Goal: Task Accomplishment & Management: Manage account settings

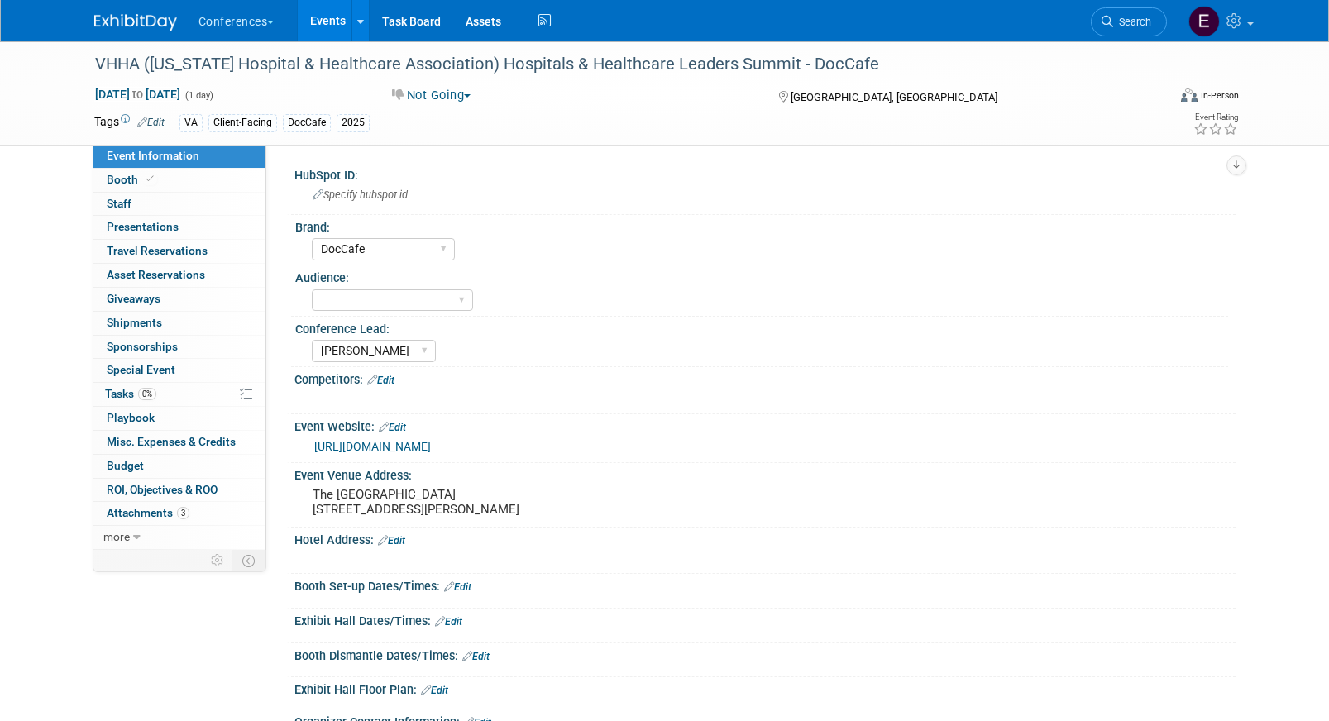
select select "DocCafe"
select select "[PERSON_NAME]"
click at [129, 213] on link "0 Staff 0" at bounding box center [179, 204] width 172 height 23
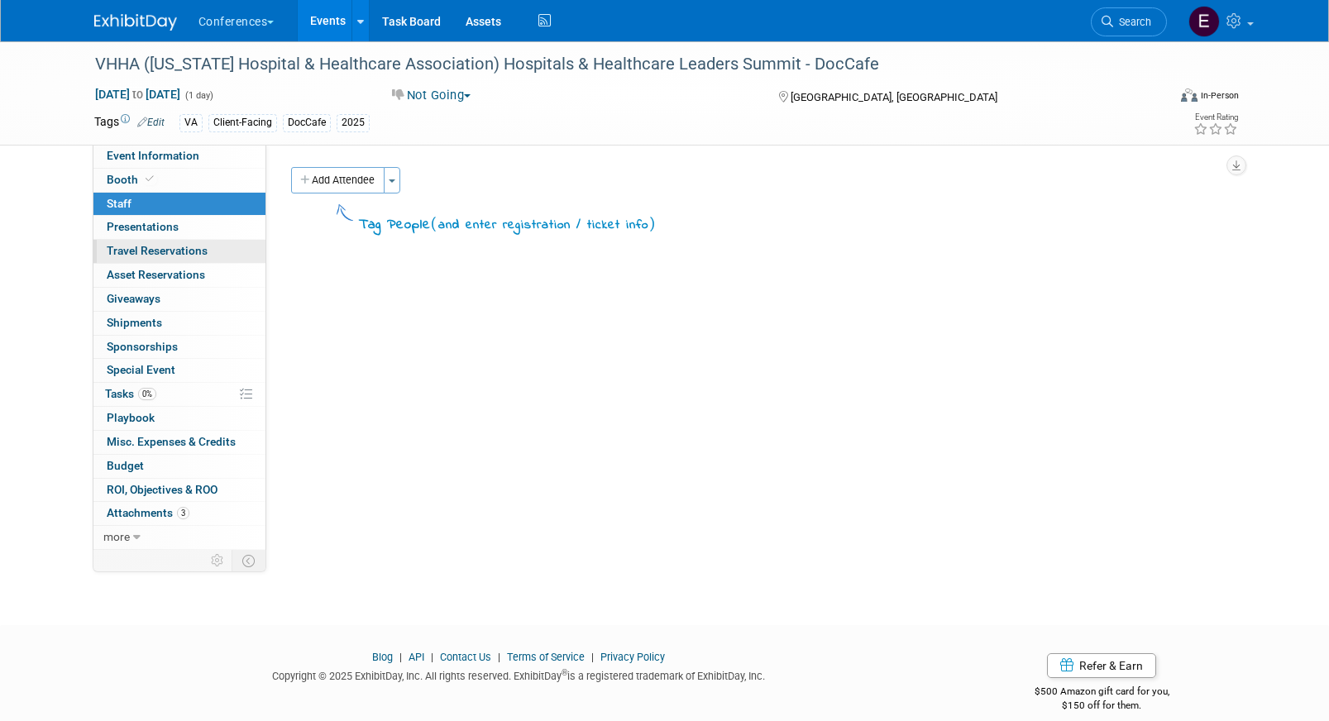
click at [149, 252] on span "Travel Reservations 0" at bounding box center [157, 250] width 101 height 13
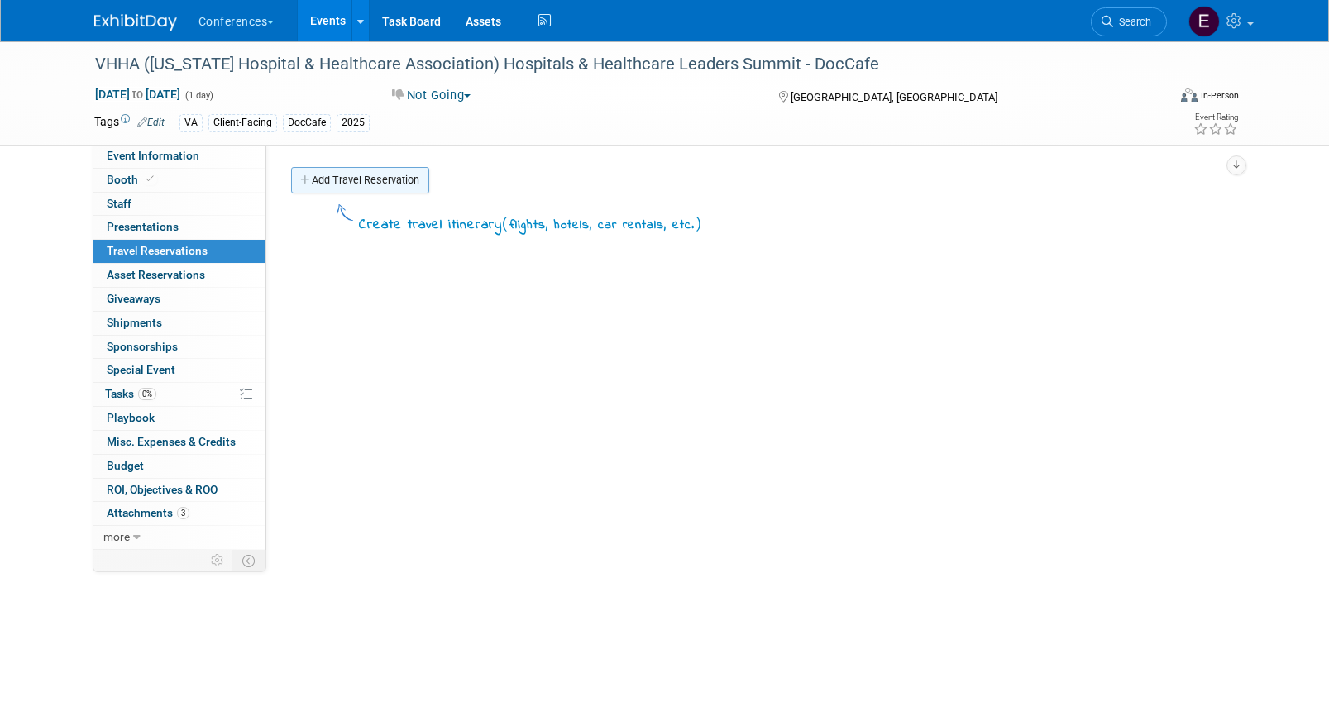
click at [367, 177] on link "Add Travel Reservation" at bounding box center [360, 180] width 138 height 26
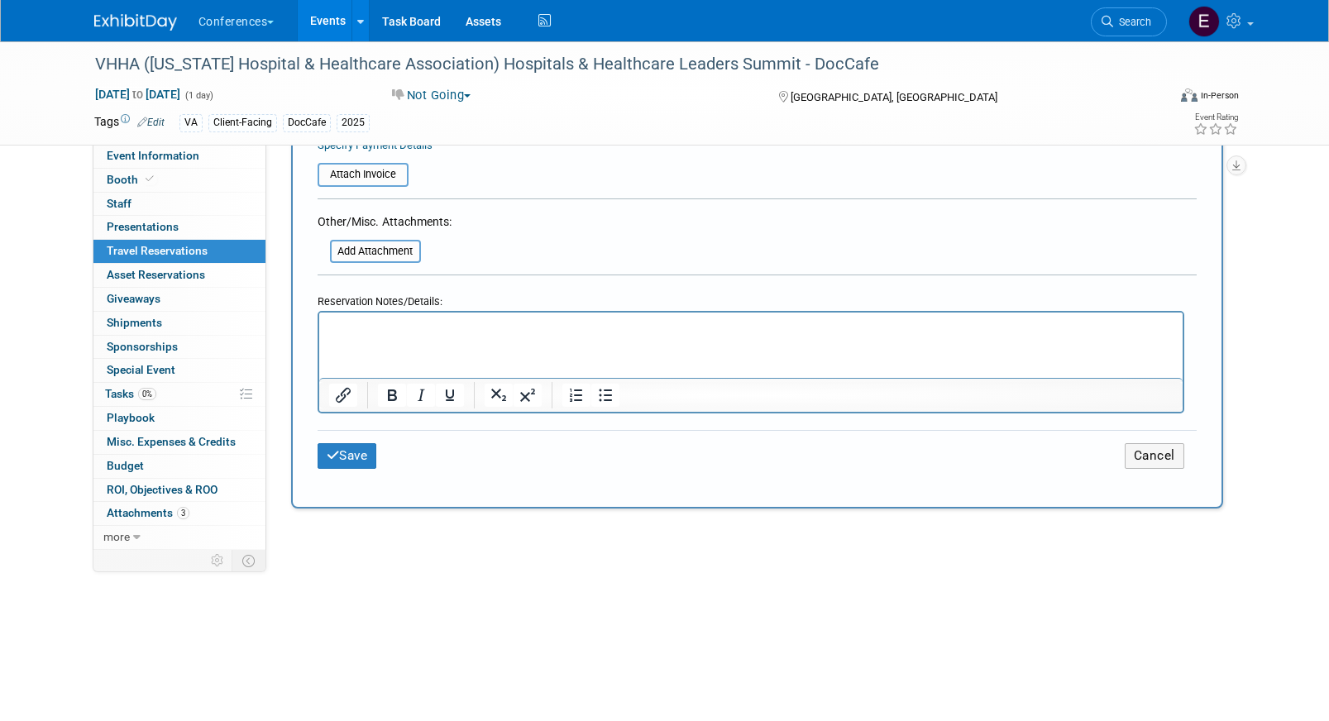
scroll to position [564, 0]
click at [356, 231] on div "Add Attachment" at bounding box center [385, 231] width 134 height 2
click at [356, 234] on div "Other/Misc. Attachments: Add Attachment" at bounding box center [385, 233] width 134 height 52
click at [356, 241] on input "file" at bounding box center [320, 247] width 197 height 20
click at [1121, 22] on span "Search" at bounding box center [1132, 22] width 38 height 12
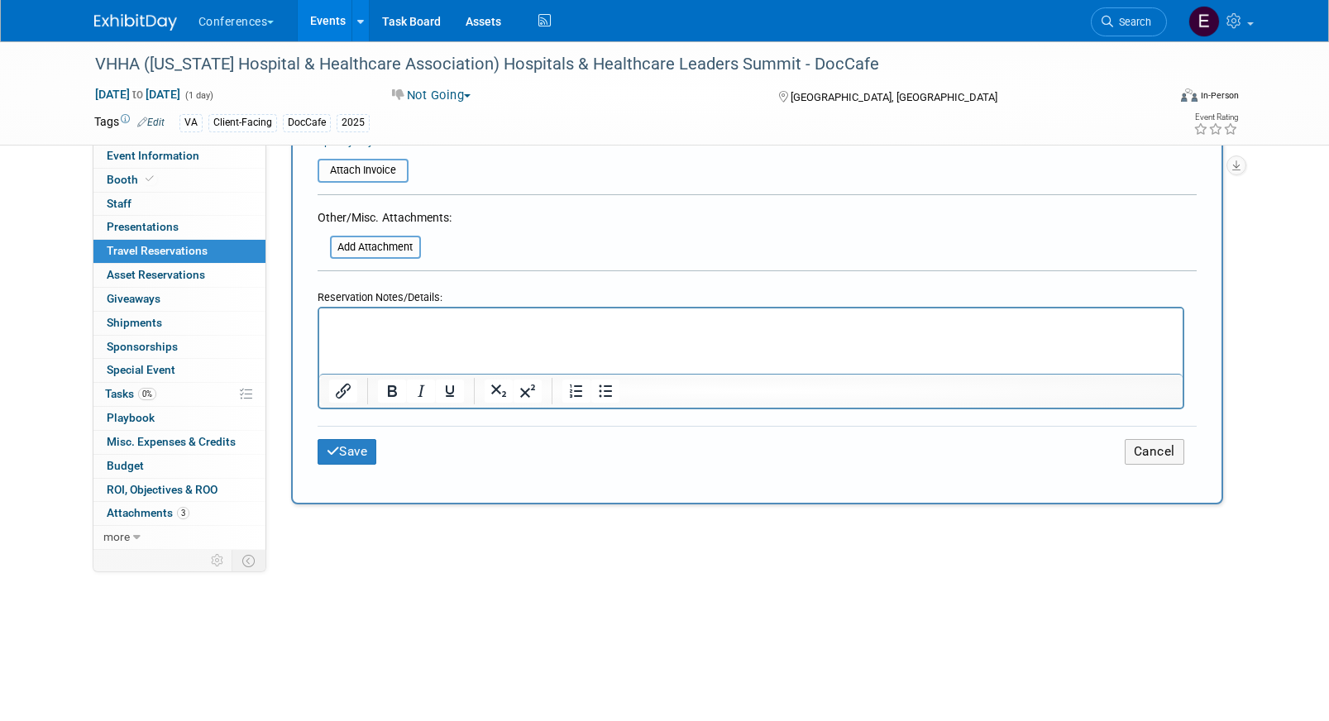
scroll to position [0, 0]
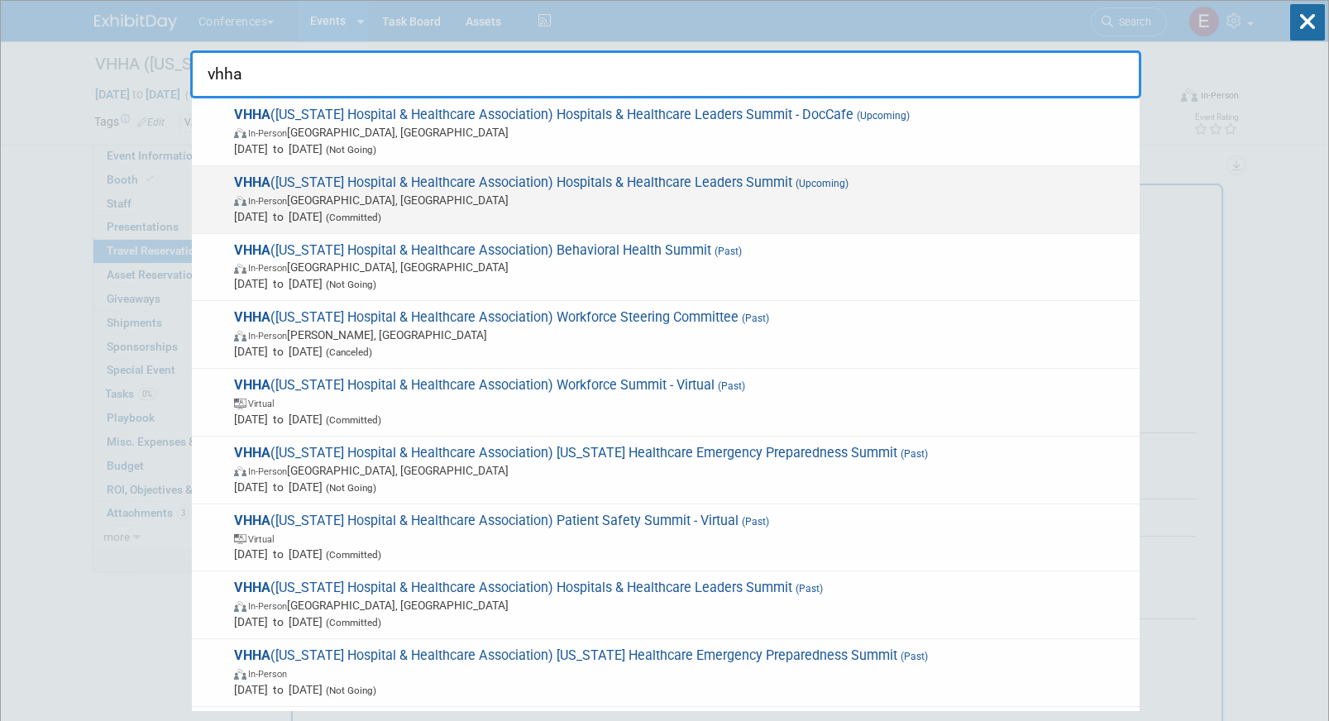
type input "vhha"
click at [585, 208] on span "Nov 5, 2025 to Nov 7, 2025 (Committed)" at bounding box center [682, 216] width 897 height 17
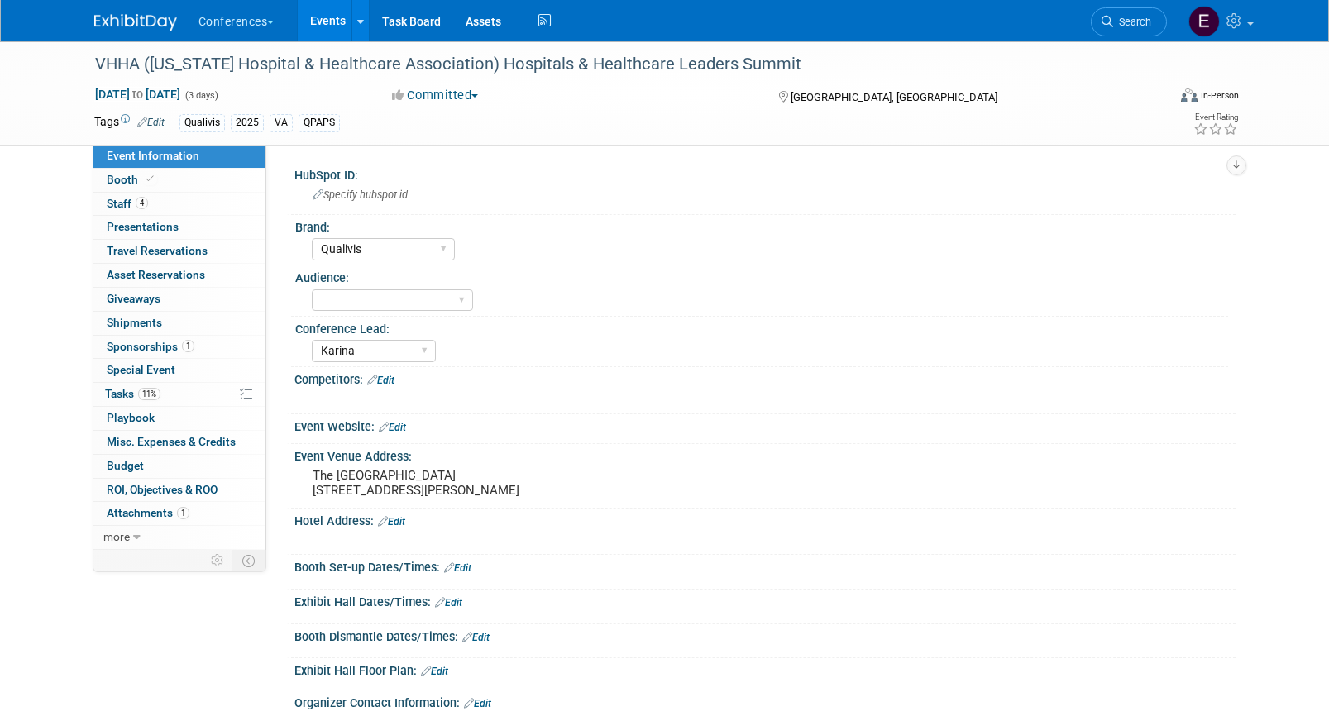
select select "Qualivis"
select select "Karina"
click at [167, 205] on link "4 Staff 4" at bounding box center [179, 204] width 172 height 23
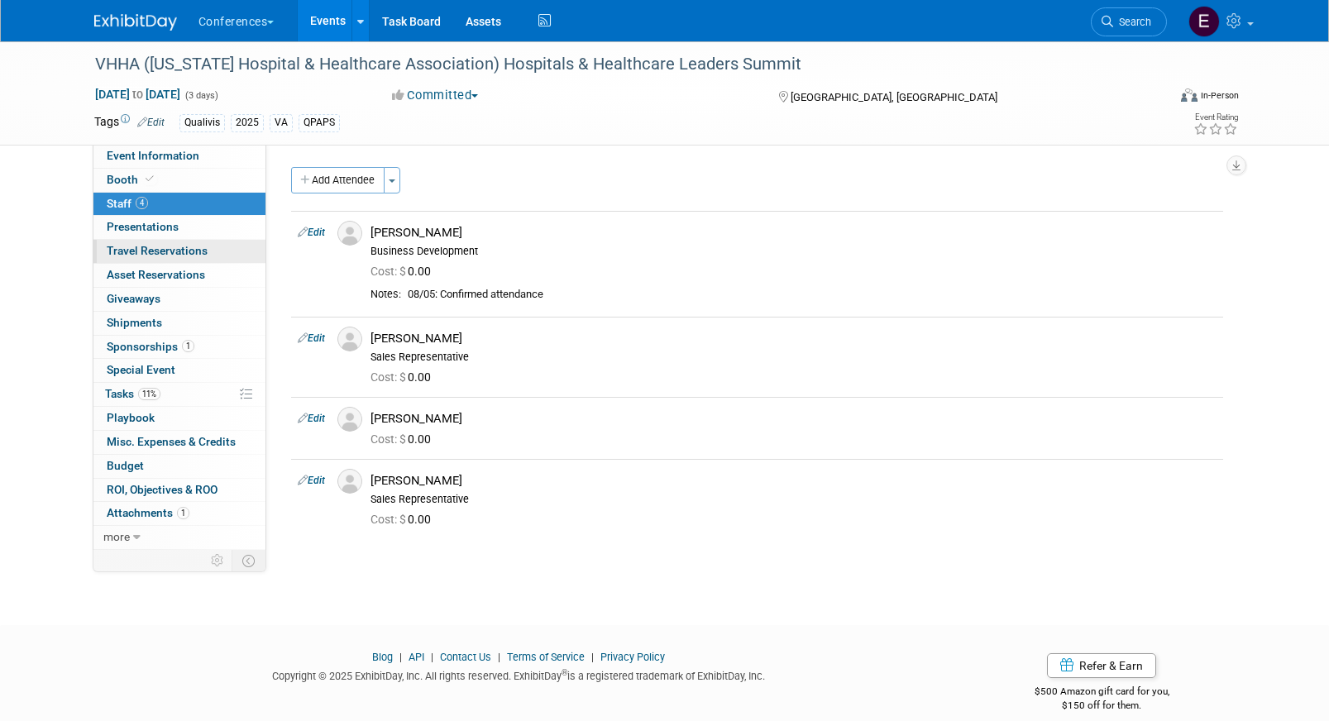
click at [176, 252] on span "Travel Reservations 0" at bounding box center [157, 250] width 101 height 13
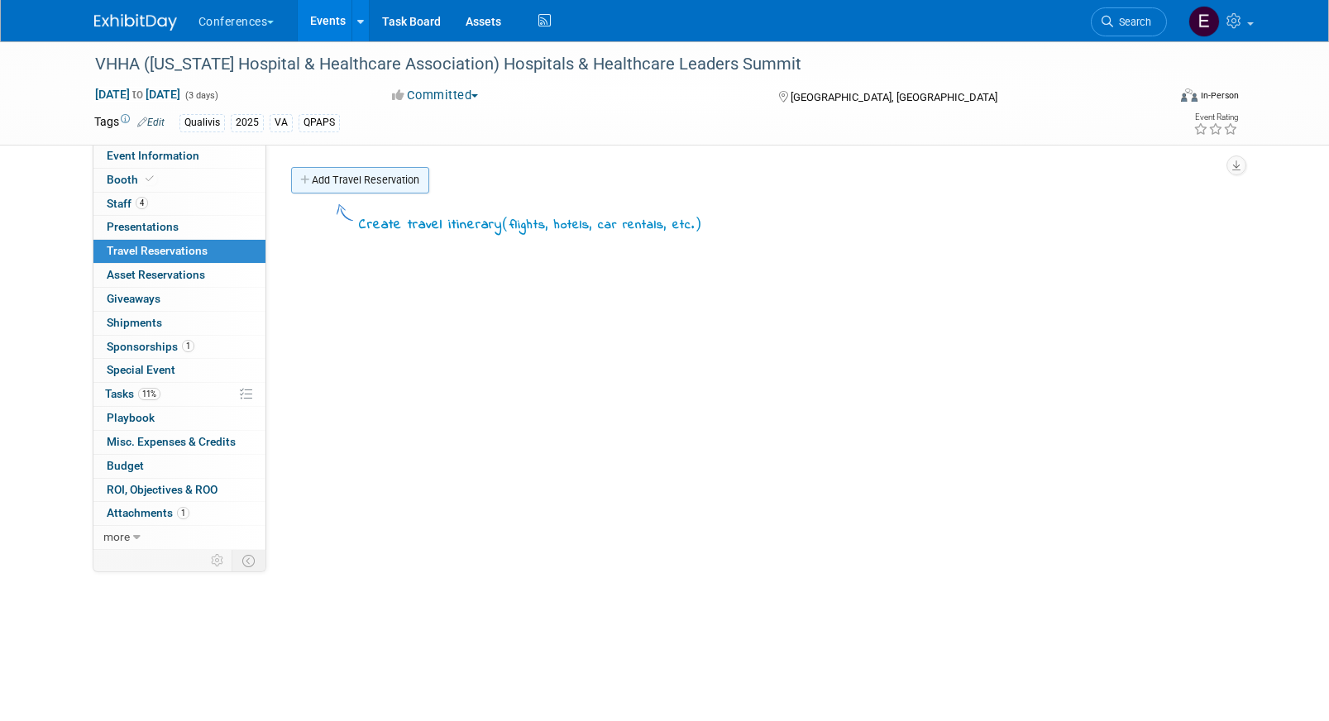
click at [323, 173] on link "Add Travel Reservation" at bounding box center [360, 180] width 138 height 26
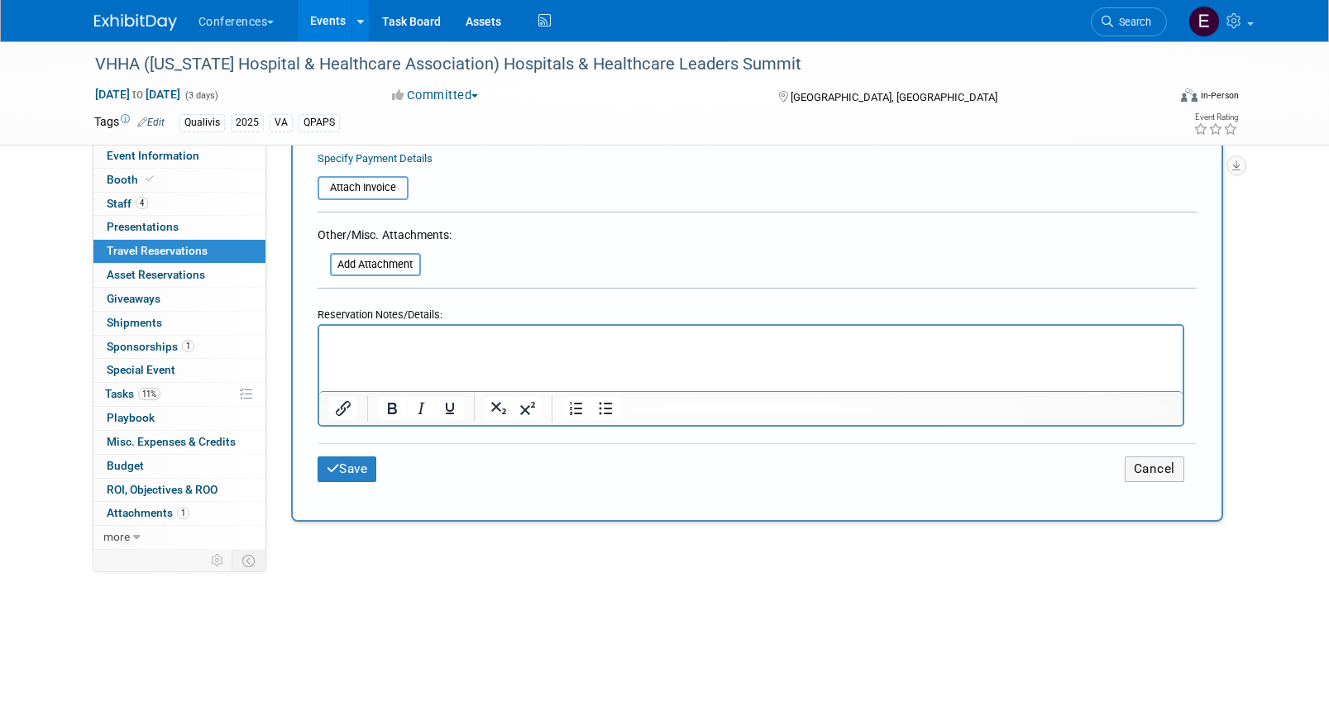
scroll to position [545, 0]
click at [349, 266] on input "file" at bounding box center [320, 266] width 197 height 20
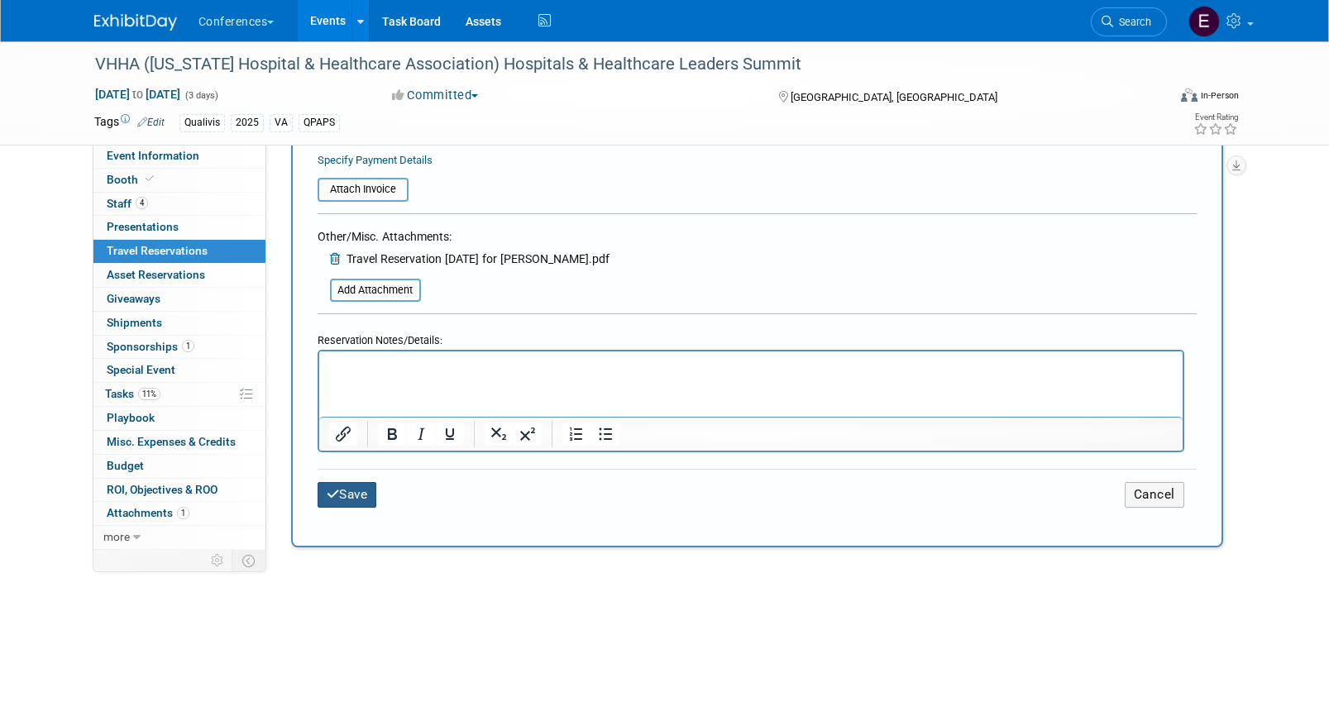
click at [350, 500] on button "Save" at bounding box center [348, 495] width 60 height 26
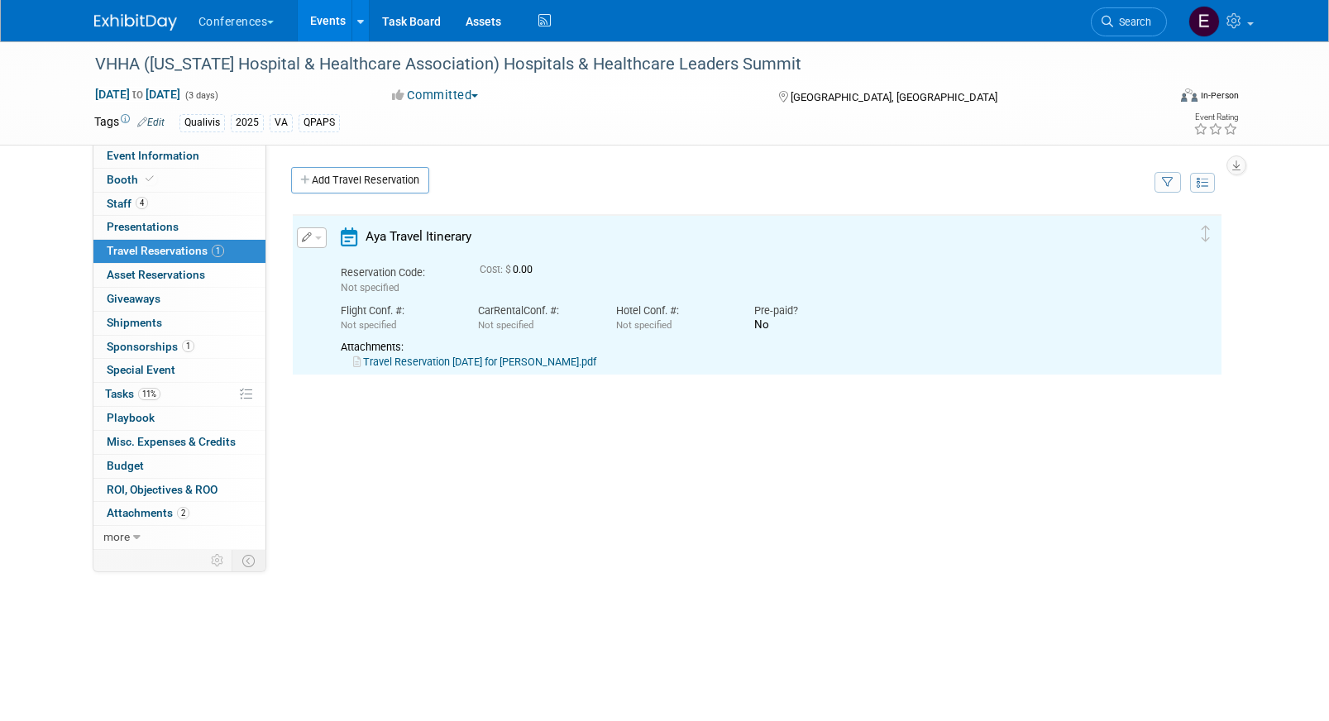
scroll to position [0, 0]
click at [418, 361] on link "Travel Reservation November 04 for ROBERT ALLEN KITTO.pdf" at bounding box center [474, 362] width 243 height 12
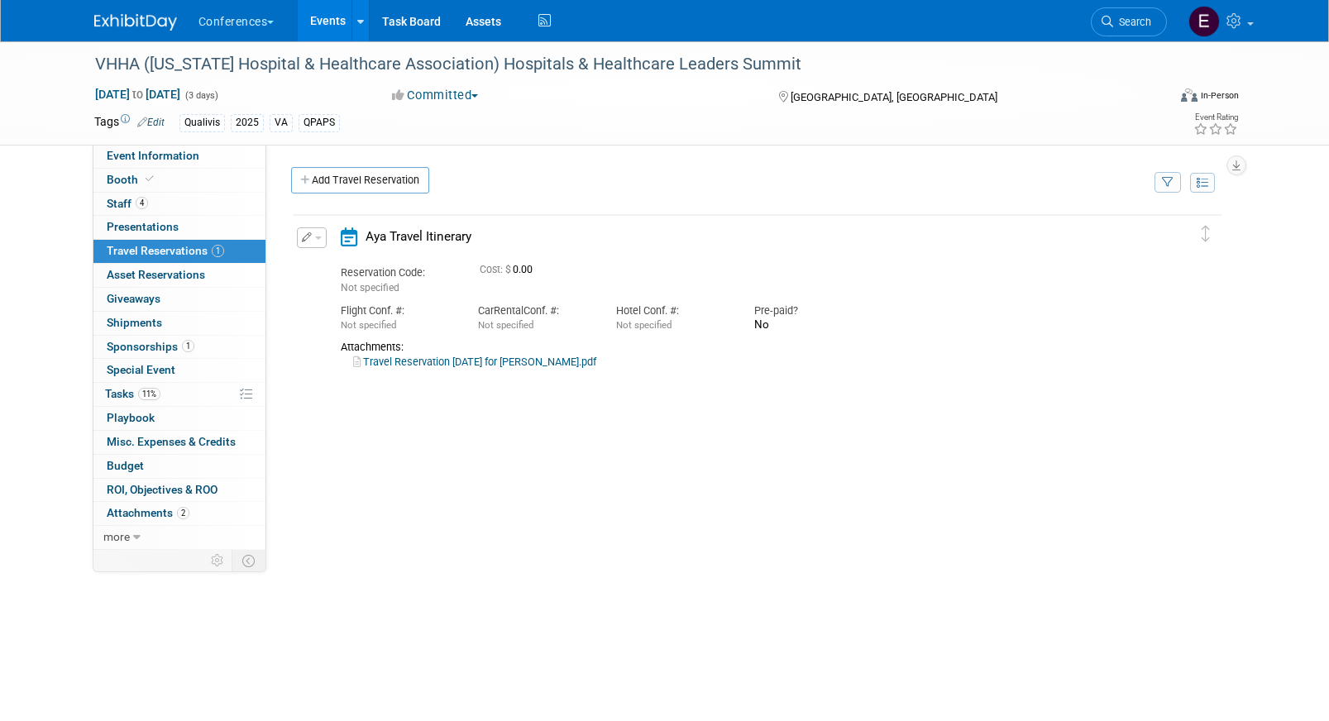
click at [305, 241] on icon "button" at bounding box center [307, 237] width 11 height 10
click at [321, 262] on button "Edit Reservation" at bounding box center [368, 267] width 140 height 24
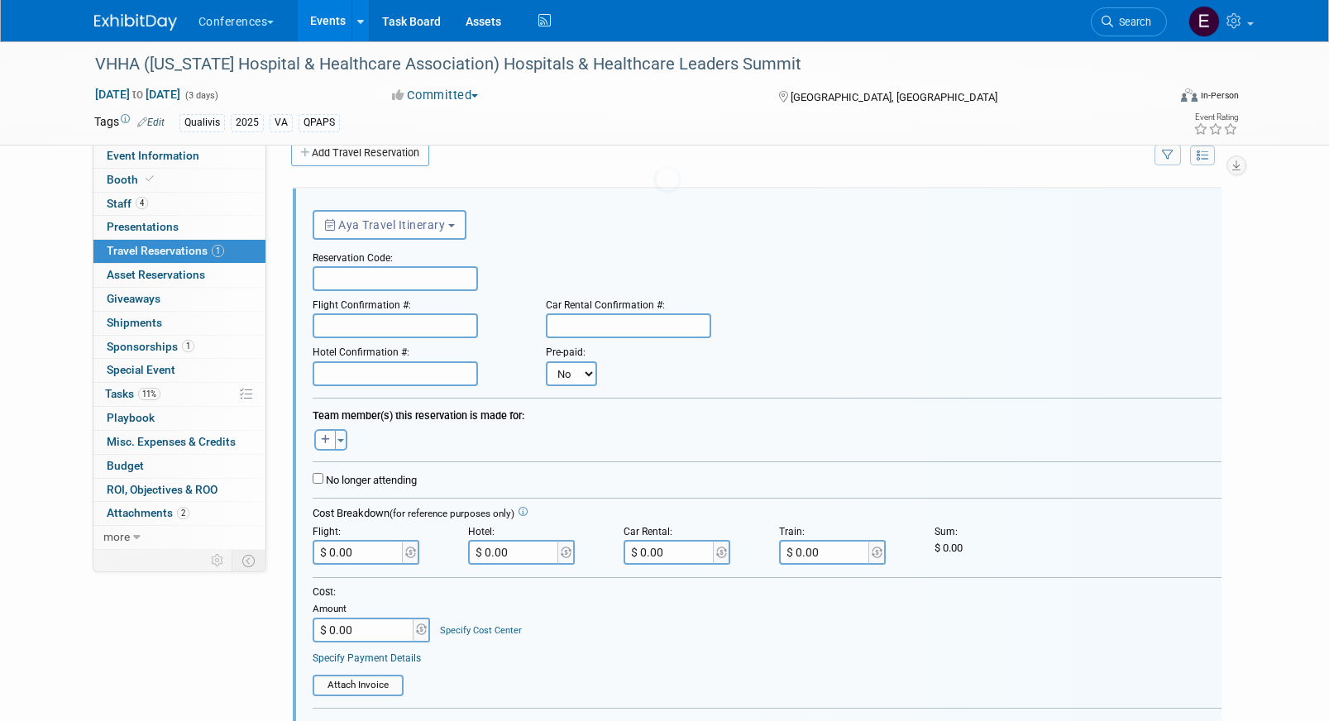
scroll to position [28, 0]
click at [348, 277] on input "text" at bounding box center [395, 277] width 165 height 25
paste input "CZVZQW"
type input "CZVZQW"
click at [363, 311] on div "Flight Confirmation #:" at bounding box center [417, 301] width 208 height 22
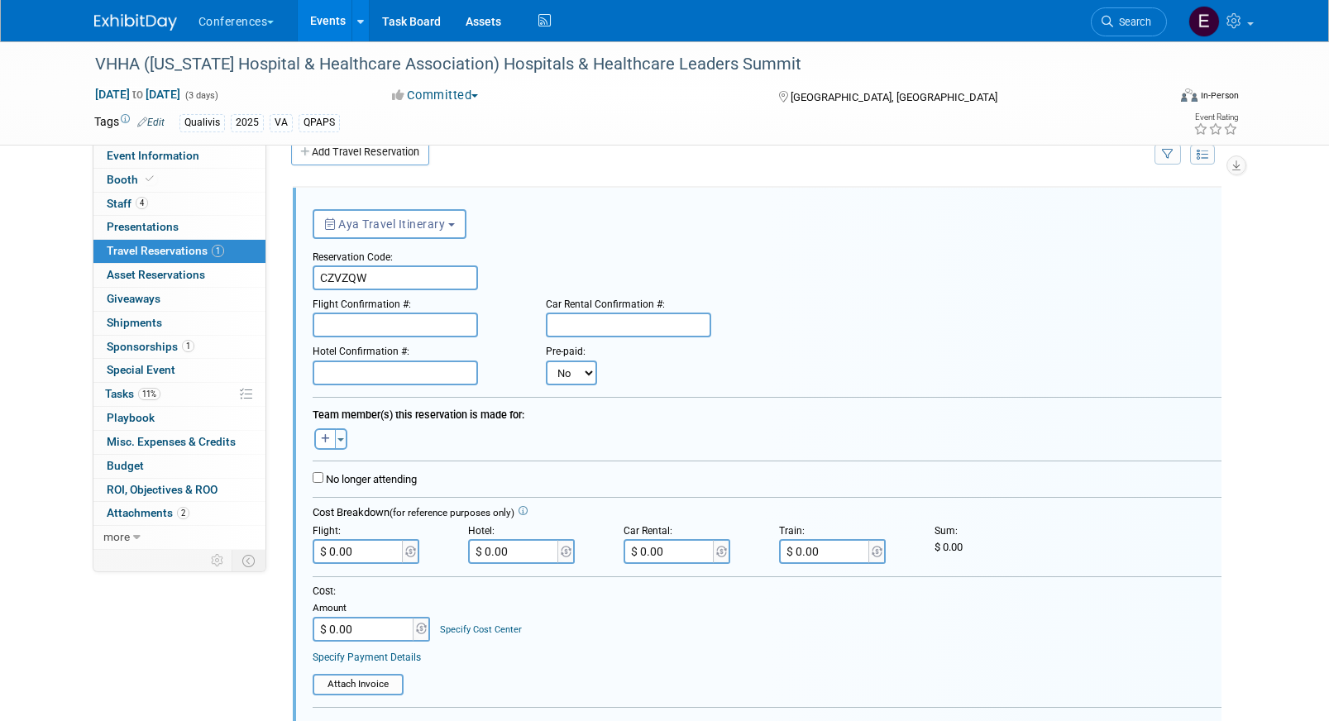
click at [362, 323] on input "text" at bounding box center [395, 325] width 165 height 25
paste input "AL90L0 (UA)"
type input "AL90L0 (UA)"
click at [596, 332] on input "text" at bounding box center [628, 325] width 165 height 25
paste input "1683977115COUNT"
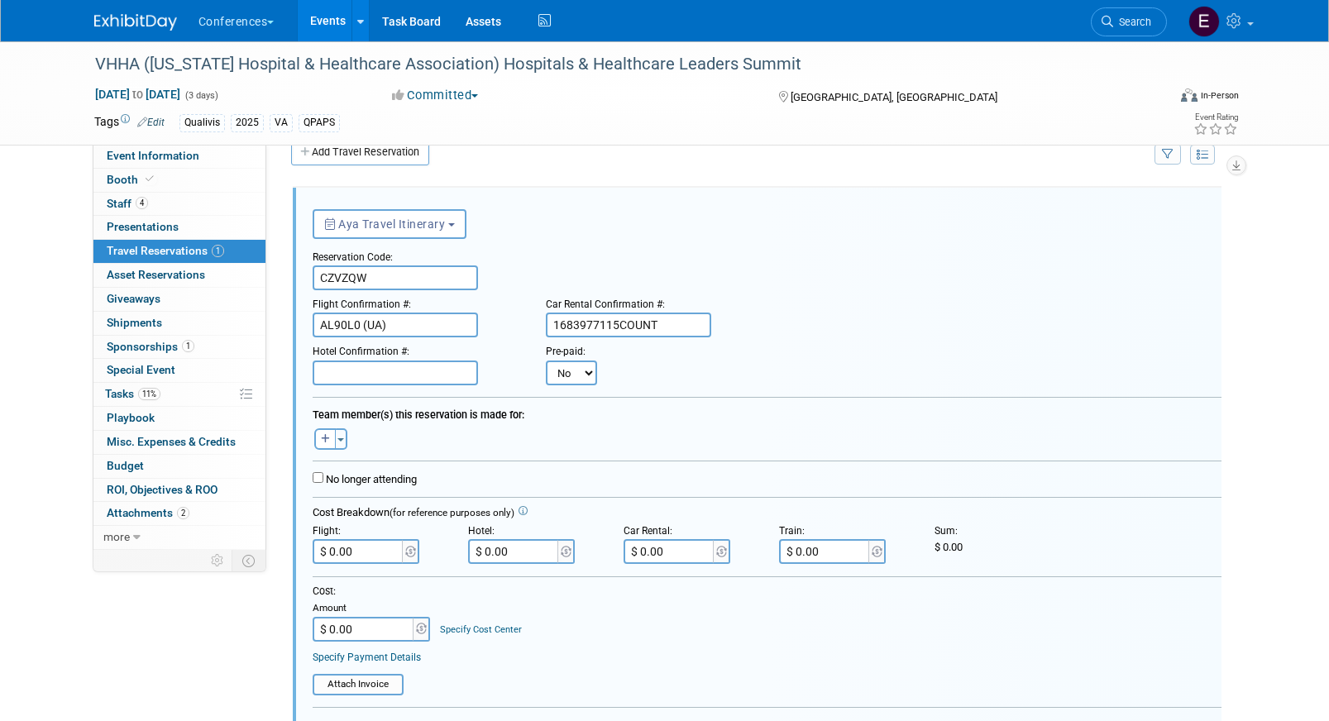
type input "1683977115COUNT"
click at [675, 572] on form "<i class="fa-light fa-calendar-lines" style="padding: 6px 4px 6px 1px;"></i> Ay…" at bounding box center [767, 595] width 909 height 791
click at [675, 561] on input "$ 0.00" at bounding box center [670, 551] width 93 height 25
paste input "171.98"
type input "$ 171.98"
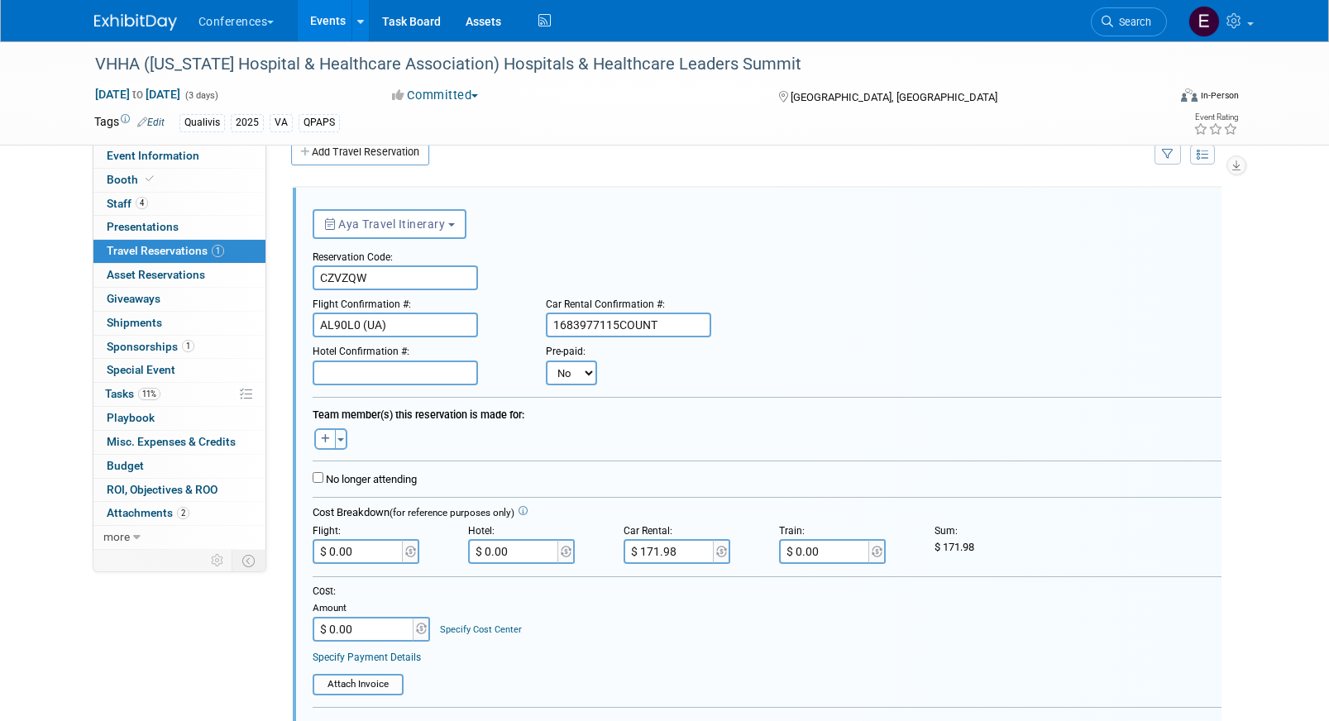
click at [361, 380] on input "text" at bounding box center [395, 373] width 165 height 25
paste input "40061990169"
type input "40061990169"
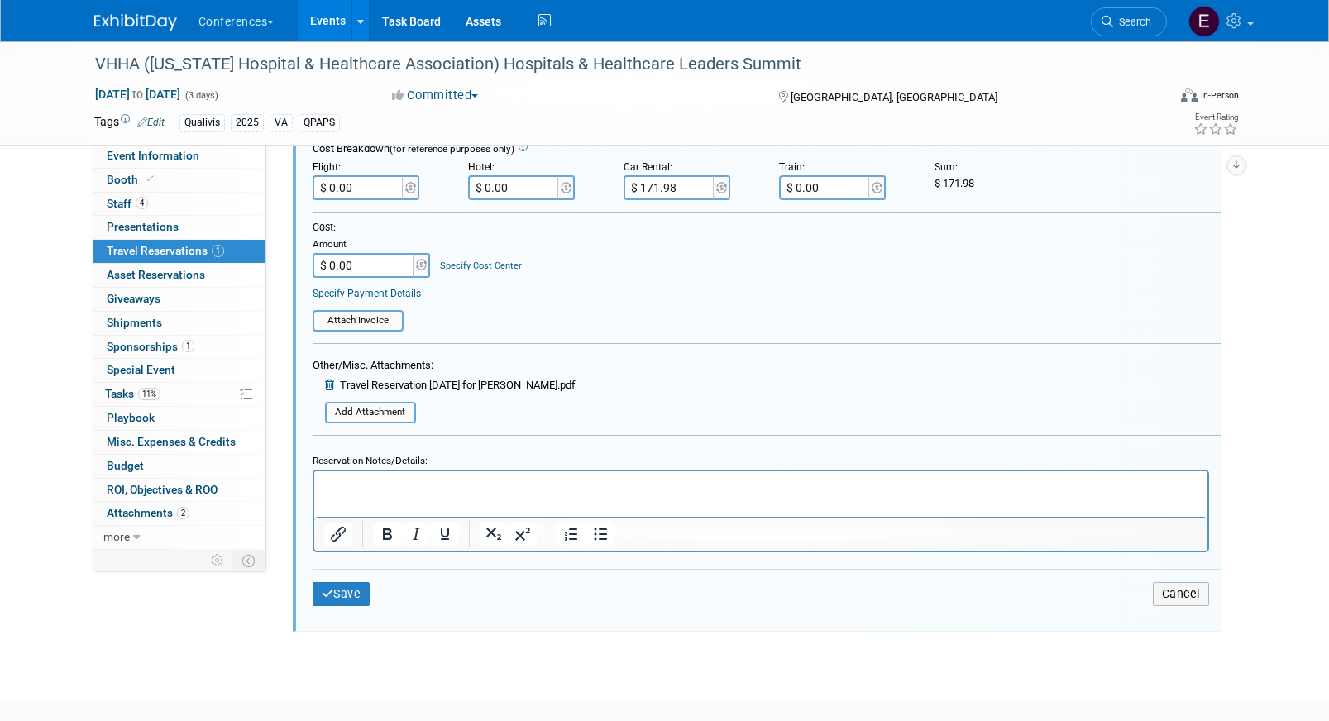
scroll to position [394, 0]
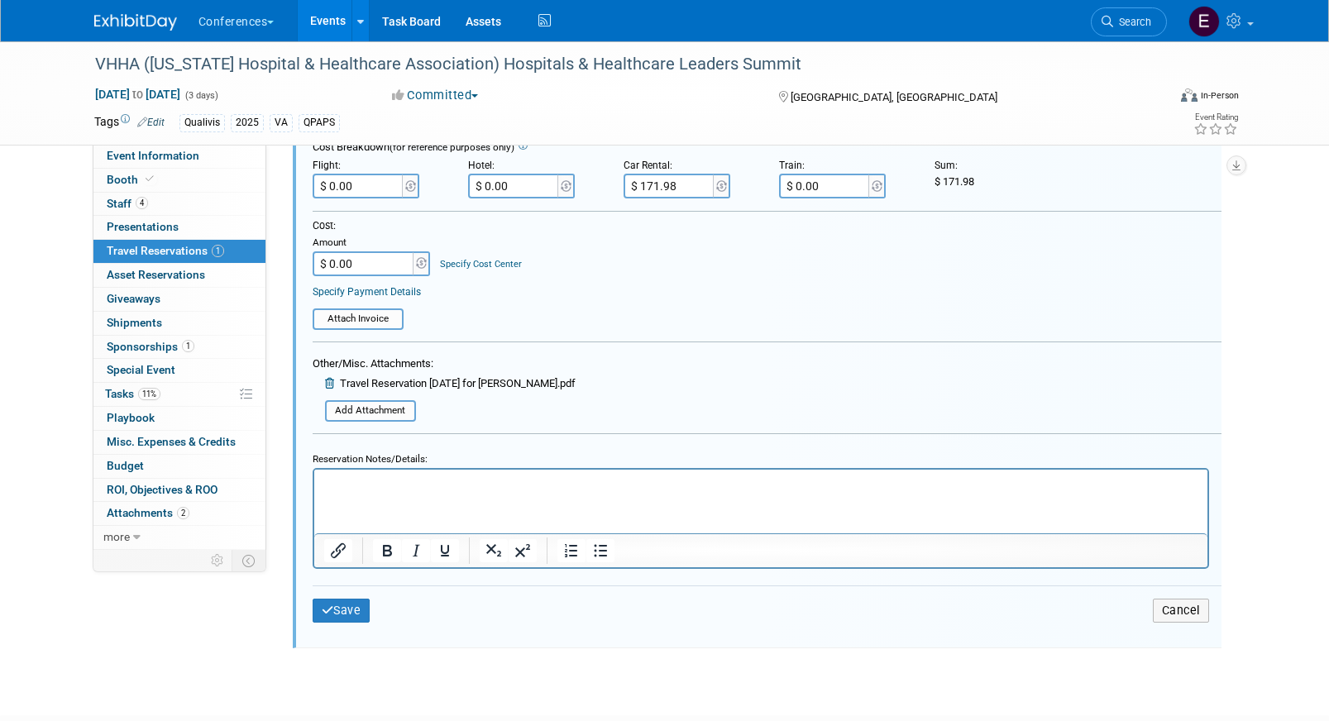
click at [448, 491] on html at bounding box center [759, 480] width 893 height 22
click at [356, 484] on p "Hotel: 259/night (11/4-11/7) + $10 CT" at bounding box center [760, 484] width 874 height 16
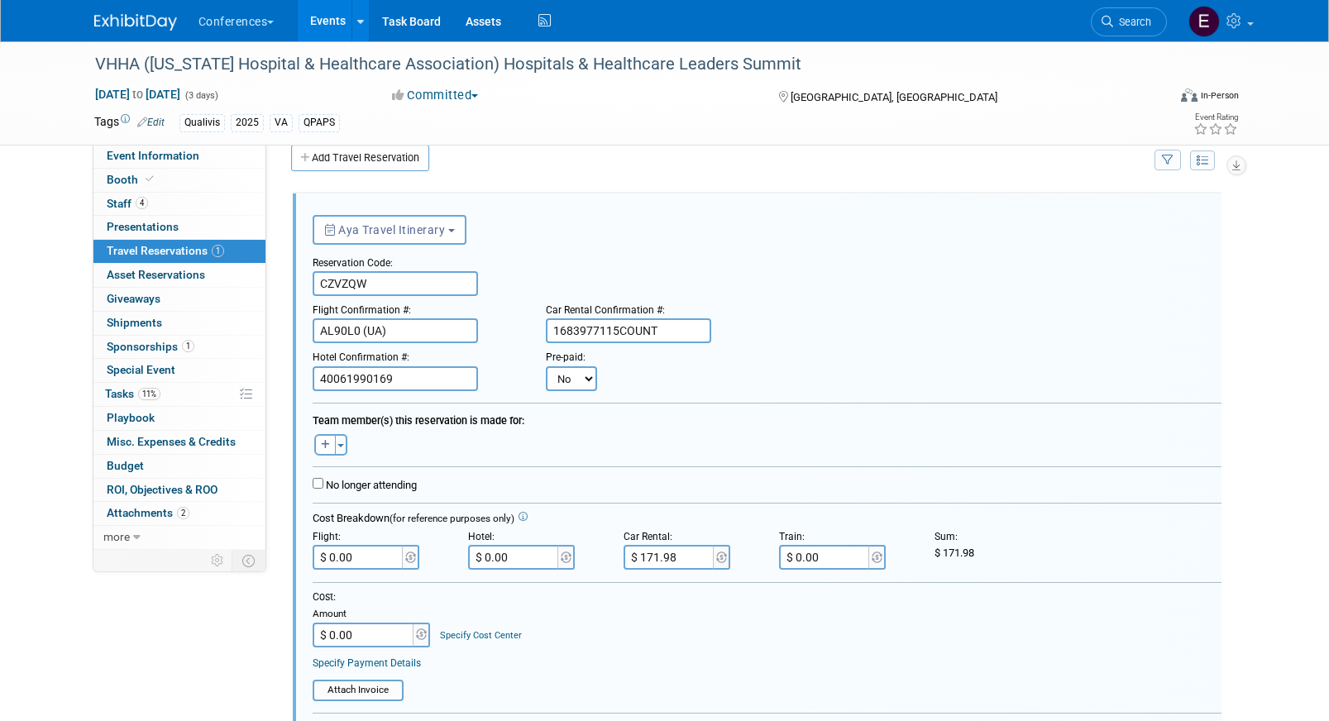
scroll to position [19, 0]
click at [332, 447] on button "button" at bounding box center [325, 448] width 22 height 22
select select
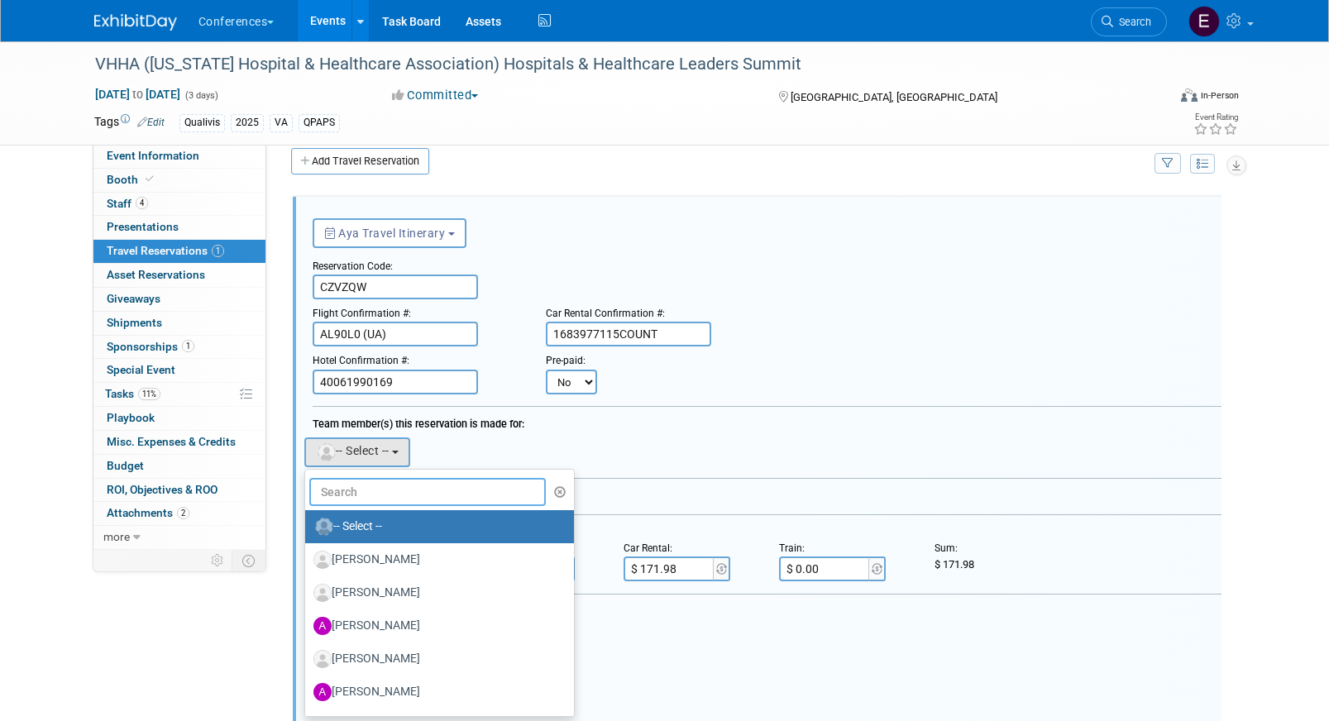
click at [374, 488] on input "text" at bounding box center [427, 492] width 237 height 28
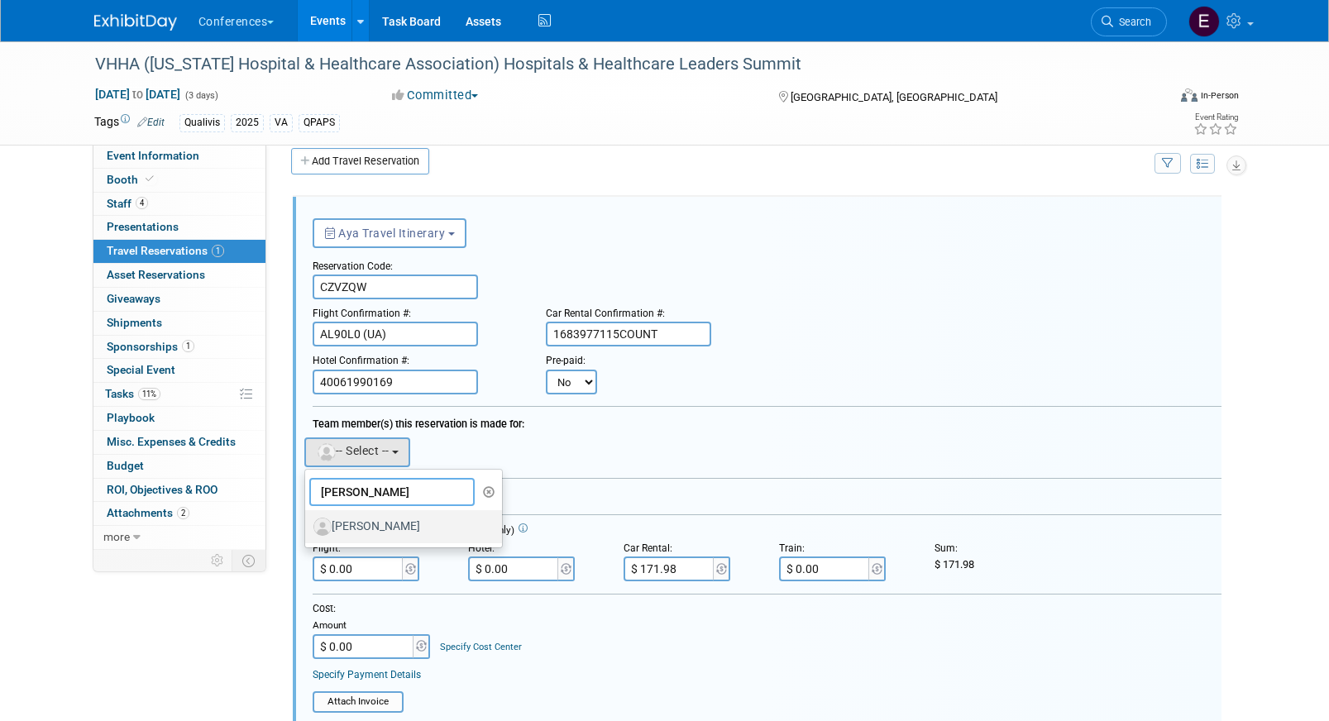
type input "rob ki"
click at [394, 524] on label "[PERSON_NAME]" at bounding box center [399, 527] width 173 height 26
click at [308, 524] on input "[PERSON_NAME]" at bounding box center [302, 524] width 11 height 11
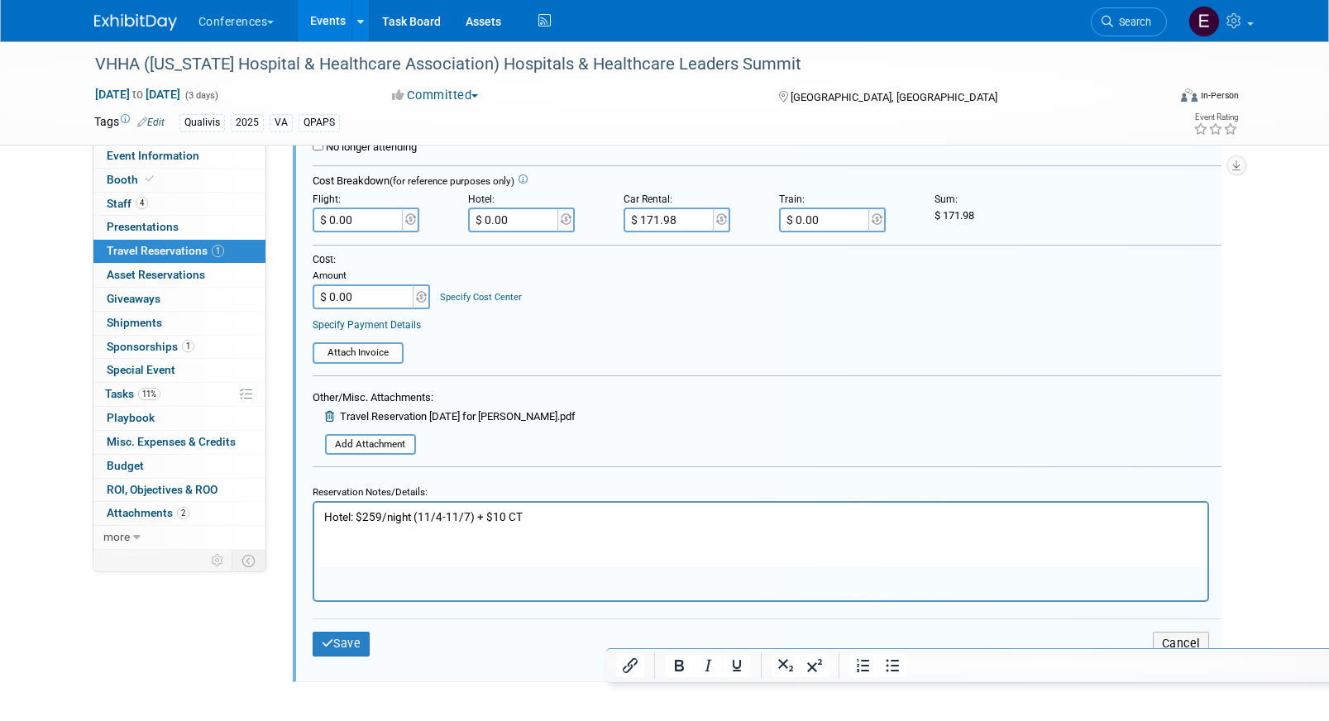
scroll to position [428, 0]
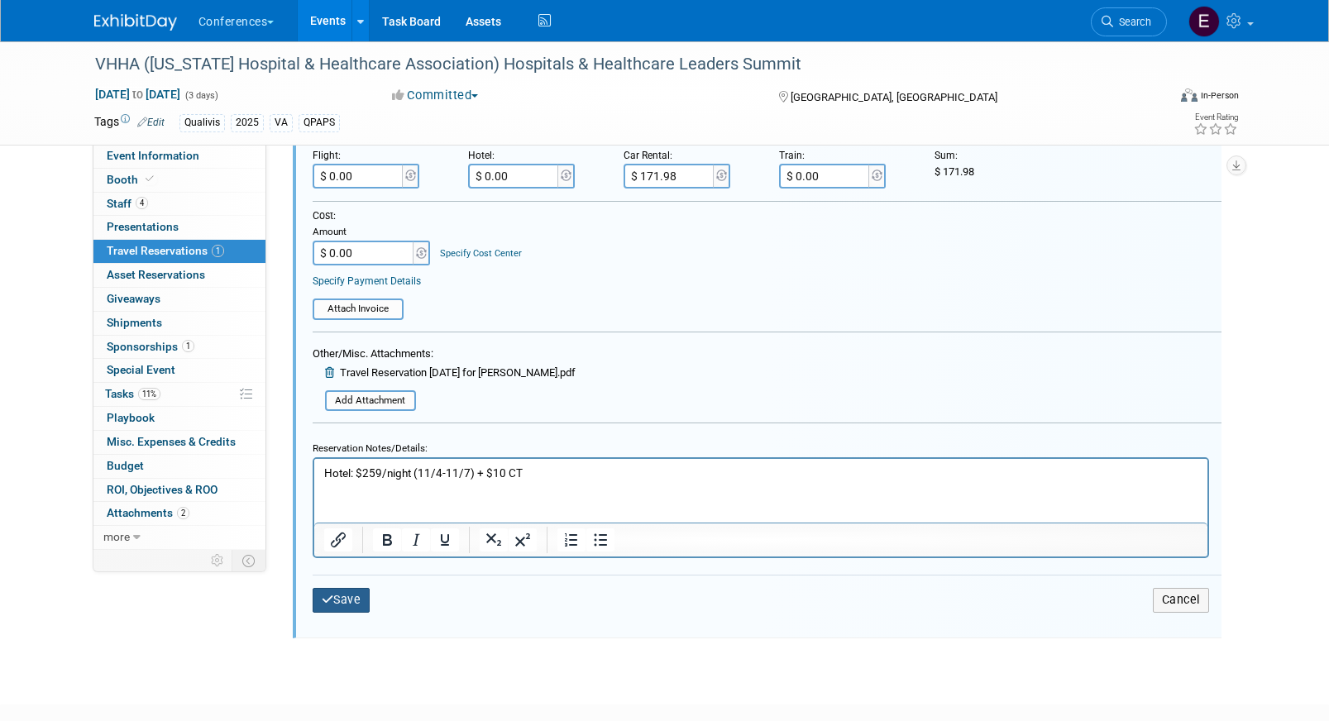
click at [332, 601] on icon "submit" at bounding box center [328, 600] width 12 height 12
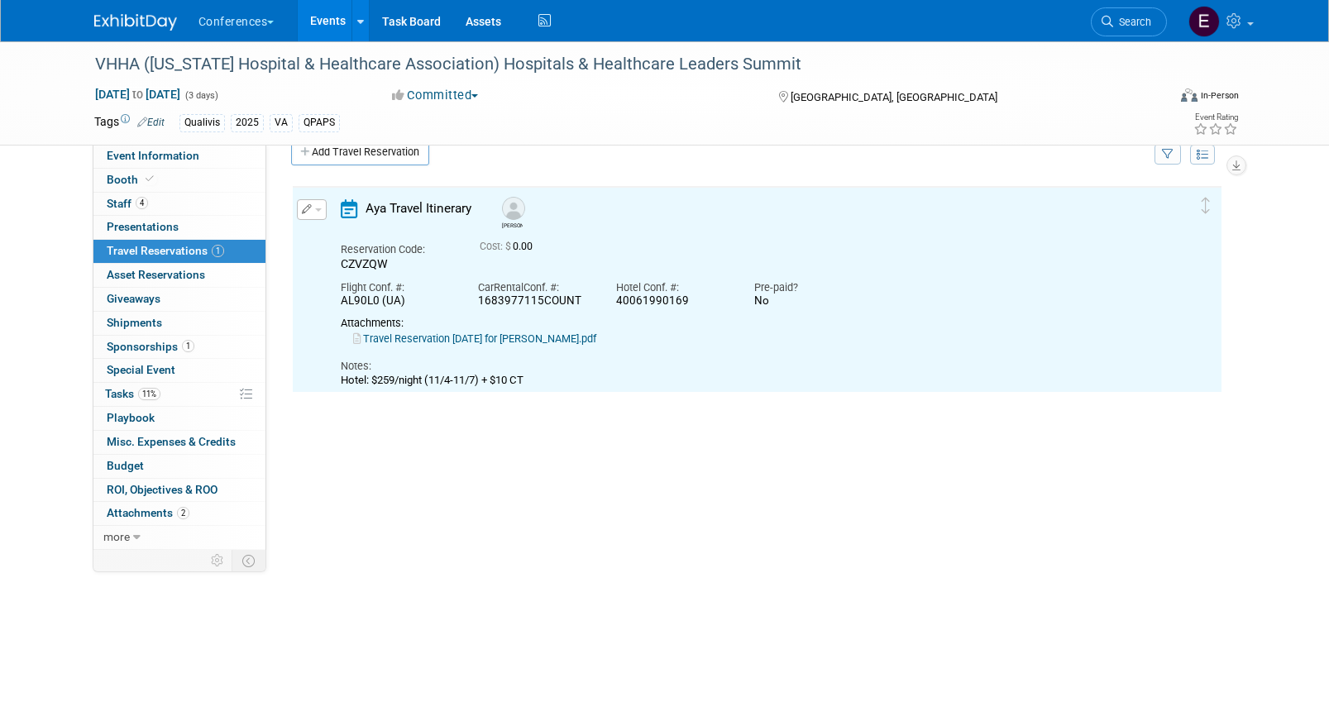
scroll to position [0, 0]
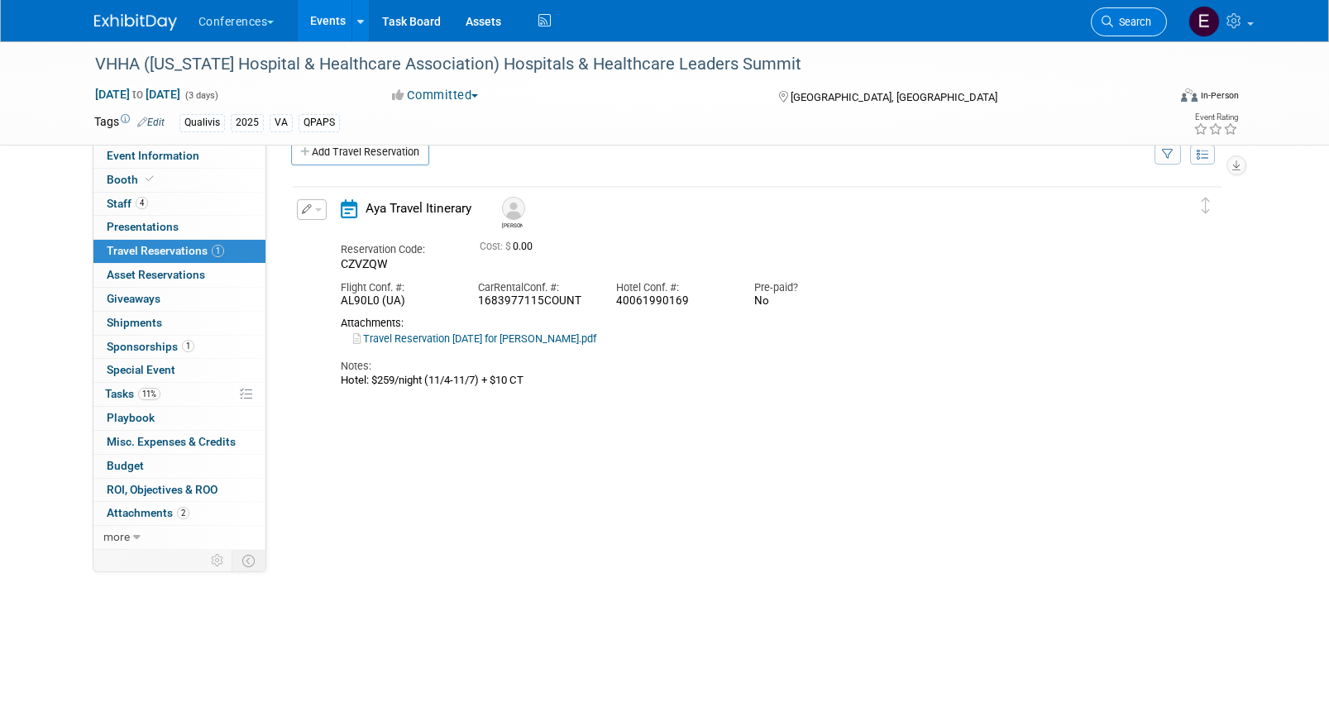
click at [1119, 26] on span "Search" at bounding box center [1132, 22] width 38 height 12
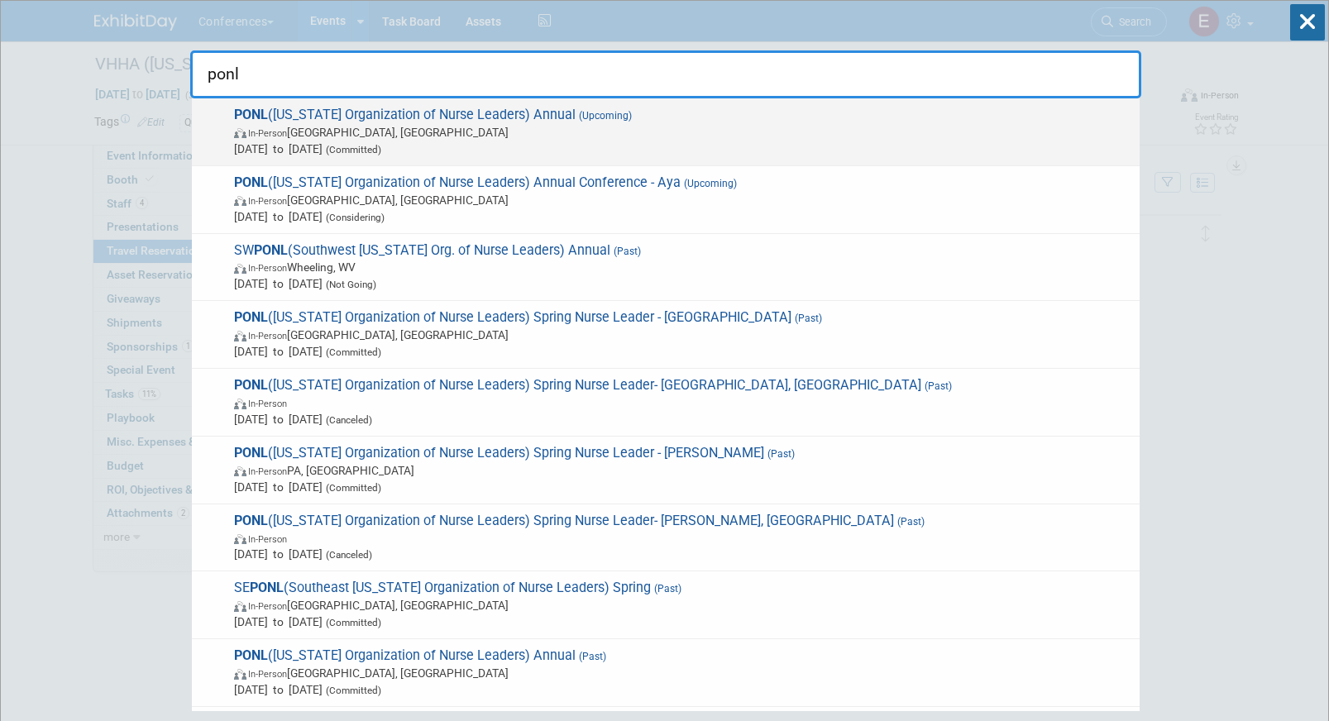
type input "ponl"
click at [553, 131] on span "In-Person Harrisburg, PA" at bounding box center [682, 132] width 897 height 17
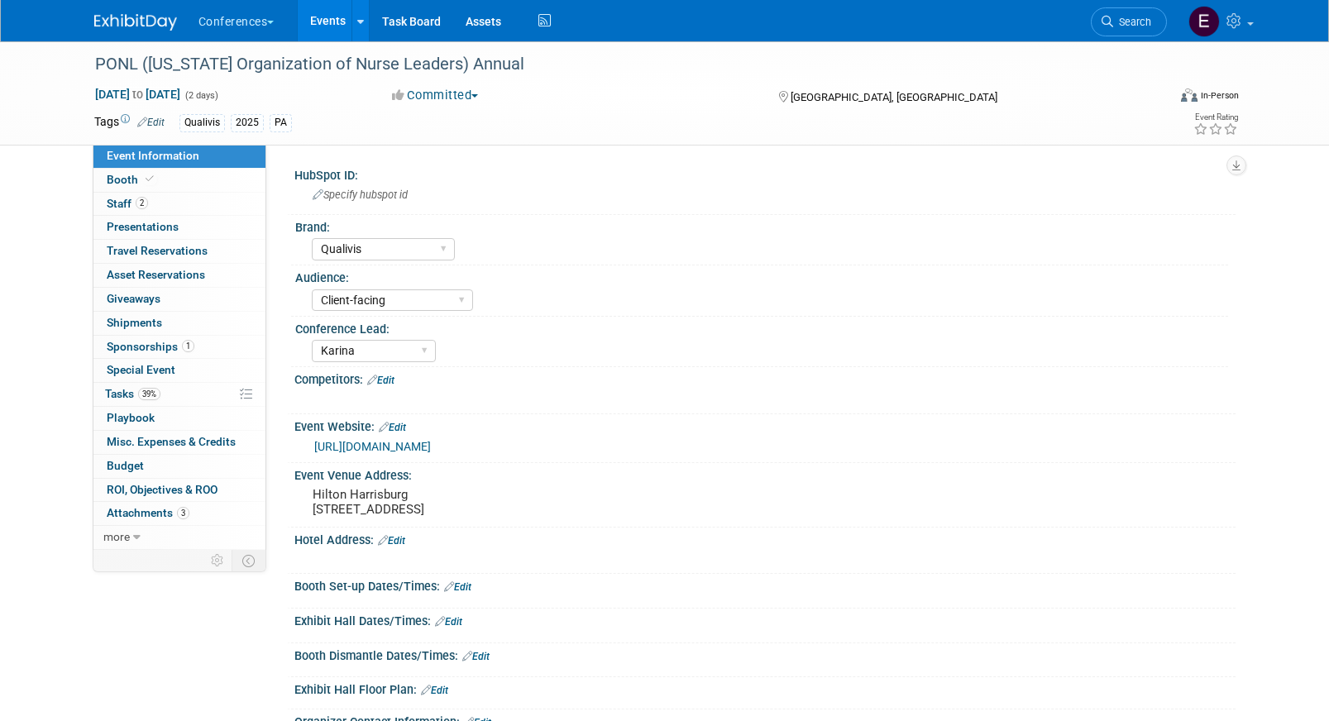
select select "Qualivis"
select select "Client-facing"
select select "Karina"
click at [155, 206] on link "2 Staff 2" at bounding box center [179, 204] width 172 height 23
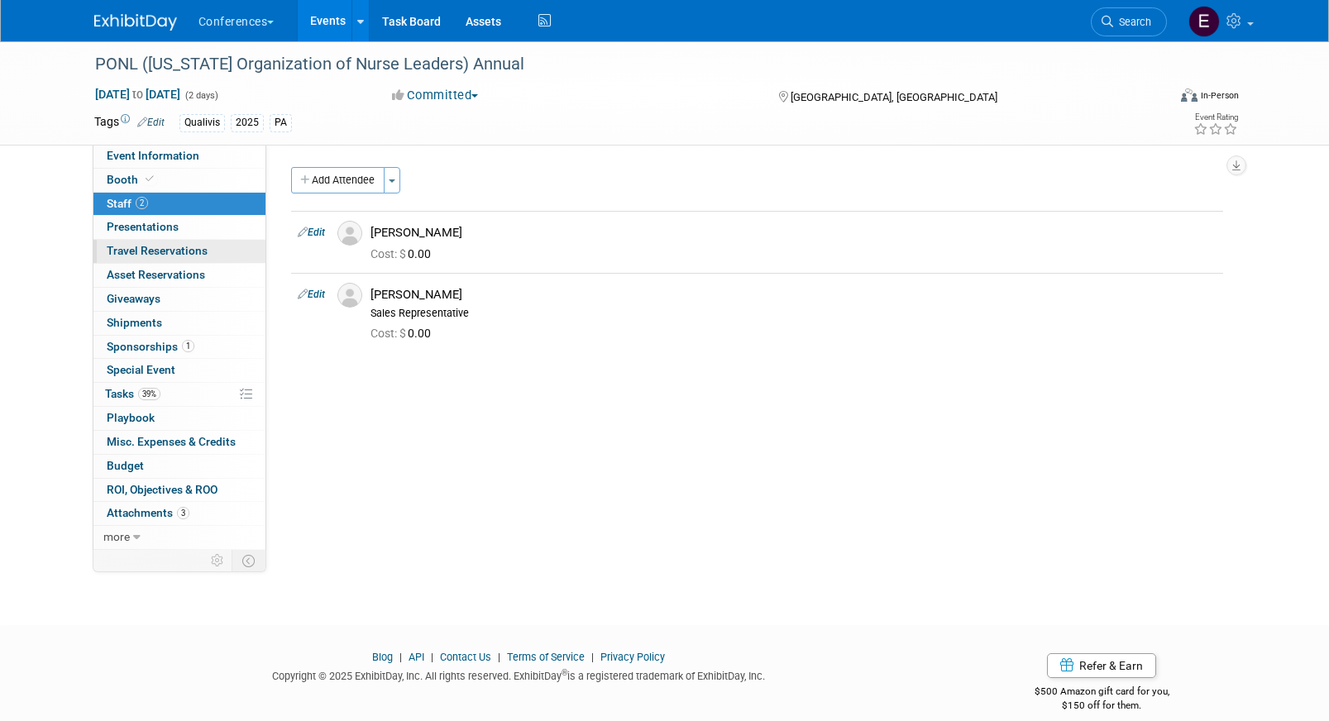
click at [160, 255] on span "Travel Reservations 0" at bounding box center [157, 250] width 101 height 13
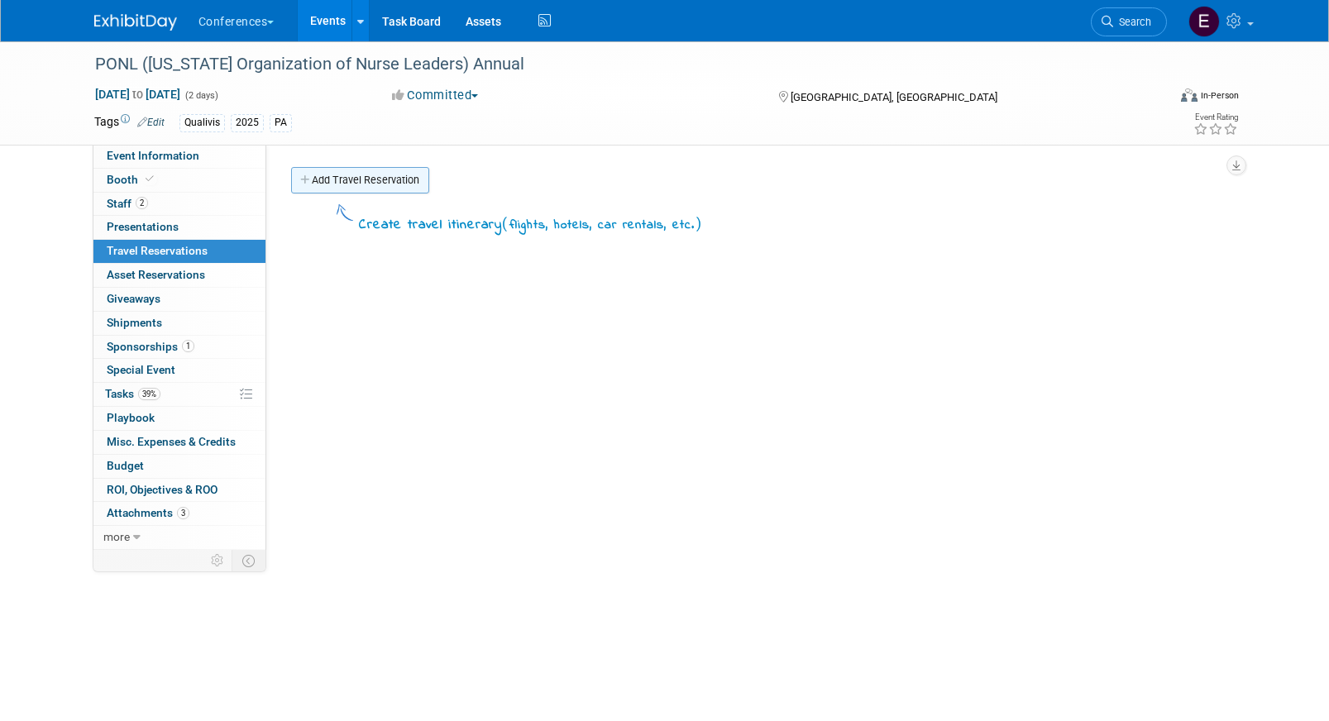
click at [313, 176] on link "Add Travel Reservation" at bounding box center [360, 180] width 138 height 26
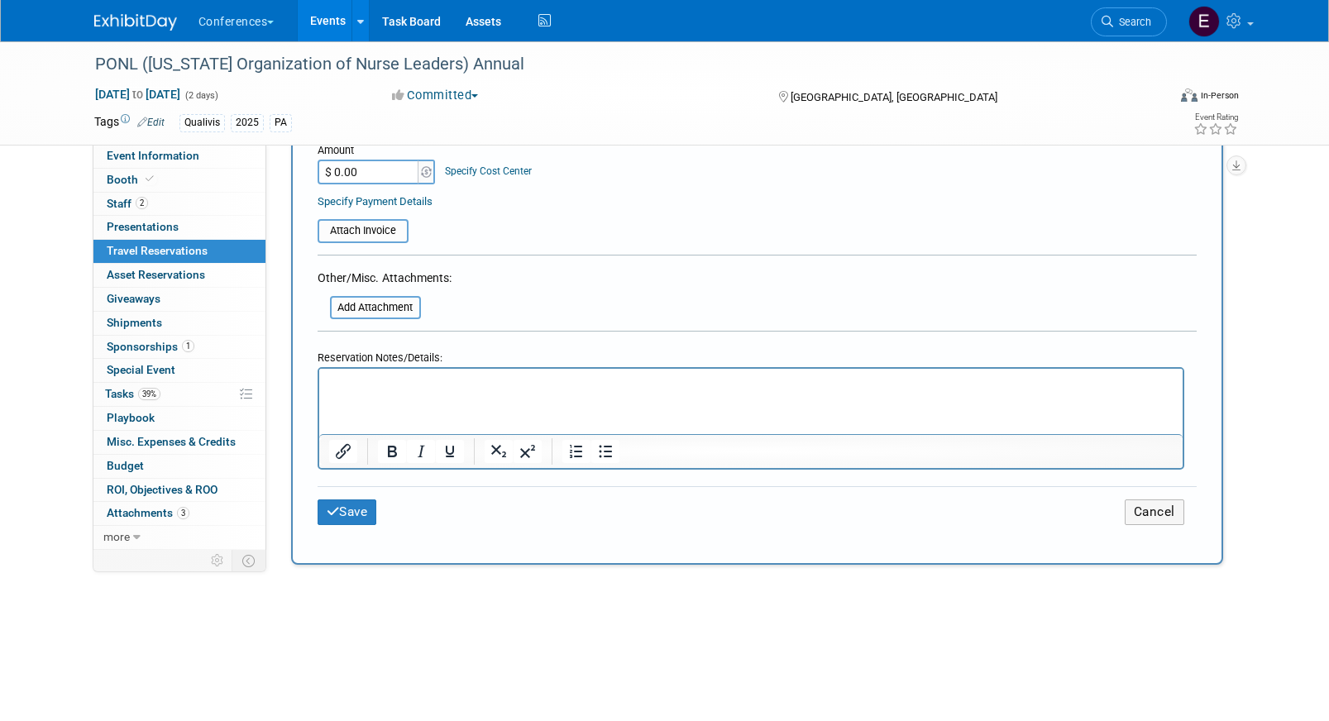
scroll to position [509, 0]
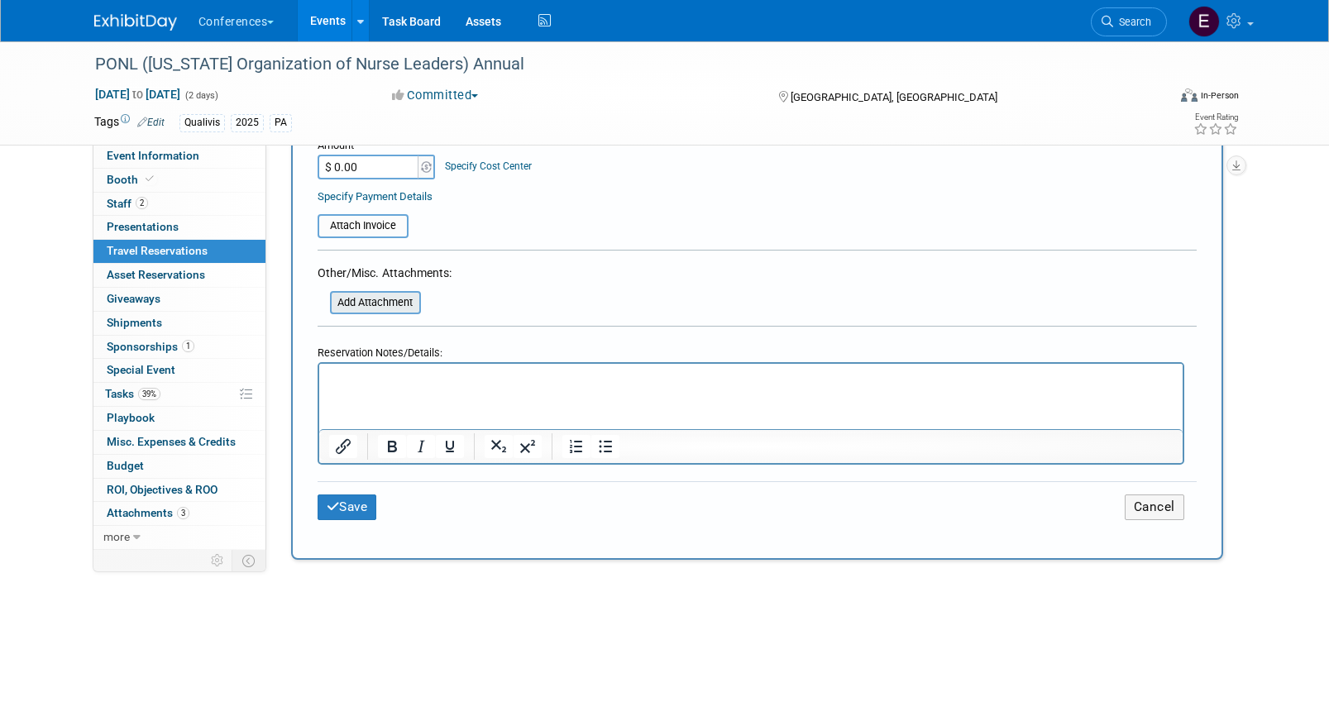
click at [386, 308] on input "file" at bounding box center [320, 303] width 197 height 20
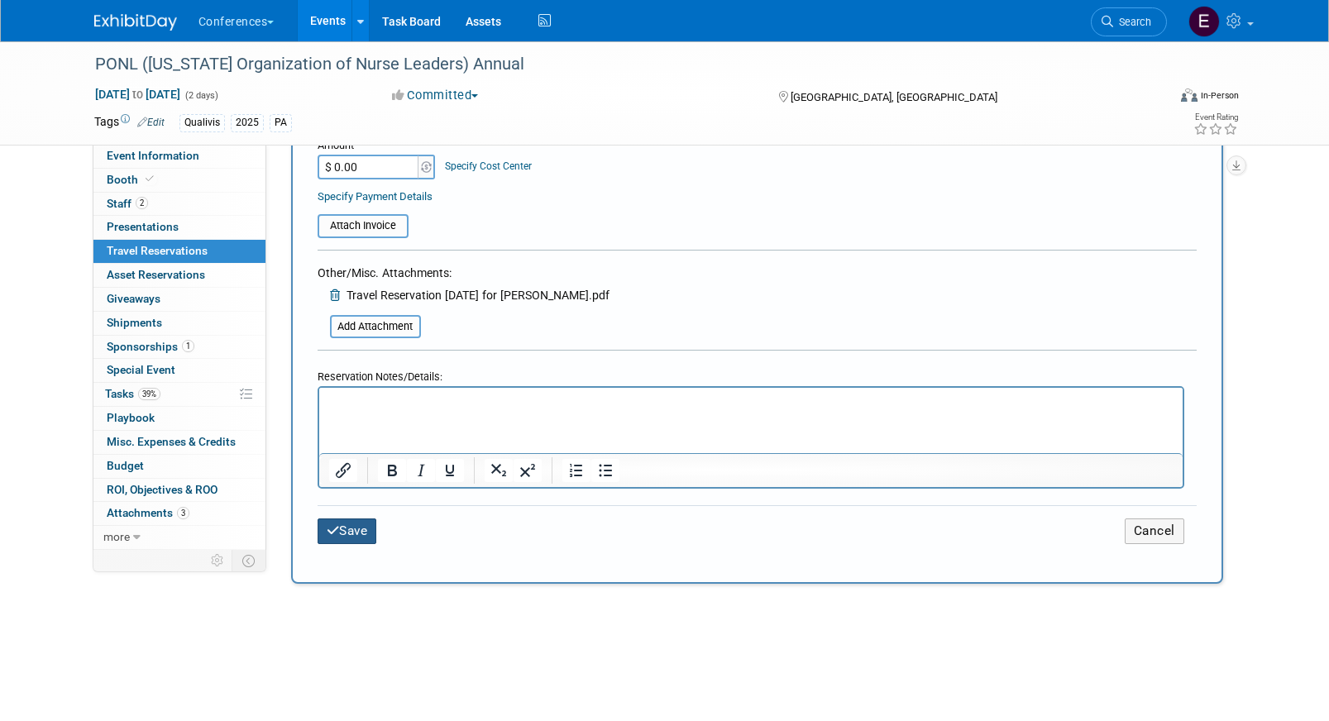
click at [347, 526] on button "Save" at bounding box center [348, 532] width 60 height 26
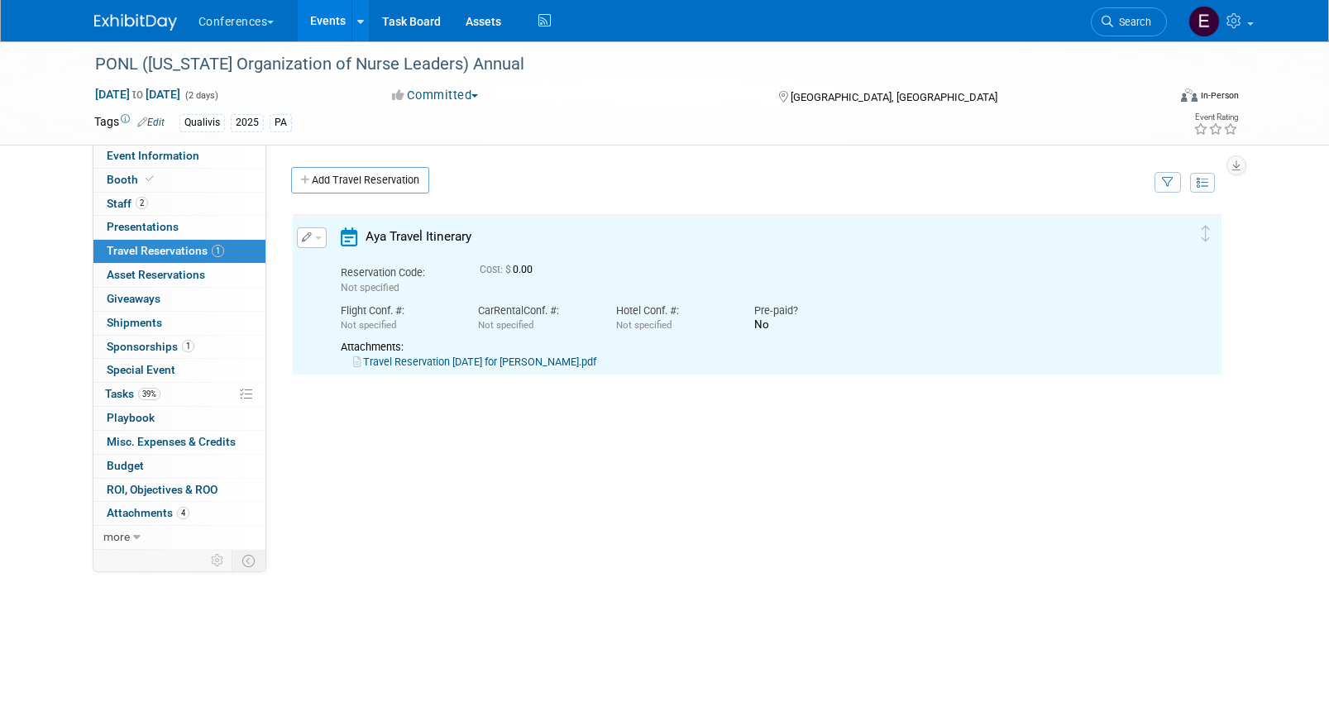
scroll to position [0, 0]
click at [458, 356] on link "Travel Reservation October 22 for JENNIFER CHRISTINE MCHUGH.pdf" at bounding box center [474, 362] width 243 height 12
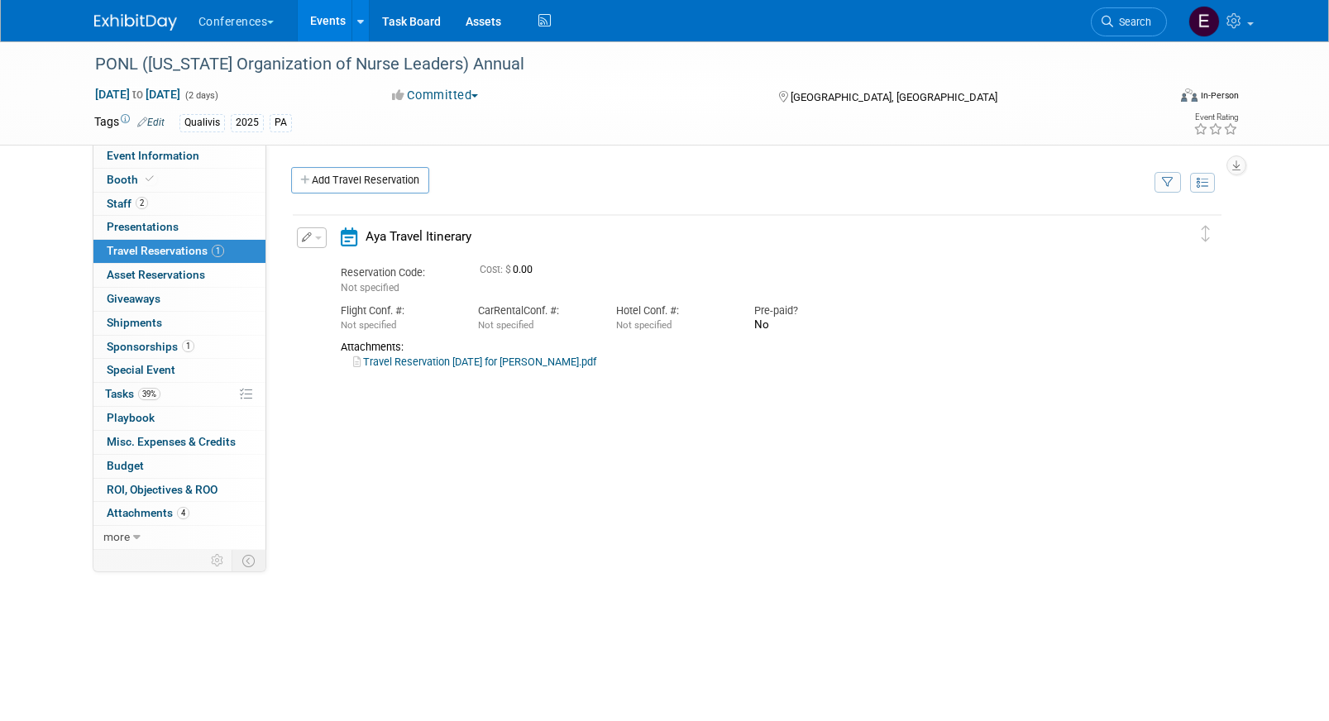
click at [311, 240] on button "button" at bounding box center [312, 237] width 30 height 21
click at [321, 263] on button "Edit Reservation" at bounding box center [368, 267] width 140 height 24
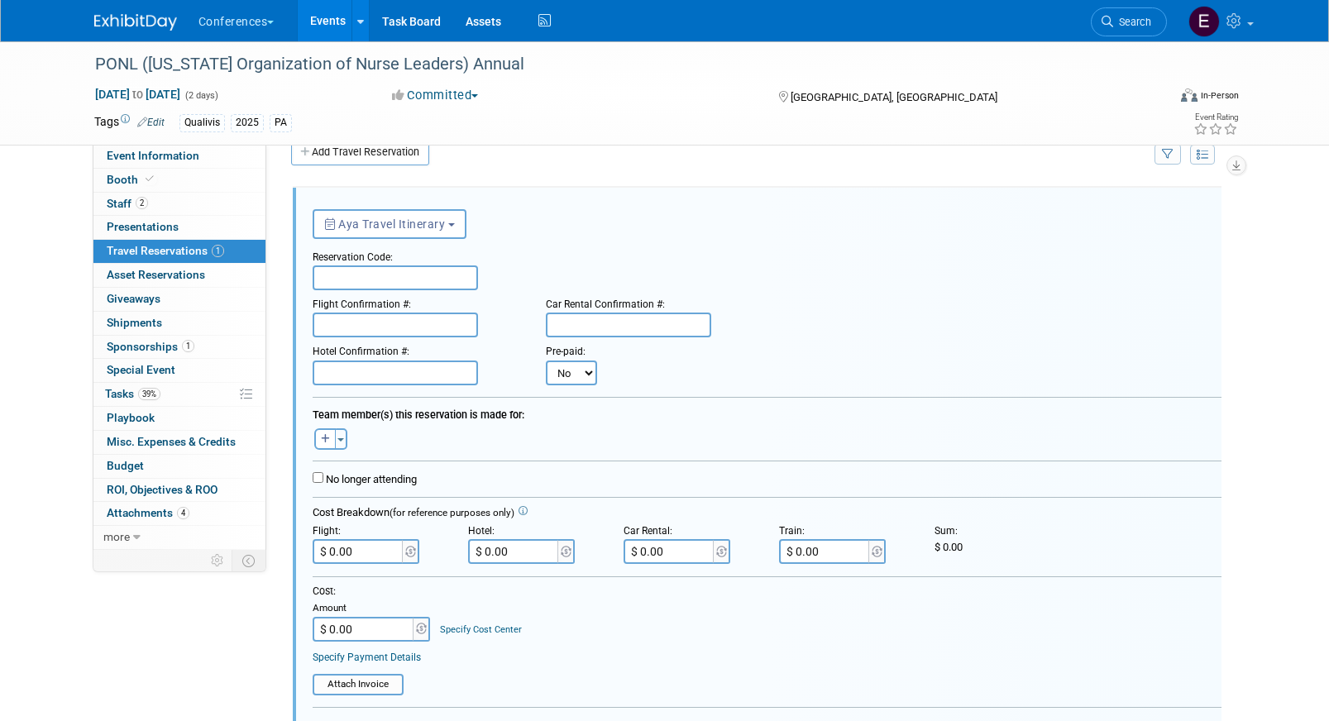
click at [337, 272] on input "text" at bounding box center [395, 277] width 165 height 25
paste input "NBOJXZ"
type input "NBOJXZ"
click at [341, 320] on input "text" at bounding box center [395, 325] width 165 height 25
paste input "AMDG8B (UA)"
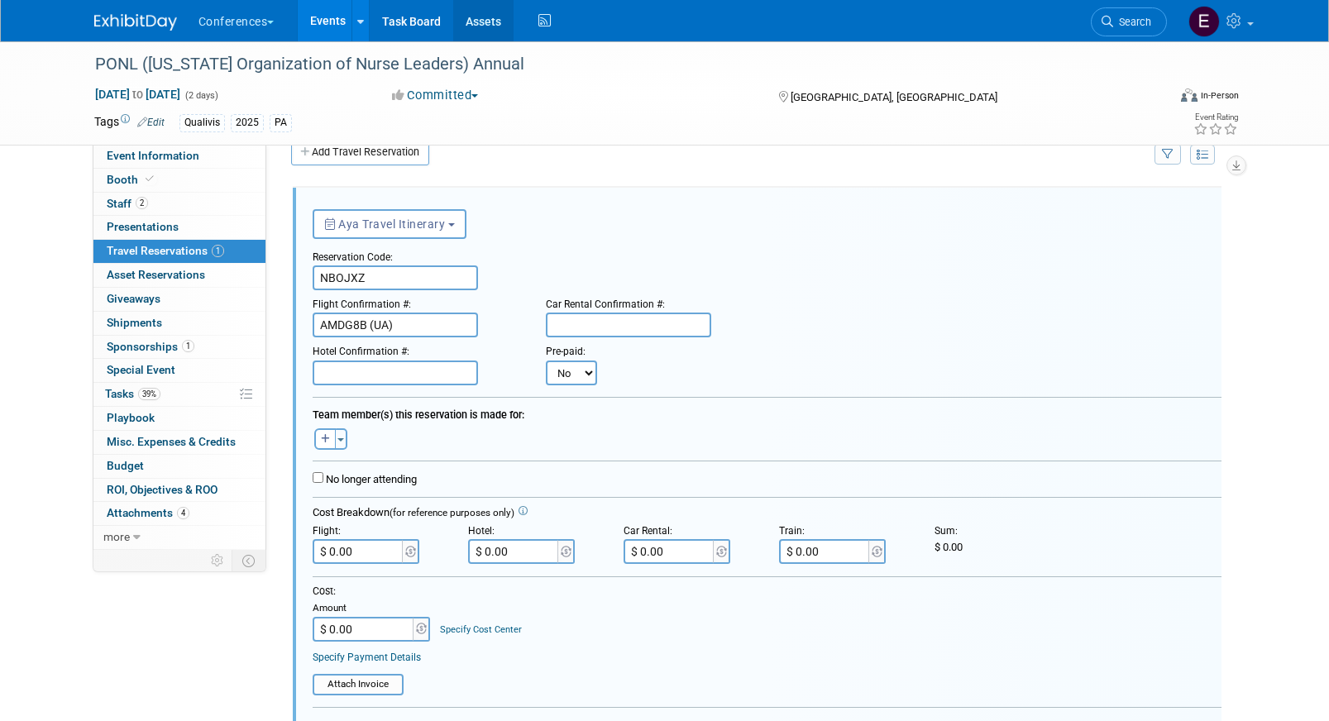
type input "AMDG8B (UA)"
click at [357, 390] on form "<i class="fa-light fa-calendar-lines" style="padding: 6px 4px 6px 1px;"></i> Ay…" at bounding box center [767, 595] width 909 height 791
click at [357, 375] on input "text" at bounding box center [395, 373] width 165 height 25
paste input "3270351901"
type input "3270351901"
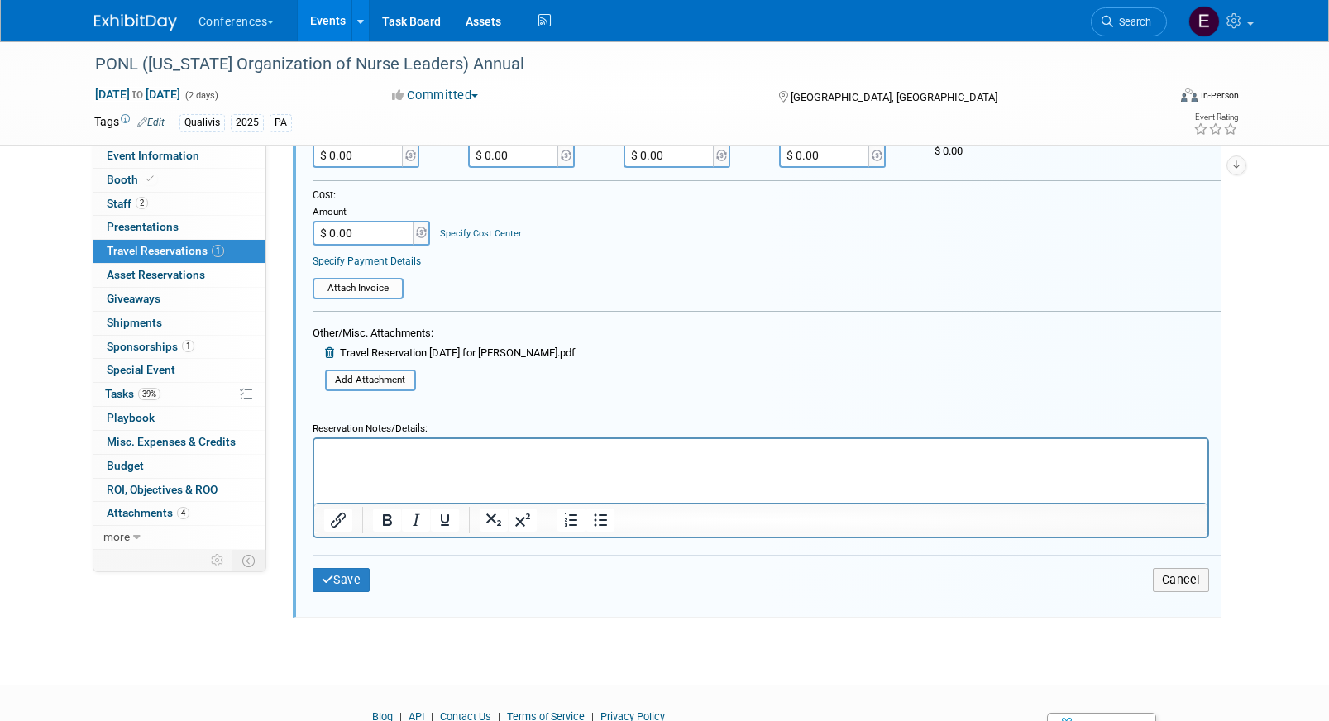
scroll to position [433, 0]
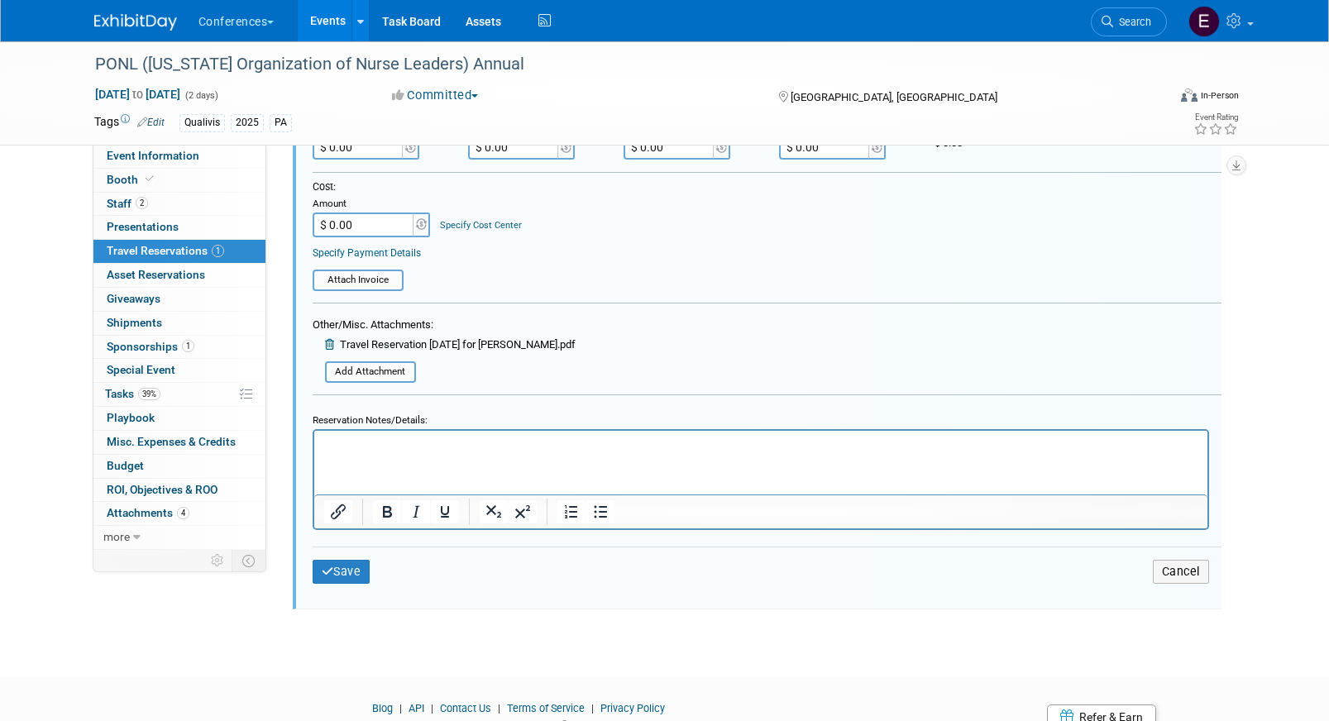
click at [412, 452] on html at bounding box center [759, 441] width 893 height 22
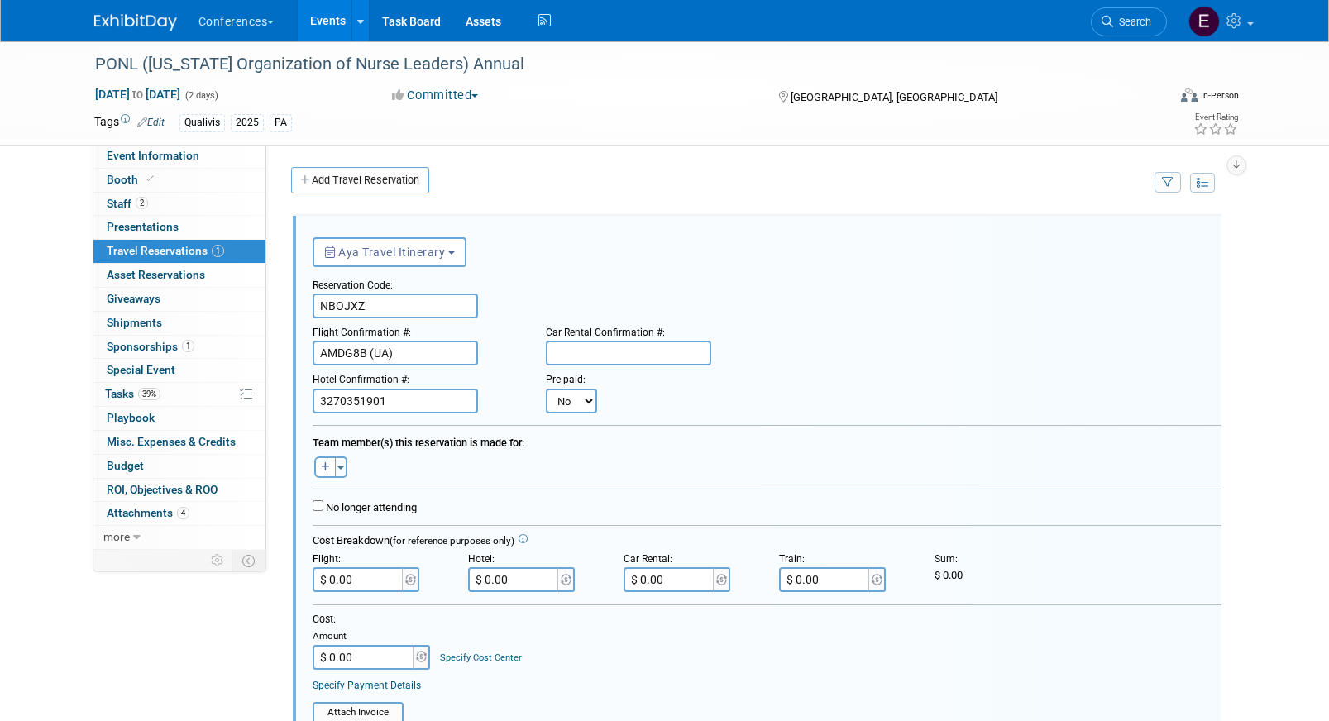
scroll to position [15, 0]
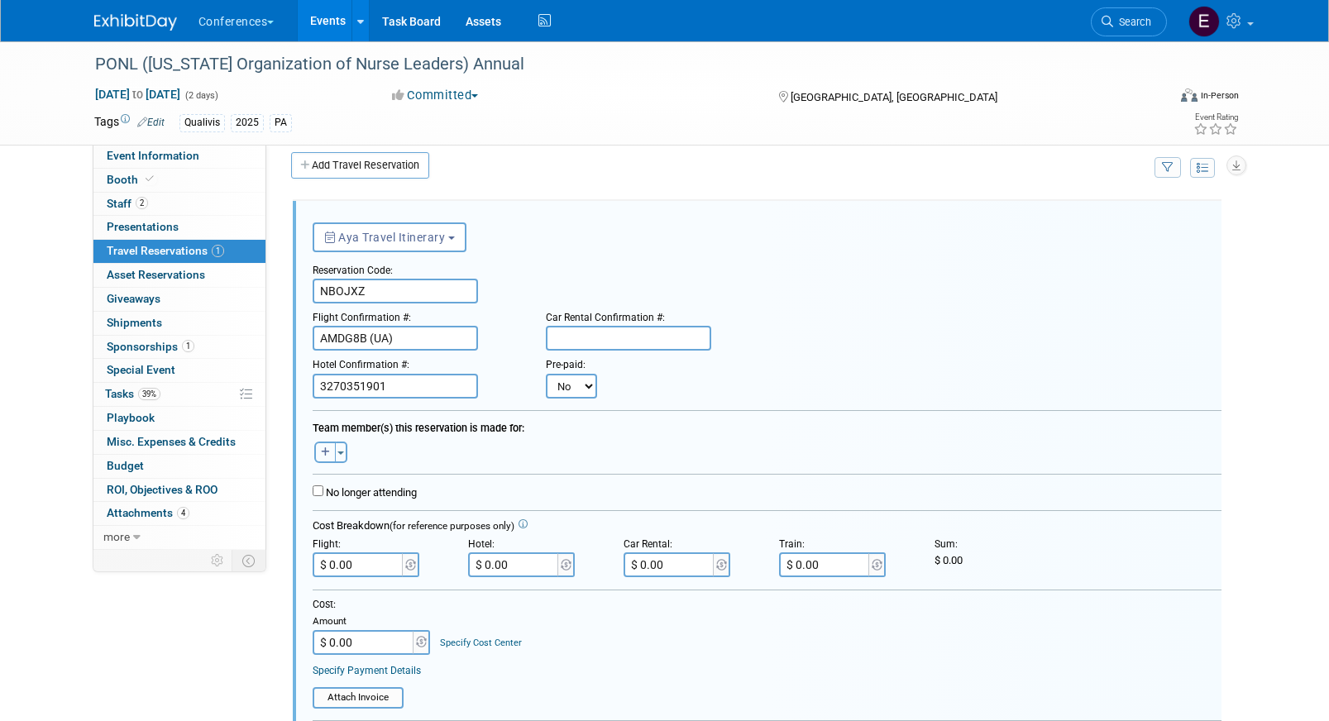
click at [330, 451] on button "button" at bounding box center [325, 453] width 22 height 22
select select
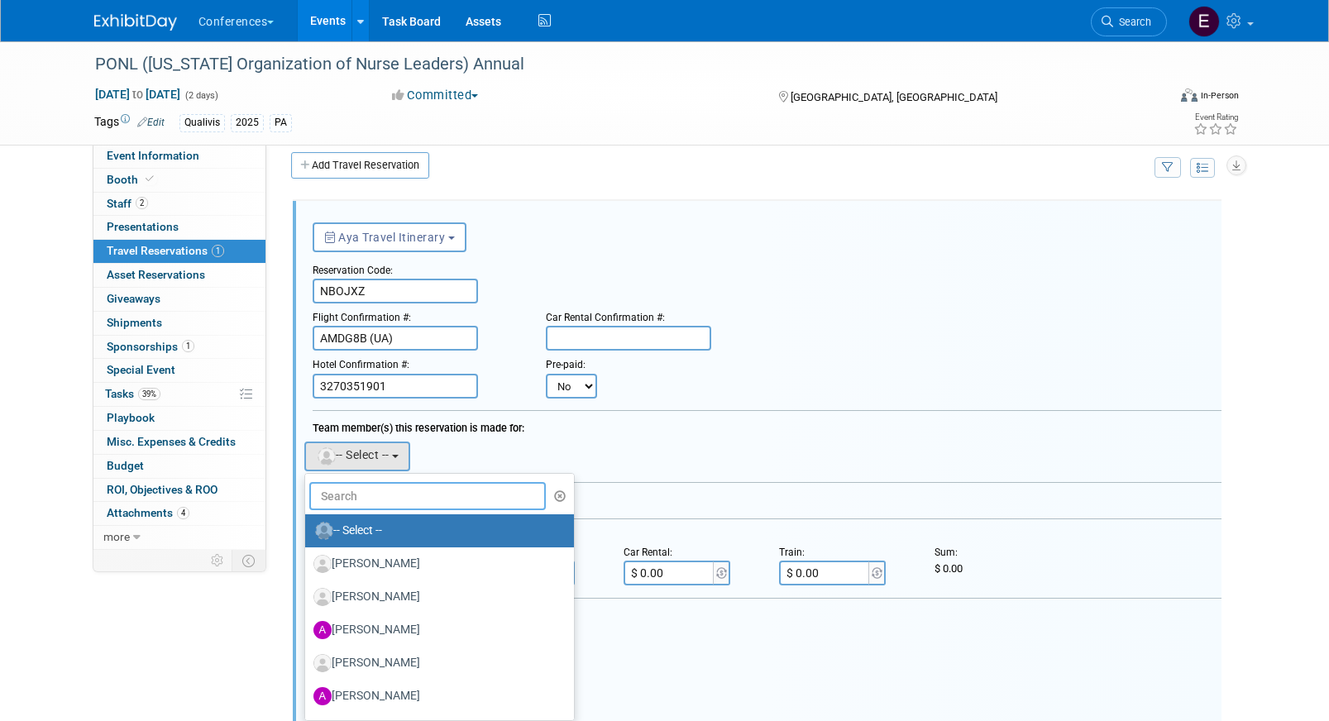
click at [366, 488] on input "text" at bounding box center [427, 496] width 237 height 28
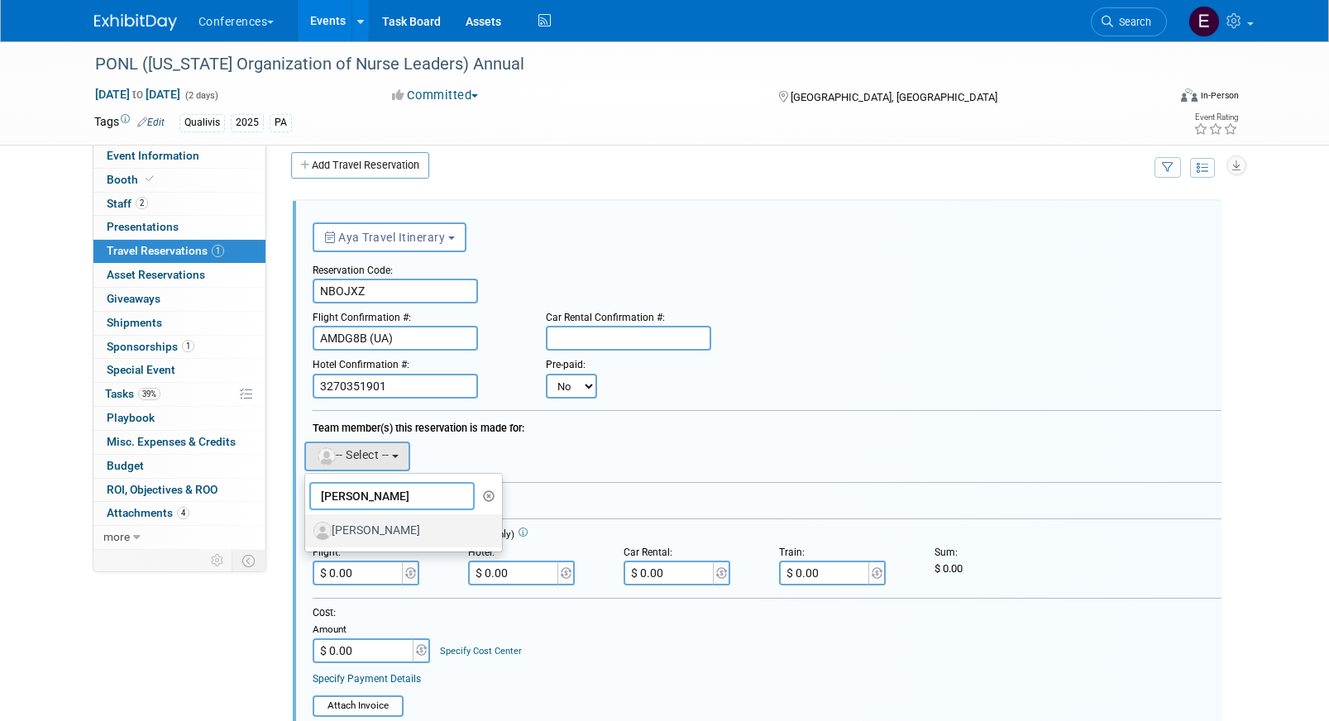
type input "jen m"
click at [398, 528] on label "[PERSON_NAME]" at bounding box center [399, 531] width 173 height 26
click at [308, 528] on input "[PERSON_NAME]" at bounding box center [302, 529] width 11 height 11
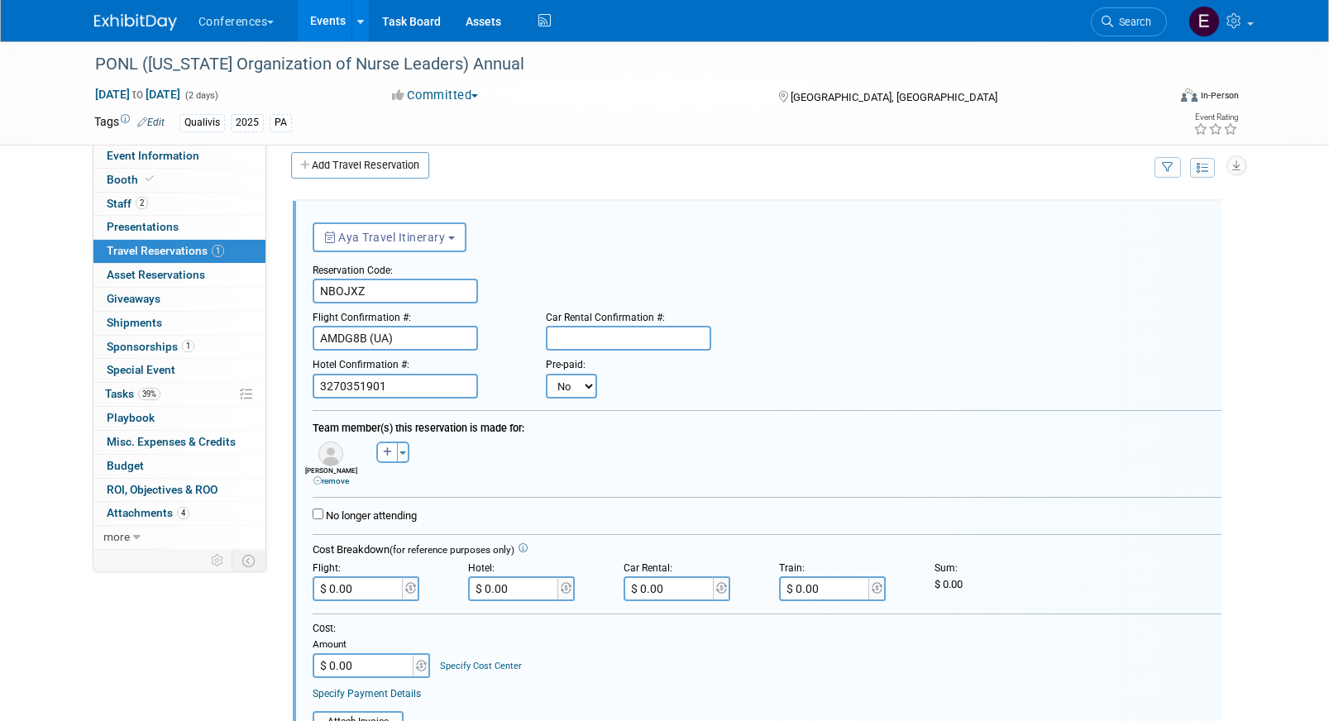
scroll to position [528, 0]
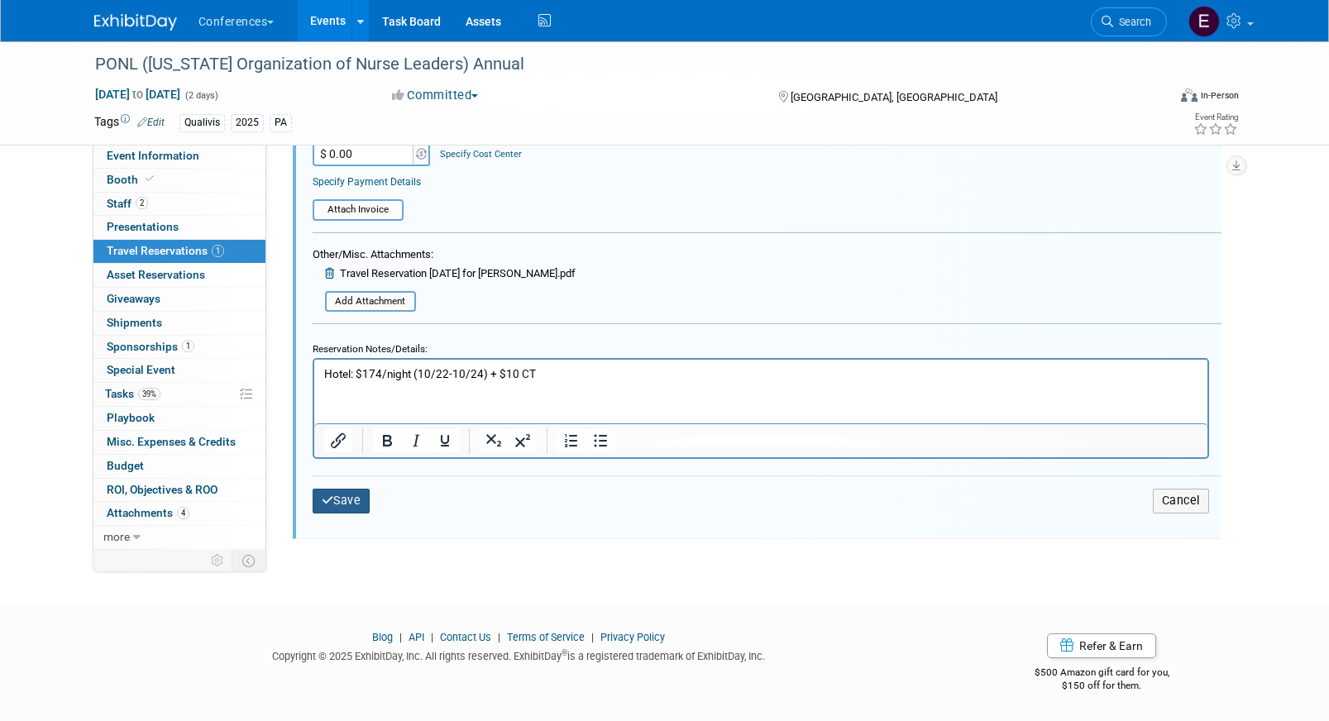
click at [356, 505] on button "Save" at bounding box center [342, 501] width 58 height 24
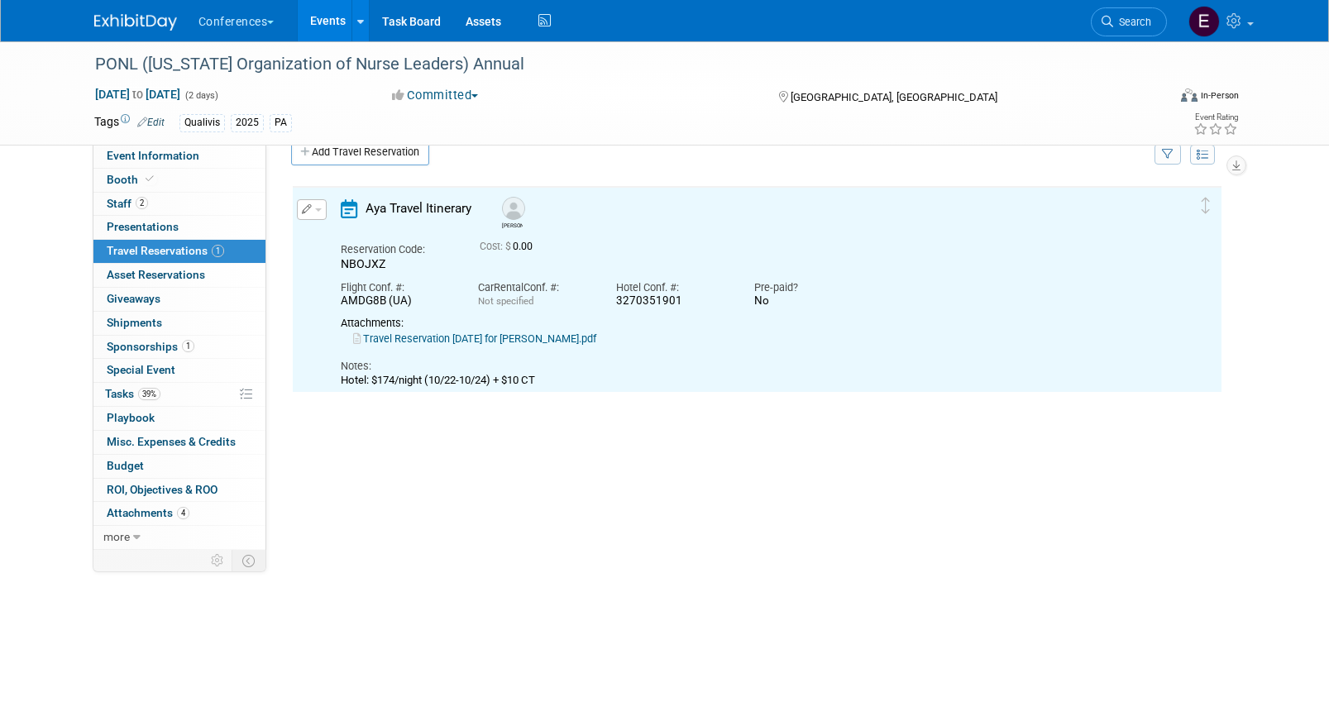
scroll to position [0, 0]
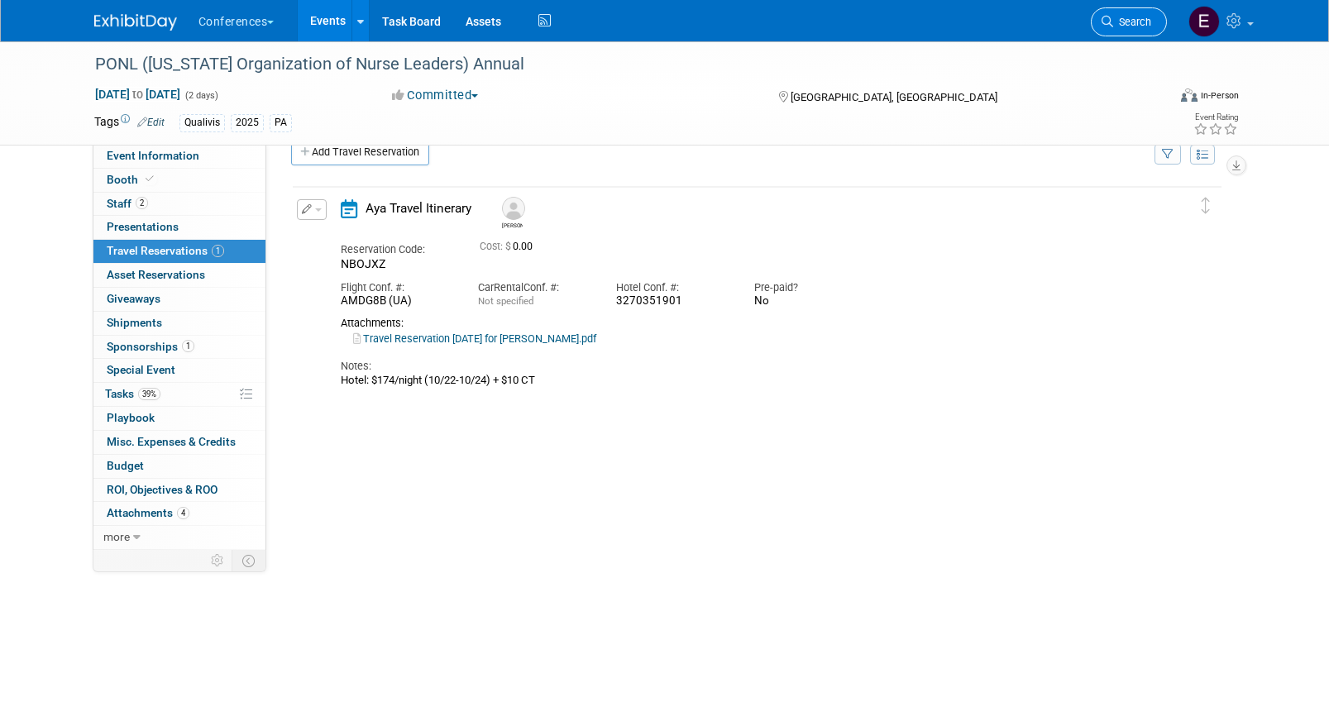
click at [1118, 31] on link "Search" at bounding box center [1129, 21] width 76 height 29
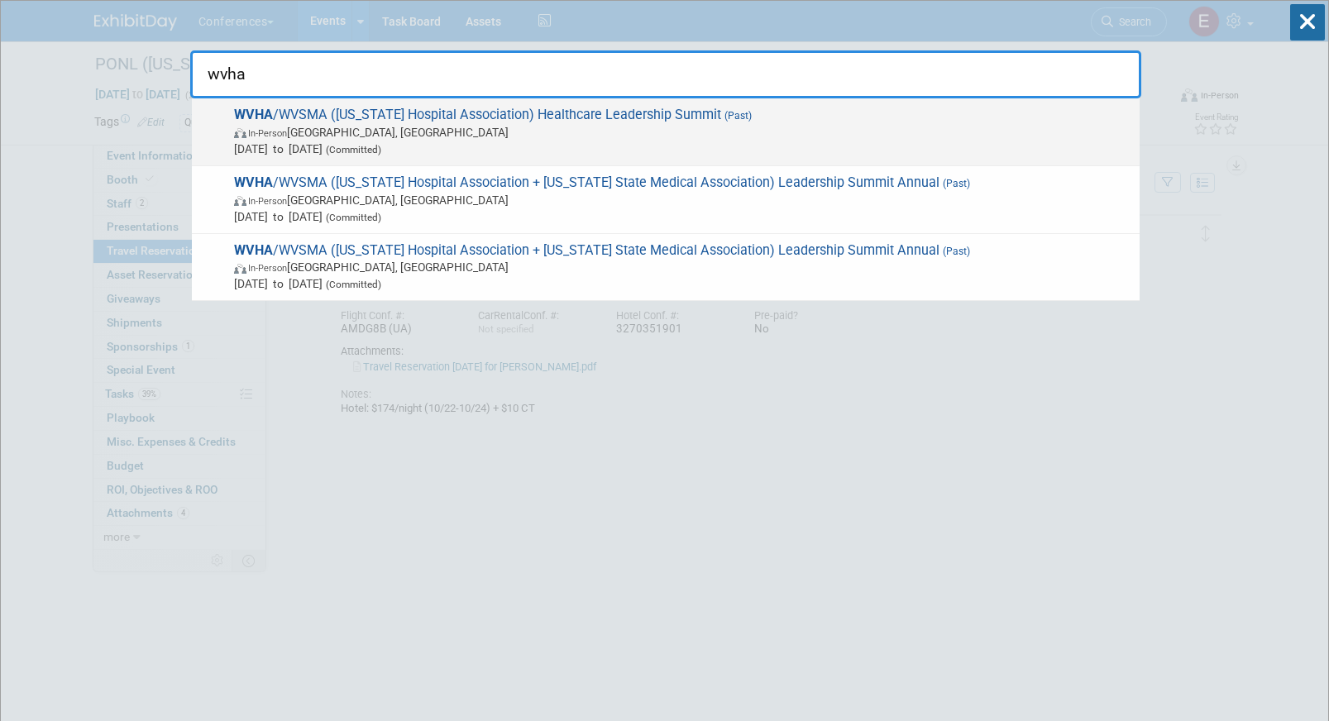
type input "wvha"
click at [499, 119] on span "WVHA /WVSMA (West Virginia Hospital Association) Healthcare Leadership Summit (…" at bounding box center [680, 132] width 902 height 50
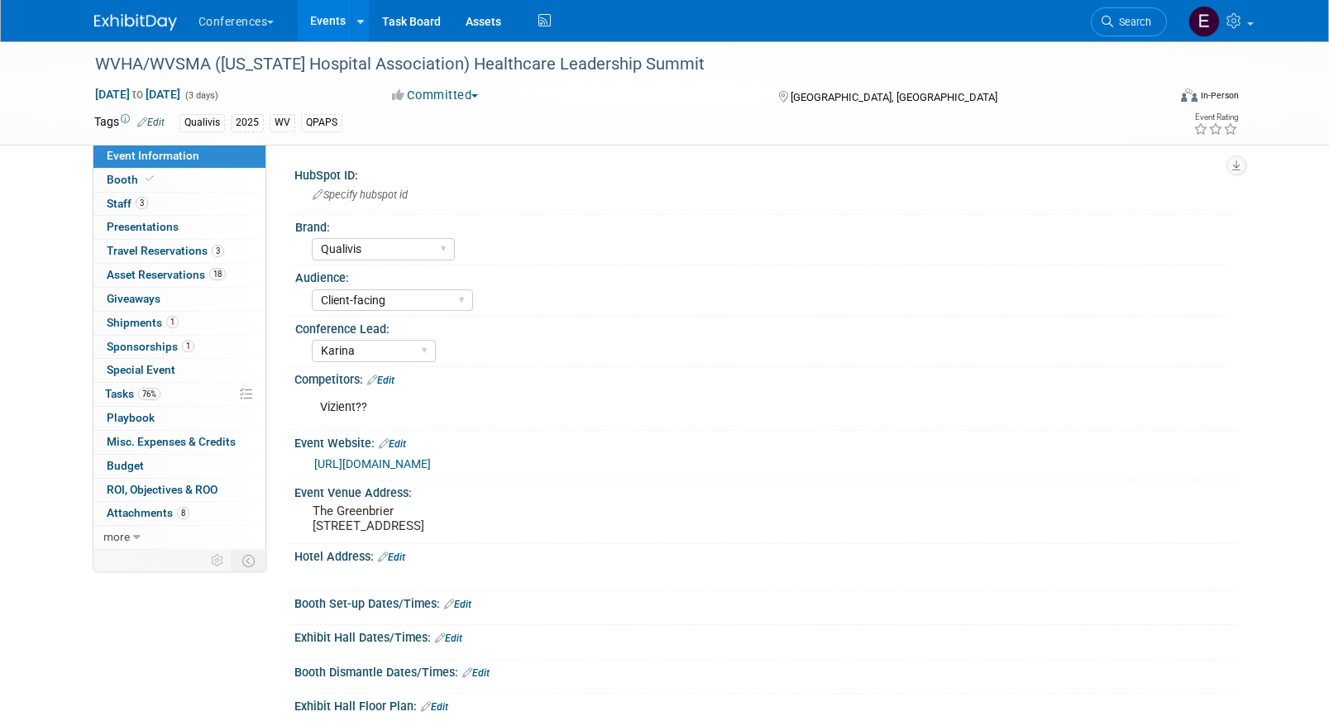
select select "Qualivis"
select select "Client-facing"
select select "Karina"
click at [182, 252] on span "Travel Reservations 3" at bounding box center [165, 250] width 117 height 13
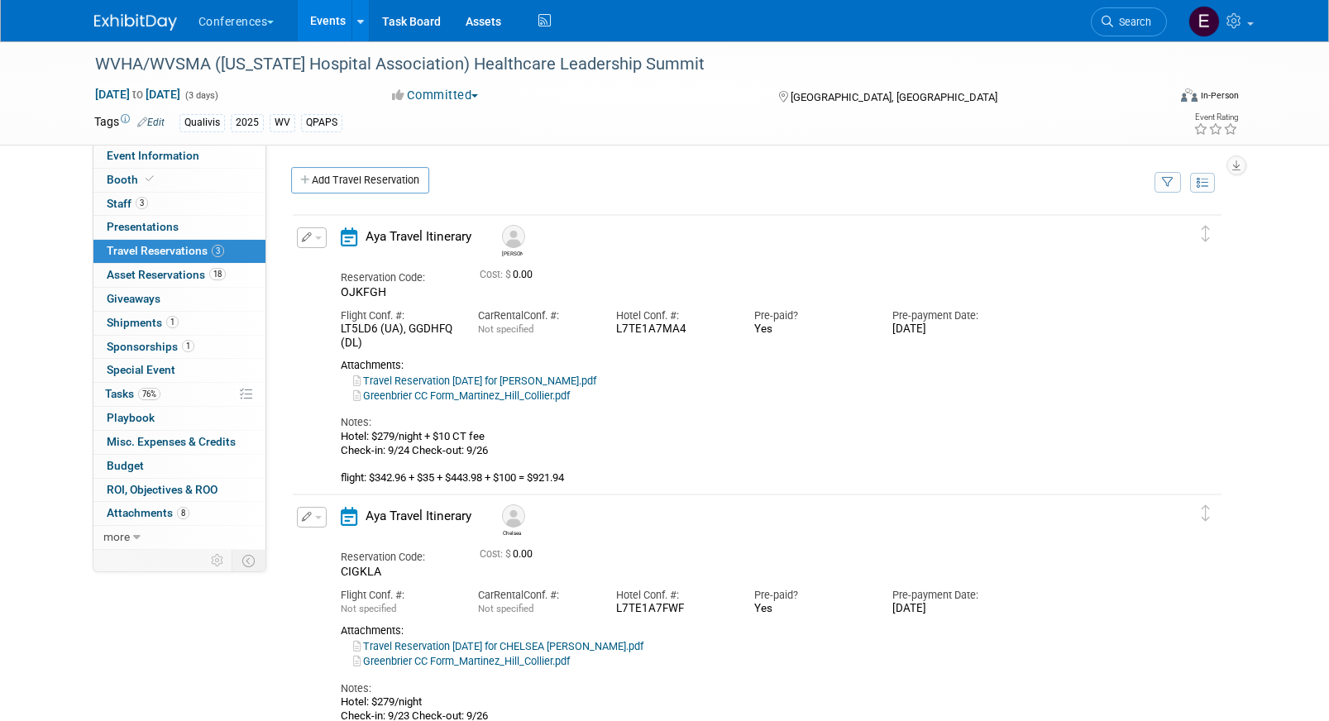
click at [302, 238] on icon "button" at bounding box center [307, 237] width 11 height 10
click at [334, 253] on ul "Edit Reservation [GEOGRAPHIC_DATA]" at bounding box center [367, 294] width 141 height 92
click at [304, 220] on td "Delete Reservation [PERSON_NAME] Reservation Code: OJKFGH Yes" at bounding box center [745, 352] width 904 height 275
click at [305, 246] on button "button" at bounding box center [312, 237] width 30 height 21
click at [318, 265] on icon "button" at bounding box center [314, 267] width 13 height 12
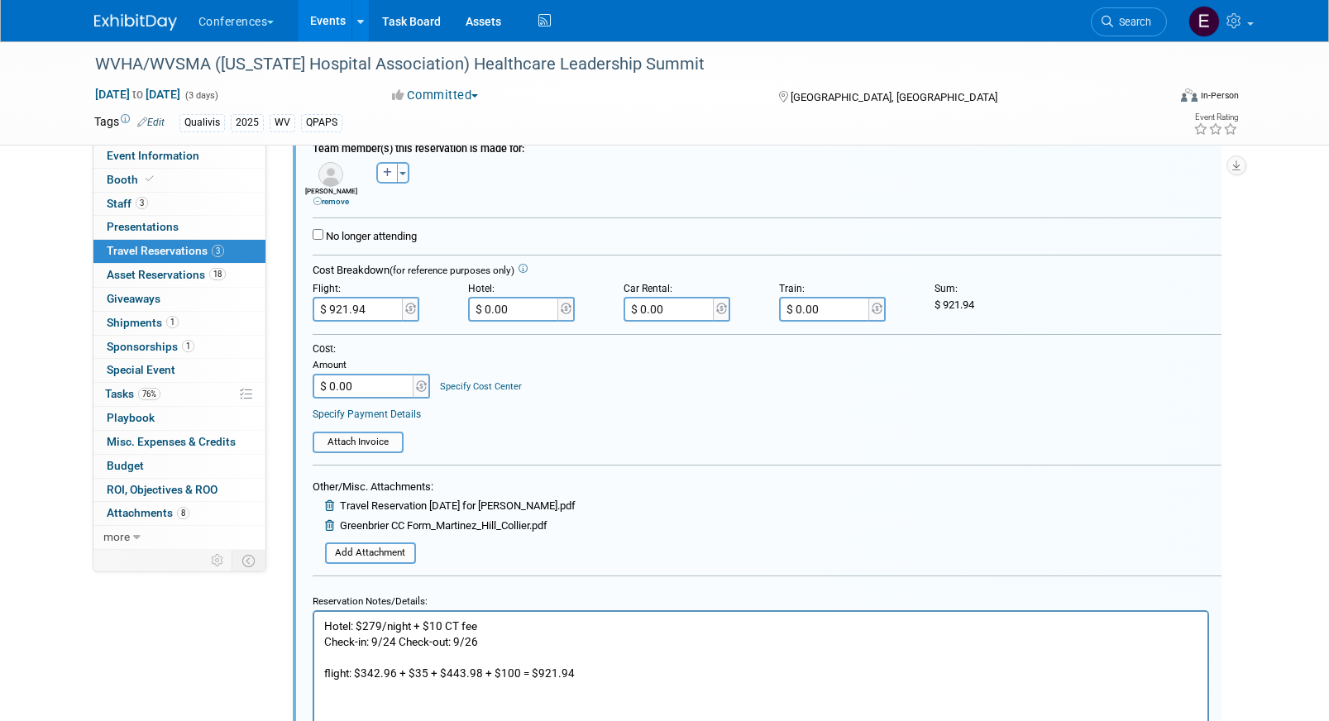
scroll to position [444, 0]
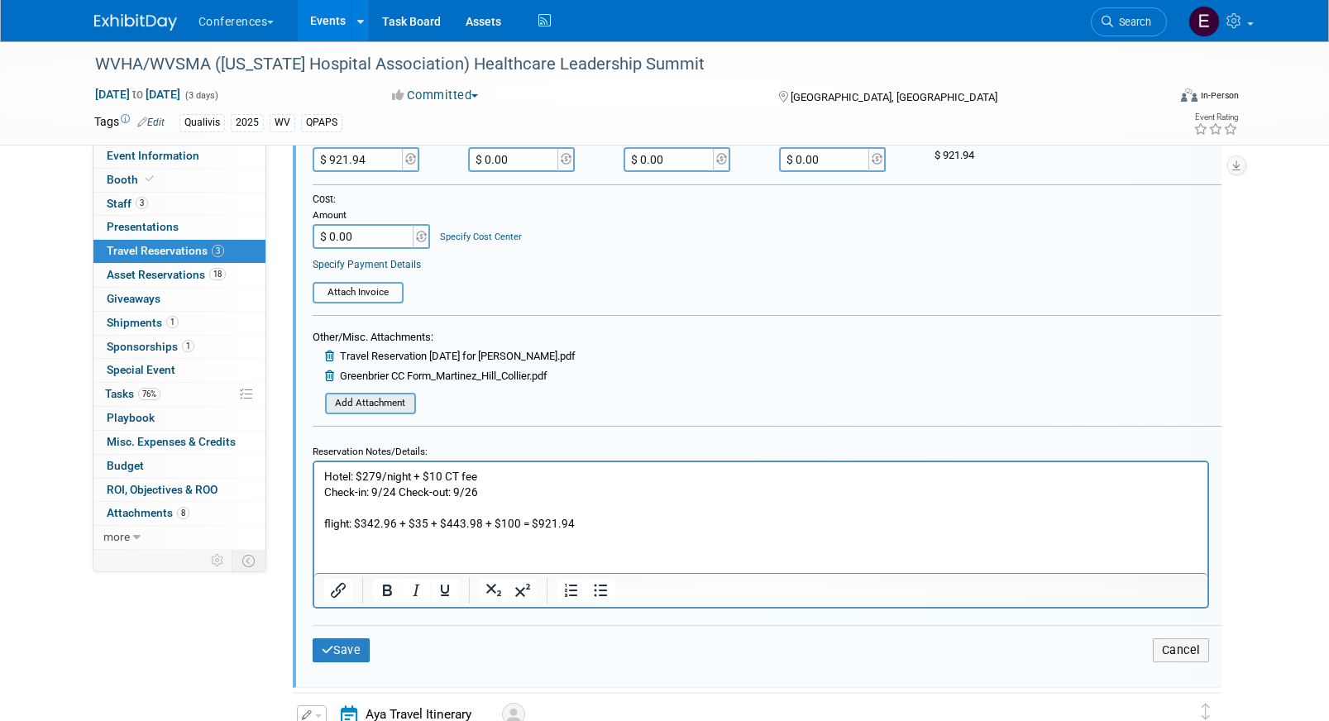
click at [388, 412] on input "file" at bounding box center [316, 403] width 197 height 18
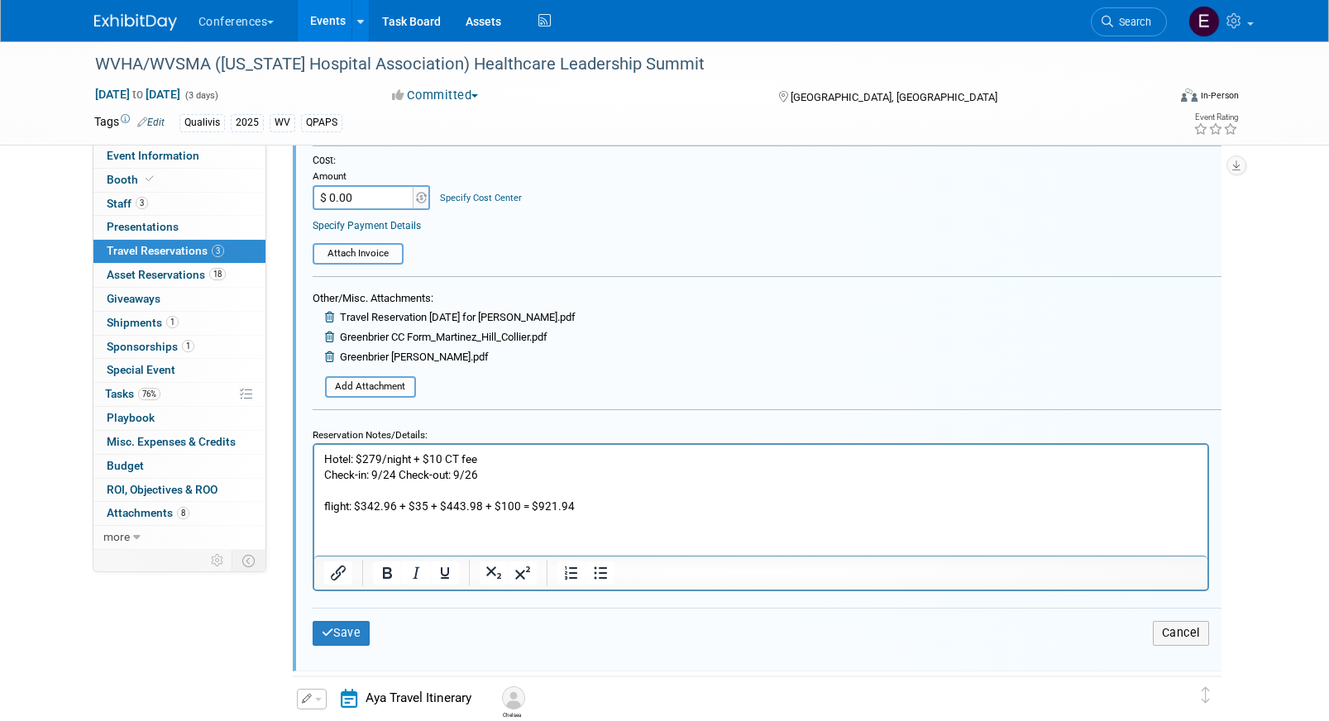
scroll to position [501, 0]
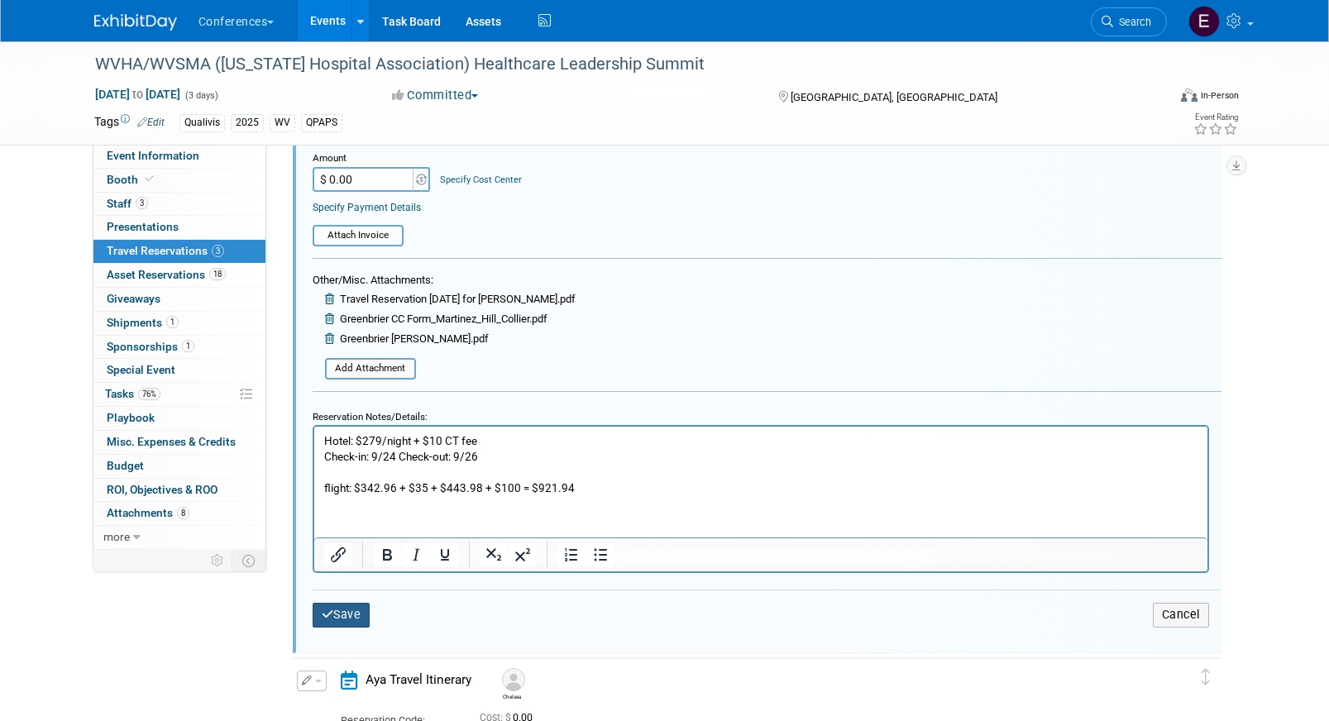
click at [343, 610] on button "Save" at bounding box center [342, 615] width 58 height 24
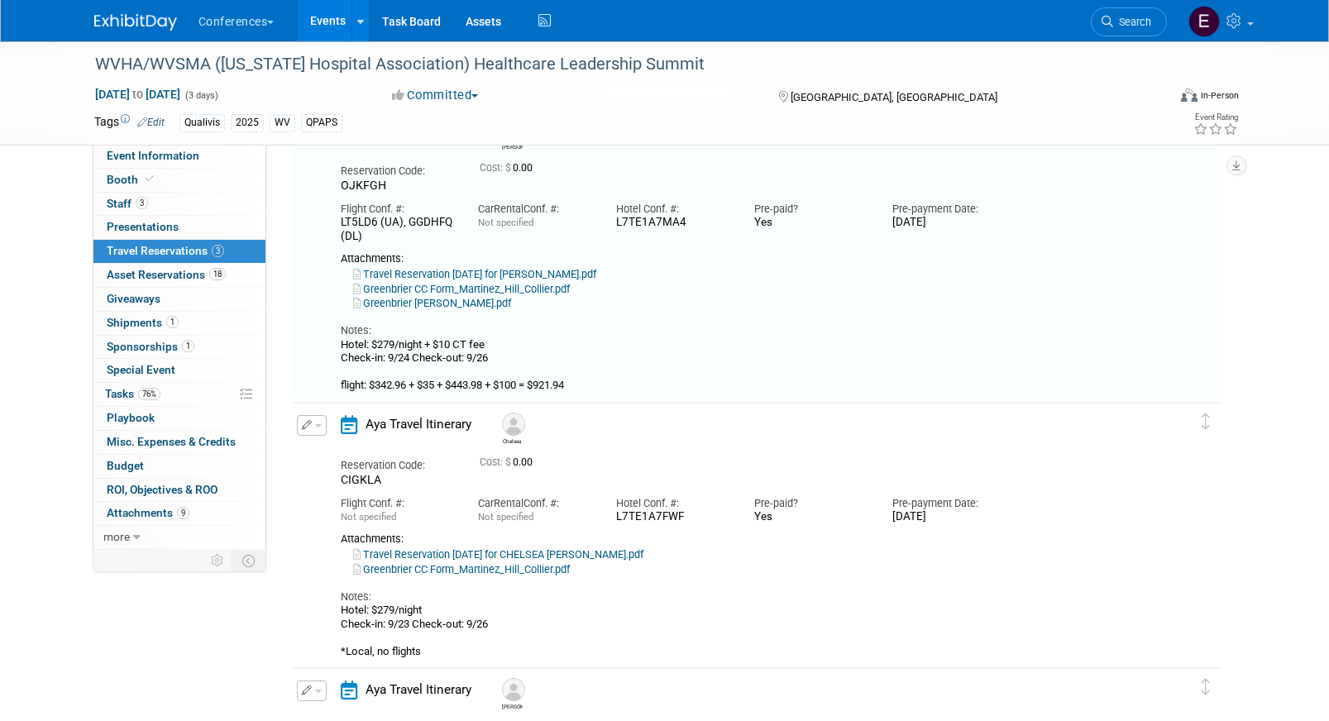
scroll to position [28, 0]
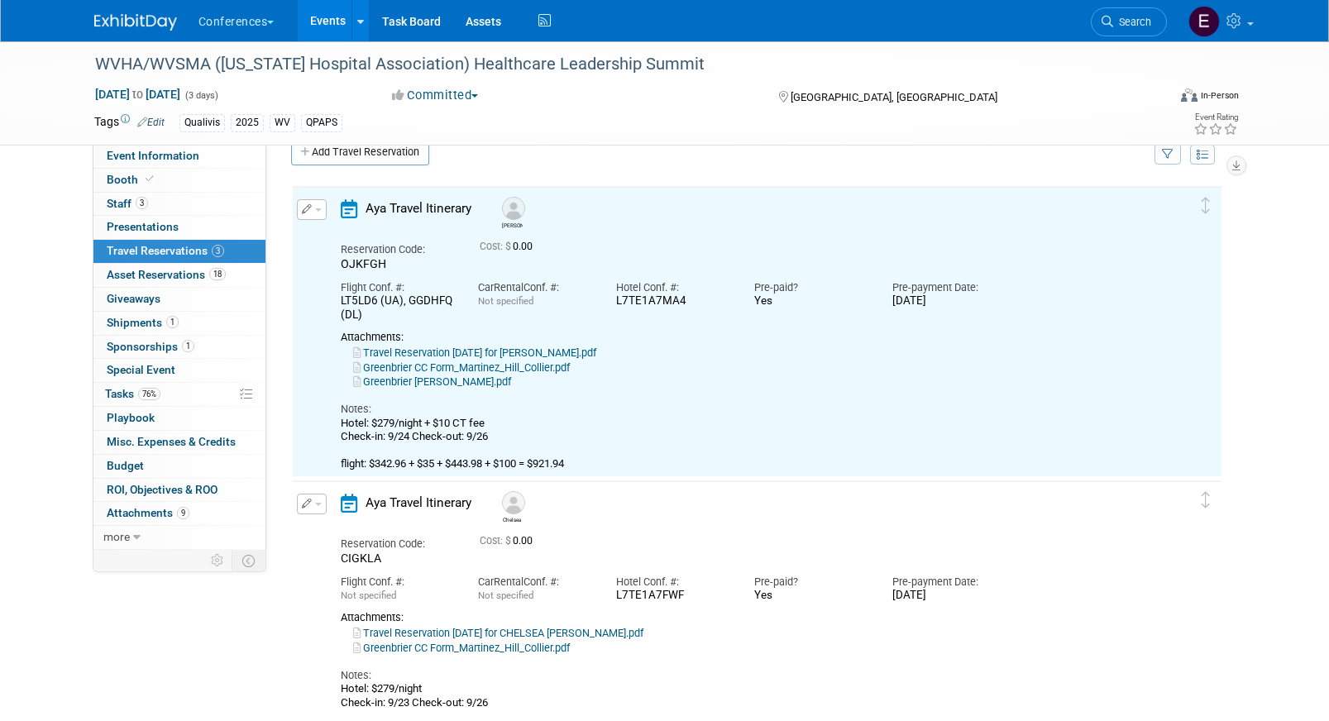
click at [424, 384] on link "Greenbrier Folio_Cherelle Martinez.pdf" at bounding box center [432, 381] width 158 height 12
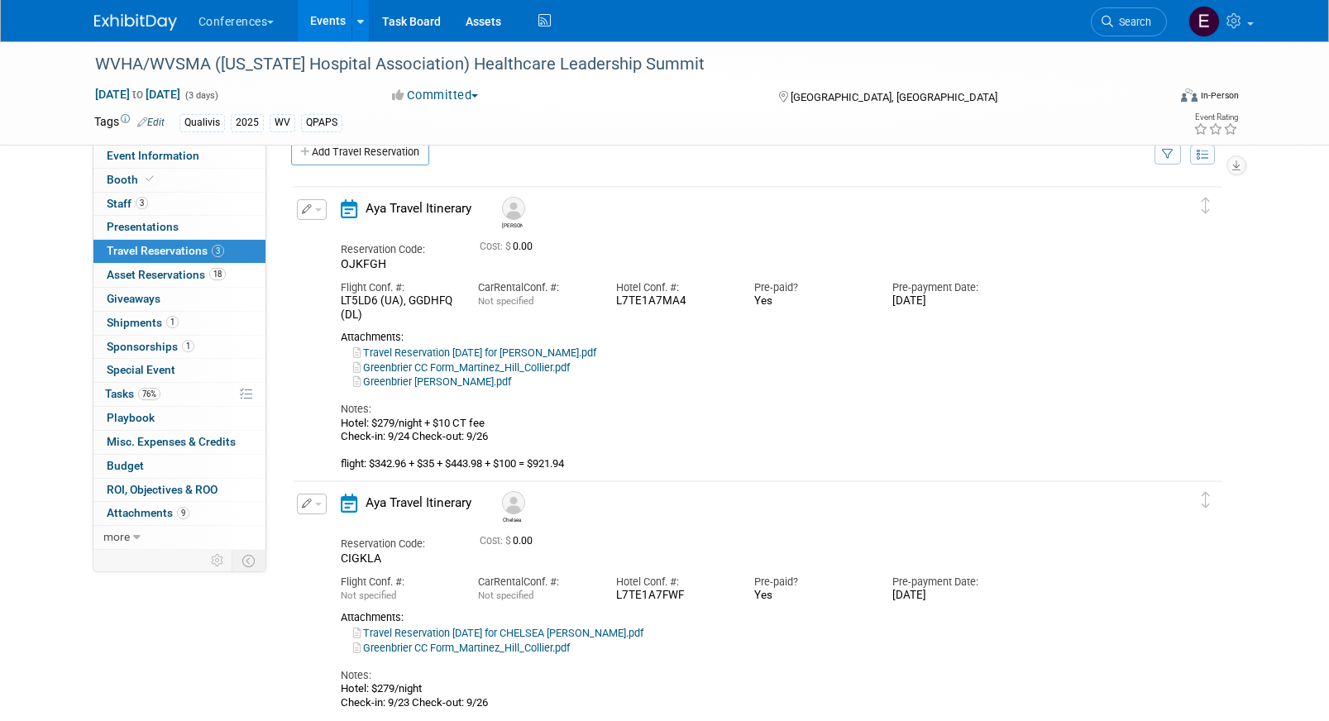
click at [313, 222] on div "Edit Reservation Delete Reservation" at bounding box center [306, 214] width 19 height 31
click at [313, 213] on button "button" at bounding box center [312, 209] width 30 height 21
click at [339, 238] on button "Edit Reservation" at bounding box center [368, 239] width 140 height 24
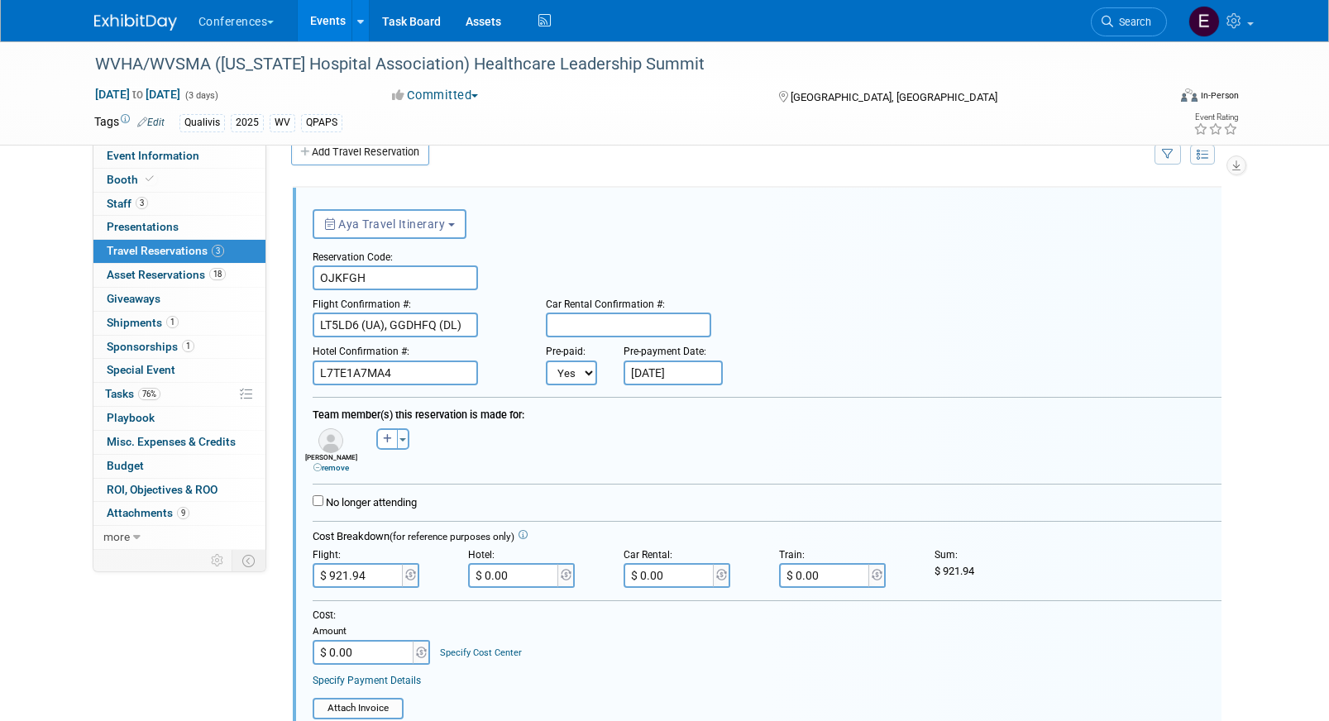
scroll to position [0, 0]
click at [527, 586] on input "$ 0.00" at bounding box center [514, 575] width 93 height 25
paste input "441.88"
type input "$ 441.88"
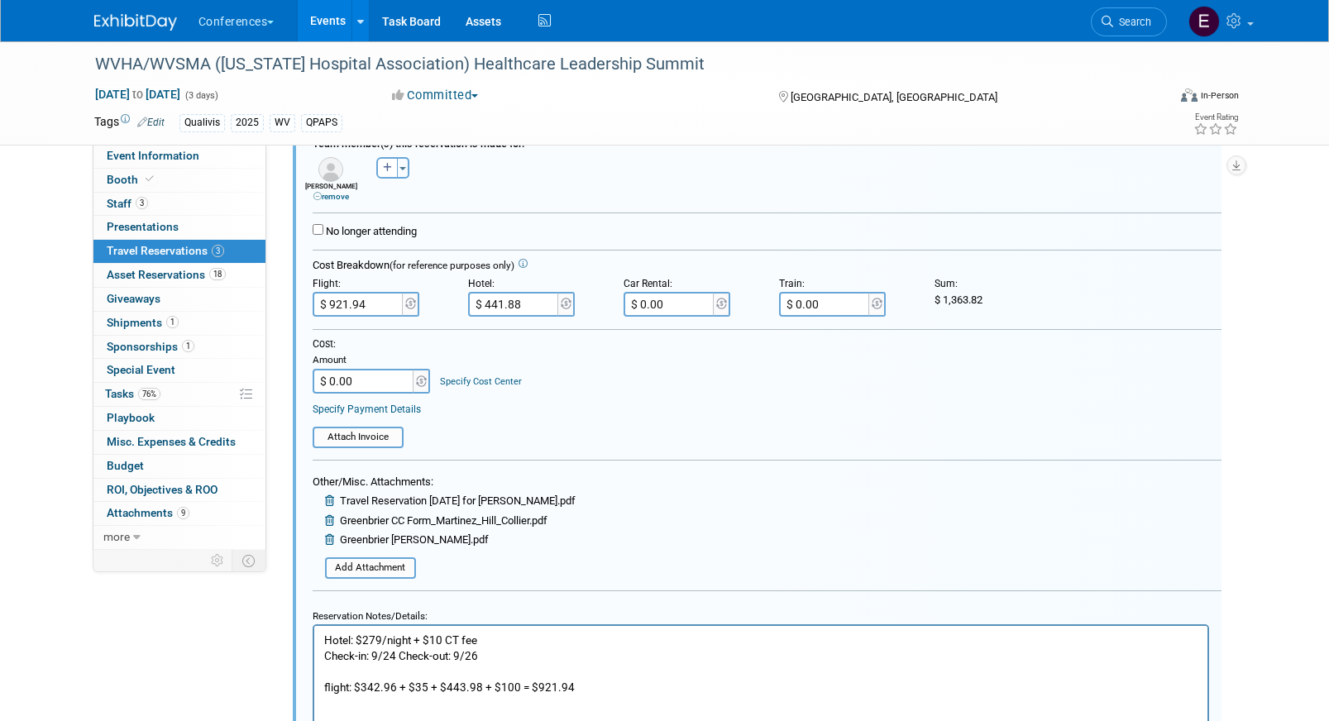
scroll to position [315, 0]
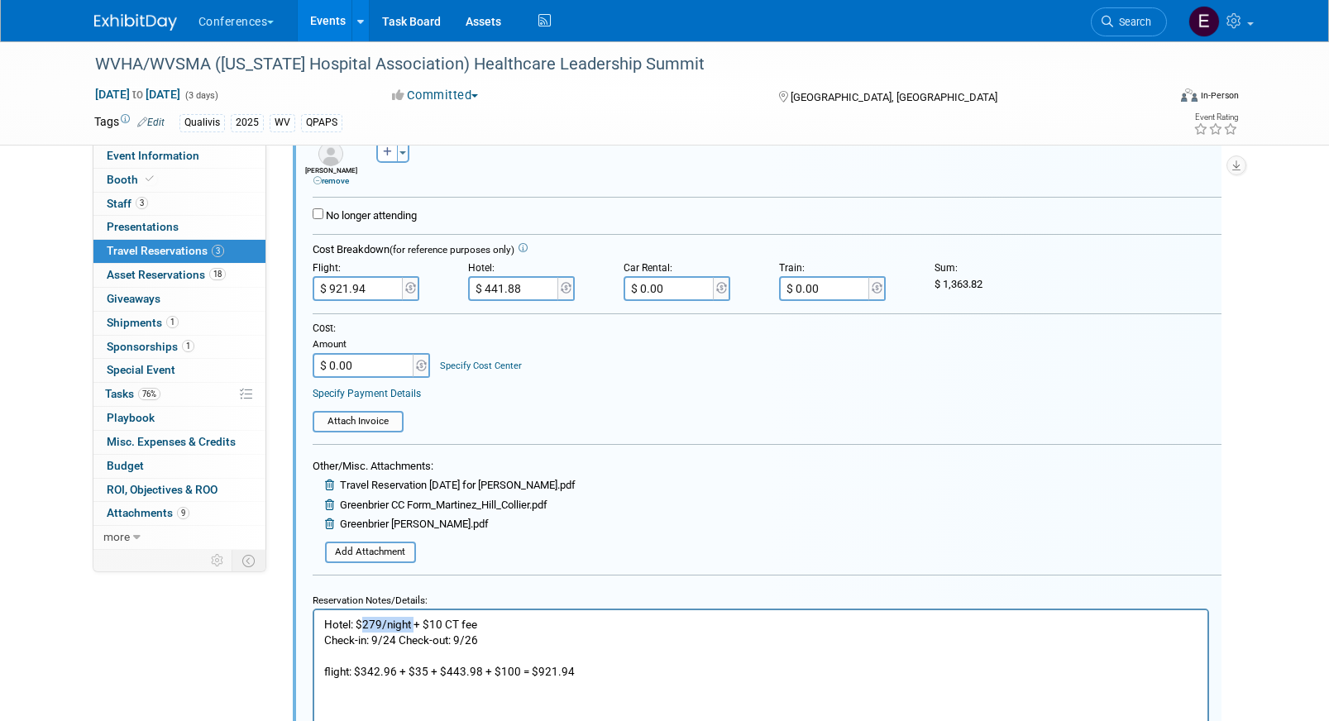
drag, startPoint x: 412, startPoint y: 624, endPoint x: 363, endPoint y: 624, distance: 48.8
click at [363, 624] on p "Hotel: $279/night + $10 CT fee Check-in: 9/24 Check-out: 9/26 flight: $342.96 +…" at bounding box center [760, 648] width 874 height 63
click at [399, 626] on p "Hotel: $441.88+ $10 CT fee Check-in: 9/24 Check-out: 9/26 flight: $342.96 + $35…" at bounding box center [760, 648] width 874 height 63
click at [497, 289] on input "$ 441.88" at bounding box center [514, 288] width 93 height 25
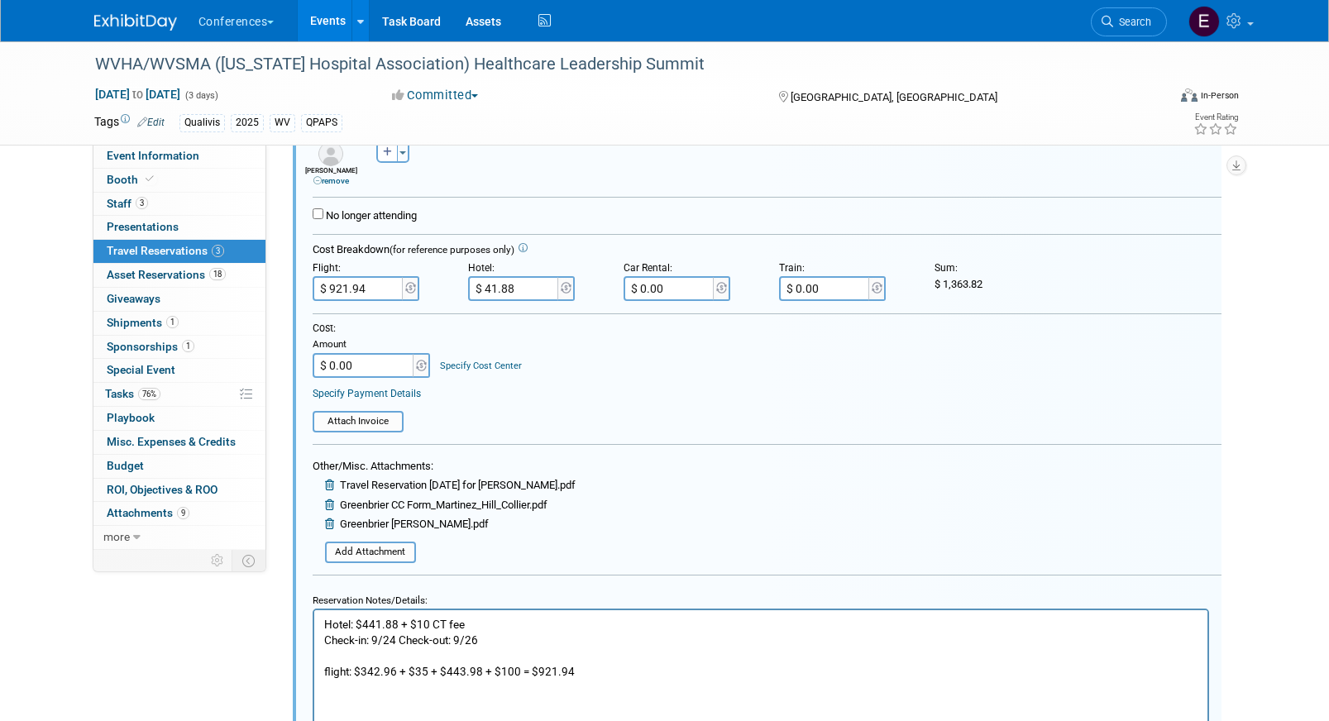
type input "$ 451.88"
click at [378, 369] on input "$ 0.00" at bounding box center [364, 365] width 103 height 25
type input "$ 1,373.82"
click at [468, 361] on link "Specify Cost Center" at bounding box center [481, 366] width 82 height 11
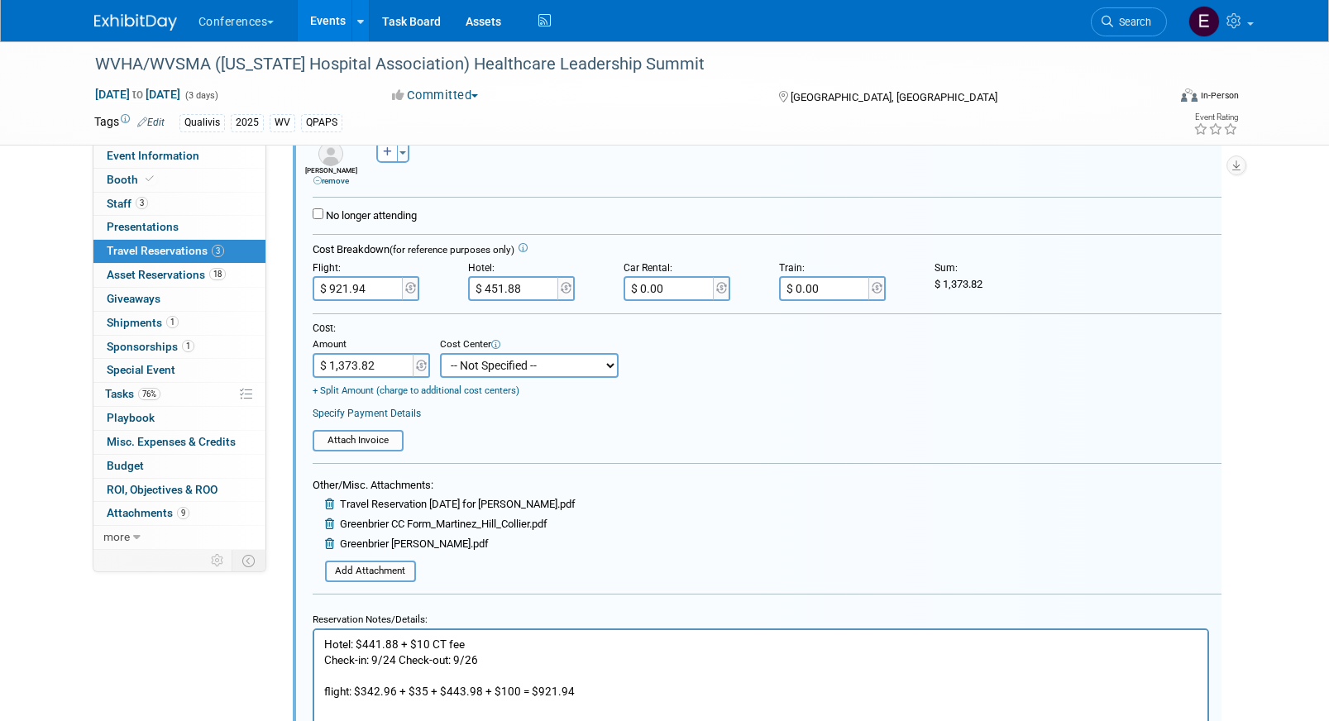
click at [474, 365] on select "-- Not Specified -- Aya Education Aya Healthcare Aya Locums Bespoke Corporate D…" at bounding box center [529, 365] width 179 height 25
select select "18965874"
click at [440, 354] on select "-- Not Specified -- Aya Education Aya Healthcare Aya Locums Bespoke Corporate D…" at bounding box center [529, 365] width 179 height 25
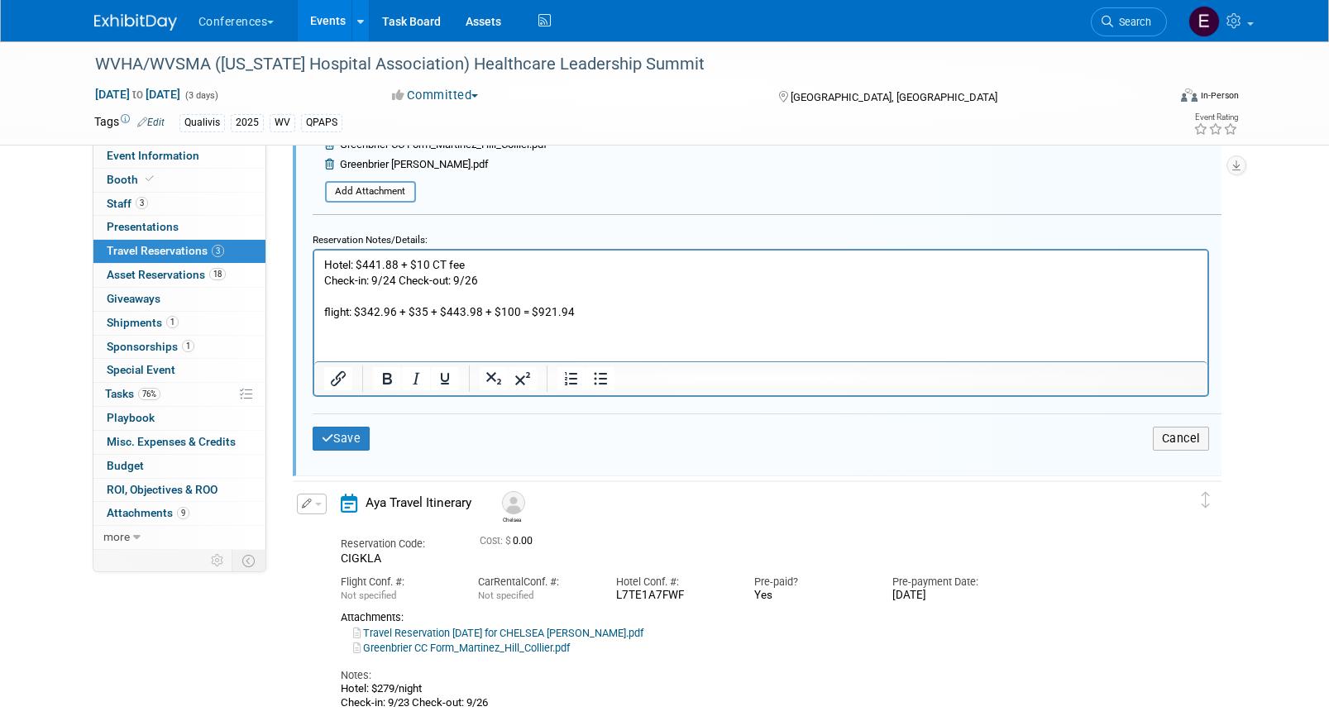
scroll to position [702, 0]
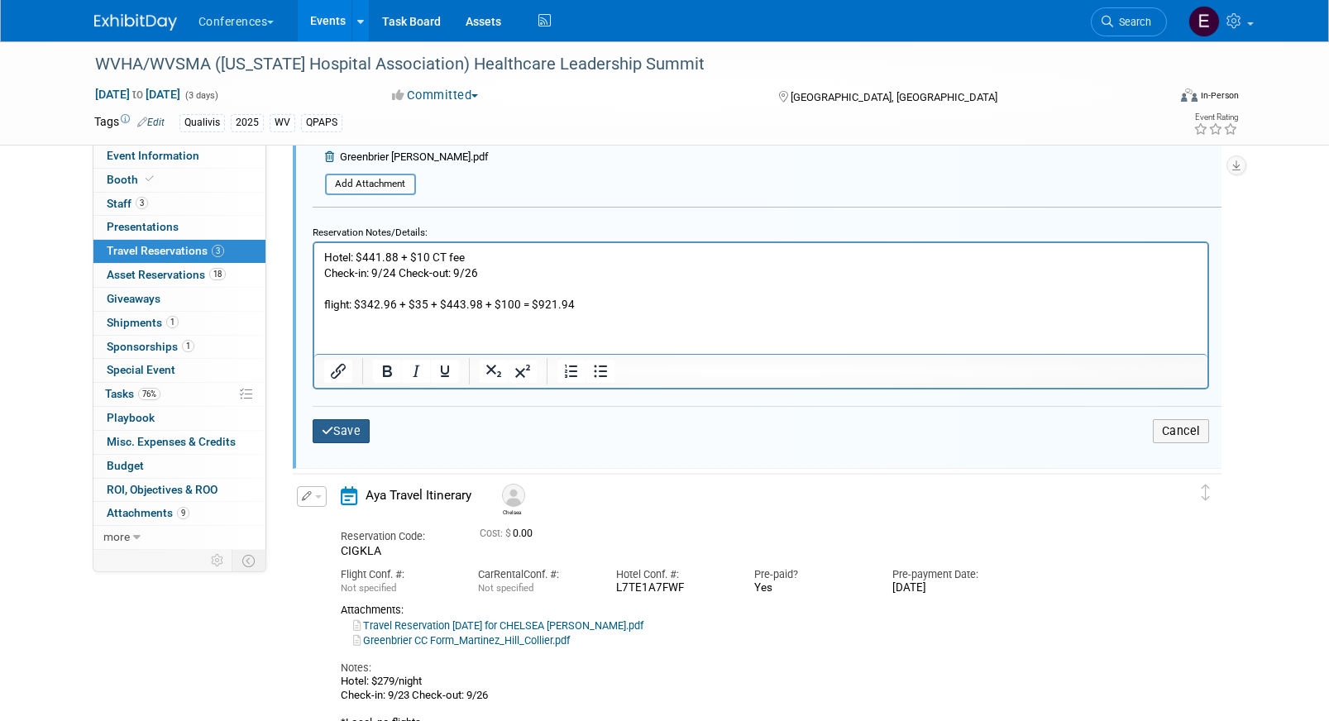
click at [352, 431] on button "Save" at bounding box center [342, 431] width 58 height 24
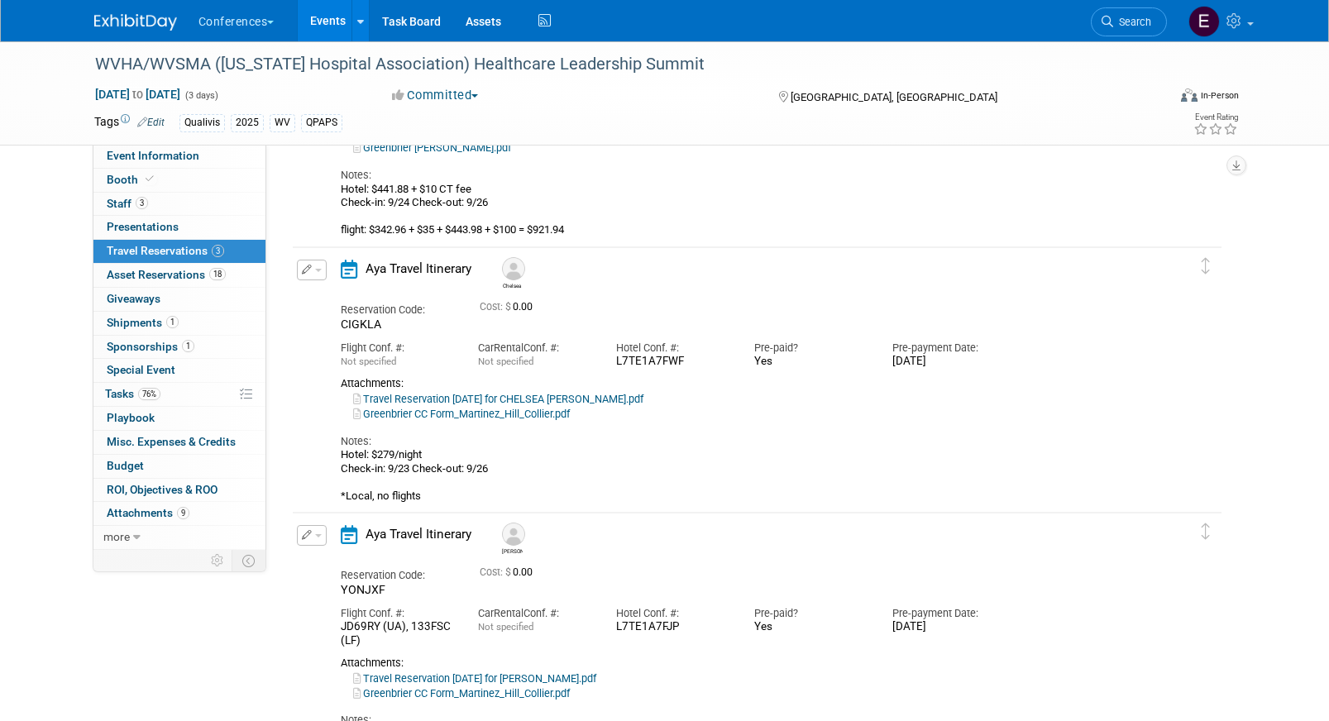
scroll to position [265, 0]
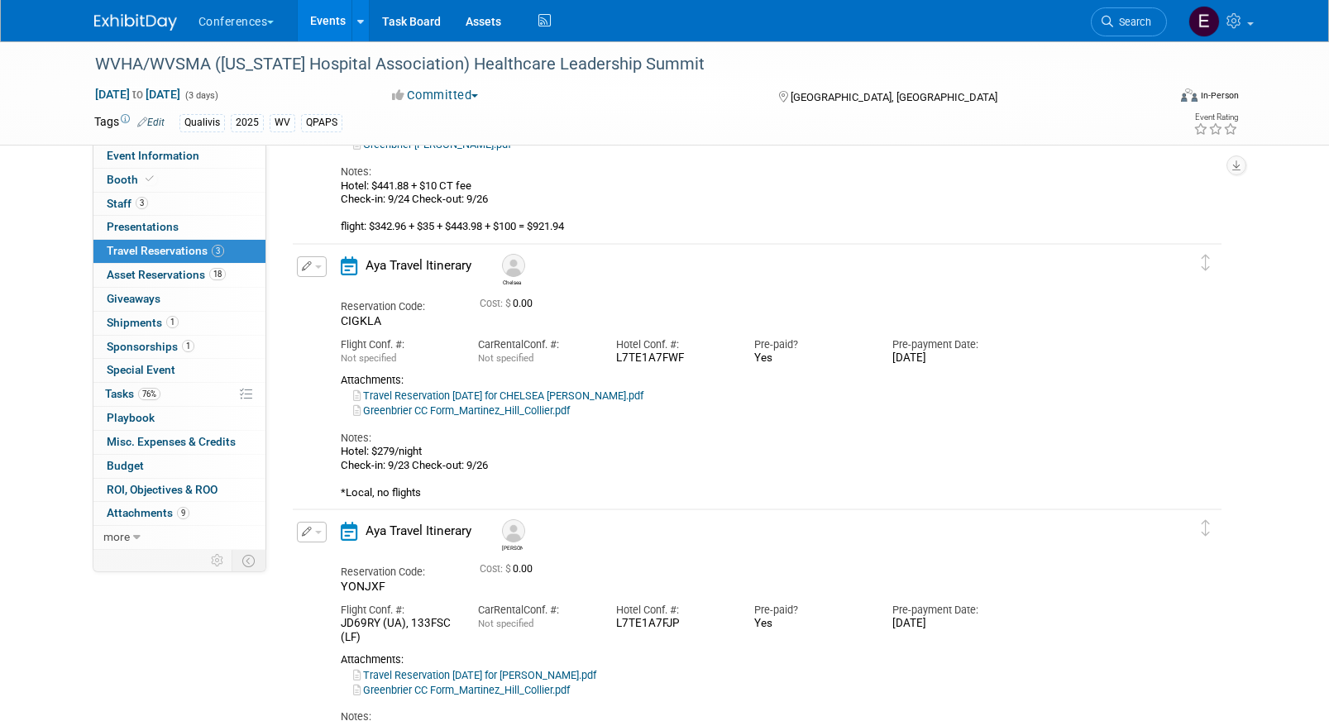
click at [308, 271] on icon "button" at bounding box center [307, 266] width 11 height 10
click at [332, 291] on button "Edit Reservation" at bounding box center [368, 296] width 140 height 24
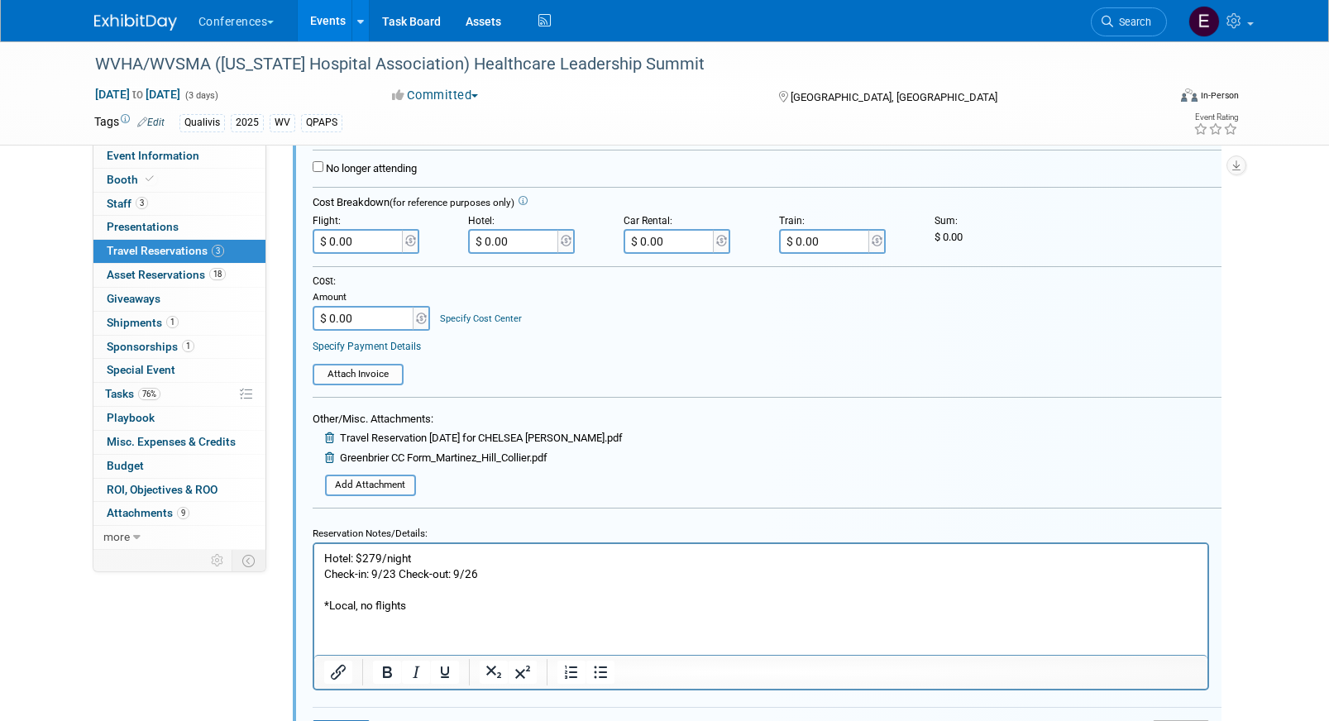
scroll to position [659, 0]
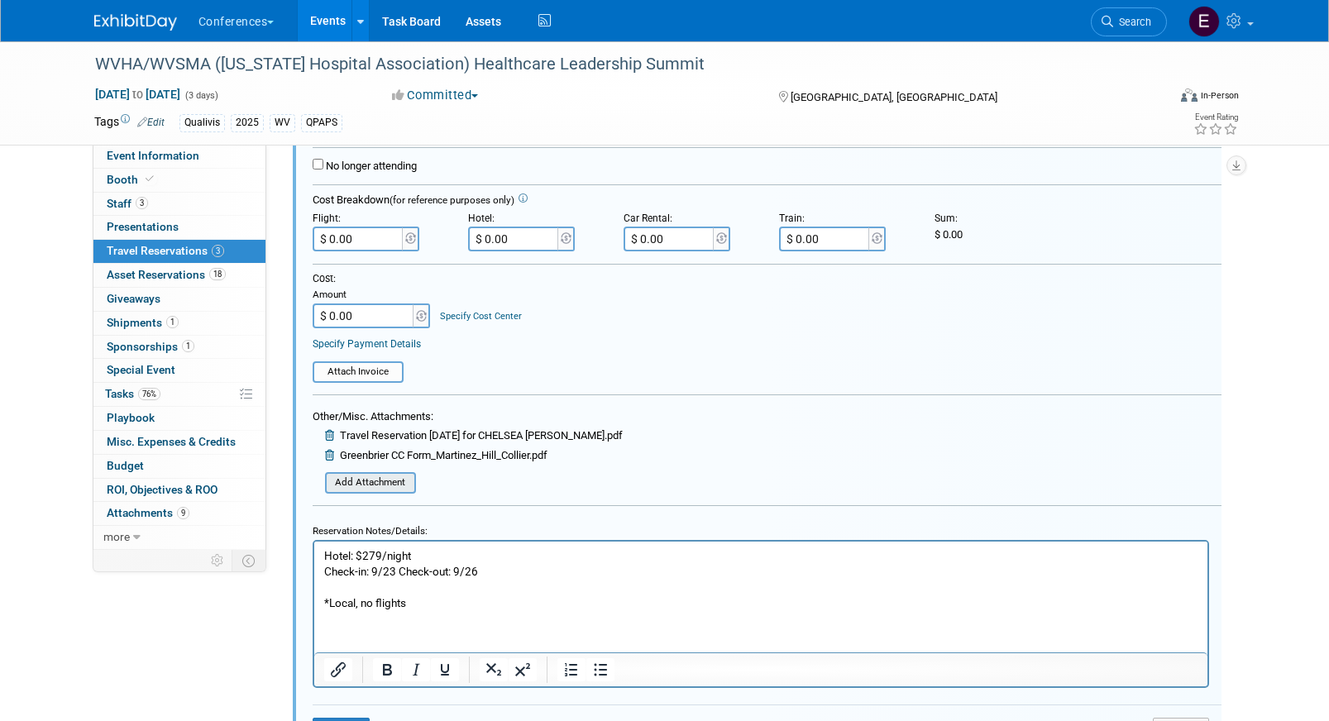
click at [379, 483] on input "file" at bounding box center [316, 483] width 197 height 18
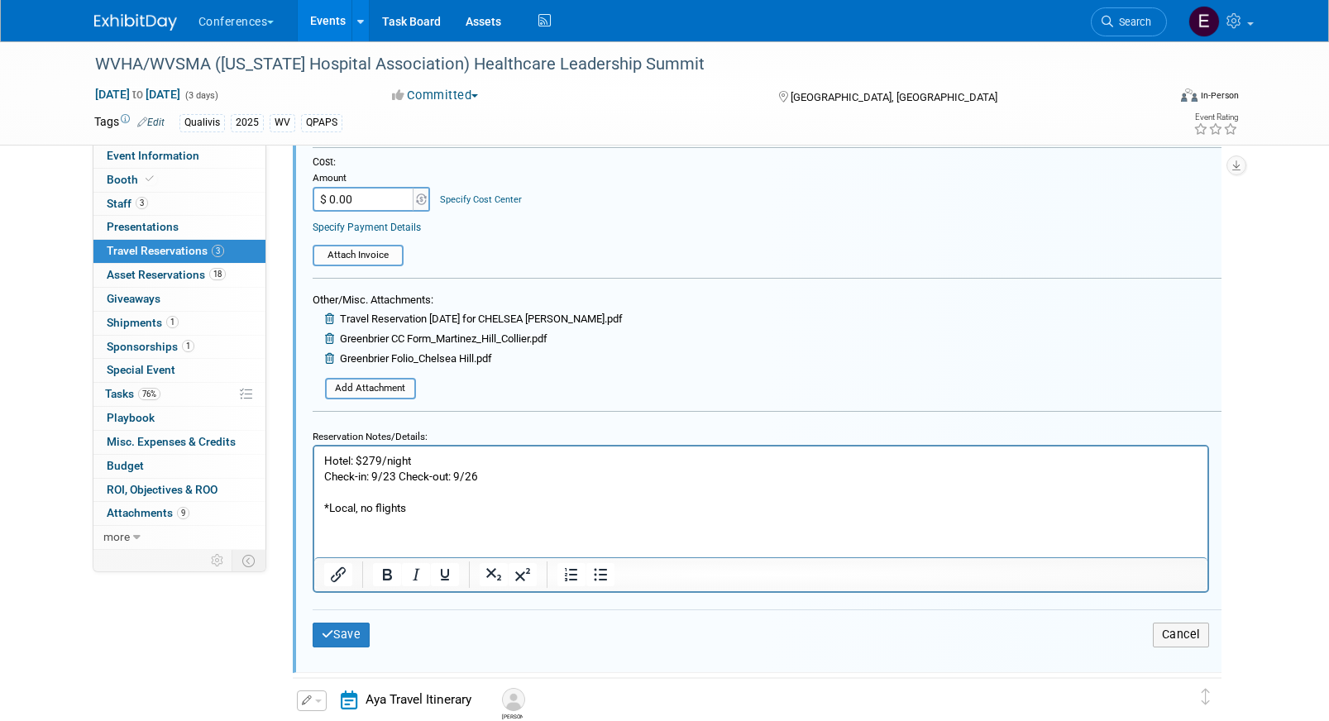
scroll to position [782, 0]
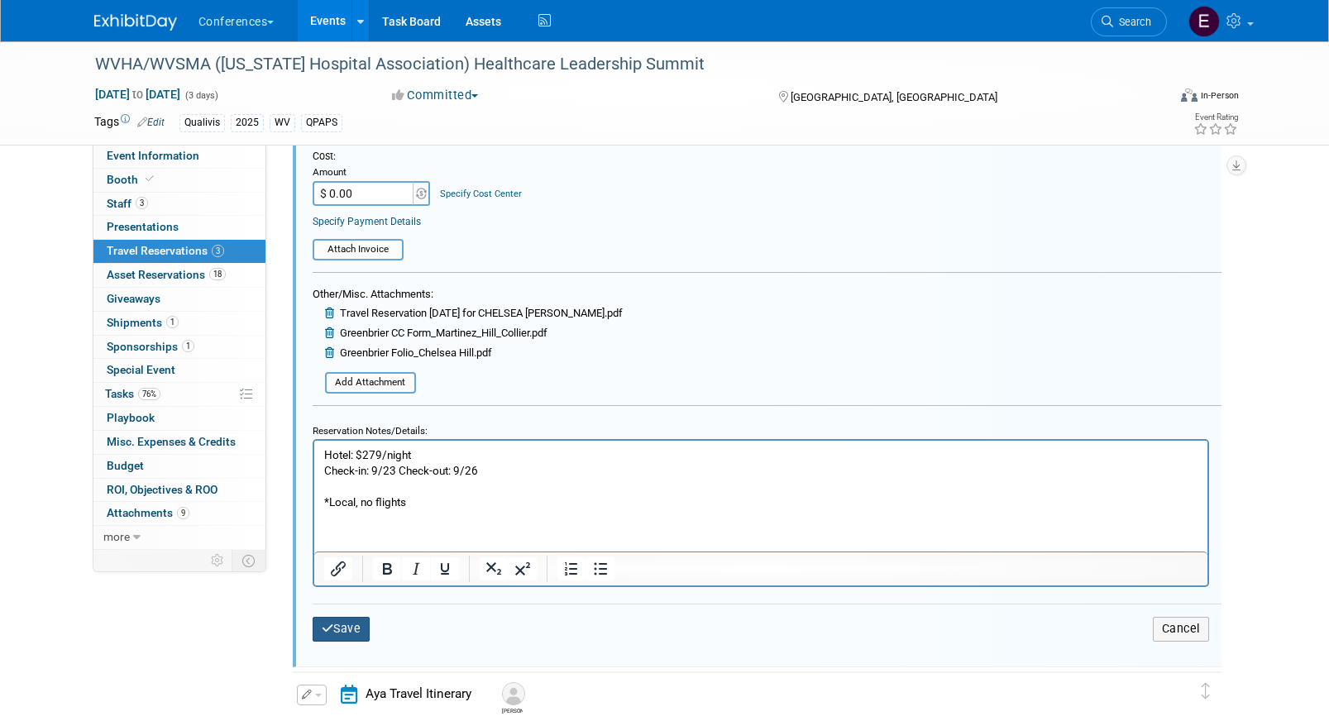
click at [364, 629] on button "Save" at bounding box center [342, 629] width 58 height 24
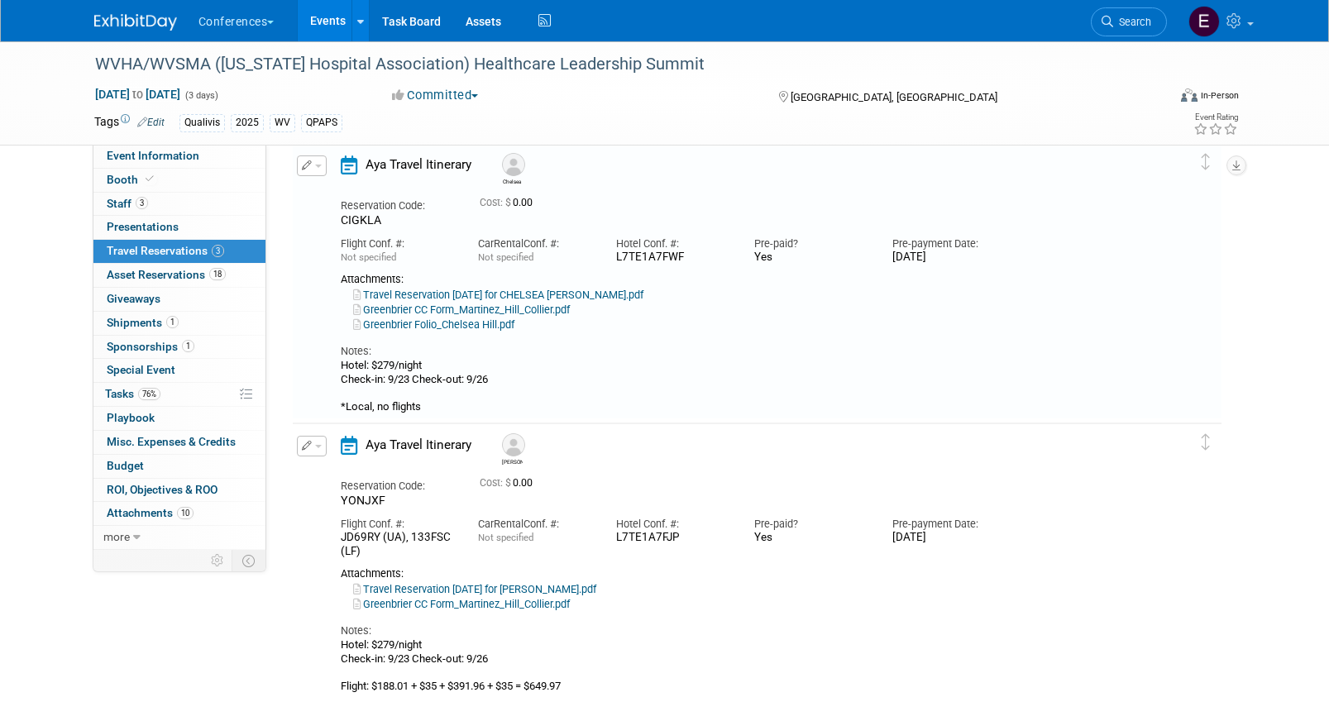
scroll to position [323, 0]
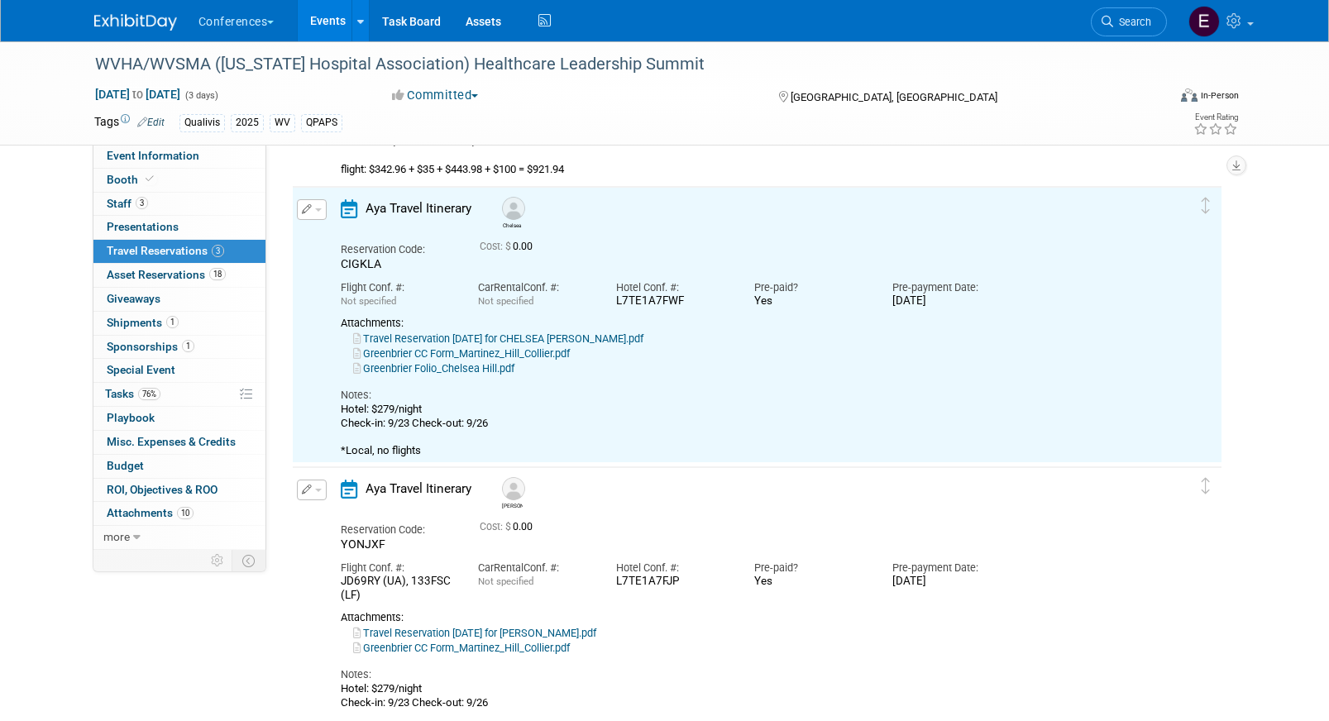
click at [470, 370] on link "Greenbrier Folio_Chelsea Hill.pdf" at bounding box center [433, 368] width 161 height 12
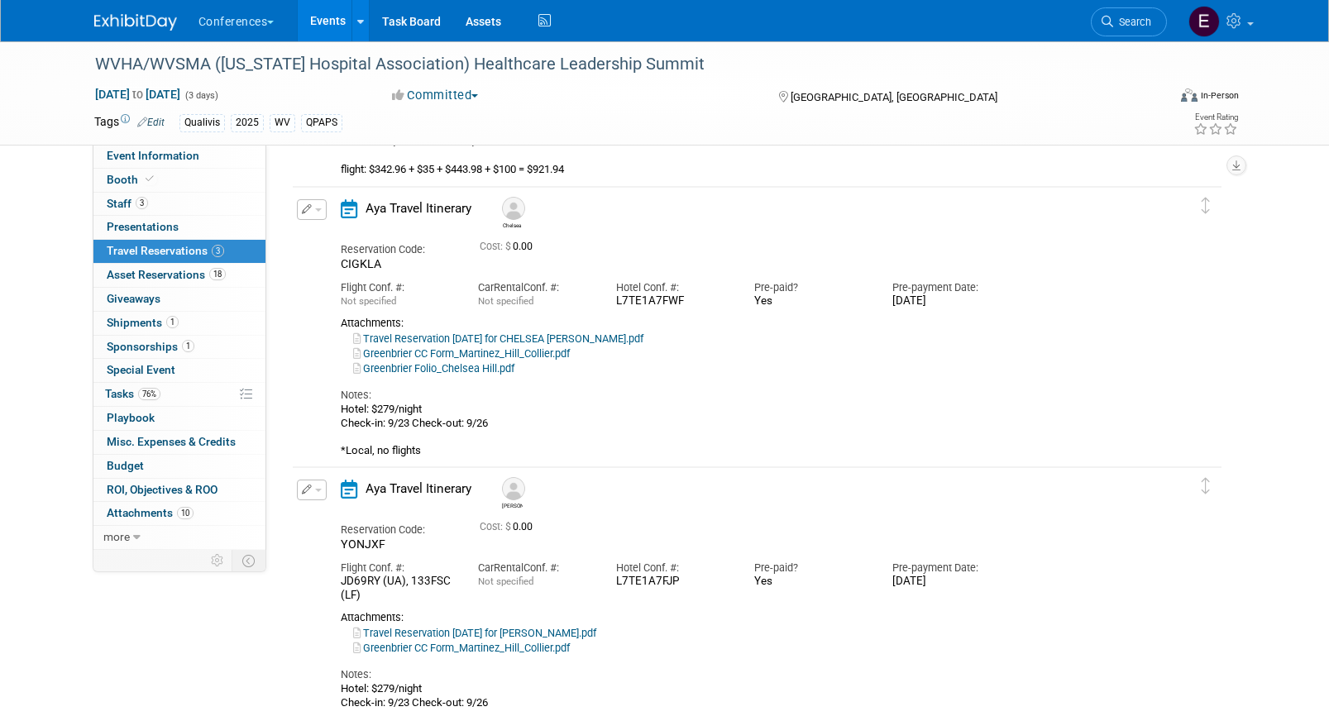
click at [308, 211] on icon "button" at bounding box center [307, 209] width 11 height 10
click at [337, 236] on button "Edit Reservation" at bounding box center [368, 239] width 140 height 24
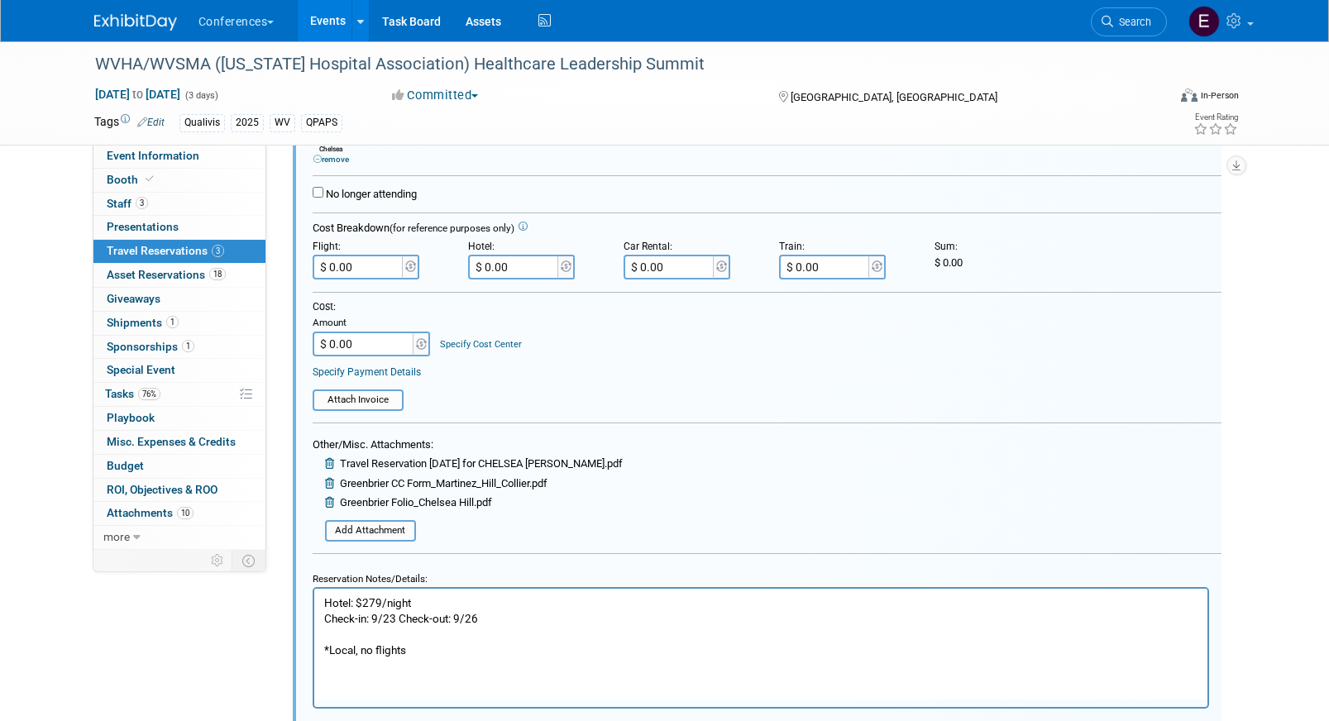
scroll to position [638, 0]
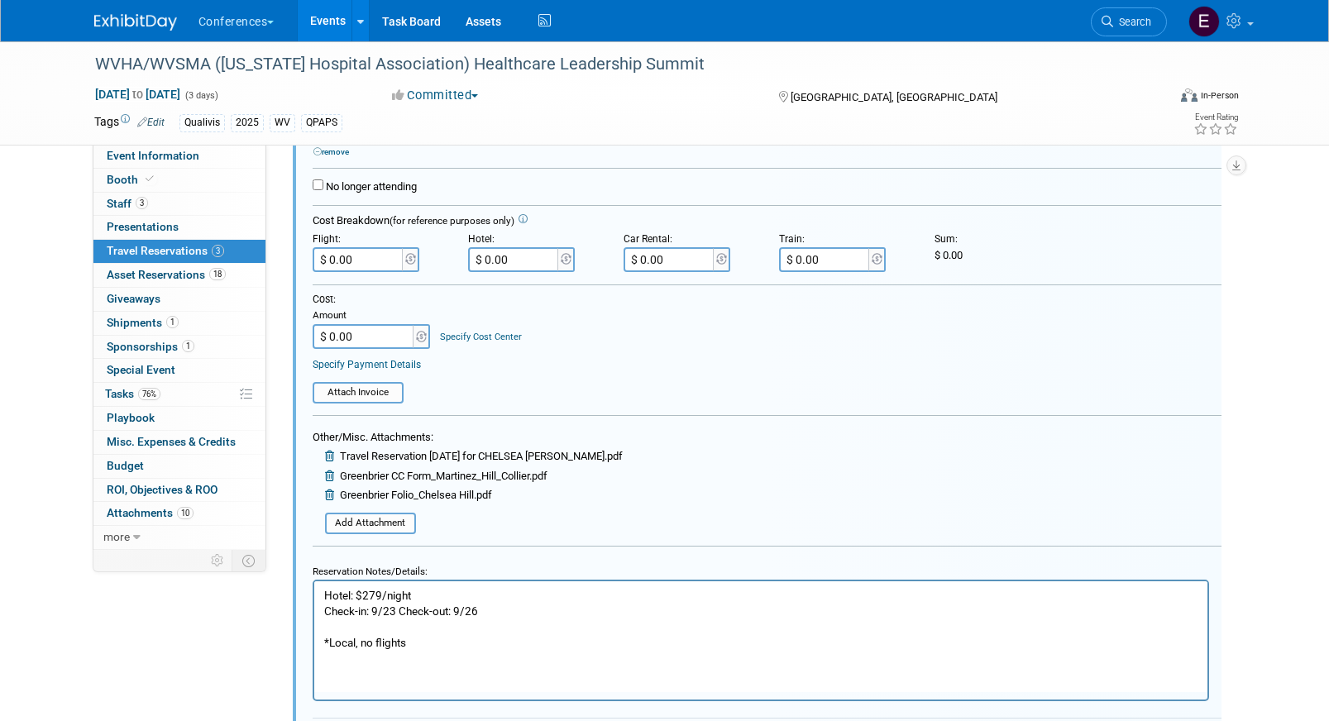
drag, startPoint x: 431, startPoint y: 595, endPoint x: 367, endPoint y: 595, distance: 63.7
click at [367, 595] on p "Hotel: $279/night Check-in: 9/23 Check-out: 9/26 *Local, no flights" at bounding box center [760, 619] width 874 height 63
click at [320, 610] on html "Hotel: $802.32 Check-in: 9/23 Check-out: 9/26 *Local, no flights" at bounding box center [759, 615] width 893 height 69
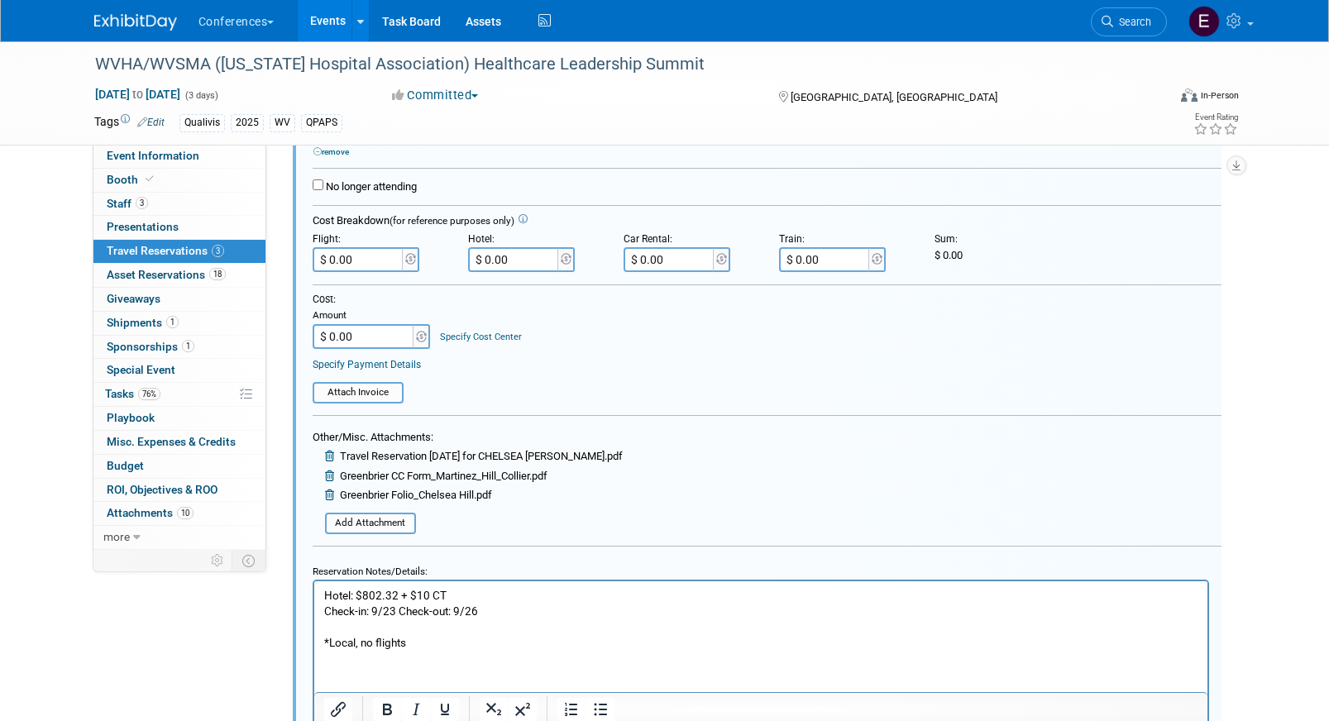
click at [524, 256] on input "$ 0.00" at bounding box center [514, 259] width 93 height 25
paste input "802.32"
click at [495, 258] on input "$ 802.32" at bounding box center [514, 259] width 93 height 25
type input "$ 812.32"
click at [394, 342] on input "$ 0.00" at bounding box center [364, 336] width 103 height 25
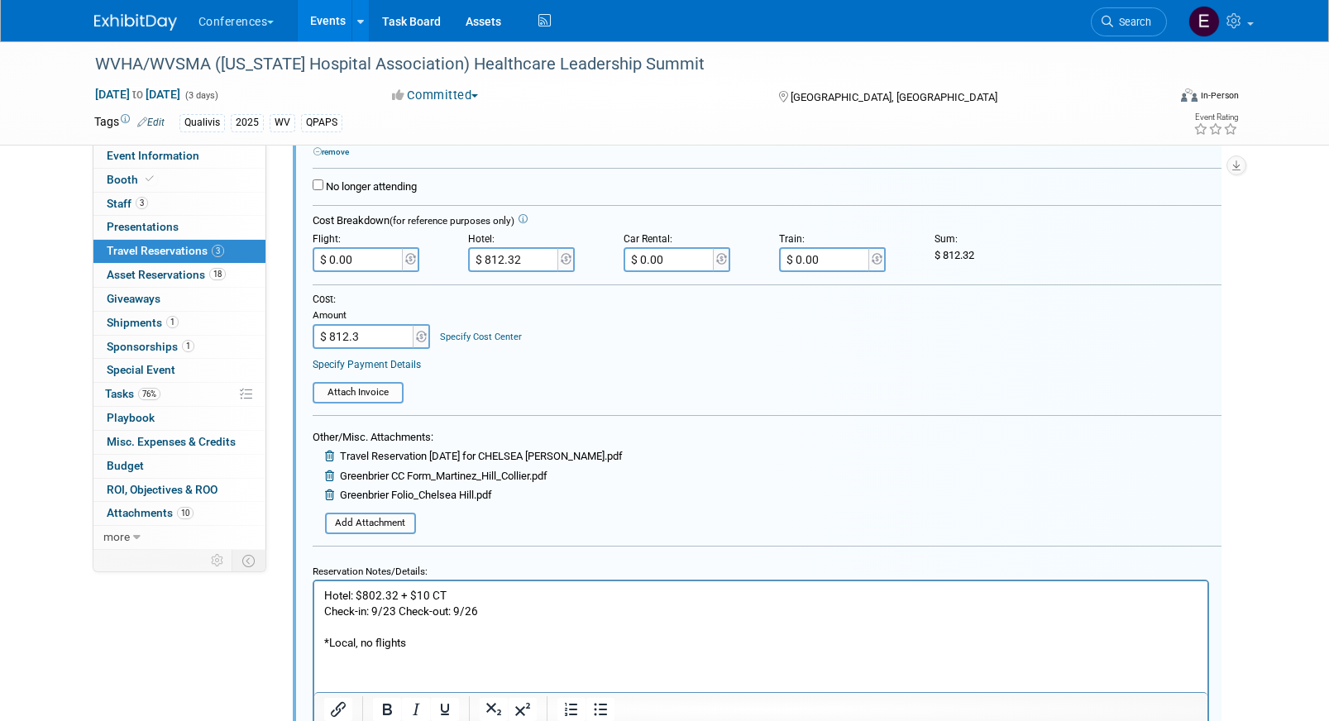
type input "$ 812.32"
click at [455, 342] on link "Specify Cost Center" at bounding box center [481, 337] width 82 height 11
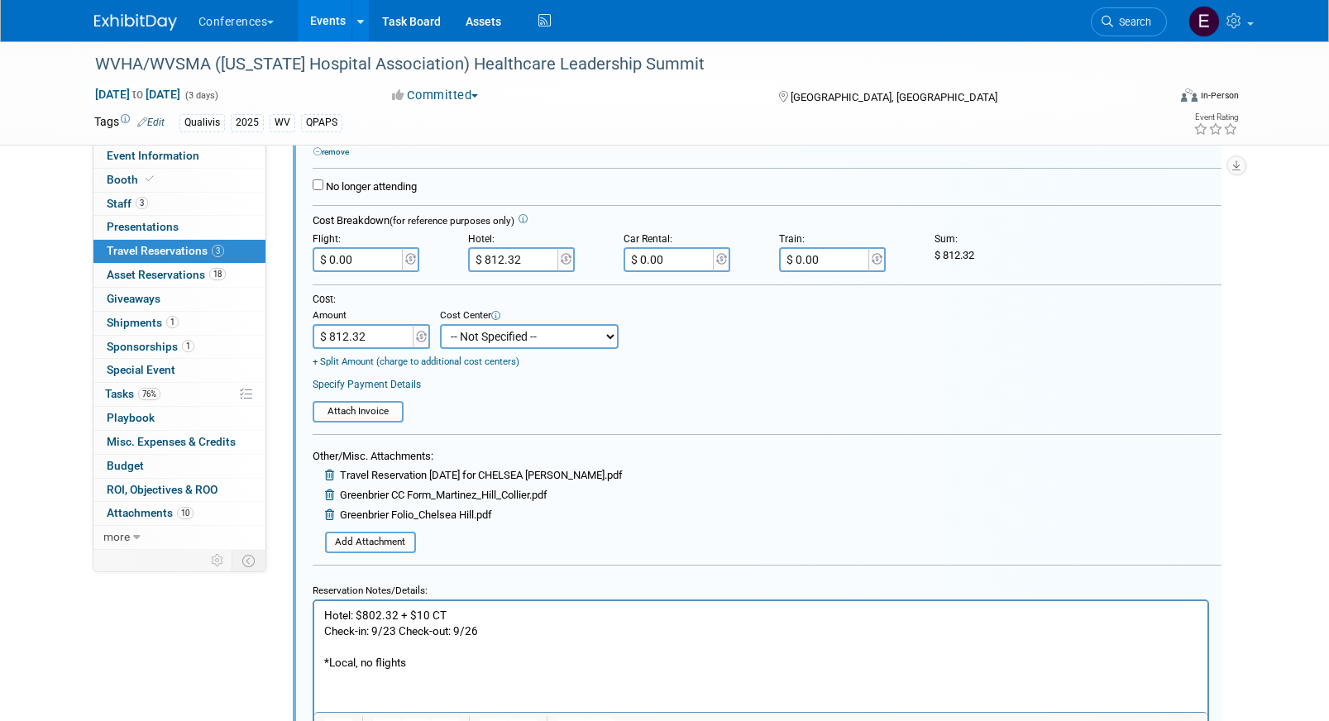
click at [479, 342] on select "-- Not Specified -- Aya Education Aya Healthcare Aya Locums Bespoke Corporate D…" at bounding box center [529, 336] width 179 height 25
select select "18965874"
click at [440, 325] on select "-- Not Specified -- Aya Education Aya Healthcare Aya Locums Bespoke Corporate D…" at bounding box center [529, 336] width 179 height 25
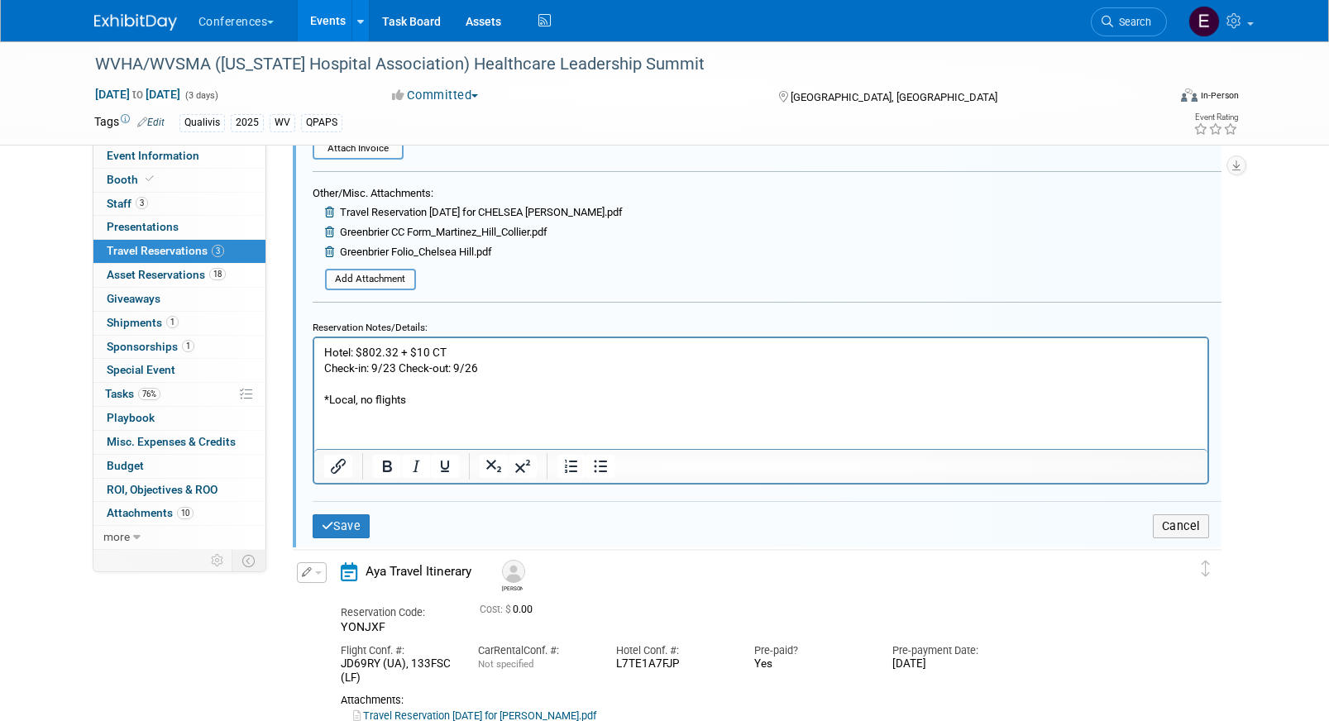
scroll to position [915, 0]
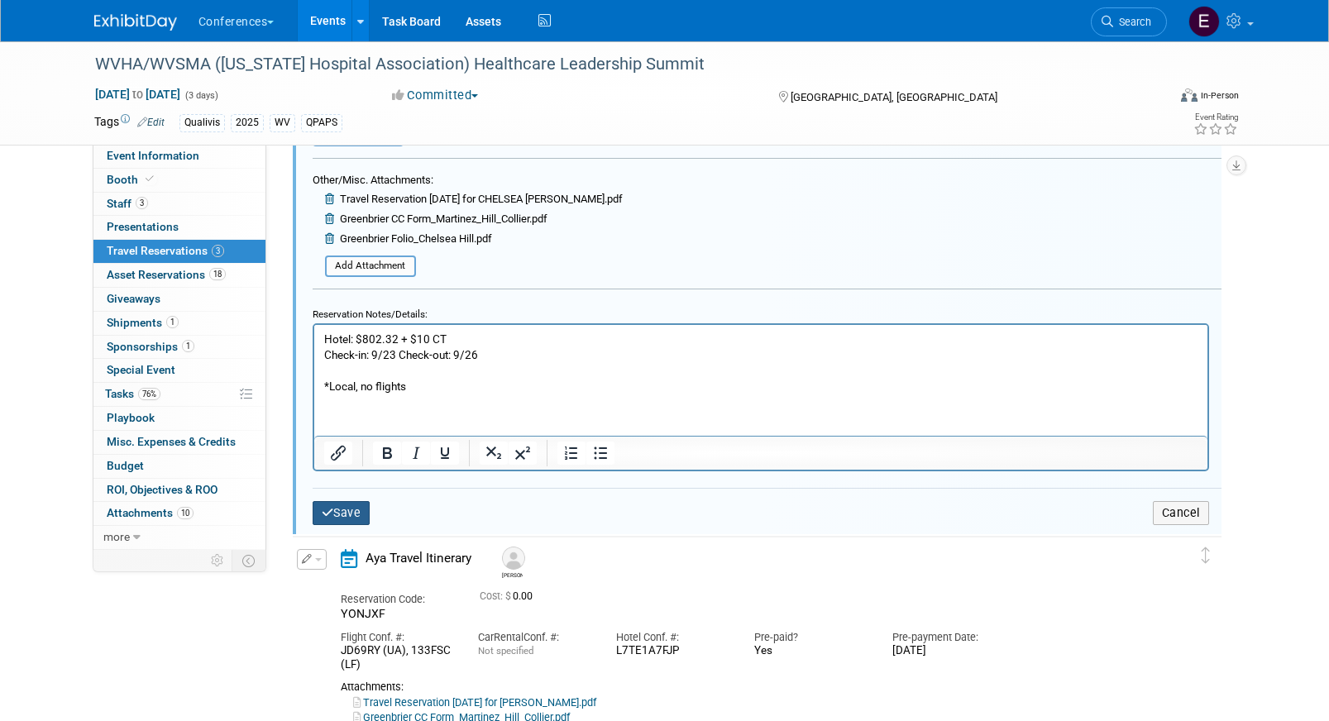
click at [347, 517] on button "Save" at bounding box center [342, 513] width 58 height 24
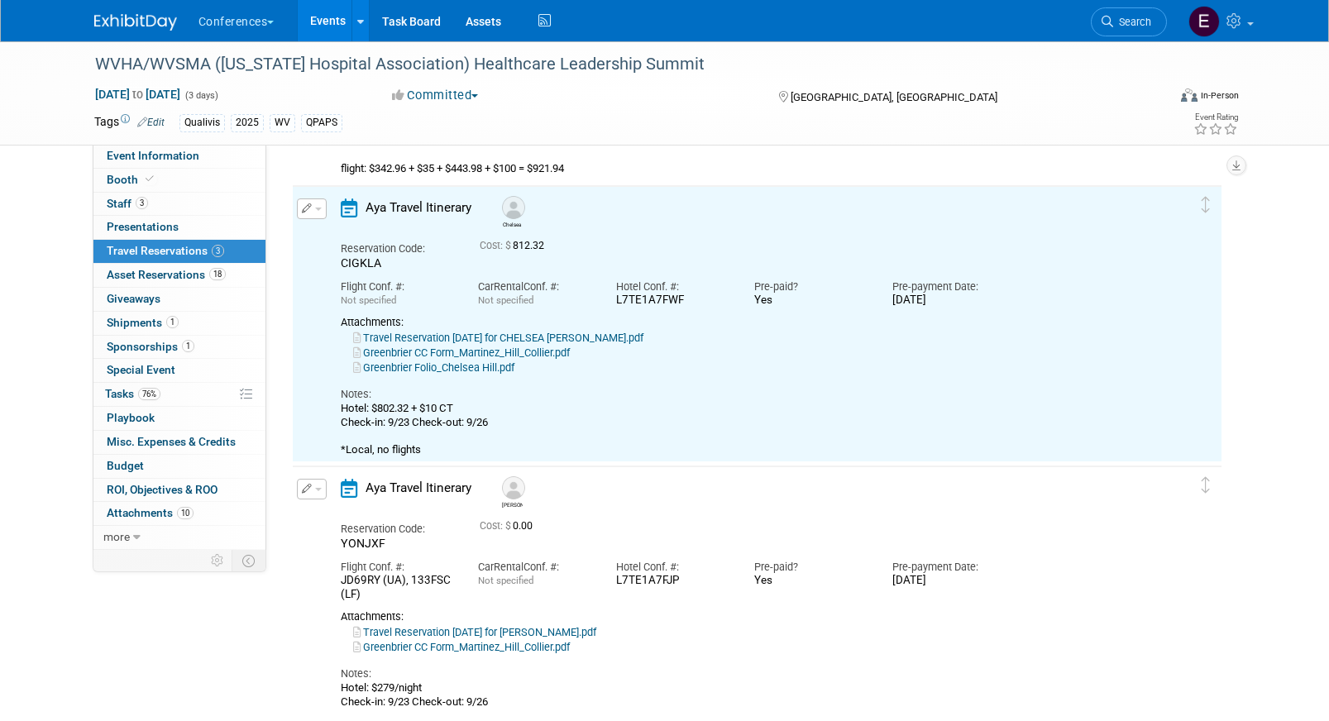
scroll to position [323, 0]
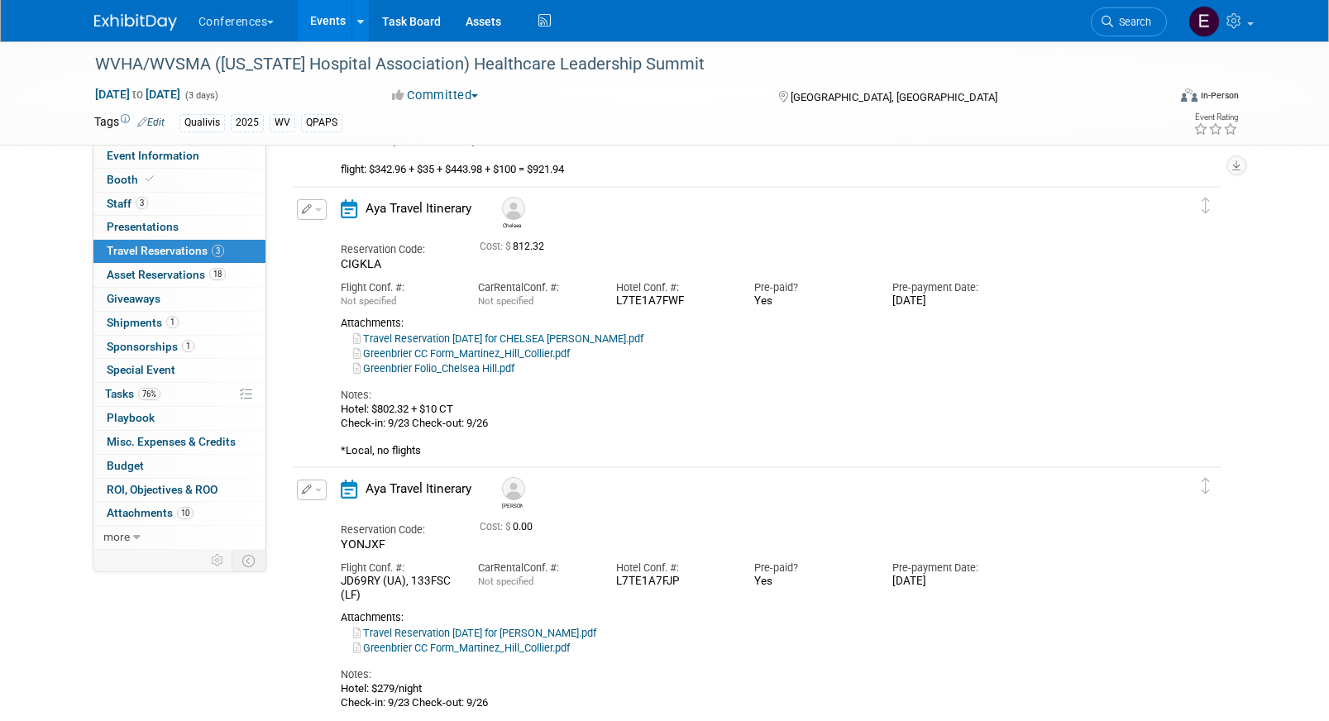
click at [318, 497] on button "button" at bounding box center [312, 490] width 30 height 21
click at [328, 512] on button "Edit Reservation" at bounding box center [368, 519] width 140 height 24
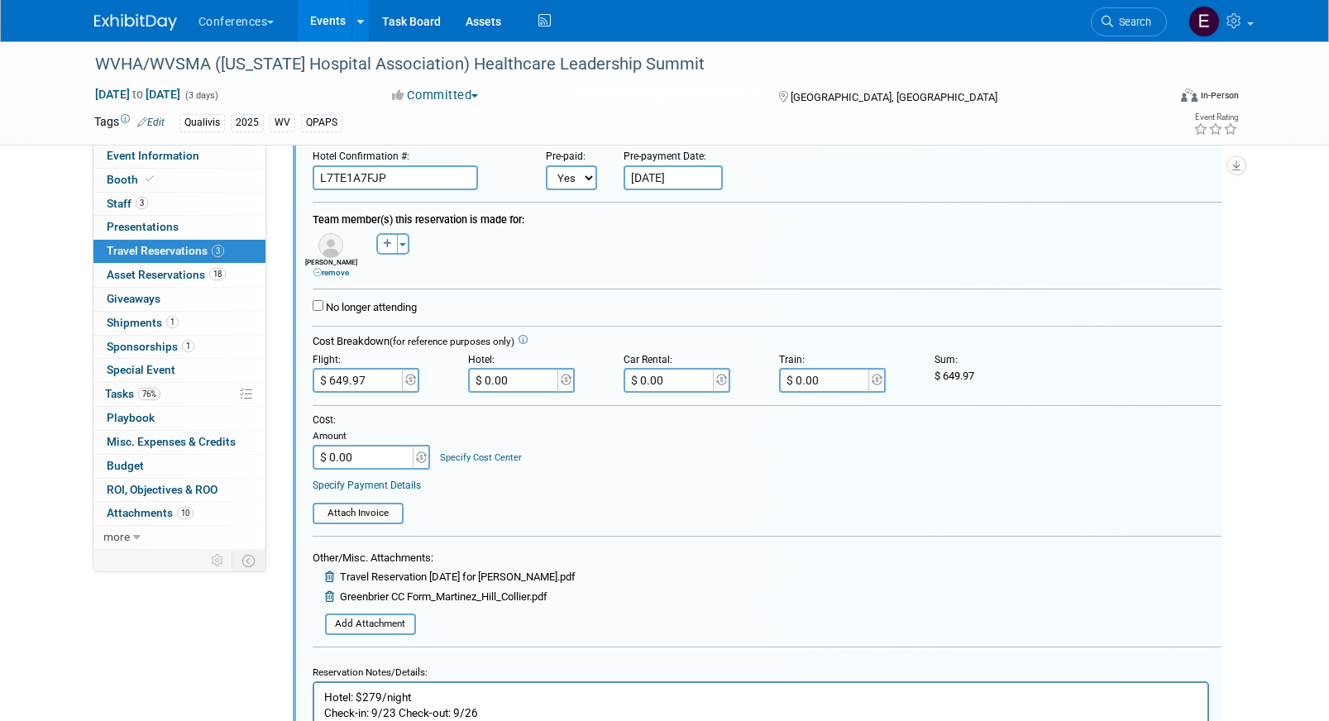
scroll to position [813, 0]
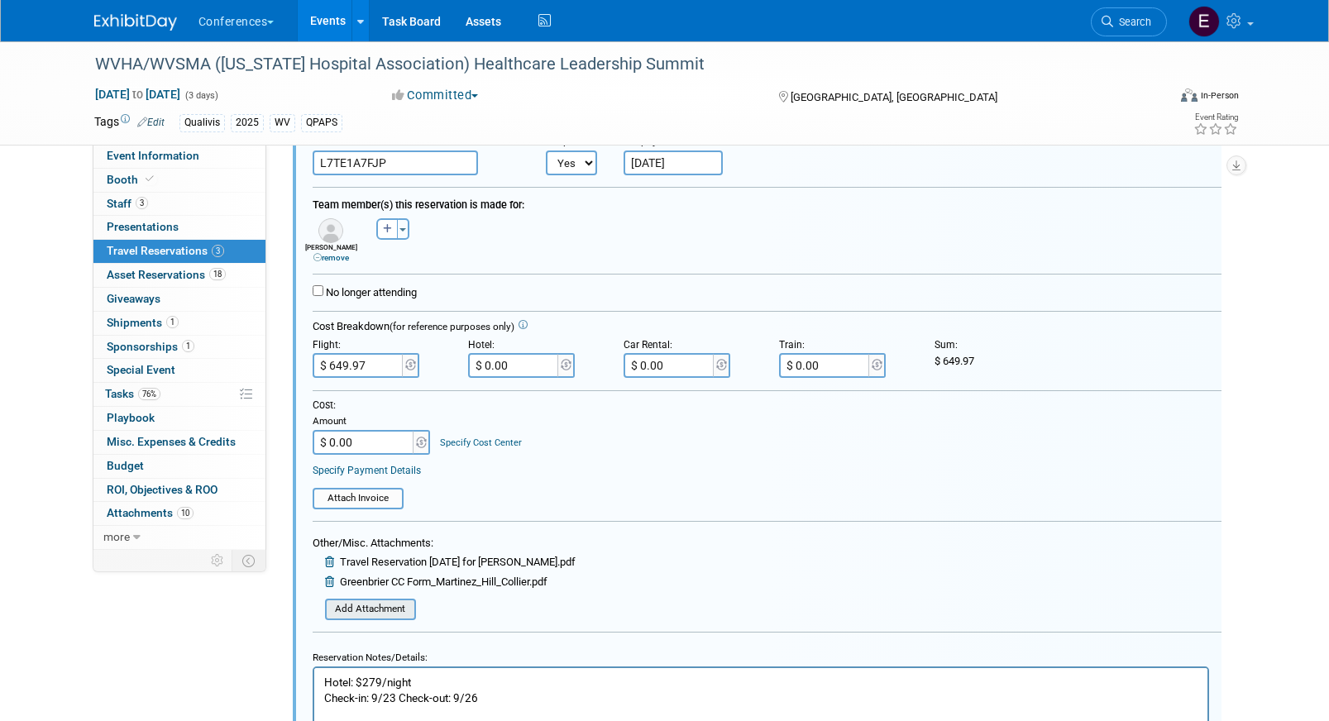
click at [350, 602] on input "file" at bounding box center [316, 609] width 197 height 18
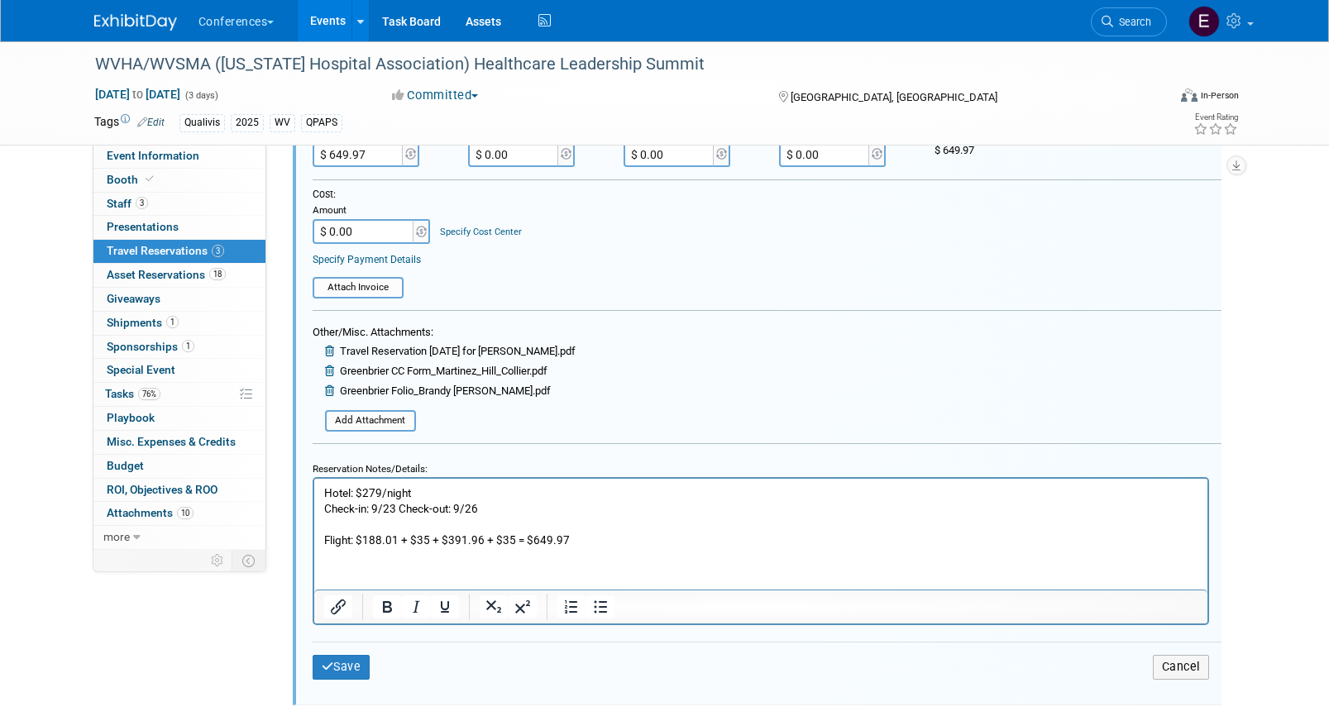
click at [330, 686] on div "Save Cancel" at bounding box center [767, 667] width 909 height 50
click at [334, 667] on button "Save" at bounding box center [342, 667] width 58 height 24
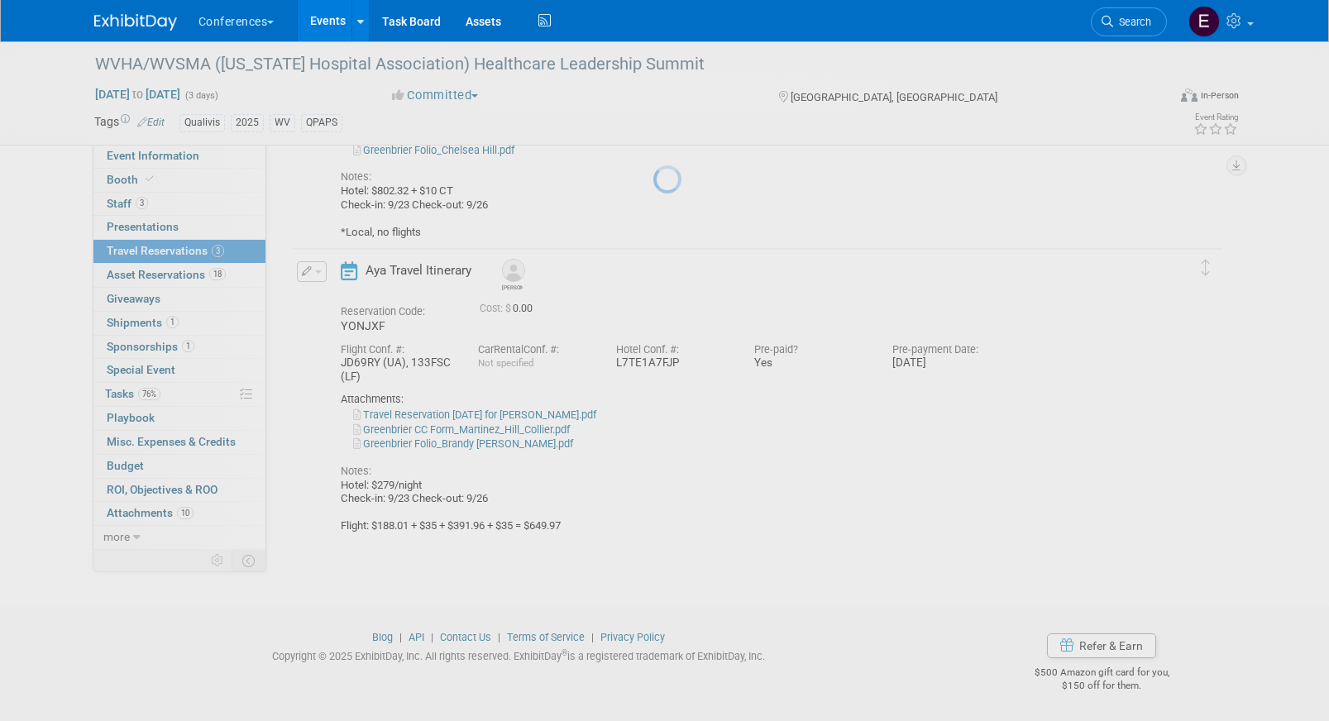
scroll to position [542, 0]
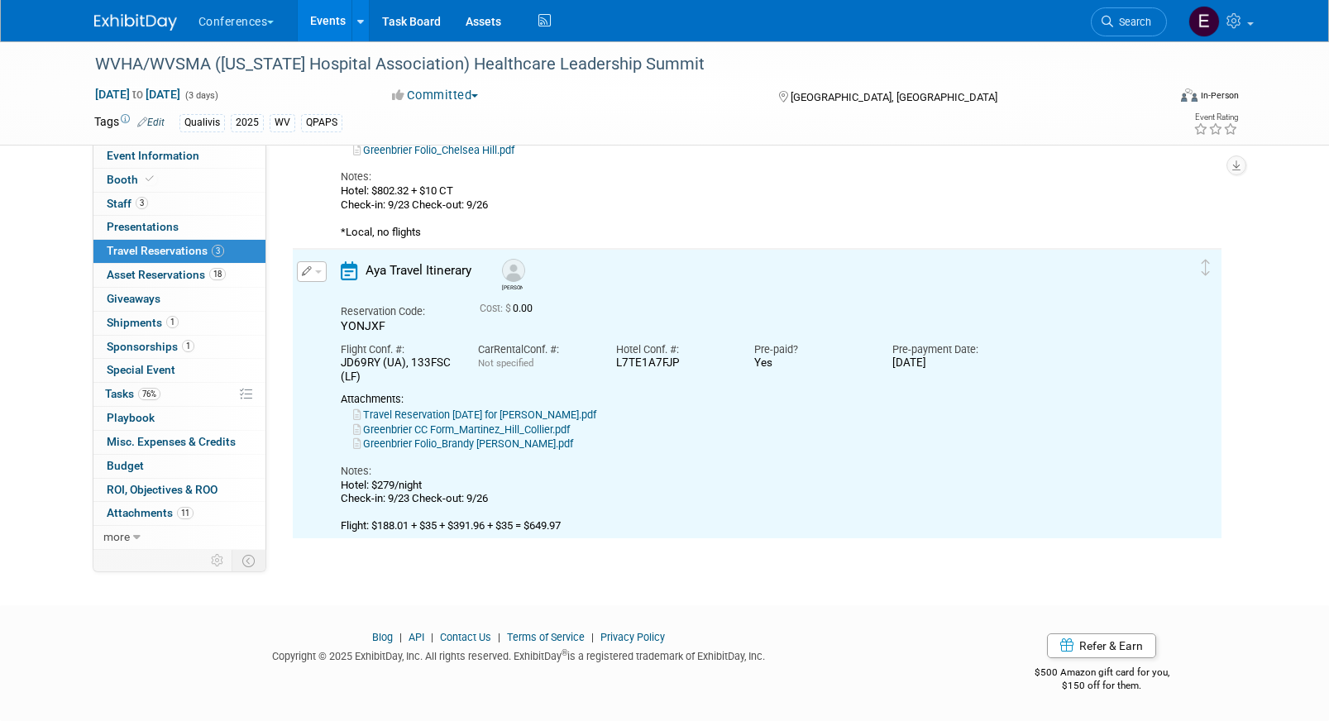
click at [504, 449] on link "Greenbrier Folio_Brandy Collier.pdf" at bounding box center [463, 443] width 220 height 12
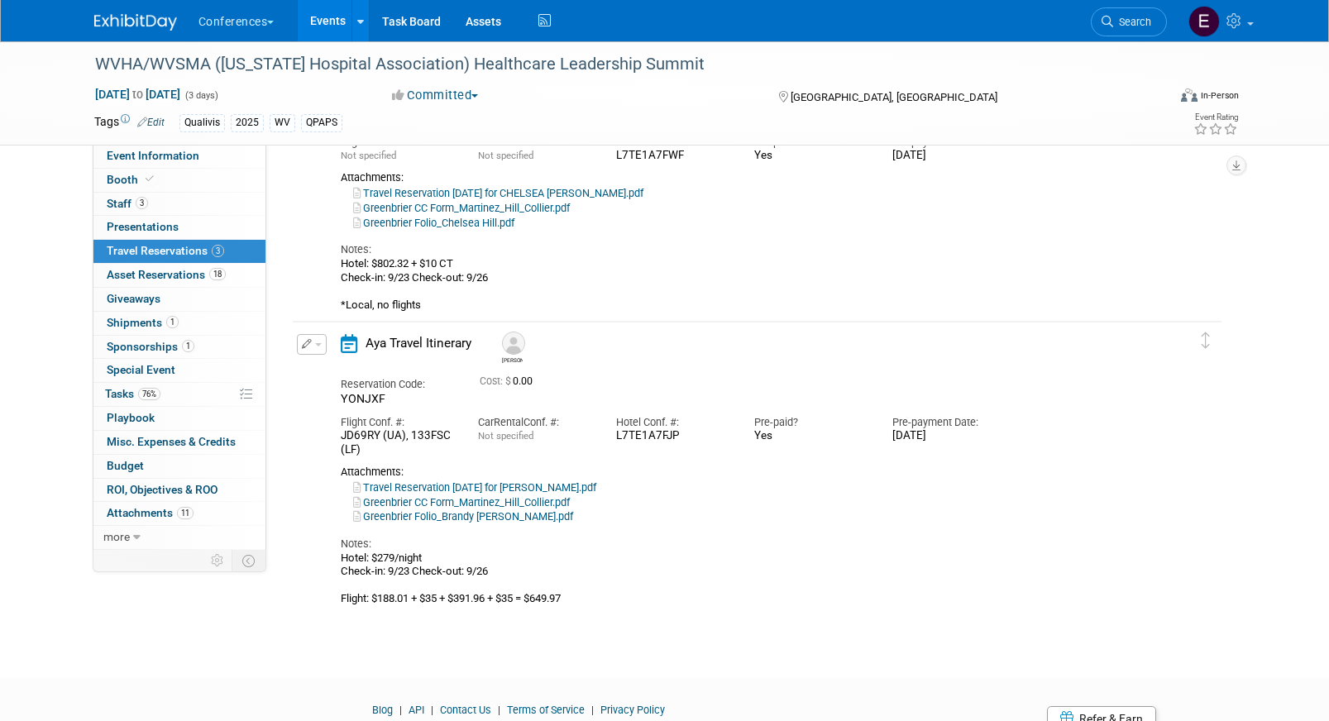
scroll to position [466, 0]
click at [311, 347] on button "button" at bounding box center [312, 346] width 30 height 21
click at [314, 370] on icon "button" at bounding box center [314, 375] width 13 height 12
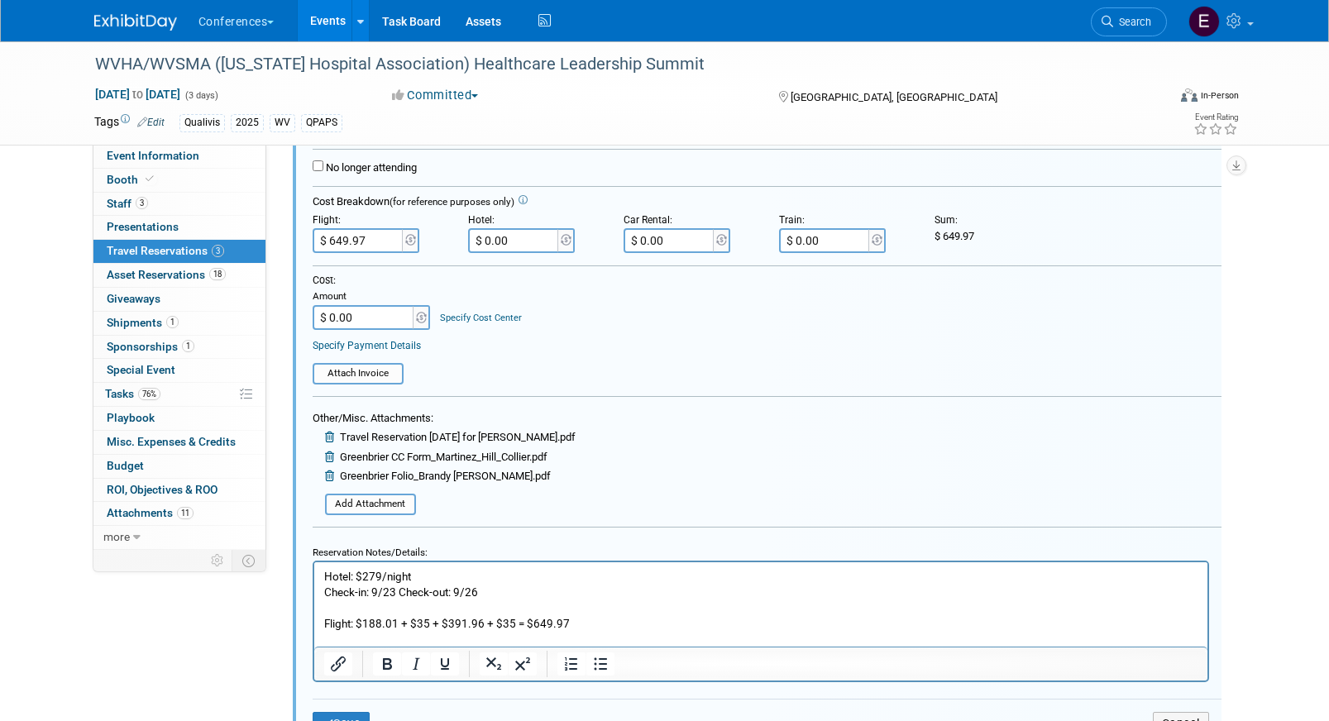
scroll to position [939, 0]
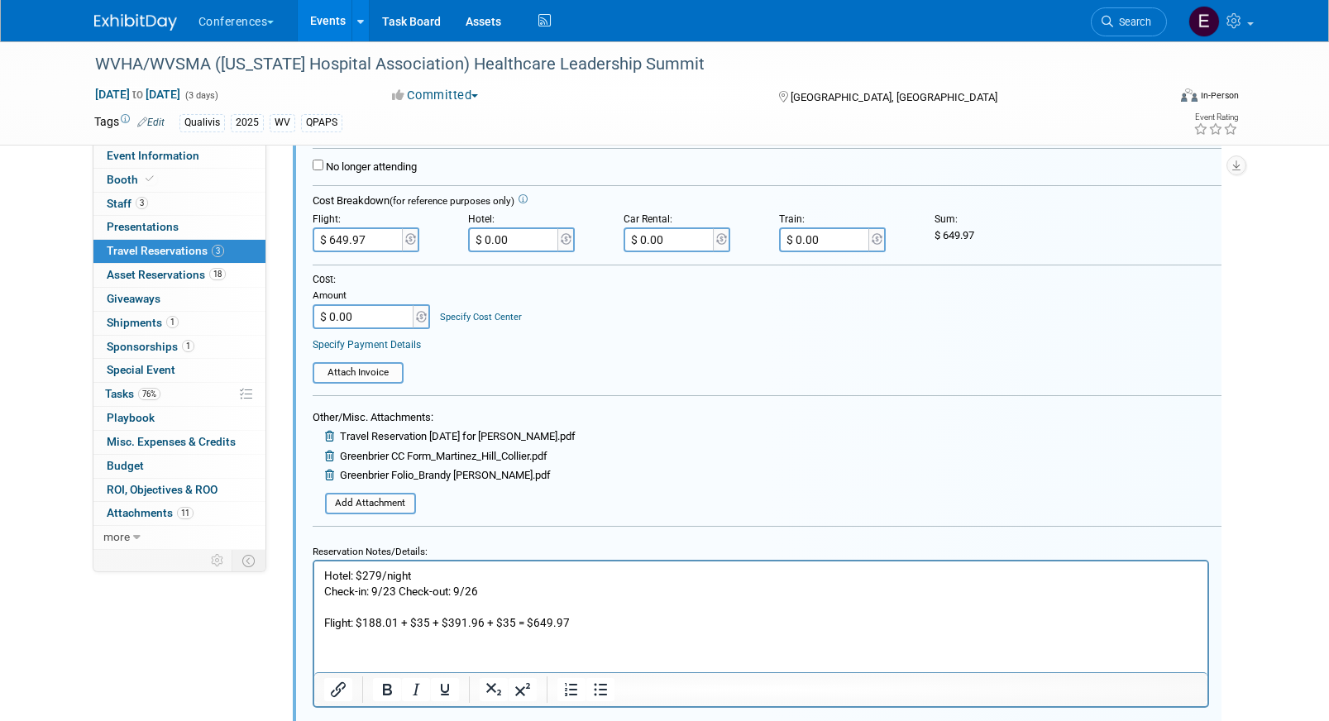
click at [536, 250] on input "$ 0.00" at bounding box center [514, 239] width 93 height 25
paste input "802.32"
click at [498, 241] on input "$ 802.32" at bounding box center [514, 239] width 93 height 25
type input "$ 812.32"
drag, startPoint x: 418, startPoint y: 576, endPoint x: 361, endPoint y: 576, distance: 57.1
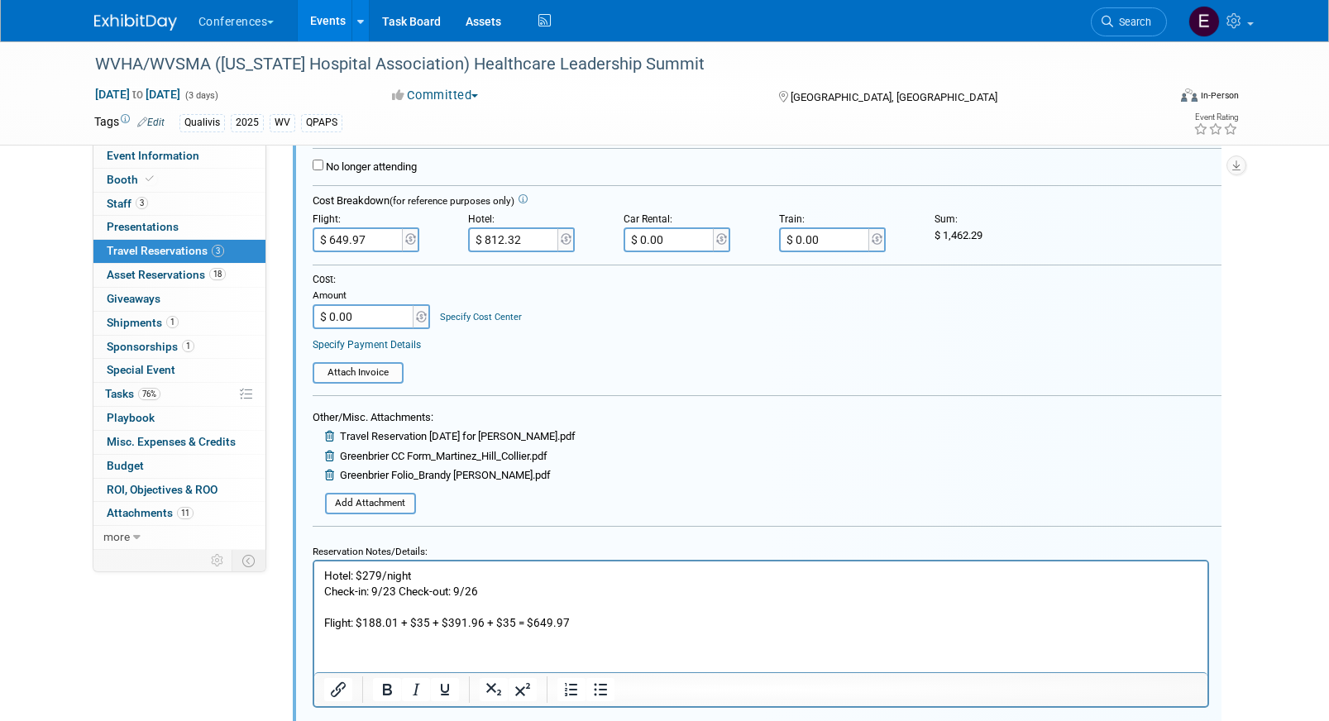
click at [361, 576] on p "Hotel: $279/night Check-in: 9/23 Check-out: 9/26 Flight: $188.01 + $35 + $391.9…" at bounding box center [760, 599] width 874 height 63
click at [416, 576] on p "Hotel: $802.32 Check-in: 9/23 Check-out: 9/26 Flight: $188.01 + $35 + $391.96 +…" at bounding box center [760, 599] width 874 height 63
click at [371, 328] on input "$ 0.00" at bounding box center [364, 316] width 103 height 25
type input "$ 1,462.29"
click at [485, 319] on link "Specify Cost Center" at bounding box center [481, 317] width 82 height 11
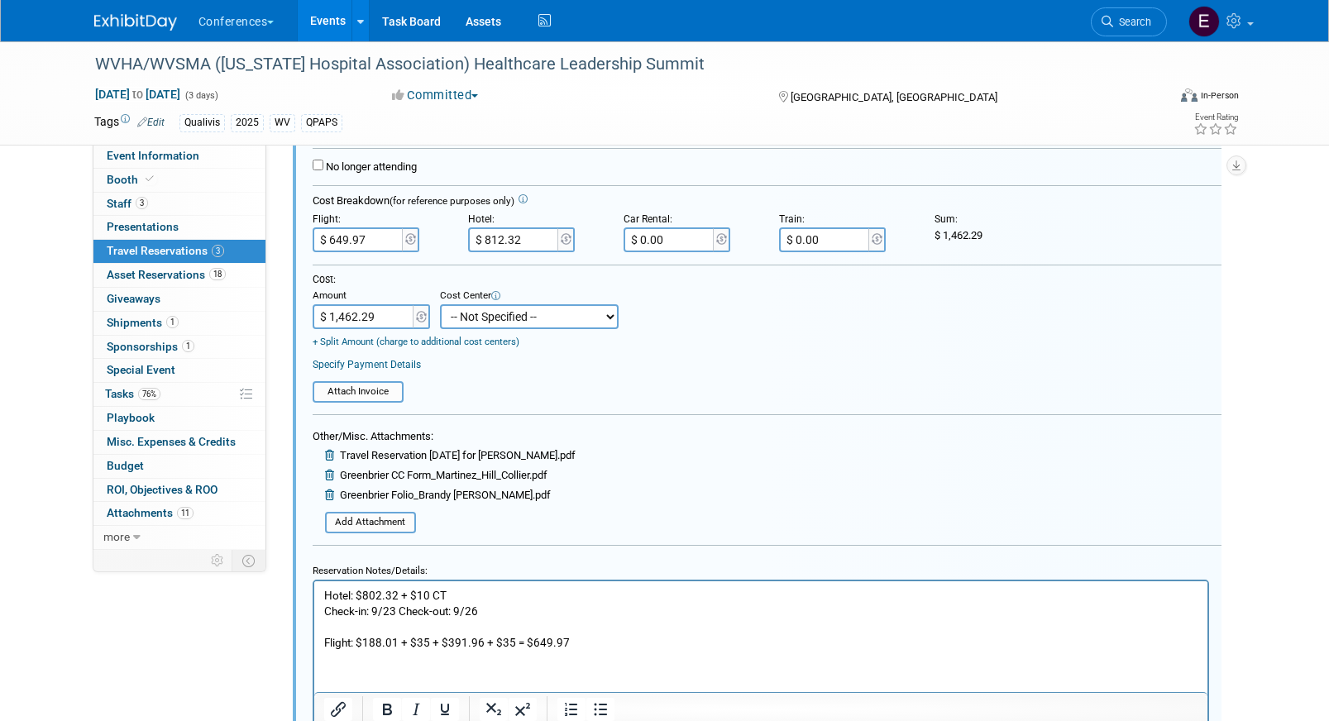
click at [485, 319] on select "-- Not Specified -- Aya Education Aya Healthcare Aya Locums Bespoke Corporate D…" at bounding box center [529, 316] width 179 height 25
select select "18965874"
click at [440, 305] on select "-- Not Specified -- Aya Education Aya Healthcare Aya Locums Bespoke Corporate D…" at bounding box center [529, 316] width 179 height 25
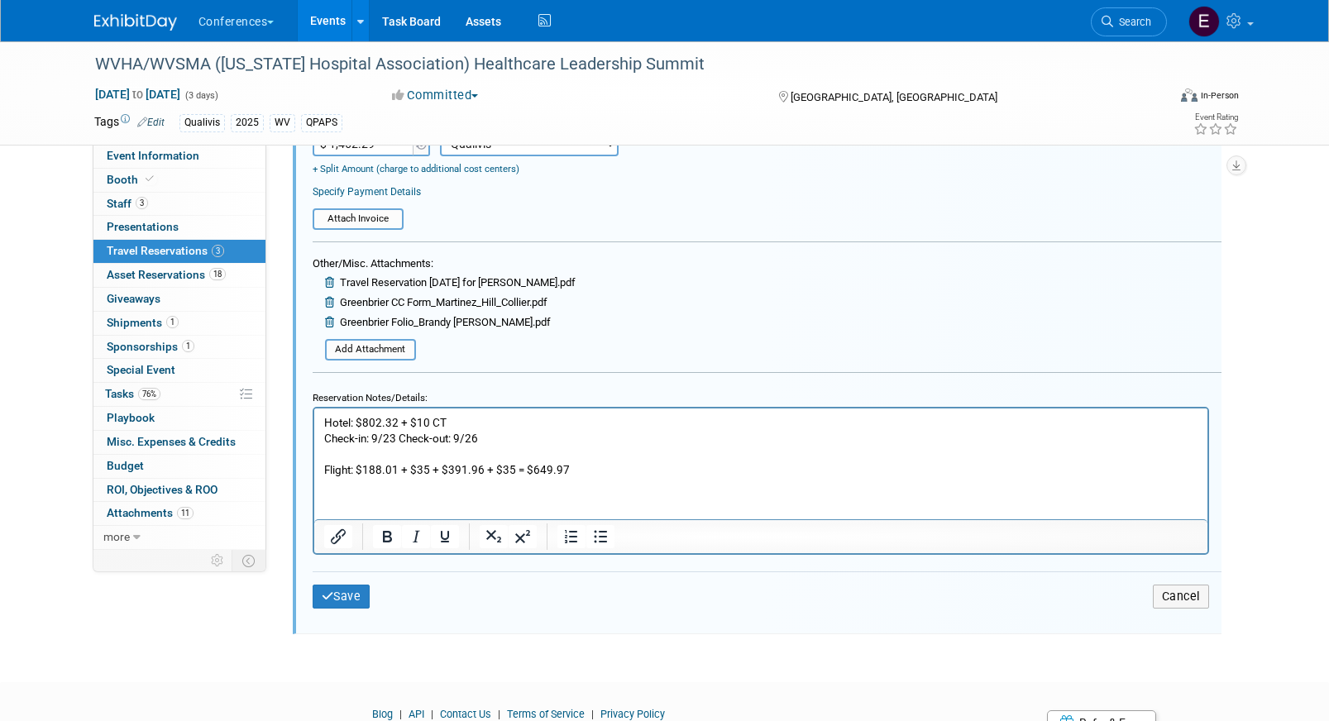
scroll to position [1156, 0]
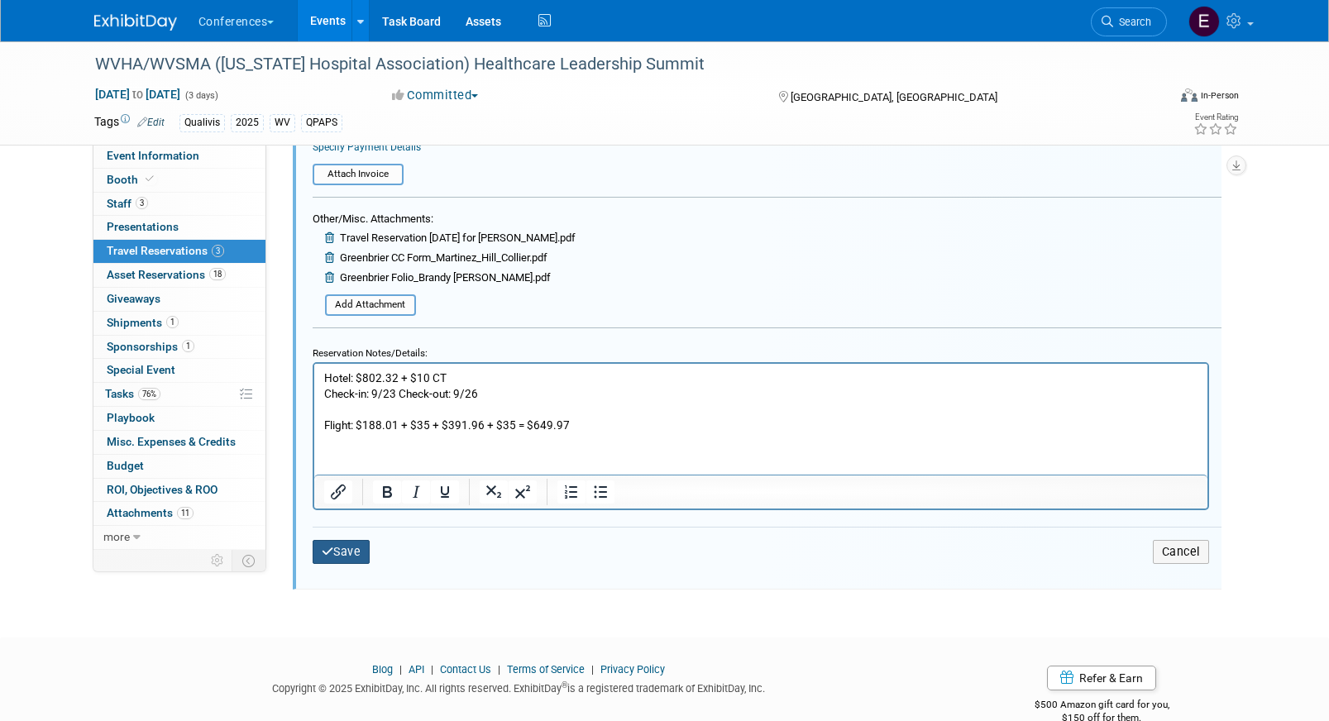
click at [348, 560] on button "Save" at bounding box center [342, 552] width 58 height 24
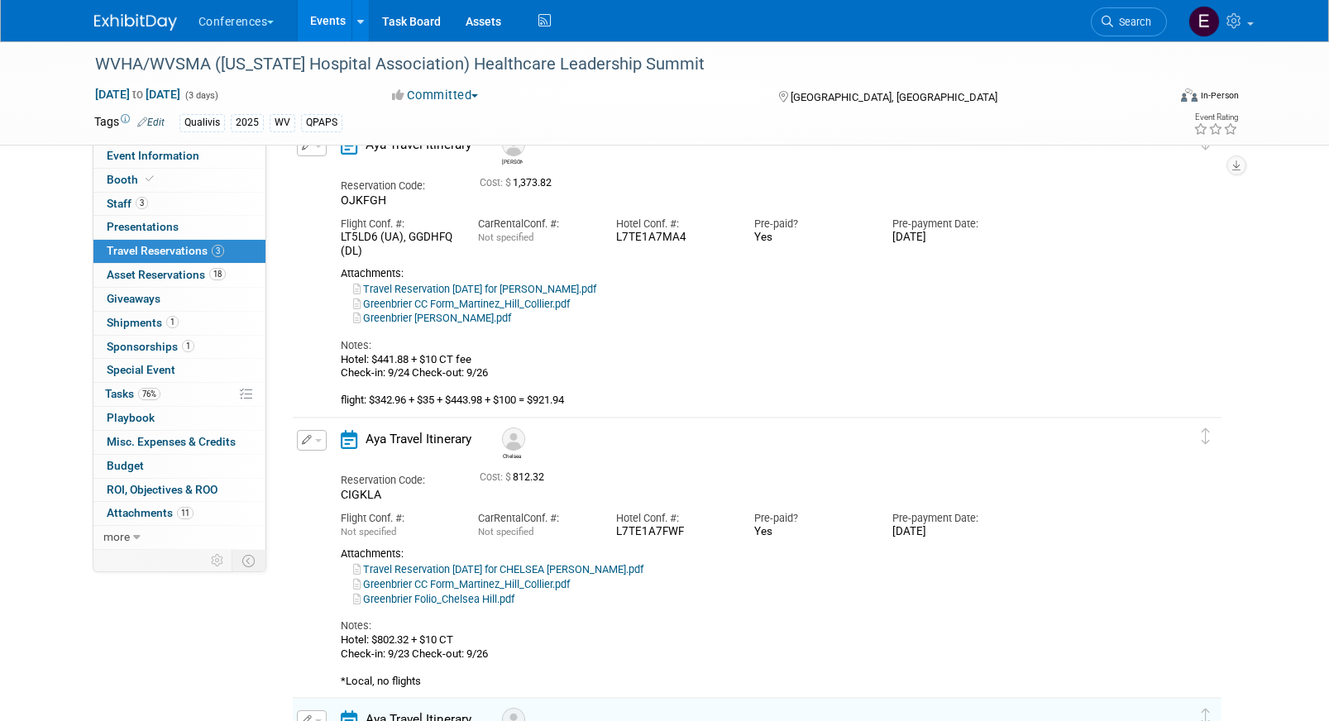
scroll to position [0, 0]
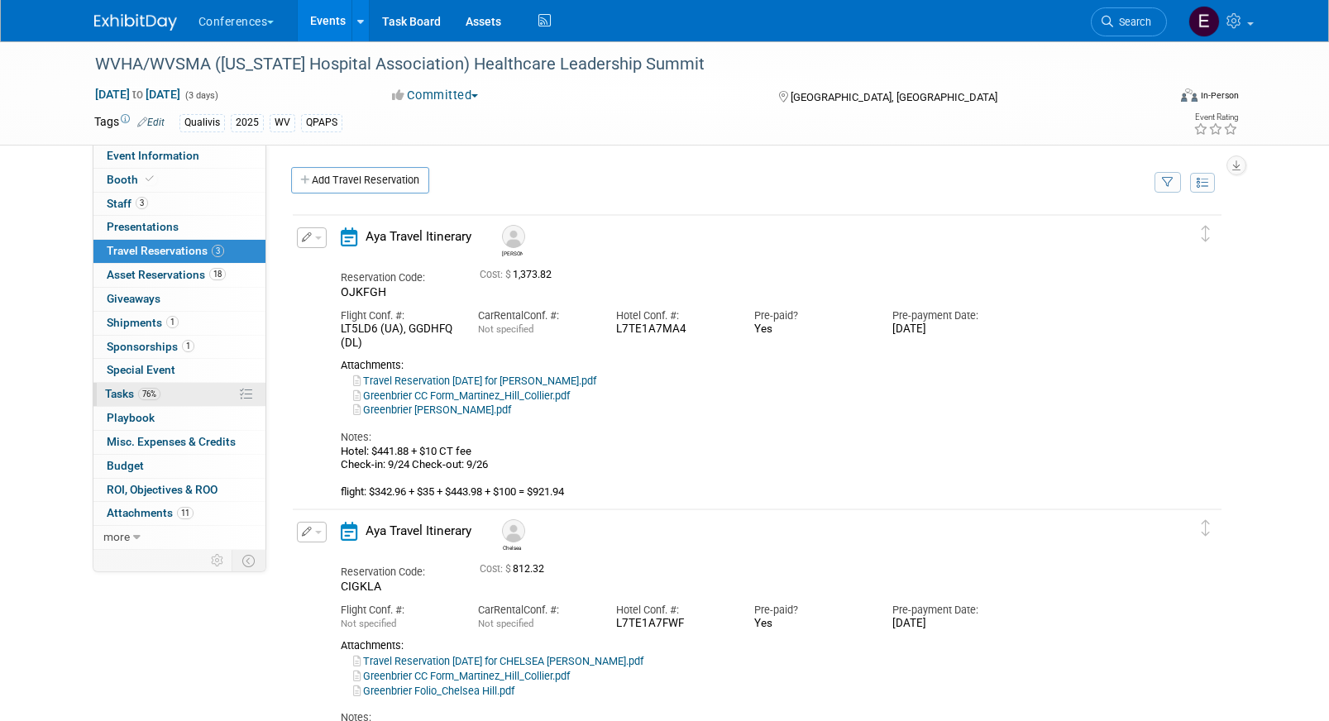
click at [154, 392] on span "76%" at bounding box center [149, 394] width 22 height 12
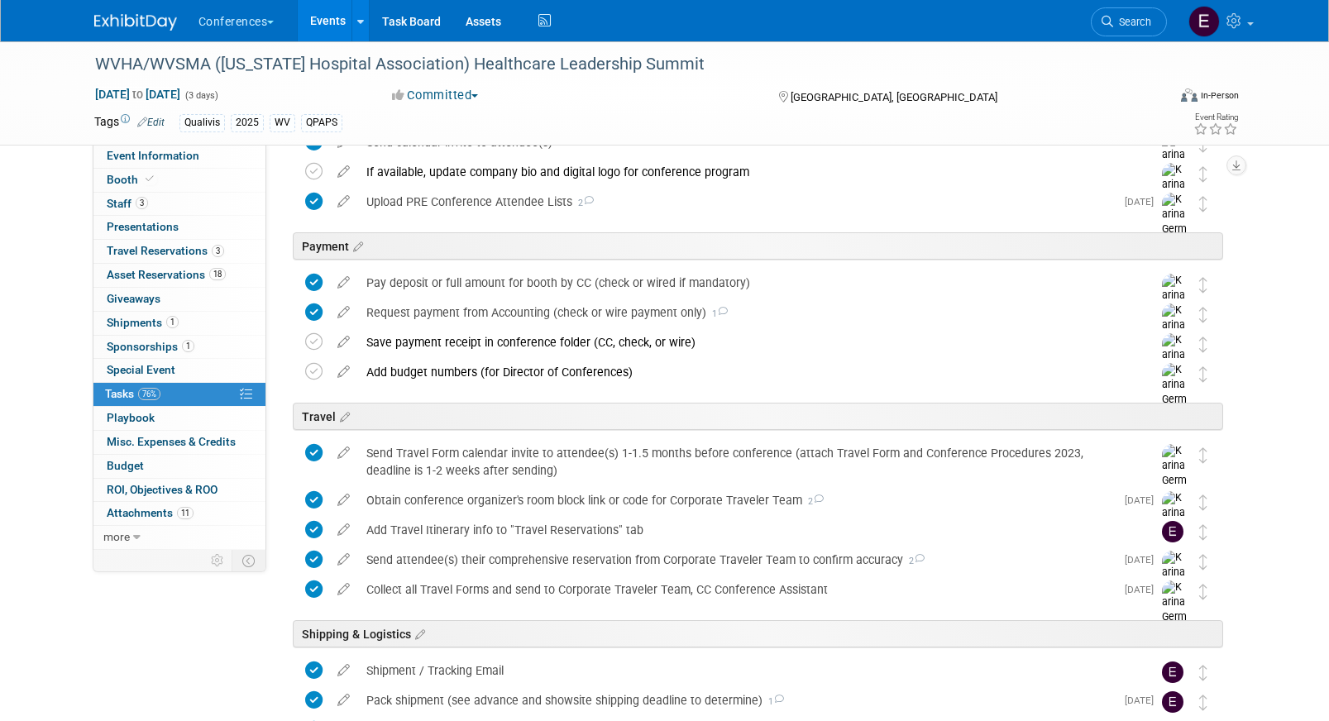
scroll to position [405, 0]
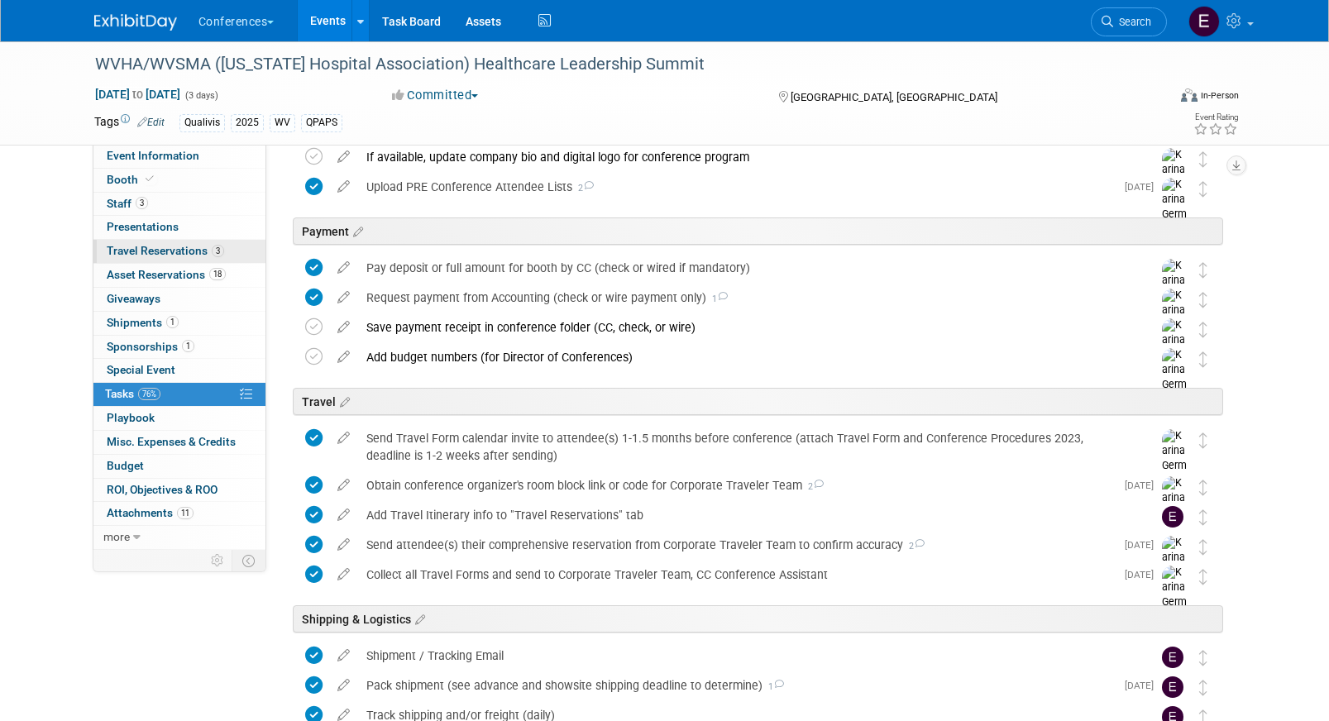
click at [158, 256] on span "Travel Reservations 3" at bounding box center [165, 250] width 117 height 13
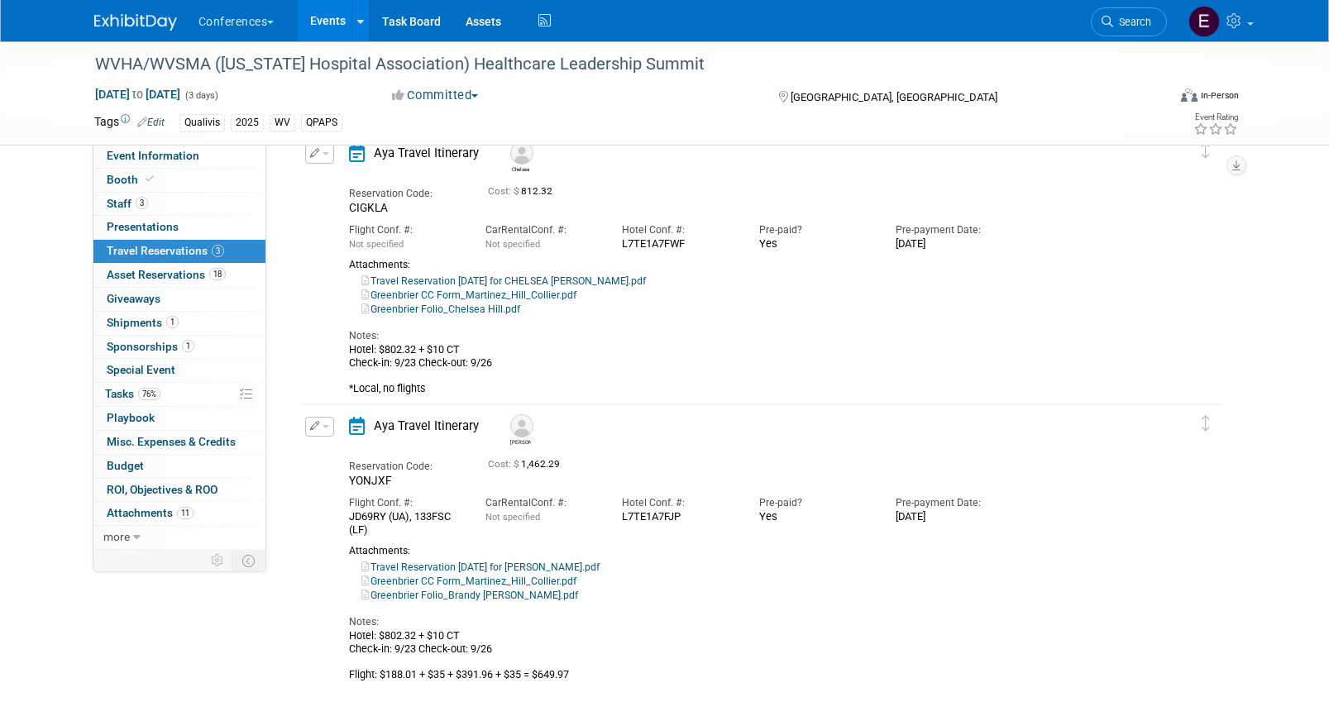
scroll to position [371, 0]
click at [1139, 19] on span "Search" at bounding box center [1132, 22] width 38 height 12
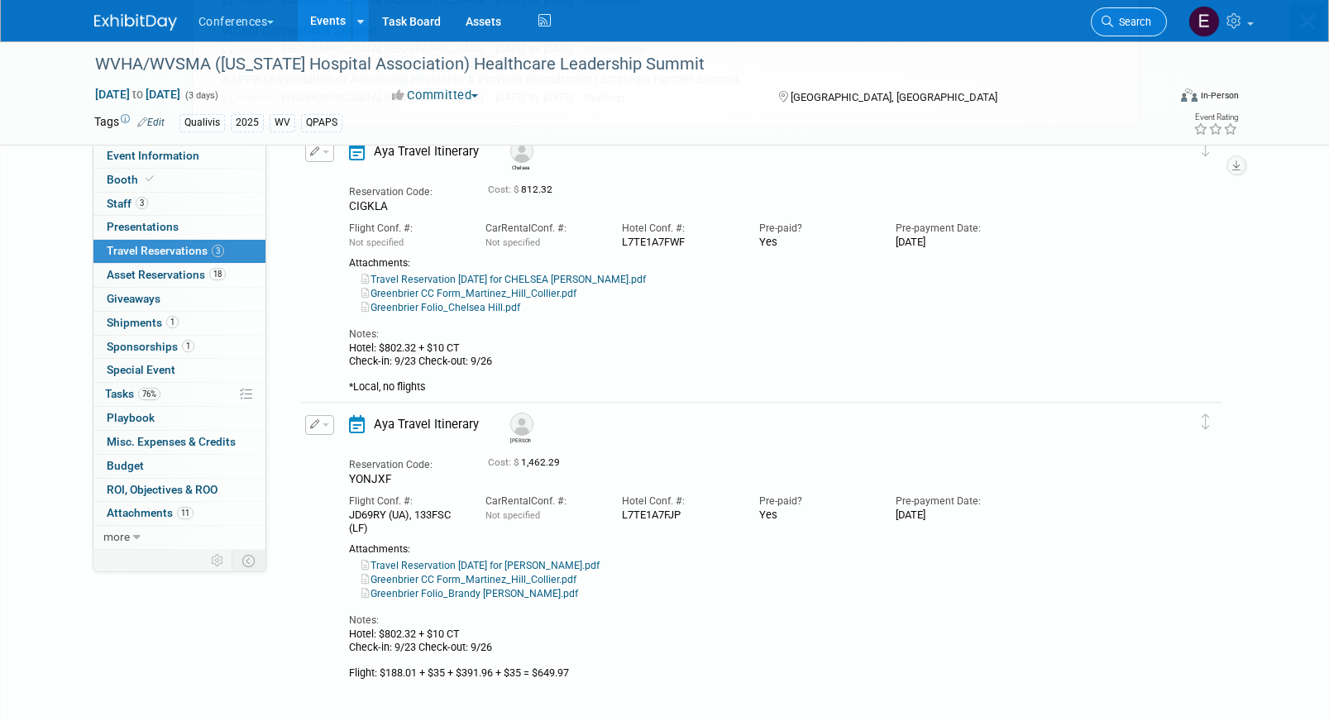
scroll to position [0, 0]
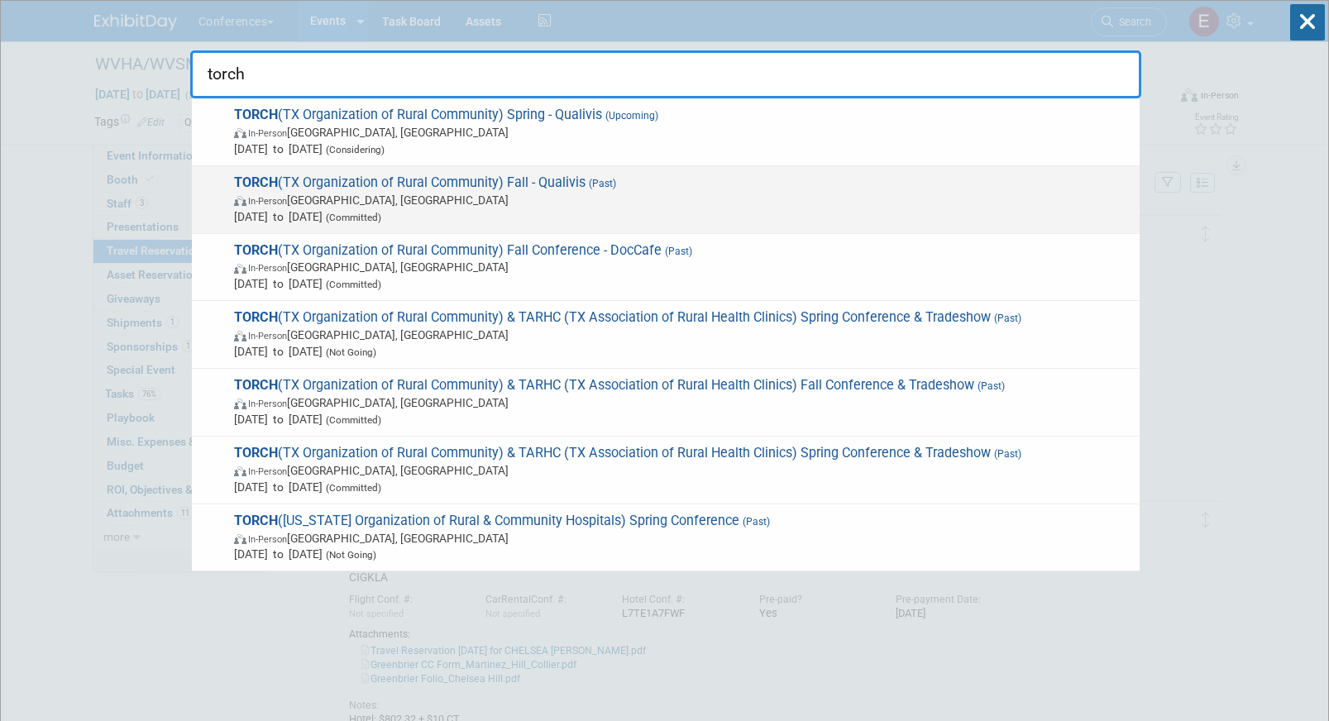
type input "torch"
click at [605, 193] on span "In-Person Austin, TX" at bounding box center [682, 200] width 897 height 17
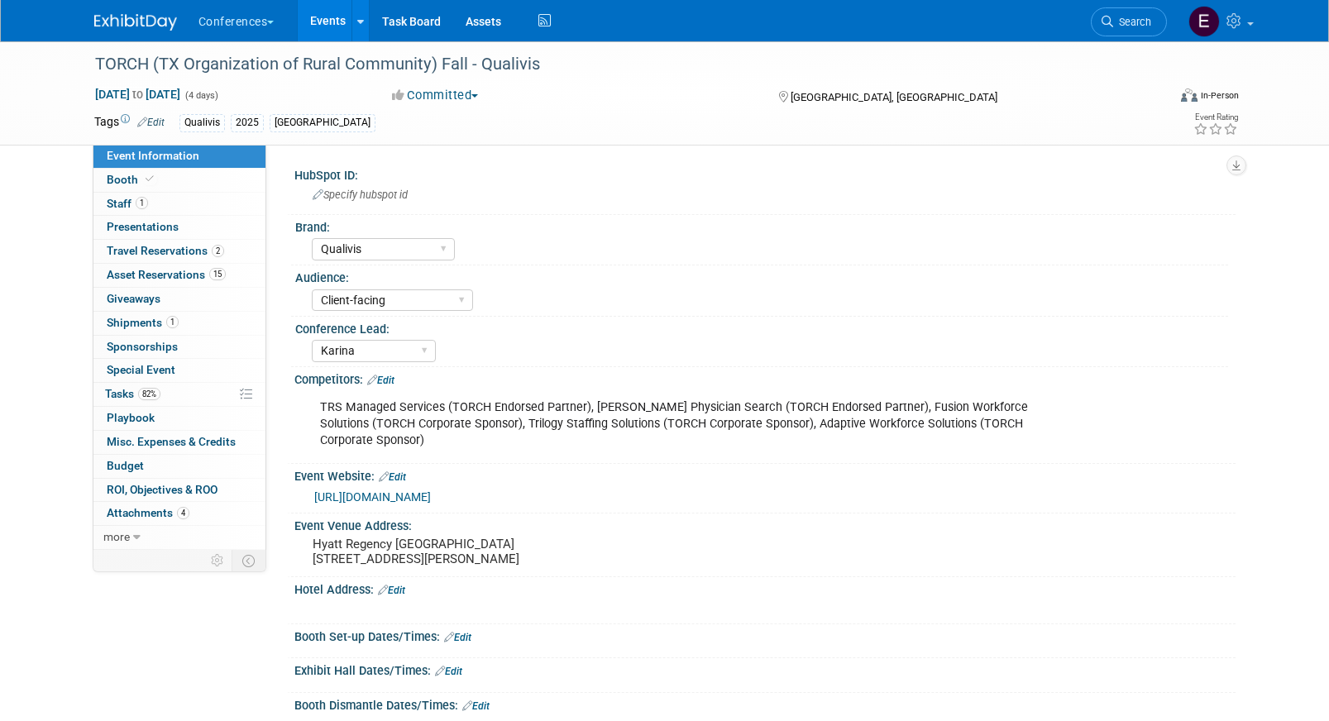
select select "Qualivis"
select select "Client-facing"
select select "Karina"
click at [129, 302] on span "Giveaways 0" at bounding box center [134, 298] width 54 height 13
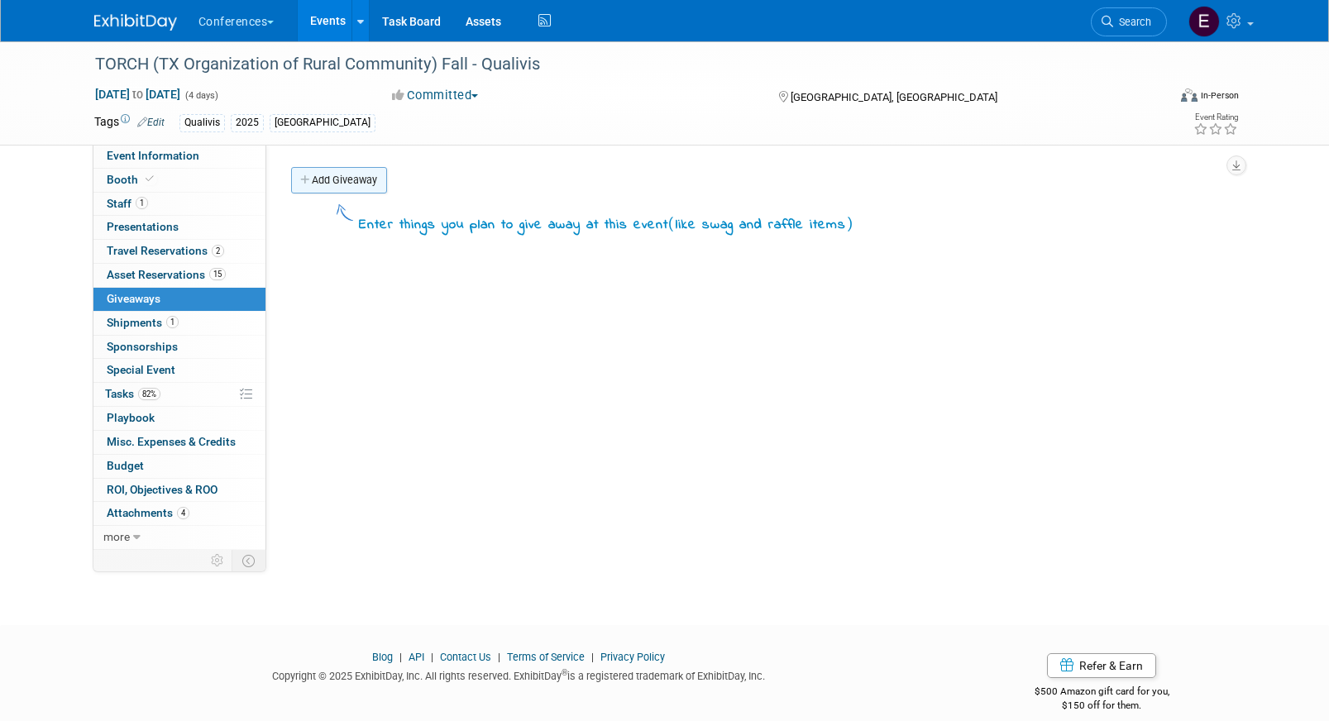
click at [325, 190] on link "Add Giveaway" at bounding box center [339, 180] width 96 height 26
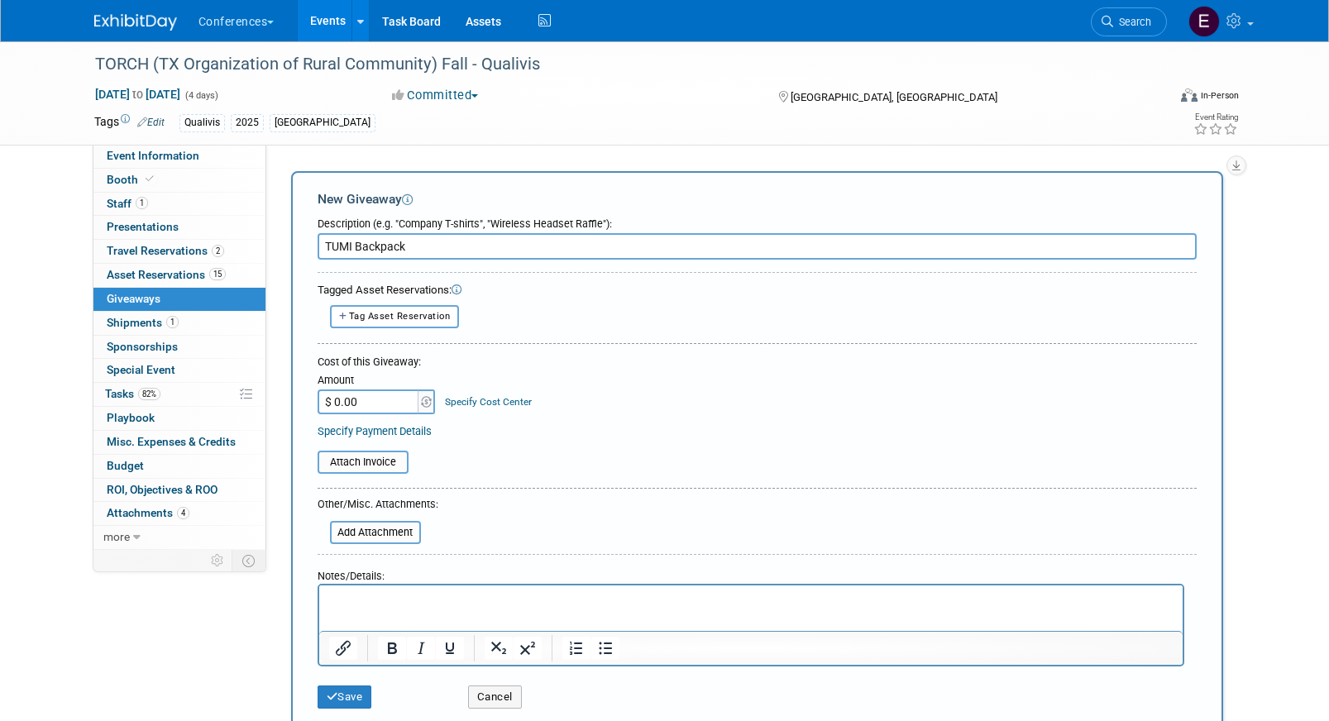
type input "TUMI Backpack"
click at [370, 397] on input "$ 0.00" at bounding box center [369, 402] width 103 height 25
paste input "5"
type input "$ 516.56"
click at [471, 404] on link "Specify Cost Center" at bounding box center [488, 402] width 87 height 12
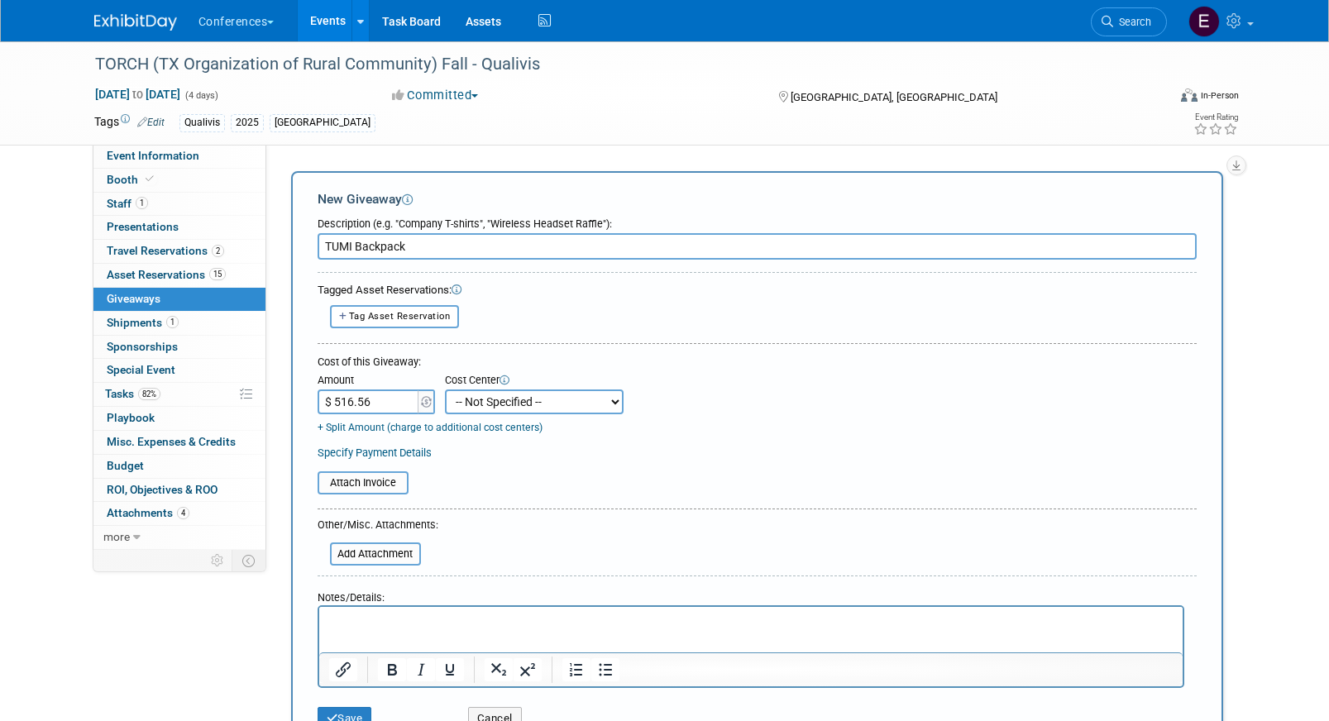
click at [471, 406] on select "-- Not Specified -- Aya Education Aya Healthcare Aya Locums Bespoke Corporate […" at bounding box center [534, 402] width 179 height 25
select select "18965874"
click at [445, 390] on select "-- Not Specified -- Aya Education Aya Healthcare Aya Locums Bespoke Corporate […" at bounding box center [534, 402] width 179 height 25
click at [377, 550] on input "file" at bounding box center [320, 554] width 197 height 20
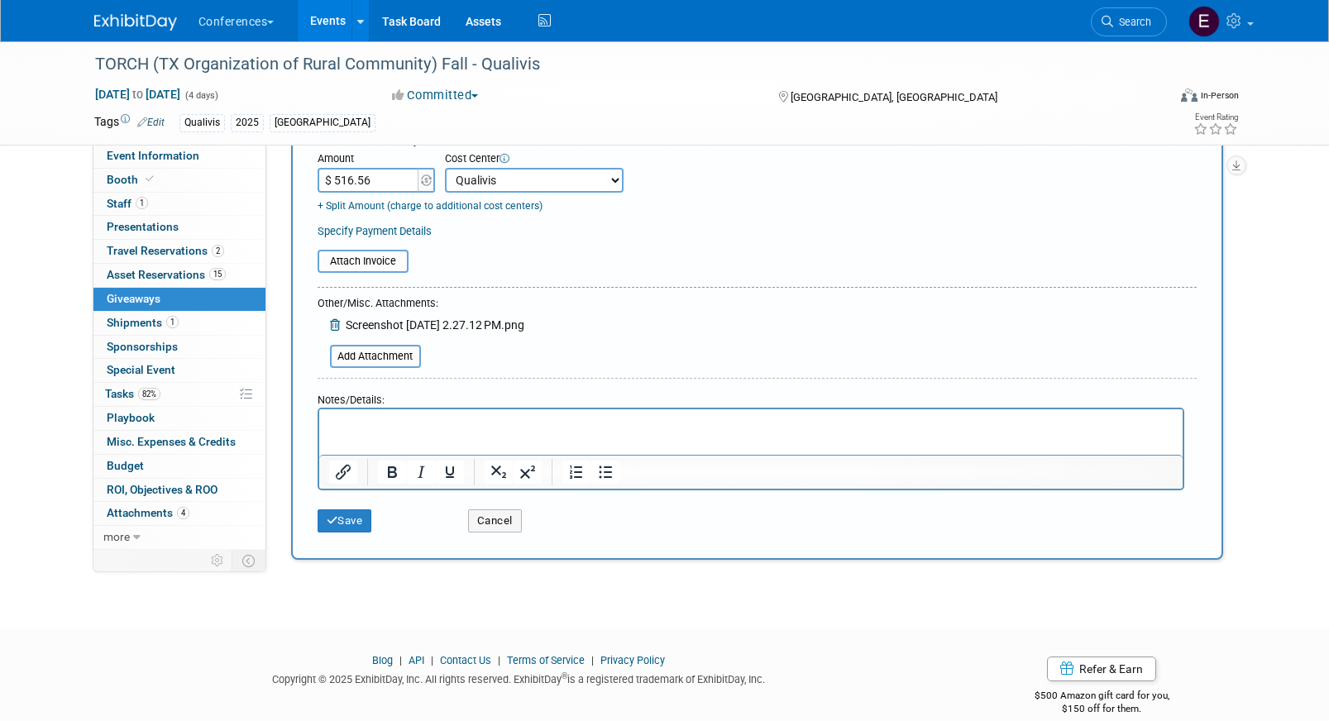
scroll to position [245, 0]
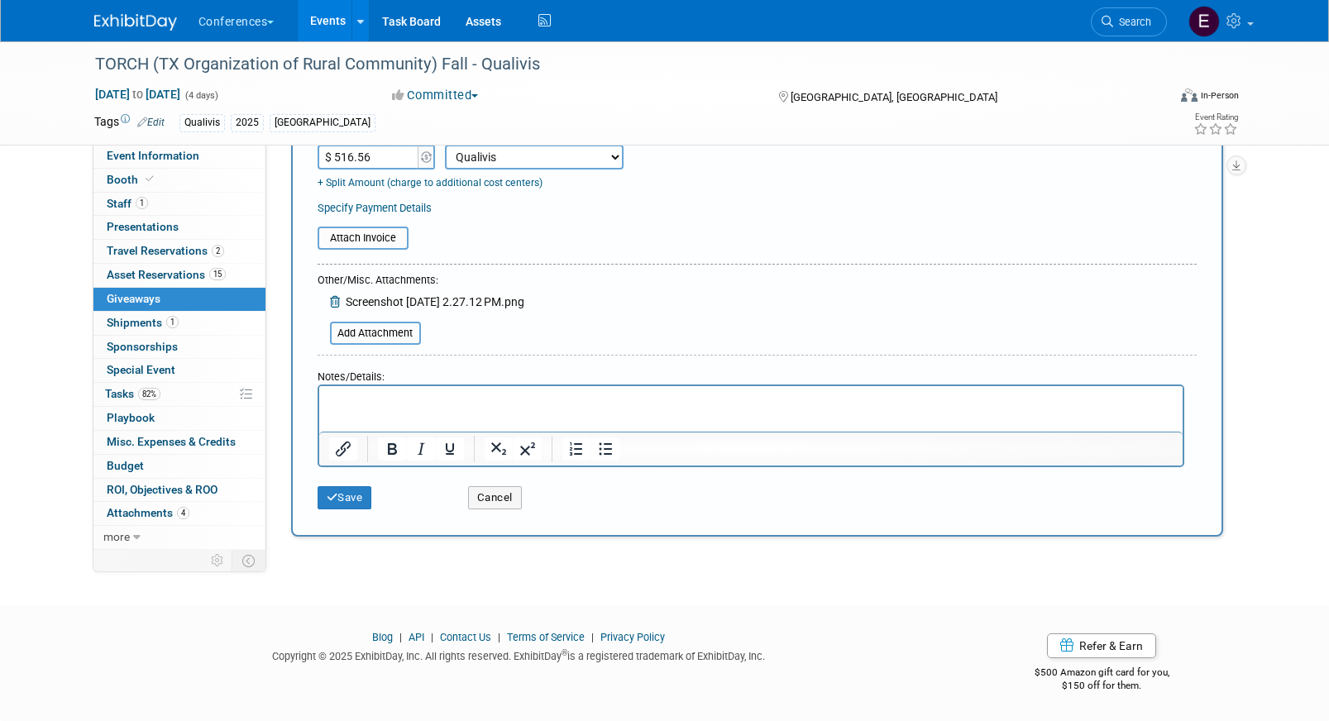
click at [586, 409] on html at bounding box center [749, 396] width 863 height 23
paste body "Rich Text Area. Press ALT-0 for help."
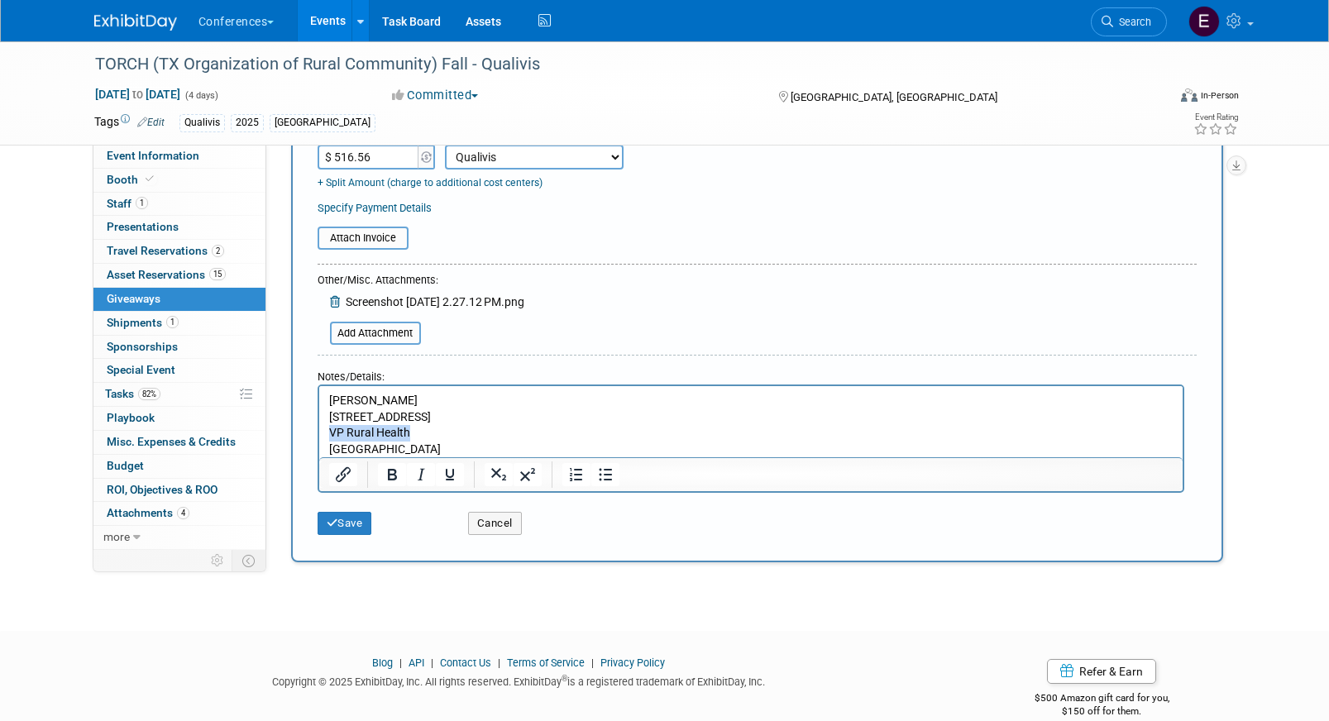
drag, startPoint x: 441, startPoint y: 426, endPoint x: 256, endPoint y: 426, distance: 184.4
click at [318, 426] on html "[PERSON_NAME] [STREET_ADDRESS]" at bounding box center [749, 420] width 863 height 71
copy p "VP Rural Health"
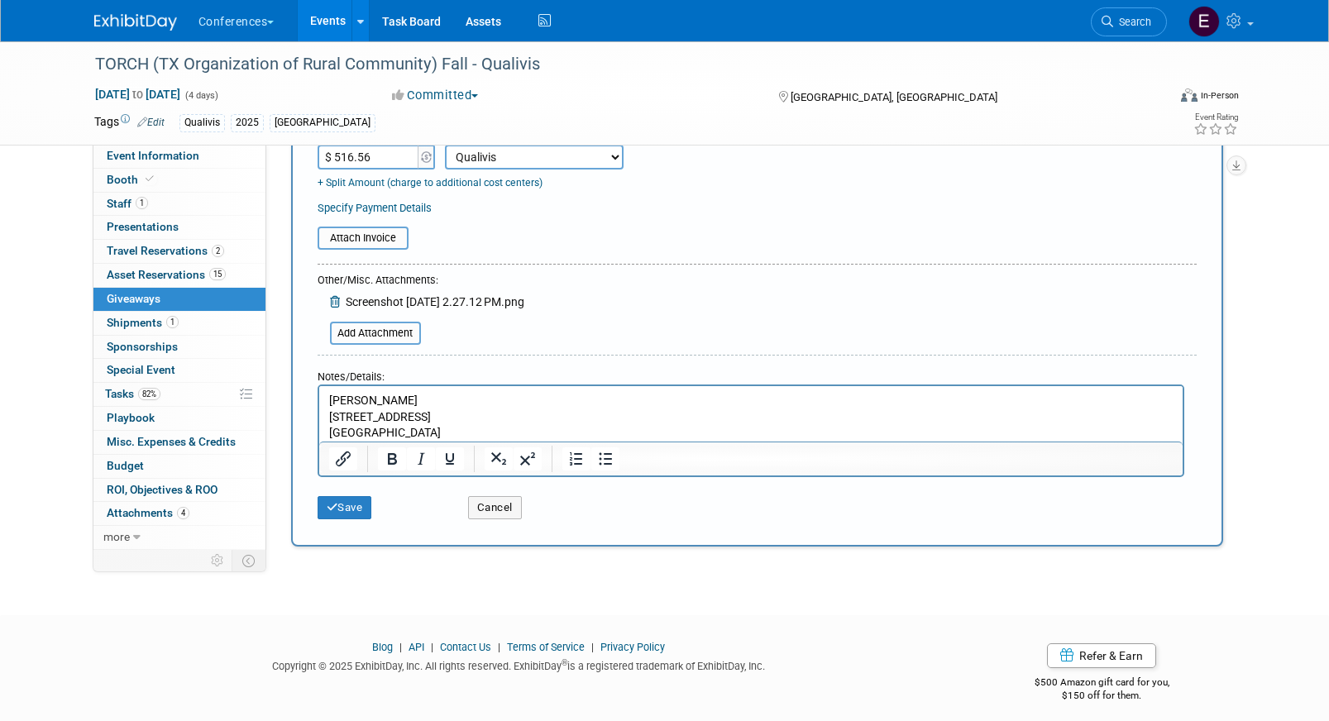
click at [394, 394] on p "[PERSON_NAME]" at bounding box center [750, 400] width 844 height 17
click at [333, 504] on icon "submit" at bounding box center [333, 507] width 12 height 11
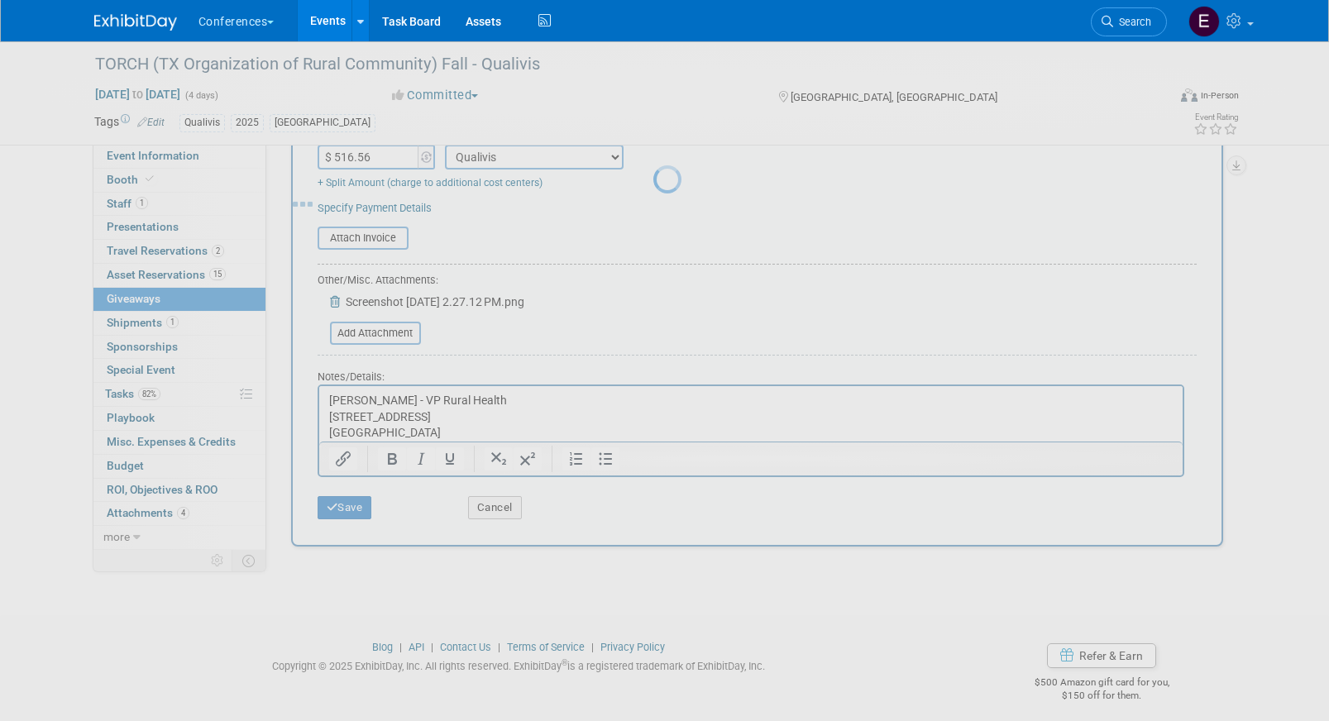
scroll to position [19, 0]
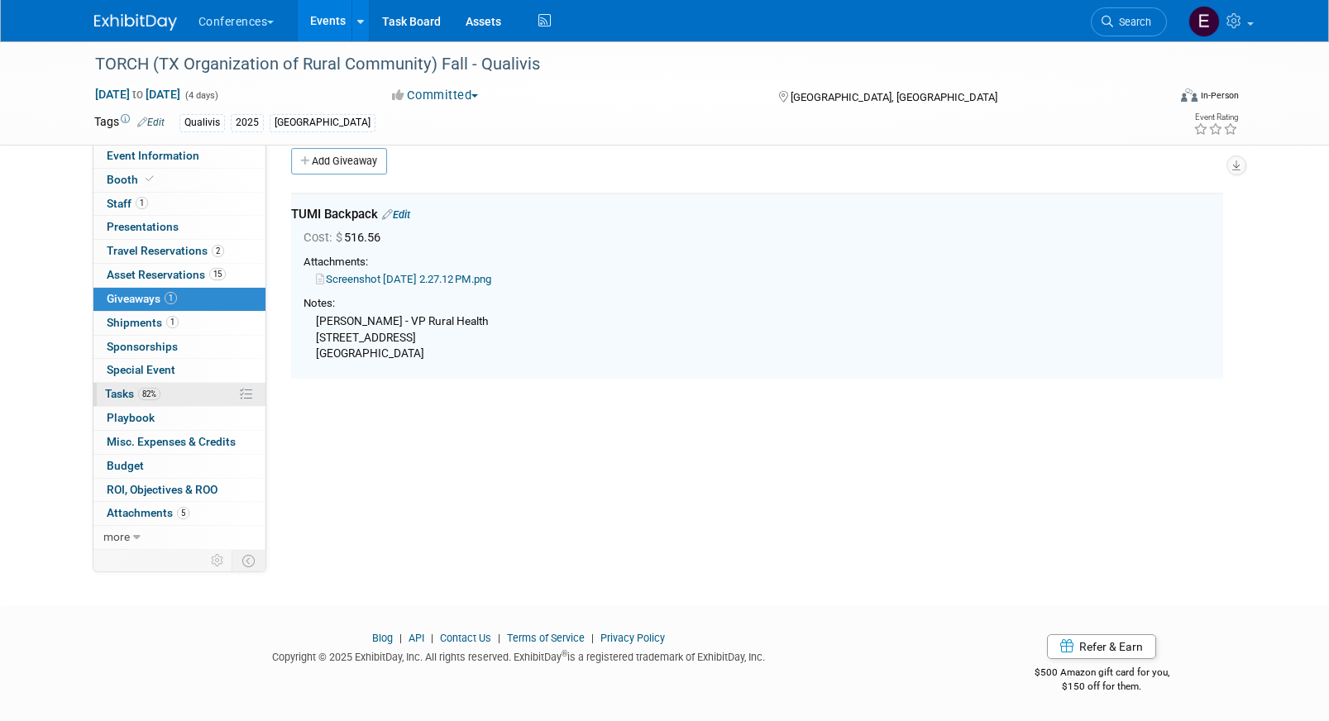
click at [188, 396] on link "82% Tasks 82%" at bounding box center [179, 394] width 172 height 23
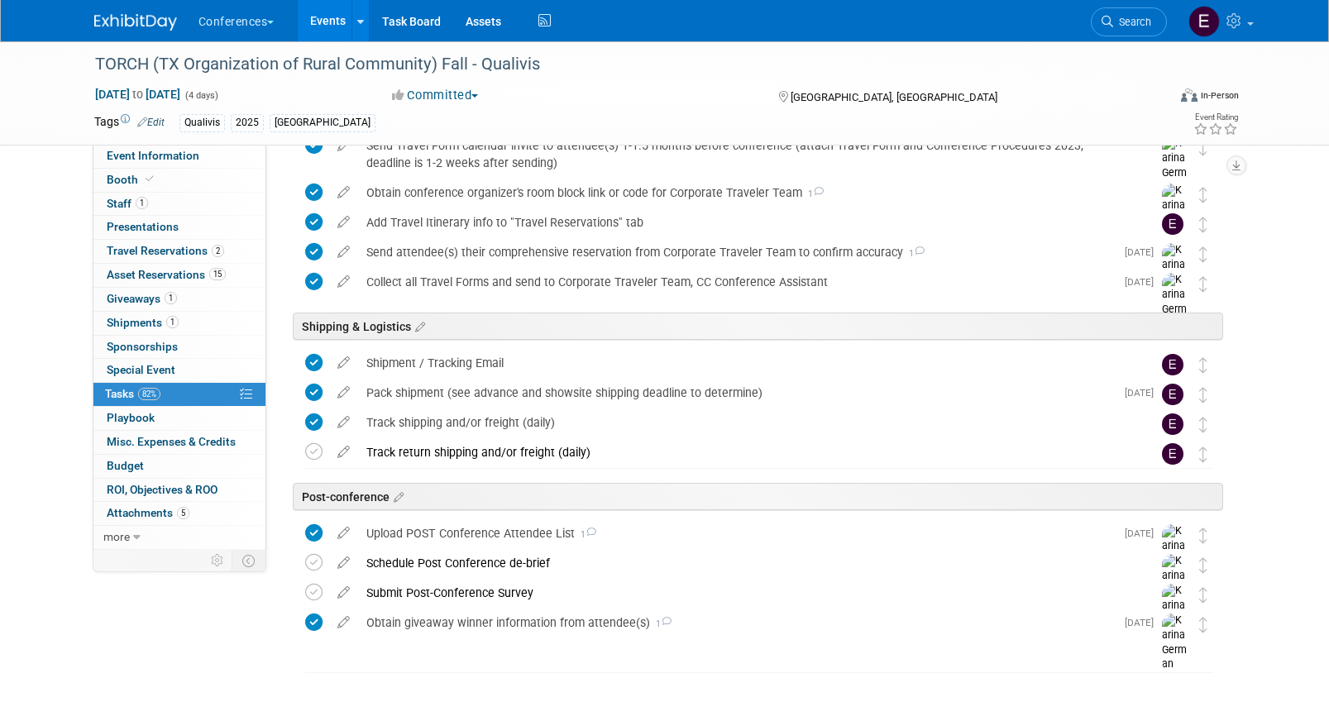
scroll to position [686, 0]
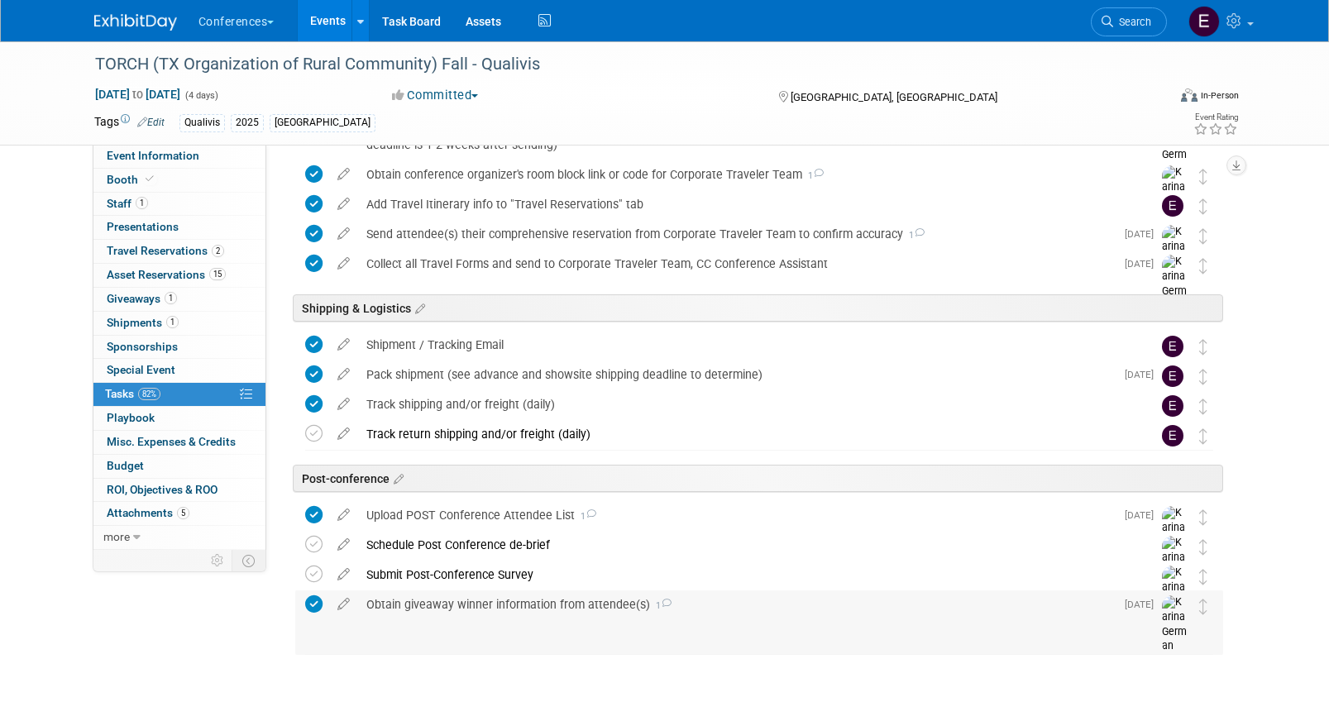
click at [389, 615] on div "Obtain giveaway winner information from attendee(s) 1" at bounding box center [736, 604] width 757 height 28
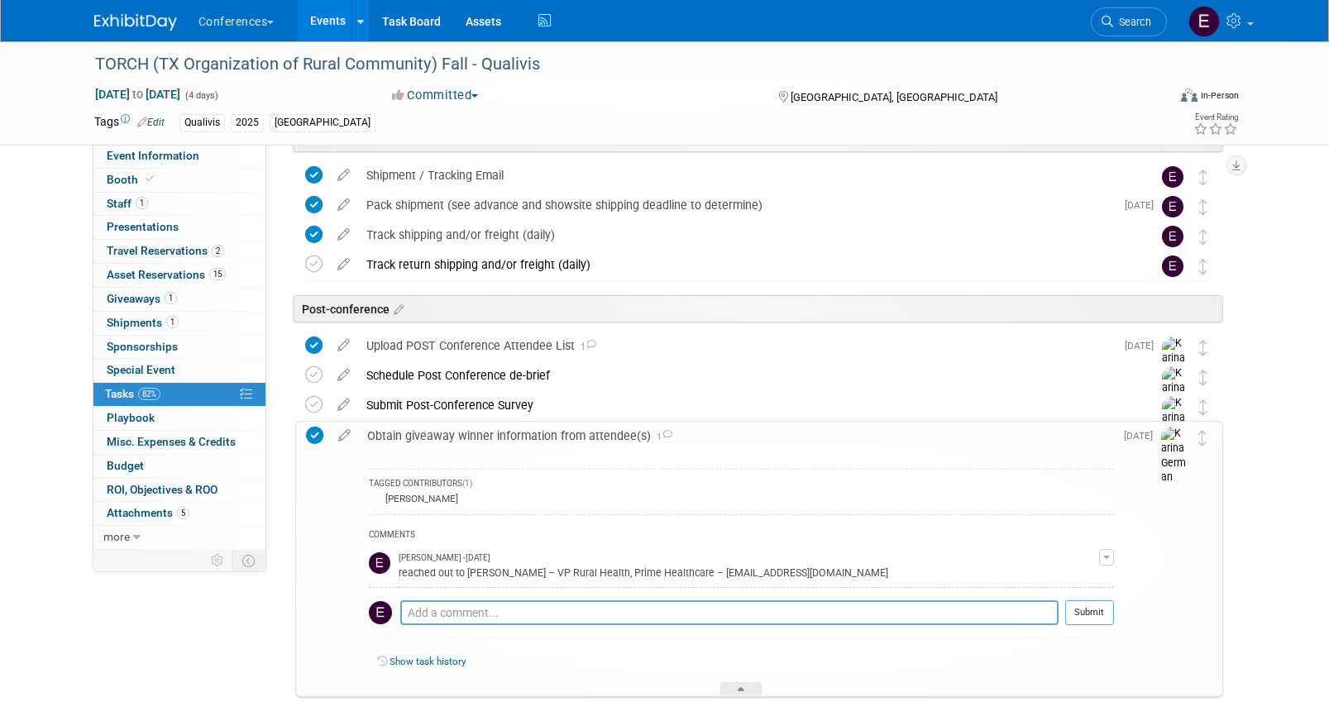
scroll to position [876, 0]
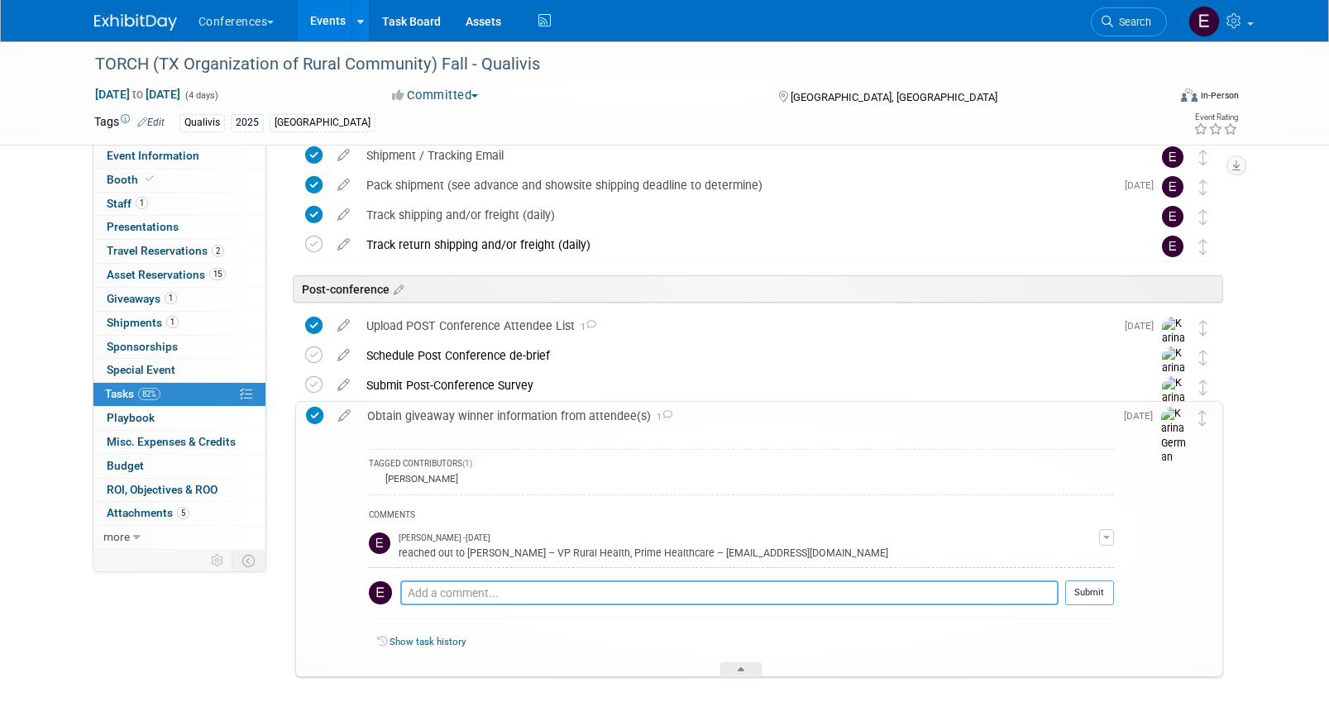
click at [461, 592] on textarea at bounding box center [729, 593] width 658 height 25
type textarea "ordered backpack - arriving 10/6"
click at [1087, 598] on button "Submit" at bounding box center [1089, 593] width 49 height 25
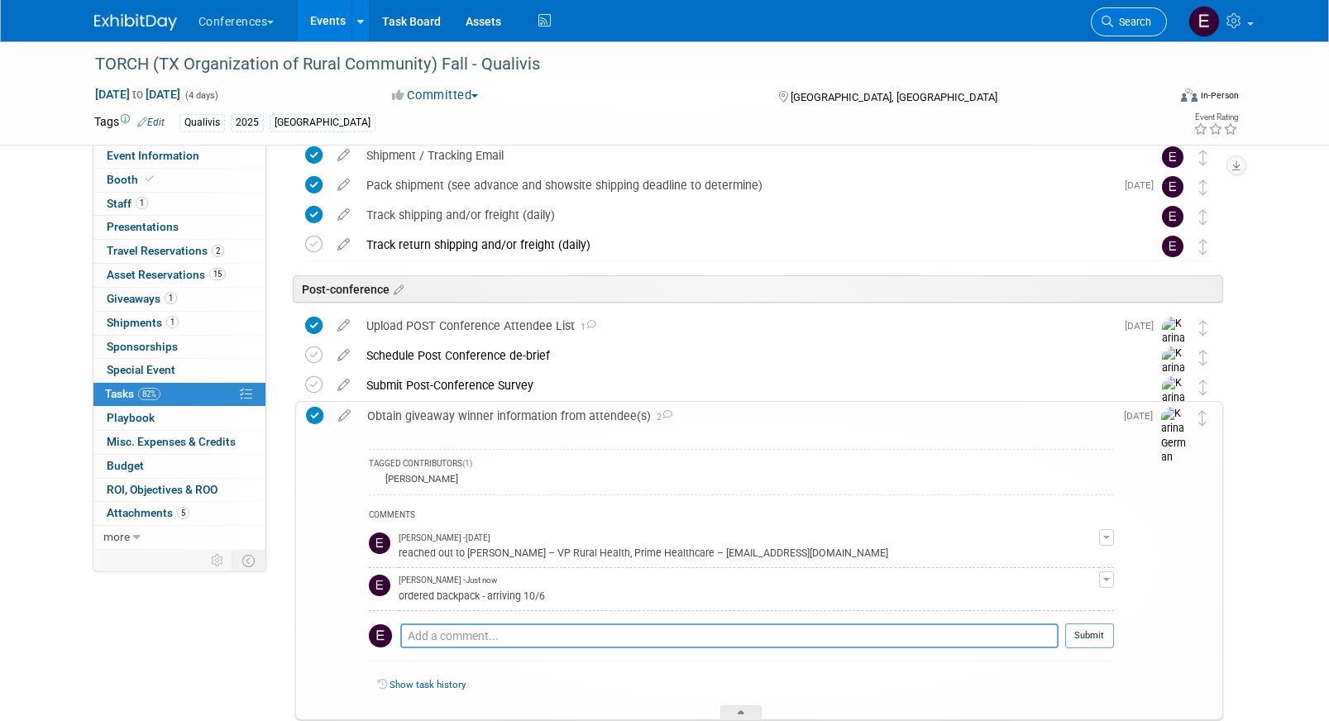
click at [1112, 16] on icon at bounding box center [1108, 22] width 12 height 12
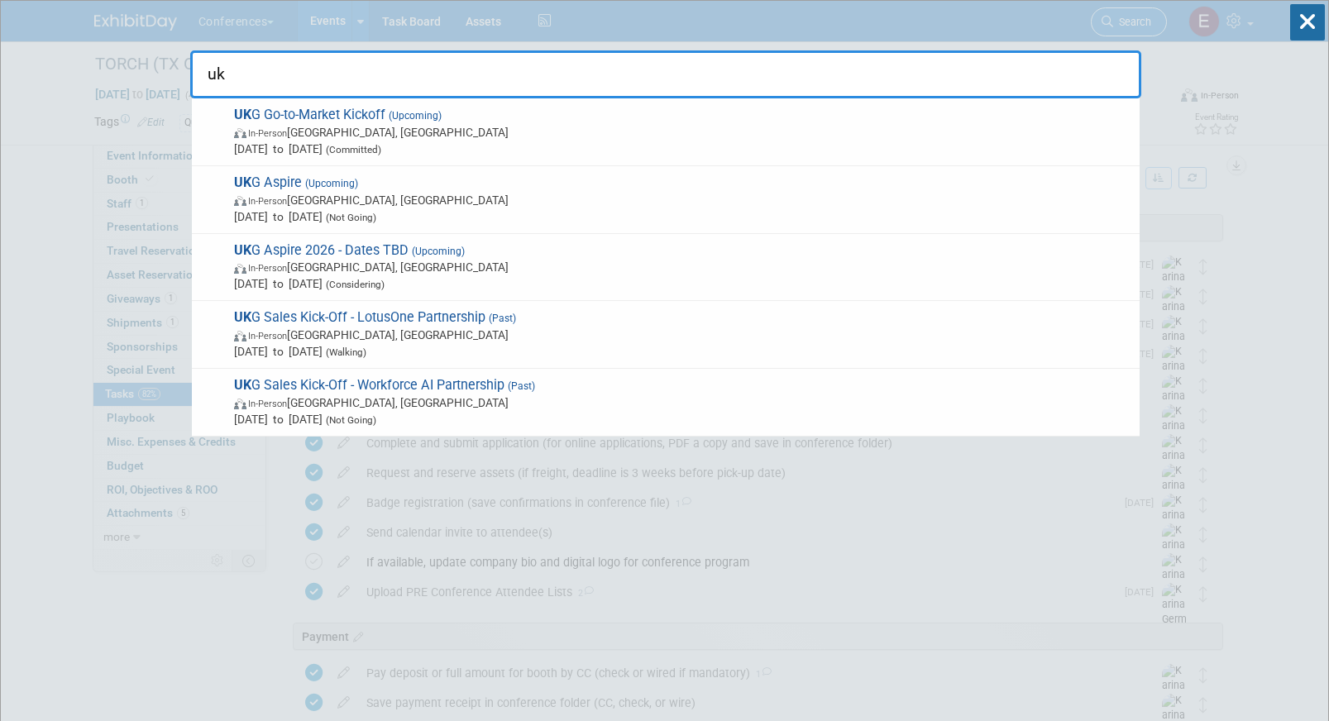
type input "ukg"
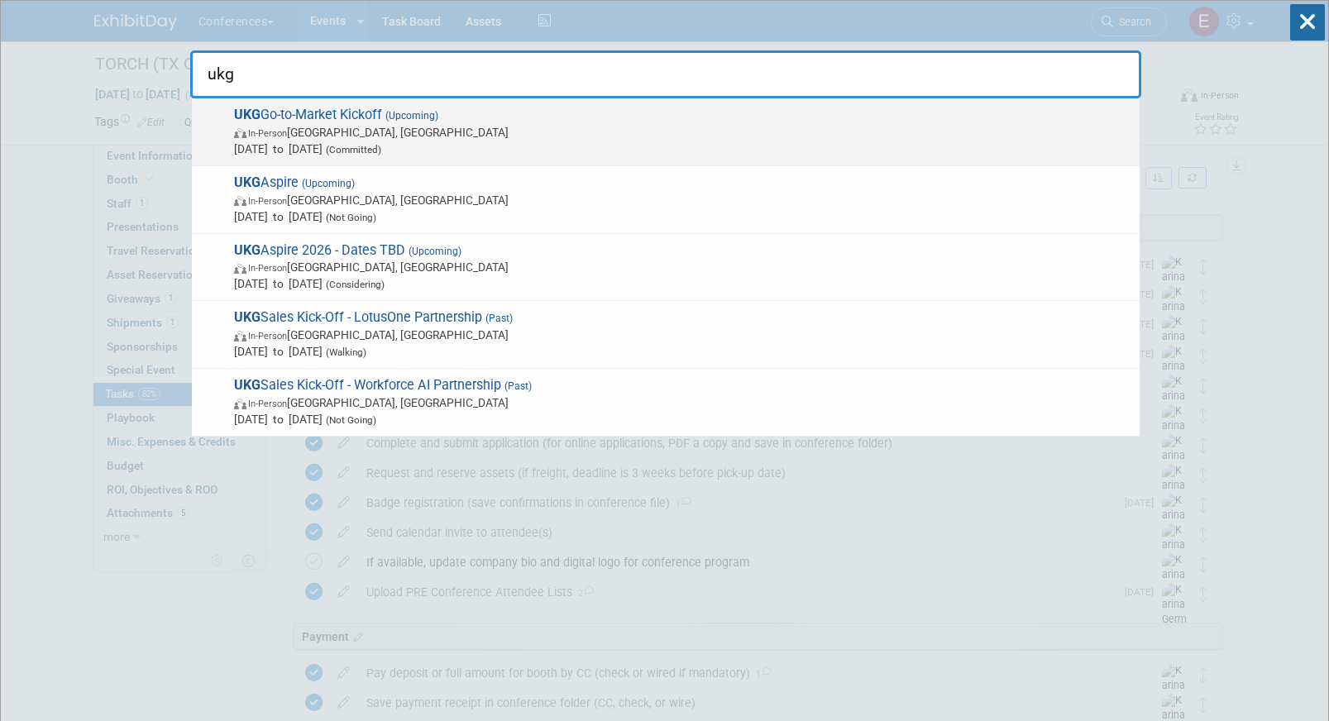
click at [547, 128] on span "In-Person [GEOGRAPHIC_DATA], [GEOGRAPHIC_DATA]" at bounding box center [682, 132] width 897 height 17
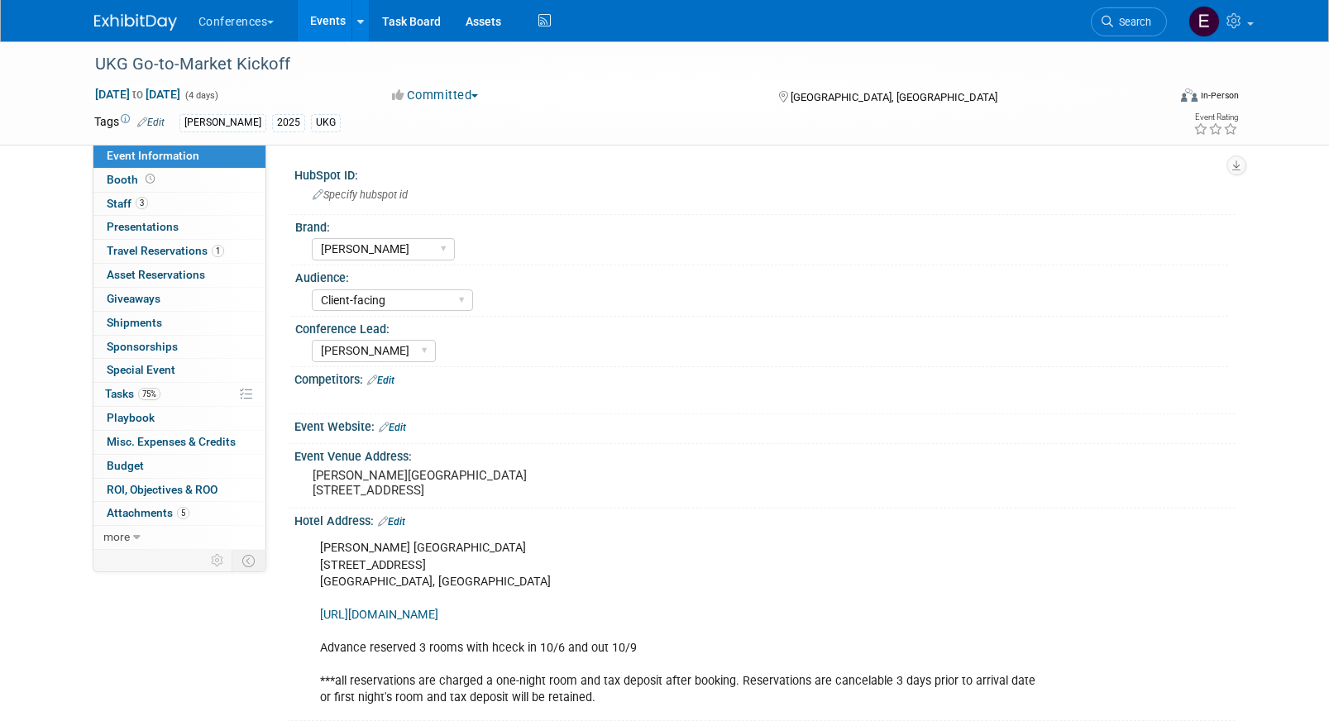
select select "[PERSON_NAME]"
select select "Client-facing"
select select "[PERSON_NAME]"
click at [174, 249] on span "Travel Reservations 1" at bounding box center [165, 250] width 117 height 13
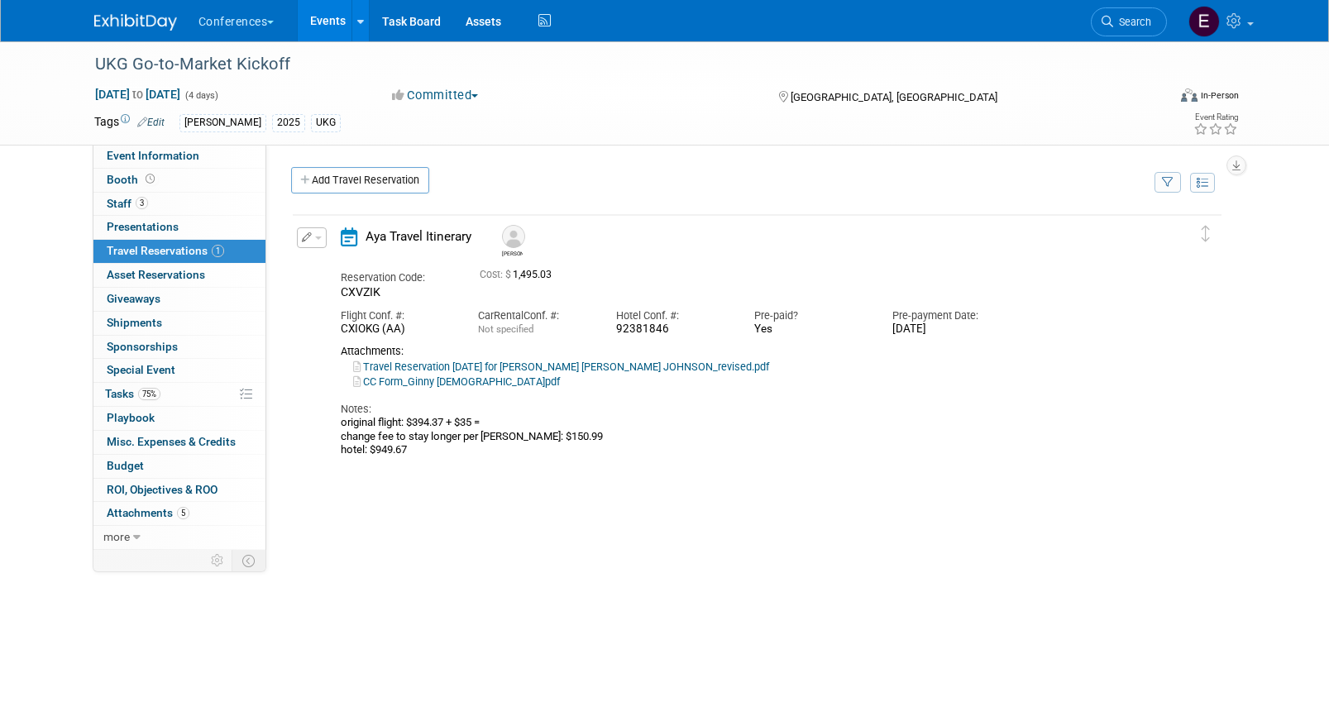
click at [310, 237] on icon "button" at bounding box center [307, 237] width 11 height 10
click at [324, 258] on button "Edit Reservation" at bounding box center [368, 267] width 140 height 24
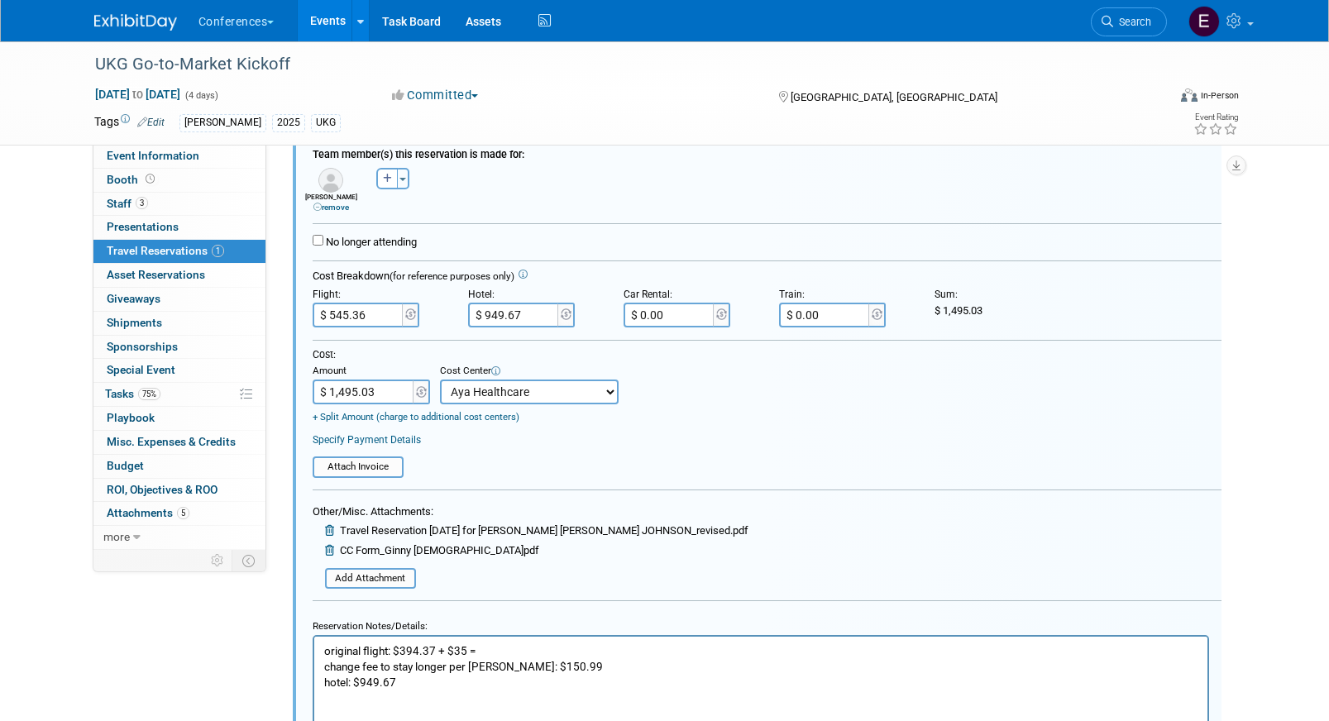
scroll to position [378, 0]
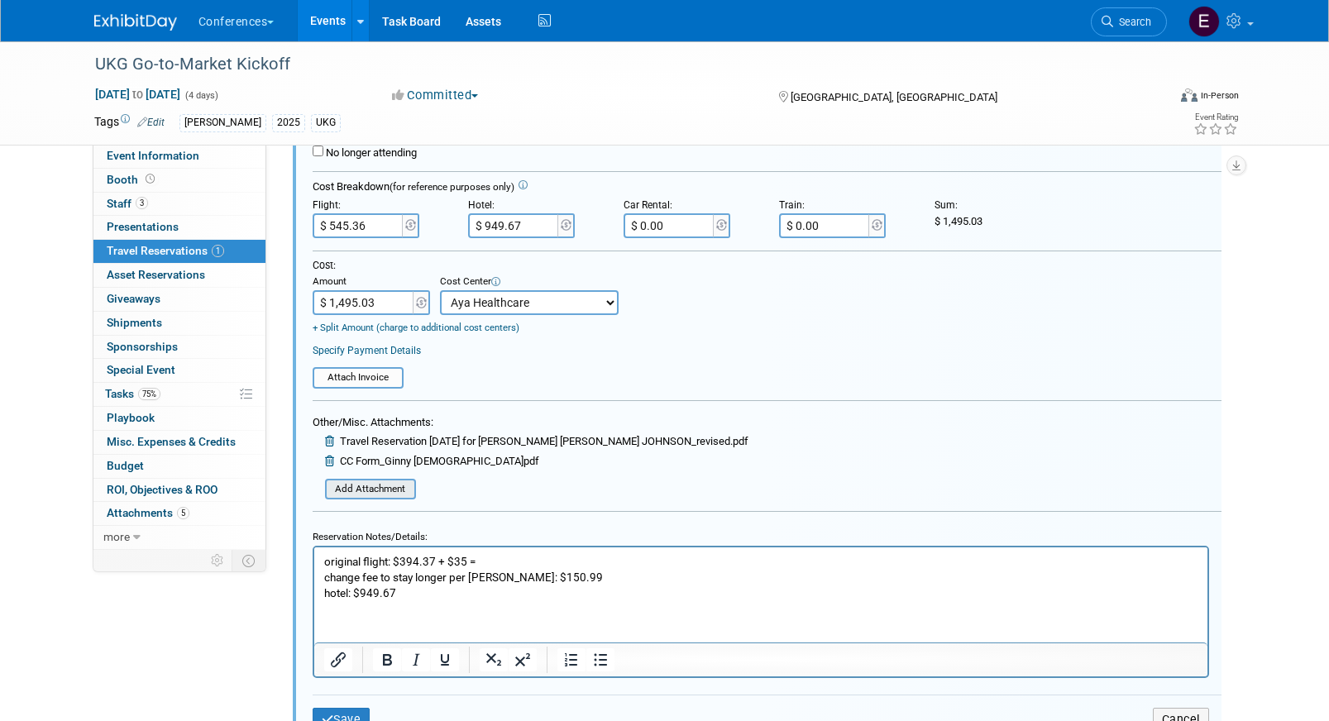
click at [379, 490] on input "file" at bounding box center [316, 490] width 197 height 18
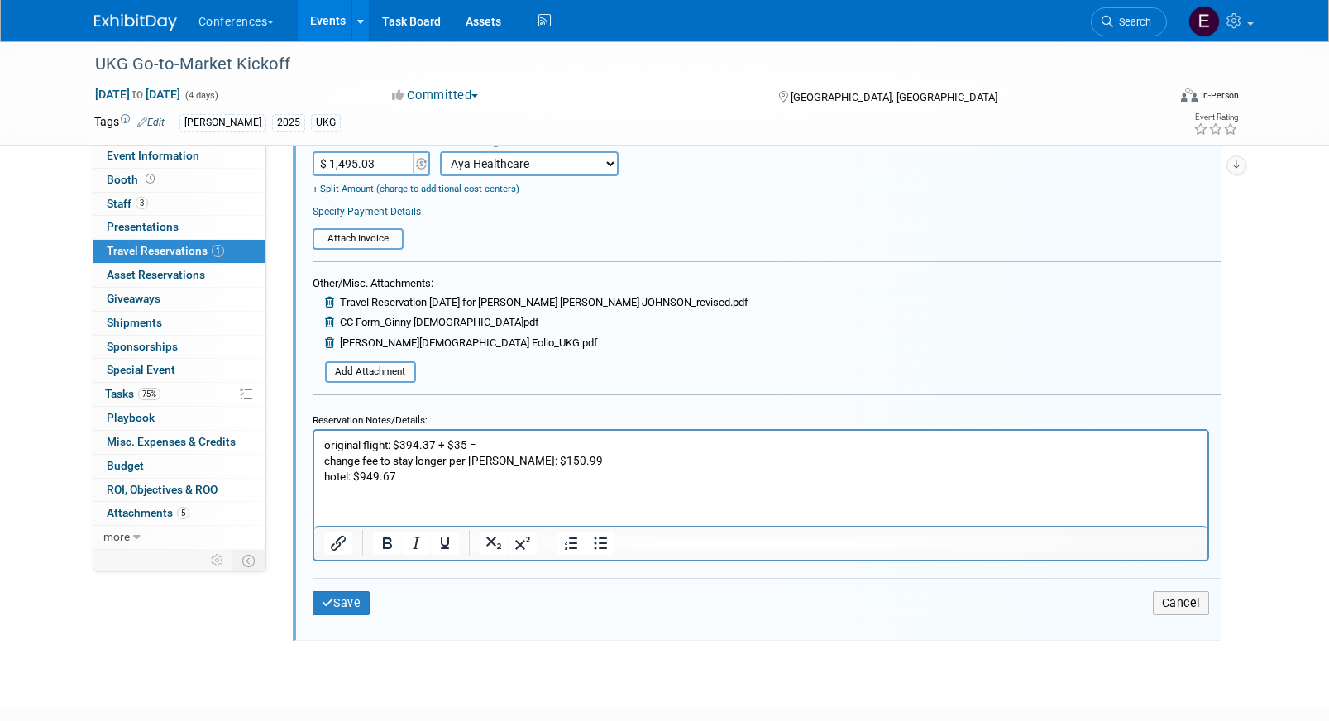
scroll to position [524, 0]
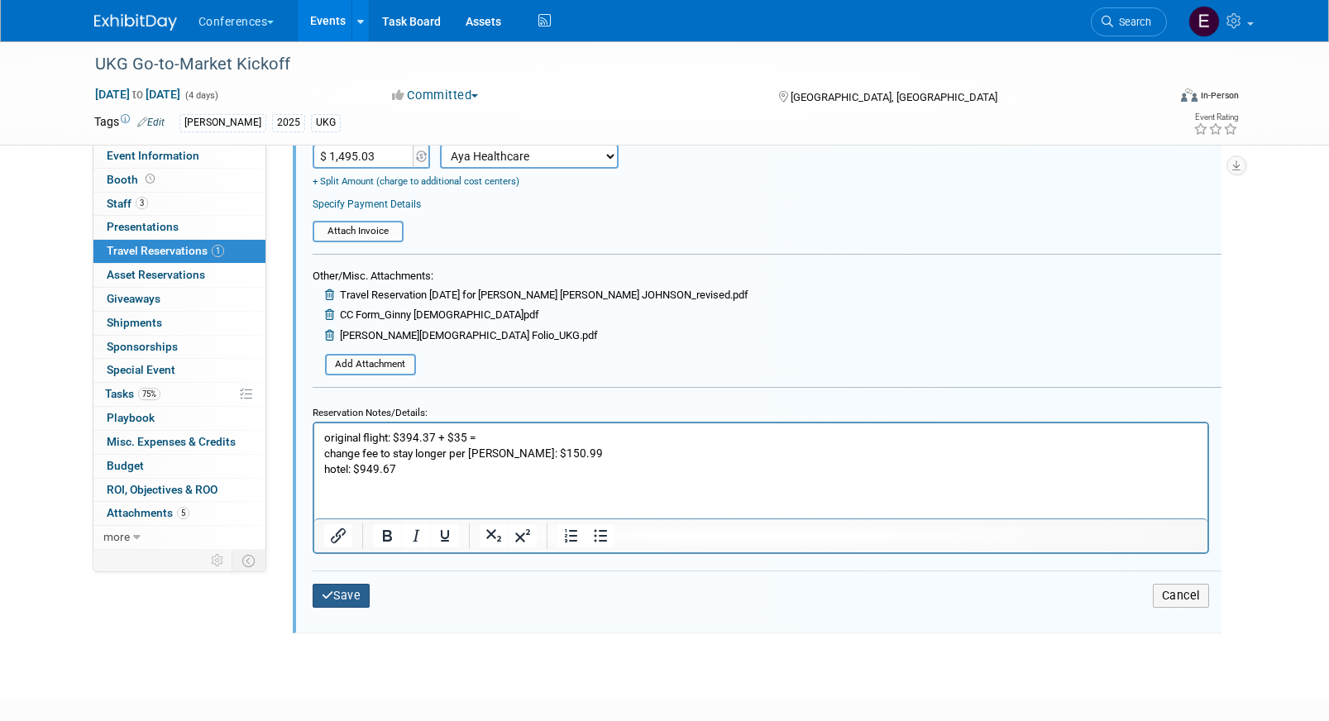
click at [323, 598] on icon "submit" at bounding box center [328, 596] width 12 height 12
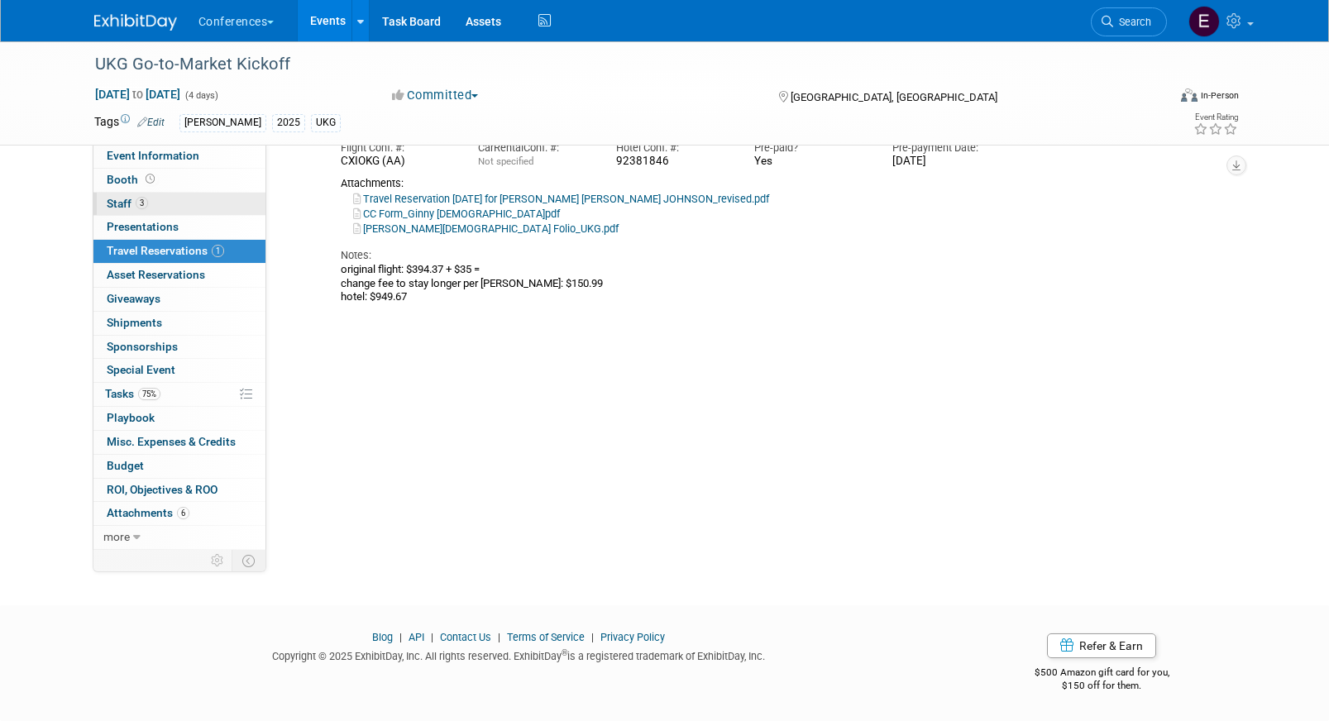
click at [200, 206] on link "3 Staff 3" at bounding box center [179, 204] width 172 height 23
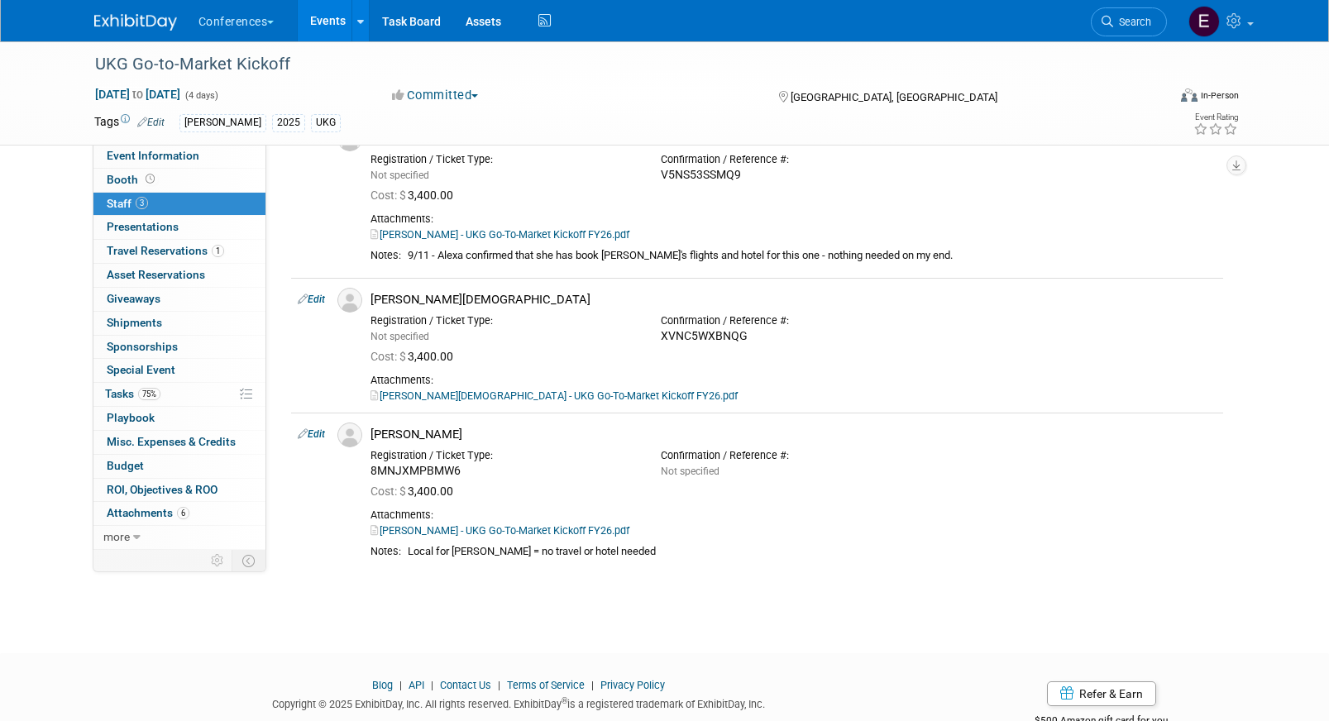
scroll to position [28, 0]
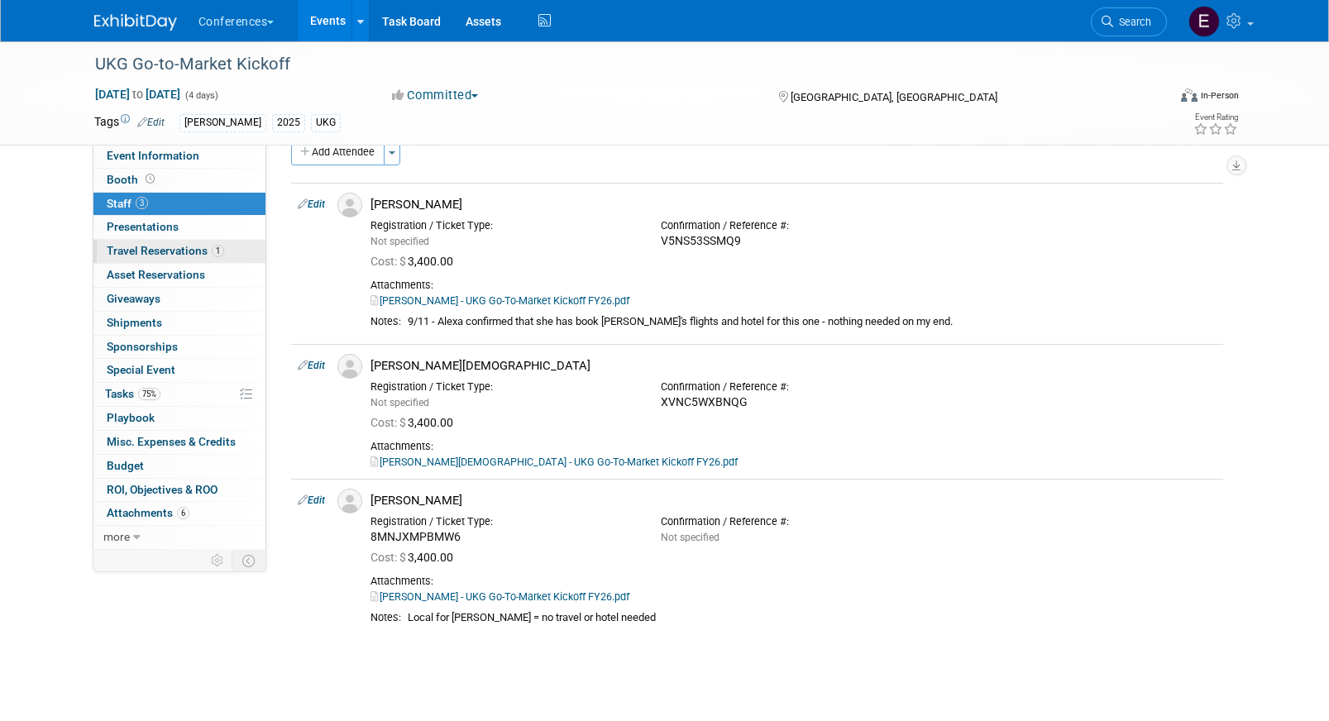
click at [191, 244] on link "1 Travel Reservations 1" at bounding box center [179, 251] width 172 height 23
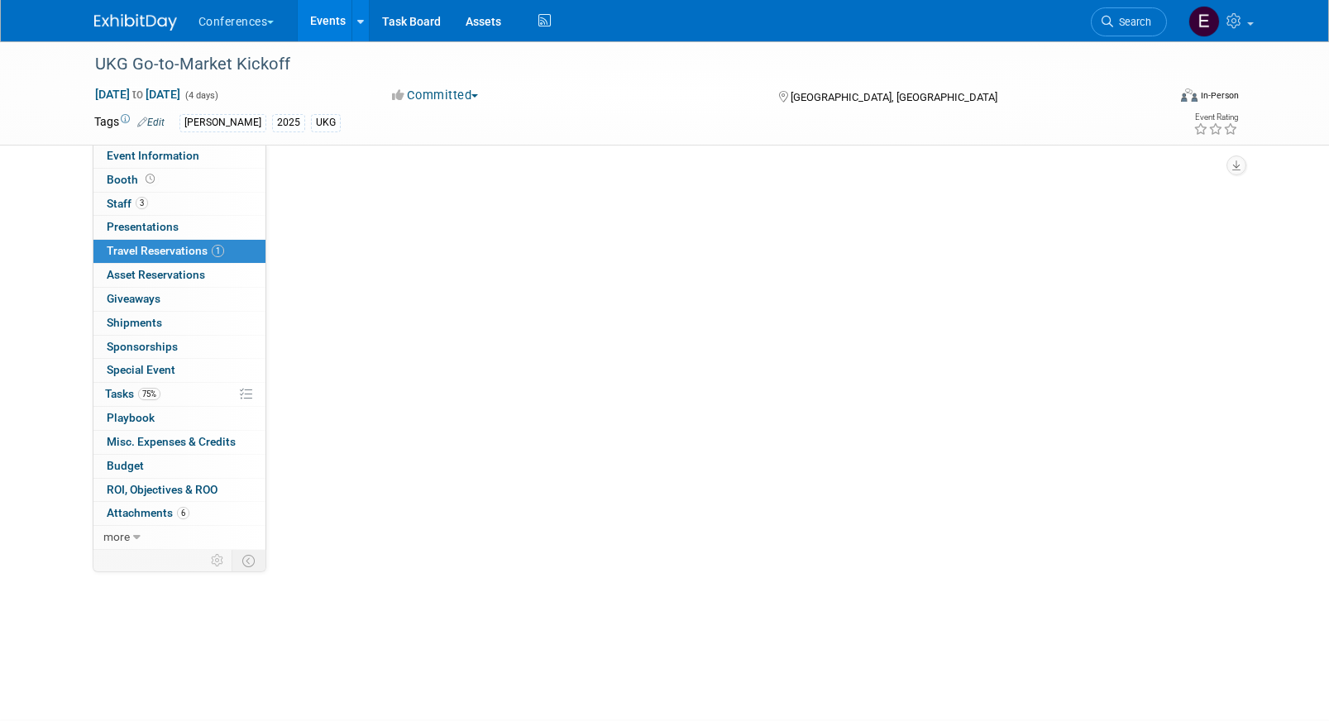
scroll to position [0, 0]
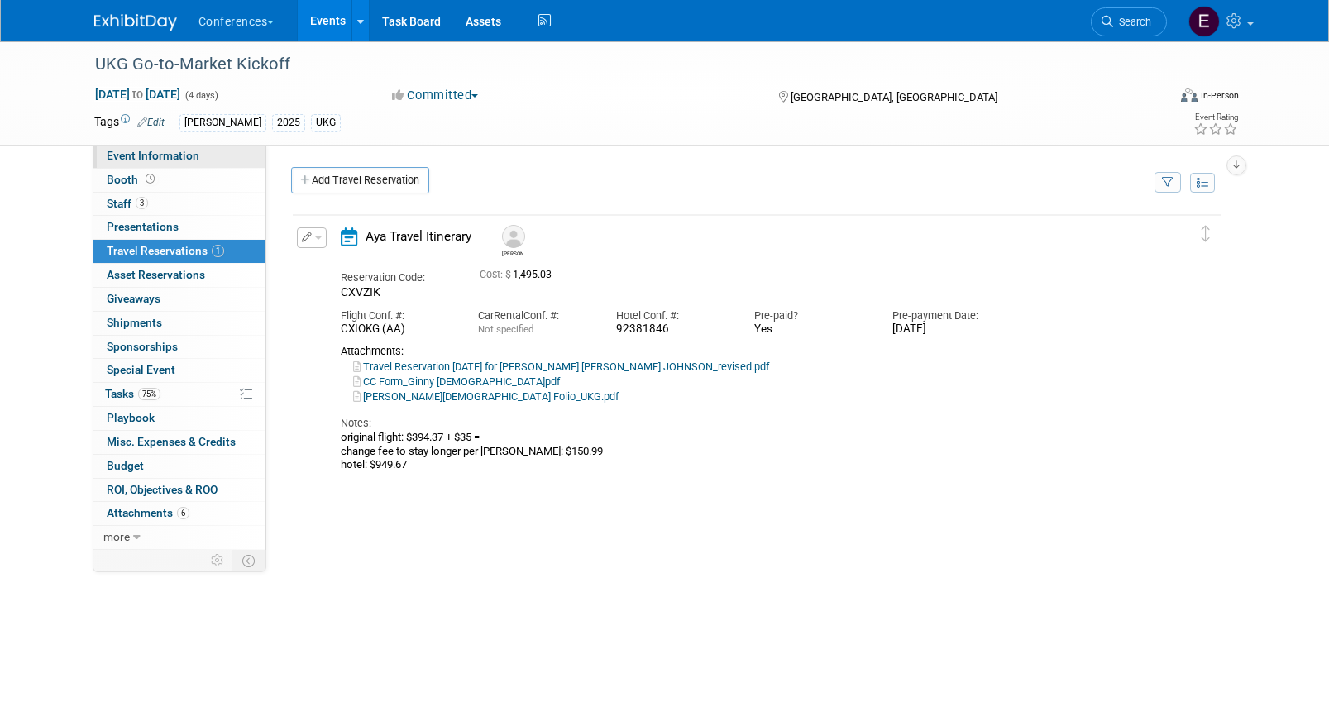
click at [211, 151] on link "Event Information" at bounding box center [179, 156] width 172 height 23
select select "[PERSON_NAME]"
select select "Client-facing"
select select "[PERSON_NAME]"
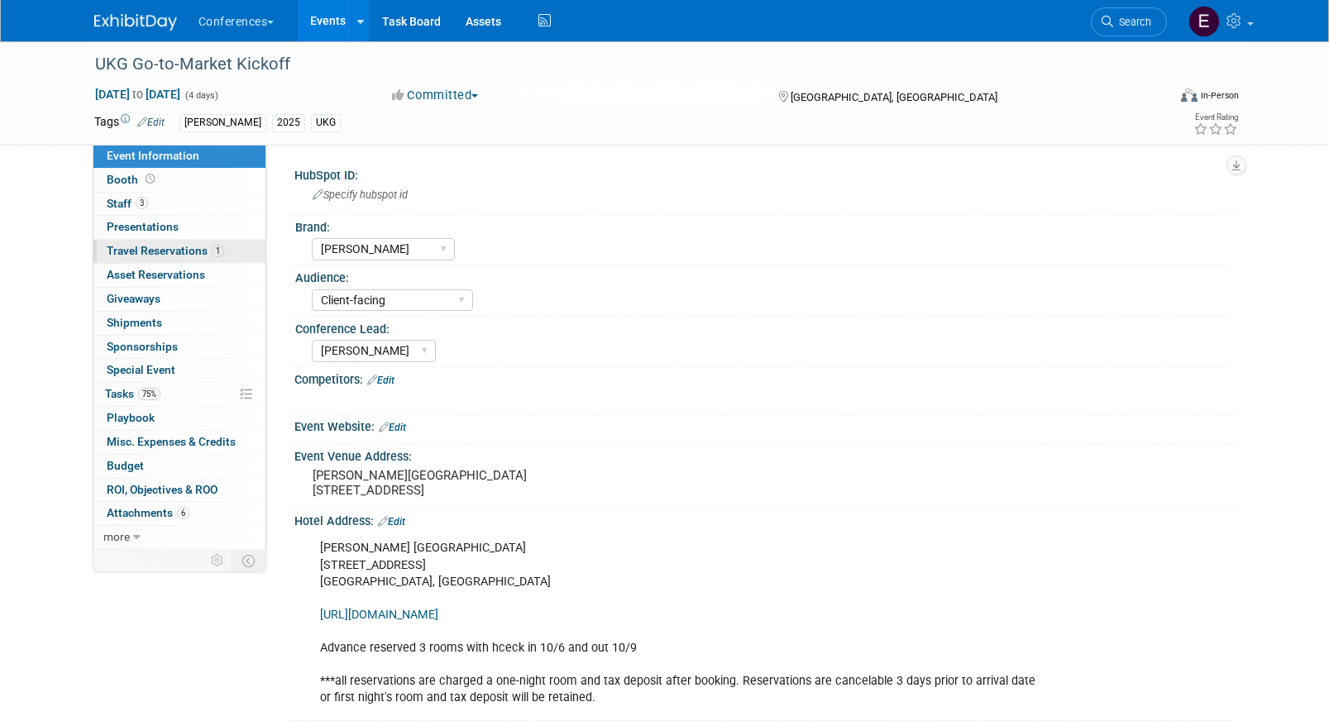
click at [199, 246] on span "Travel Reservations 1" at bounding box center [165, 250] width 117 height 13
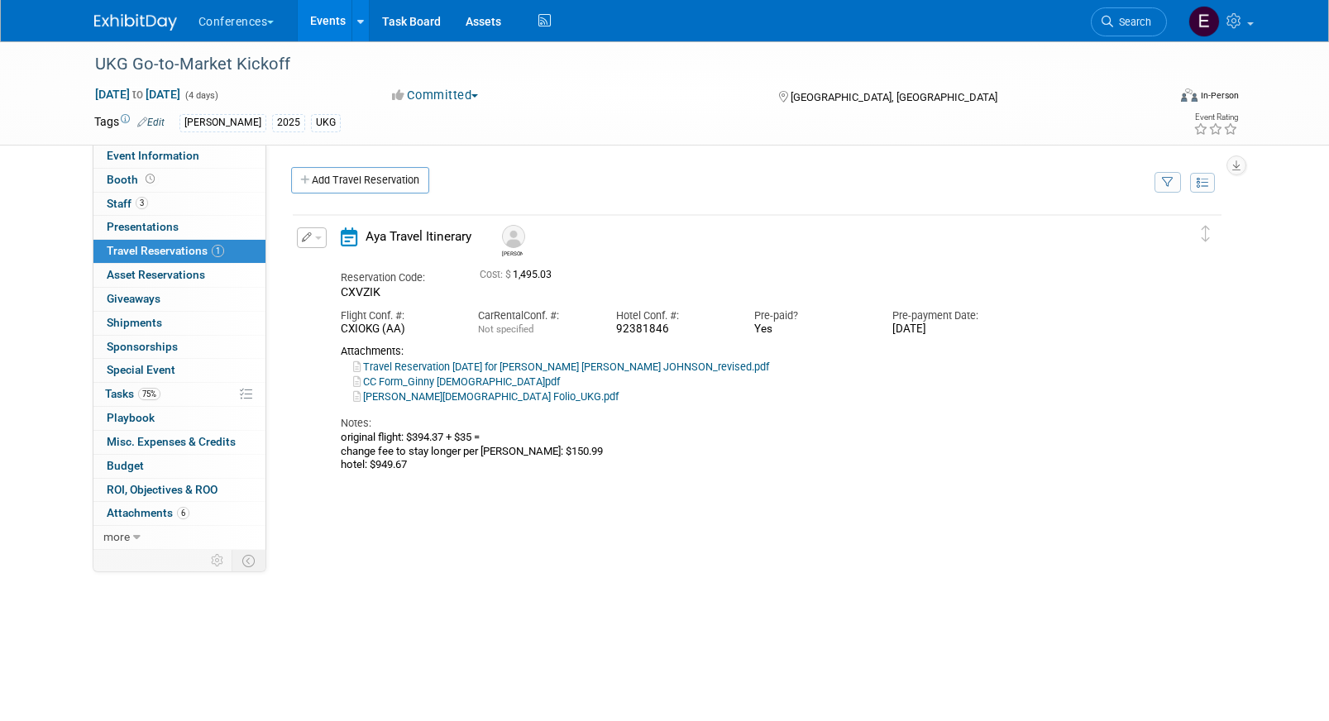
click at [423, 395] on link "[PERSON_NAME][DEMOGRAPHIC_DATA] Folio_UKG.pdf" at bounding box center [485, 396] width 265 height 12
click at [311, 231] on button "button" at bounding box center [312, 237] width 30 height 21
click at [321, 258] on button "Edit Reservation" at bounding box center [368, 267] width 140 height 24
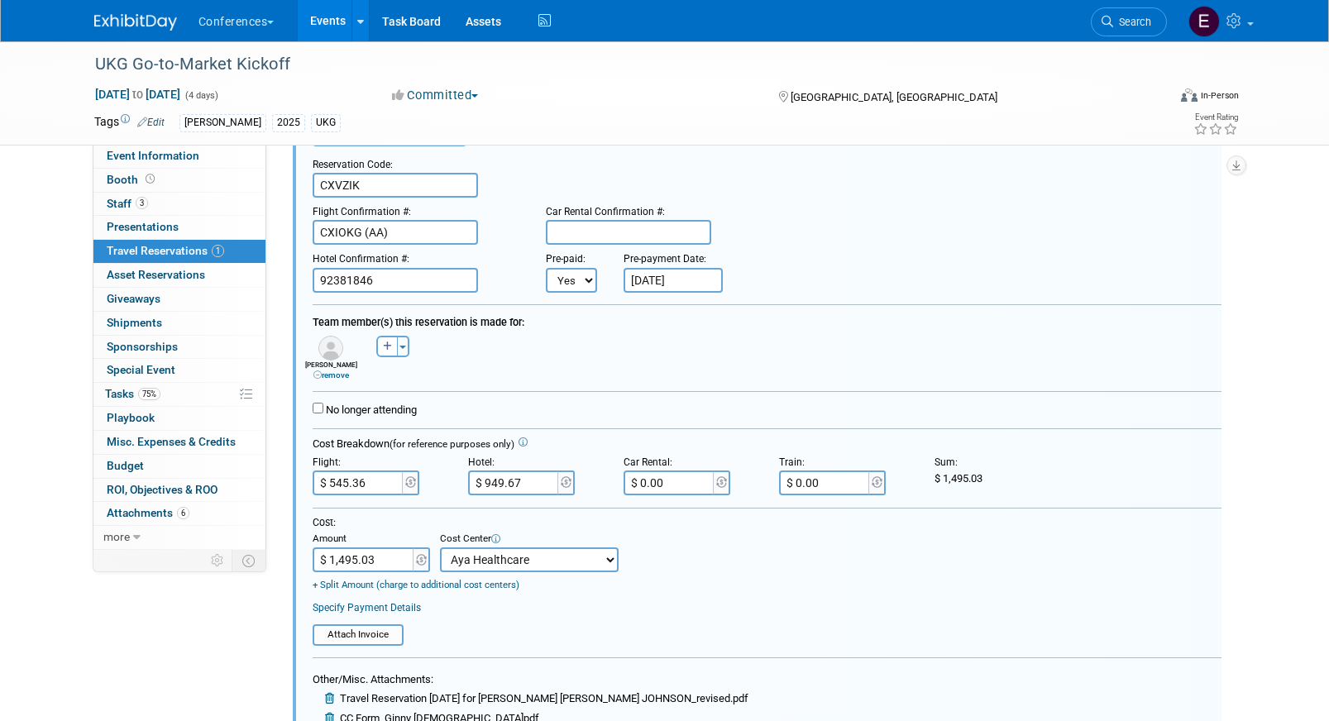
scroll to position [168, 0]
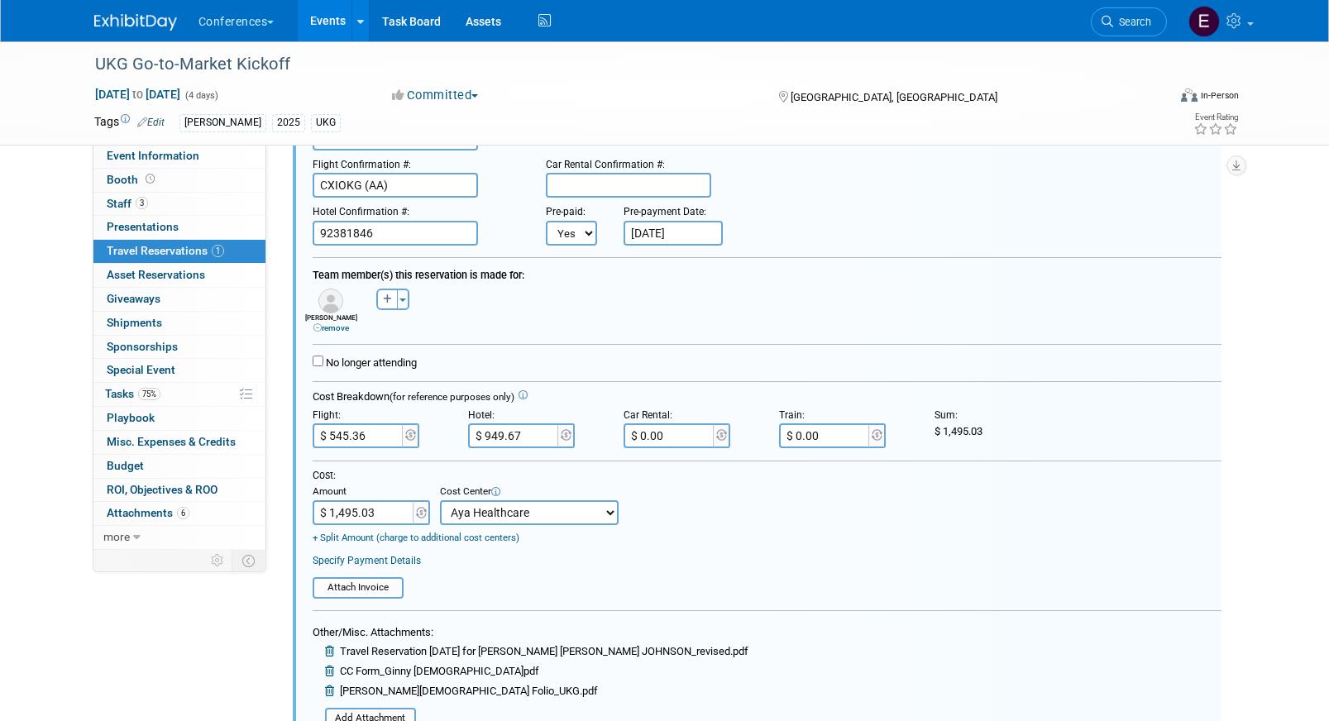
click at [534, 442] on input "$ 949.67" at bounding box center [514, 435] width 93 height 25
paste input "1,048.45"
type input "$ 1,048.45"
click at [720, 485] on div "Cost: Amount $ 1,495.03 Specify Cost Center Cost Center -- Not Specified -- Aya…" at bounding box center [767, 507] width 909 height 76
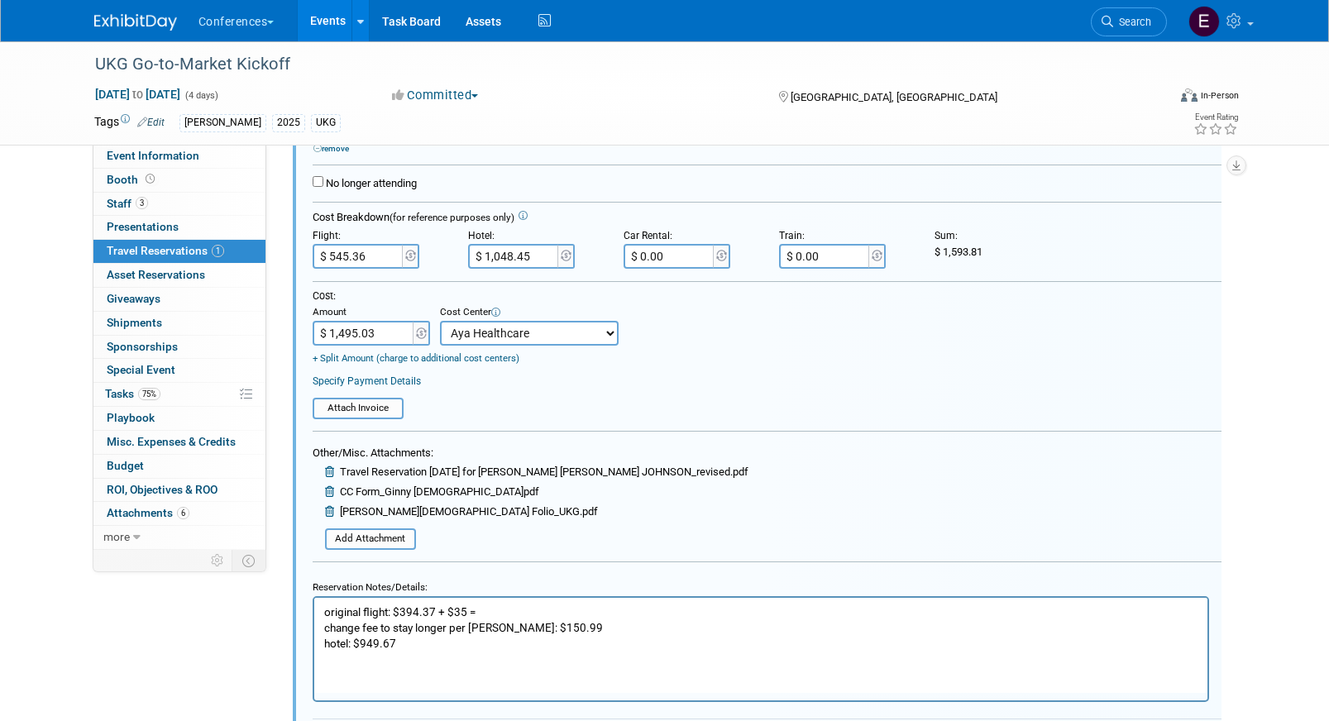
scroll to position [351, 0]
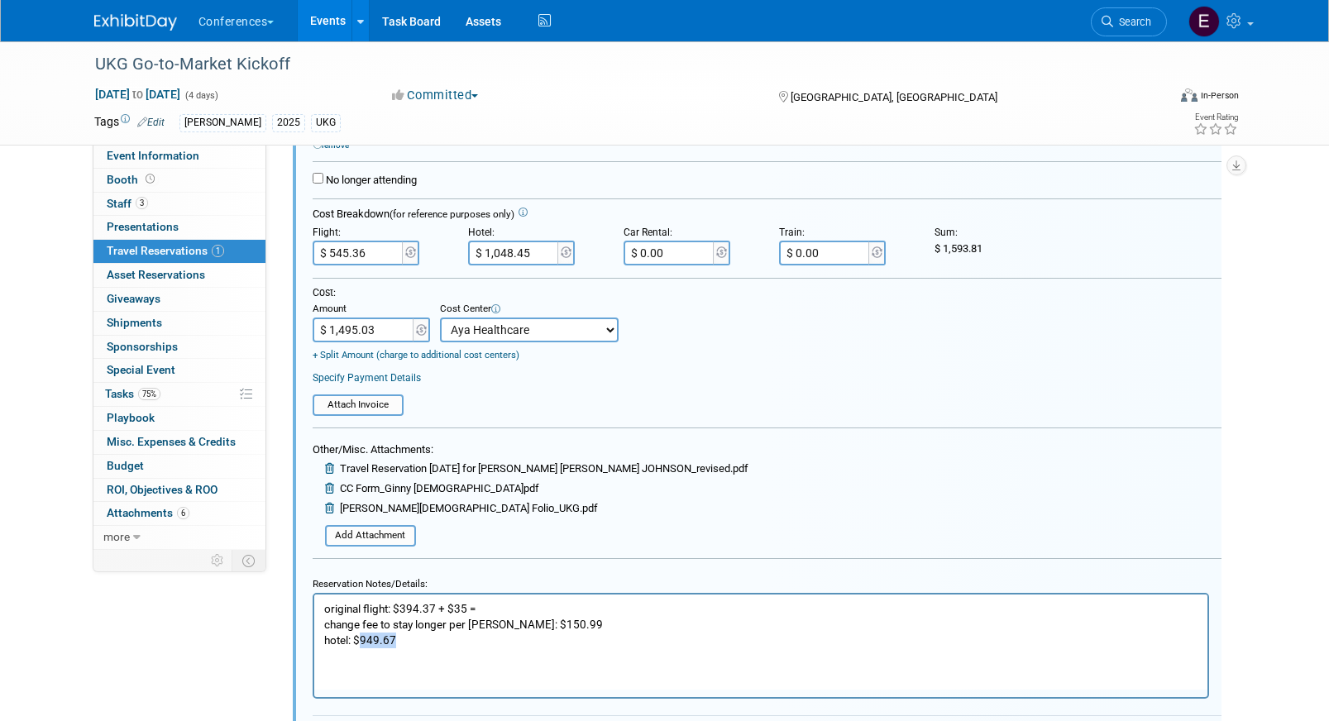
drag, startPoint x: 405, startPoint y: 639, endPoint x: 362, endPoint y: 639, distance: 43.0
click at [361, 638] on p "original flight: $394.37 + $35 = change fee to stay longer per [PERSON_NAME]: $…" at bounding box center [760, 623] width 874 height 47
click at [429, 634] on p "original flight: $394.37 + $35 = change fee to stay longer per [PERSON_NAME]: $…" at bounding box center [760, 623] width 874 height 47
drag, startPoint x: 399, startPoint y: 610, endPoint x: 433, endPoint y: 607, distance: 34.0
click at [433, 607] on p "original flight: $394.37 + $35 = change fee to stay longer per [PERSON_NAME]: $…" at bounding box center [760, 623] width 874 height 47
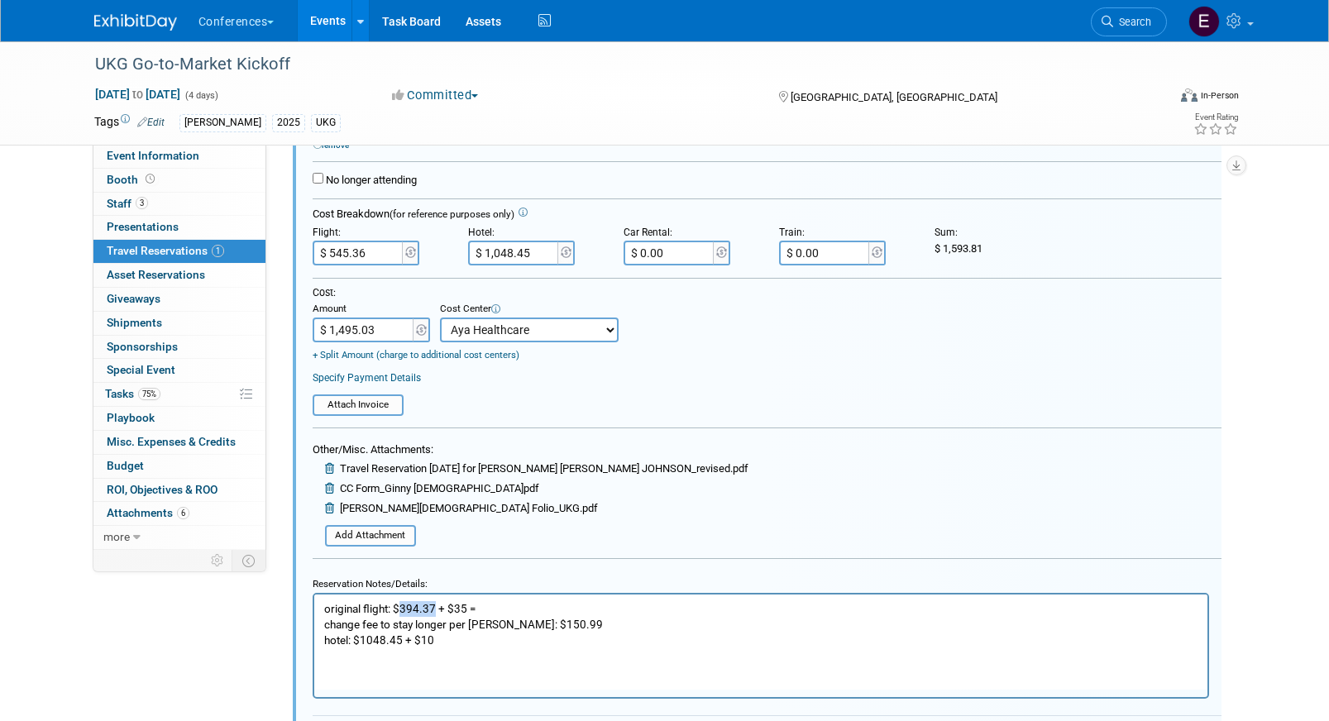
copy p "394.37"
click at [348, 254] on input "$ 545.36" at bounding box center [359, 253] width 93 height 25
click at [347, 254] on input "$ 545.36" at bounding box center [359, 253] width 93 height 25
type input "$ 580.36"
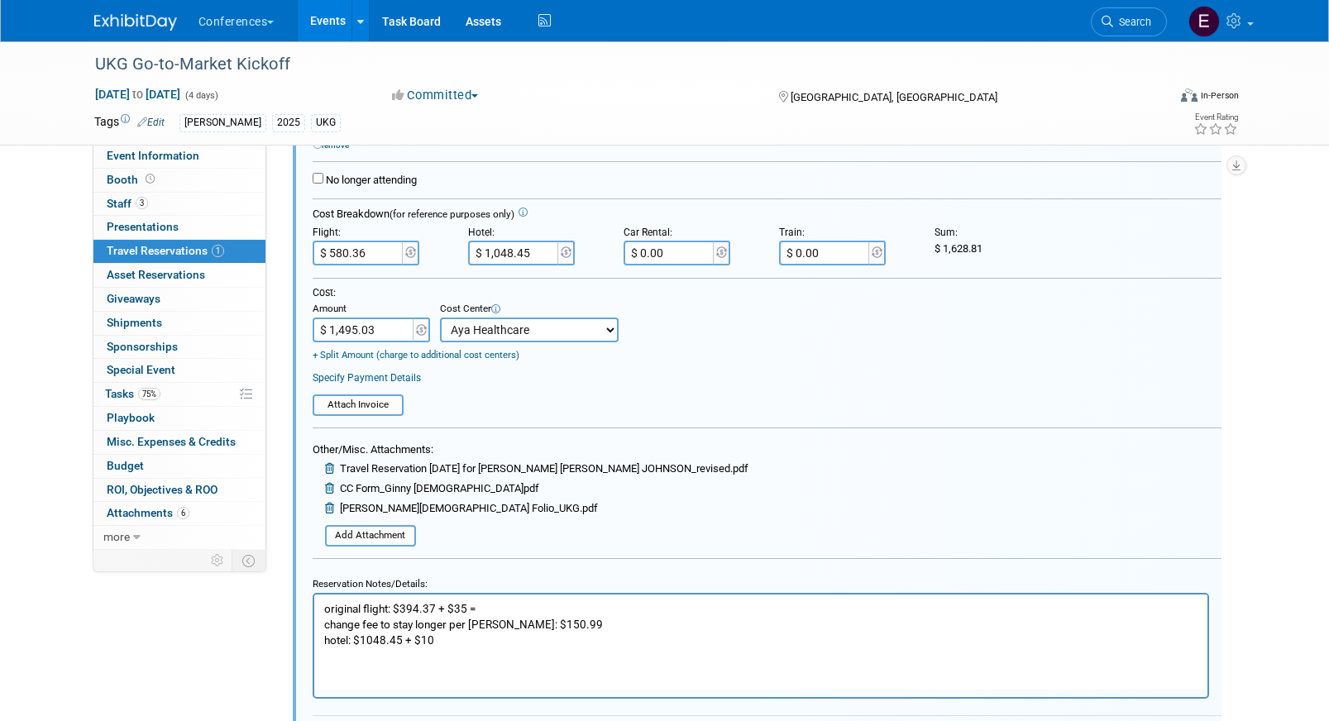
click at [560, 622] on p "original flight: $394.37 + $35 = change fee to stay longer per [PERSON_NAME]: $…" at bounding box center [760, 623] width 874 height 47
click at [519, 605] on p "original flight: $394.37 + $35 = change fee to stay longer per [PERSON_NAME]: $…" at bounding box center [760, 623] width 874 height 47
click at [465, 636] on p "original flight: $394.37 + $35 = $429.37 change fee to stay longer per [PERSON_…" at bounding box center [760, 623] width 874 height 47
click at [524, 245] on input "$ 1,048.45" at bounding box center [514, 253] width 93 height 25
click at [510, 246] on input "$ 1,048.45" at bounding box center [514, 253] width 93 height 25
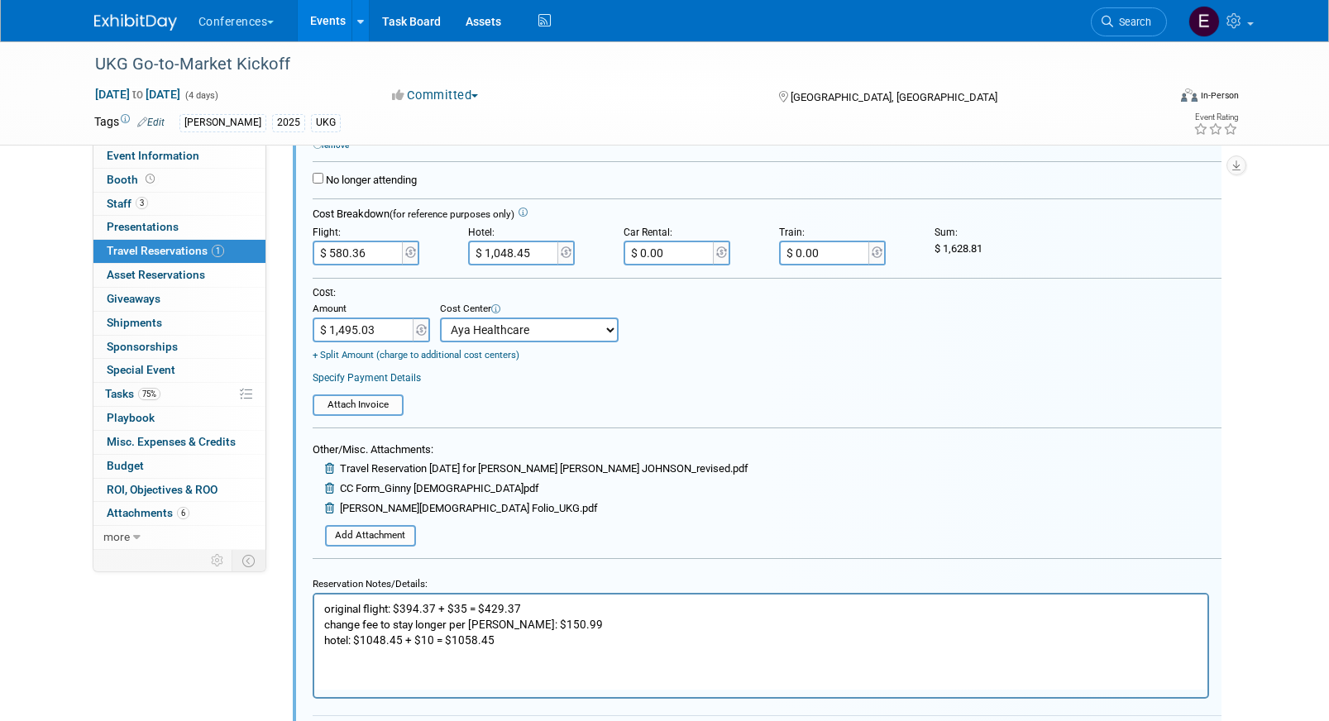
click at [505, 250] on input "$ 1,048.45" at bounding box center [514, 253] width 93 height 25
type input "$ 1,058.45"
click at [370, 332] on input "$ 1,495.03" at bounding box center [364, 330] width 103 height 25
type input "$ 1,638.81"
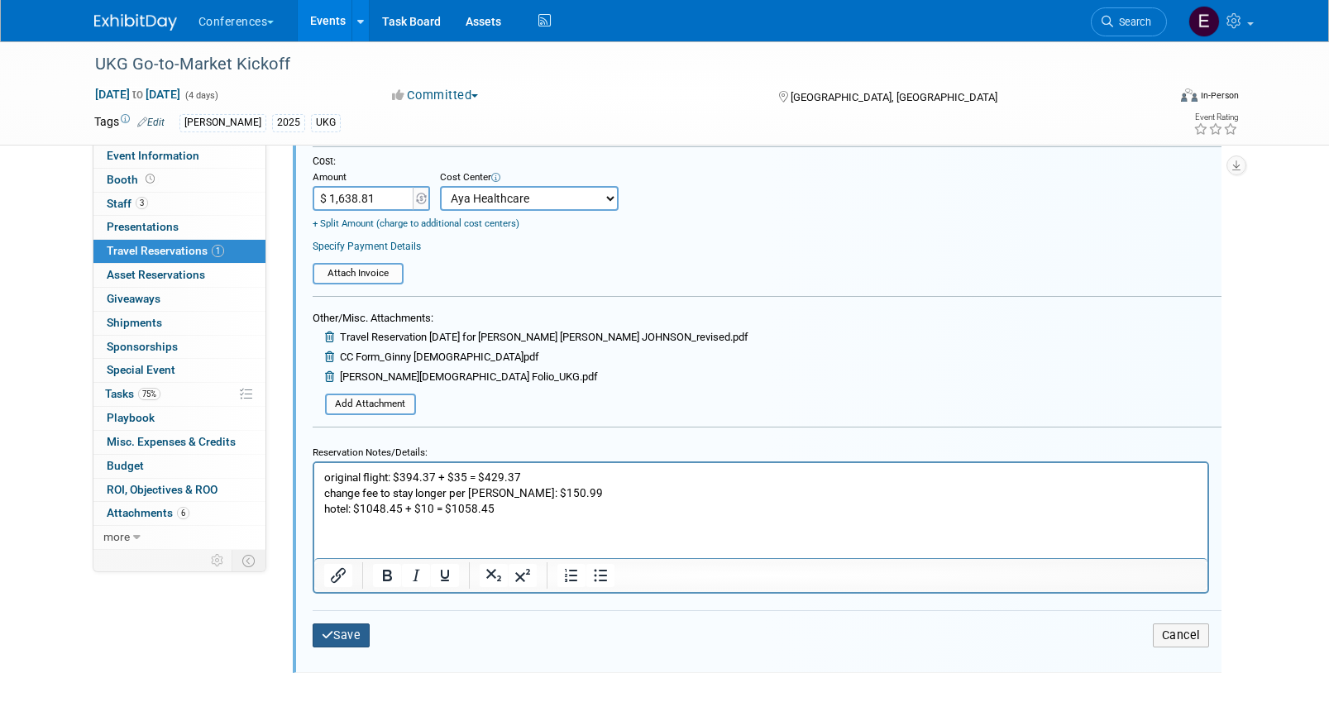
click at [351, 634] on button "Save" at bounding box center [342, 636] width 58 height 24
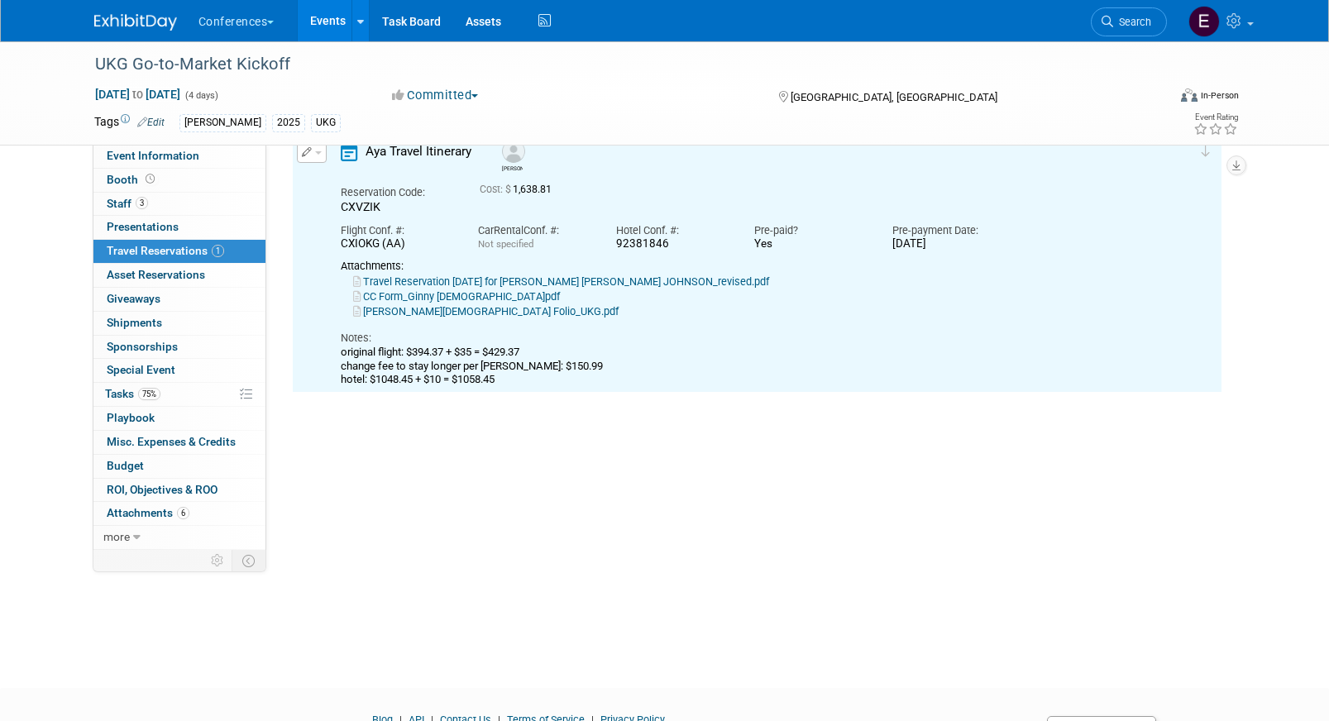
scroll to position [28, 0]
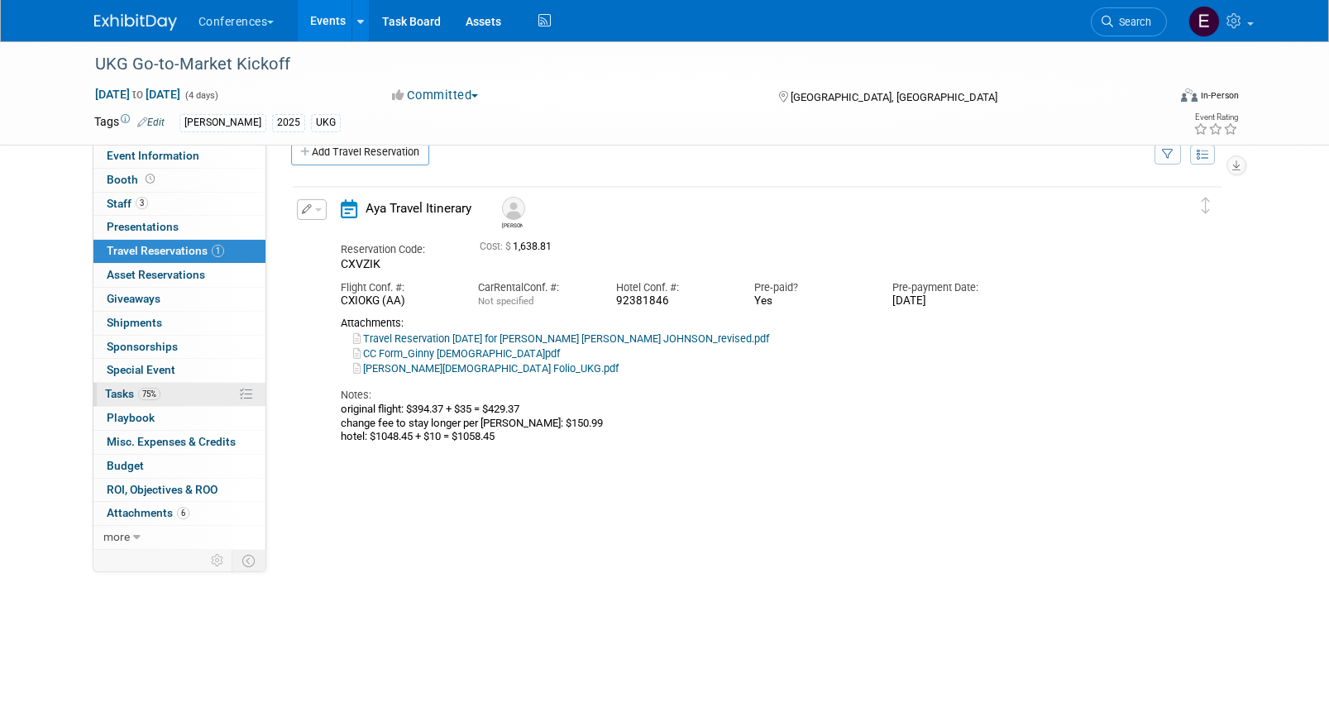
click at [159, 392] on span "75%" at bounding box center [149, 394] width 22 height 12
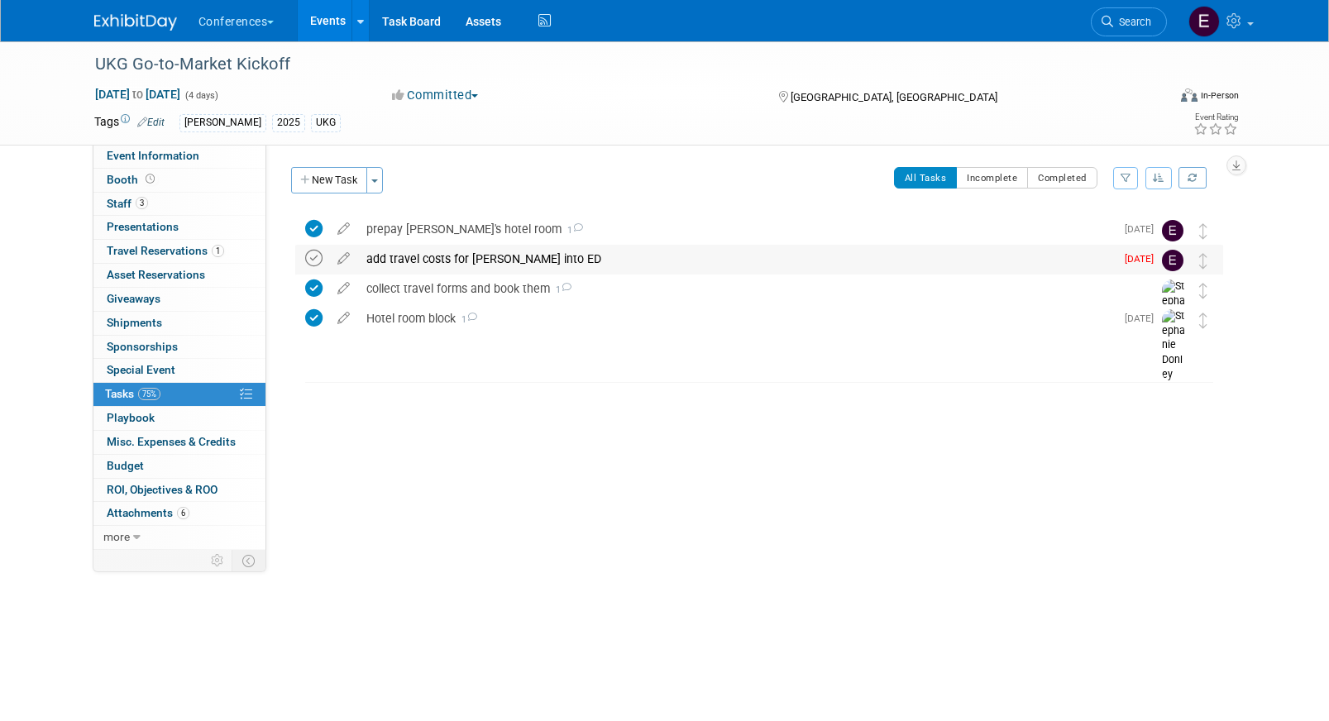
click at [314, 260] on icon at bounding box center [313, 258] width 17 height 17
click at [1124, 26] on span "Search" at bounding box center [1132, 22] width 38 height 12
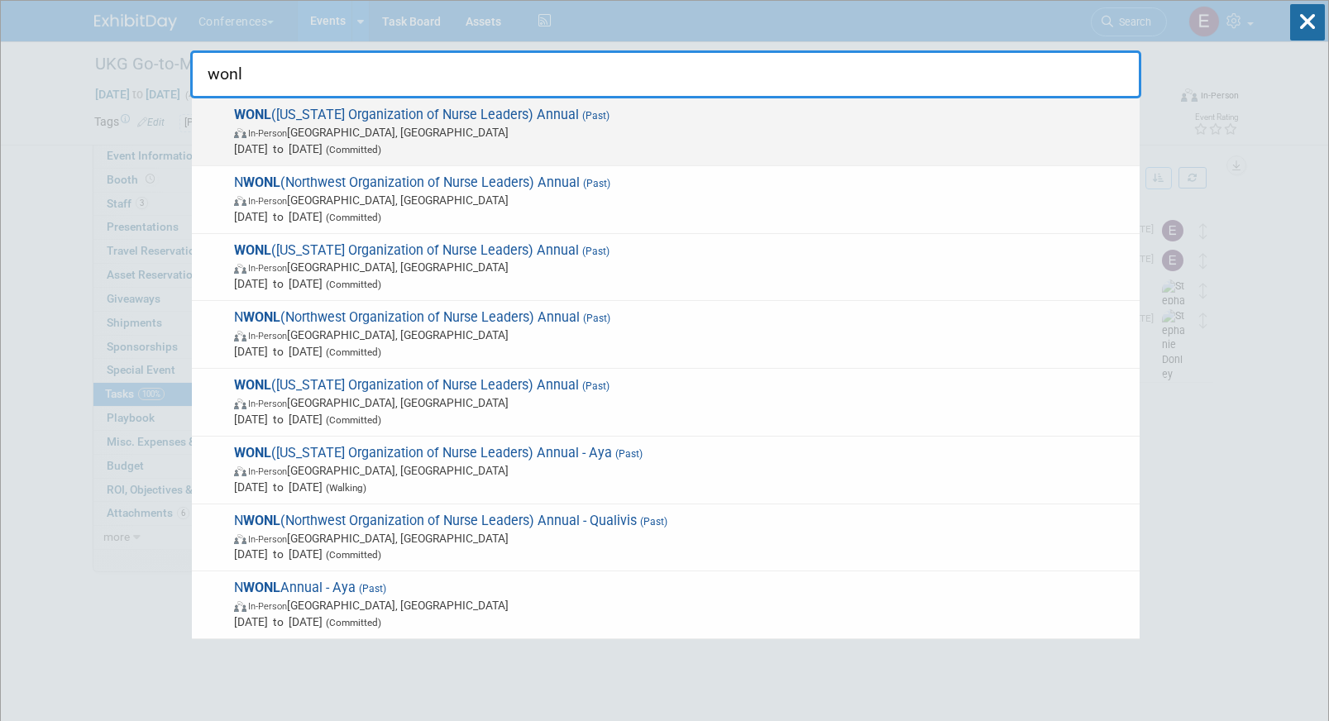
type input "wonl"
click at [546, 142] on span "Sep 17, 2025 to Sep 19, 2025 (Committed)" at bounding box center [682, 149] width 897 height 17
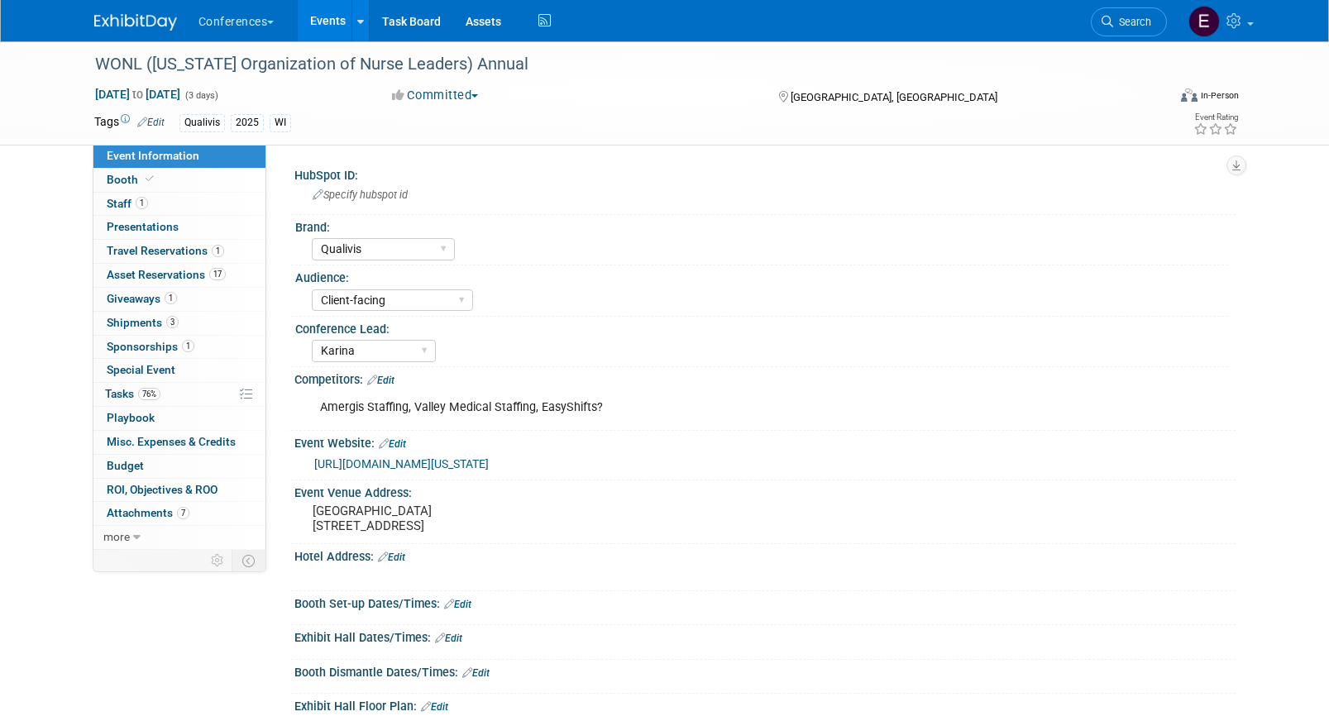
select select "Qualivis"
select select "Client-facing"
select select "Karina"
click at [150, 319] on span "Shipments 3" at bounding box center [143, 322] width 72 height 13
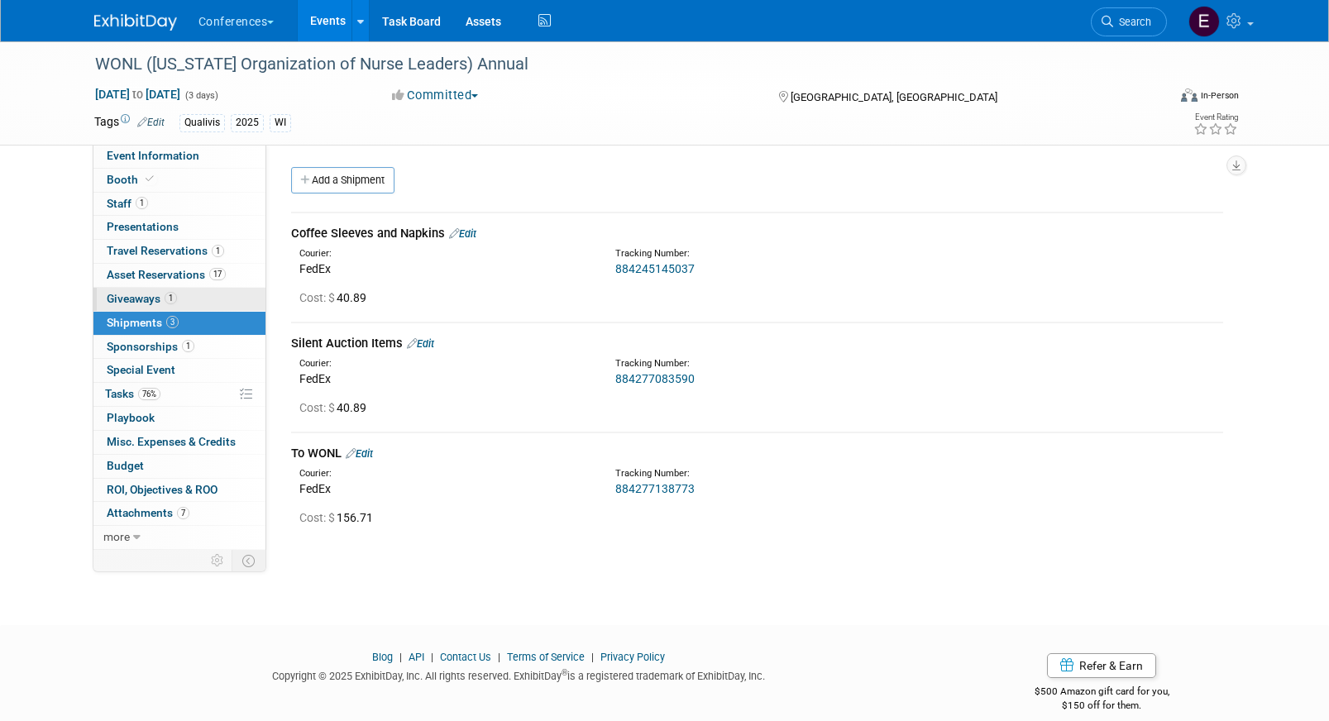
click at [189, 304] on link "1 Giveaways 1" at bounding box center [179, 299] width 172 height 23
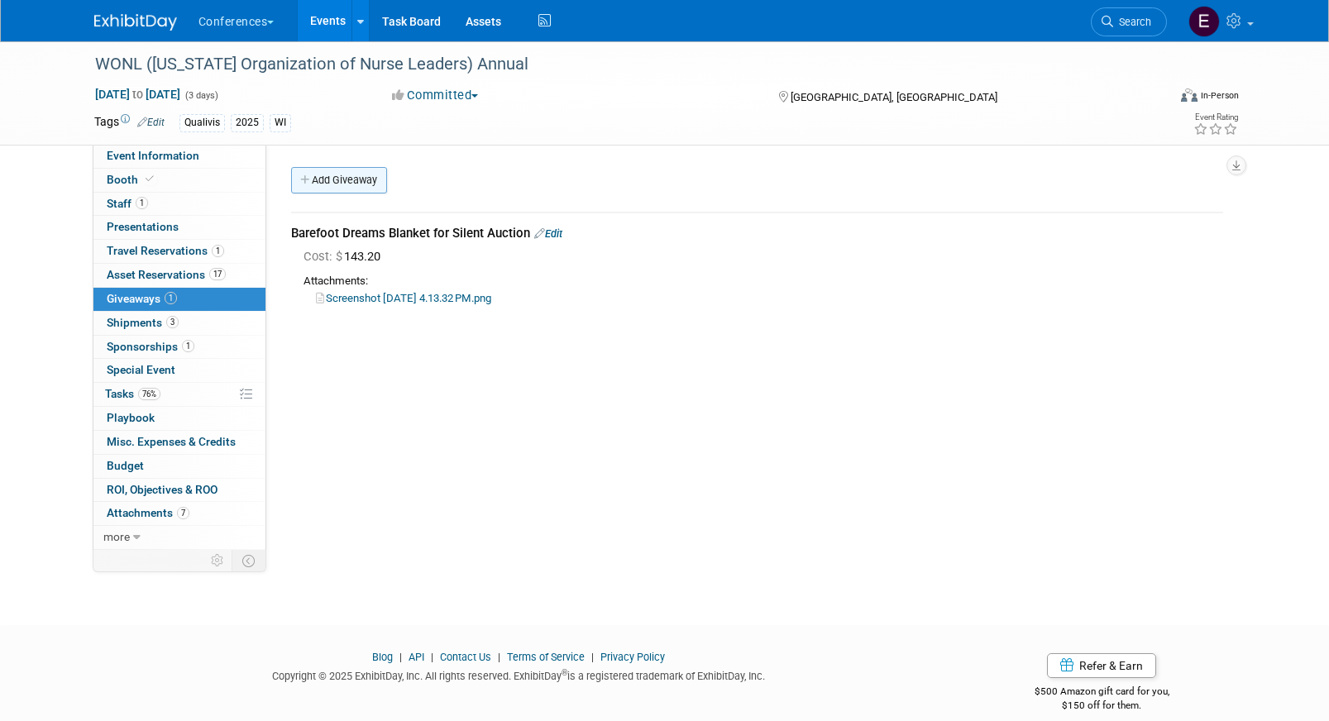
click at [359, 179] on link "Add Giveaway" at bounding box center [339, 180] width 96 height 26
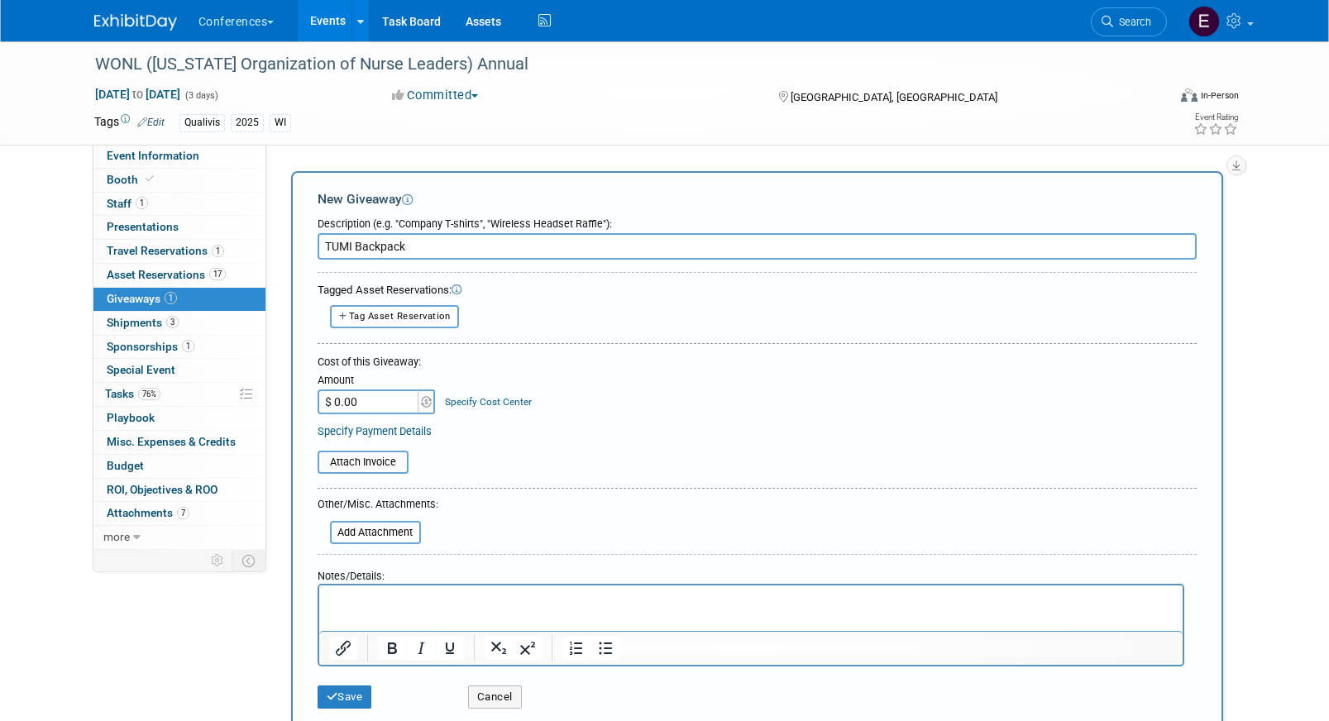
type input "TUMI Backpack"
click at [385, 397] on input "$ 0.00" at bounding box center [369, 402] width 103 height 25
paste input "522.23"
type input "$ 522.23"
click at [467, 401] on link "Specify Cost Center" at bounding box center [488, 402] width 87 height 12
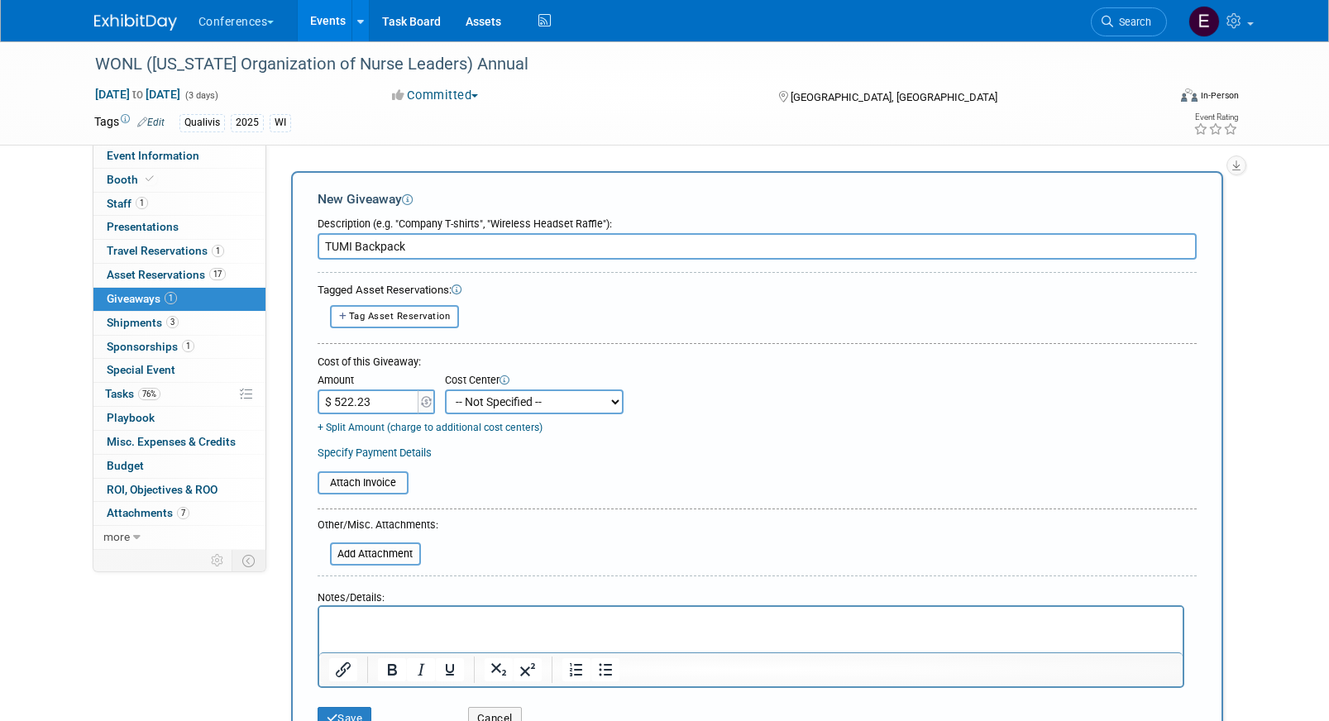
click at [467, 401] on select "-- Not Specified -- Aya Education Aya Healthcare Aya Locums Bespoke Corporate D…" at bounding box center [534, 402] width 179 height 25
select select "18965874"
click at [445, 390] on select "-- Not Specified -- Aya Education Aya Healthcare Aya Locums Bespoke Corporate D…" at bounding box center [534, 402] width 179 height 25
click at [361, 624] on p "Rich Text Area. Press ALT-0 for help." at bounding box center [750, 621] width 844 height 17
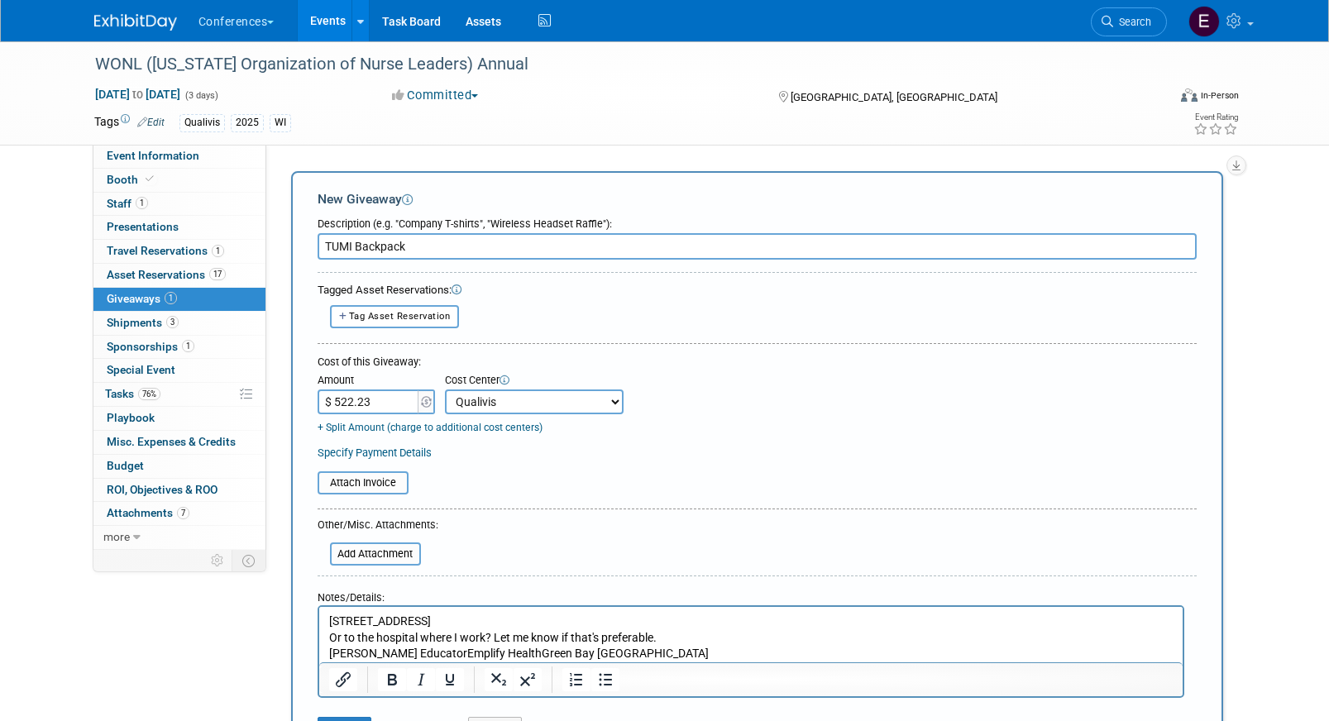
drag, startPoint x: 662, startPoint y: 641, endPoint x: 265, endPoint y: 640, distance: 396.1
click at [318, 640] on html "212 Crestview LaneDe Pere WI 54115 Or to the hospital where I work? Let me know…" at bounding box center [749, 633] width 863 height 55
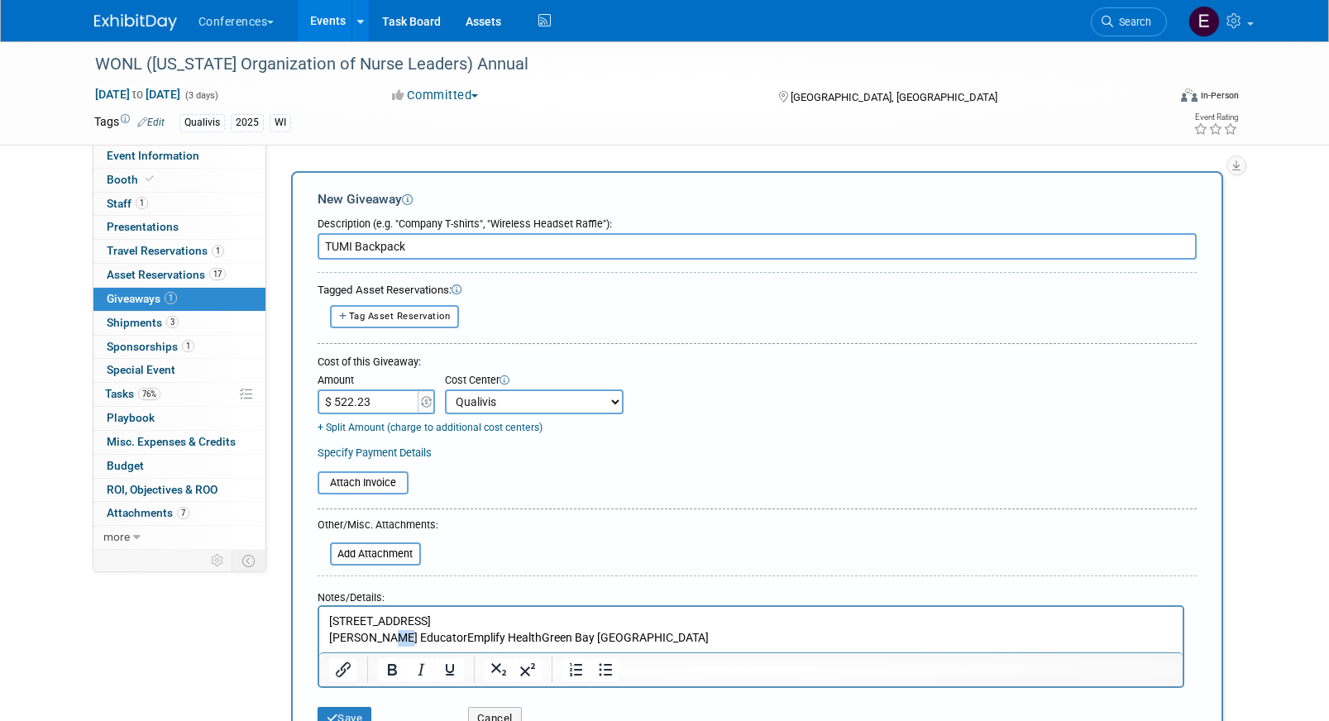
drag, startPoint x: 390, startPoint y: 635, endPoint x: 377, endPoint y: 635, distance: 12.4
click at [377, 635] on p "212 Crestview LaneDe Pere WI 54115 Sally HelingRN EducatorEmplify HealthGreen B…" at bounding box center [750, 629] width 844 height 32
click at [391, 635] on p "212 Crestview LaneDe Pere WI 54115 Sally HelingRN EducatorEmplify HealthGreen B…" at bounding box center [750, 629] width 844 height 32
click at [648, 632] on p "212 Crestview LaneDe Pere WI 54115 Sally Heling RN EducatorEmplify HealthGreen …" at bounding box center [750, 629] width 844 height 32
click at [455, 640] on p "212 Crestview LaneDe Pere WI 54115 Sally Heling RN EducatorEmplify HealthGreen …" at bounding box center [750, 629] width 844 height 32
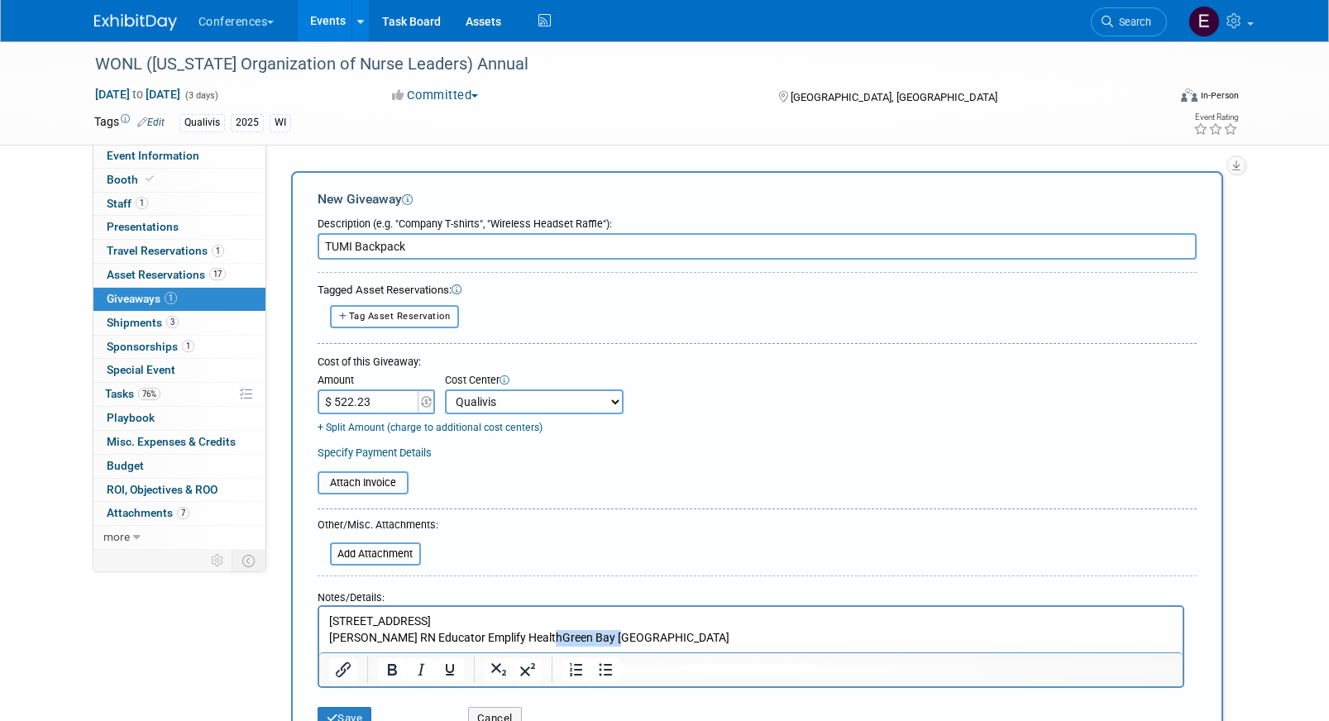
drag, startPoint x: 626, startPoint y: 640, endPoint x: 534, endPoint y: 640, distance: 91.8
click at [534, 640] on p "212 Crestview LaneDe Pere WI 54115 Sally Heling RN Educator Emplify HealthGreen…" at bounding box center [750, 629] width 844 height 32
drag, startPoint x: 547, startPoint y: 639, endPoint x: 253, endPoint y: 637, distance: 293.6
click at [318, 637] on html "212 Crestview LaneDe Pere WI 54115 Sally Heling RN Educator Emplify Health" at bounding box center [749, 625] width 863 height 39
click at [328, 621] on p "212 Crestview LaneDe Pere WI 54115" at bounding box center [750, 629] width 844 height 32
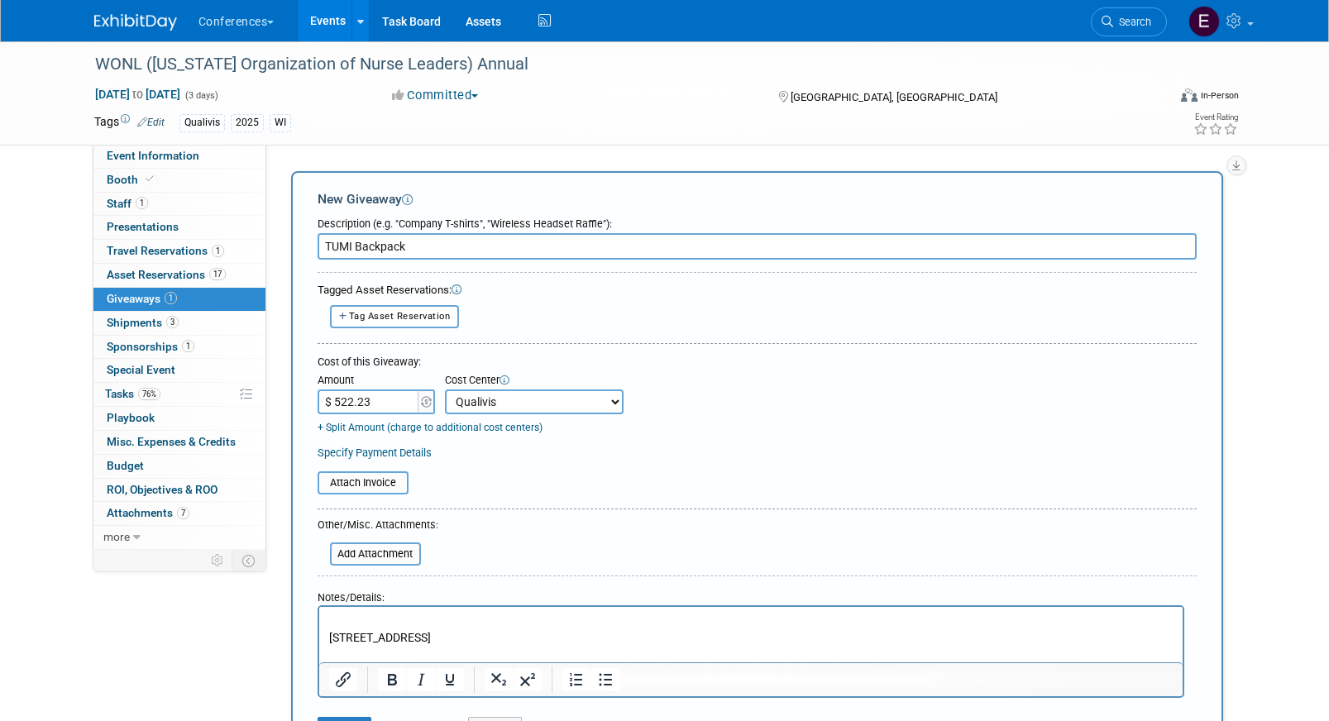
click at [351, 618] on p "Rich Text Area. Press ALT-0 for help." at bounding box center [750, 621] width 844 height 17
click at [429, 639] on p "212 Crestview LaneDe Pere WI 54115" at bounding box center [750, 645] width 844 height 32
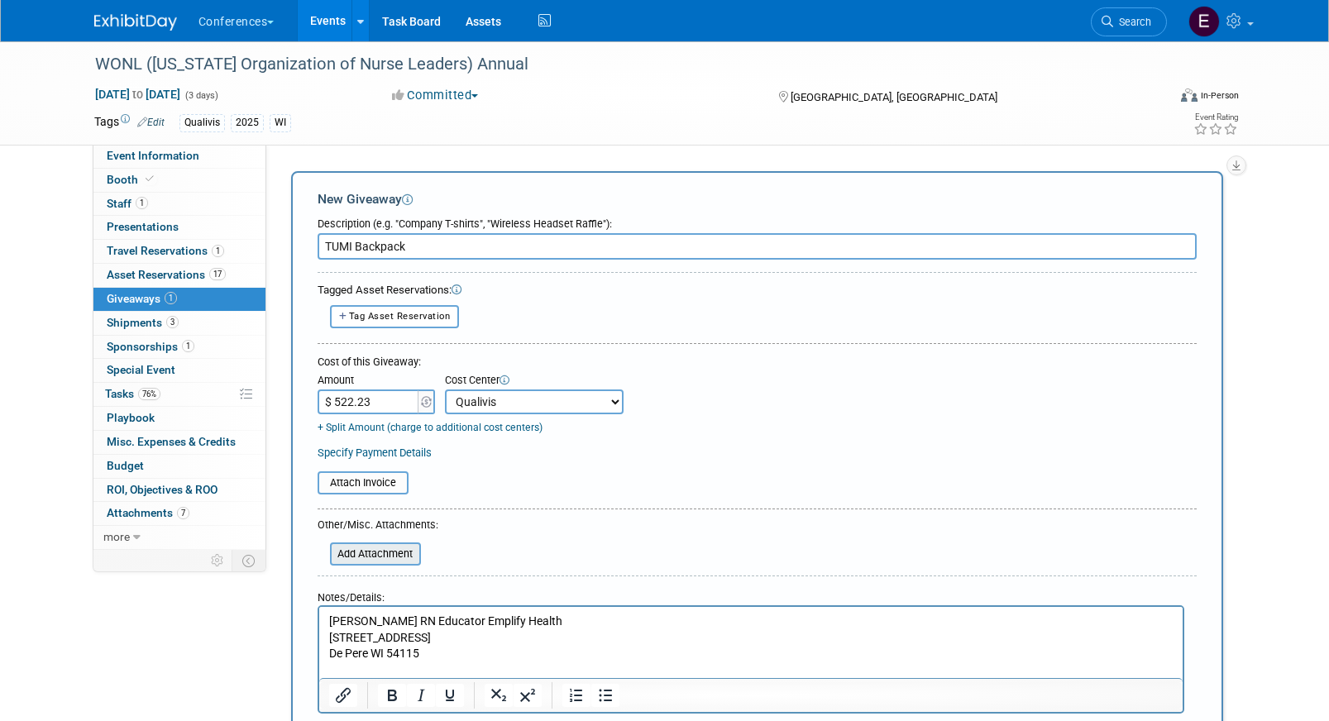
click at [406, 560] on input "file" at bounding box center [320, 554] width 197 height 20
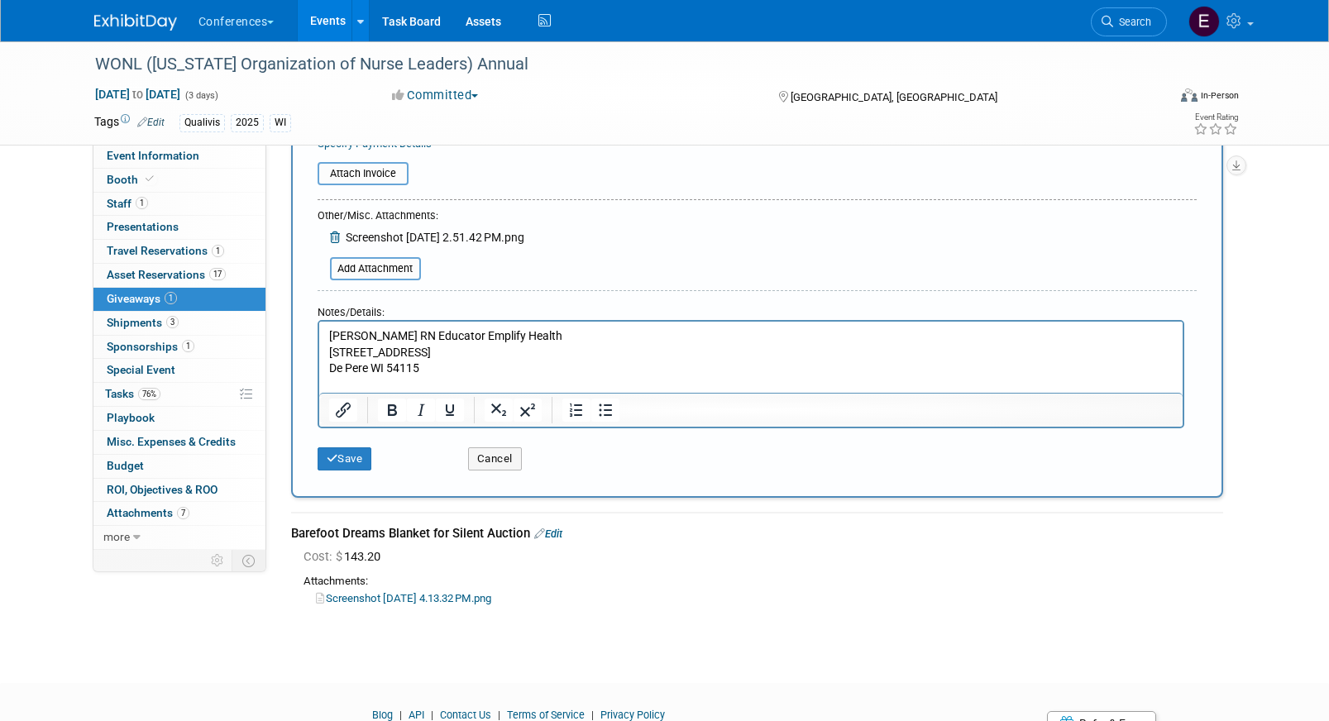
scroll to position [328, 0]
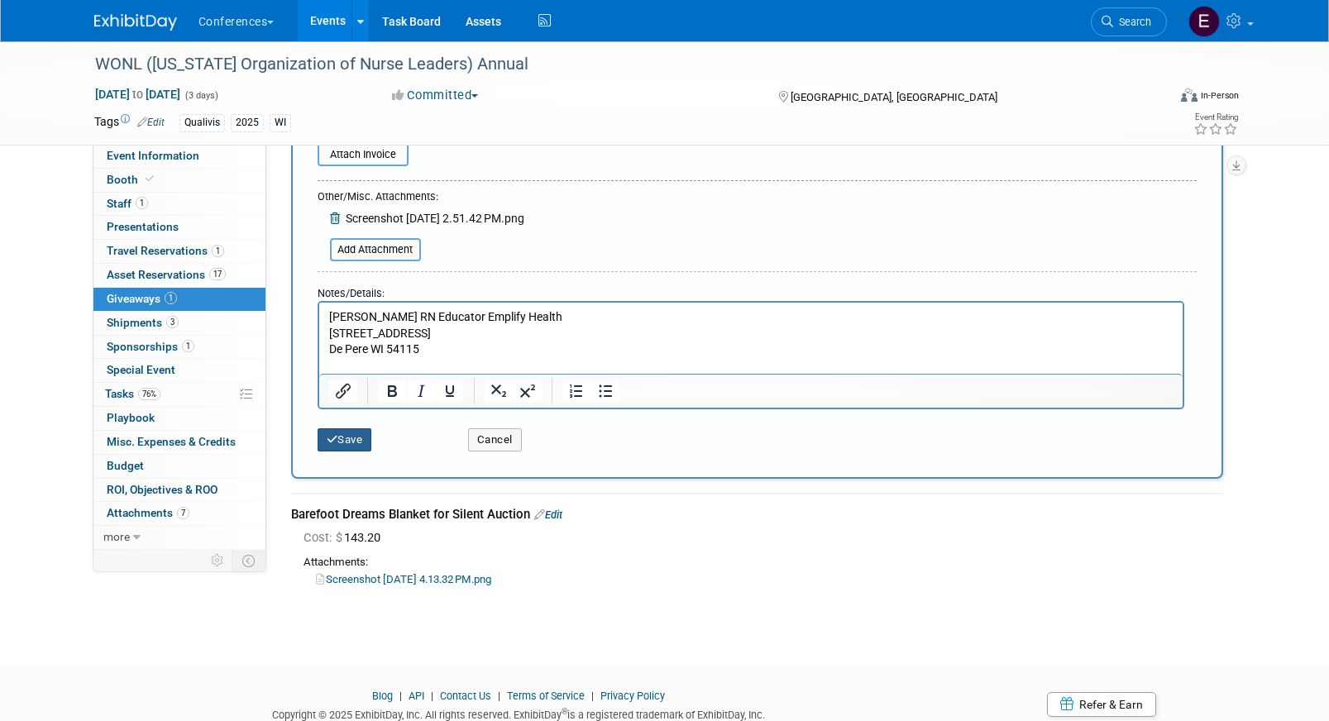
click at [339, 451] on div "Save Cancel" at bounding box center [757, 434] width 879 height 50
click at [341, 444] on button "Save" at bounding box center [345, 439] width 55 height 23
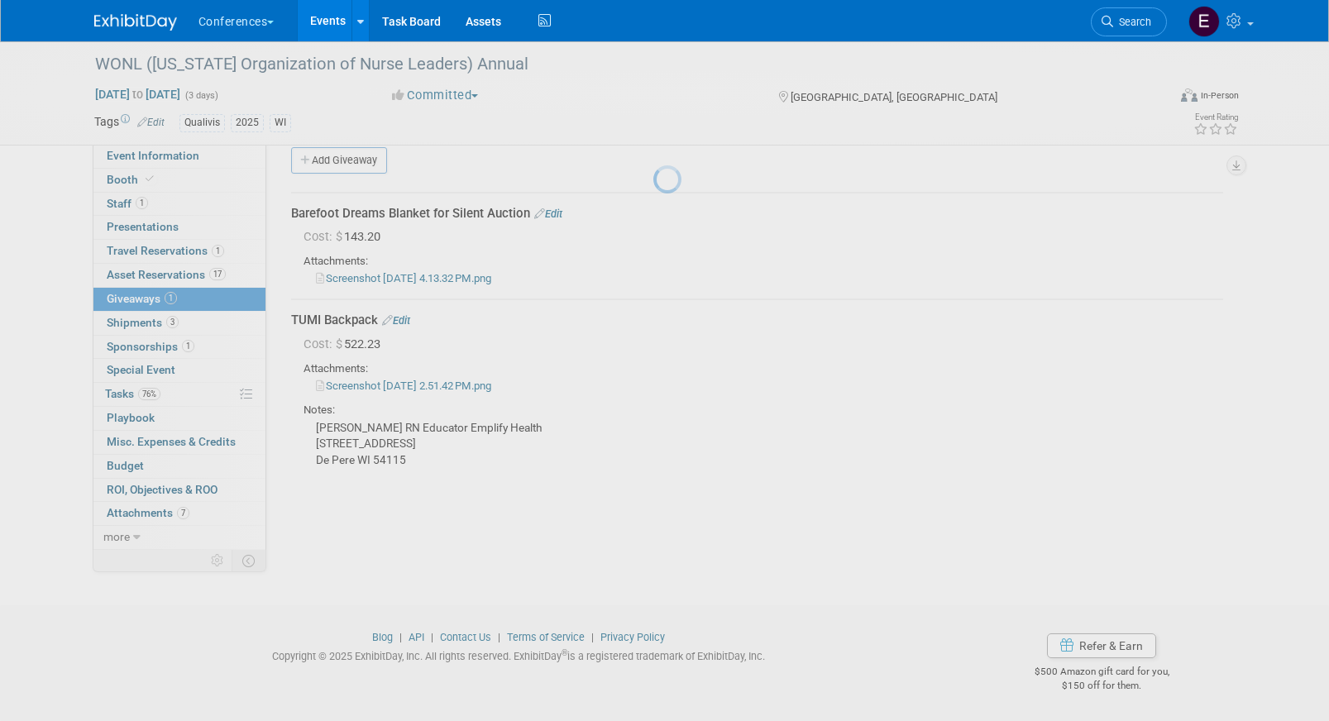
scroll to position [19, 0]
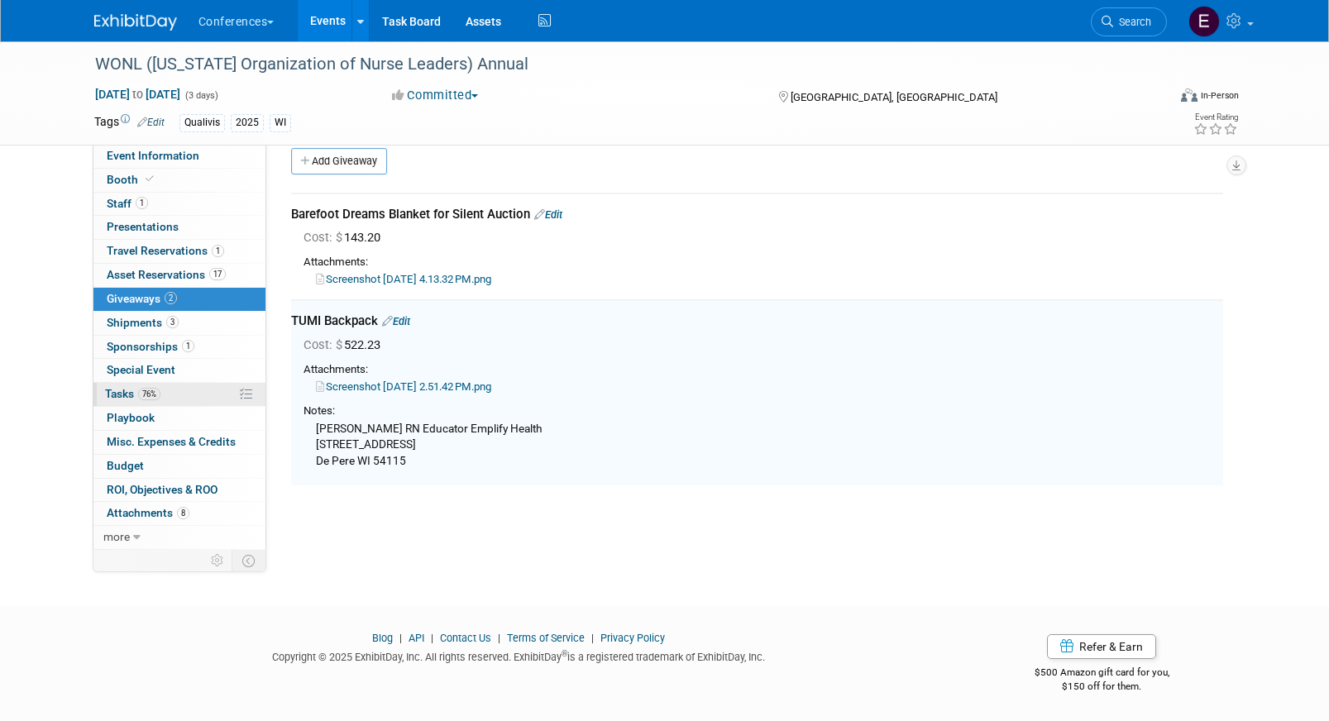
click at [177, 402] on link "76% Tasks 76%" at bounding box center [179, 394] width 172 height 23
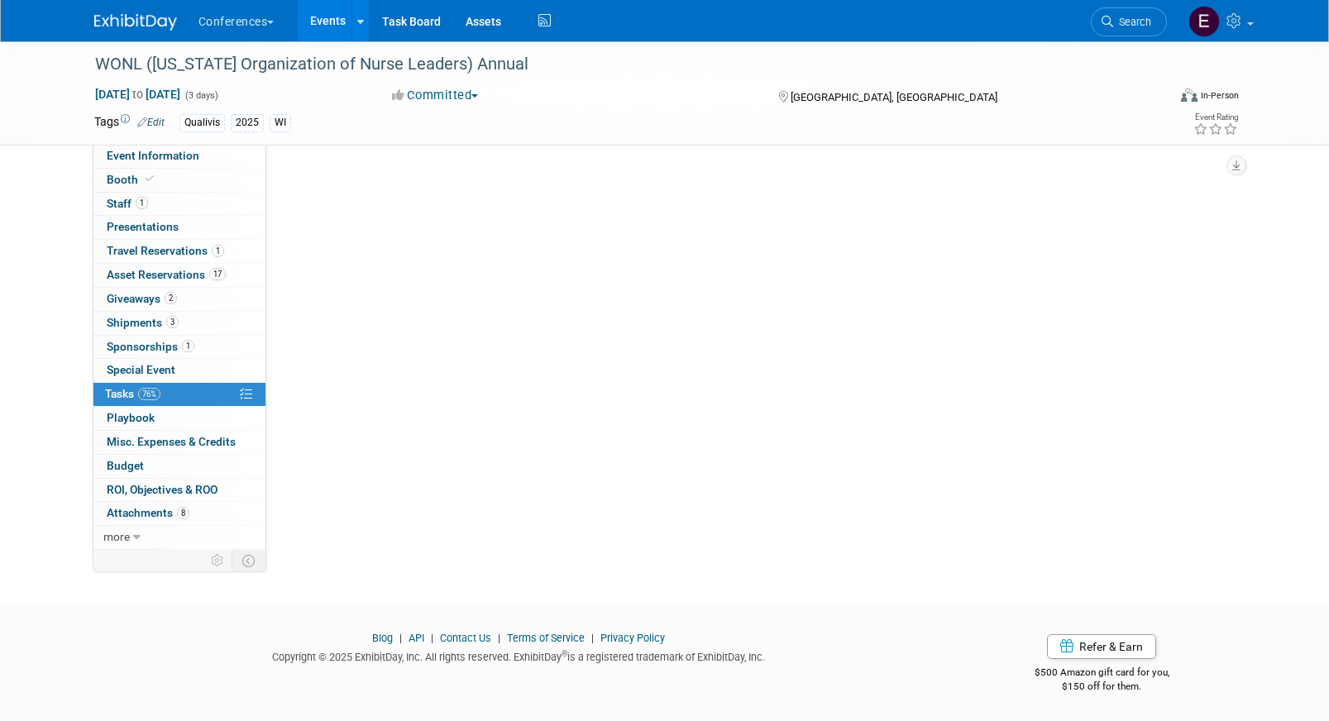
scroll to position [0, 0]
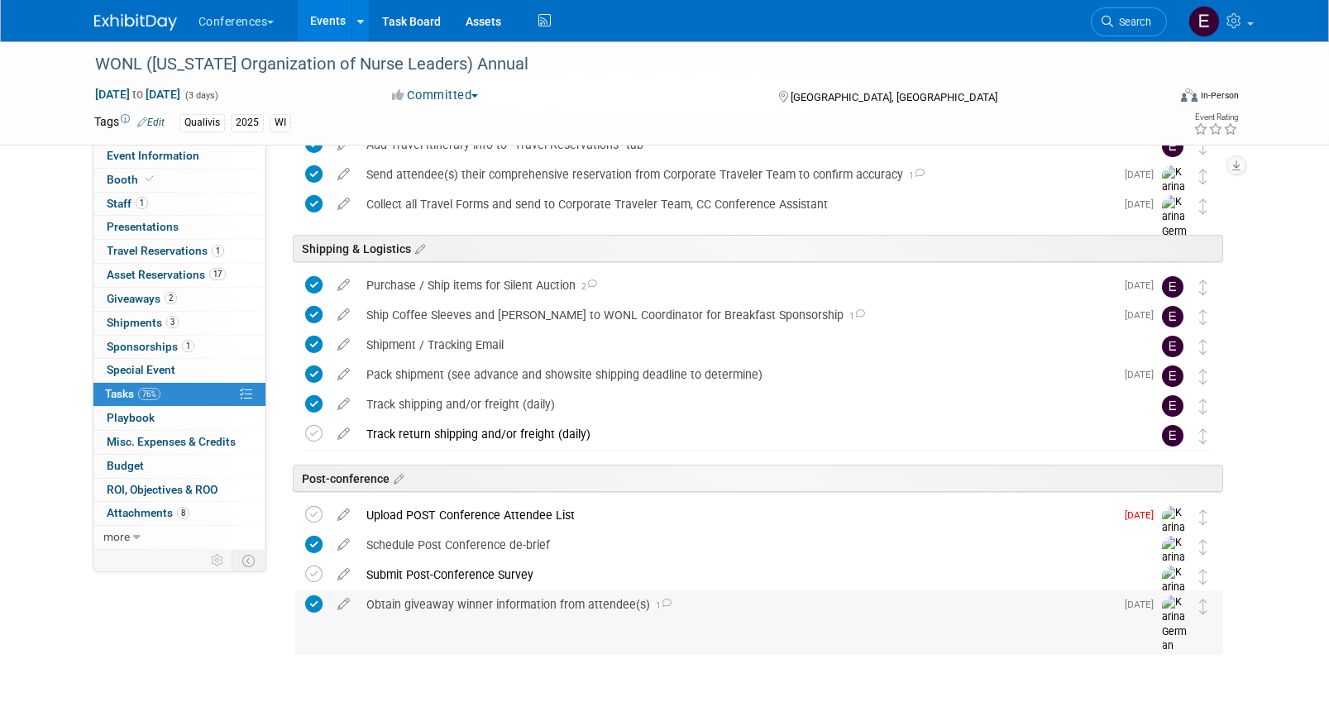
click at [437, 601] on div "Obtain giveaway winner information from attendee(s) 1" at bounding box center [736, 604] width 757 height 28
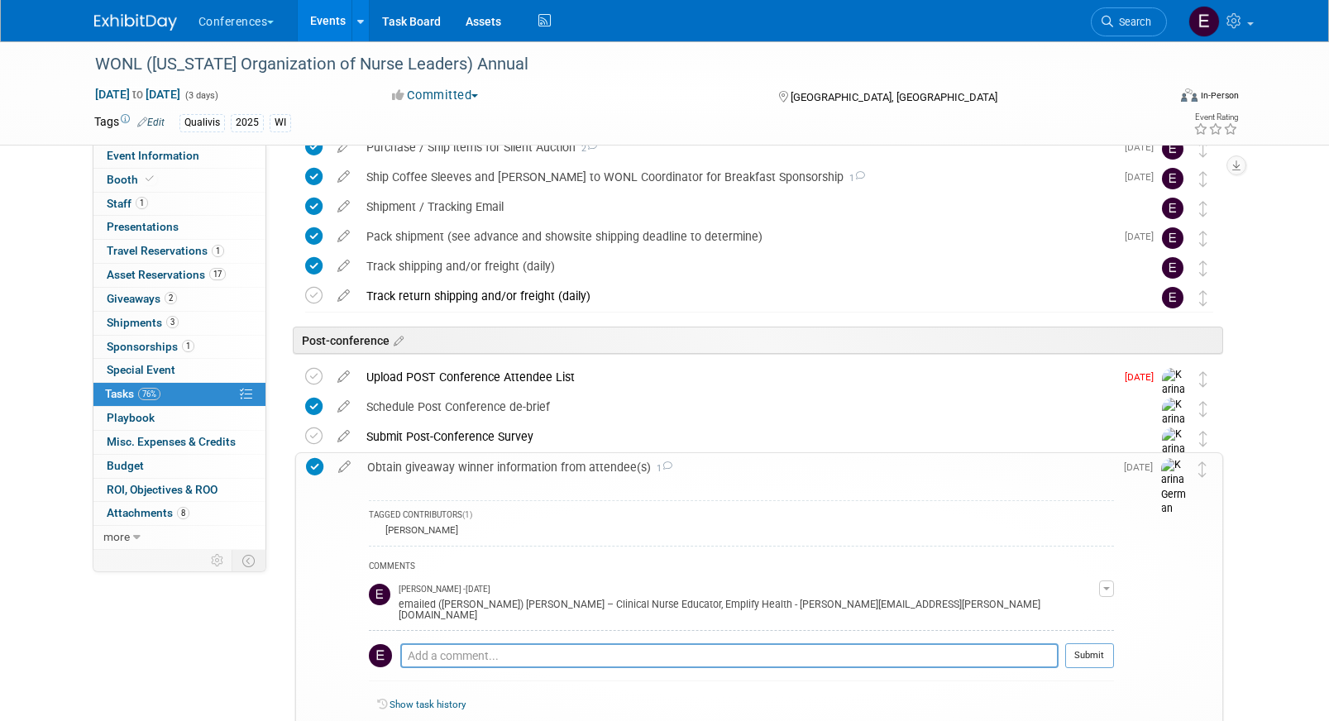
scroll to position [1038, 0]
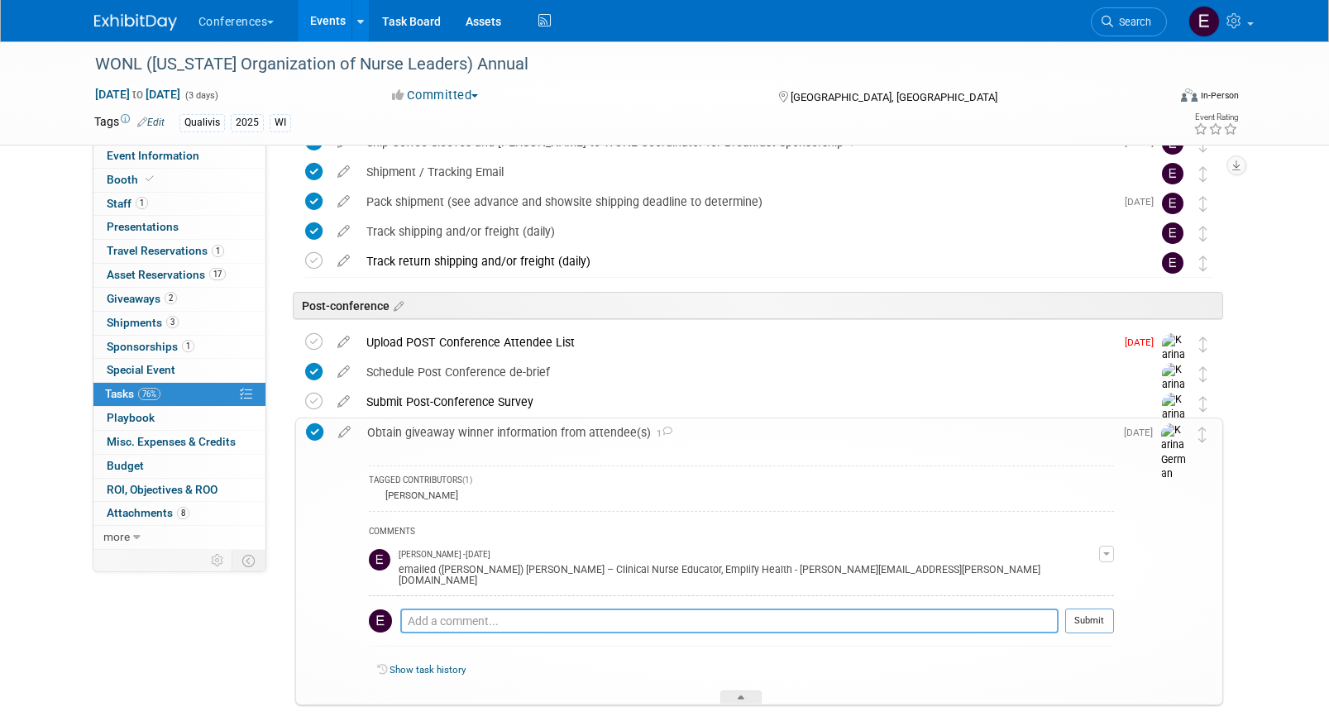
click at [433, 617] on textarea at bounding box center [729, 621] width 658 height 25
type textarea "ordered backpack"
click at [1080, 609] on button "Submit" at bounding box center [1089, 621] width 49 height 25
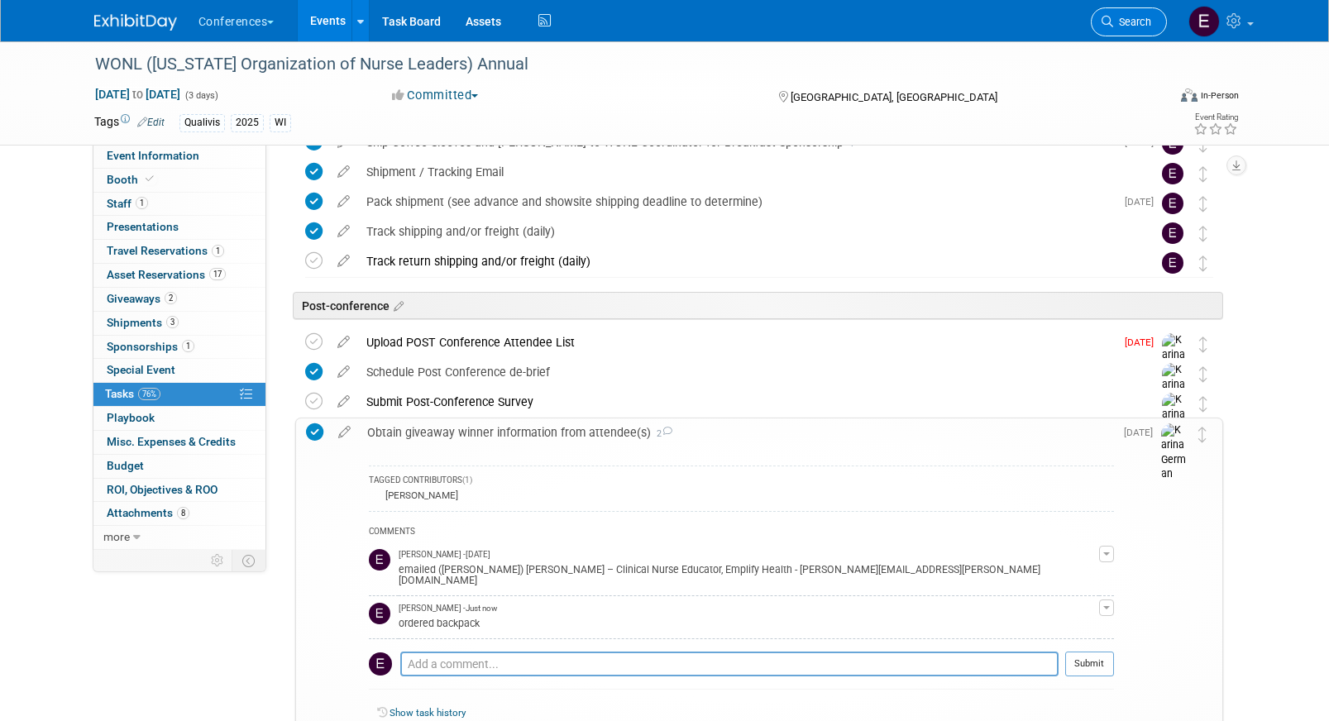
click at [1144, 30] on link "Search" at bounding box center [1129, 21] width 76 height 29
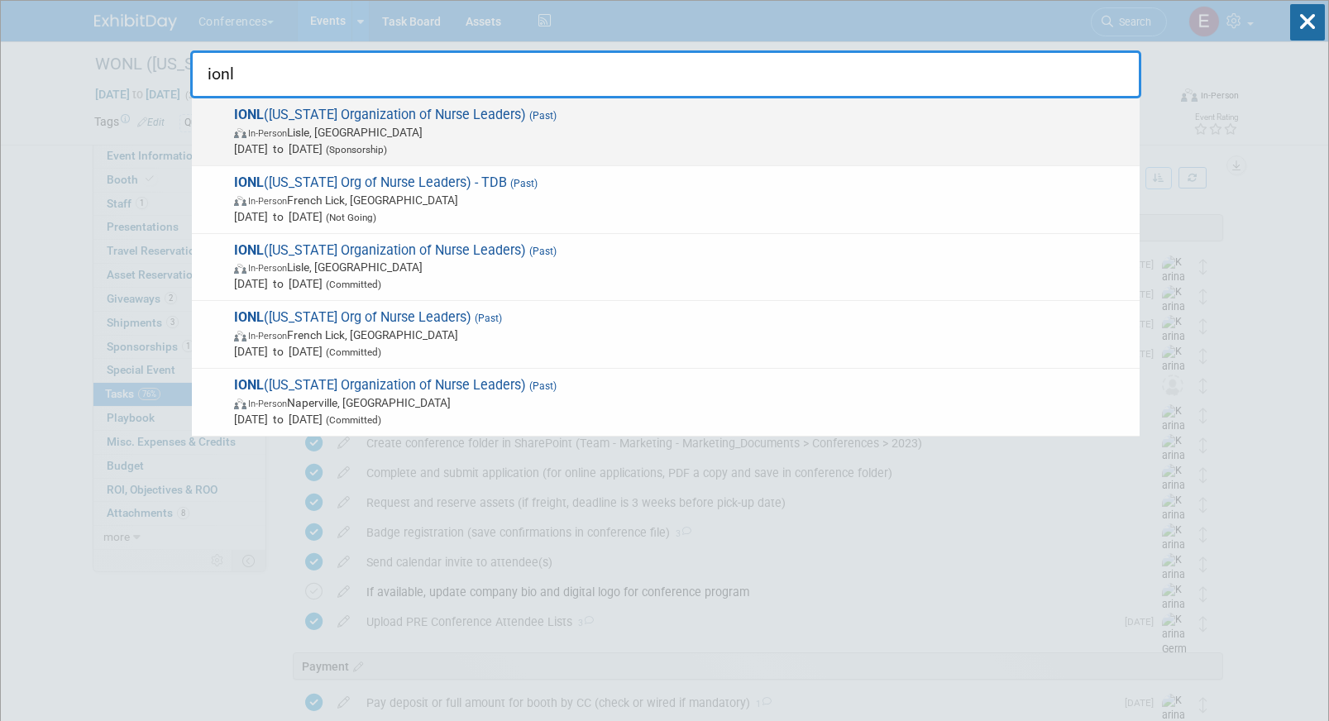
type input "ionl"
click at [524, 135] on span "In-Person Lisle, IL" at bounding box center [682, 132] width 897 height 17
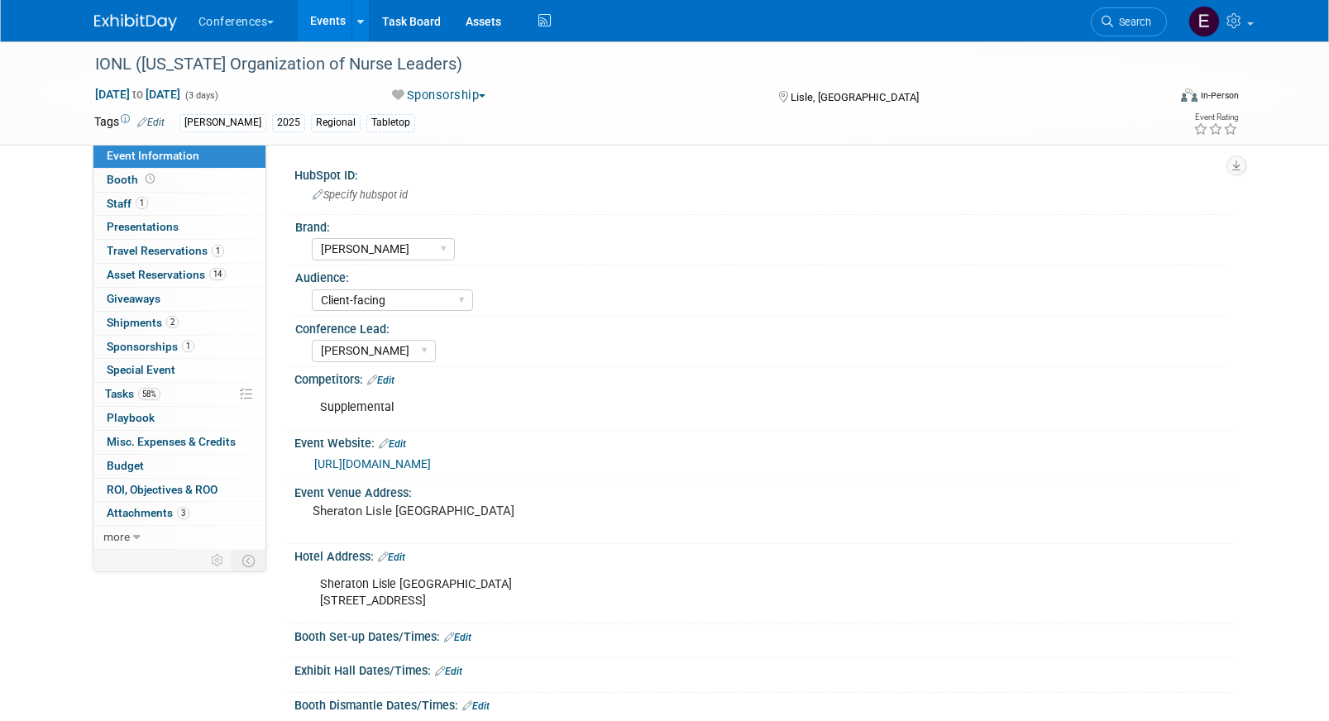
select select "[PERSON_NAME]"
select select "Client-facing"
select select "[PERSON_NAME]"
click at [147, 245] on span "Travel Reservations 1" at bounding box center [165, 250] width 117 height 13
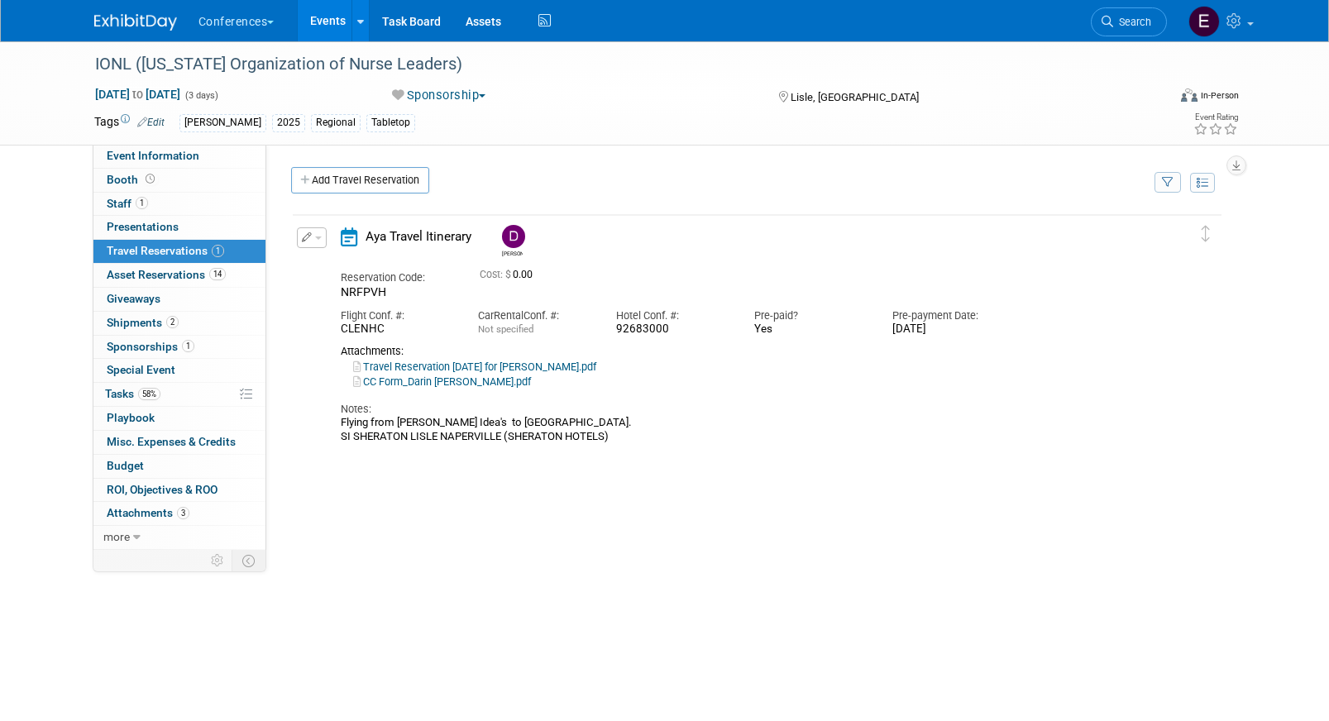
click at [313, 242] on button "button" at bounding box center [312, 237] width 30 height 21
click at [333, 260] on button "Edit Reservation" at bounding box center [368, 267] width 140 height 24
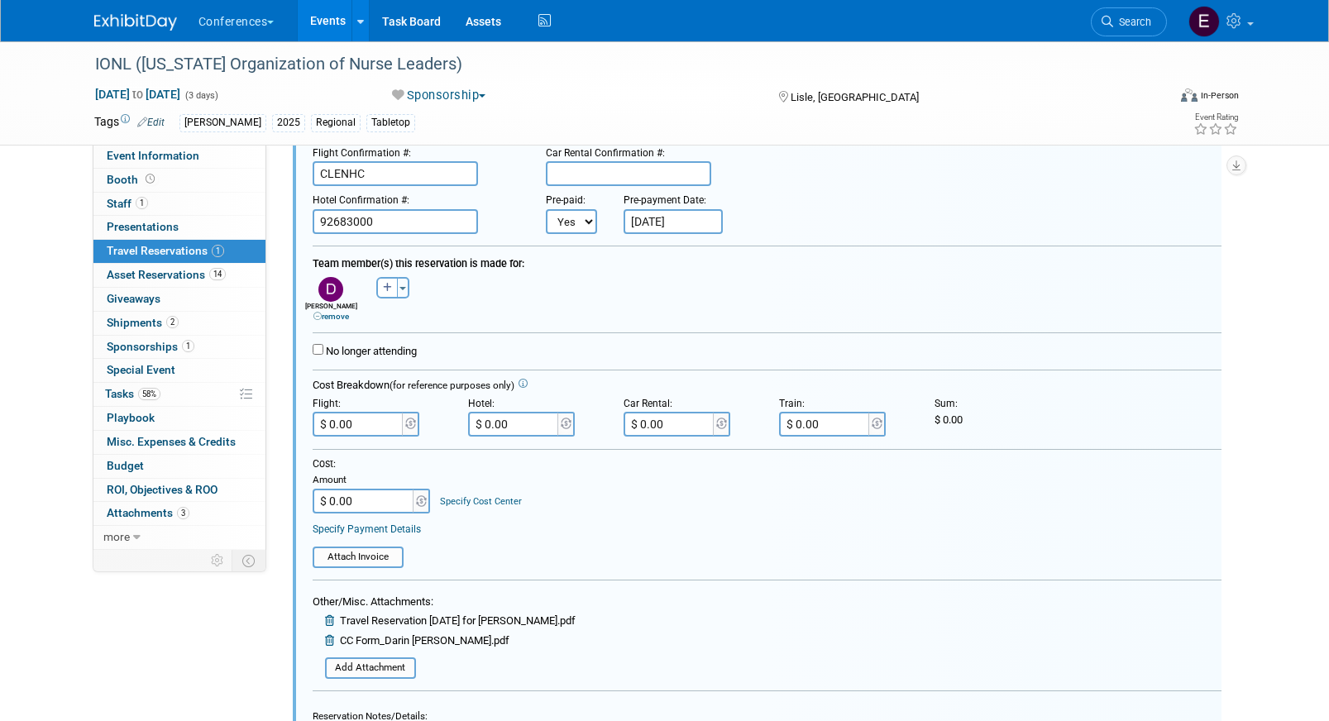
scroll to position [139, 0]
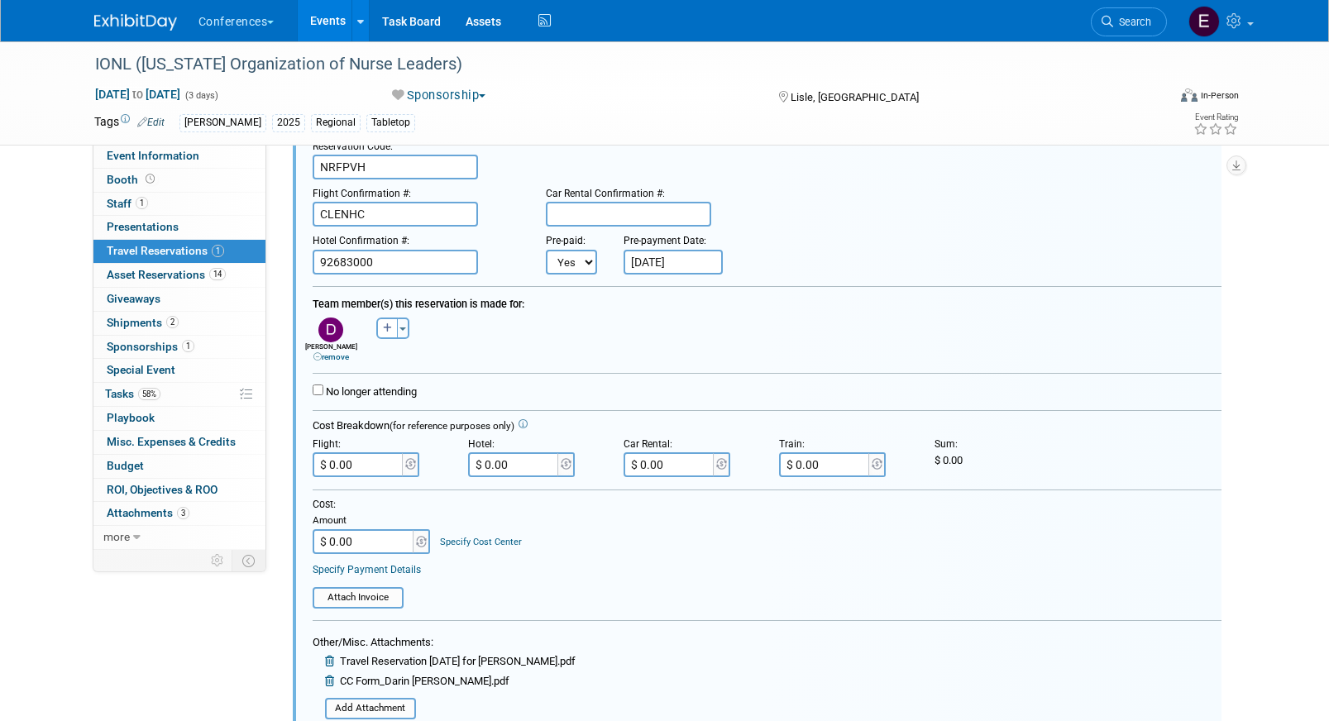
click at [527, 468] on input "$ 0.00" at bounding box center [514, 464] width 93 height 25
type input "$ 330.00"
click at [636, 514] on div "Cost: Amount $ 0.00 Specify Cost Center Cost Center -- Not Specified -- Aya Edu…" at bounding box center [767, 526] width 909 height 56
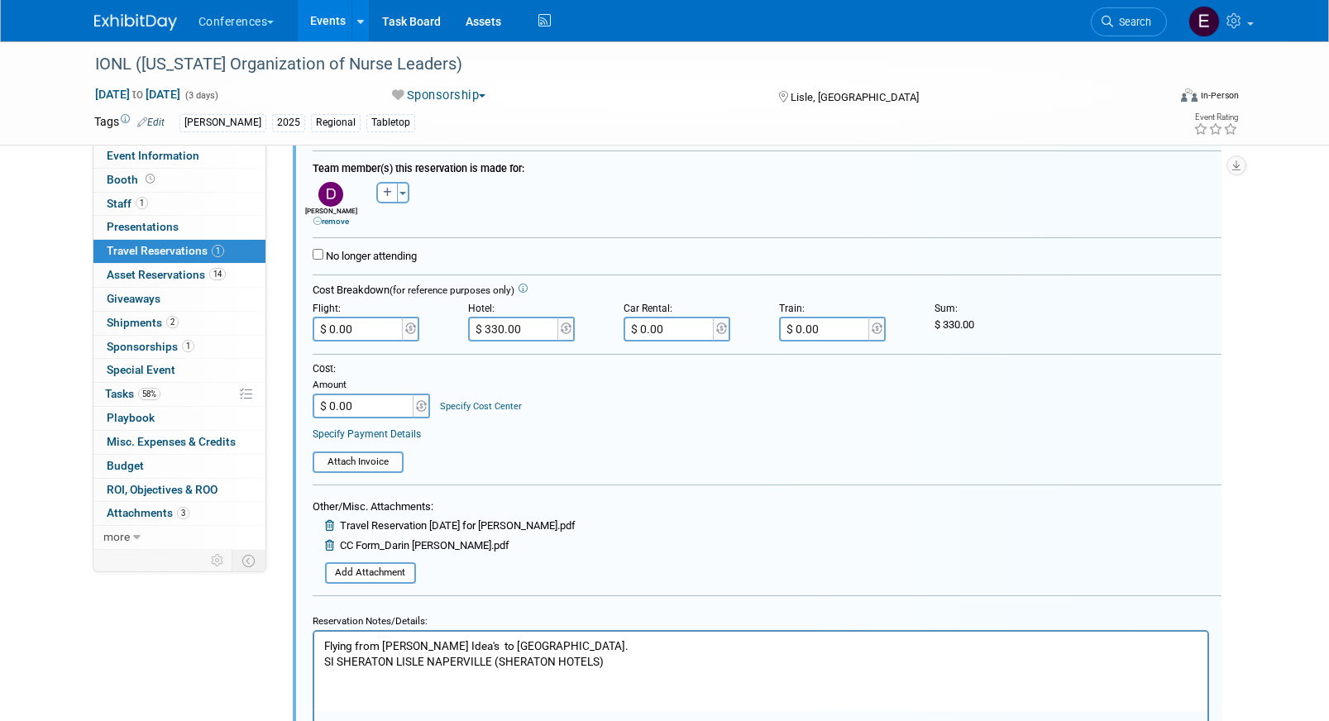
scroll to position [307, 0]
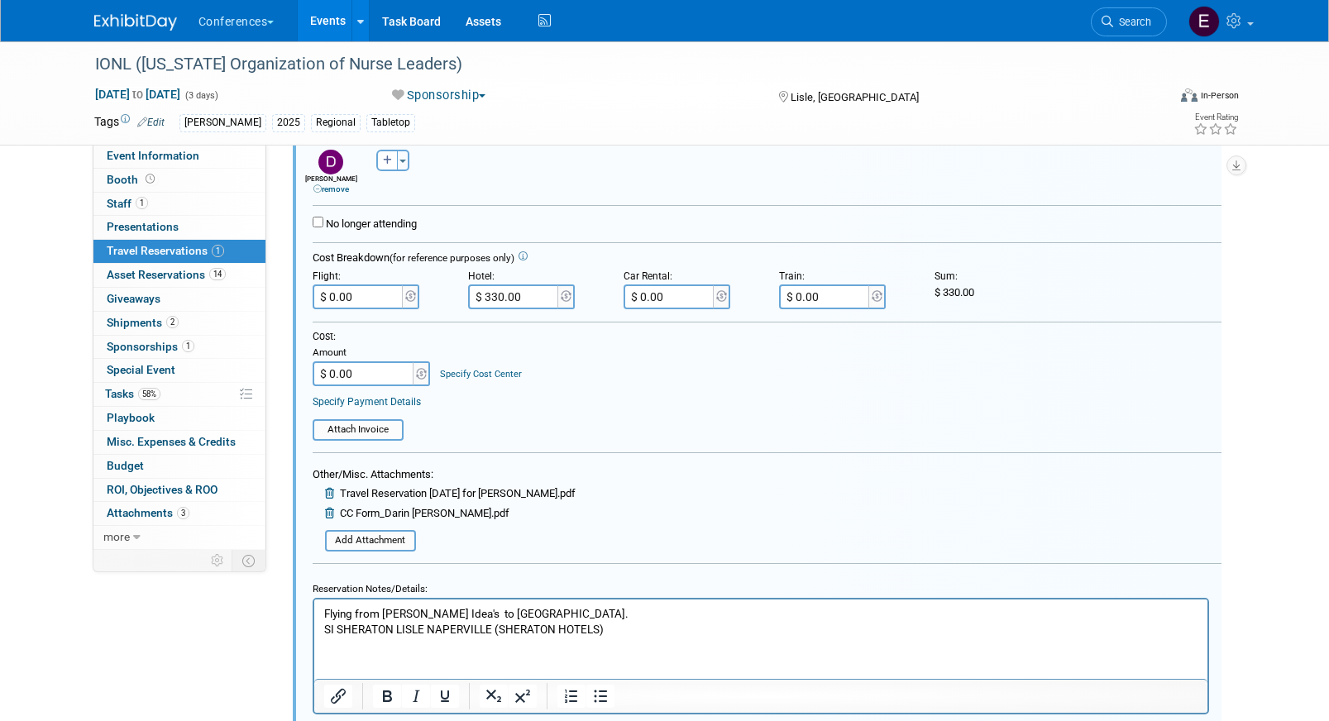
drag, startPoint x: 641, startPoint y: 629, endPoint x: 264, endPoint y: 638, distance: 377.3
click at [313, 637] on html "Flying from [PERSON_NAME] Idea's to [GEOGRAPHIC_DATA]. SI SHERATON LISLE NAPERV…" at bounding box center [759, 618] width 893 height 38
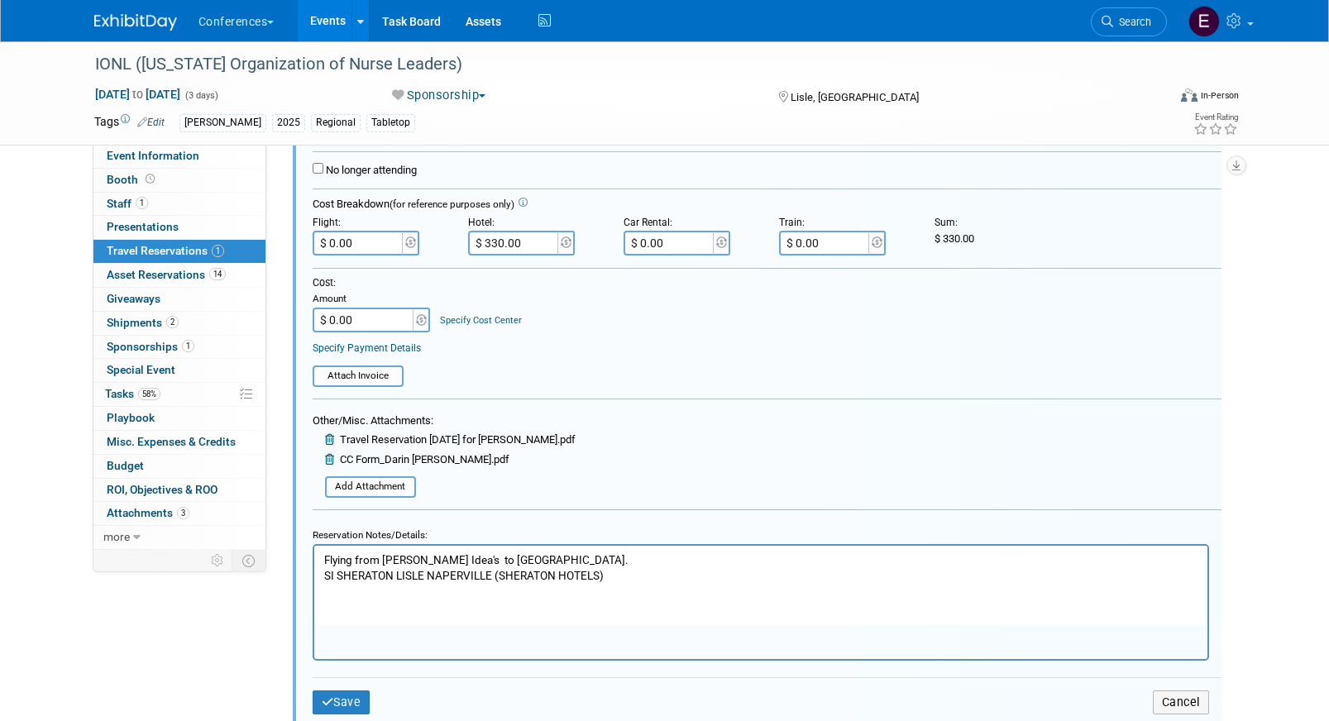
scroll to position [433, 0]
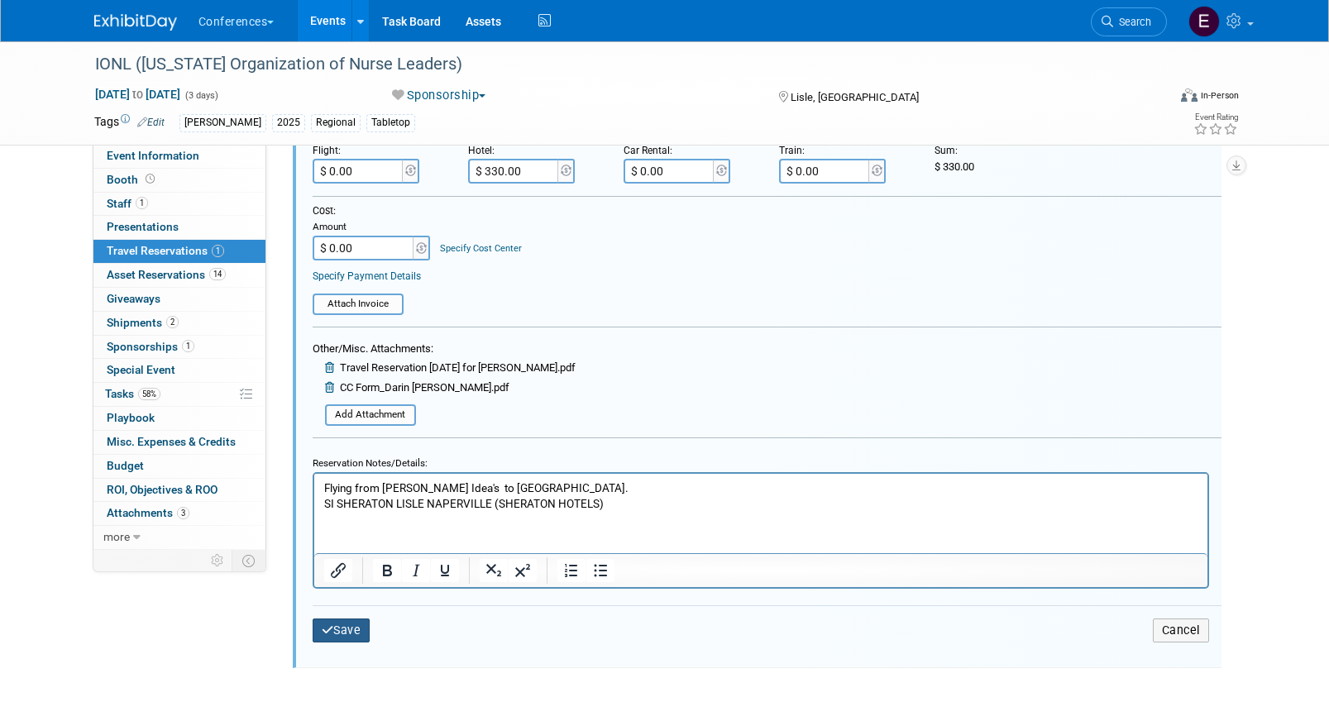
click at [346, 627] on button "Save" at bounding box center [342, 631] width 58 height 24
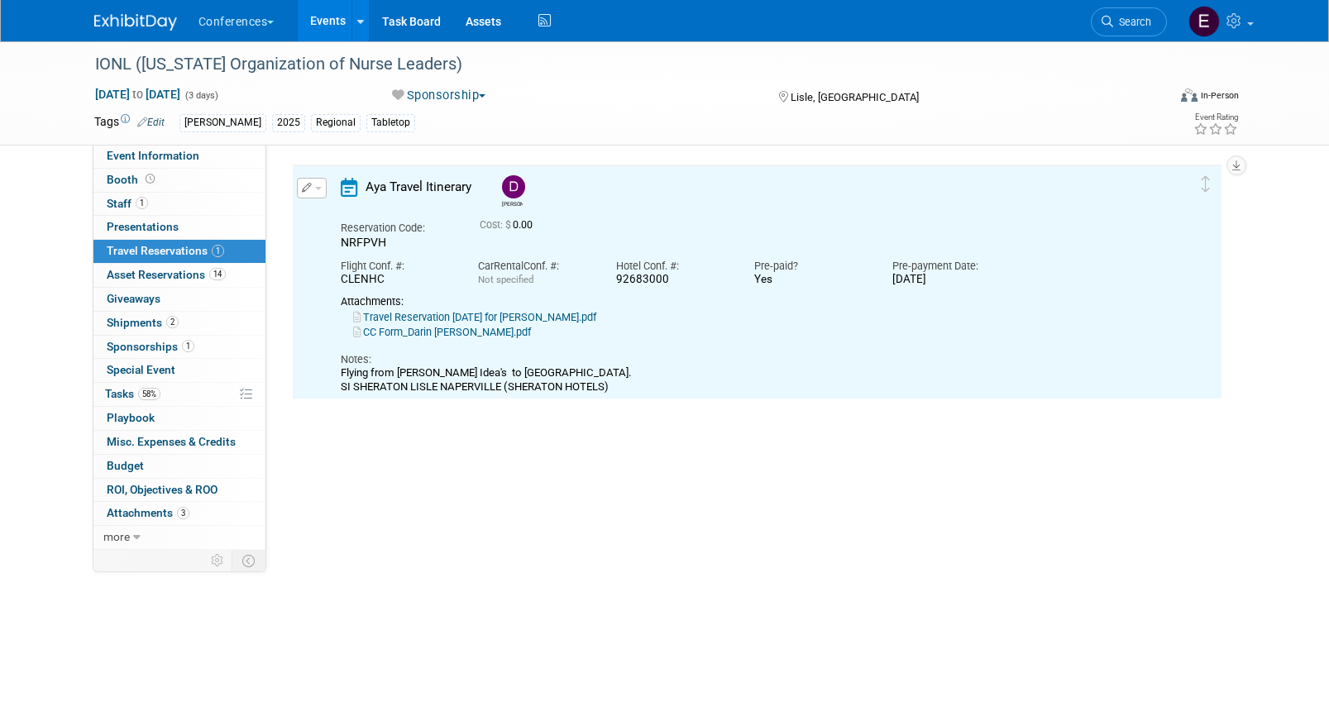
scroll to position [28, 0]
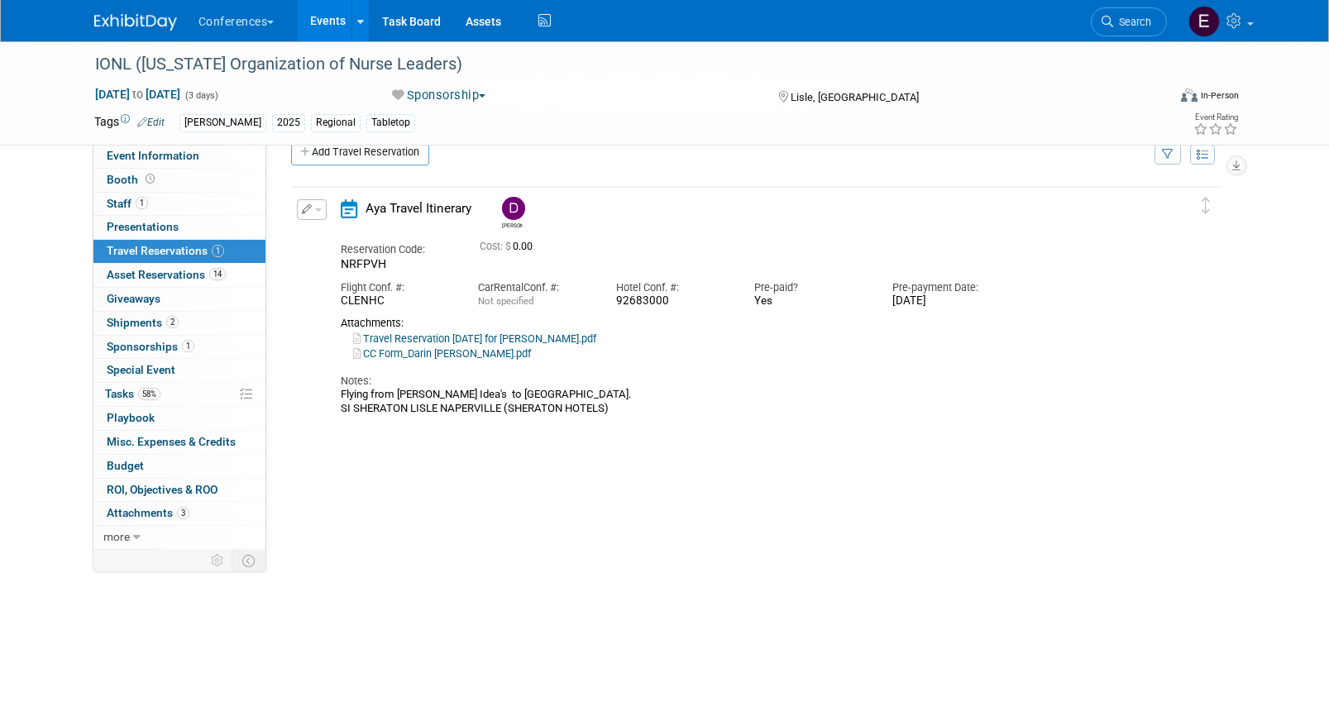
click at [433, 336] on link "Travel Reservation [DATE] for [PERSON_NAME].pdf" at bounding box center [474, 338] width 243 height 12
click at [302, 212] on icon "button" at bounding box center [307, 209] width 11 height 10
click at [340, 240] on button "Edit Reservation" at bounding box center [368, 239] width 140 height 24
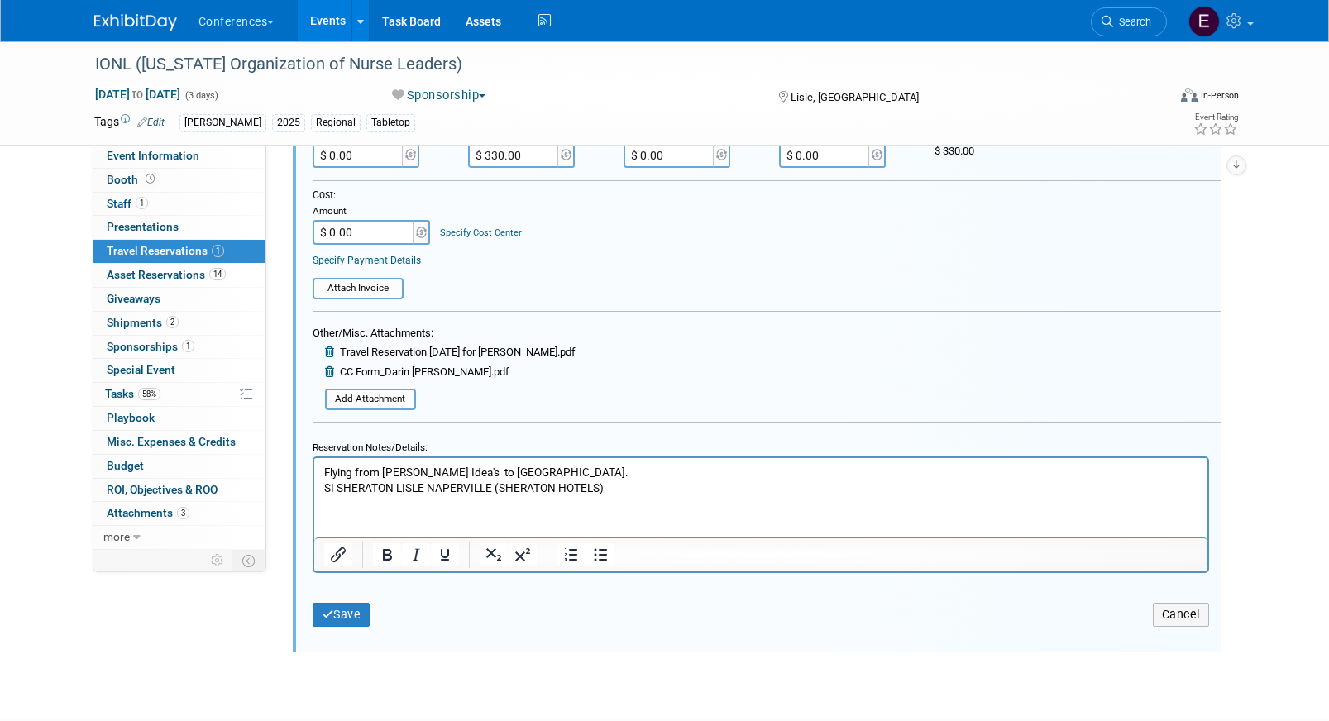
scroll to position [494, 0]
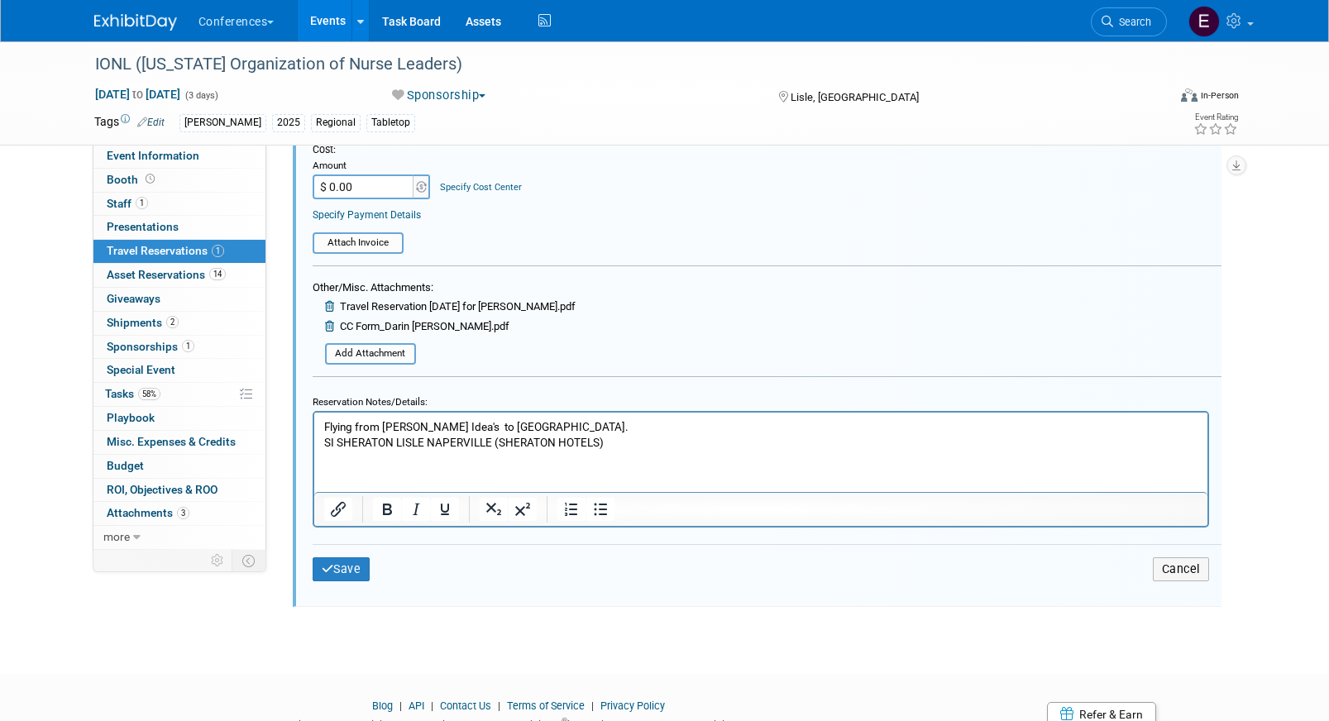
click at [624, 445] on p "Flying from Aya Idea's to IL. SI SHERATON LISLE NAPERVILLE (SHERATON HOTELS)" at bounding box center [760, 433] width 874 height 31
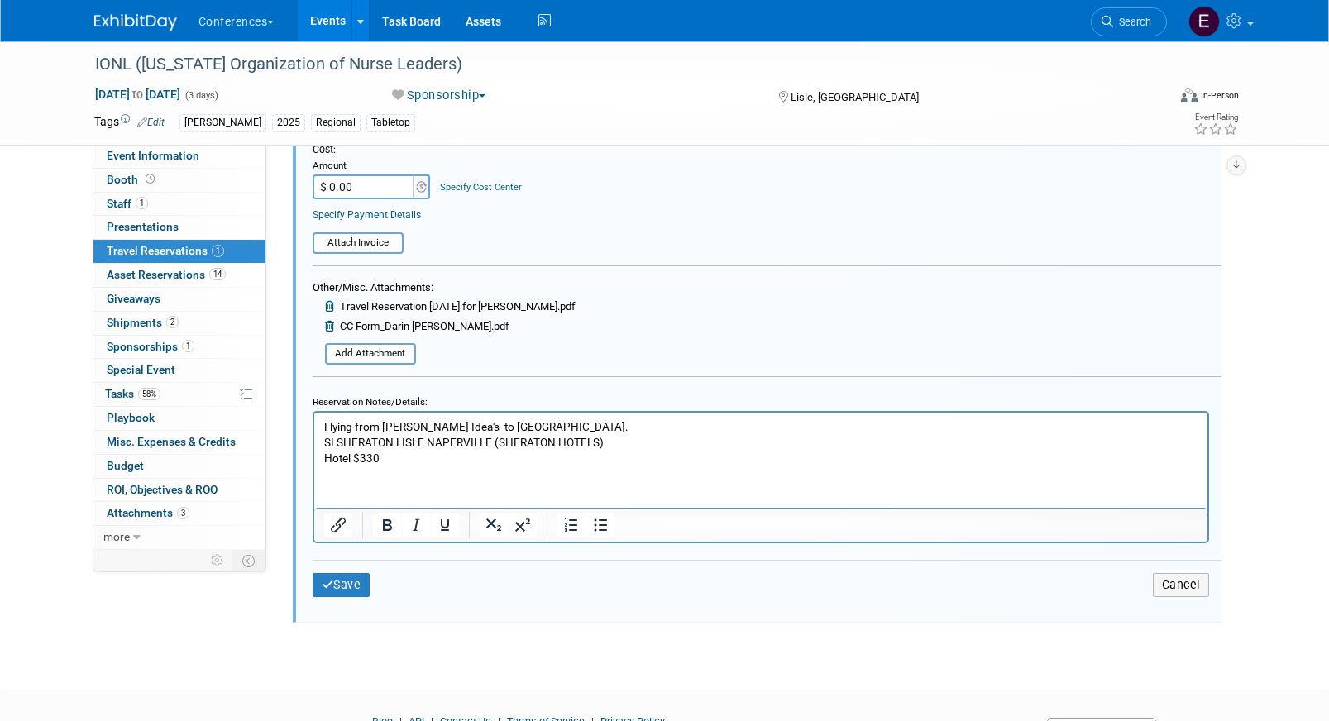
click at [353, 456] on p "Hotel $330" at bounding box center [760, 458] width 874 height 16
drag, startPoint x: 620, startPoint y: 433, endPoint x: 653, endPoint y: 447, distance: 35.9
click at [653, 447] on p "Flying from Aya Idea's to IL. SI SHERATON LISLE NAPERVILLE (SHERATON HOTELS)" at bounding box center [760, 433] width 874 height 31
click at [452, 461] on p "Hotel: $330" at bounding box center [760, 458] width 874 height 16
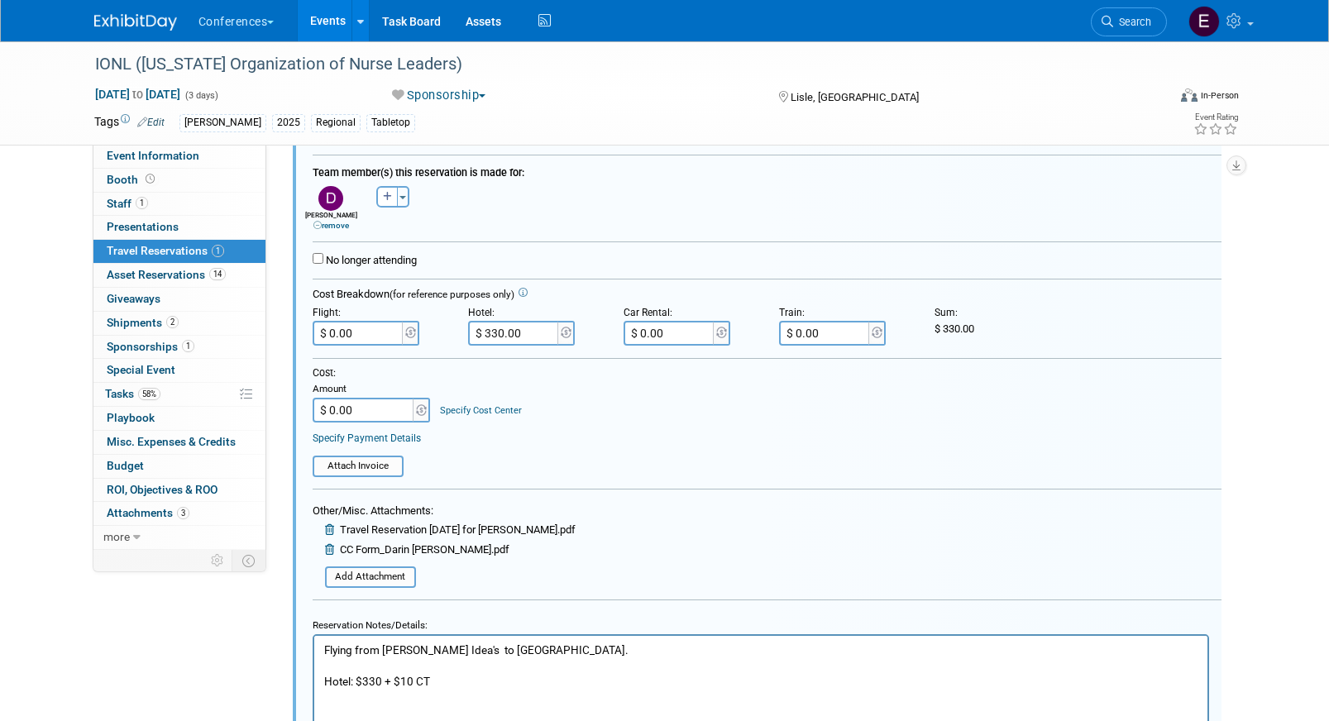
scroll to position [267, 0]
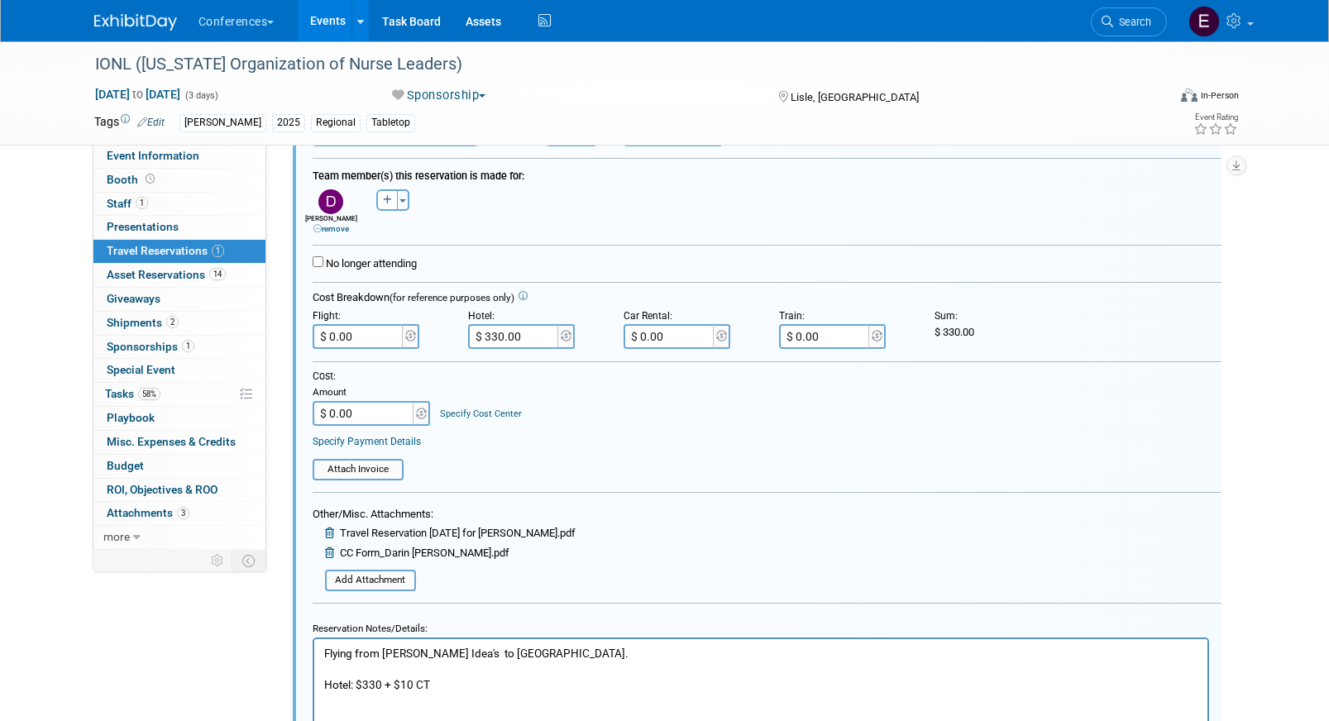
click at [496, 331] on input "$ 330.00" at bounding box center [514, 336] width 93 height 25
click at [499, 336] on input "$ 330.00" at bounding box center [514, 336] width 93 height 25
type input "$ 340.00"
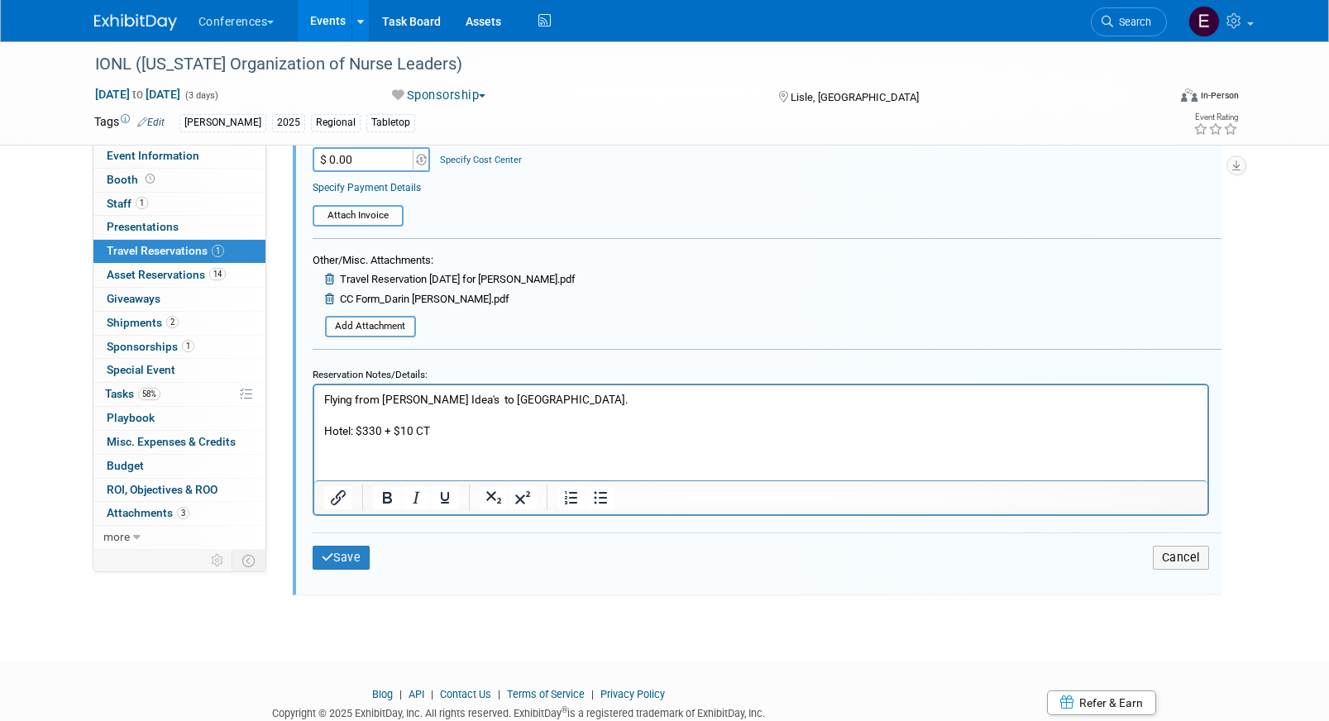
click at [476, 428] on p "Hotel: $330 + $10 CT" at bounding box center [760, 431] width 874 height 16
click at [357, 409] on p "Rich Text Area. Press ALT-0 for help." at bounding box center [760, 415] width 874 height 16
click at [455, 438] on html "Flying from Aya Idea's to IL. Hotel: $330 + $10 CT" at bounding box center [759, 412] width 893 height 54
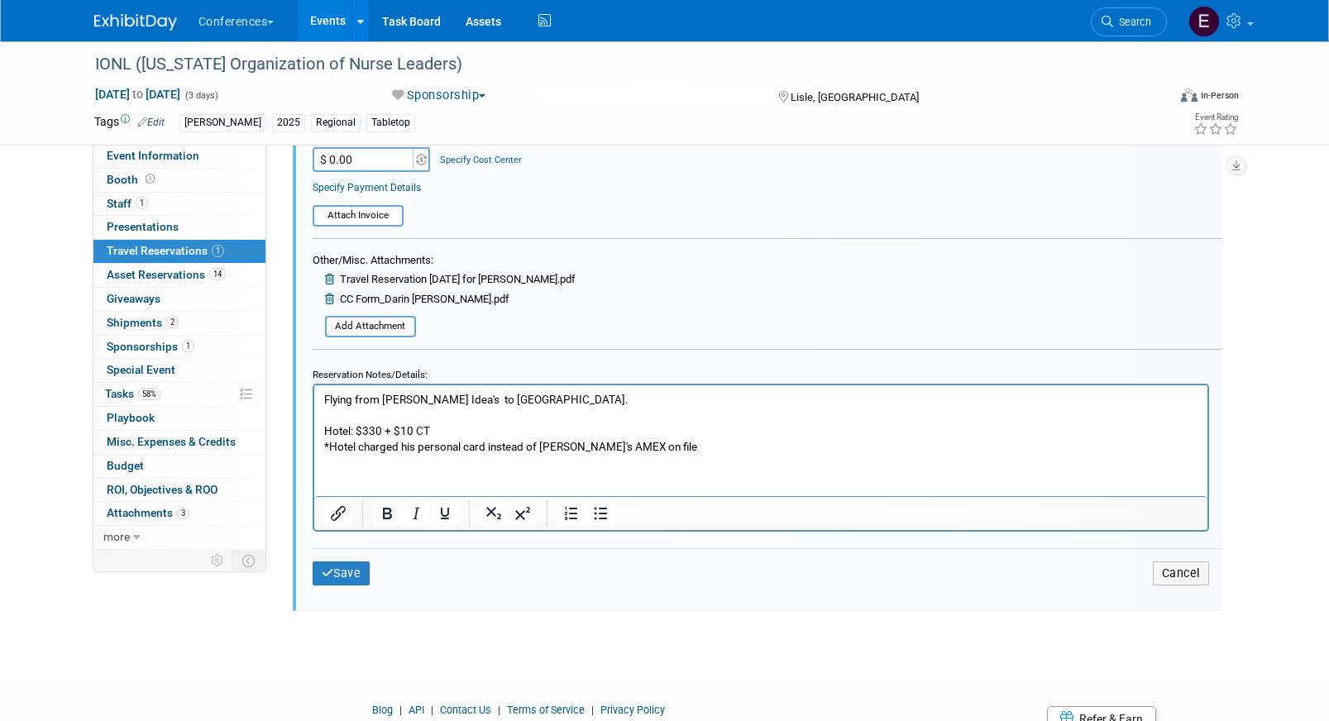
click at [570, 447] on p "*Hotel charged his personal card instead of Erin's AMEX on file" at bounding box center [760, 446] width 874 height 16
click at [635, 450] on p "*Hotel charged his personal card instead of AMEX on file" at bounding box center [760, 446] width 874 height 16
click at [356, 574] on button "Save" at bounding box center [342, 574] width 58 height 24
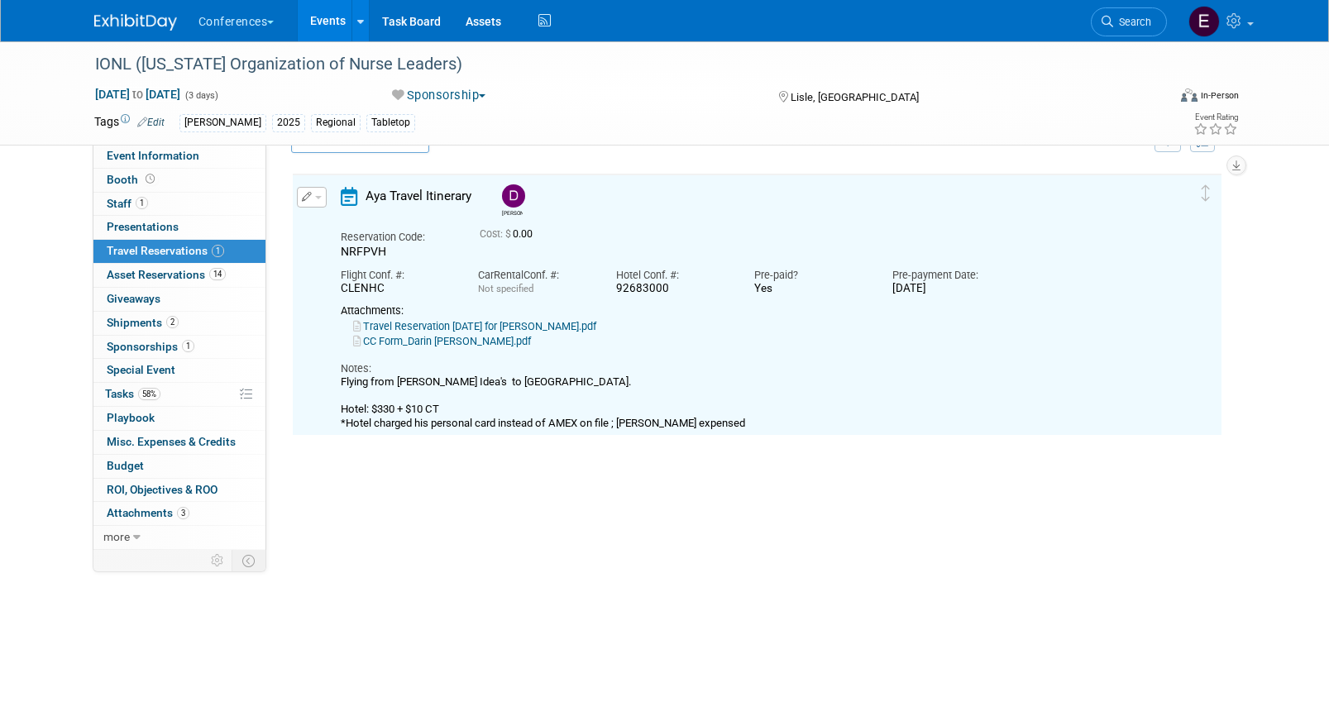
scroll to position [28, 0]
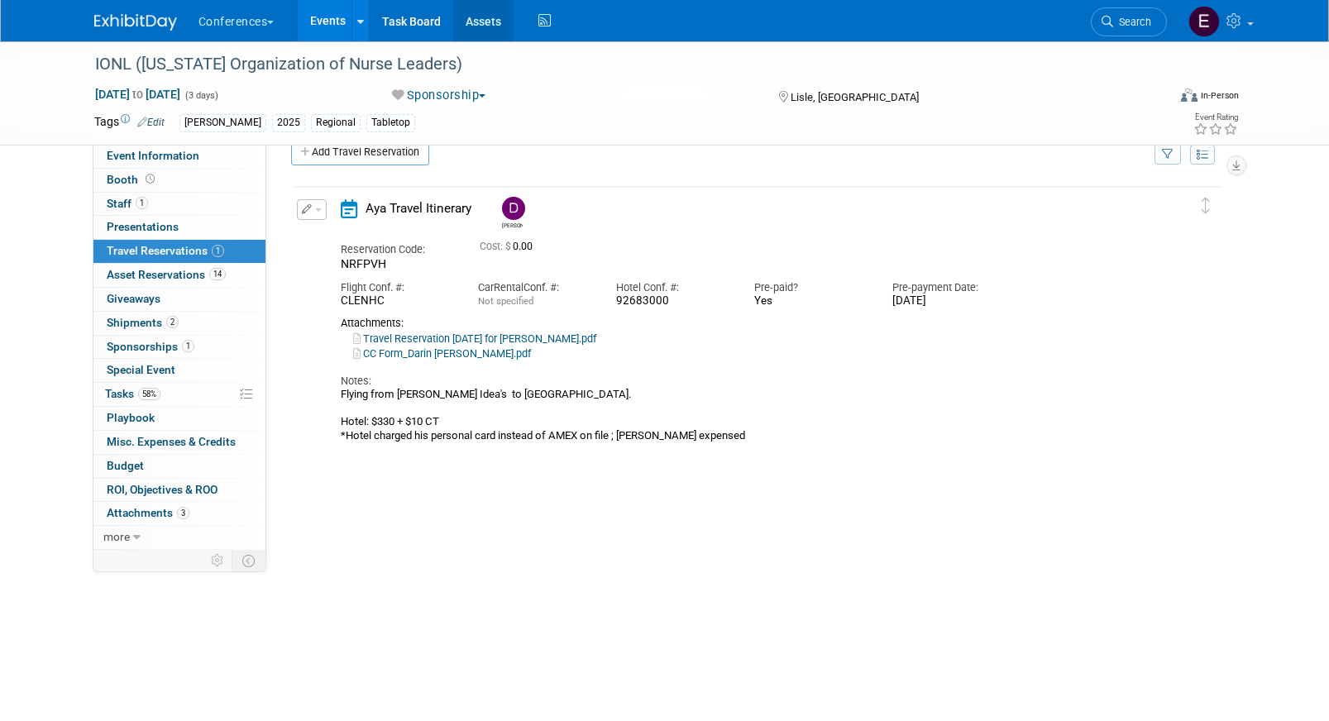
click at [487, 29] on link "Assets" at bounding box center [483, 20] width 60 height 41
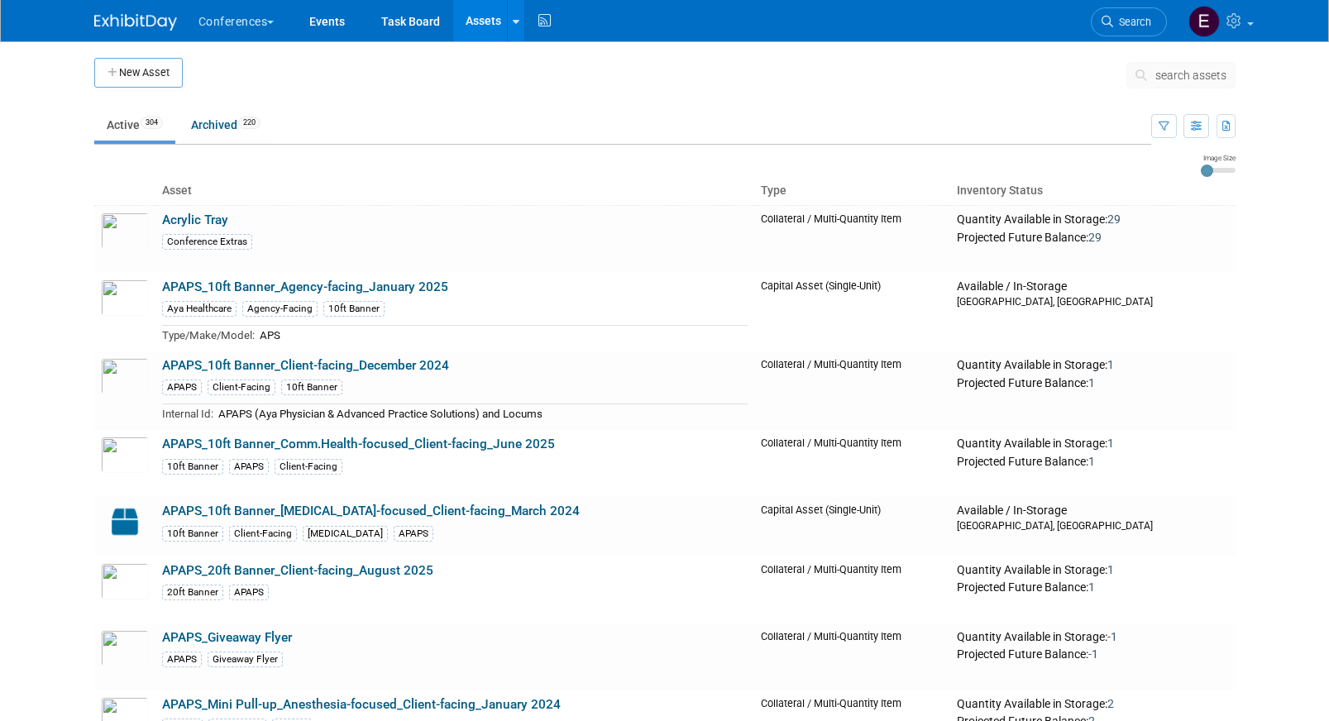
click at [1200, 76] on span "search assets" at bounding box center [1190, 75] width 71 height 13
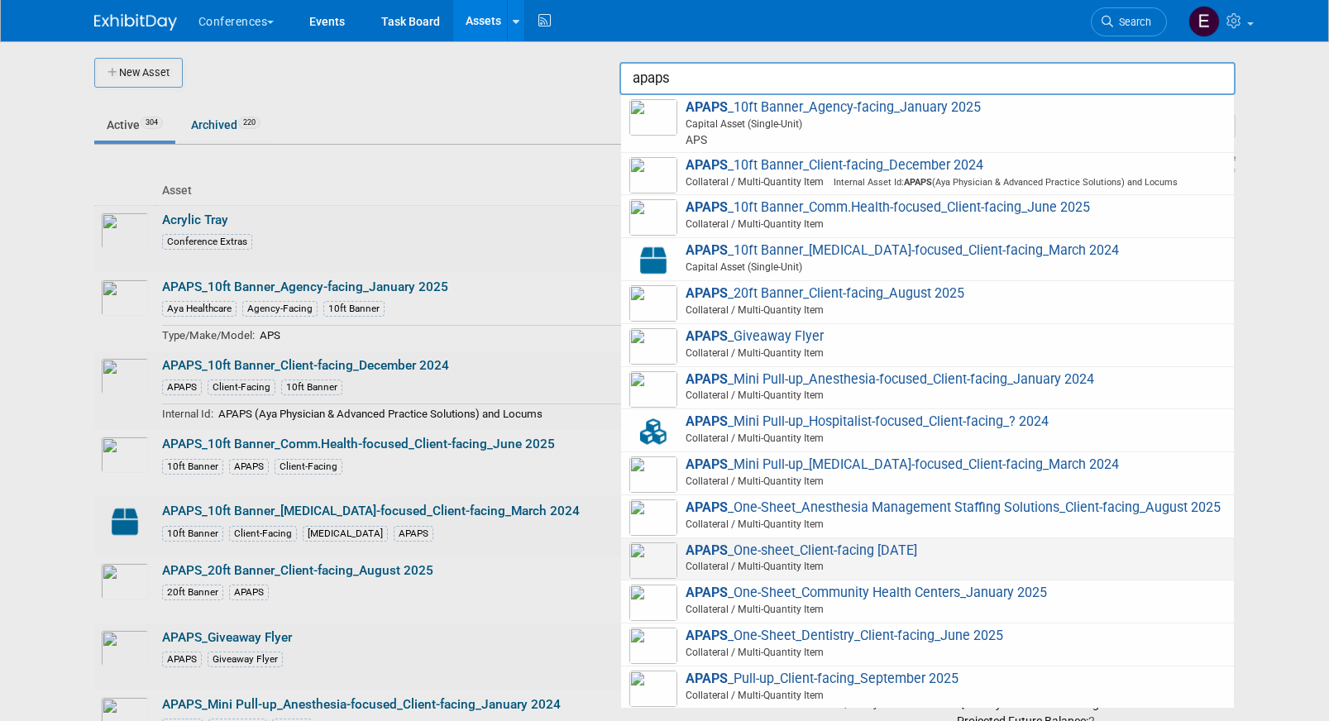
click at [906, 557] on span "APAPS _One-sheet_Client-facing September 2025 Collateral / Multi-Quantity Item" at bounding box center [927, 560] width 596 height 34
type input "APAPS_One-sheet_Client-facing [DATE]"
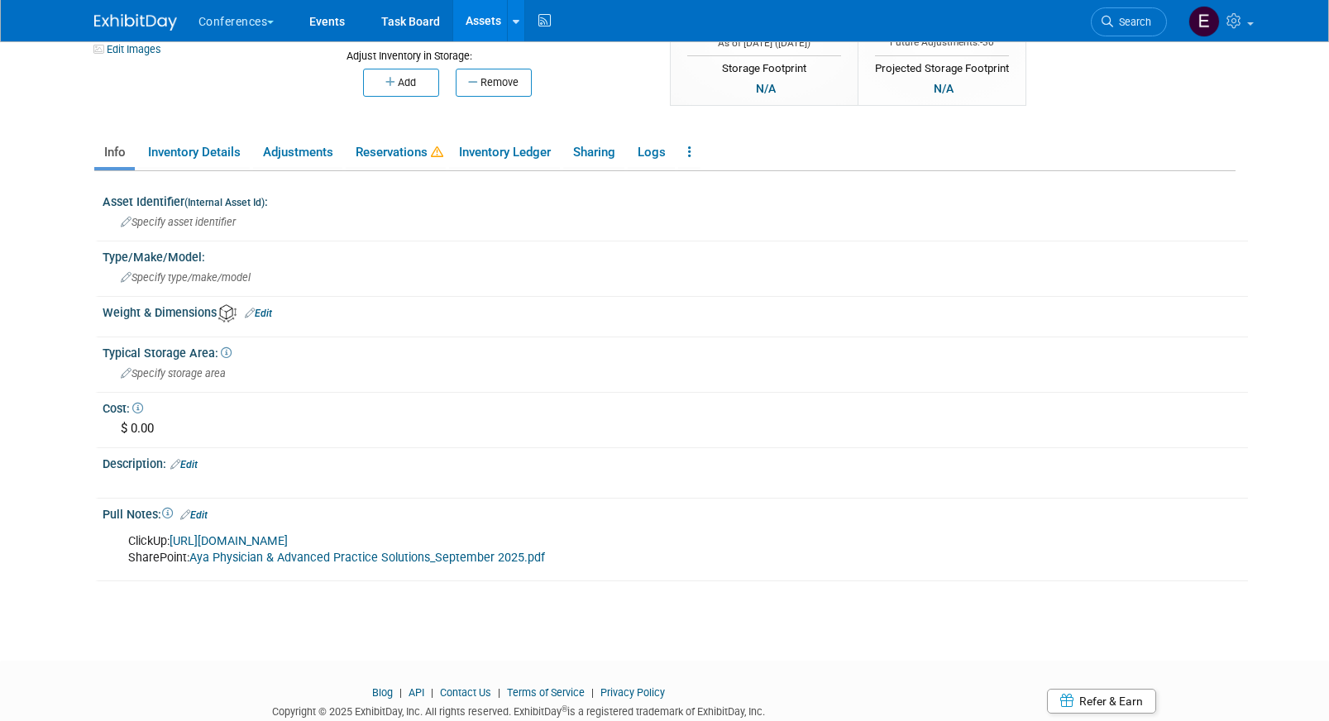
scroll to position [162, 0]
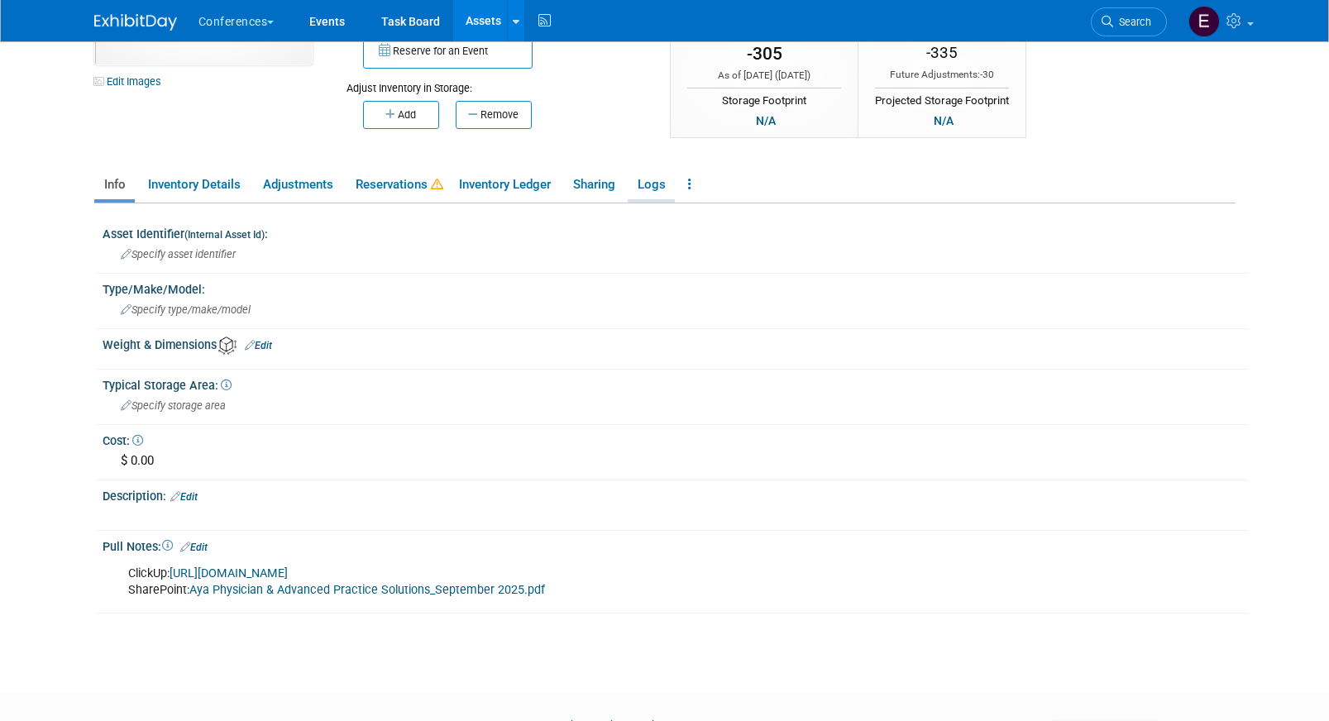
click at [654, 201] on li "Logs" at bounding box center [651, 186] width 47 height 32
click at [656, 191] on link "Logs" at bounding box center [651, 184] width 47 height 29
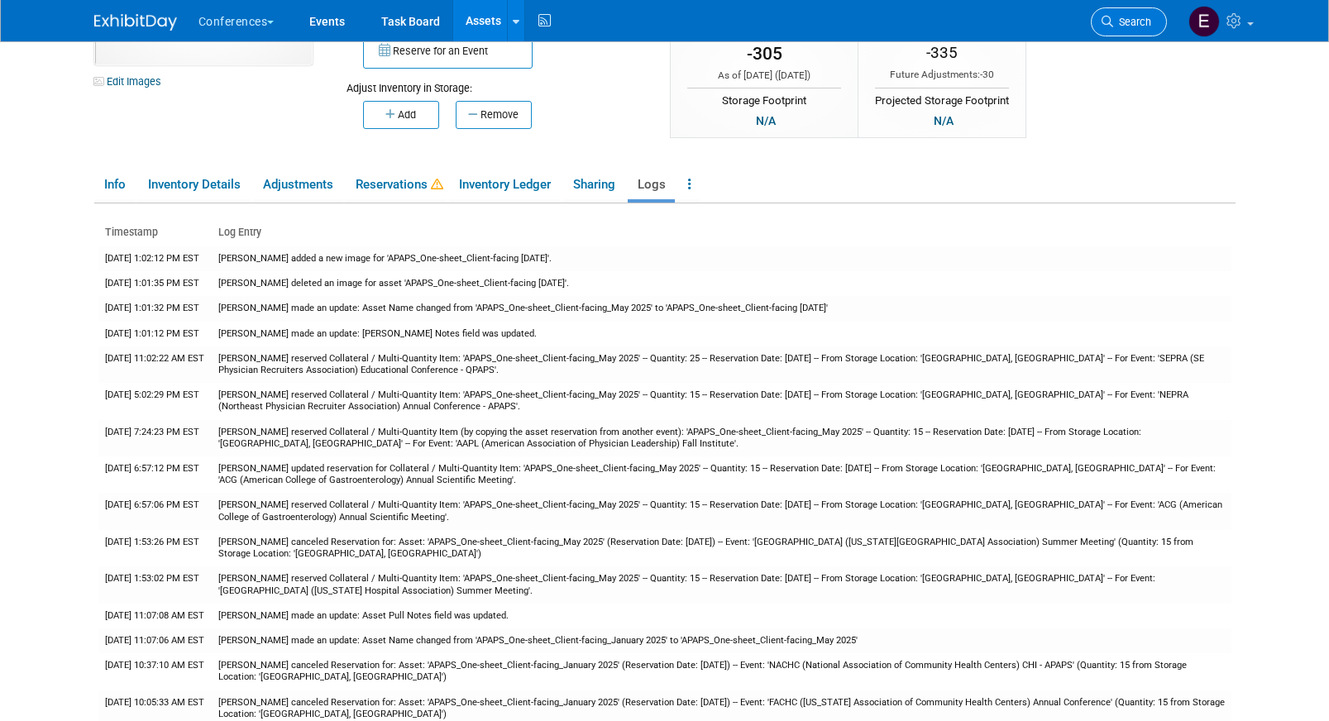
click at [1126, 12] on link "Search" at bounding box center [1129, 21] width 76 height 29
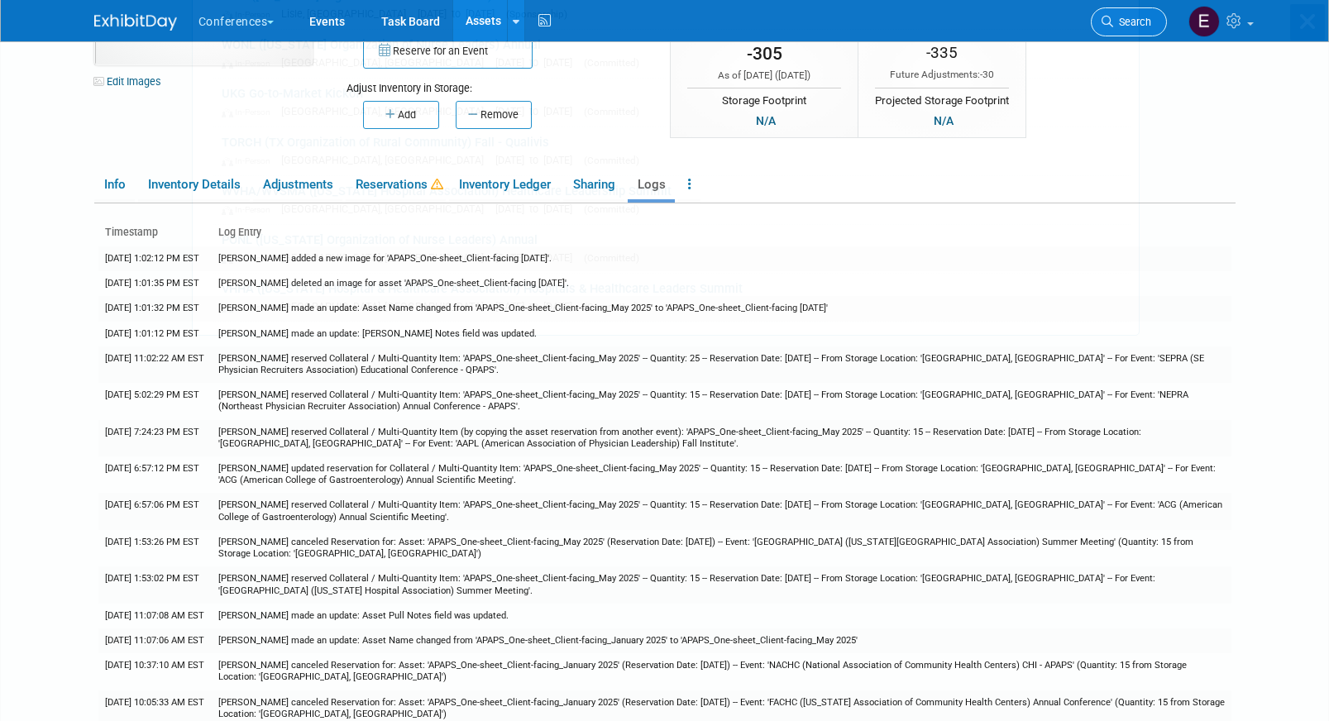
scroll to position [0, 0]
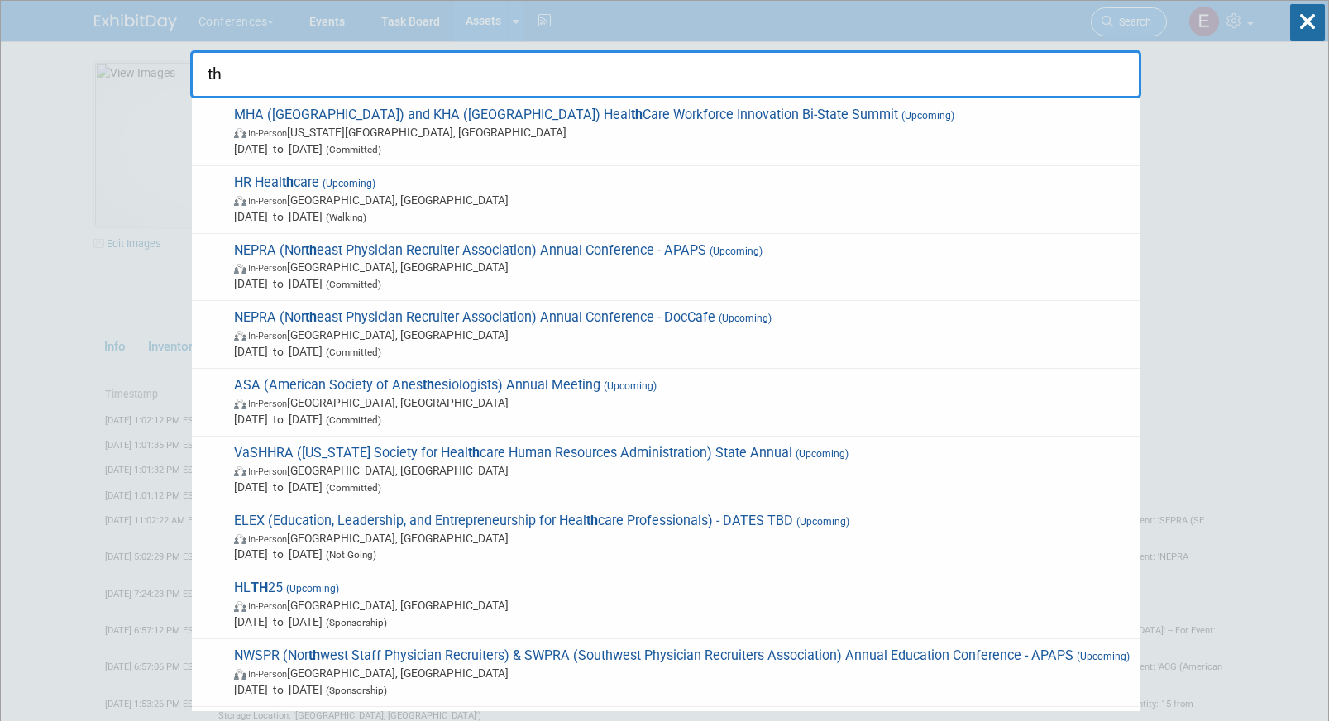
type input "tha"
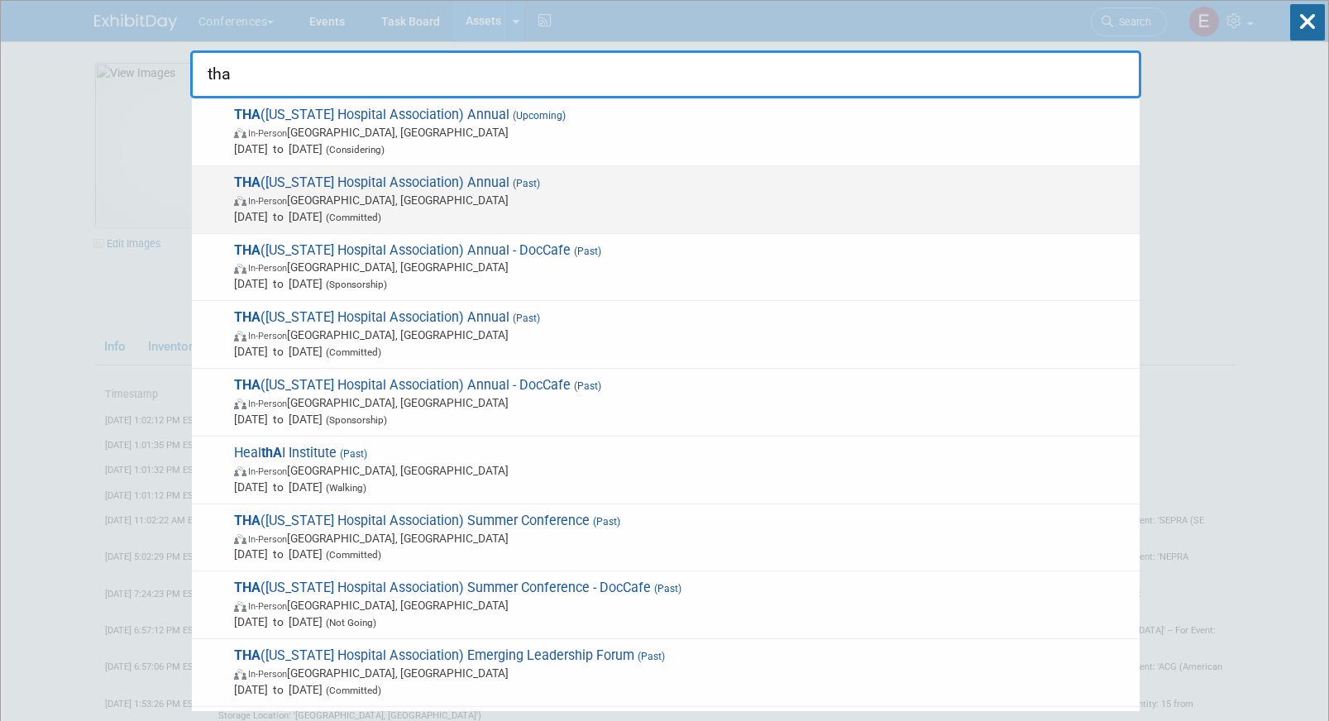
click at [623, 194] on span "In-Person San Antonio, TX" at bounding box center [682, 200] width 897 height 17
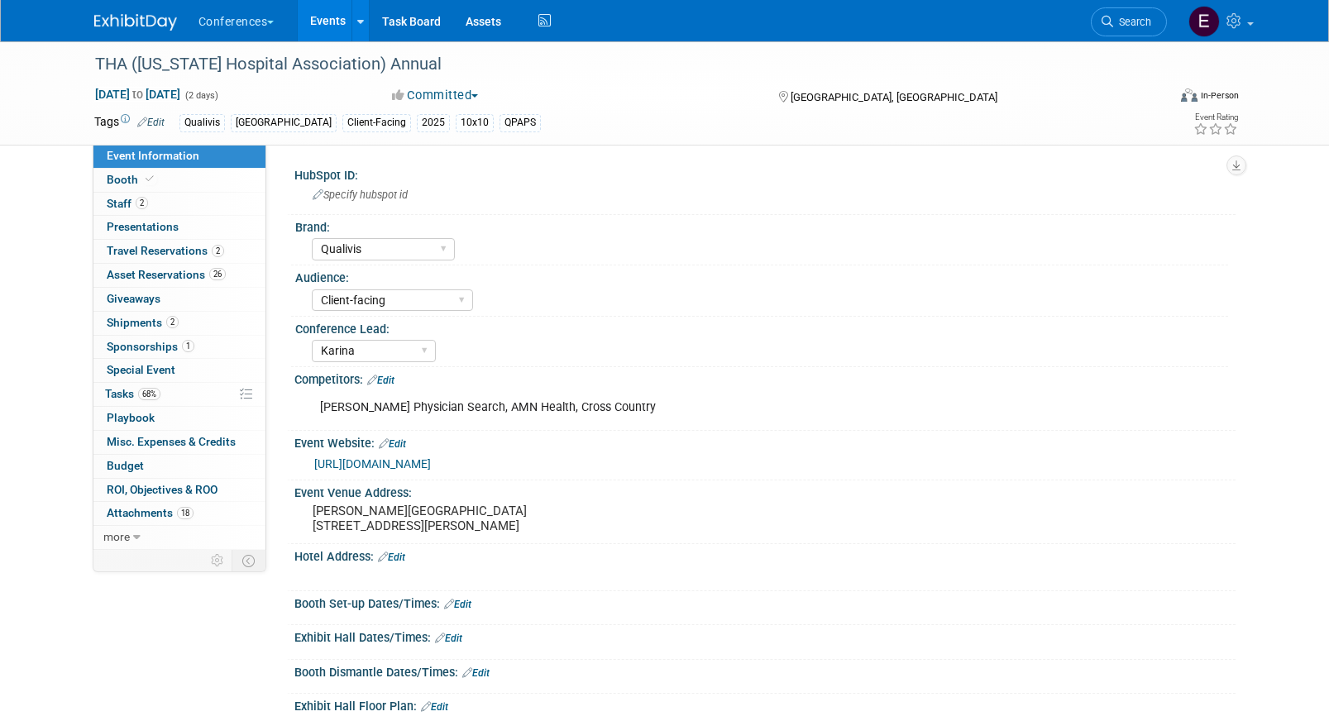
select select "Qualivis"
select select "Client-facing"
select select "Karina"
click at [158, 300] on span "Giveaways 0" at bounding box center [134, 298] width 54 height 13
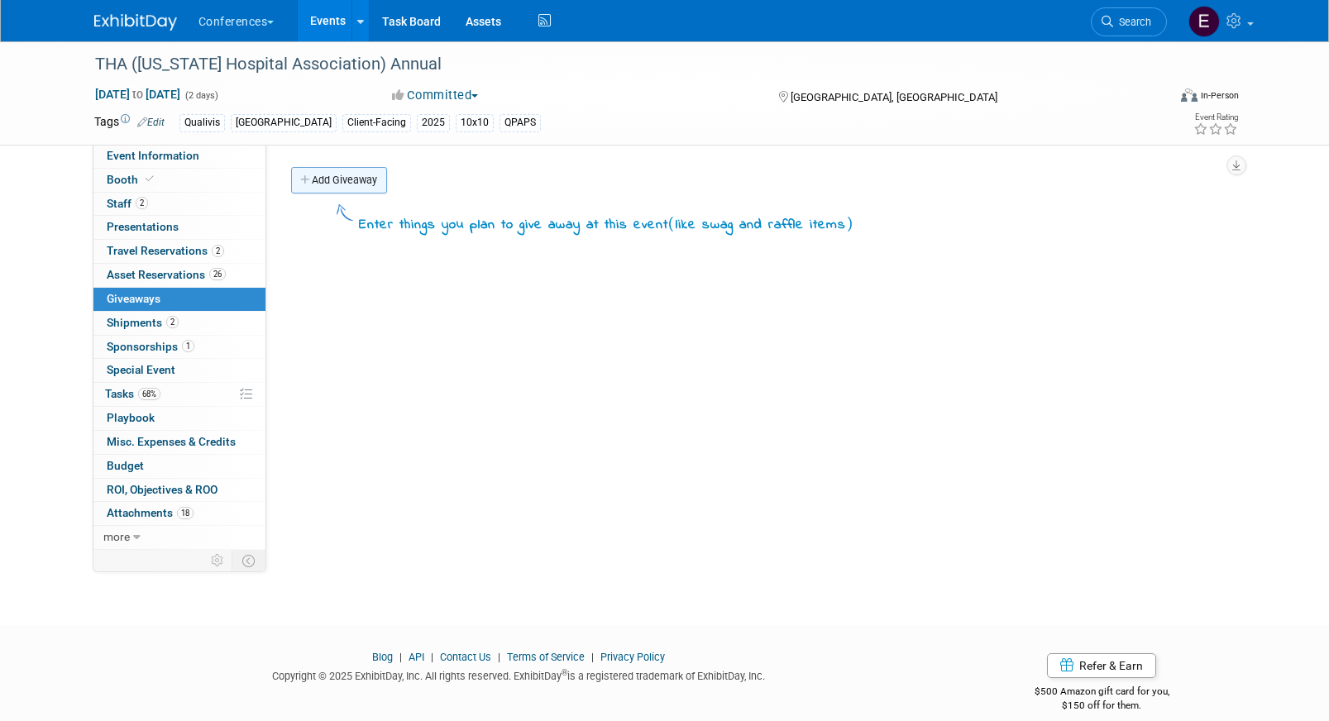
click at [316, 186] on link "Add Giveaway" at bounding box center [339, 180] width 96 height 26
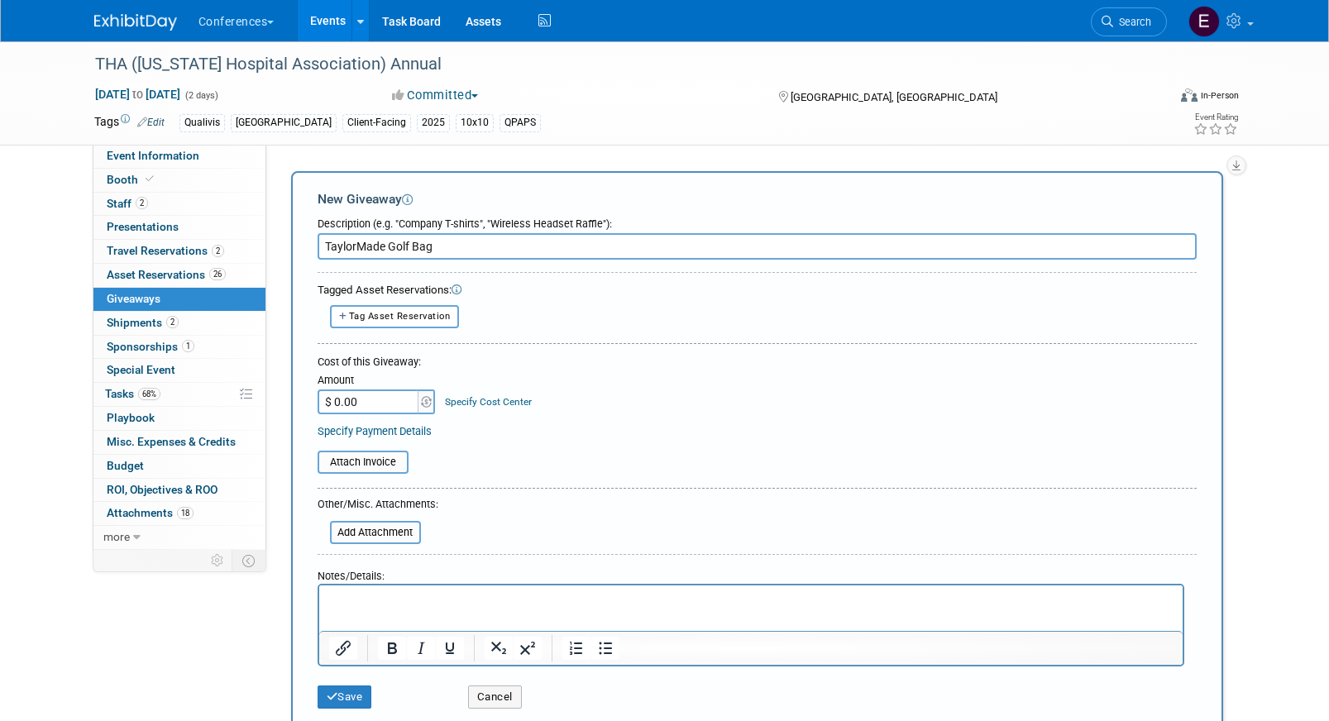
type input "TaylorMade Golf Bag"
click at [366, 403] on input "$ 0.00" at bounding box center [369, 402] width 103 height 25
paste input "324.74"
type input "$ 324.74"
click at [510, 396] on link "Specify Cost Center" at bounding box center [488, 402] width 87 height 12
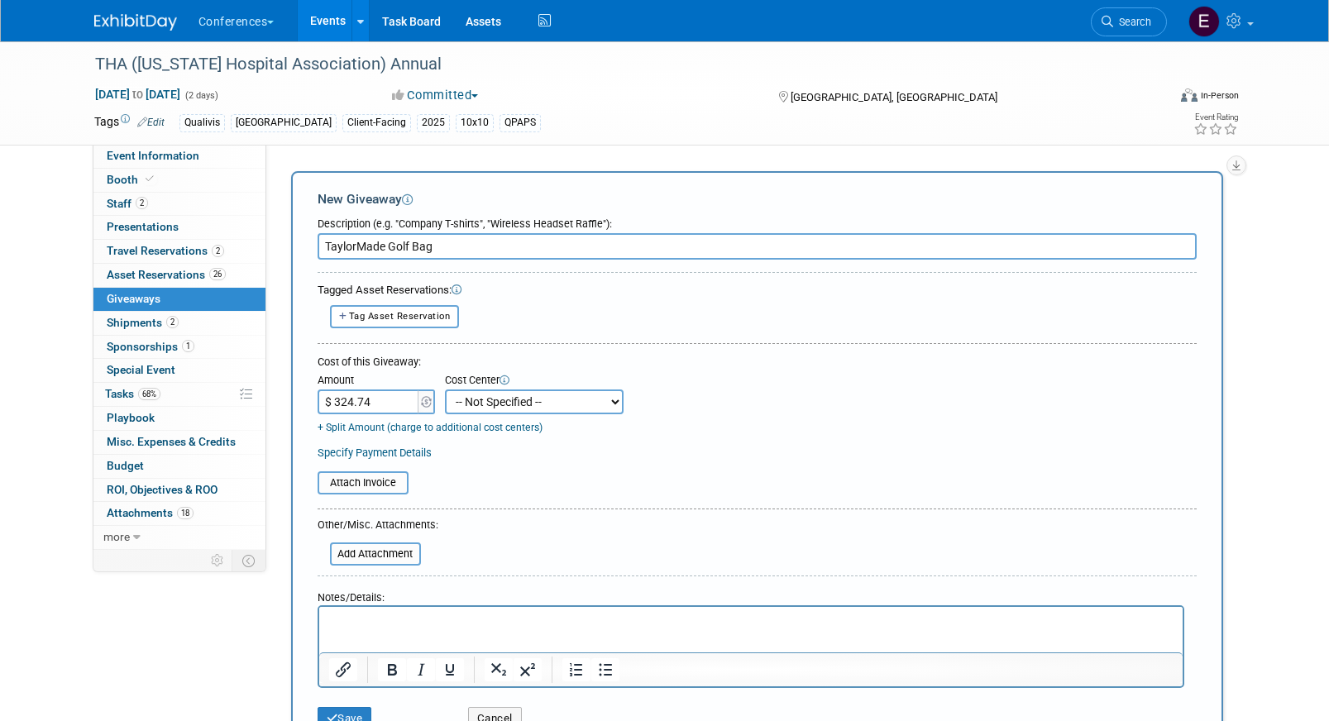
click at [504, 406] on select "-- Not Specified -- Aya Education Aya Healthcare Aya Locums Bespoke Corporate D…" at bounding box center [534, 402] width 179 height 25
select select "18965874"
click at [445, 390] on select "-- Not Specified -- Aya Education Aya Healthcare Aya Locums Bespoke Corporate D…" at bounding box center [534, 402] width 179 height 25
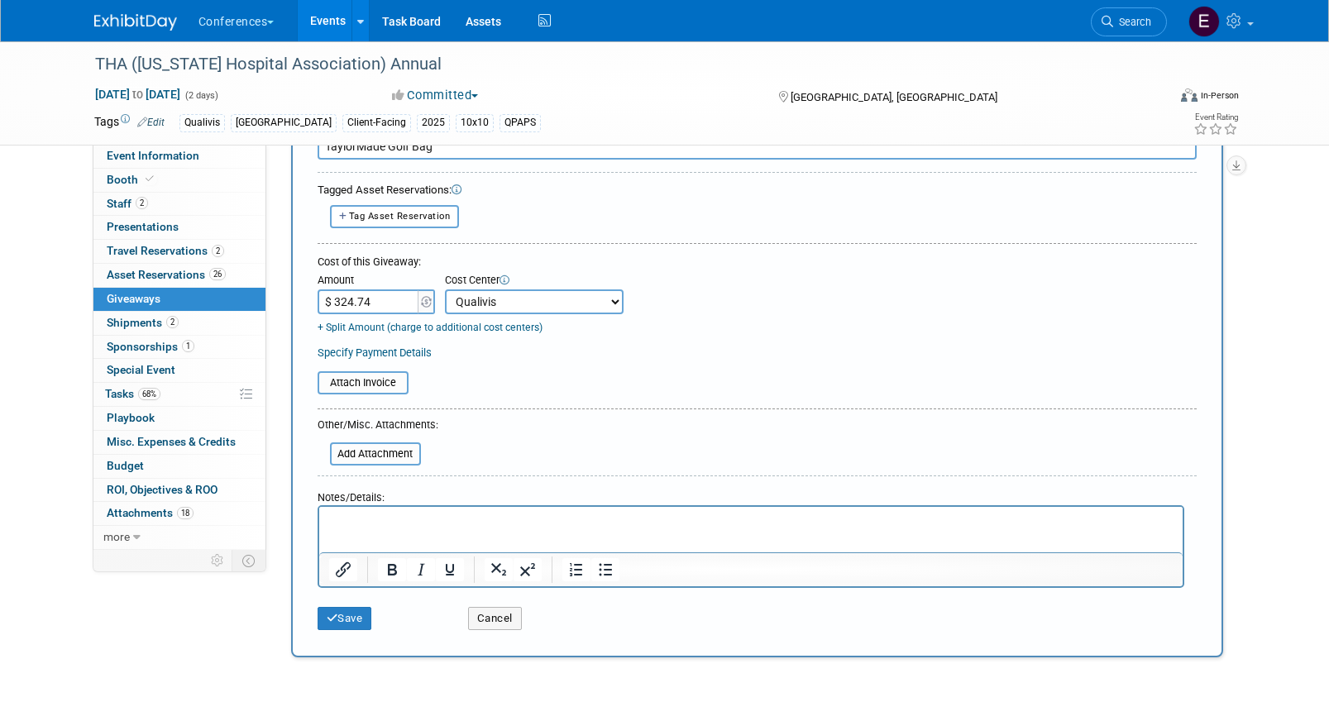
scroll to position [103, 0]
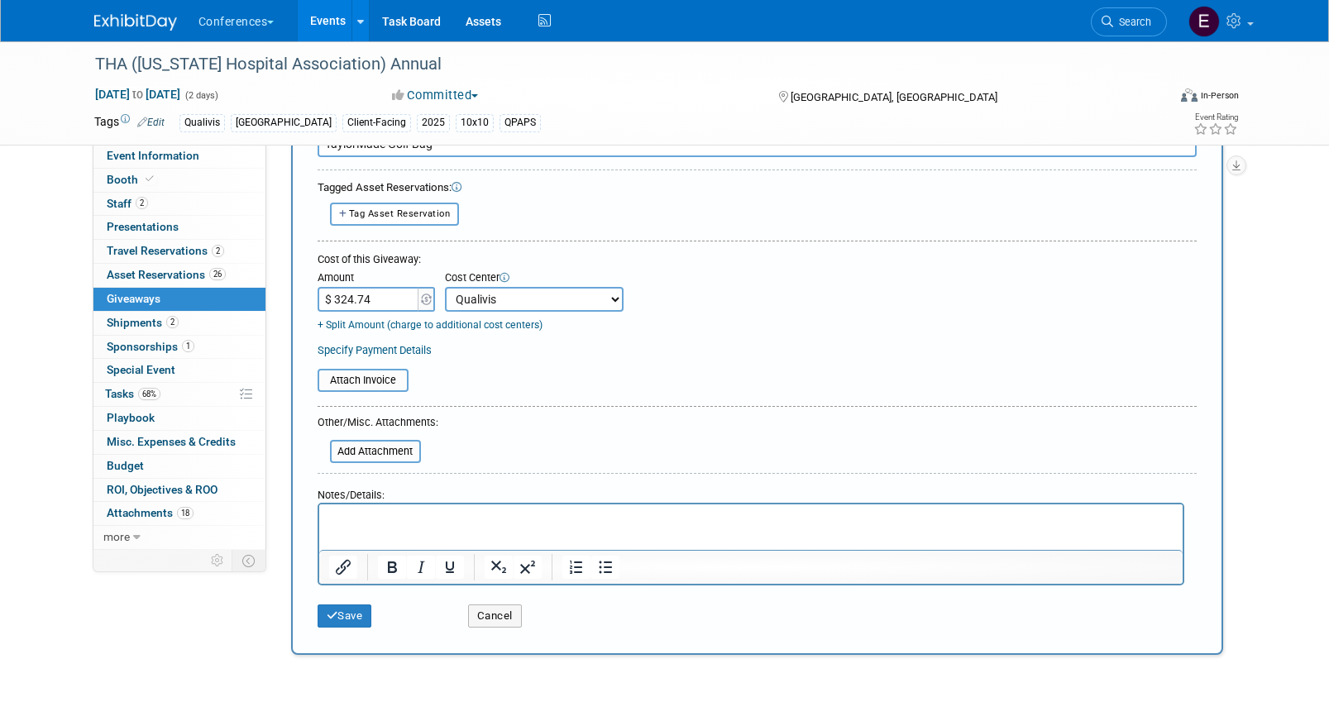
click at [425, 512] on p "Rich Text Area. Press ALT-0 for help." at bounding box center [750, 518] width 844 height 17
click at [390, 566] on icon "Bold" at bounding box center [392, 567] width 20 height 20
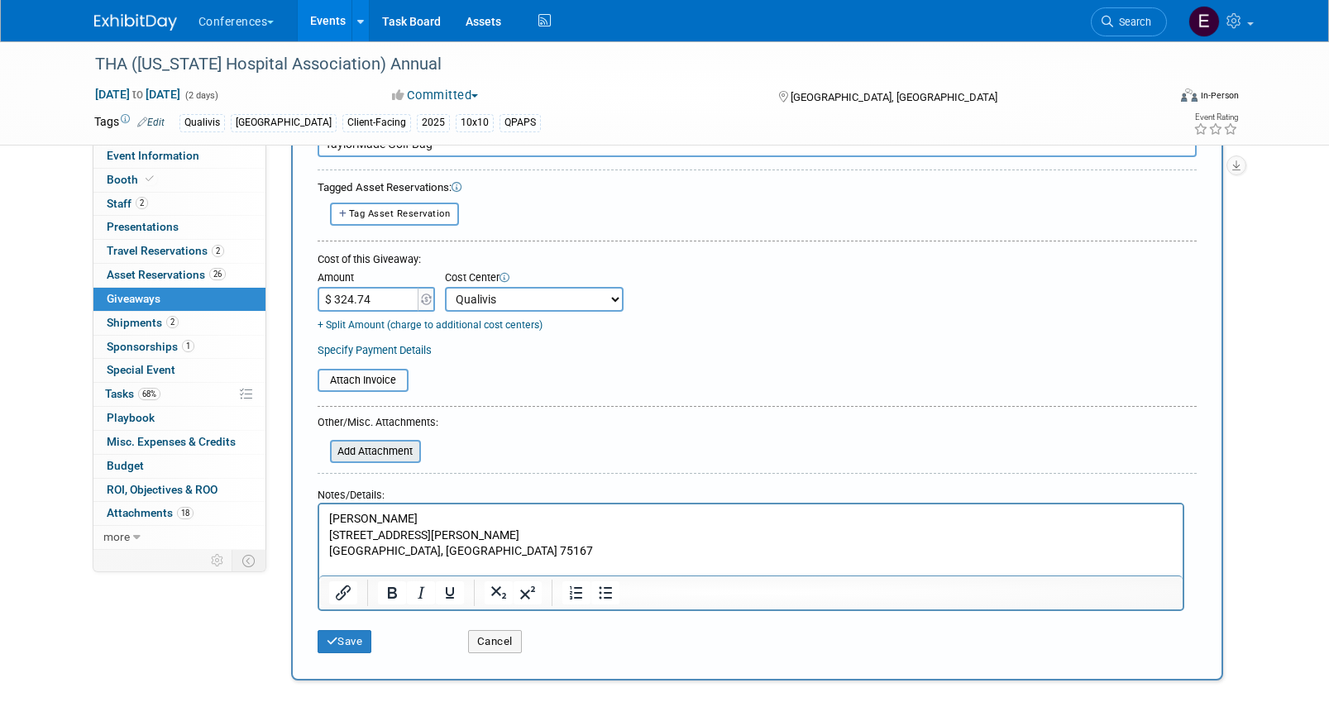
click at [392, 452] on input "file" at bounding box center [320, 452] width 197 height 20
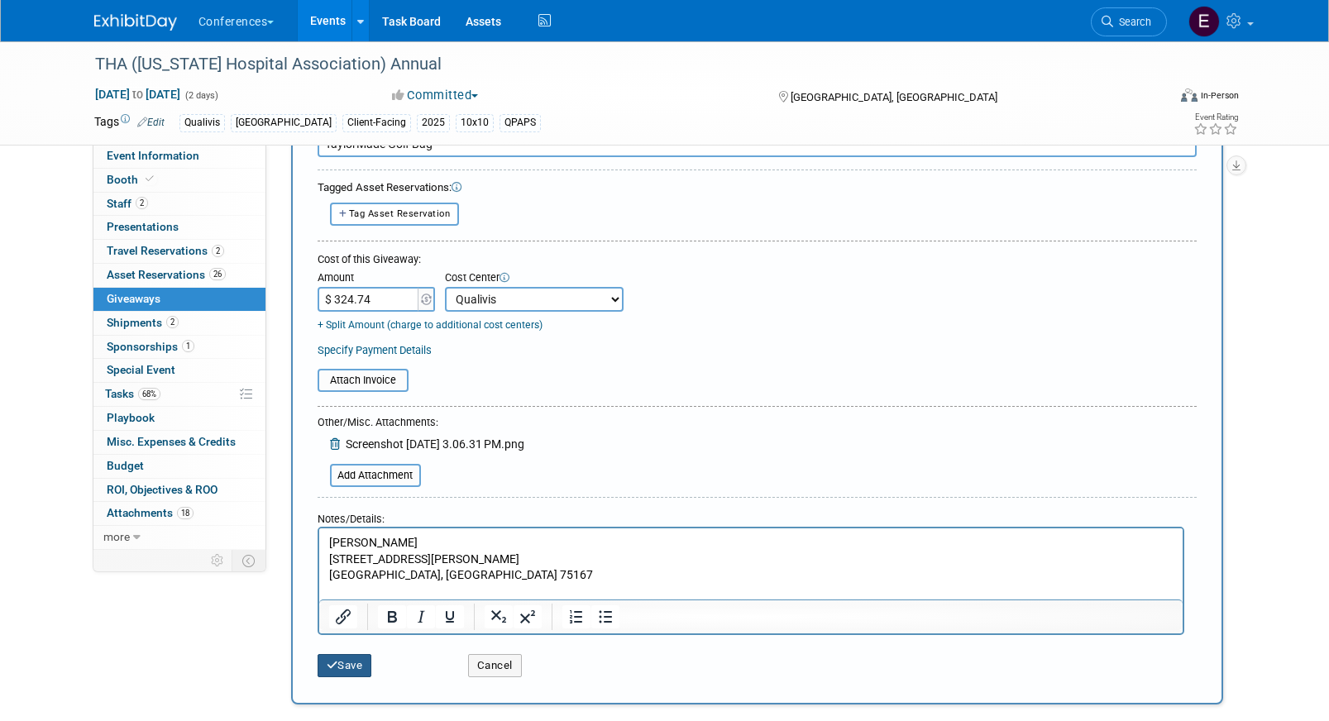
click at [349, 674] on button "Save" at bounding box center [345, 665] width 55 height 23
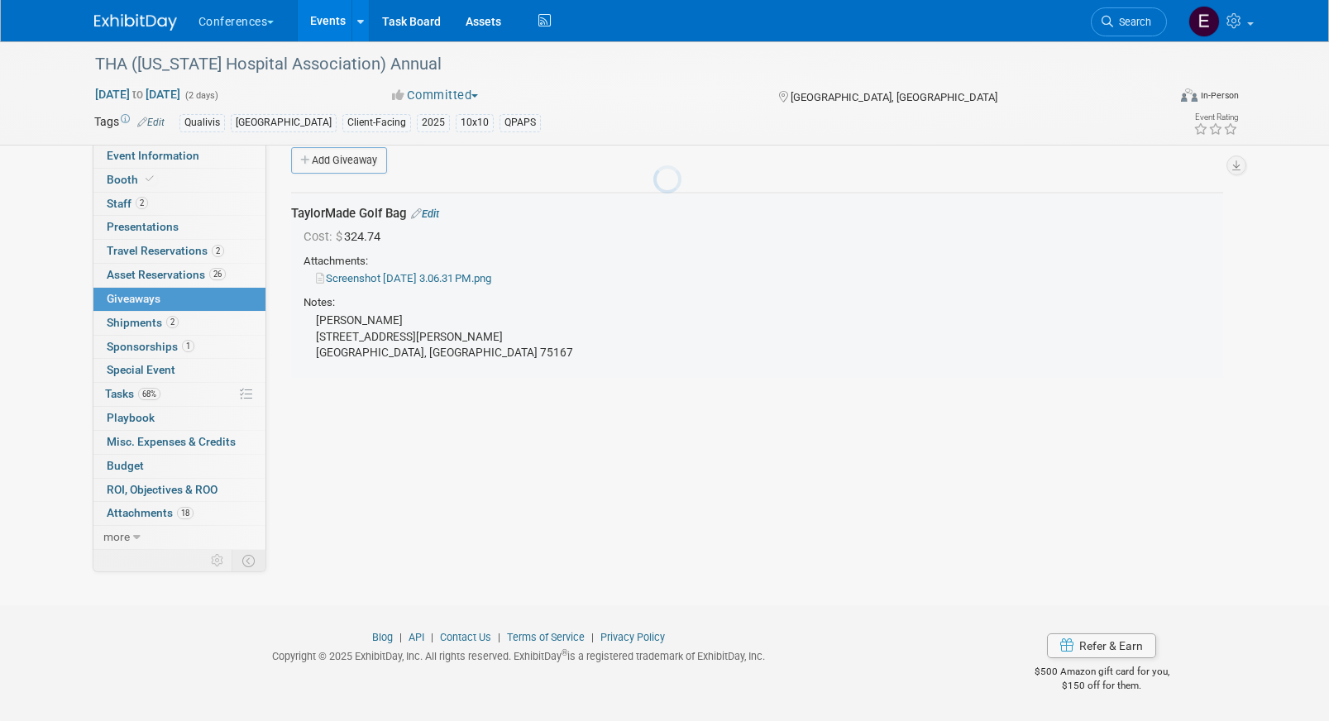
scroll to position [19, 0]
click at [455, 280] on link "Screenshot 2025-10-02 at 3.06.31 PM.png" at bounding box center [403, 279] width 175 height 12
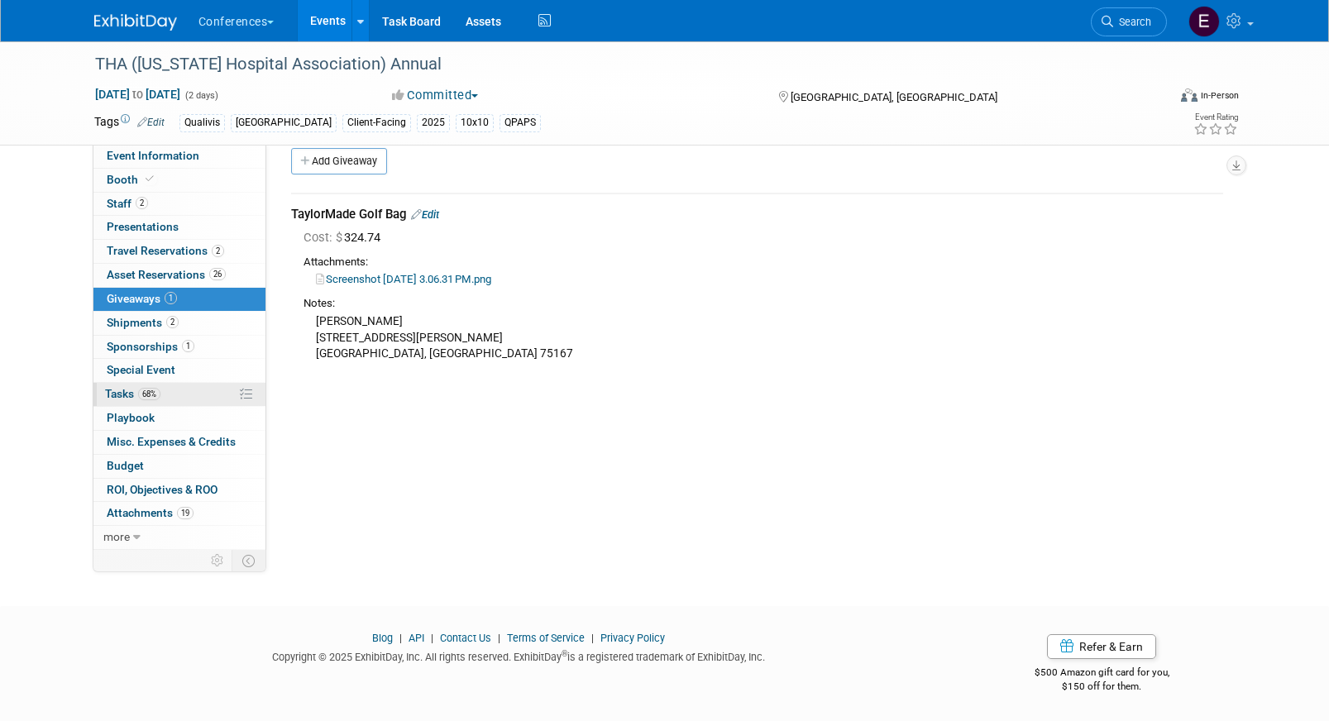
click at [176, 394] on link "68% Tasks 68%" at bounding box center [179, 394] width 172 height 23
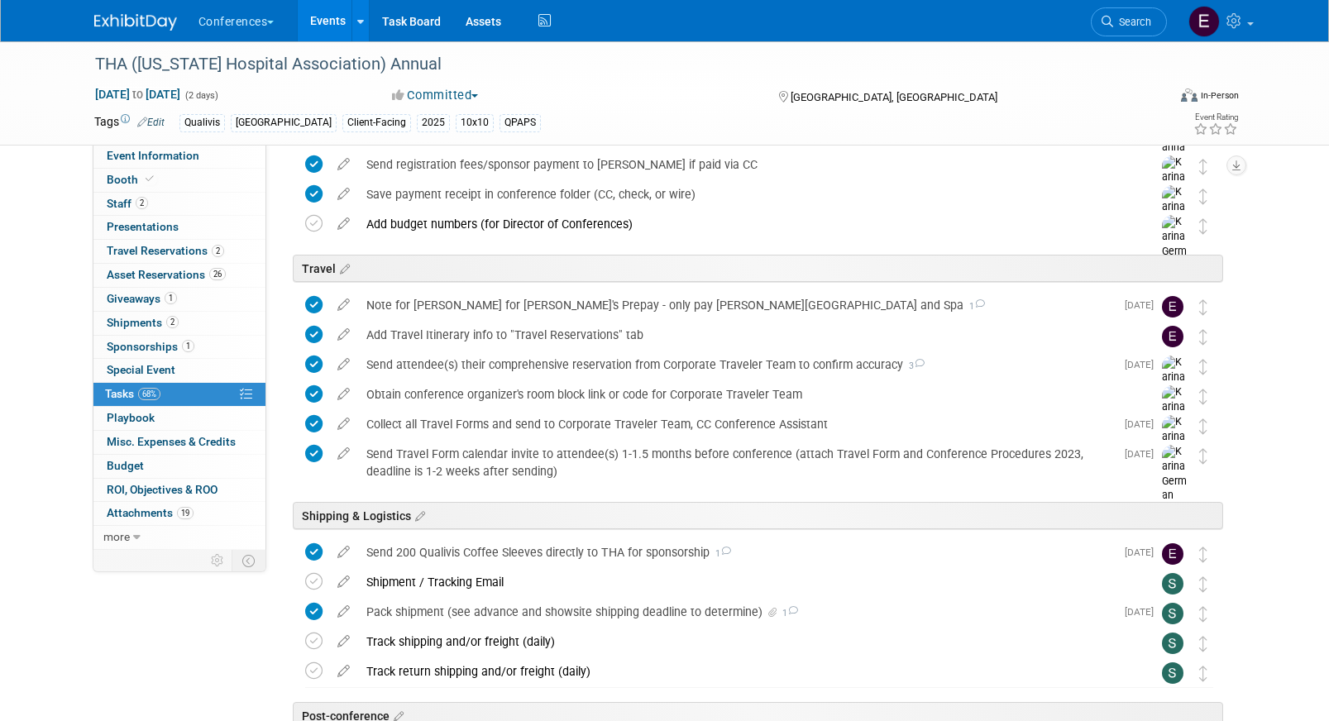
scroll to position [865, 0]
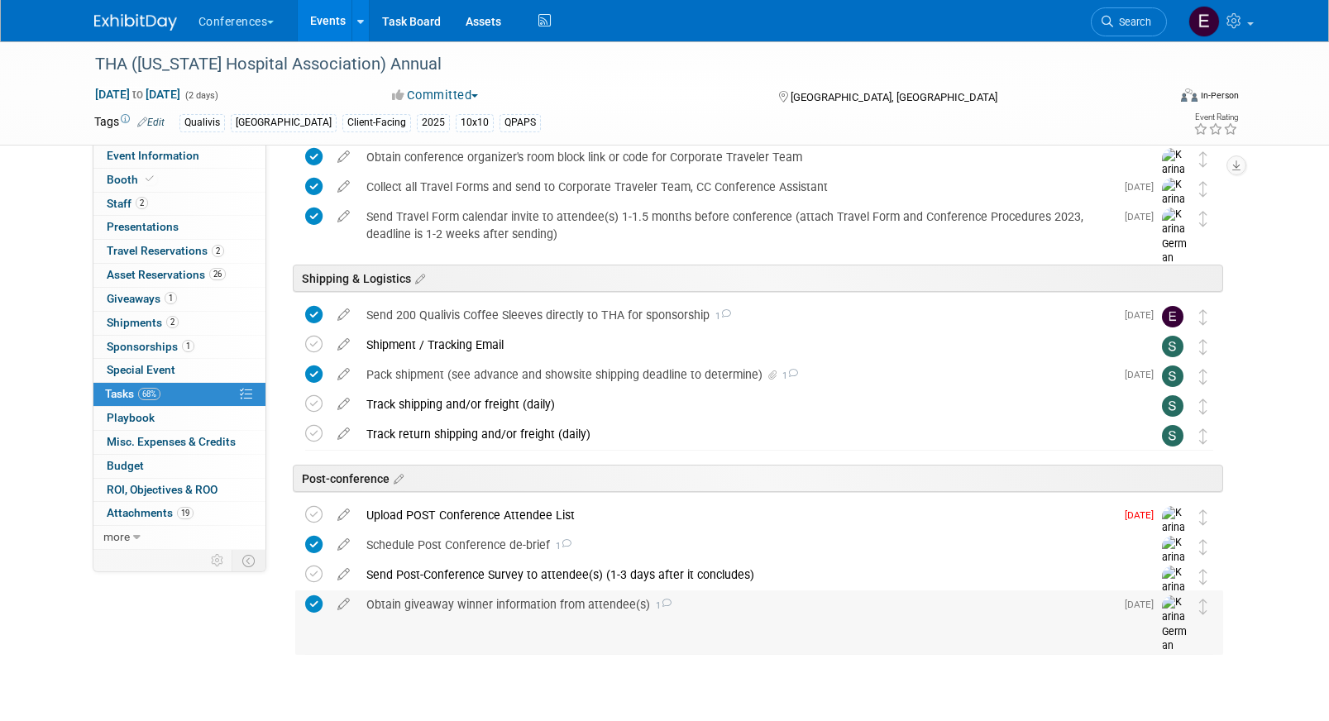
click at [410, 597] on div "Obtain giveaway winner information from attendee(s) 1" at bounding box center [736, 604] width 757 height 28
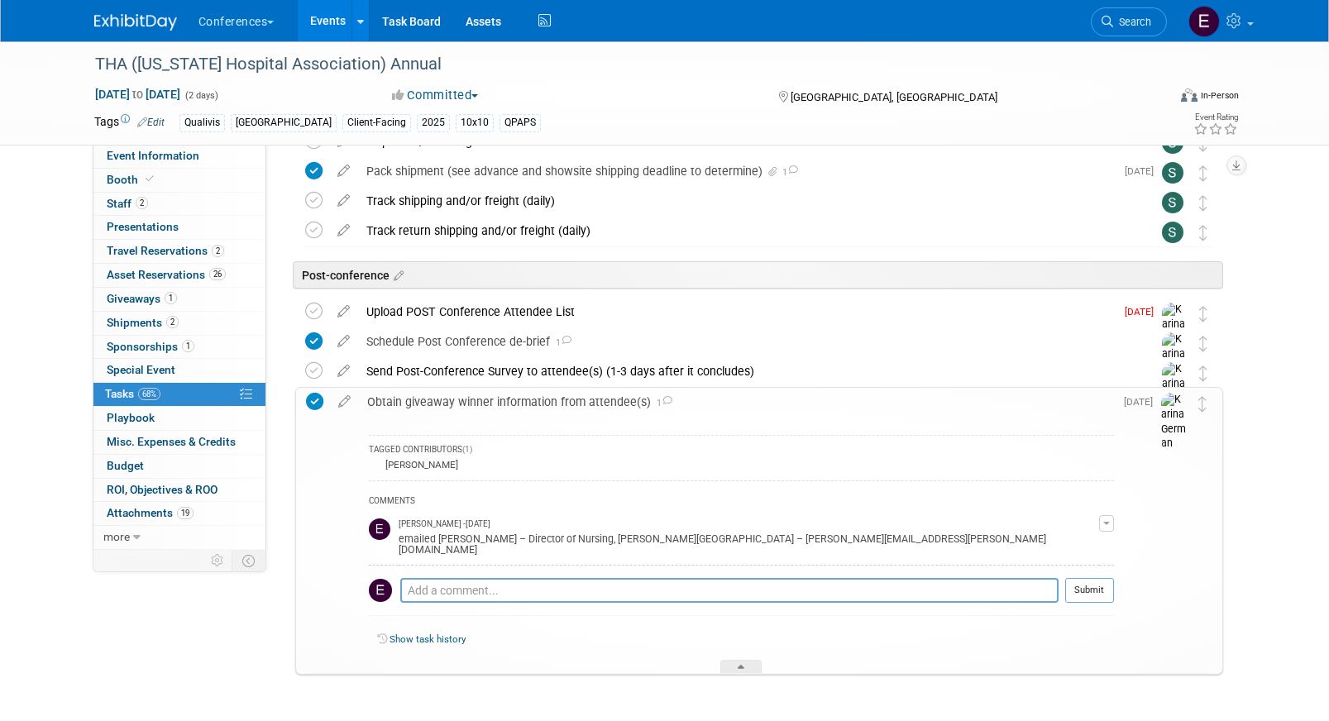
scroll to position [1069, 0]
click at [468, 578] on textarea at bounding box center [729, 589] width 658 height 25
type textarea "ordered golf bag"
click at [1073, 564] on div "COMMENTS Erin Anderson - Yesterday emailed Andrew Eller – Director of Nursing, …" at bounding box center [741, 552] width 745 height 144
click at [1073, 577] on button "Submit" at bounding box center [1089, 589] width 49 height 25
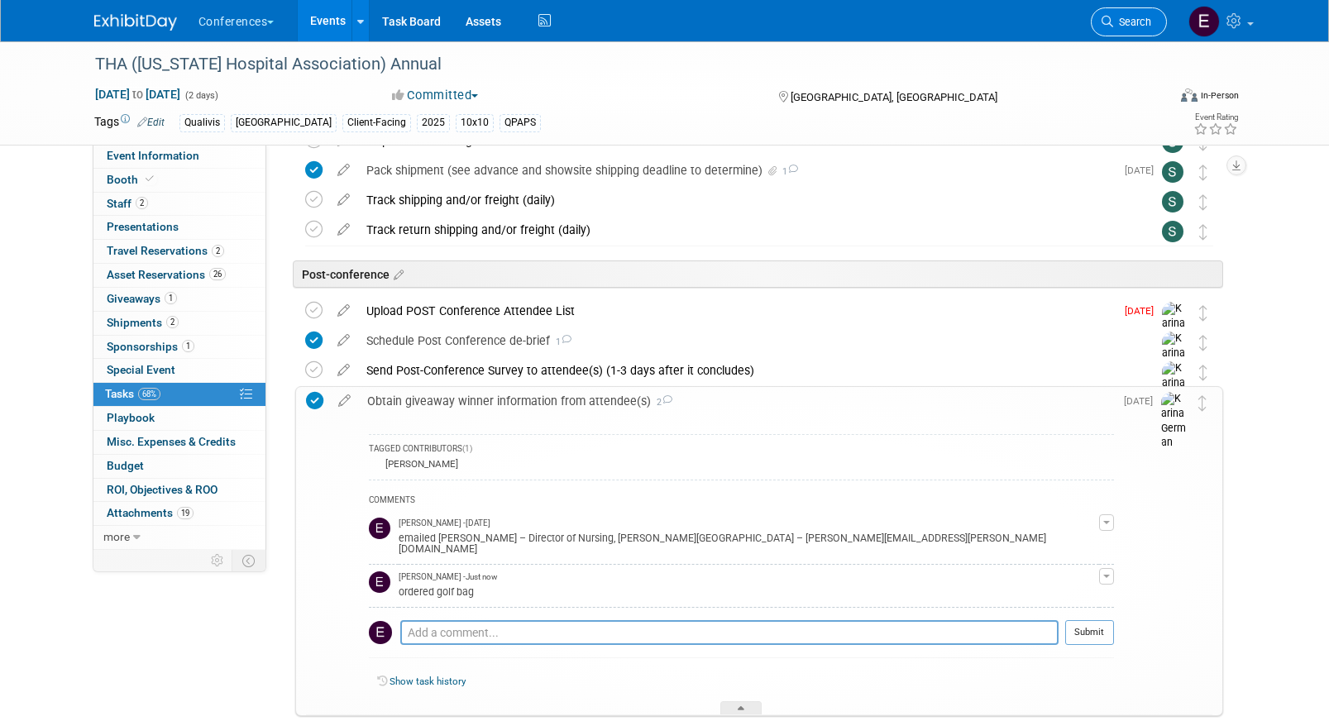
click at [1138, 18] on span "Search" at bounding box center [1132, 22] width 38 height 12
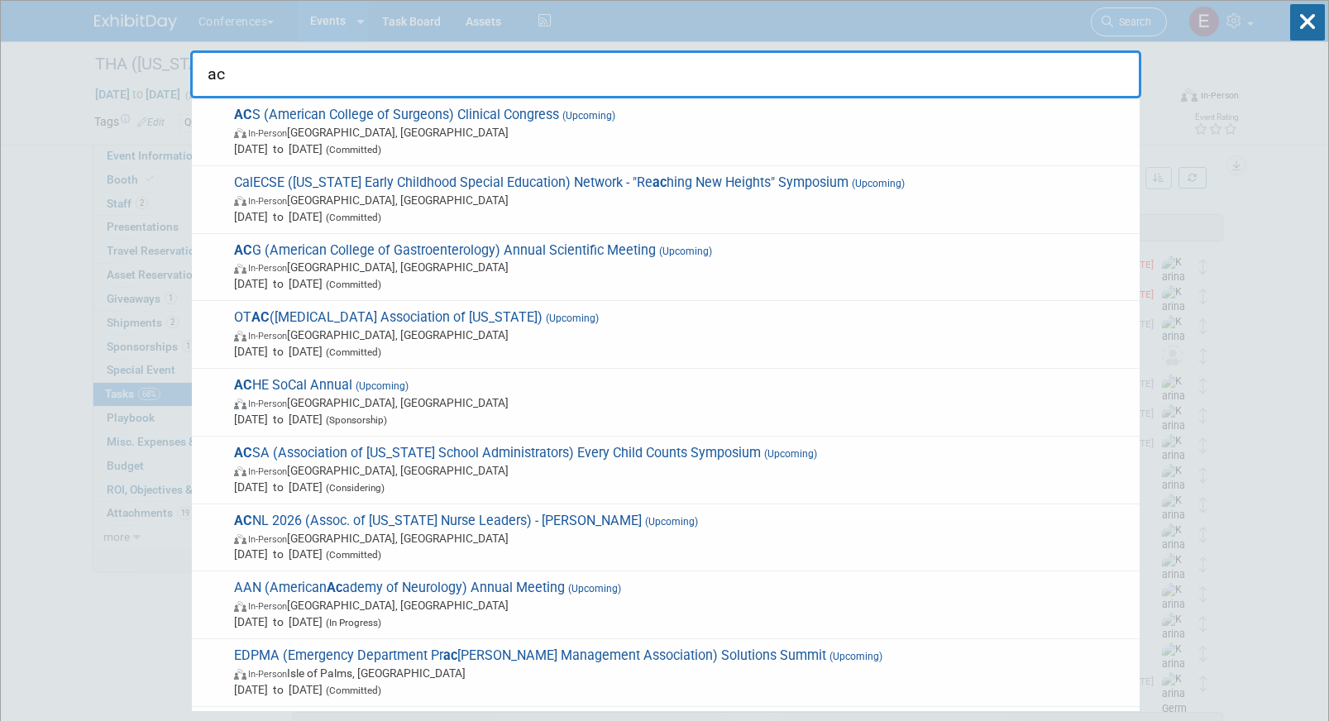
type input "acg"
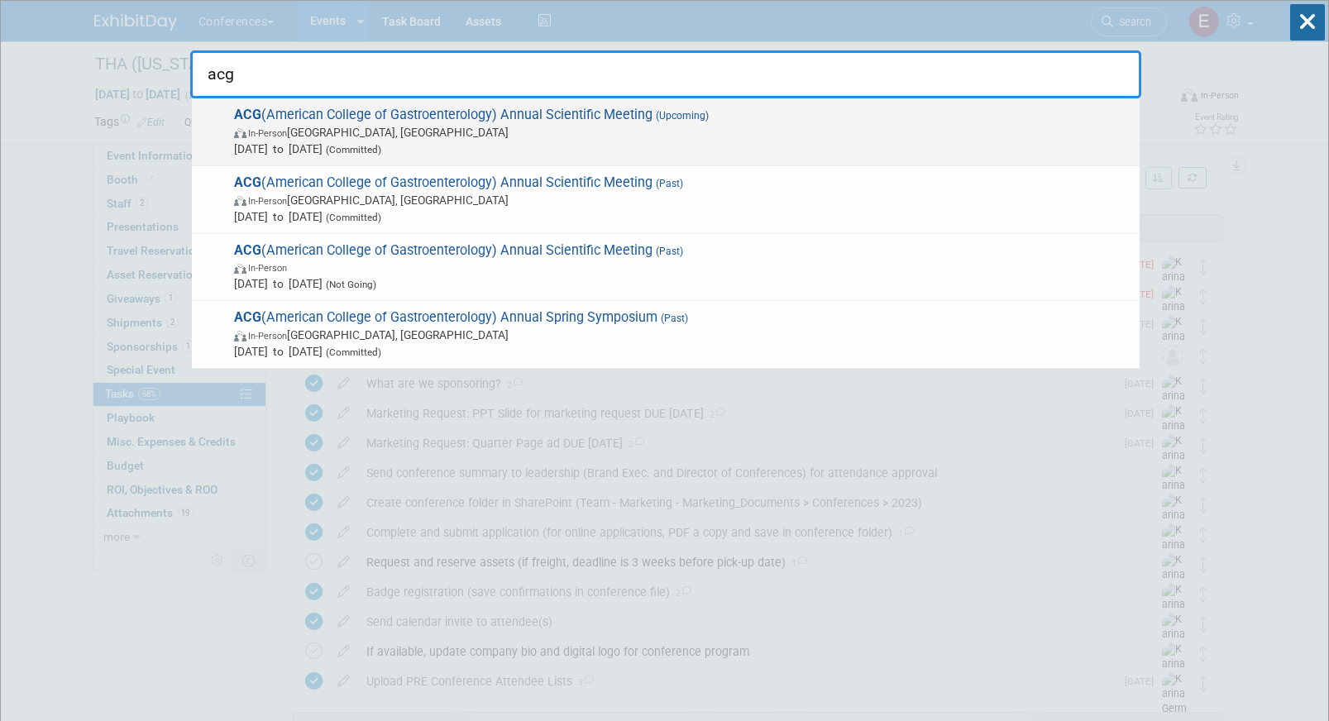
click at [428, 135] on span "In-Person Phoenix, AZ" at bounding box center [682, 132] width 897 height 17
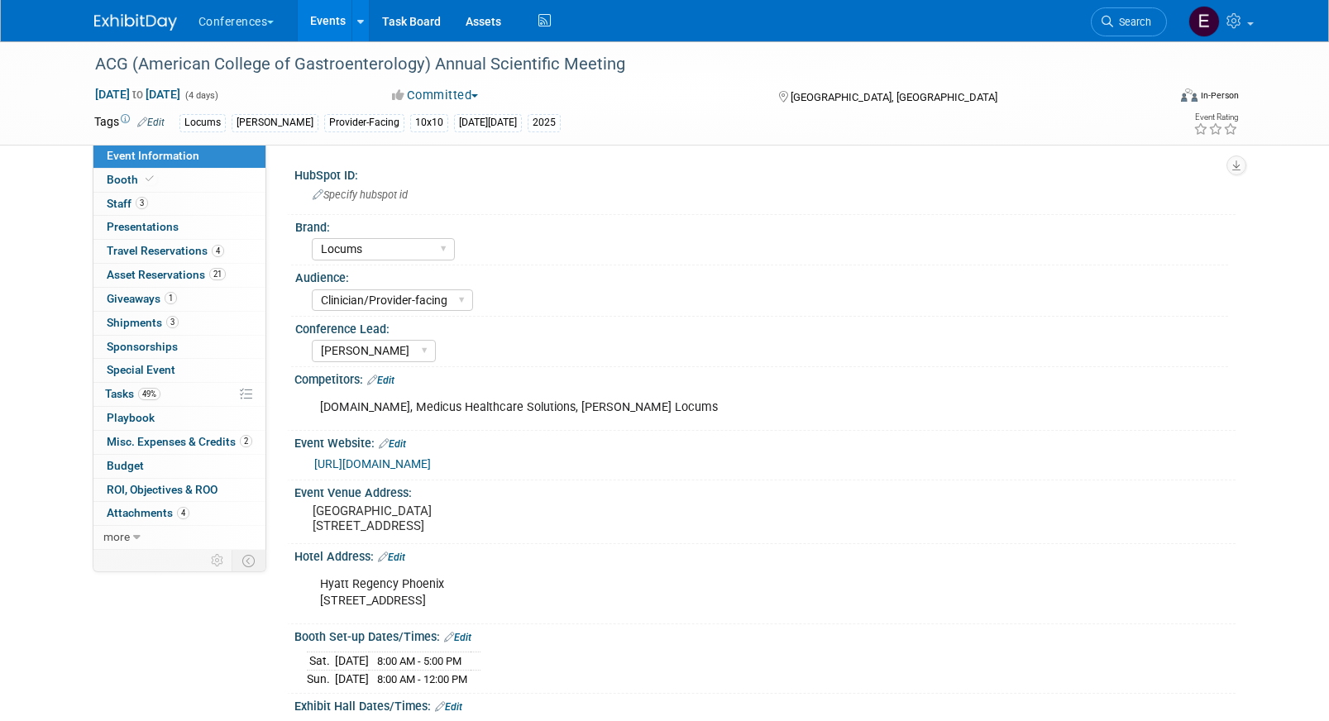
select select "Locums"
select select "Clinician/Provider-facing"
select select "[PERSON_NAME]"
click at [179, 208] on link "3 Staff 3" at bounding box center [179, 204] width 172 height 23
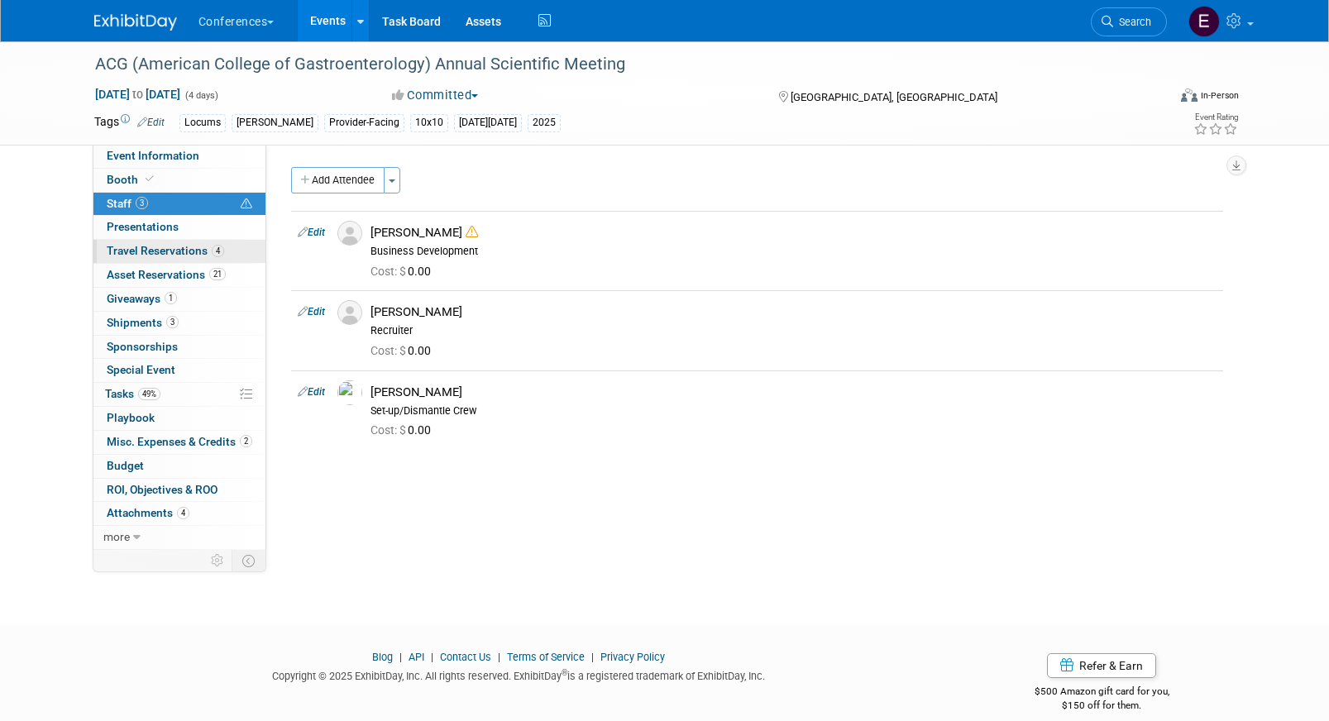
click at [175, 251] on span "Travel Reservations 4" at bounding box center [165, 250] width 117 height 13
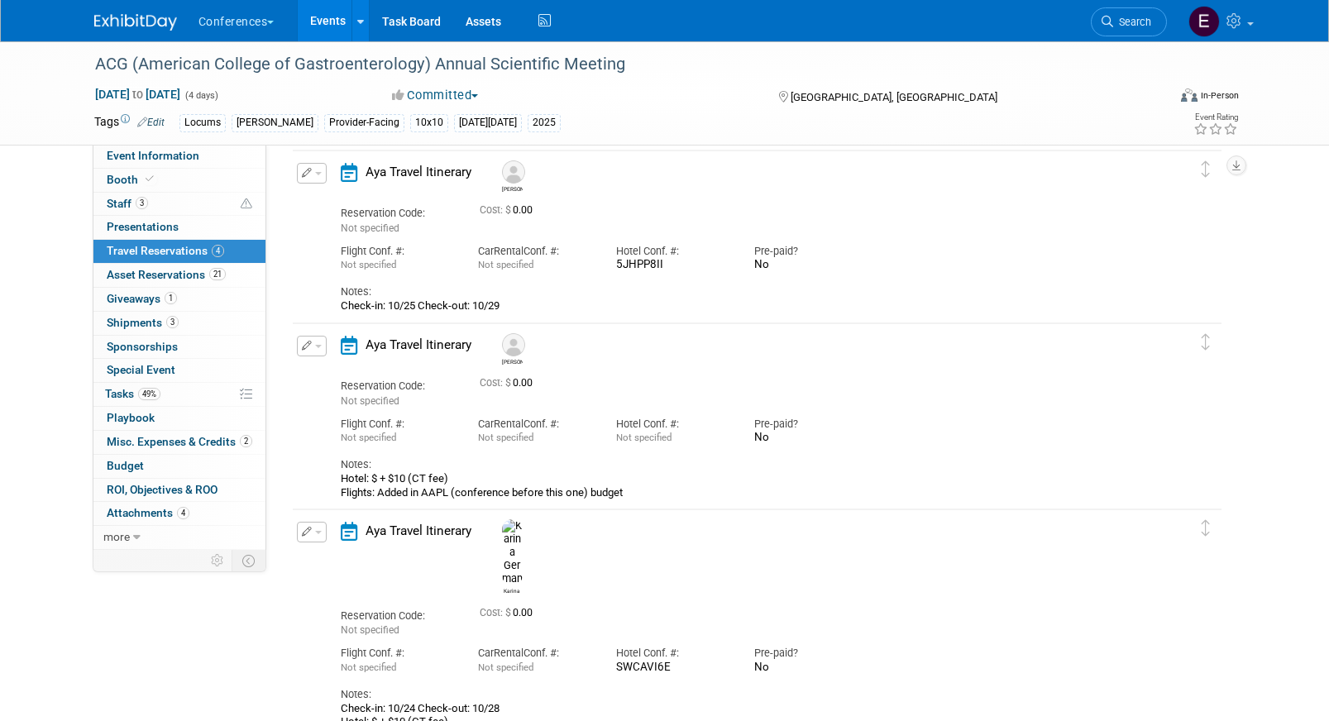
scroll to position [179, 0]
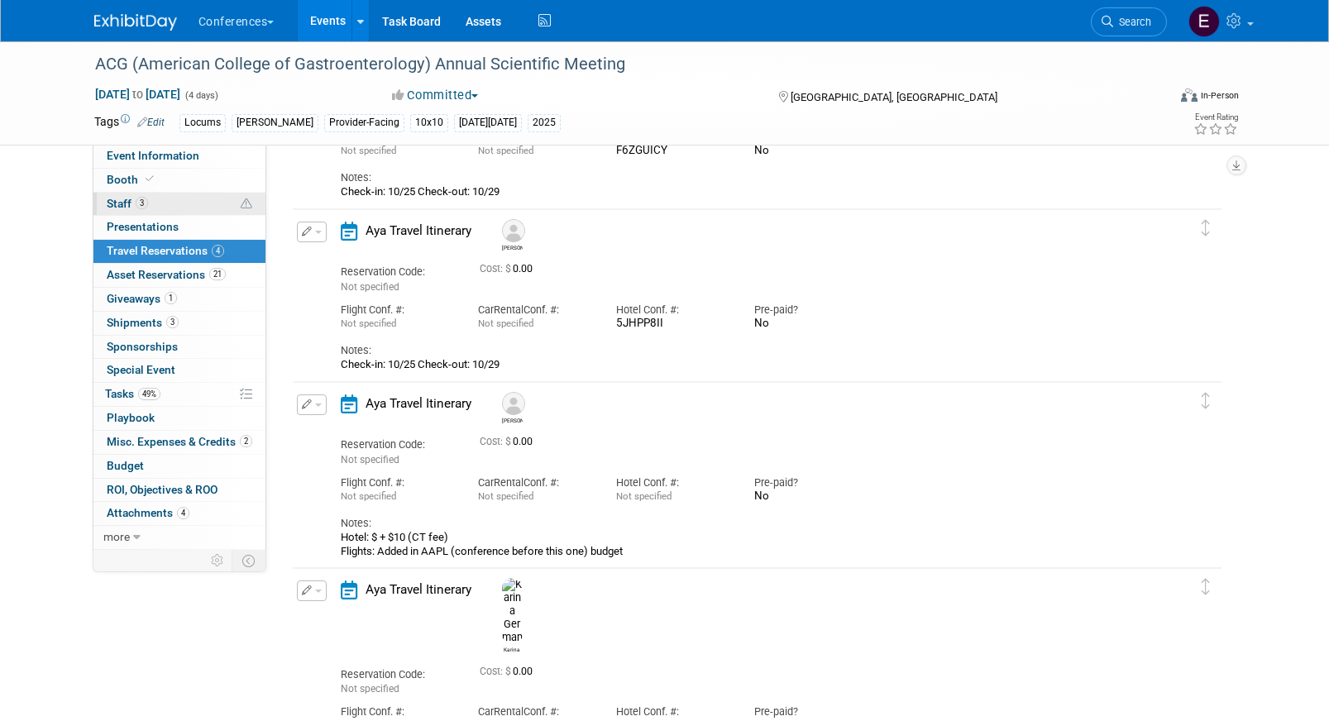
click at [175, 210] on link "3 Staff 3" at bounding box center [179, 204] width 172 height 23
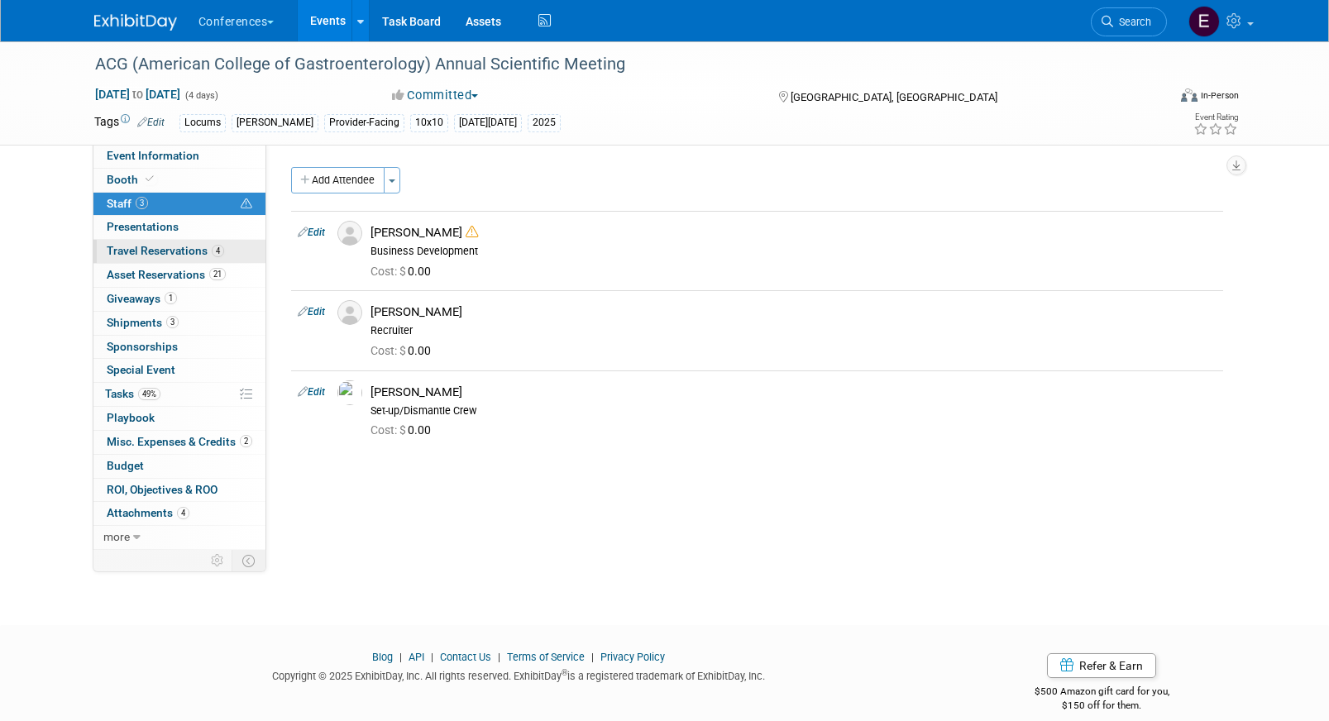
click at [164, 256] on span "Travel Reservations 4" at bounding box center [165, 250] width 117 height 13
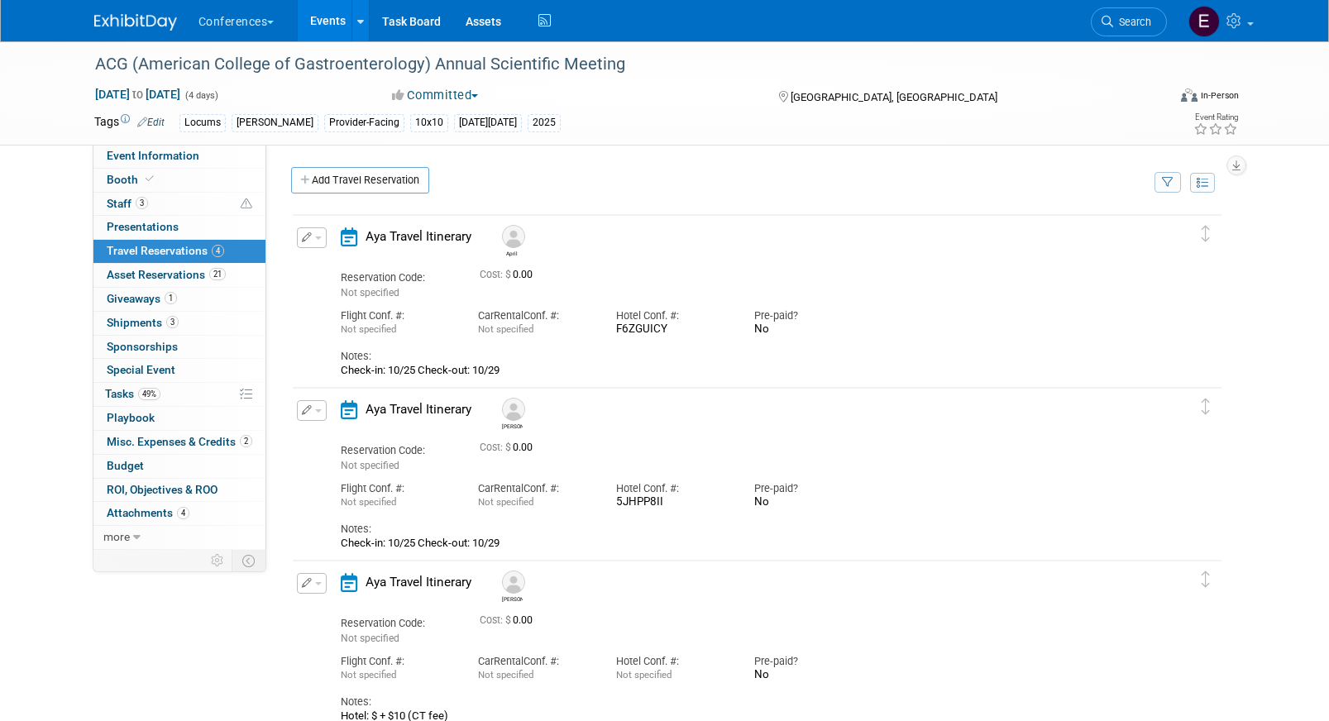
click at [308, 240] on icon "button" at bounding box center [307, 237] width 11 height 10
click at [360, 297] on span "Delete Reservation" at bounding box center [378, 293] width 103 height 13
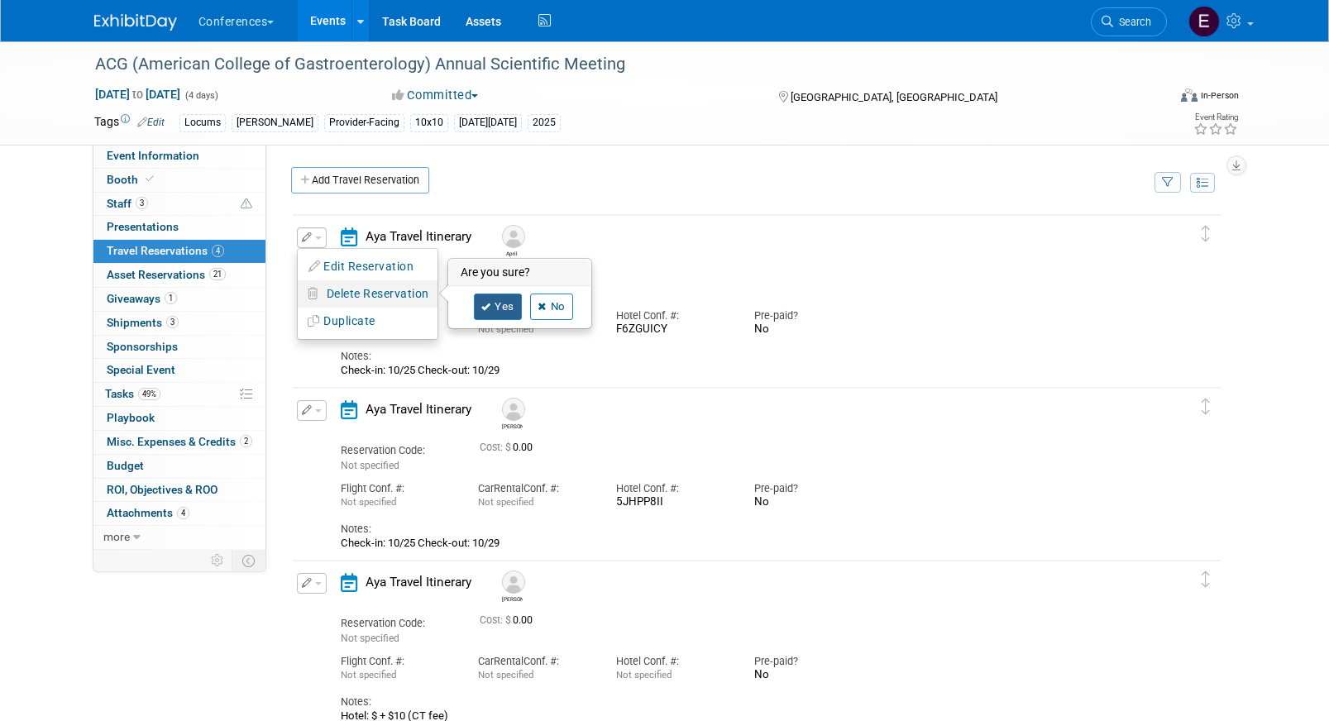
click at [484, 304] on icon at bounding box center [486, 307] width 10 height 9
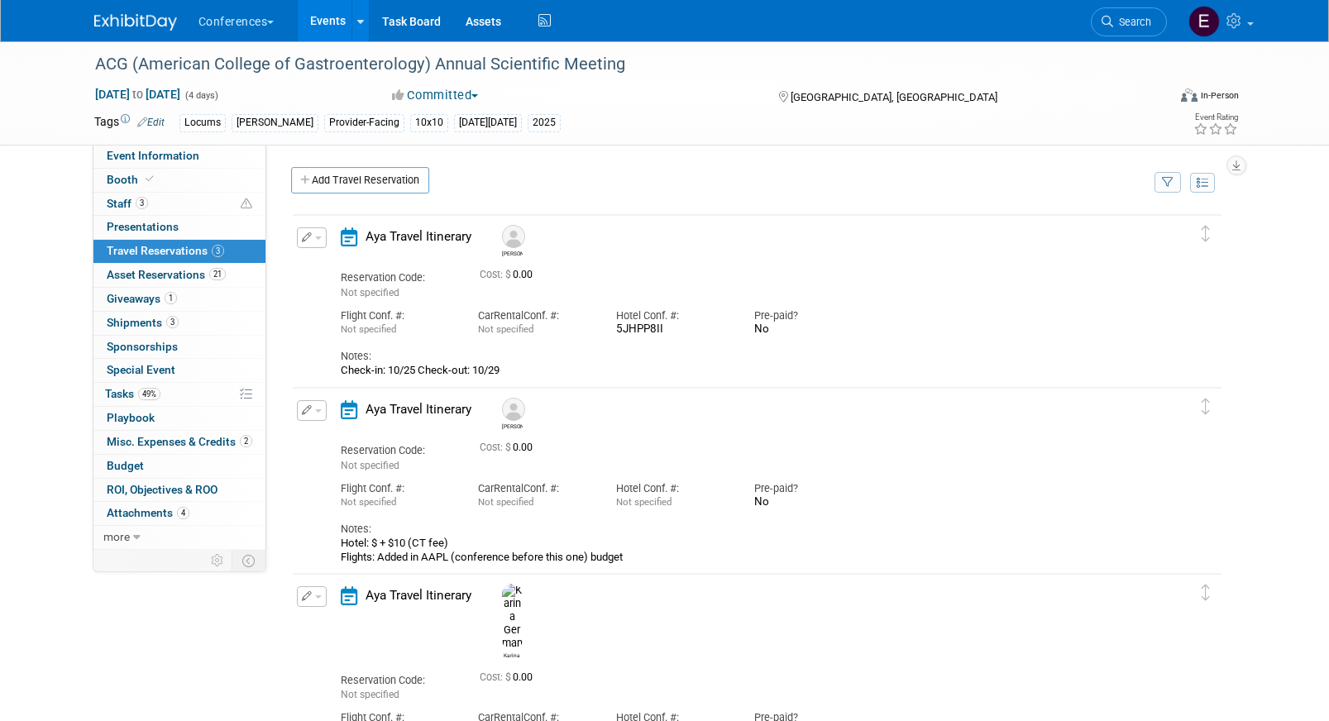
click at [308, 246] on button "button" at bounding box center [312, 237] width 30 height 21
click at [359, 297] on span "Delete Reservation" at bounding box center [378, 293] width 103 height 13
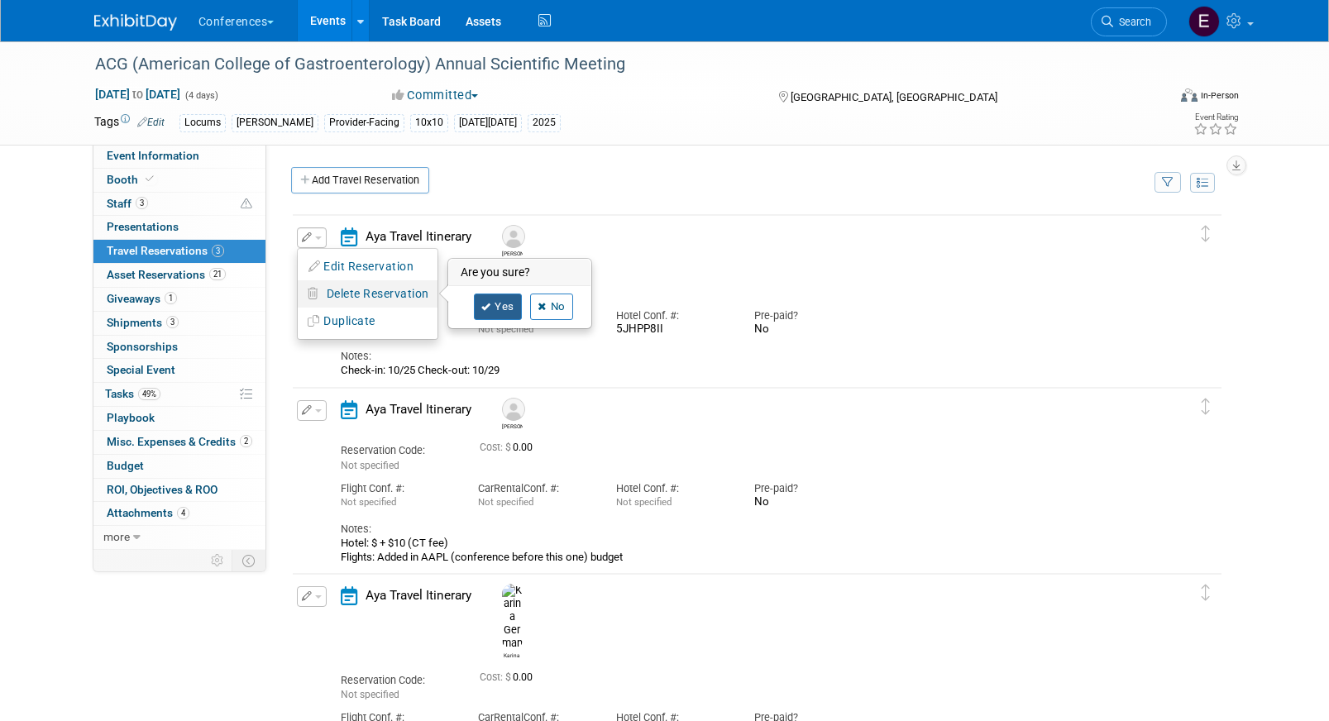
click at [493, 303] on link "Yes" at bounding box center [498, 307] width 48 height 26
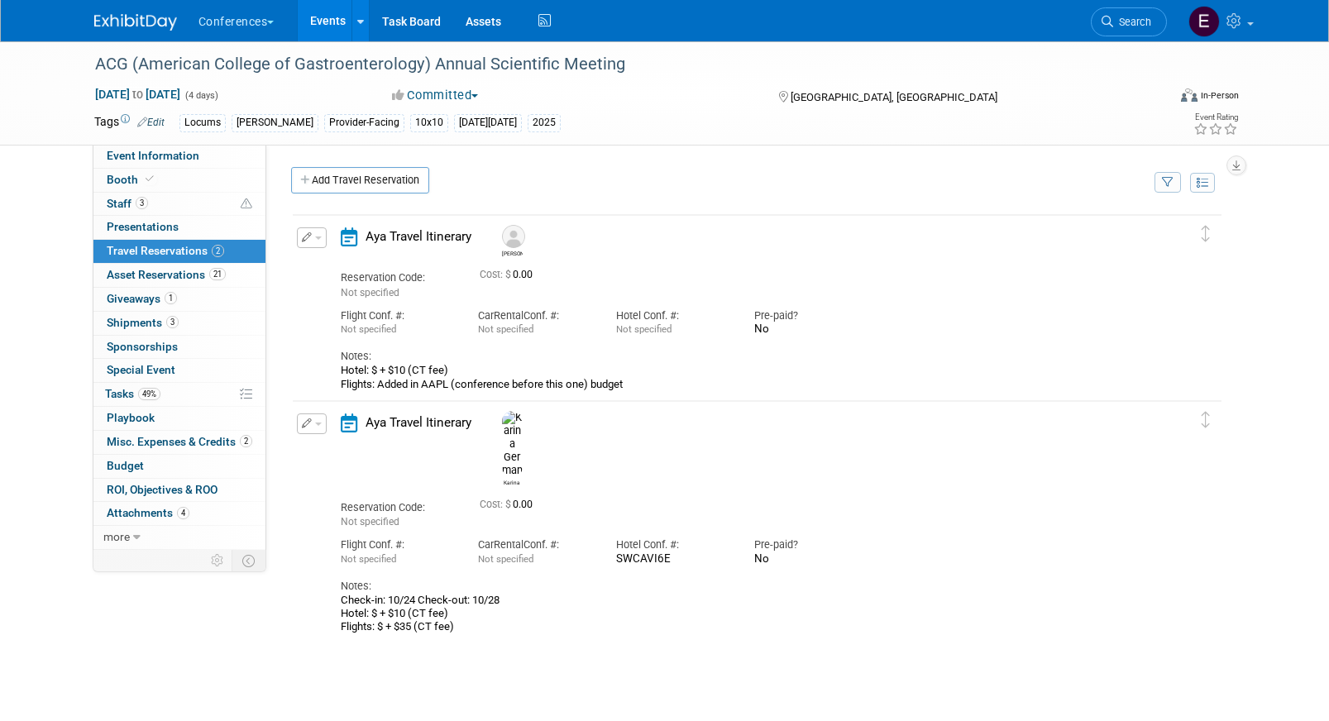
click at [308, 421] on icon "button" at bounding box center [307, 423] width 11 height 10
click at [373, 473] on span "Delete Reservation" at bounding box center [378, 479] width 103 height 13
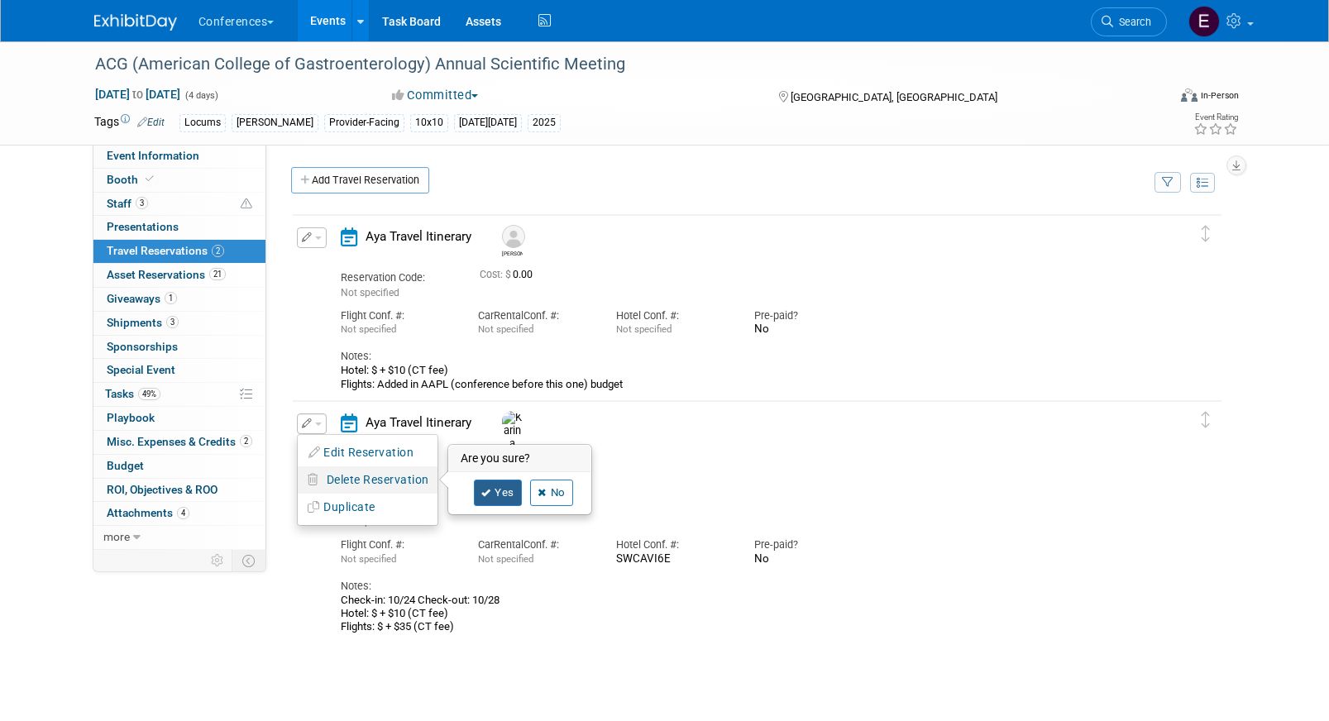
click at [506, 496] on link "Yes" at bounding box center [498, 493] width 48 height 26
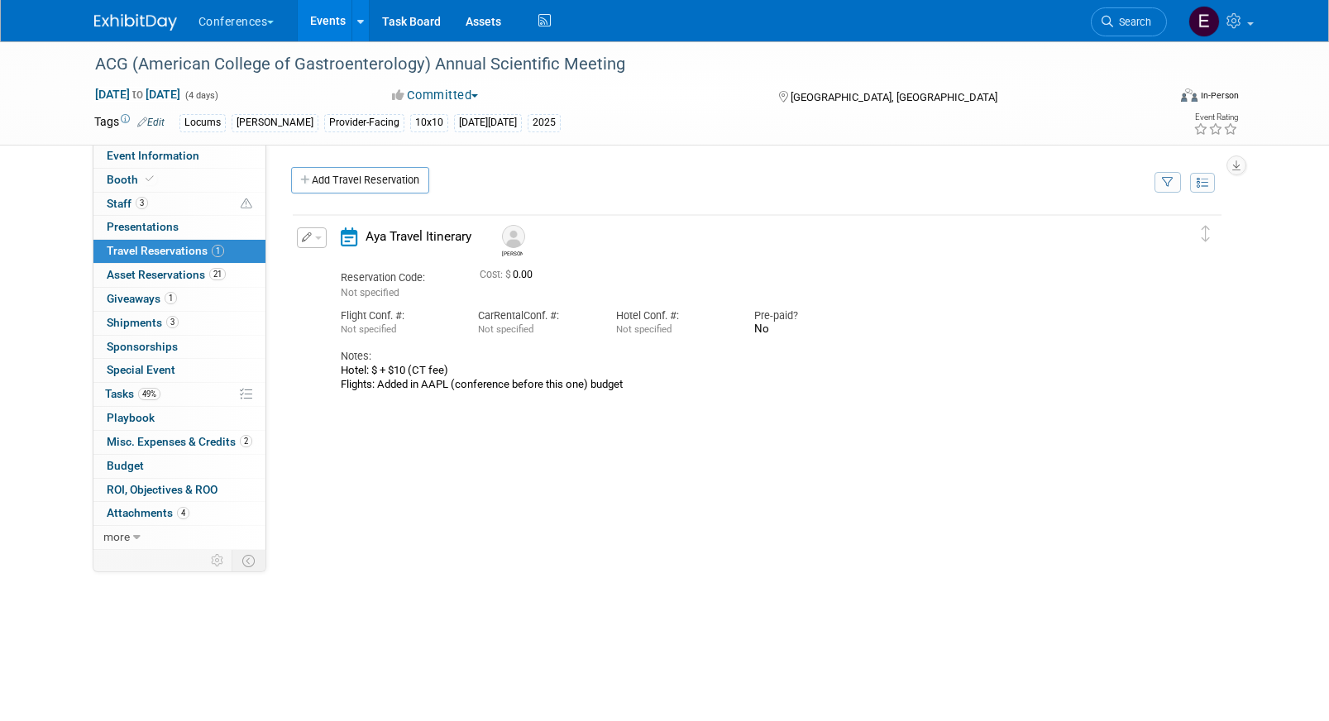
click at [315, 240] on span "button" at bounding box center [318, 238] width 7 height 3
click at [332, 262] on button "Edit Reservation" at bounding box center [368, 267] width 140 height 24
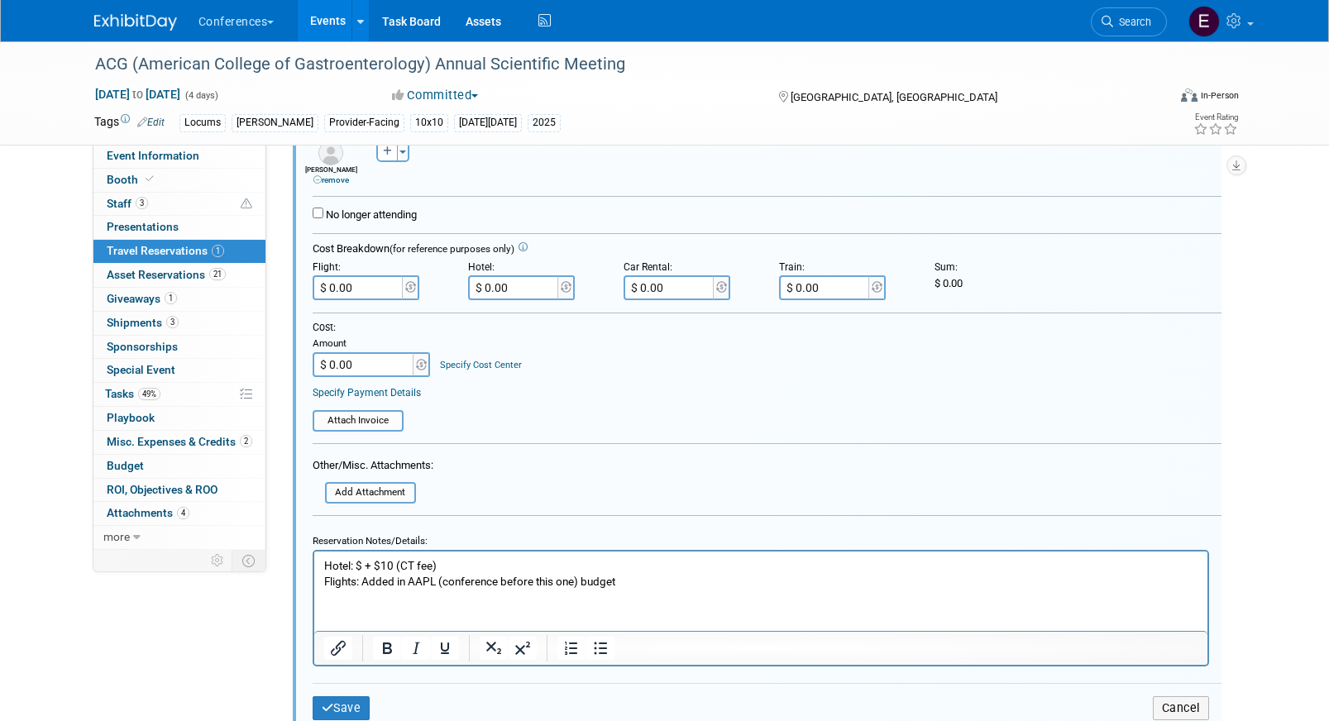
scroll to position [346, 0]
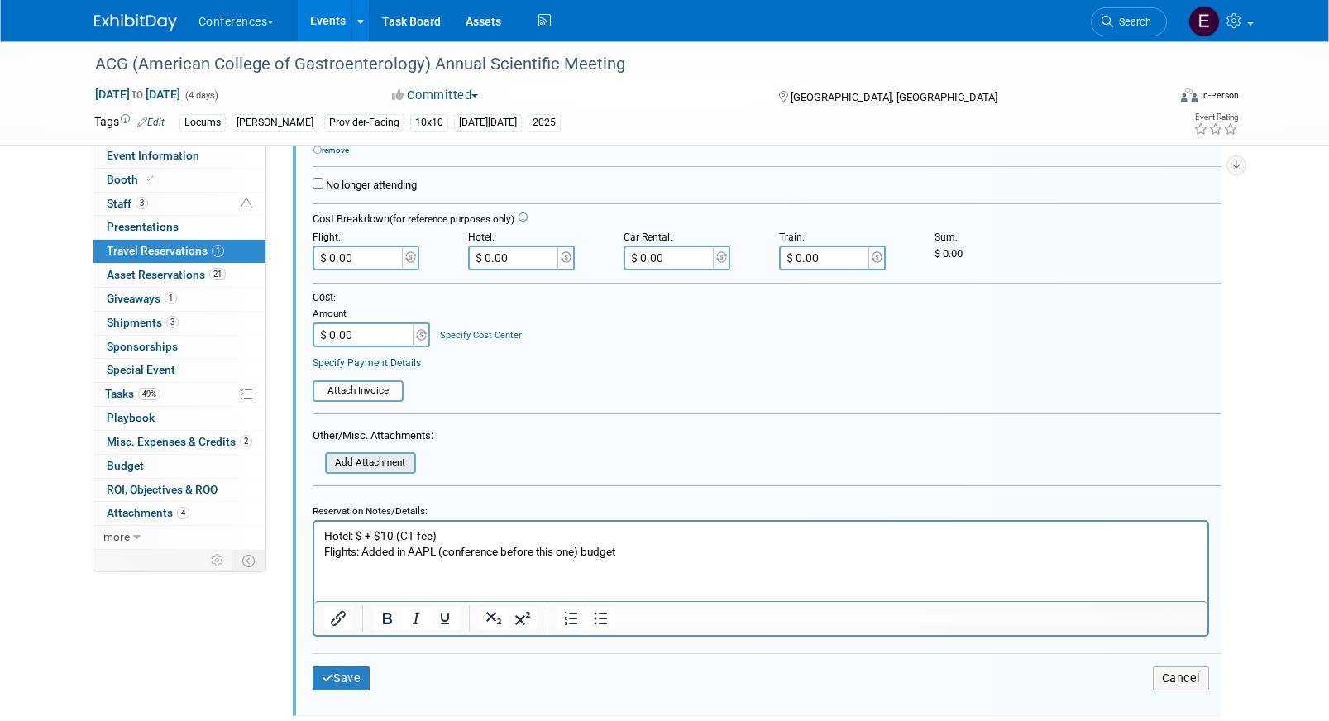
click at [355, 460] on input "file" at bounding box center [316, 463] width 197 height 18
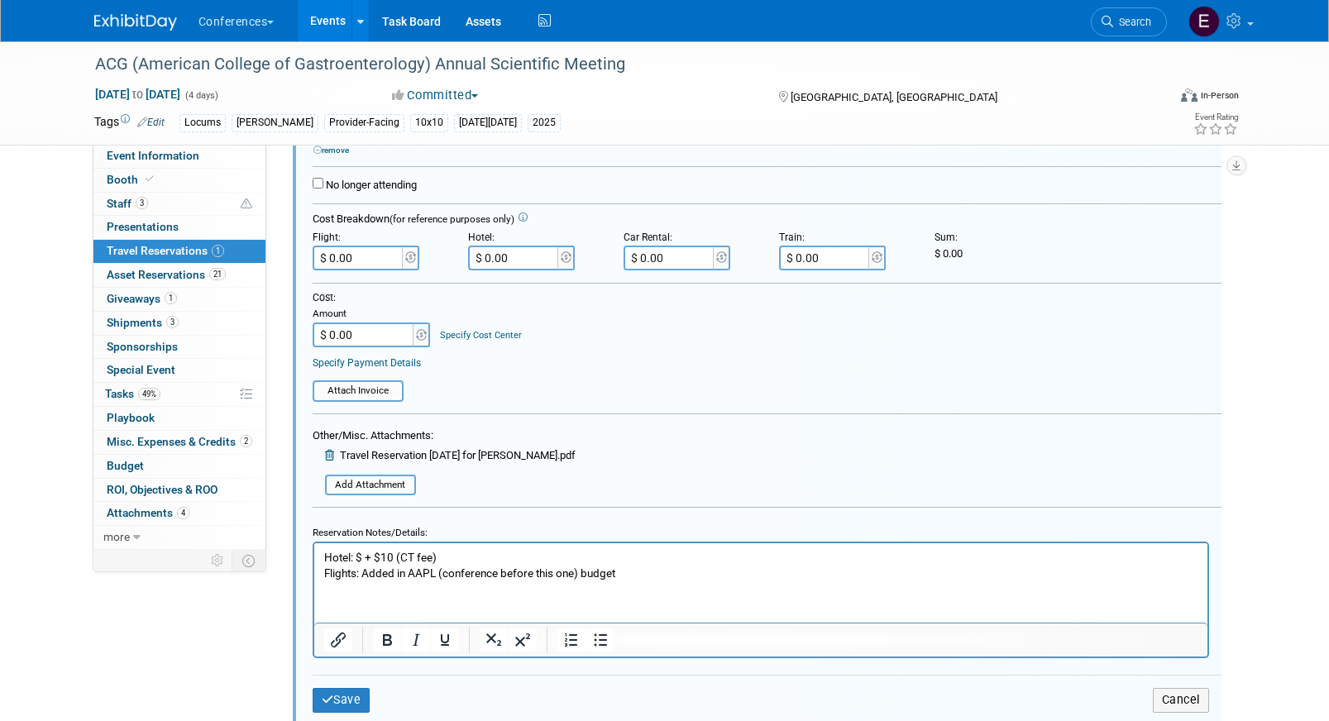
scroll to position [398, 0]
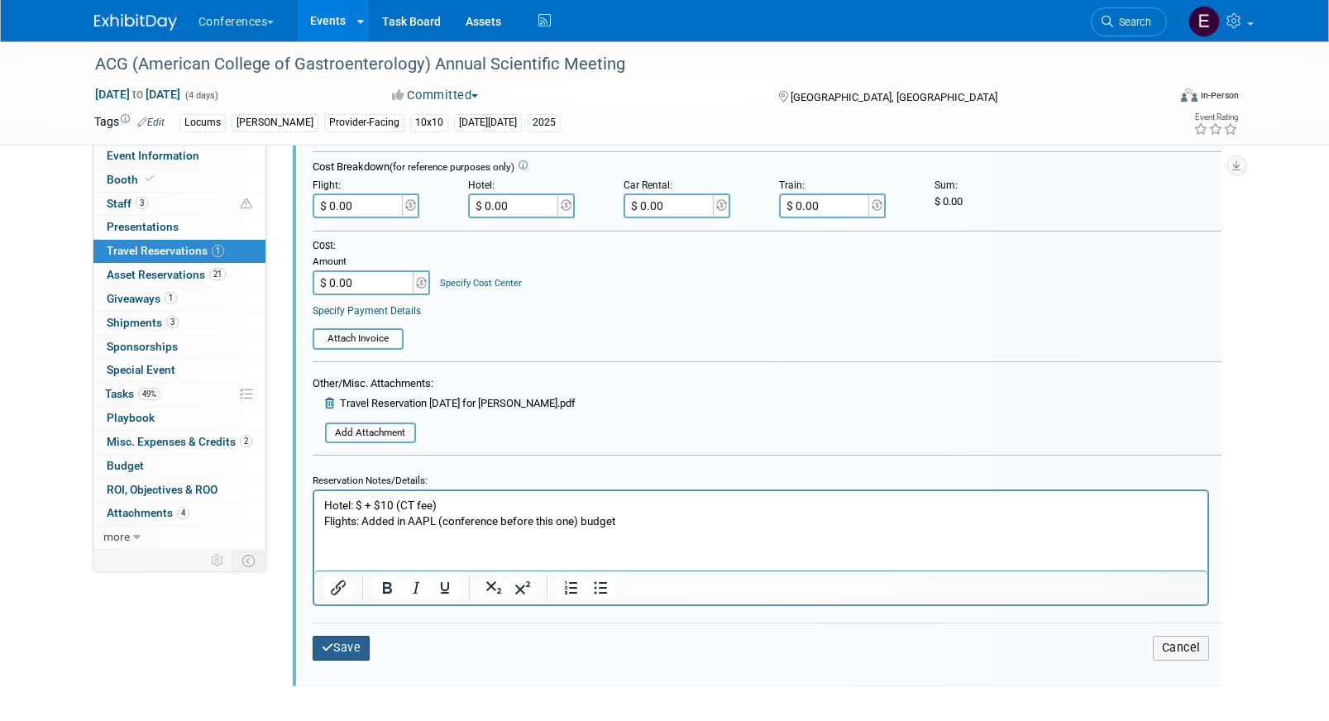
click at [341, 643] on button "Save" at bounding box center [342, 648] width 58 height 24
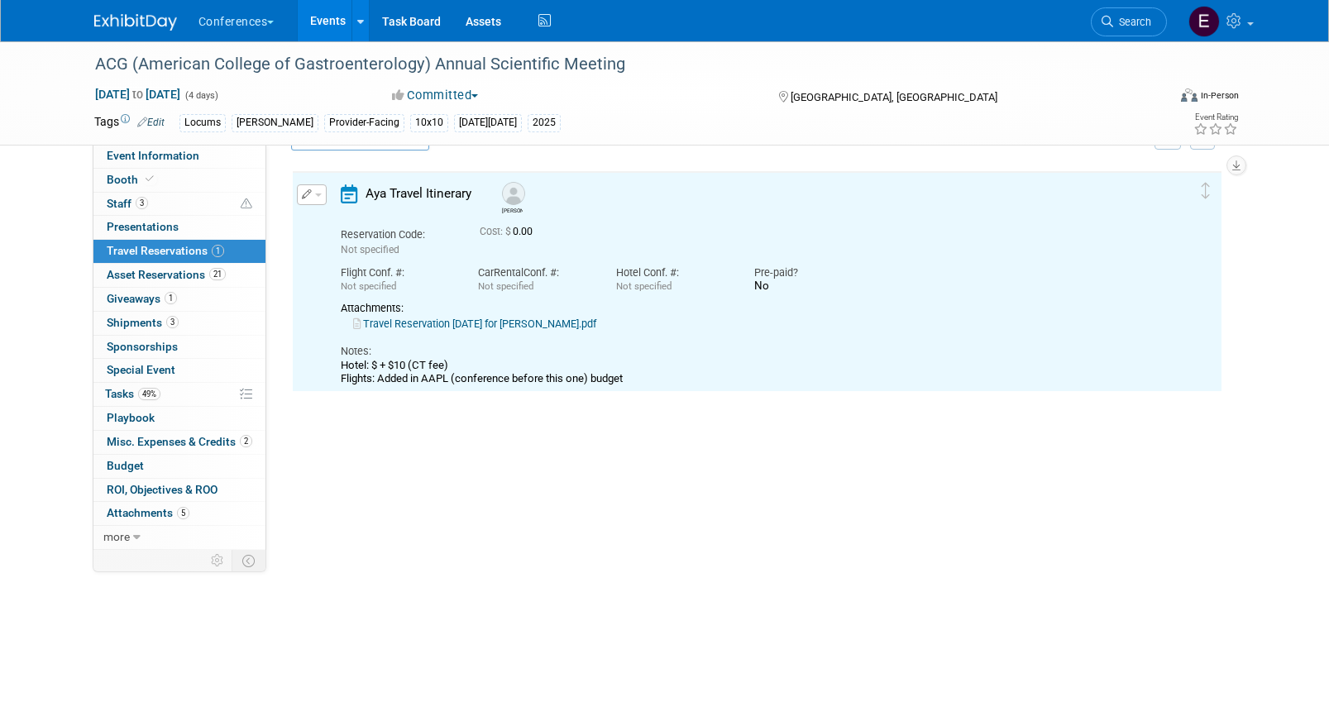
scroll to position [28, 0]
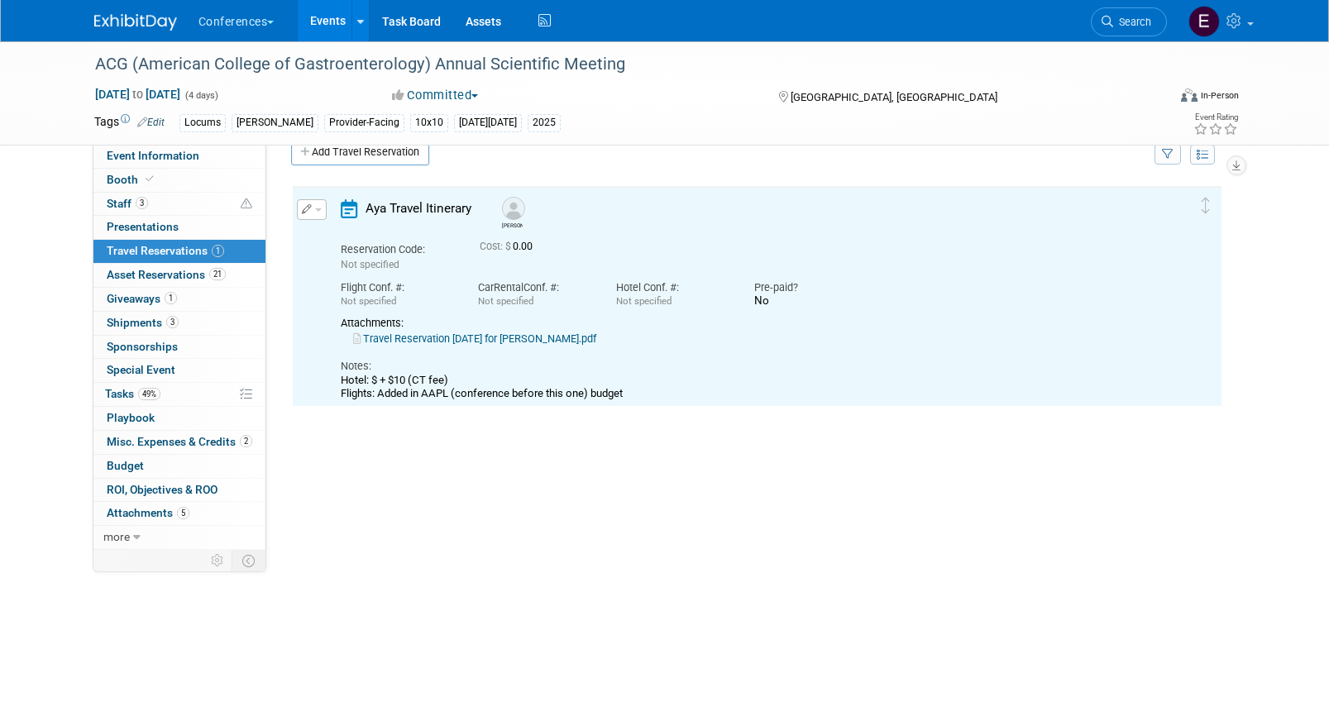
click at [496, 340] on link "Travel Reservation October 25 for BRANDY COLLIER.pdf" at bounding box center [474, 338] width 243 height 12
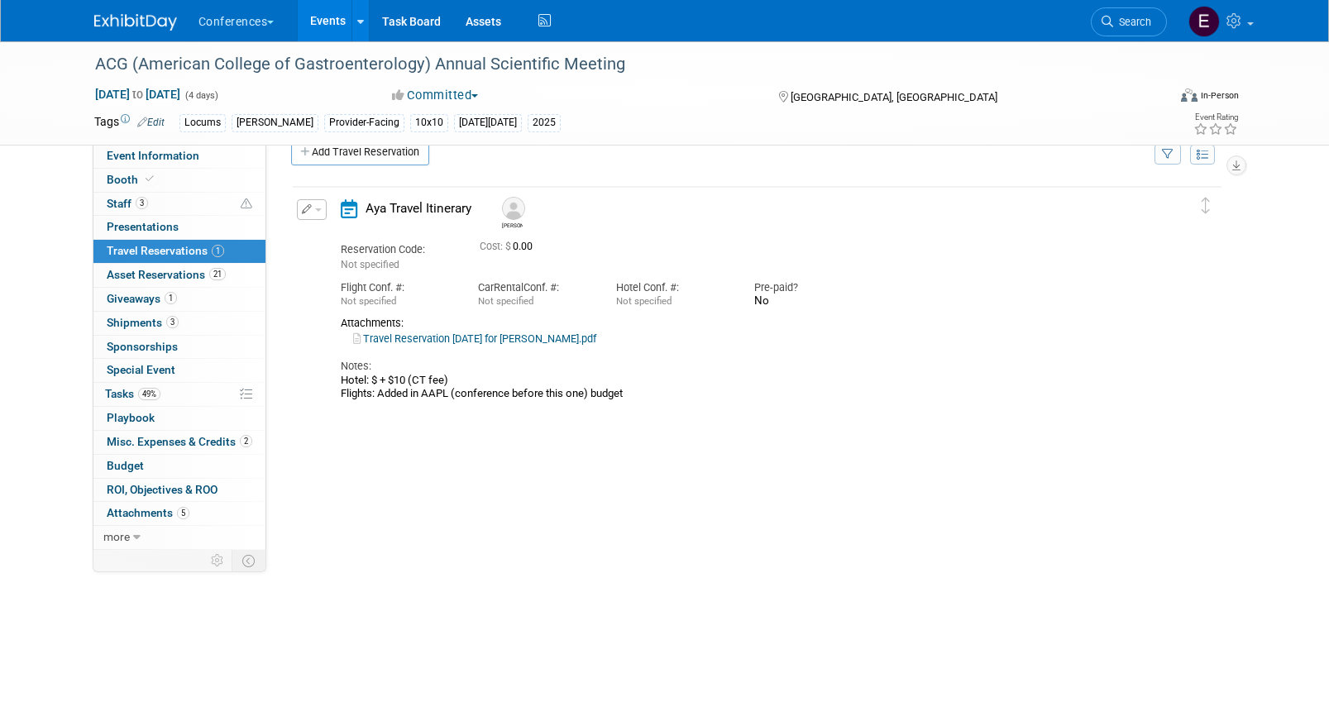
click at [315, 207] on button "button" at bounding box center [312, 209] width 30 height 21
click at [315, 235] on icon "button" at bounding box center [314, 238] width 13 height 12
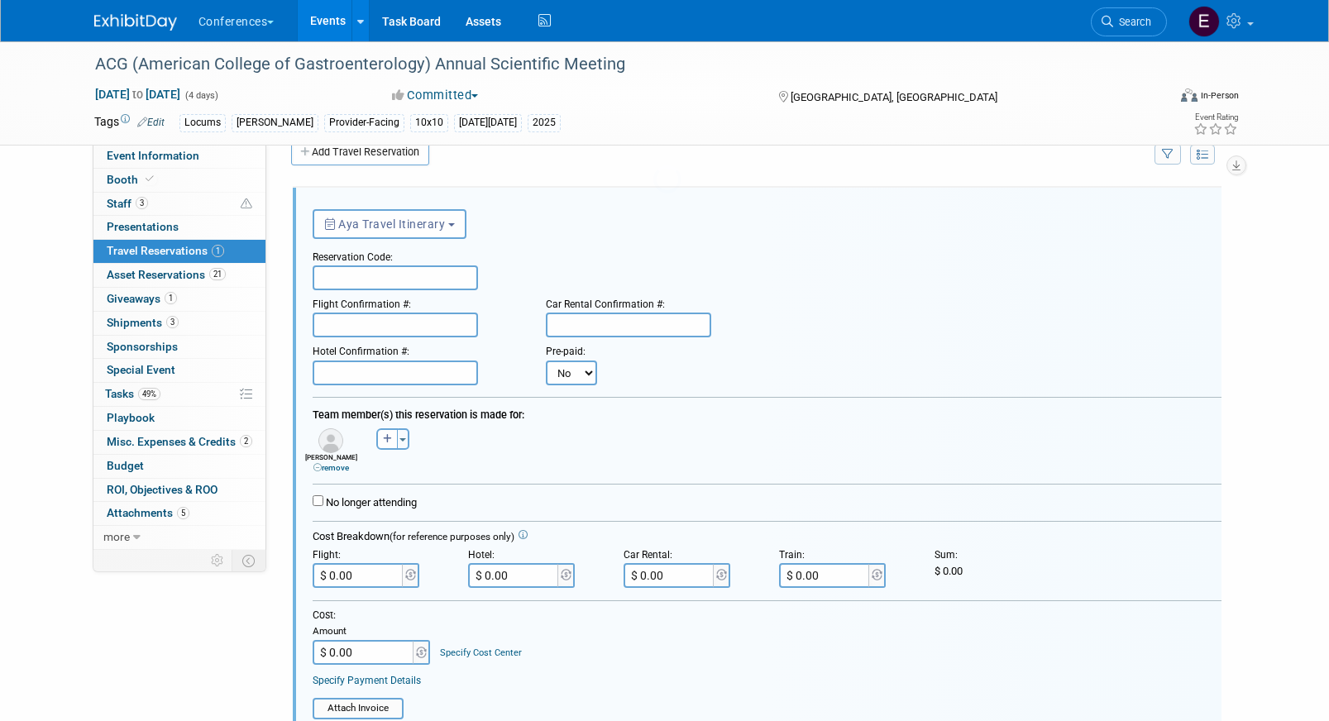
scroll to position [0, 0]
click at [343, 280] on input "text" at bounding box center [395, 277] width 165 height 25
paste input "CASOJZ"
type input "CASOJZ"
click at [366, 372] on input "text" at bounding box center [395, 373] width 165 height 25
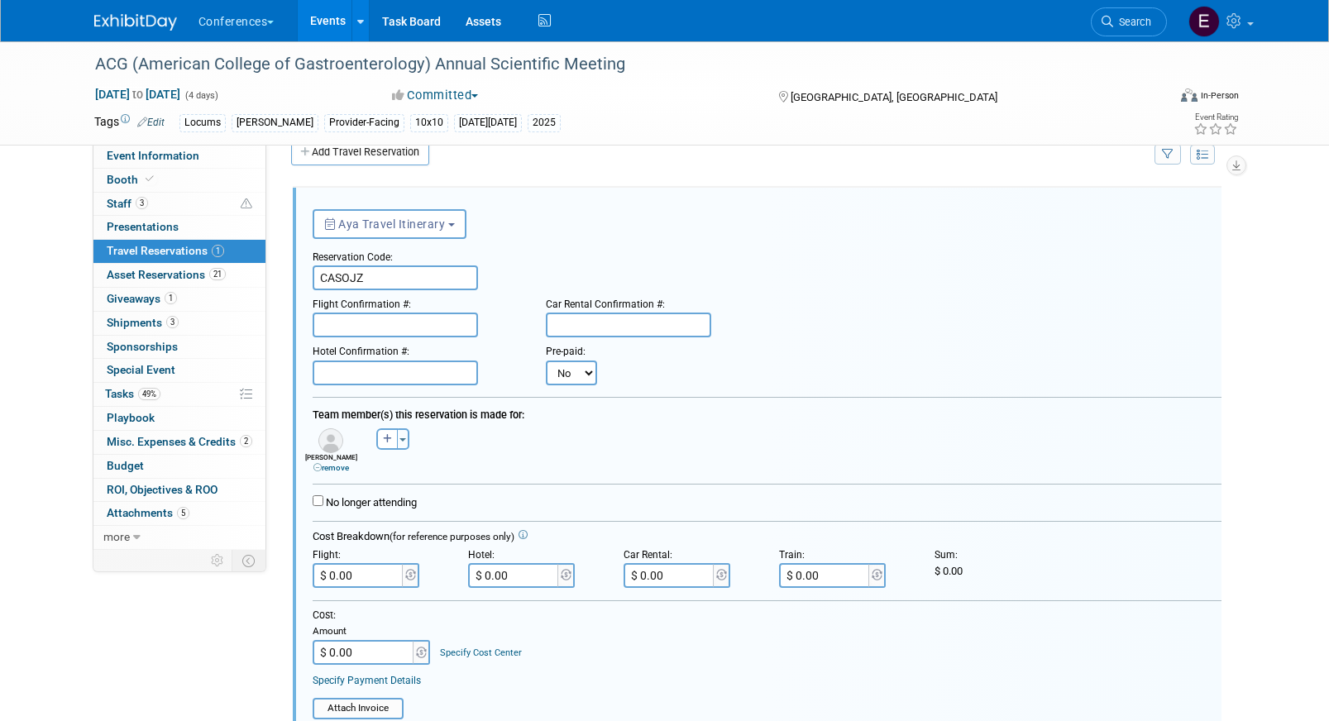
paste input "XC7PPR33"
type input "XC7PPR33"
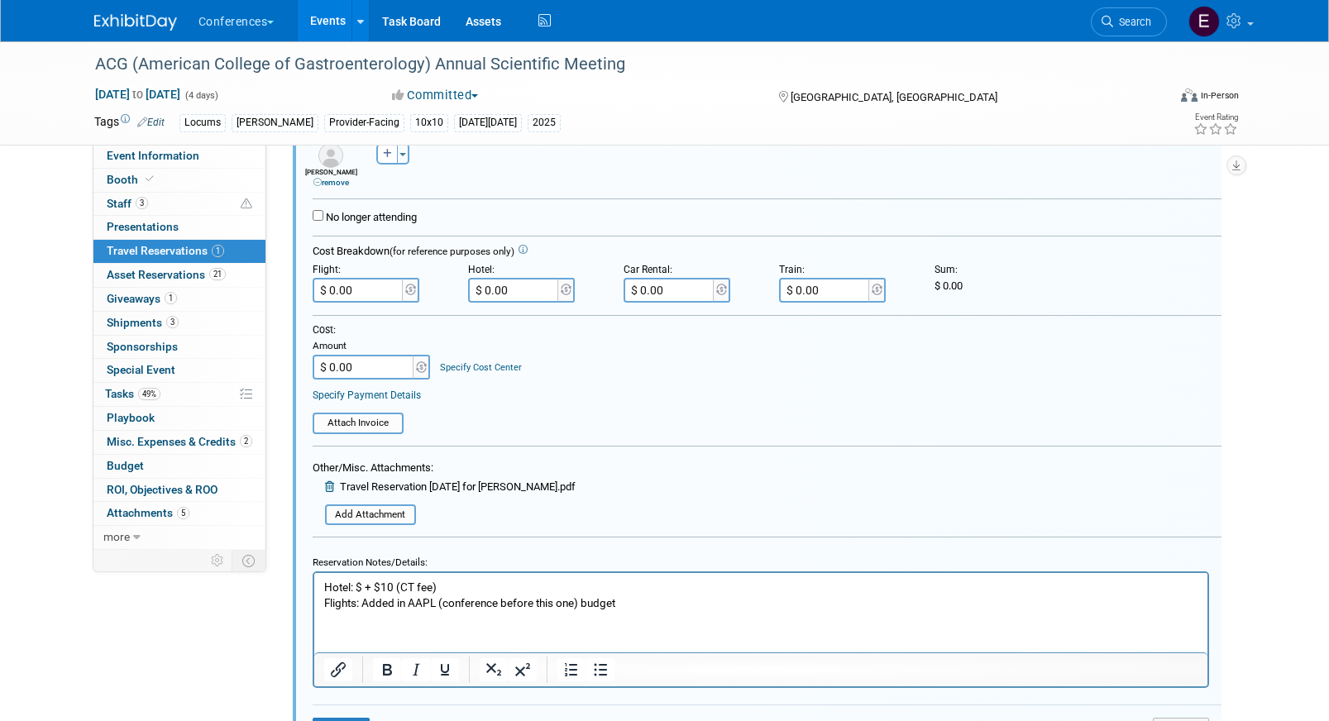
scroll to position [317, 0]
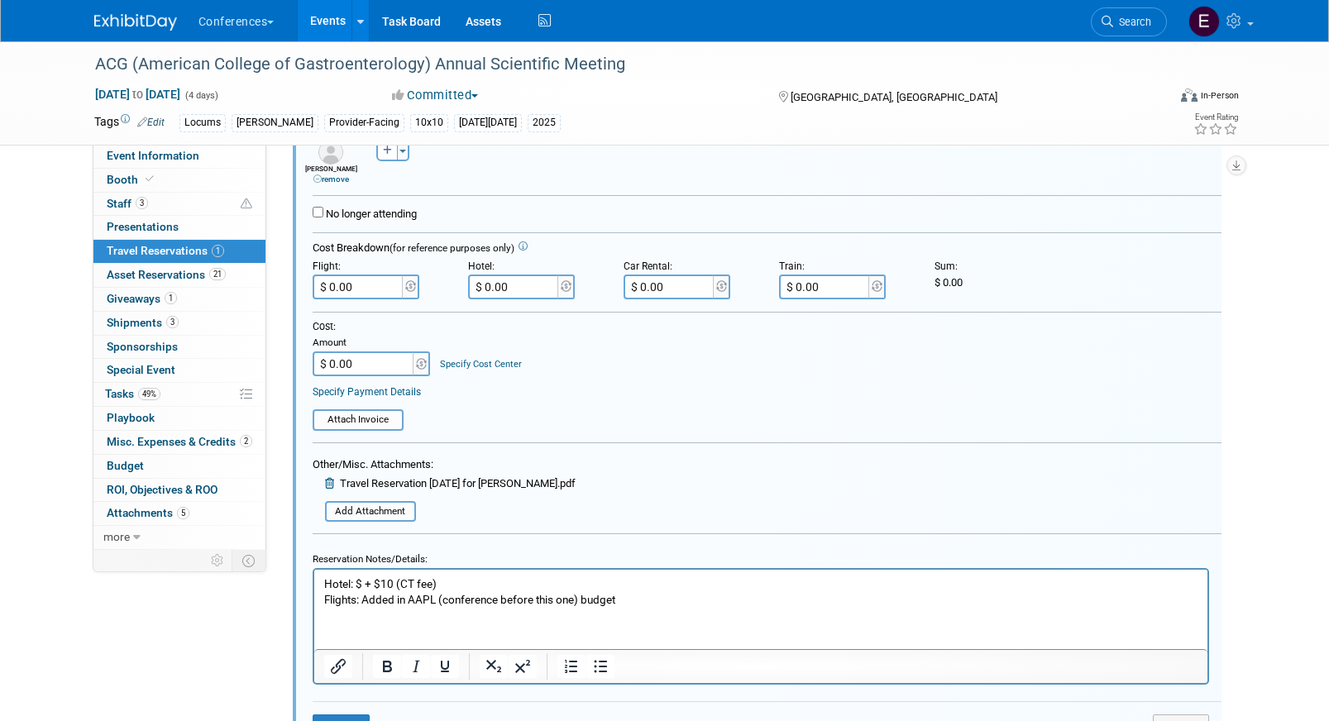
click at [360, 585] on p "Hotel: $ + $10 (CT fee) Flights: Added in AAPL (conference before this one) bud…" at bounding box center [760, 591] width 874 height 31
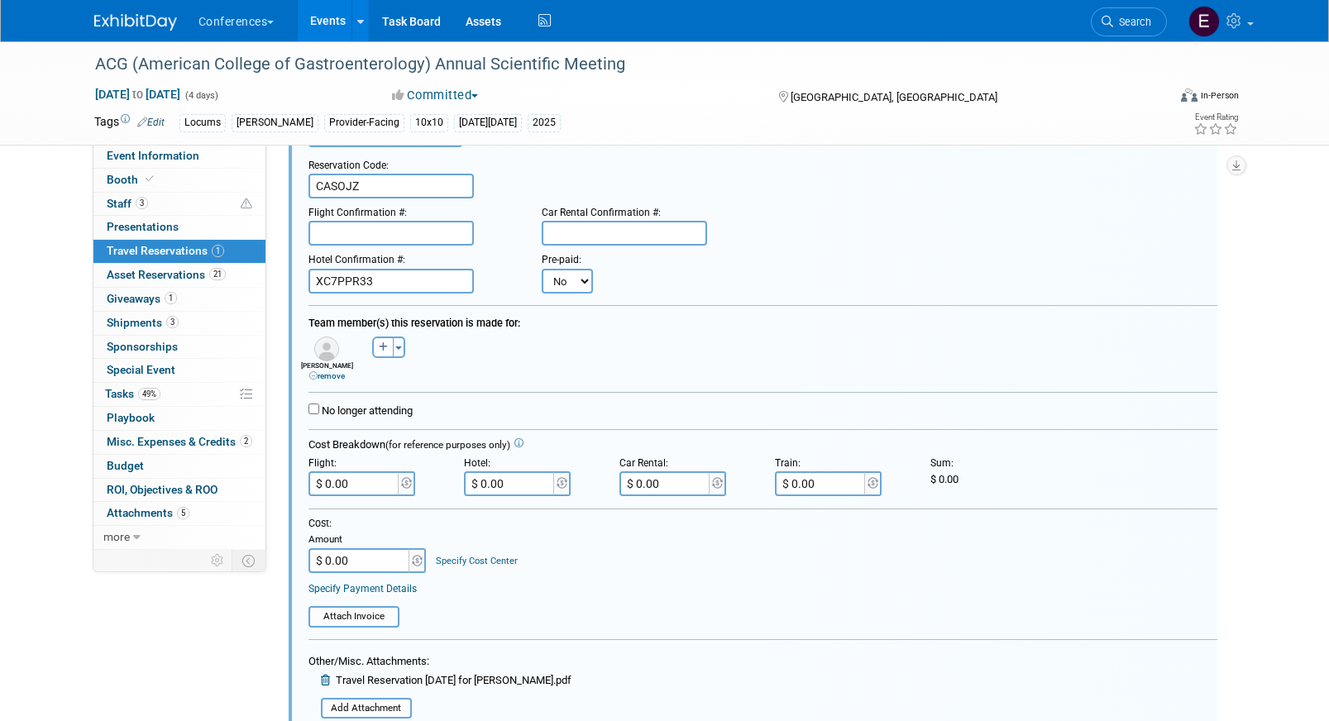
scroll to position [142, 4]
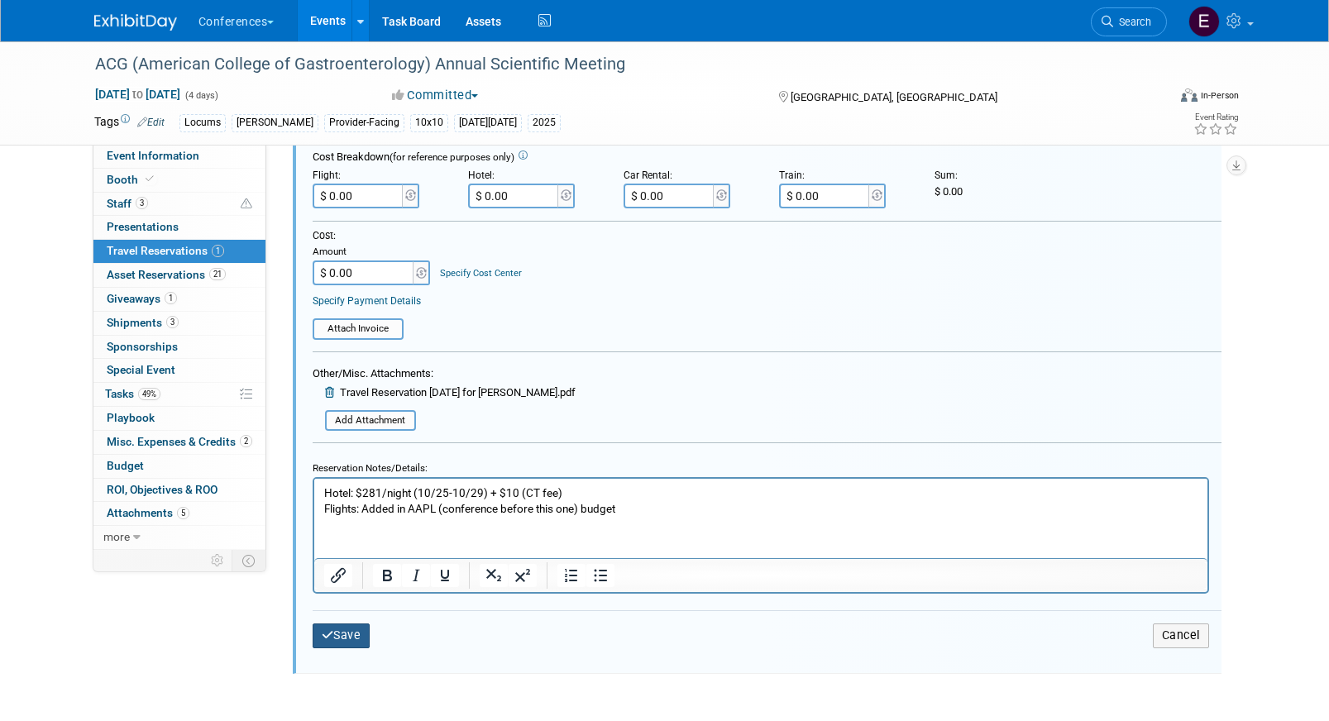
click at [341, 632] on button "Save" at bounding box center [342, 636] width 58 height 24
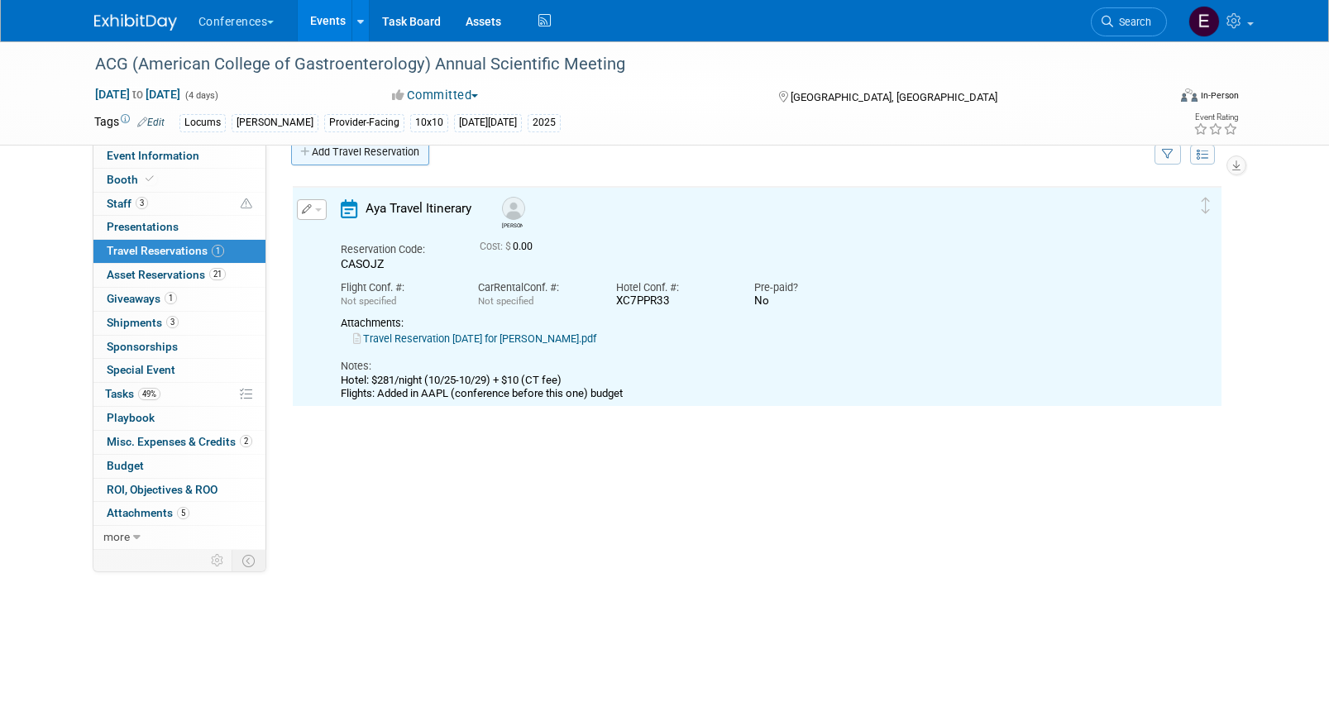
click at [342, 160] on link "Add Travel Reservation" at bounding box center [360, 152] width 138 height 26
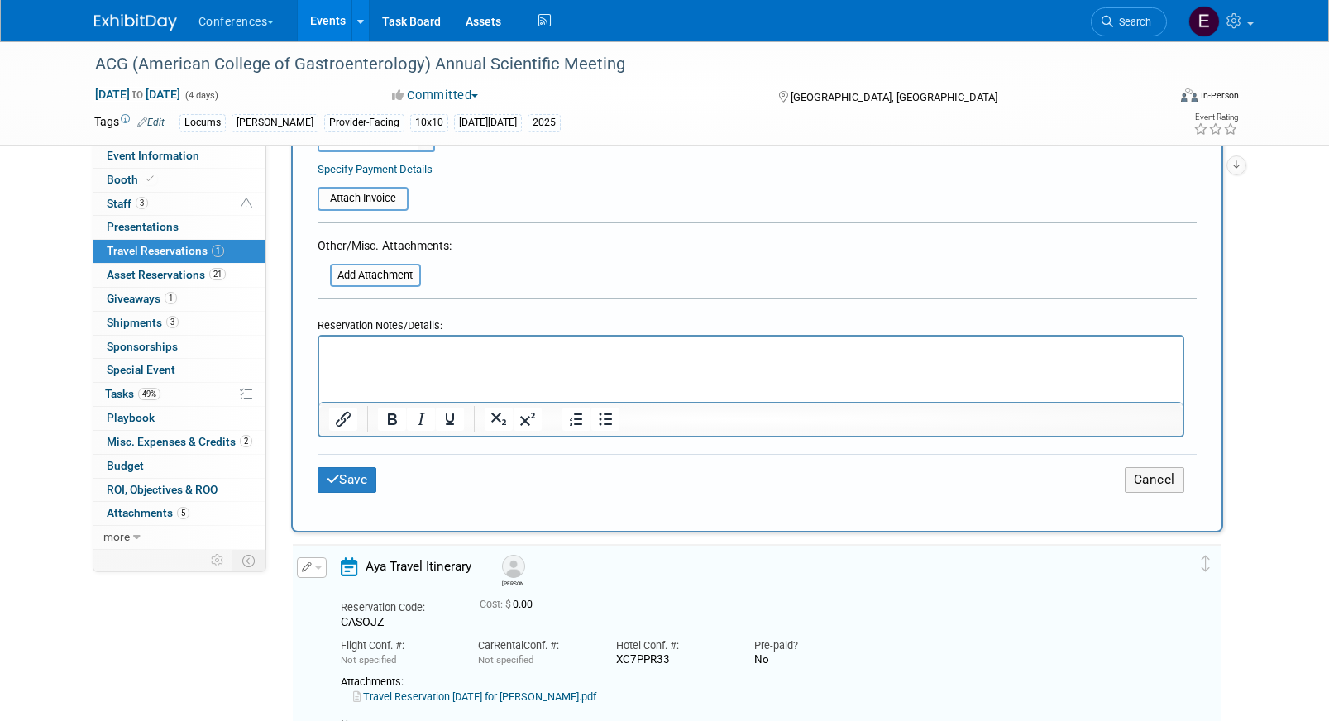
scroll to position [557, 0]
click at [355, 280] on input "file" at bounding box center [320, 274] width 197 height 20
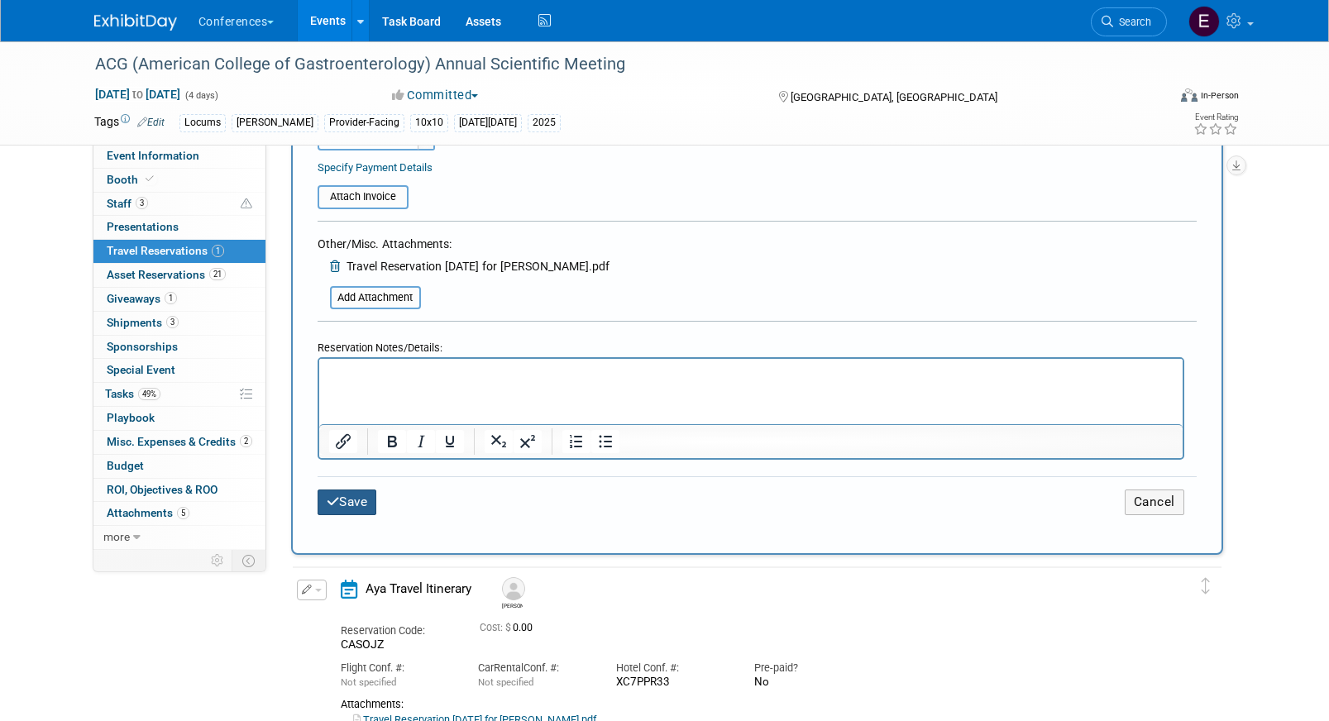
click at [360, 499] on button "Save" at bounding box center [348, 503] width 60 height 26
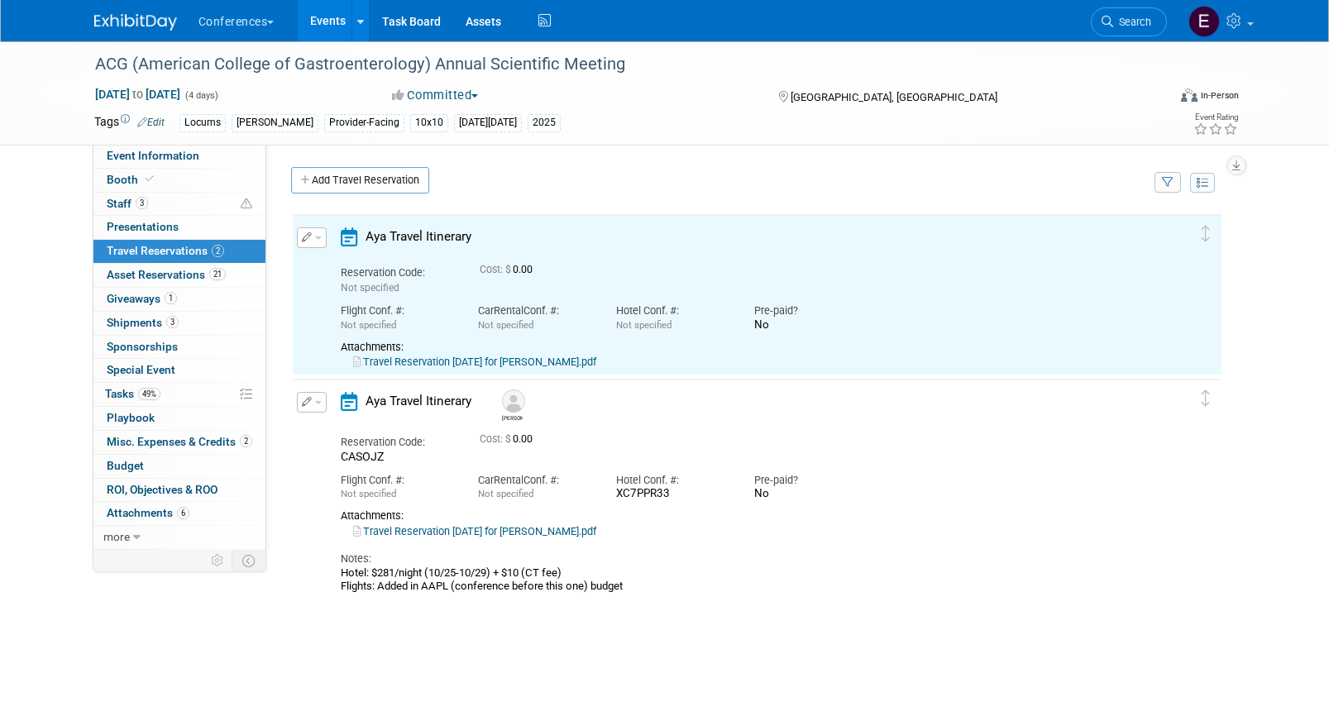
scroll to position [0, 0]
click at [356, 169] on link "Add Travel Reservation" at bounding box center [360, 180] width 138 height 26
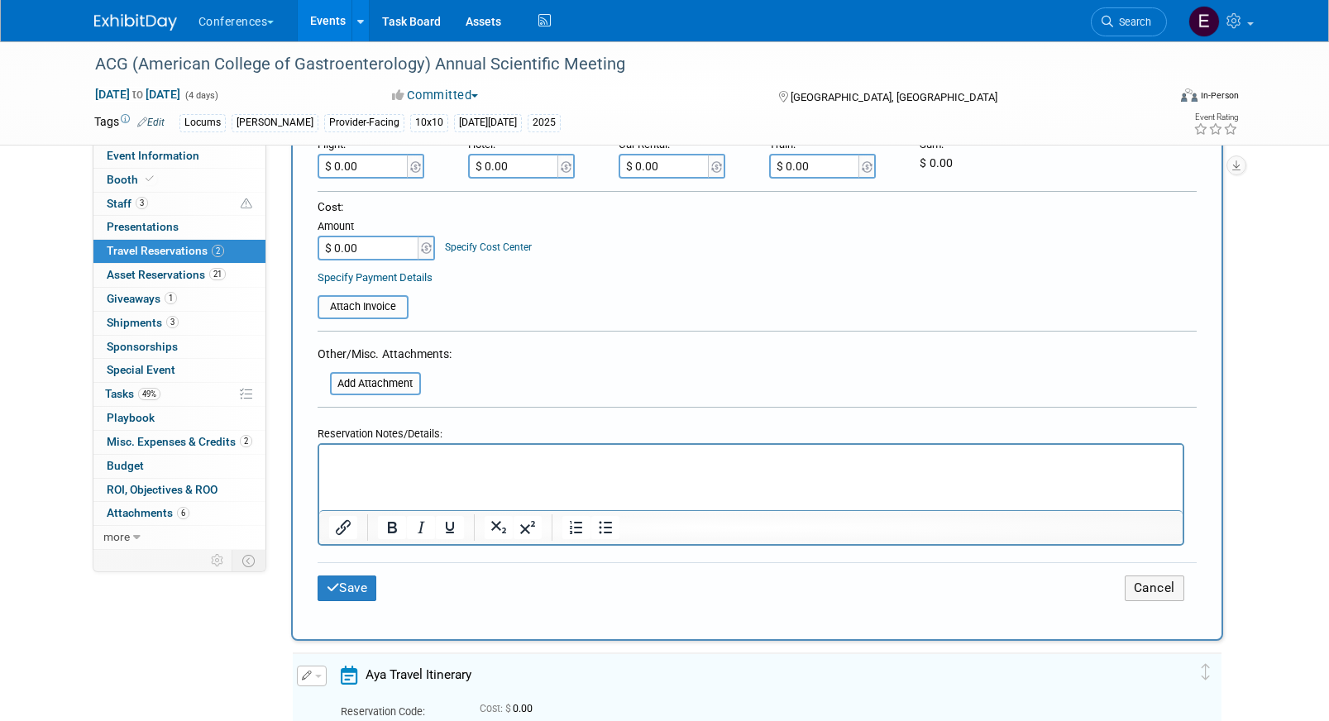
scroll to position [471, 0]
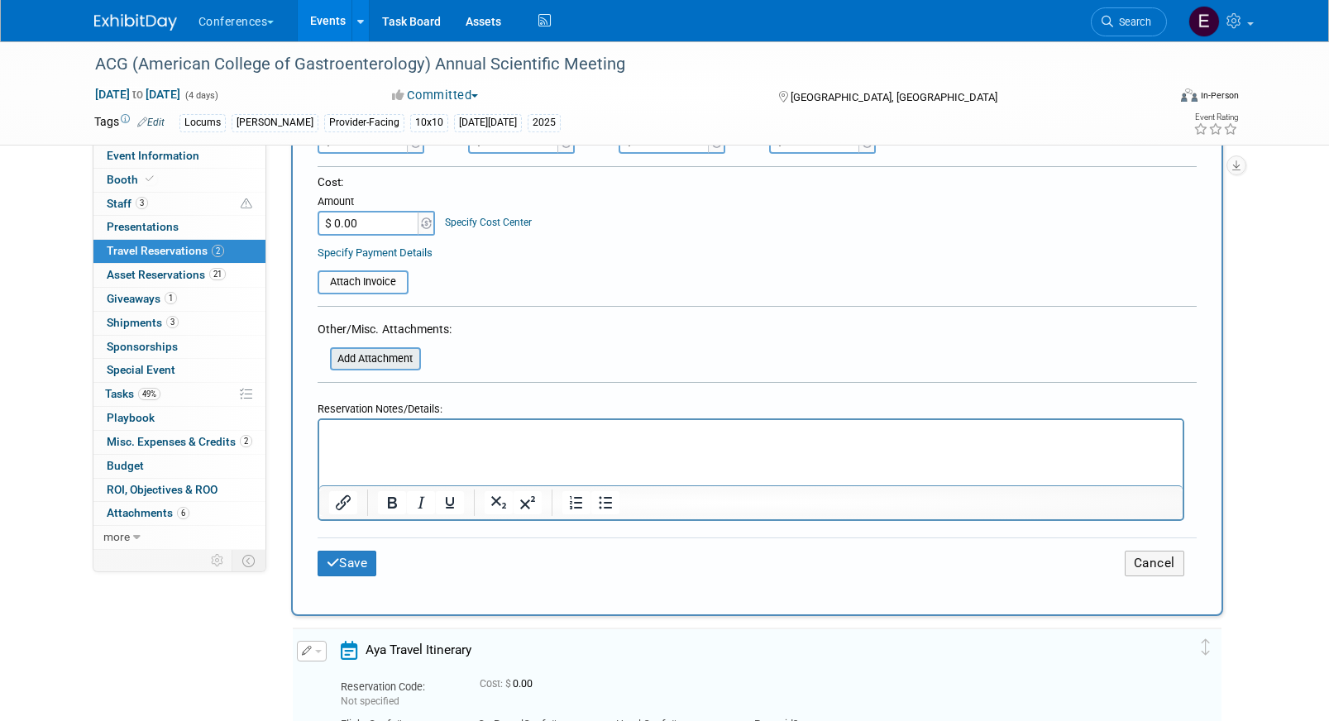
click at [370, 357] on input "file" at bounding box center [320, 359] width 197 height 20
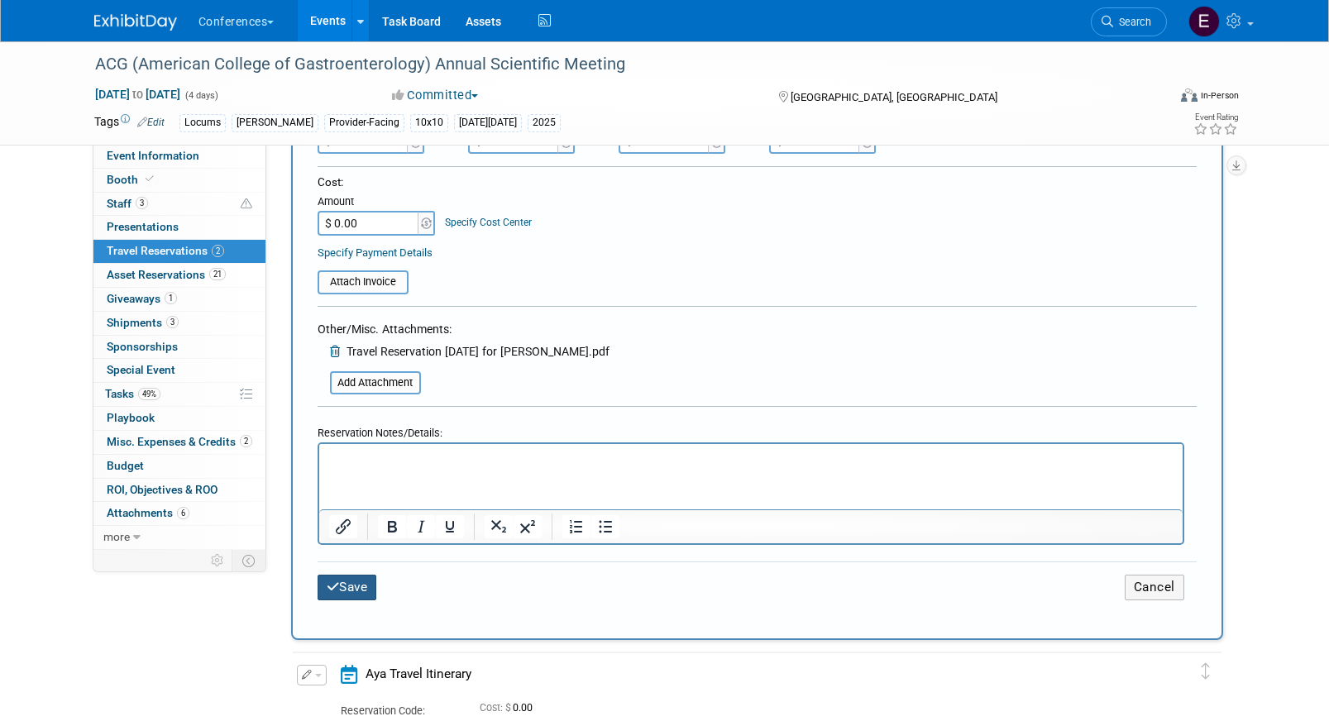
click at [353, 588] on button "Save" at bounding box center [348, 588] width 60 height 26
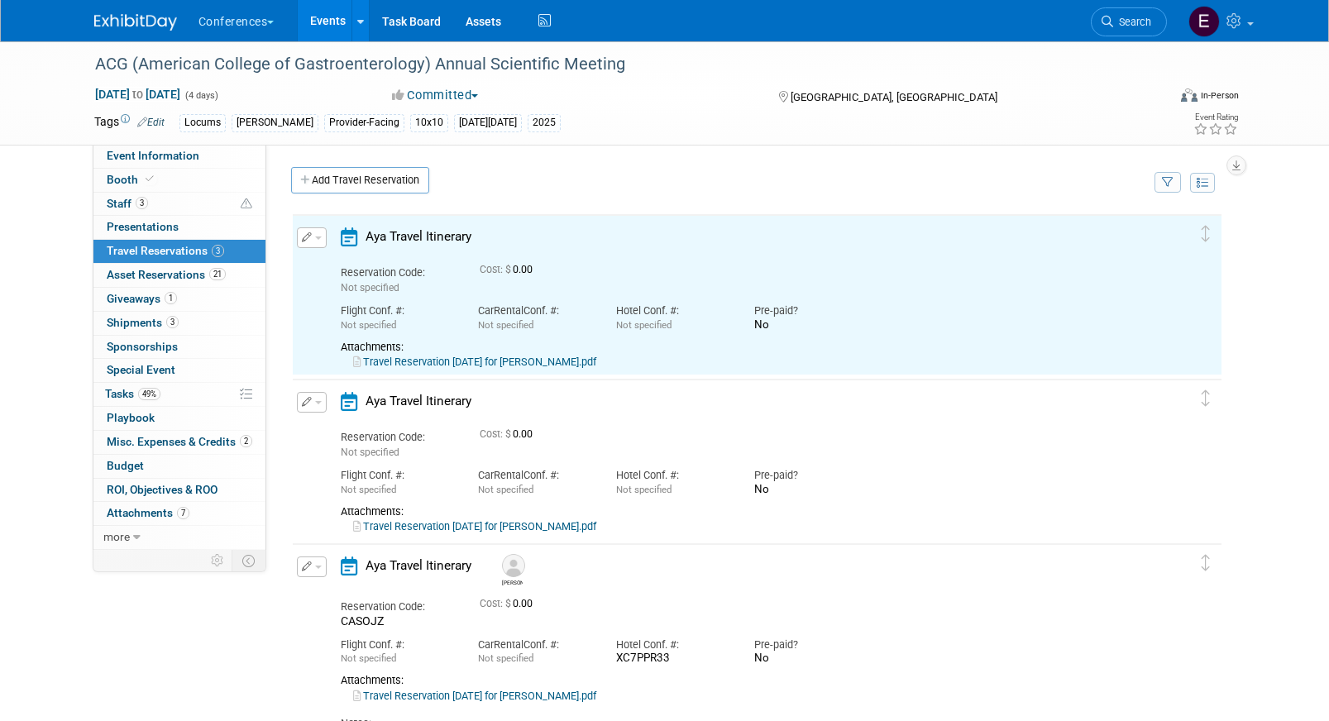
scroll to position [0, 0]
click at [465, 359] on link "Travel Reservation October 25 for BRONWYN JEFFERSON.pdf" at bounding box center [474, 362] width 243 height 12
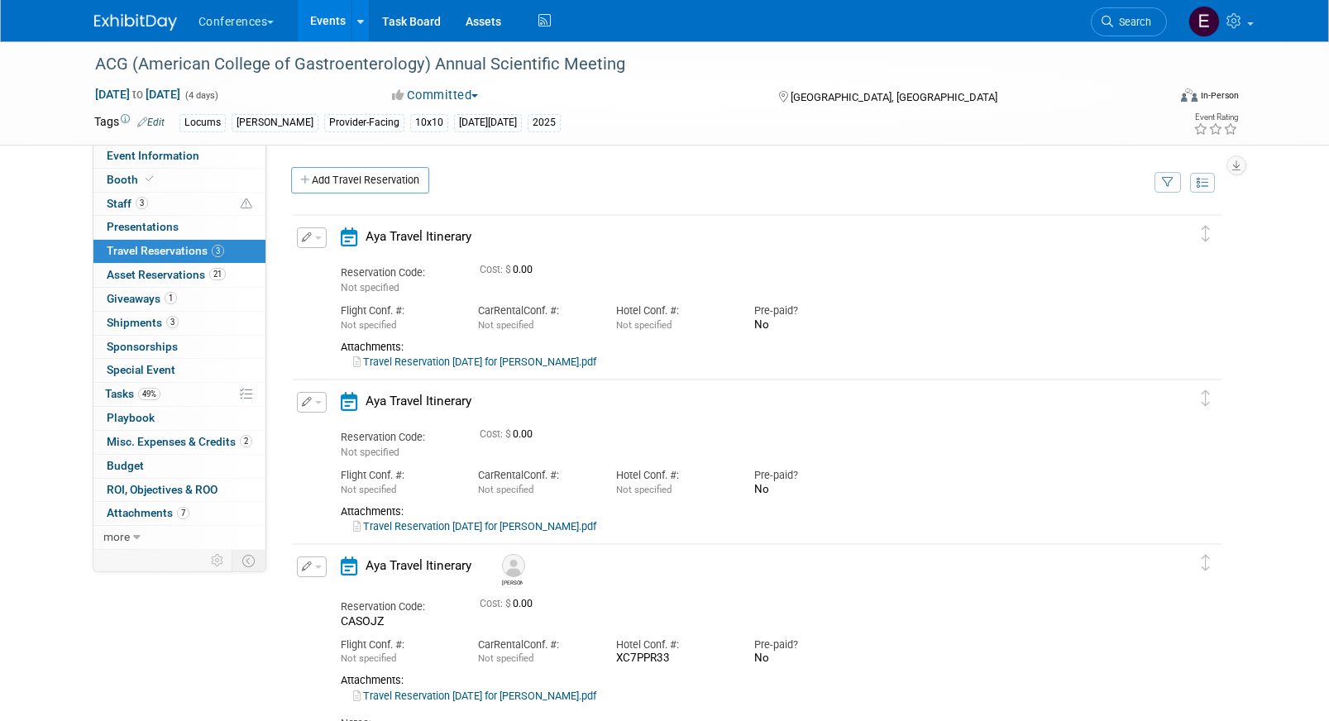
click at [308, 248] on button "button" at bounding box center [312, 237] width 30 height 21
click at [313, 268] on icon "button" at bounding box center [314, 267] width 13 height 12
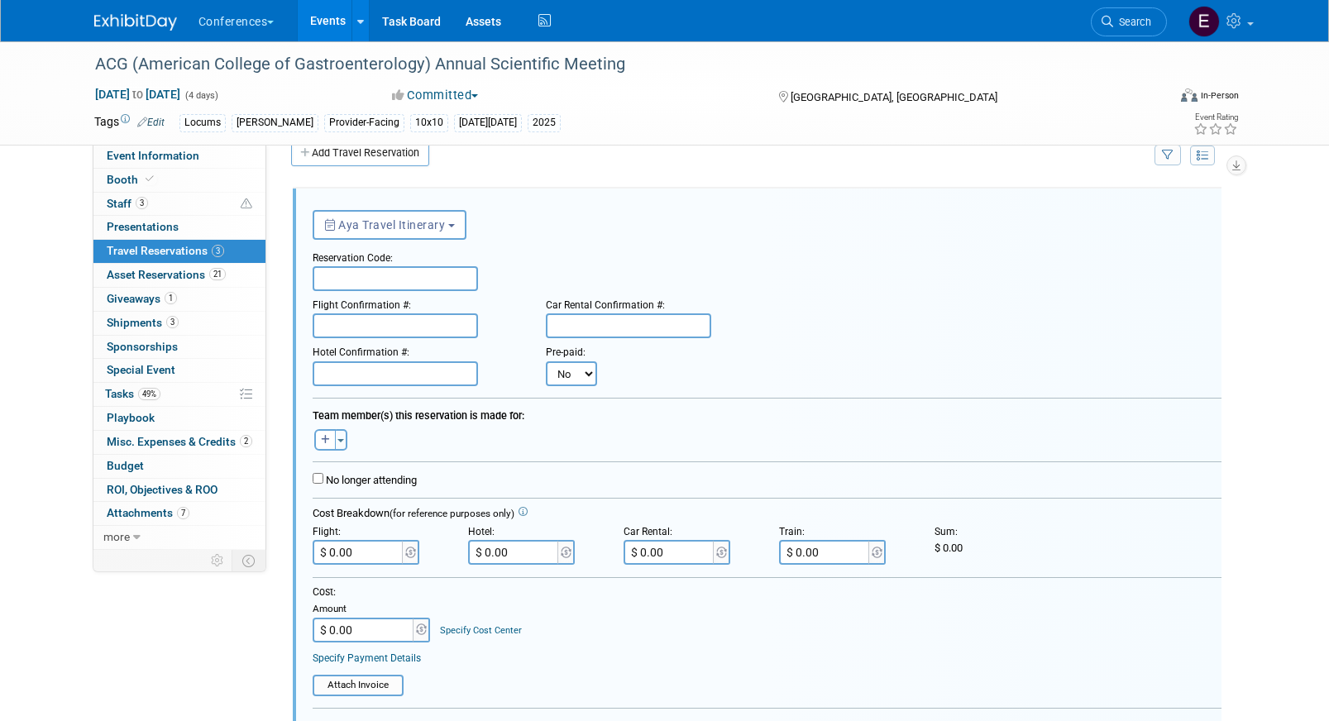
scroll to position [28, 0]
click at [334, 272] on input "text" at bounding box center [395, 277] width 165 height 25
paste input "KVMFIU"
type input "KVMFIU"
click at [332, 332] on input "text" at bounding box center [395, 325] width 165 height 25
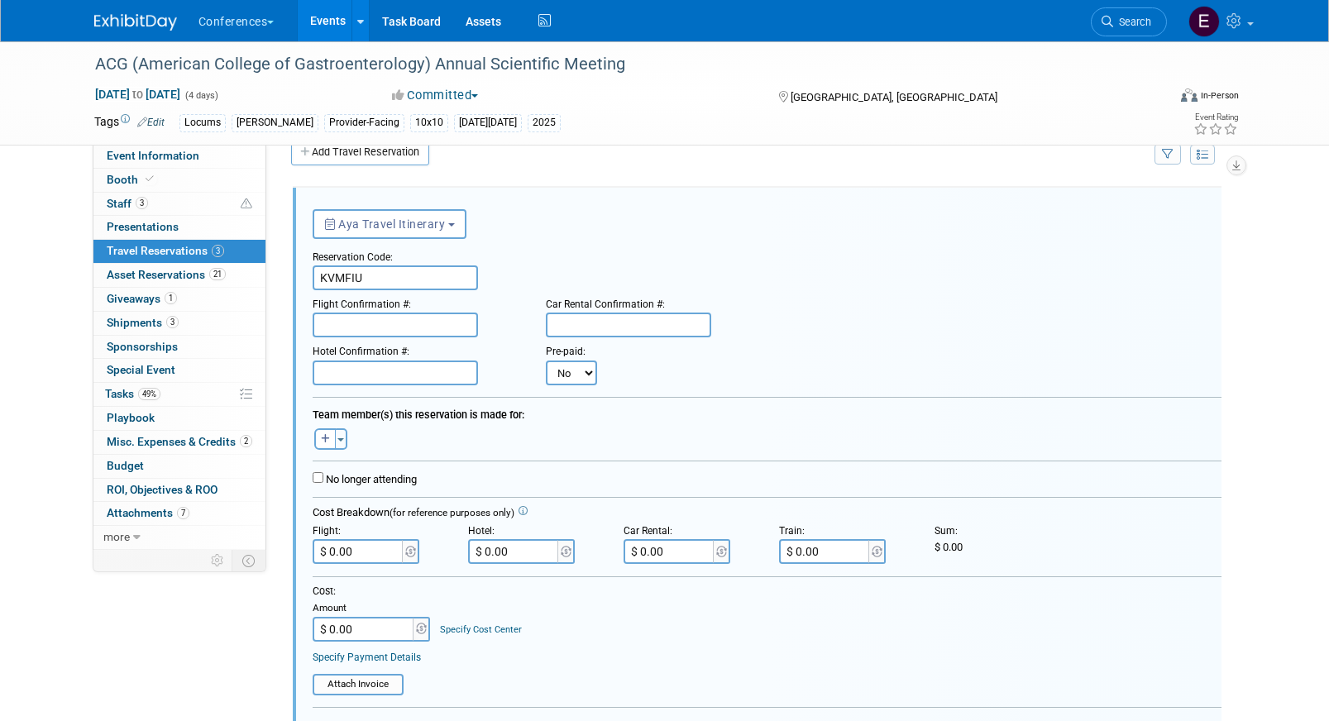
paste input "IGLVCS (AA)"
click at [324, 330] on input "IGLVCS (AA)" at bounding box center [395, 325] width 165 height 25
type input "IGLVCS (AA)"
click at [326, 390] on form "<i class="fa-light fa-calendar-lines" style="padding: 6px 4px 6px 1px;"></i> Ay…" at bounding box center [767, 595] width 909 height 791
click at [329, 370] on input "text" at bounding box center [395, 373] width 165 height 25
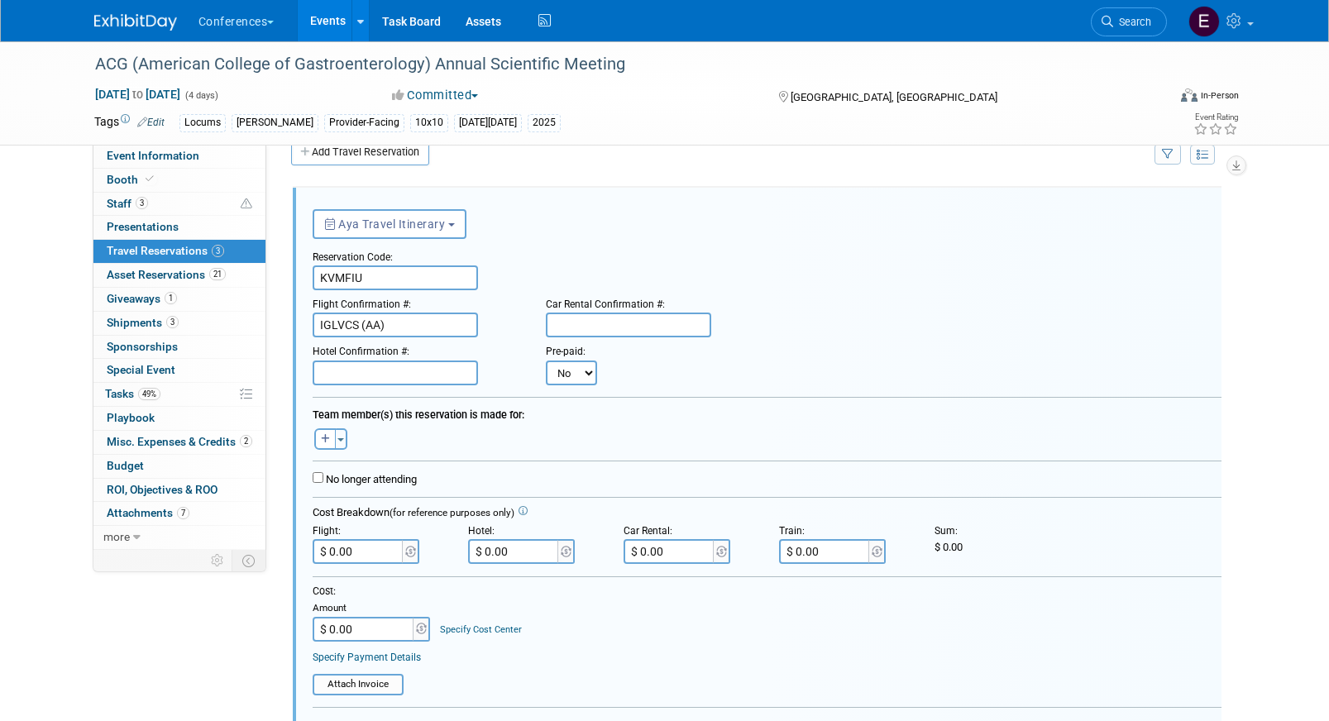
paste input "5JHPP8II"
type input "5JHPP8II"
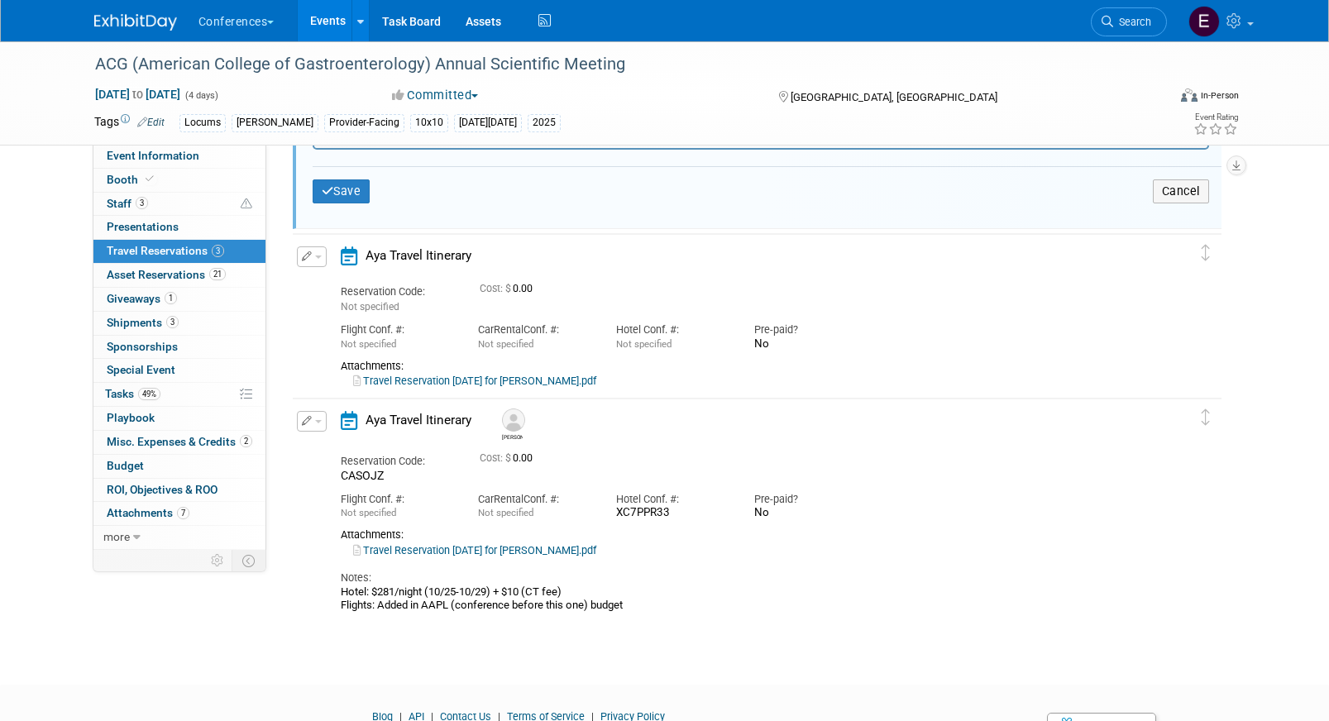
scroll to position [815, 0]
drag, startPoint x: 571, startPoint y: 590, endPoint x: 373, endPoint y: 595, distance: 198.5
click at [373, 595] on div "Hotel: $281/night (10/25-10/29) + $10 (CT fee) Flights: Added in AAPL (conferen…" at bounding box center [743, 596] width 804 height 27
click at [396, 594] on div "Hotel: $281/night (10/25-10/29) + $10 (CT fee) Flights: Added in AAPL (conferen…" at bounding box center [743, 596] width 804 height 27
drag, startPoint x: 337, startPoint y: 591, endPoint x: 581, endPoint y: 588, distance: 244.0
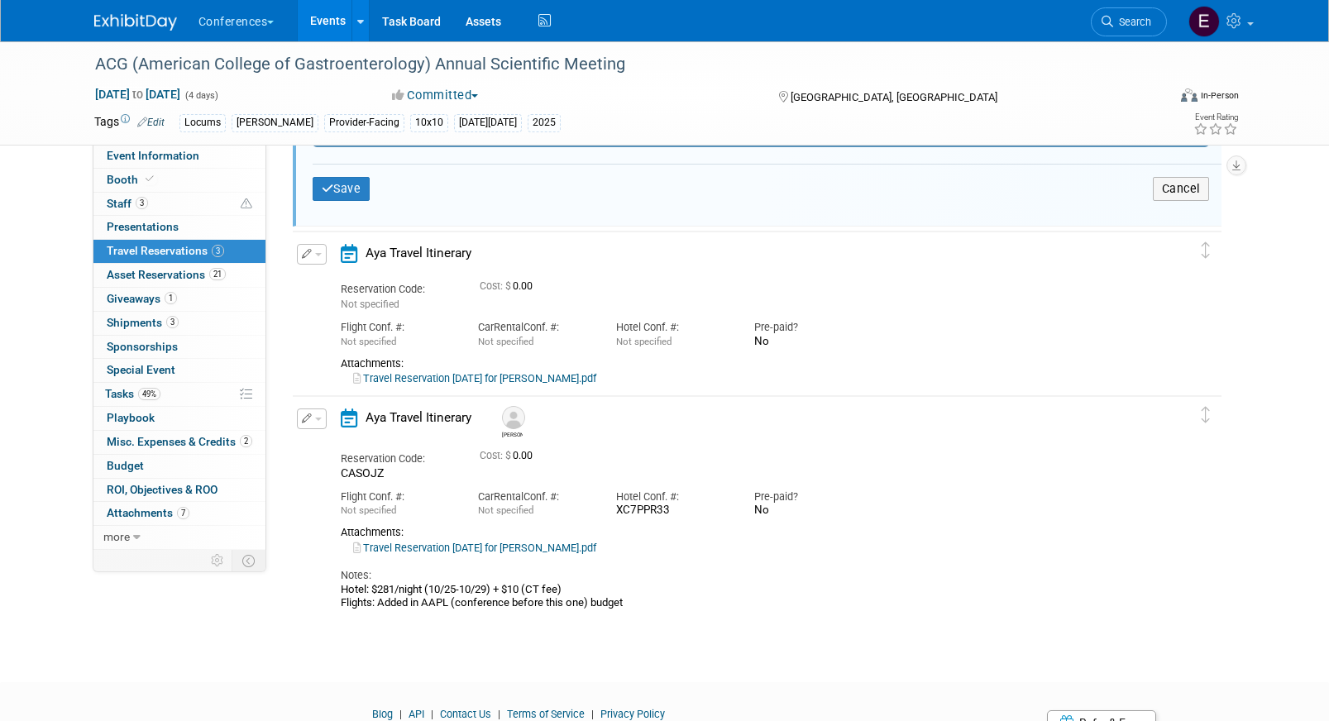
click at [581, 588] on div "Aya Travel Itinerary Brandy Reservation Code: CASOJZ Cost: $ 0.00 Car" at bounding box center [742, 510] width 829 height 202
copy div "Hotel: $281/night (10/25-10/29) + $10 (CT fee)"
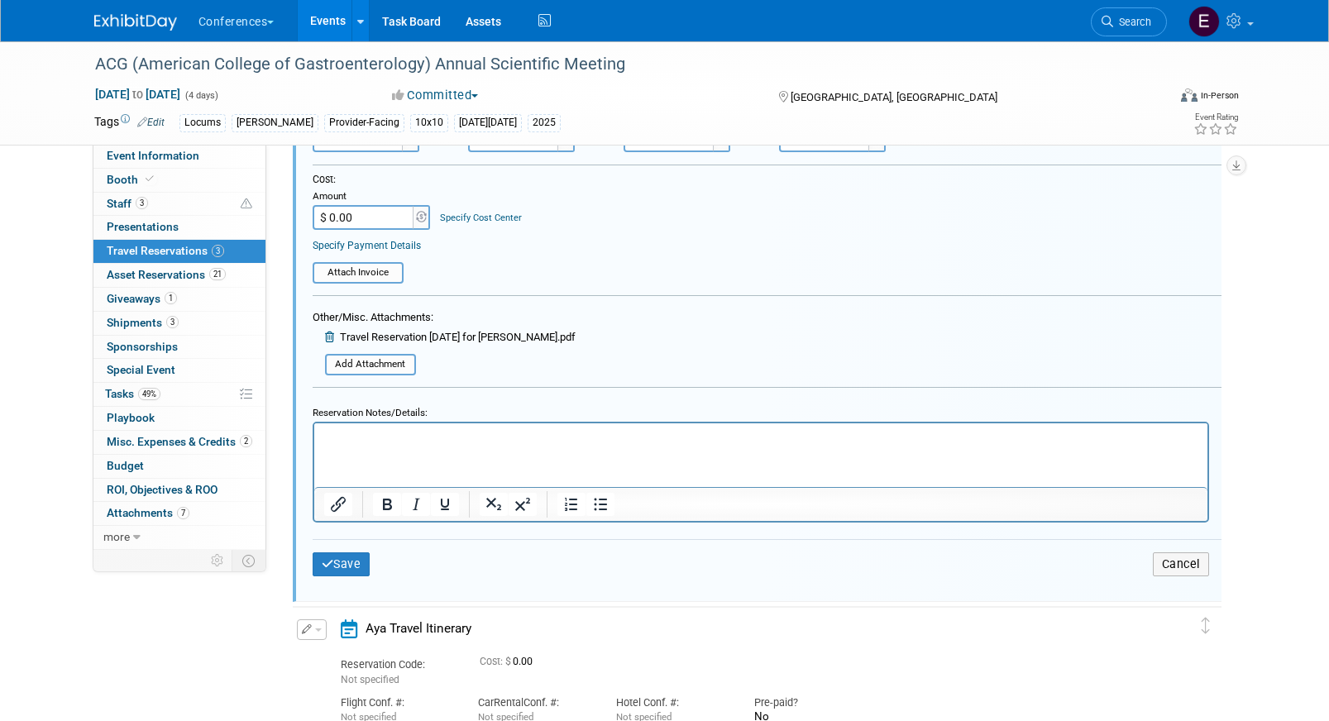
scroll to position [433, 0]
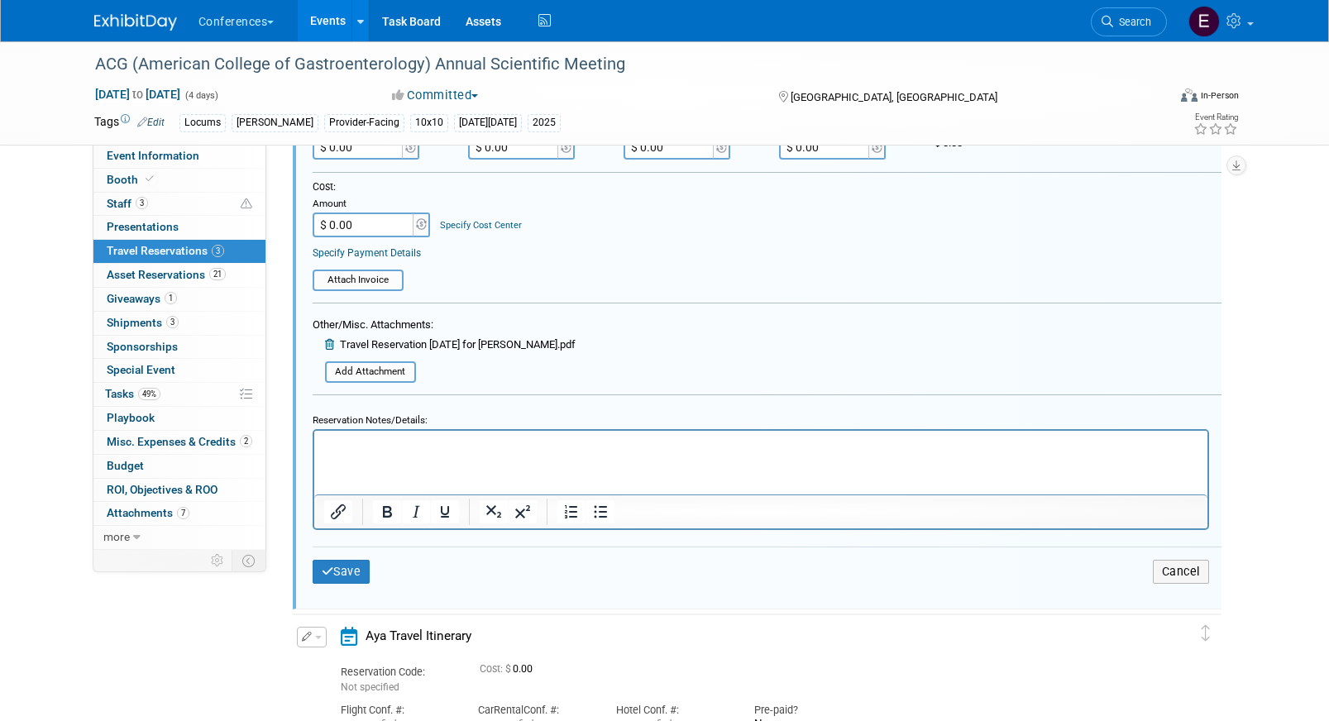
click at [452, 452] on html at bounding box center [759, 441] width 893 height 22
paste body "Rich Text Area. Press ALT-0 for help."
click at [481, 443] on p "Hotel: $281/night (10/25-10/29) + $10 (CT fee)" at bounding box center [760, 445] width 874 height 16
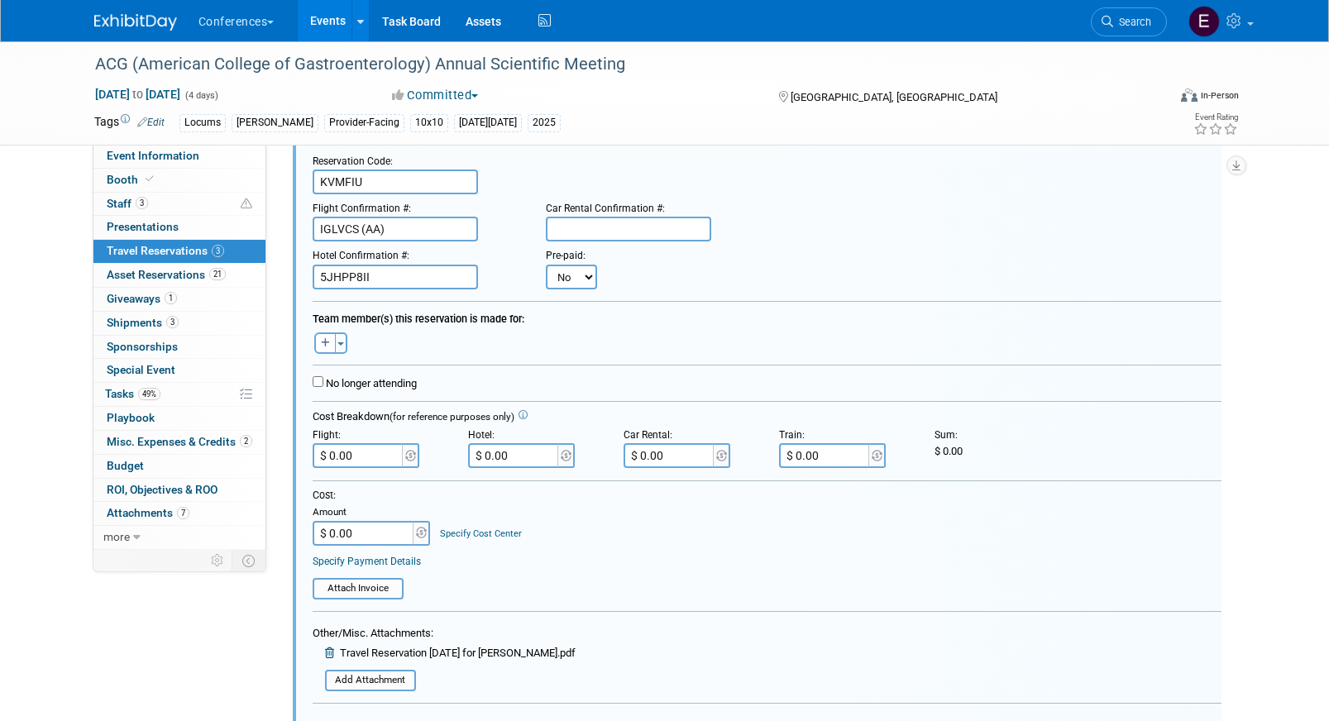
scroll to position [92, 0]
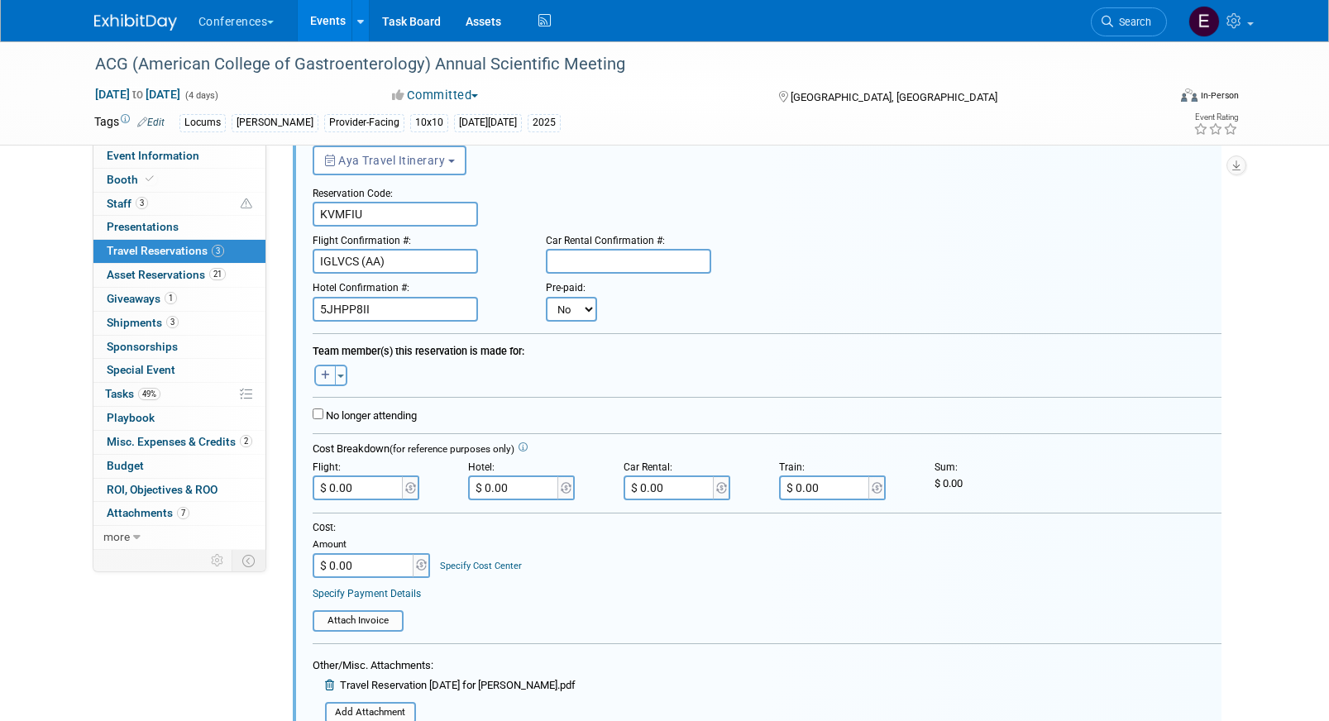
click at [330, 380] on button "button" at bounding box center [325, 376] width 22 height 22
select select
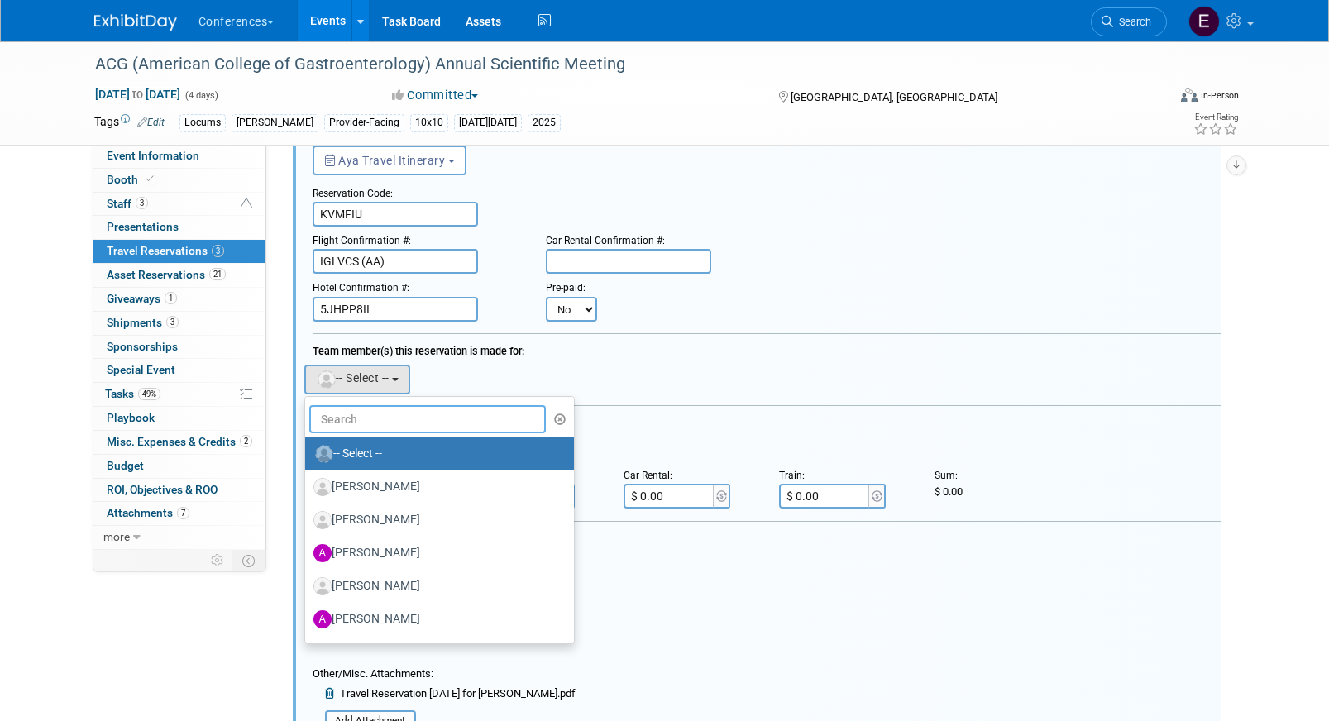
click at [375, 414] on input "text" at bounding box center [427, 419] width 237 height 28
type input "bron"
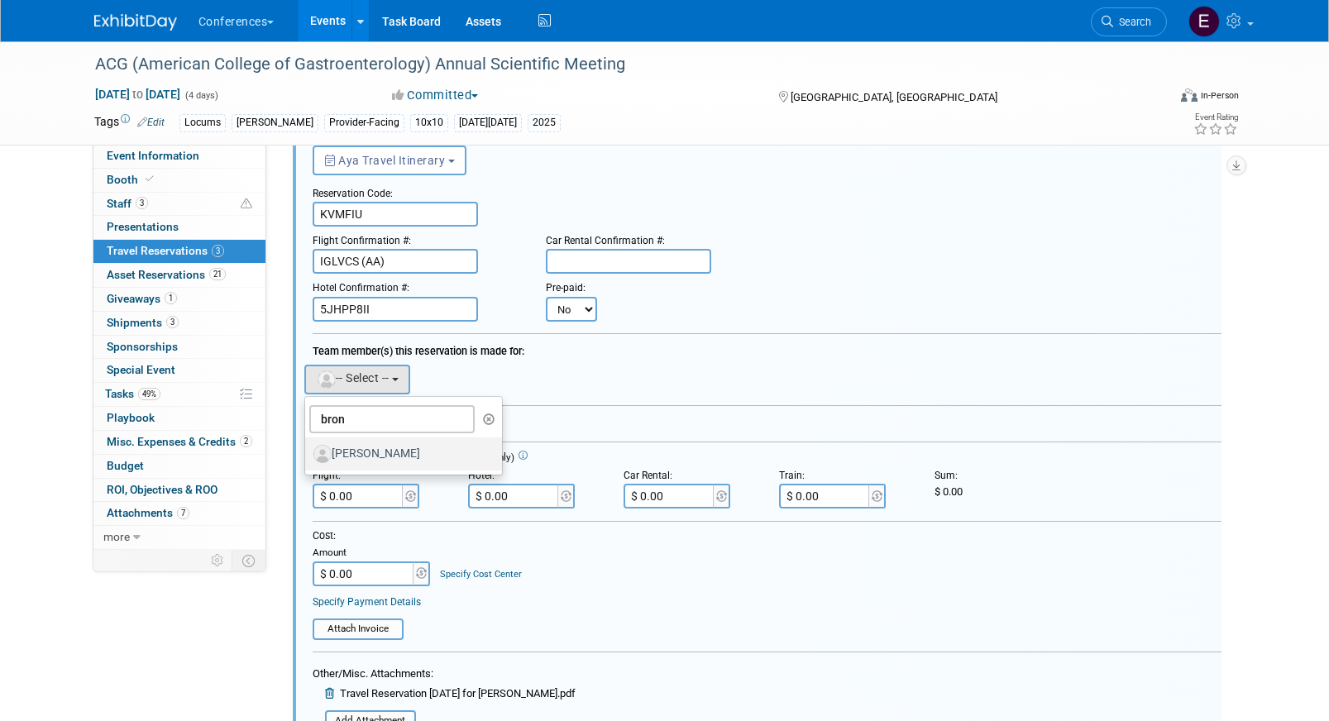
click at [361, 456] on label "[PERSON_NAME]" at bounding box center [399, 454] width 173 height 26
click at [308, 456] on input "[PERSON_NAME]" at bounding box center [302, 452] width 11 height 11
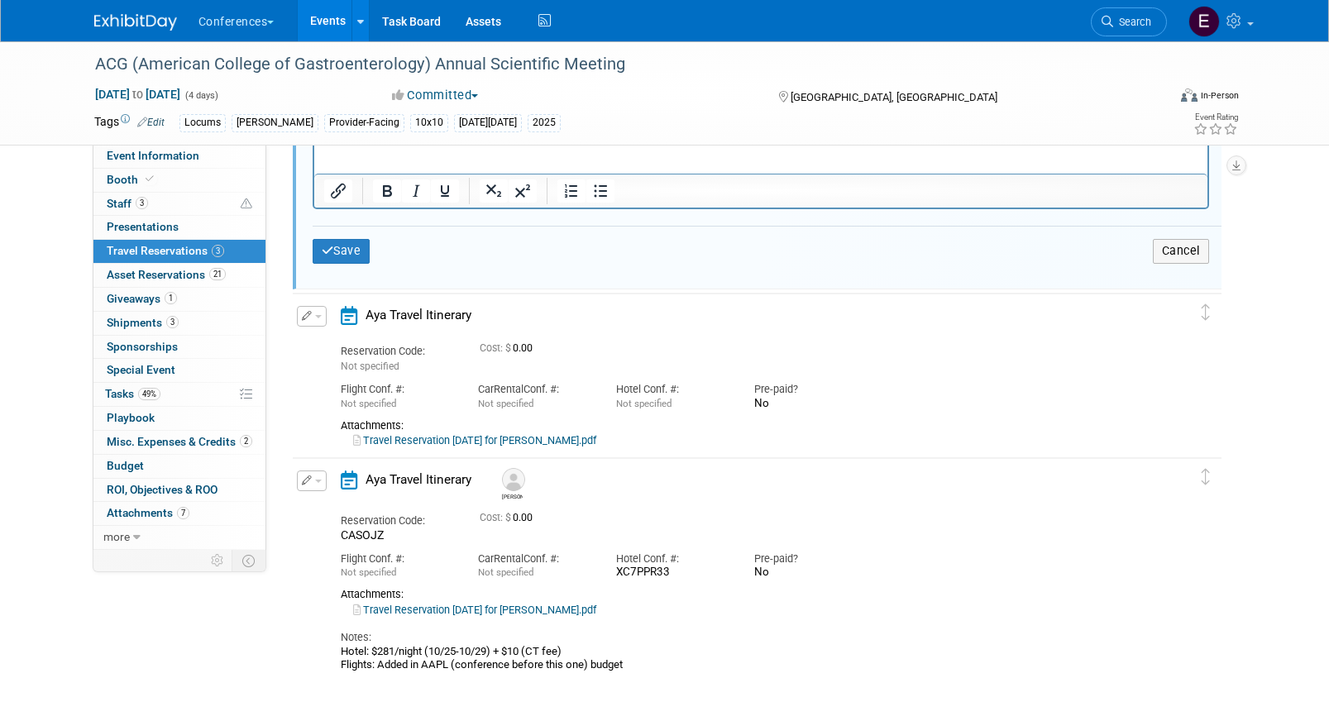
scroll to position [778, 0]
drag, startPoint x: 337, startPoint y: 666, endPoint x: 375, endPoint y: 666, distance: 38.9
click at [375, 666] on div "Aya Travel Itinerary Brandy Reservation Code: CASOJZ Cost: $ 0.00 Car" at bounding box center [742, 570] width 829 height 202
copy div "Flights:"
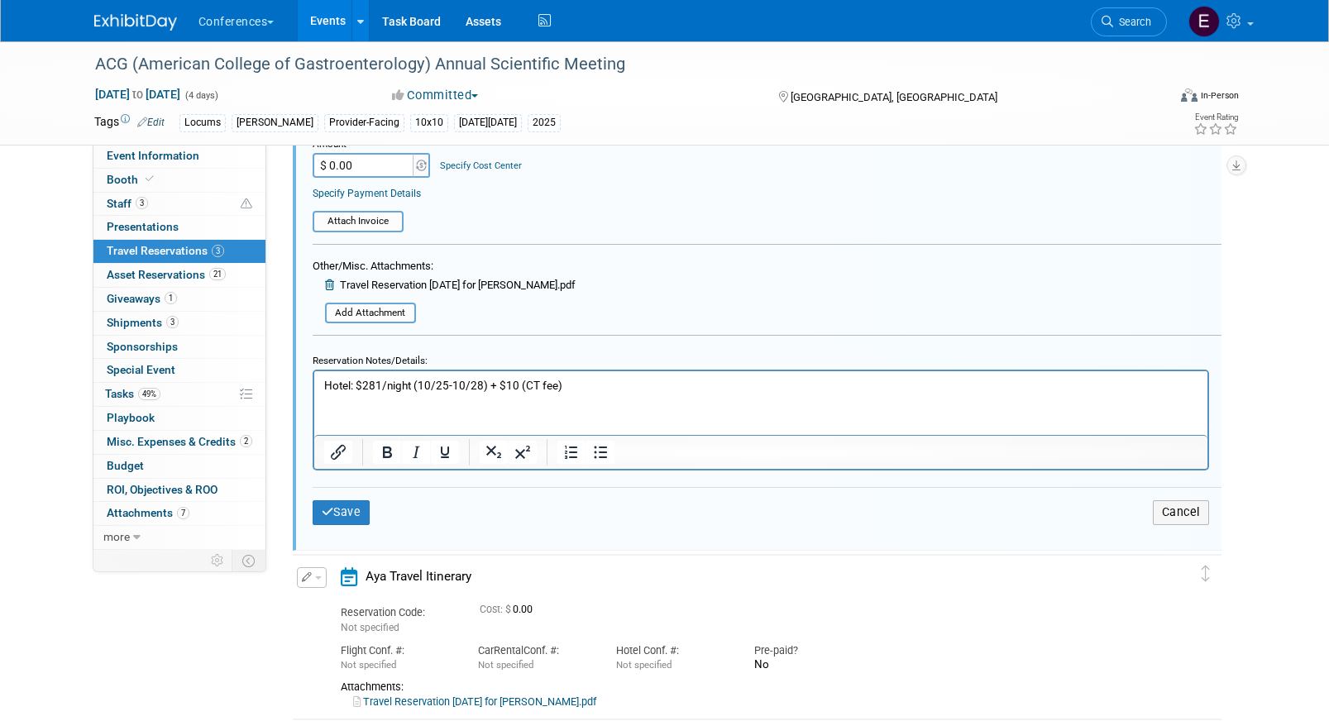
scroll to position [499, 0]
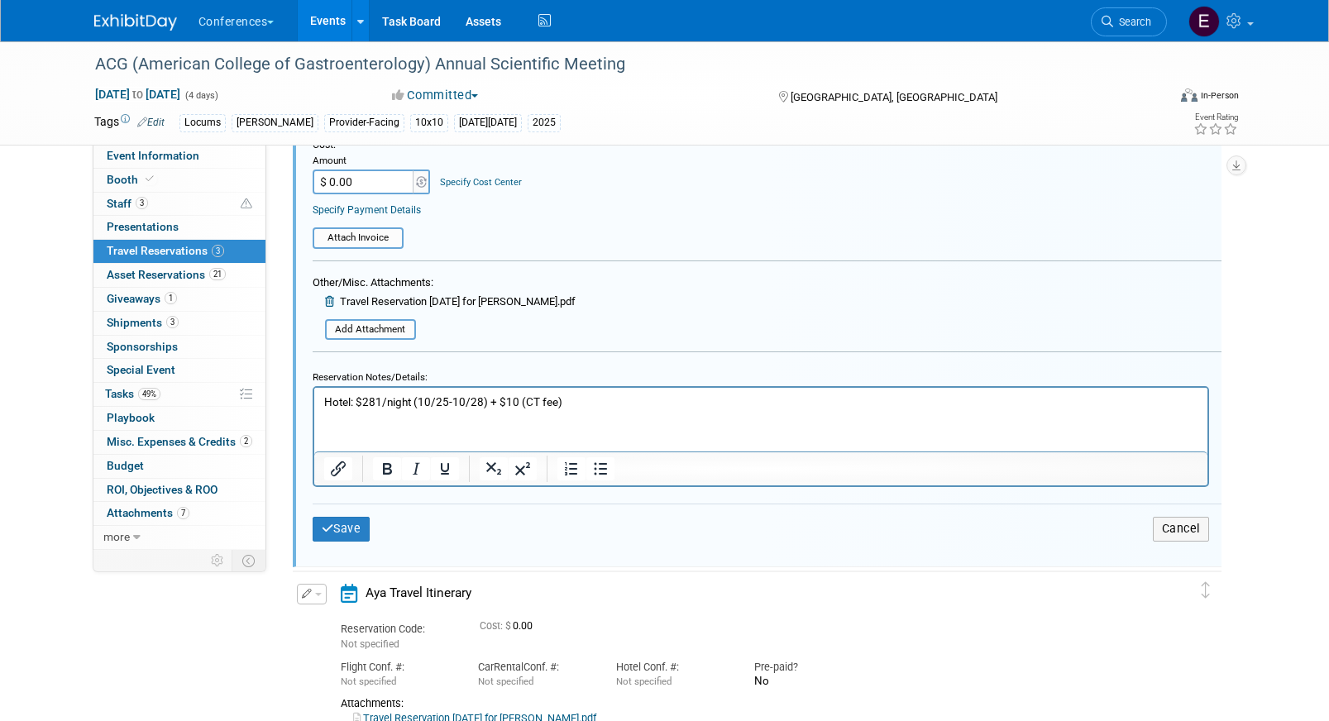
click at [627, 403] on p "Hotel: $281/night (10/25-10/28) + $10 (CT fee)" at bounding box center [760, 402] width 874 height 16
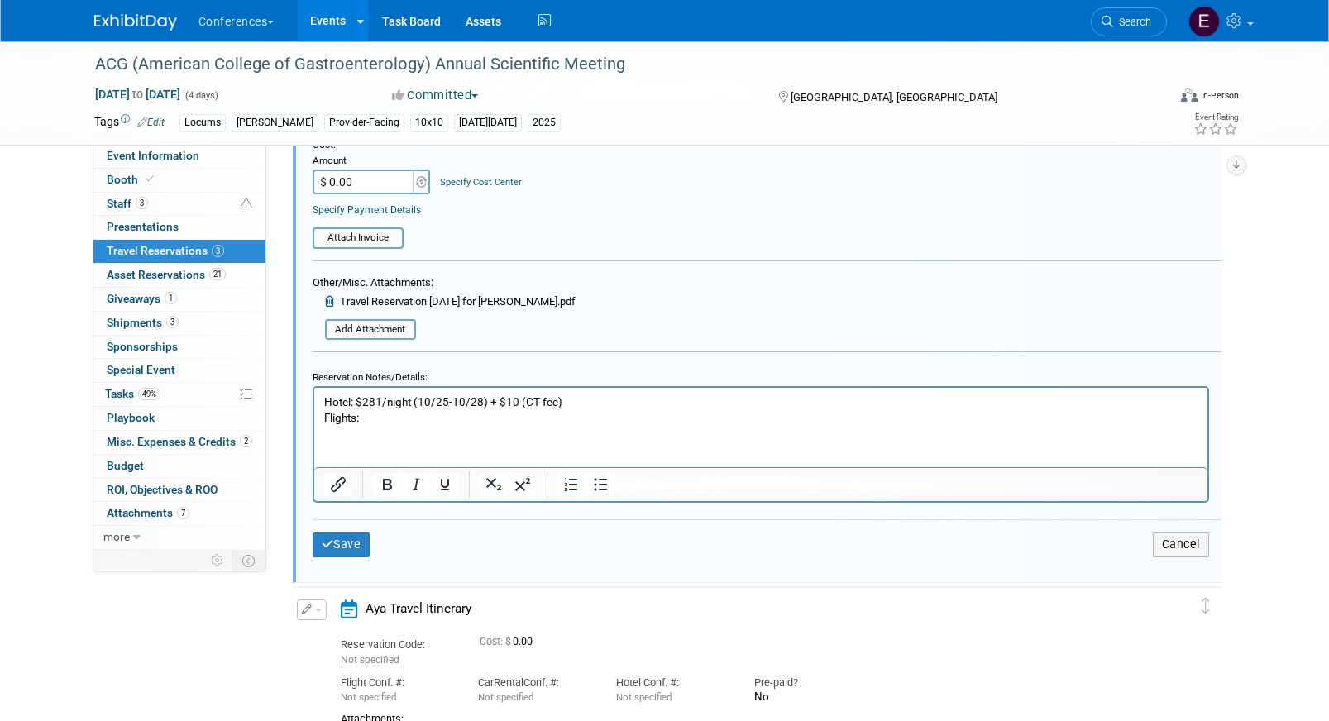
click at [435, 420] on p "Flights:" at bounding box center [760, 418] width 874 height 16
click at [349, 537] on button "Save" at bounding box center [342, 545] width 58 height 24
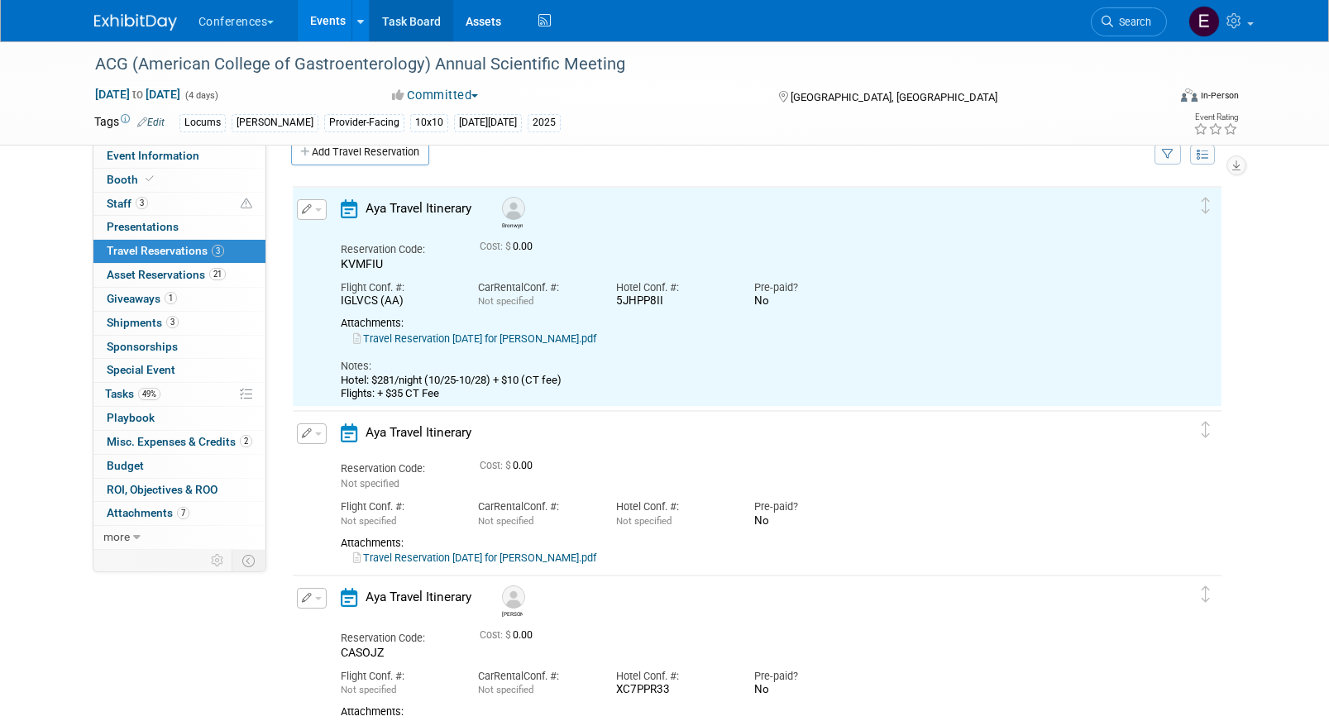
scroll to position [0, 0]
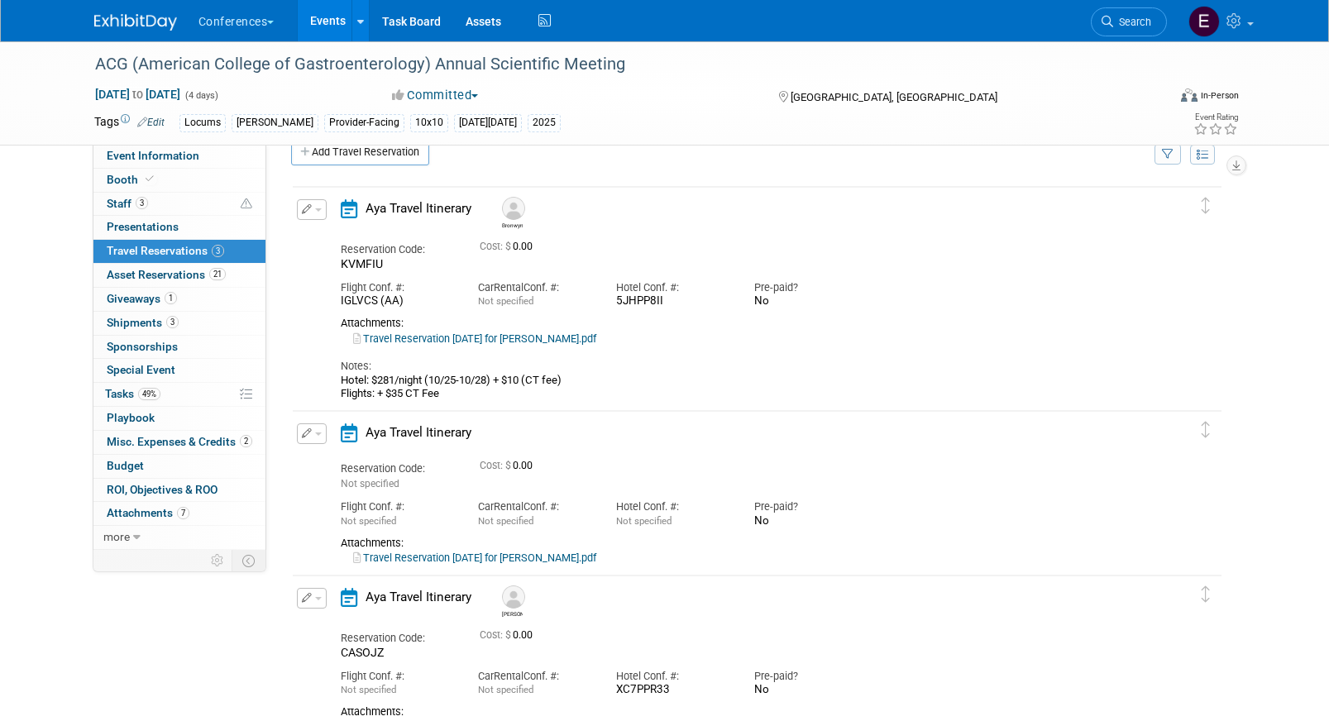
click at [504, 555] on link "Travel Reservation October 24 for STEPHANIE M DONLEY.pdf" at bounding box center [474, 558] width 243 height 12
click at [318, 437] on button "button" at bounding box center [312, 433] width 30 height 21
click at [319, 458] on icon "button" at bounding box center [314, 463] width 13 height 12
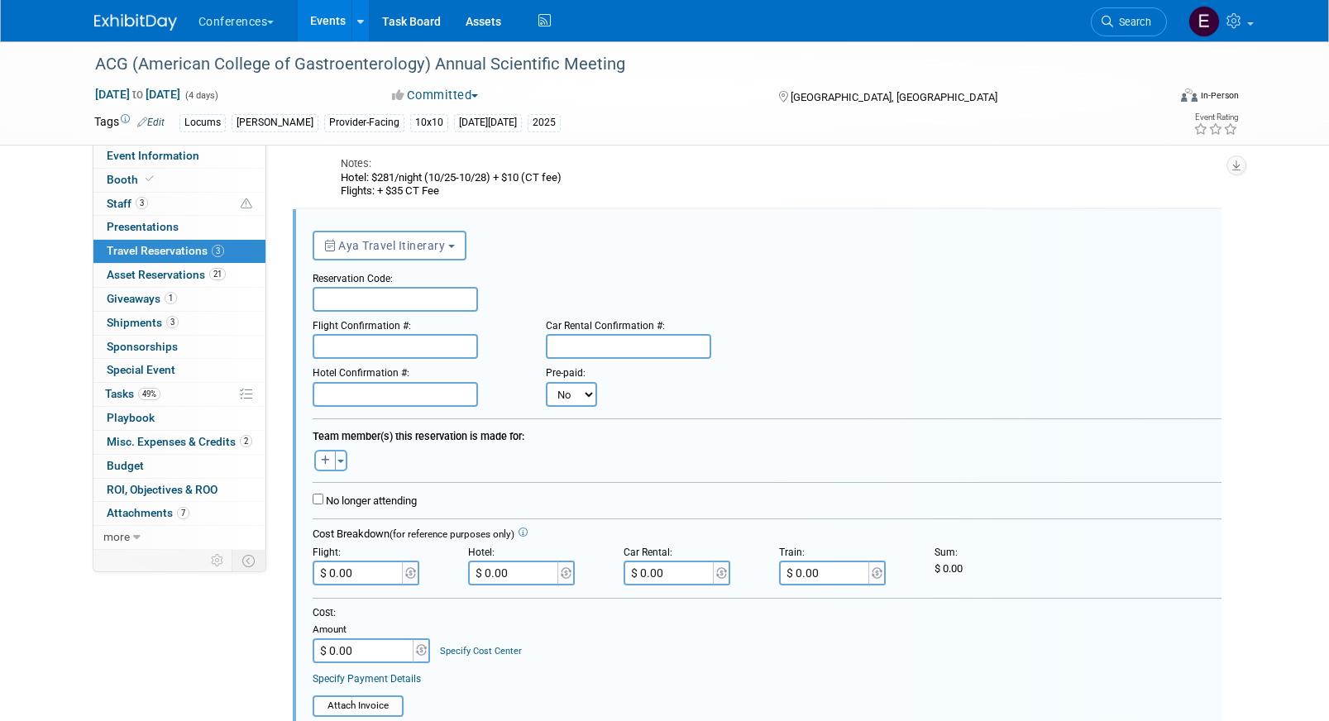
scroll to position [252, 0]
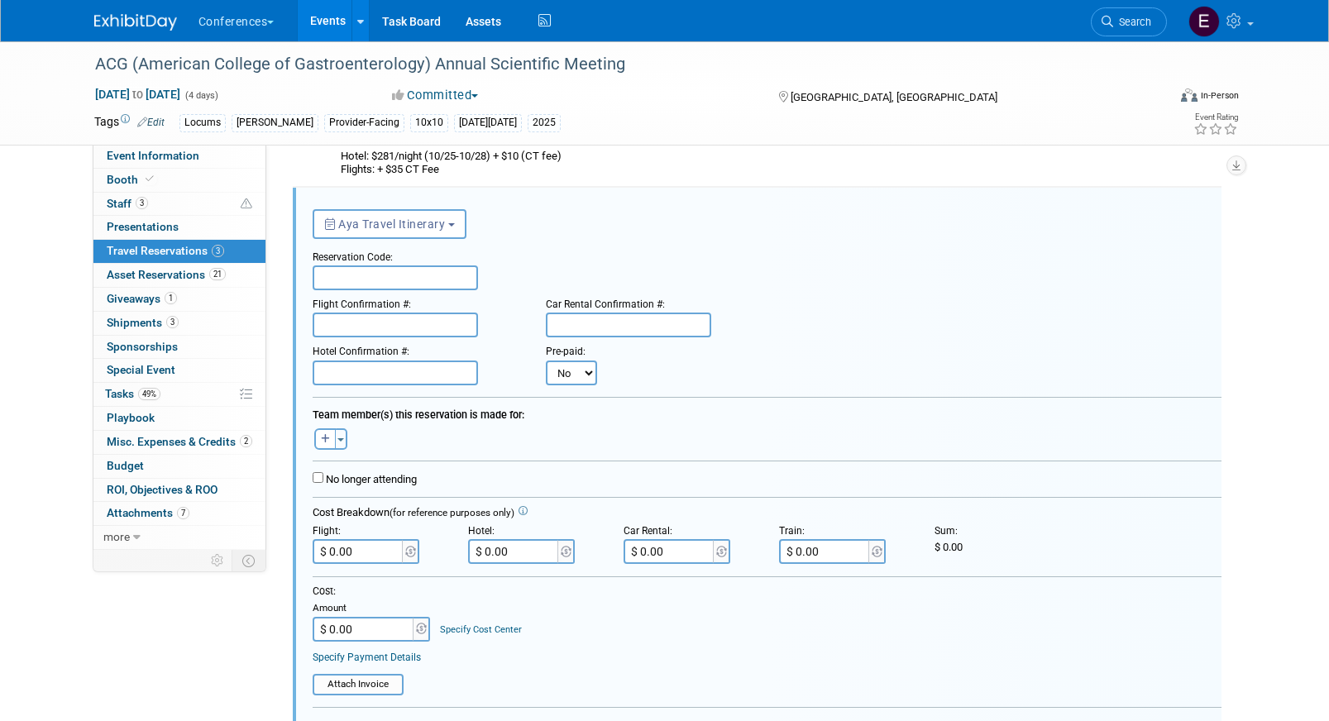
click at [366, 280] on input "text" at bounding box center [395, 277] width 165 height 25
paste input "KSBTOH"
type input "KSBTOH"
click at [418, 323] on input "text" at bounding box center [395, 325] width 165 height 25
paste input "AKF27P (WN)"
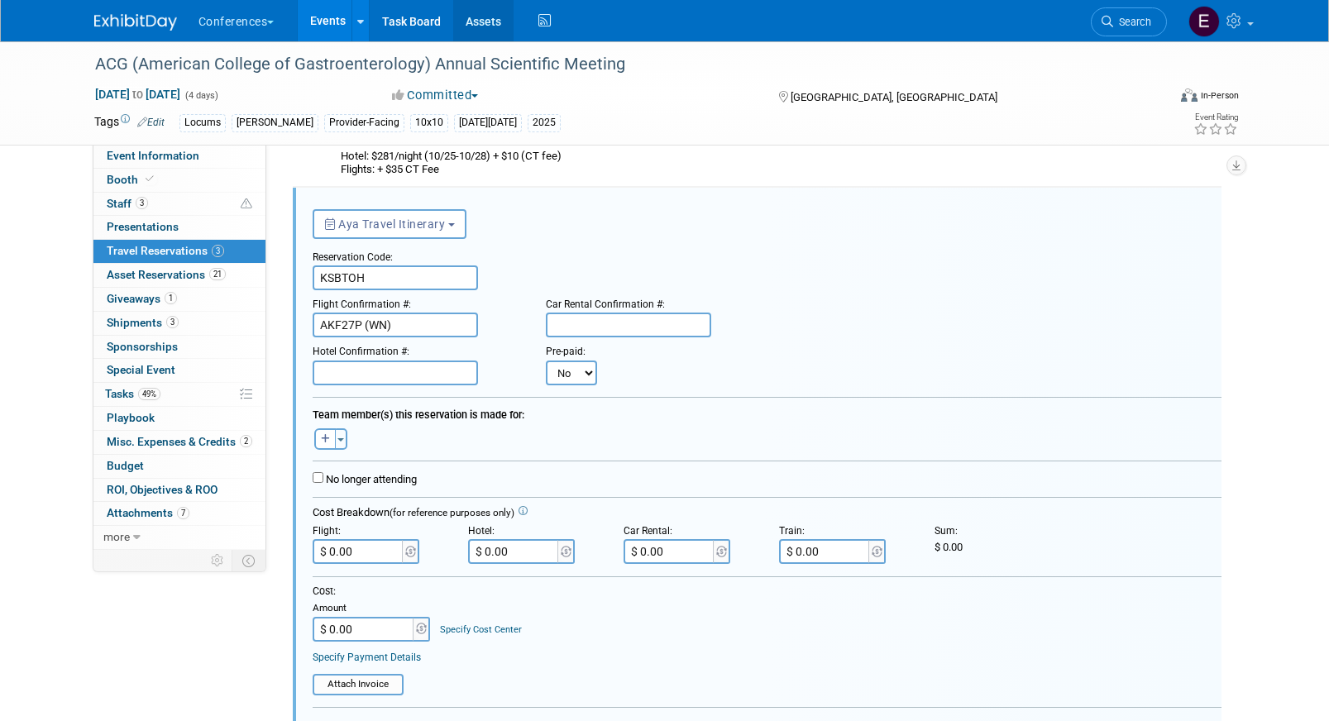
type input "AKF27P (WN)"
click at [350, 376] on input "text" at bounding box center [395, 373] width 165 height 25
paste input "SWCAVI6E"
type input "SWCAVI6E"
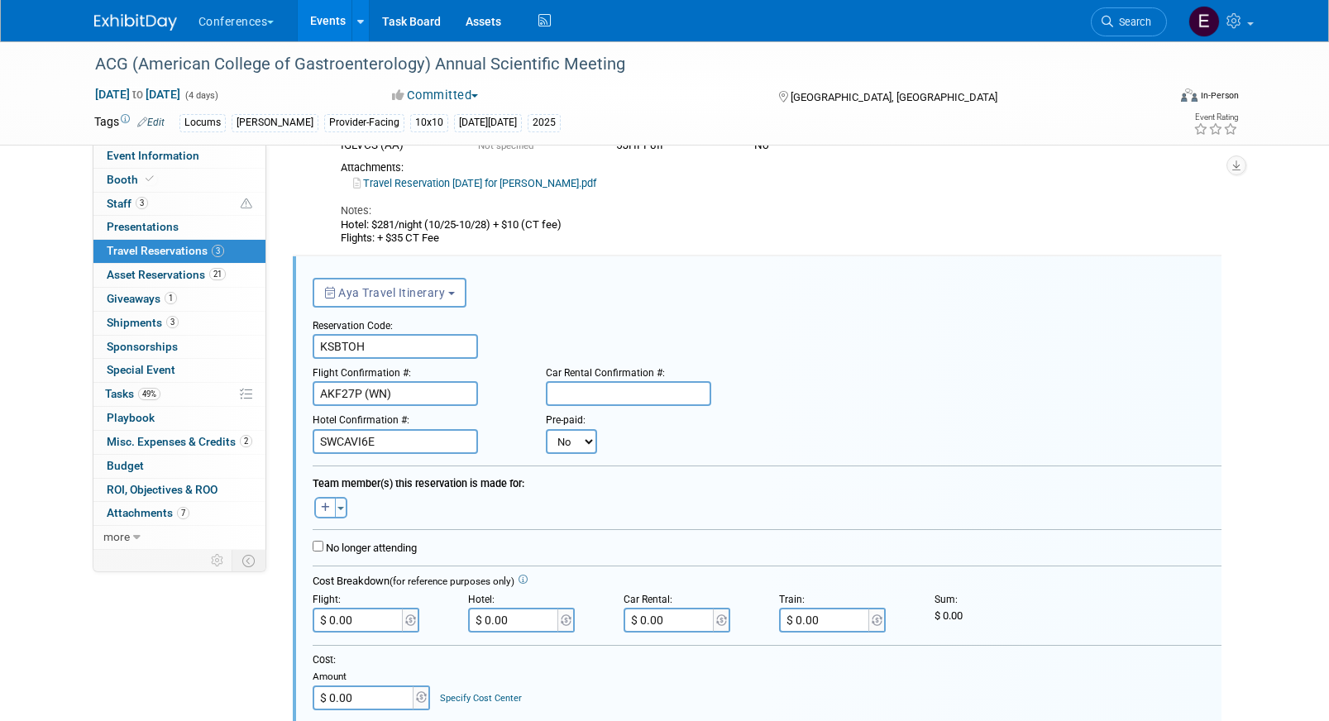
scroll to position [183, 0]
drag, startPoint x: 570, startPoint y: 226, endPoint x: 334, endPoint y: 225, distance: 235.7
click at [334, 225] on div "Aya Travel Itinerary Bronwyn Reservation Code: KVMFIU Cost: $ 0.00 Car" at bounding box center [742, 146] width 829 height 202
drag, startPoint x: 338, startPoint y: 225, endPoint x: 475, endPoint y: 251, distance: 139.0
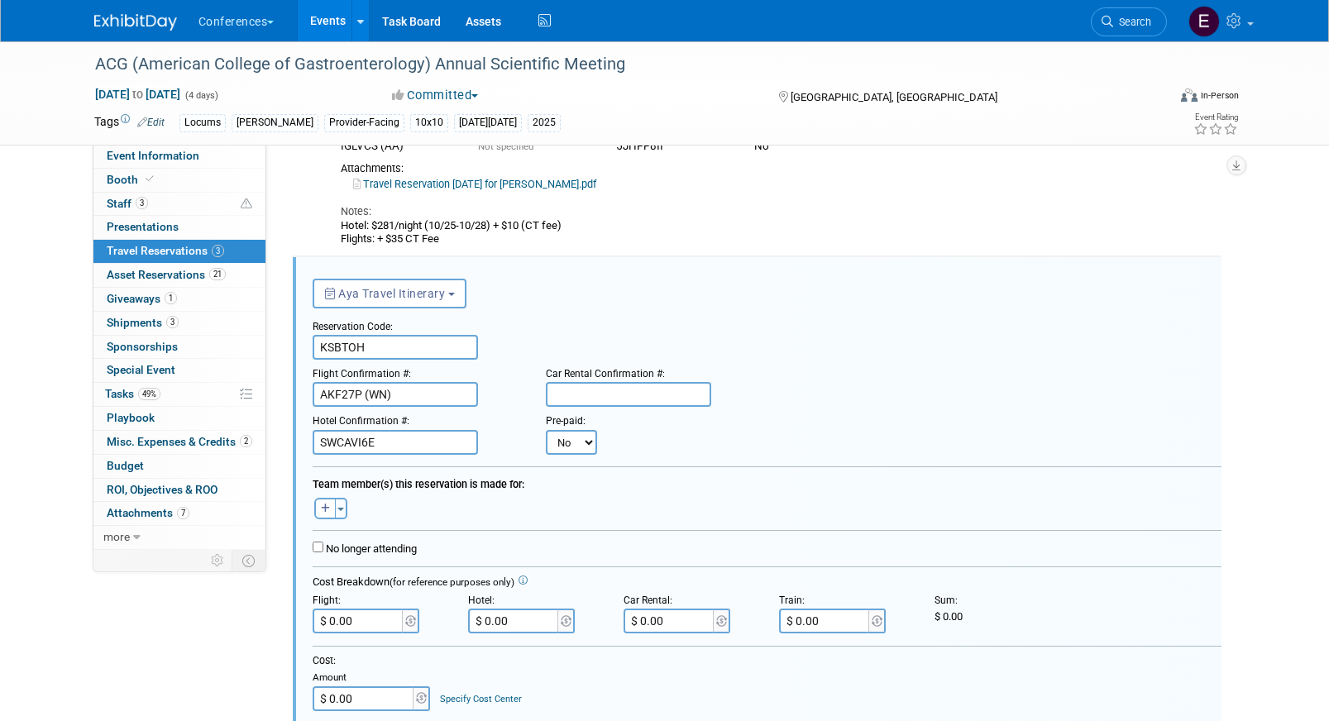
click at [475, 251] on td "Delete Reservation Bronwyn Reservation Code: KVMFIU 0.00" at bounding box center [745, 141] width 904 height 219
copy div "Hotel: $281/night (10/25-10/28) + $10 (CT fee) Flights: + $35 CT Fee"
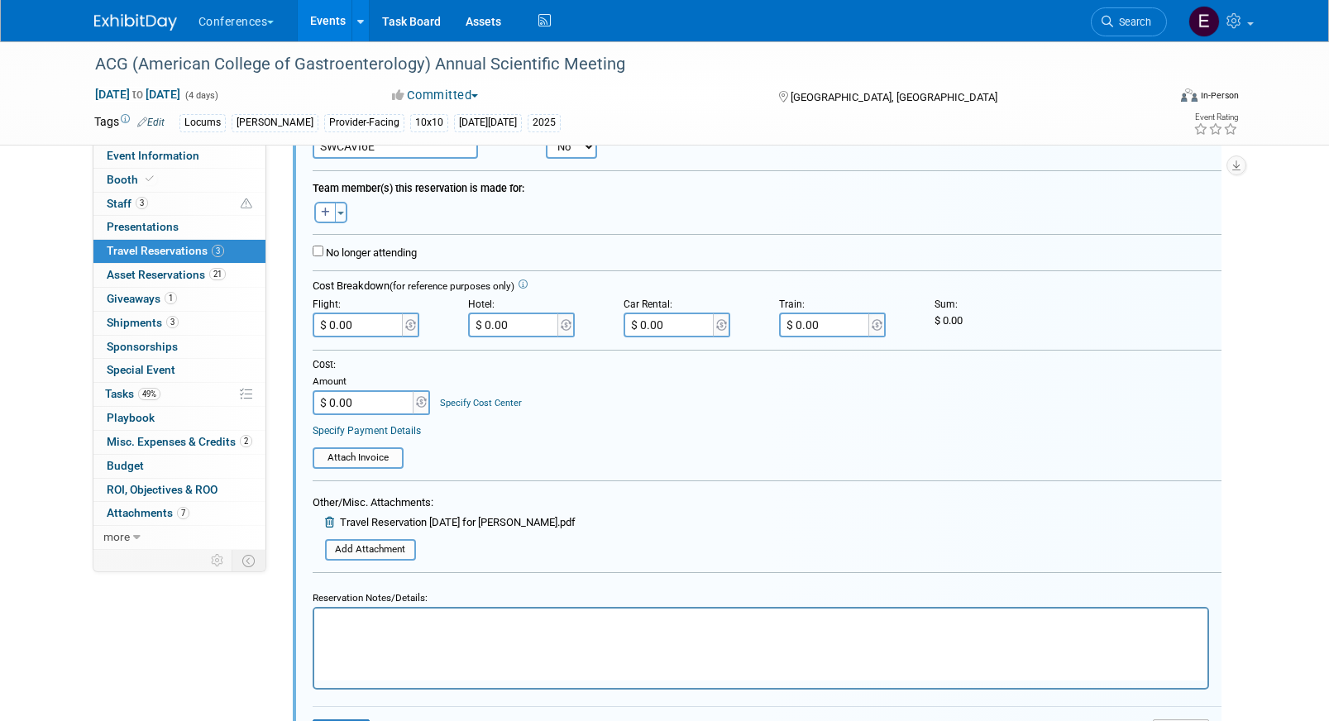
scroll to position [539, 0]
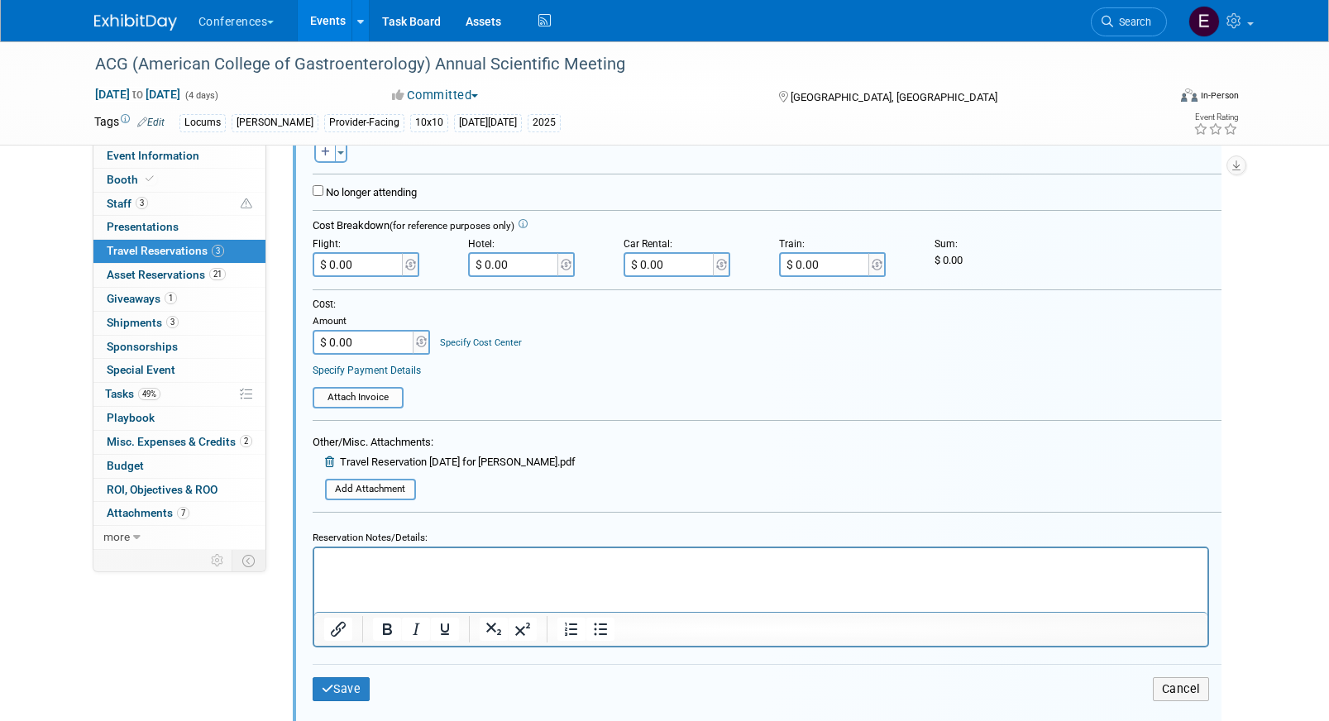
click at [414, 570] on html at bounding box center [759, 558] width 893 height 22
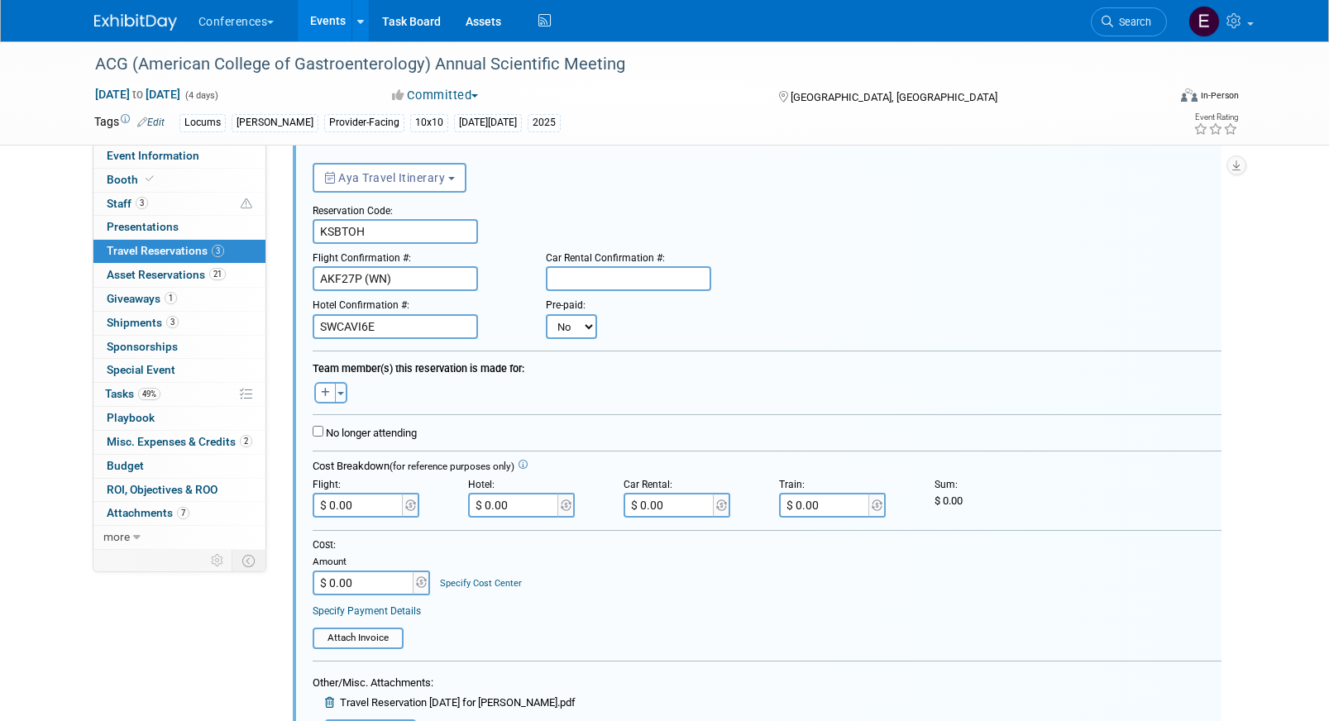
scroll to position [268, 0]
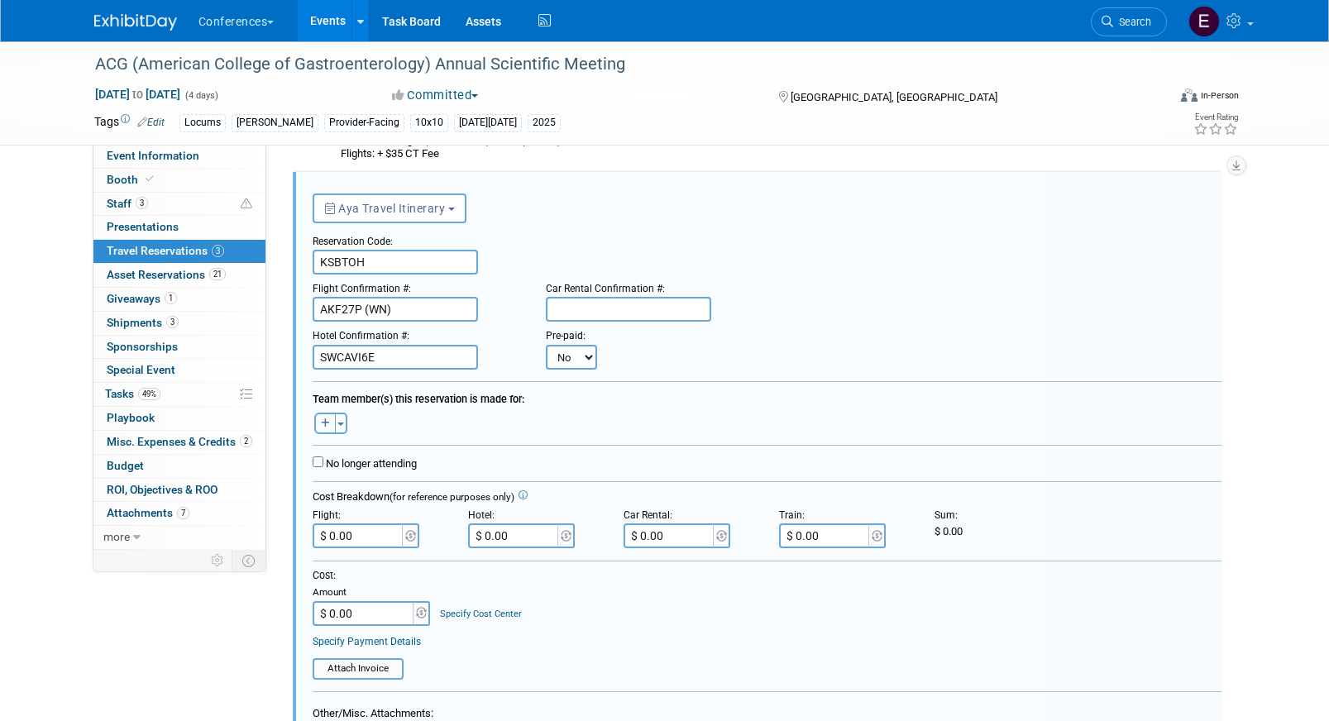
click at [324, 431] on button "button" at bounding box center [325, 424] width 22 height 22
select select
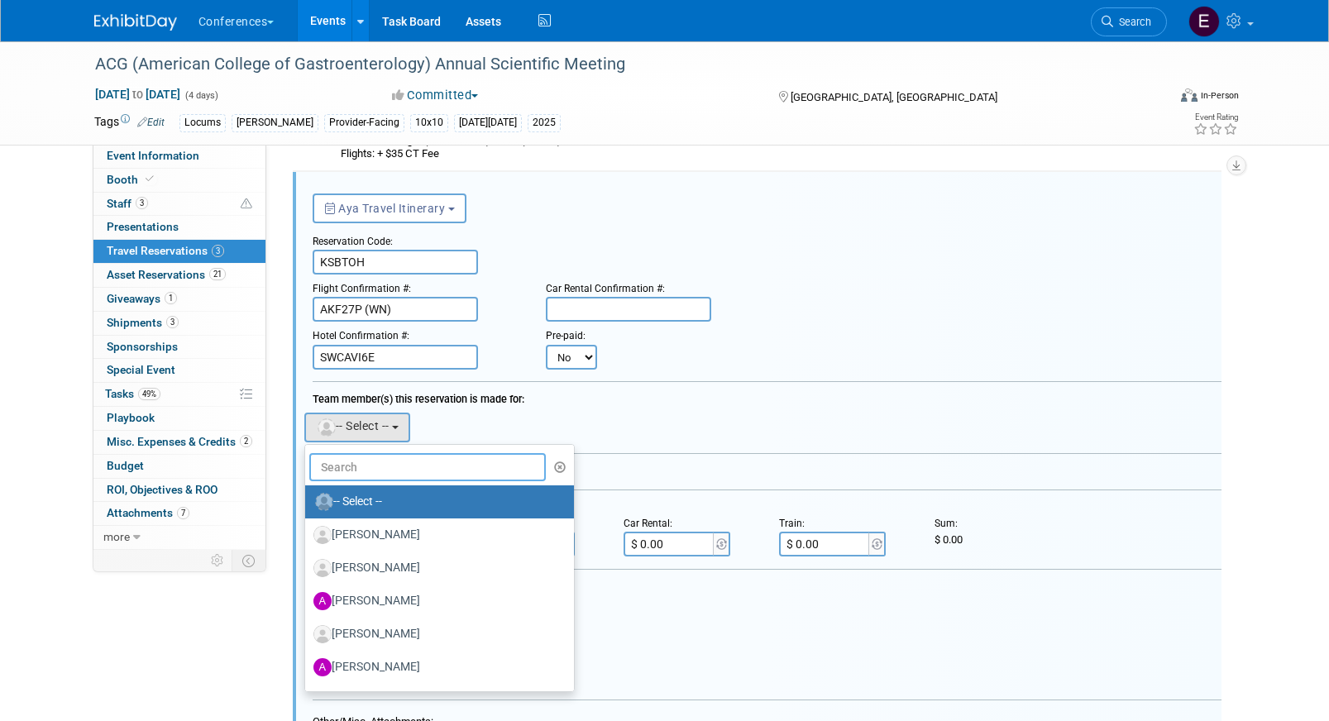
click at [342, 465] on input "text" at bounding box center [427, 467] width 237 height 28
type input "steph"
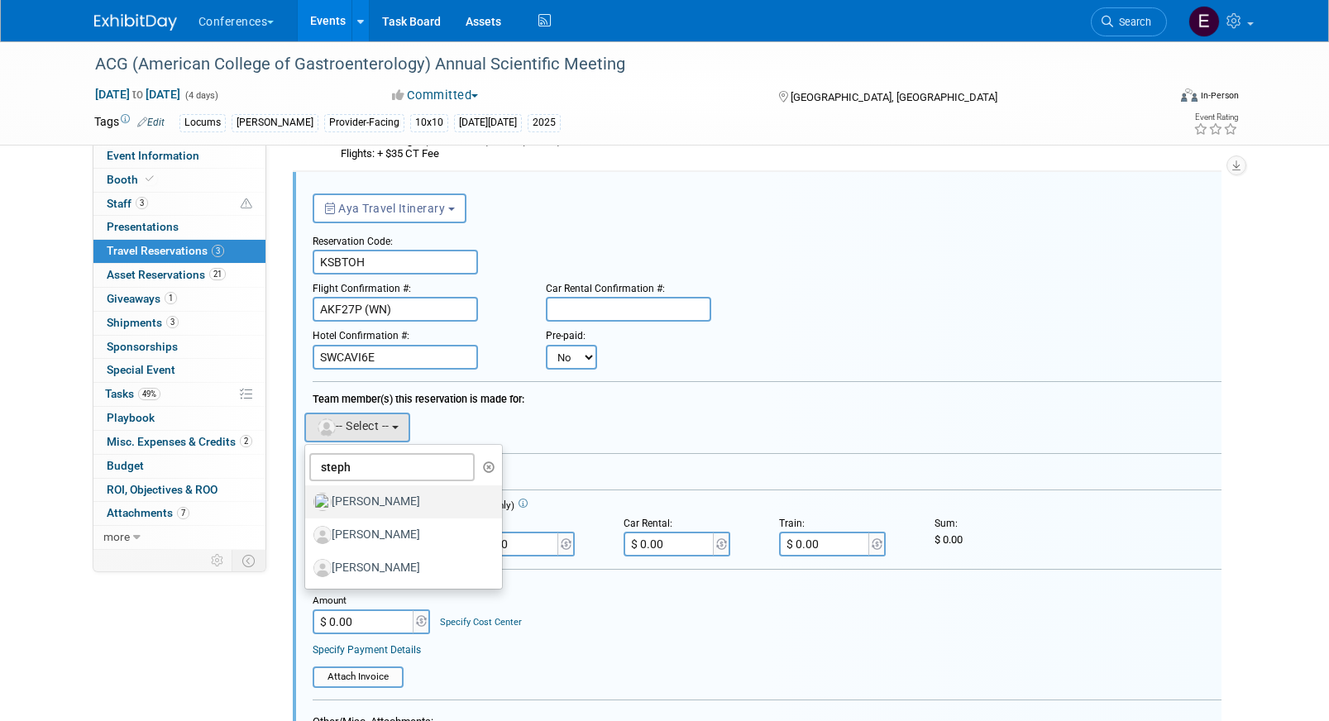
click at [372, 504] on label "[PERSON_NAME]" at bounding box center [399, 502] width 173 height 26
click at [308, 504] on input "[PERSON_NAME]" at bounding box center [302, 500] width 11 height 11
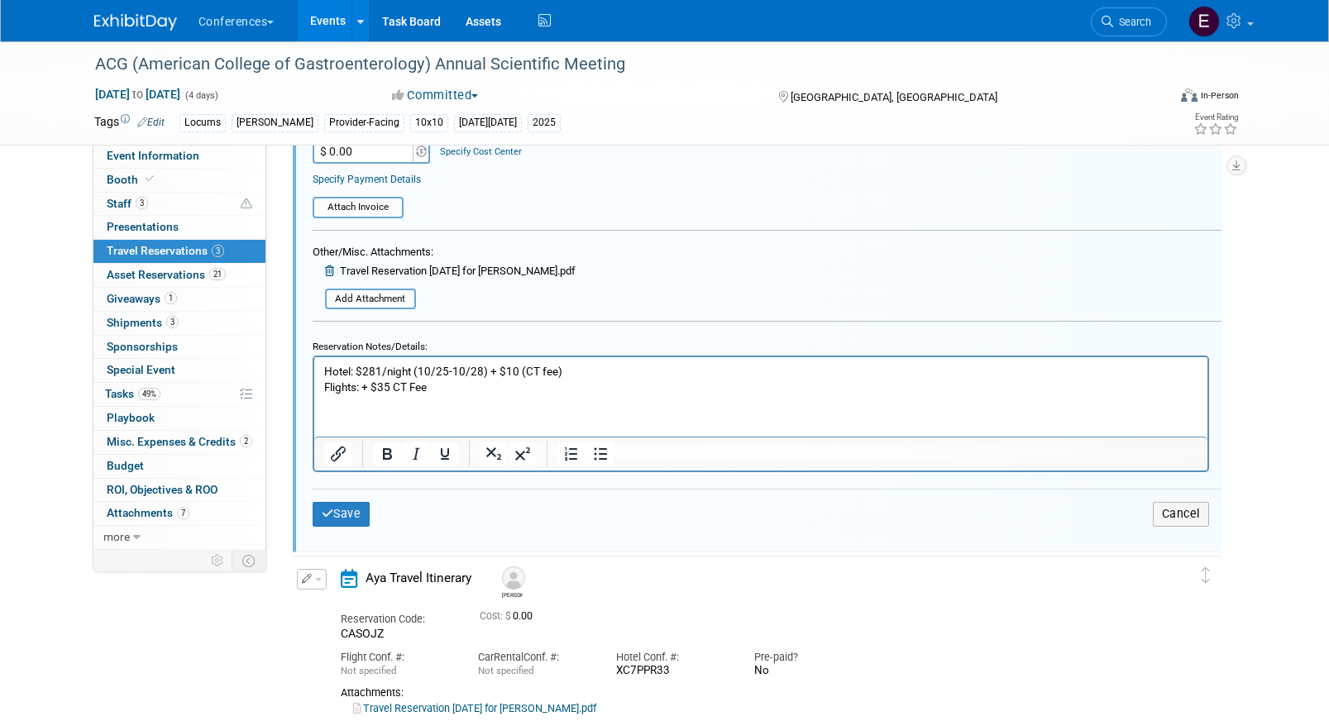
scroll to position [753, 0]
click at [352, 510] on button "Save" at bounding box center [342, 515] width 58 height 24
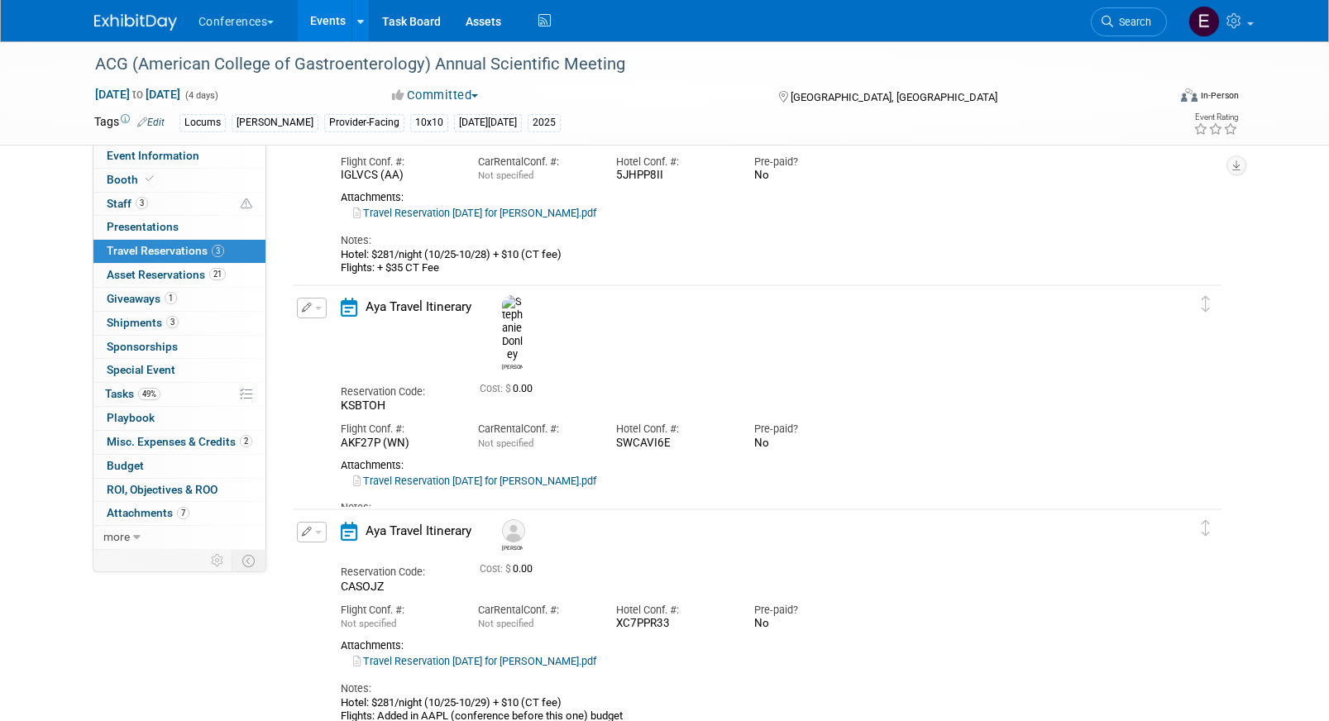
scroll to position [167, 0]
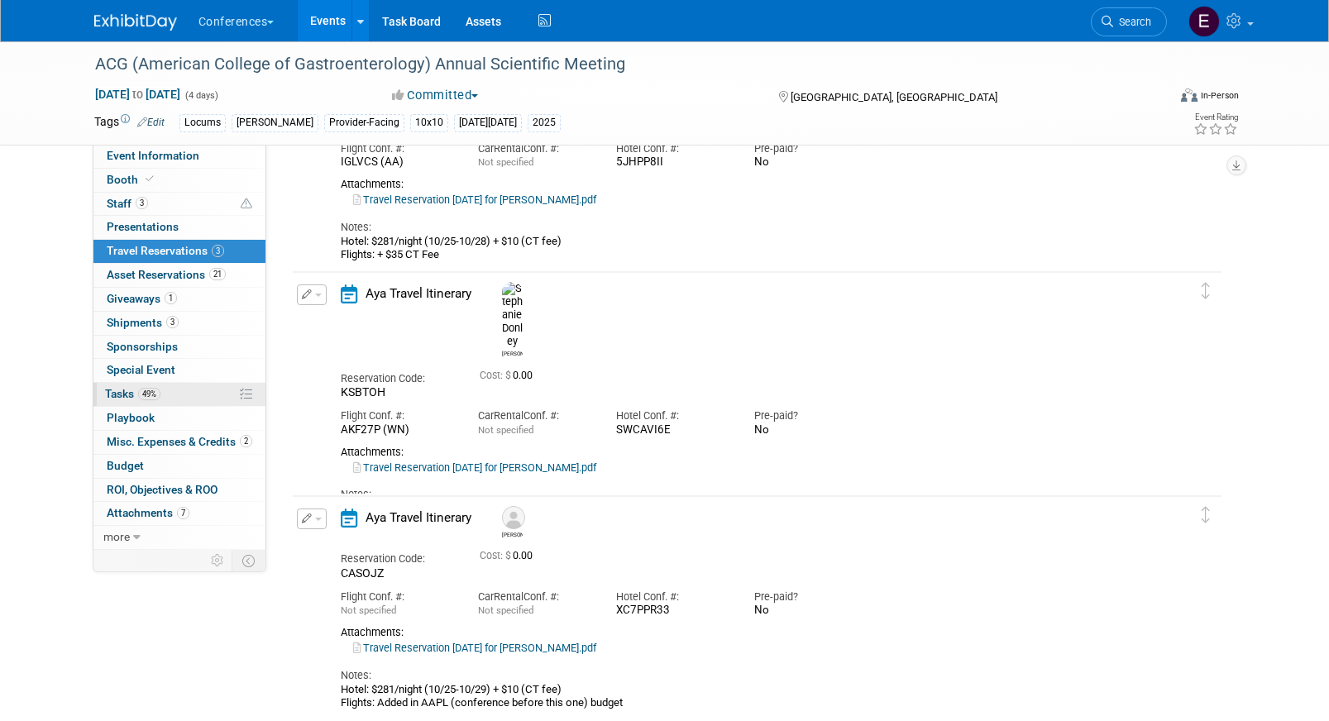
click at [183, 387] on link "49% Tasks 49%" at bounding box center [179, 394] width 172 height 23
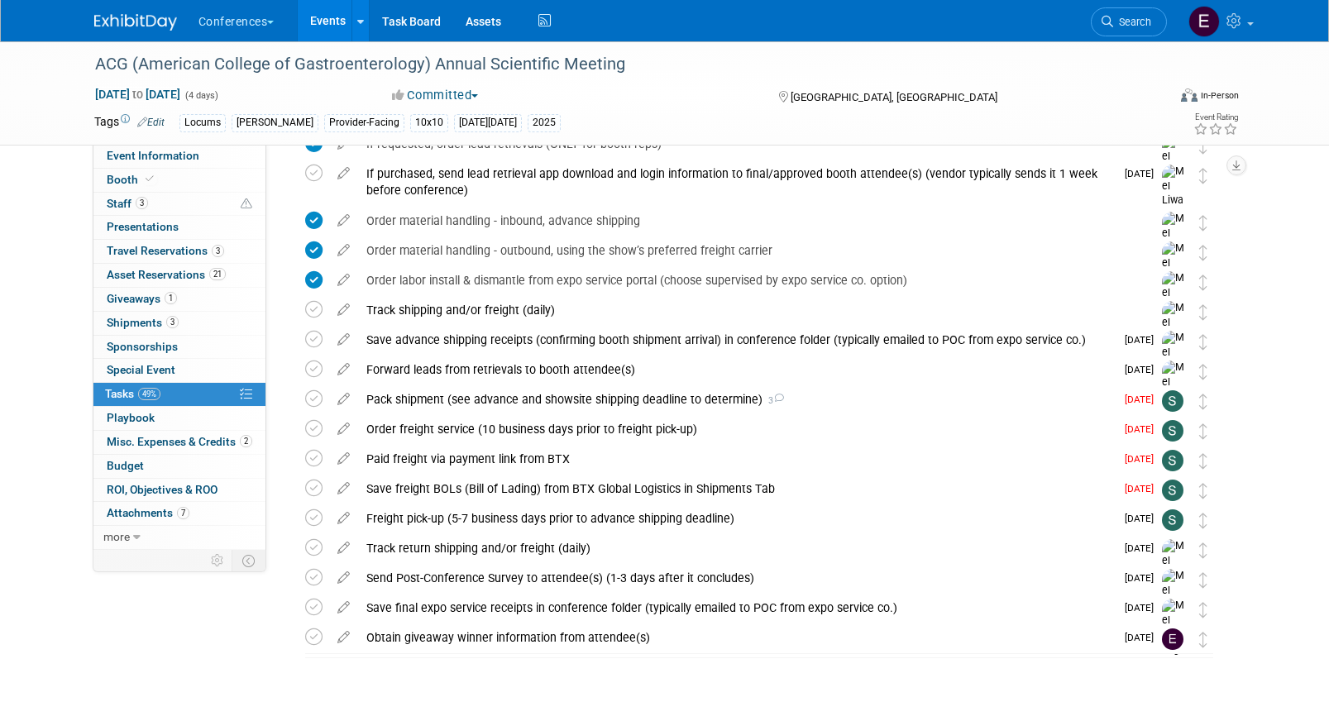
scroll to position [758, 0]
click at [1124, 21] on span "Search" at bounding box center [1132, 22] width 38 height 12
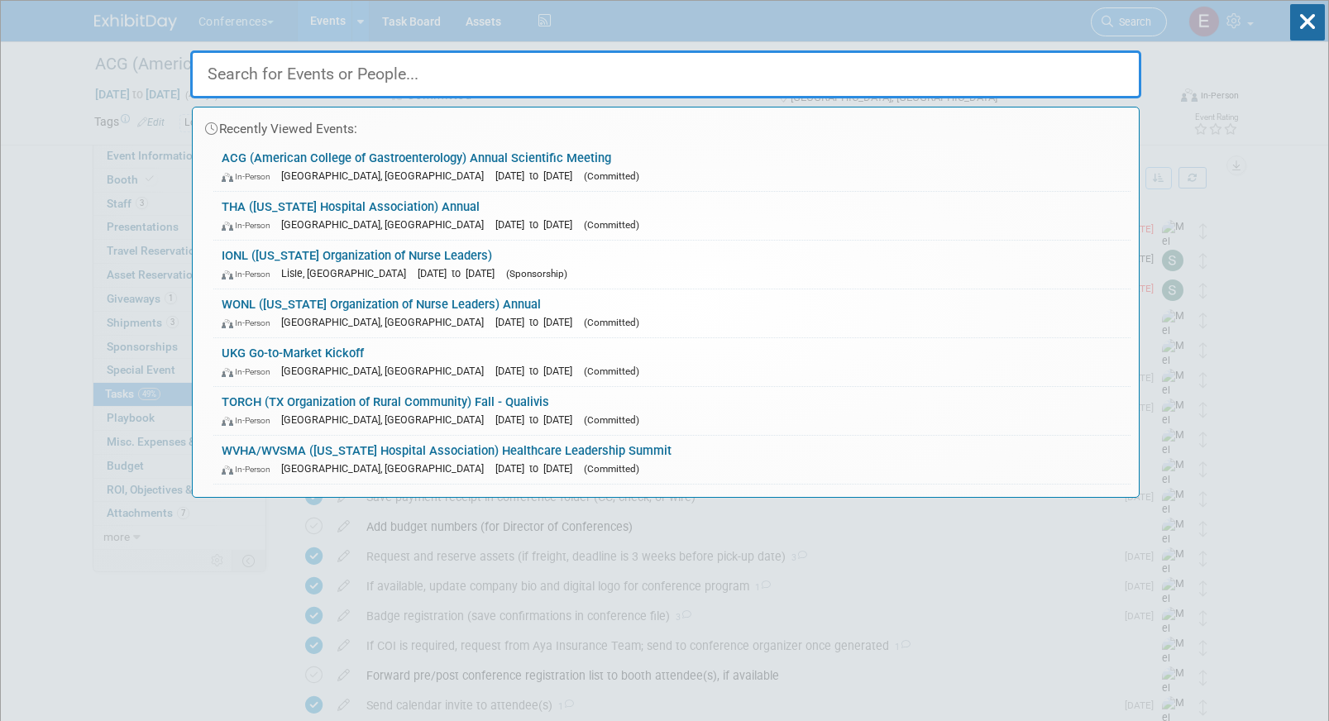
type input "a"
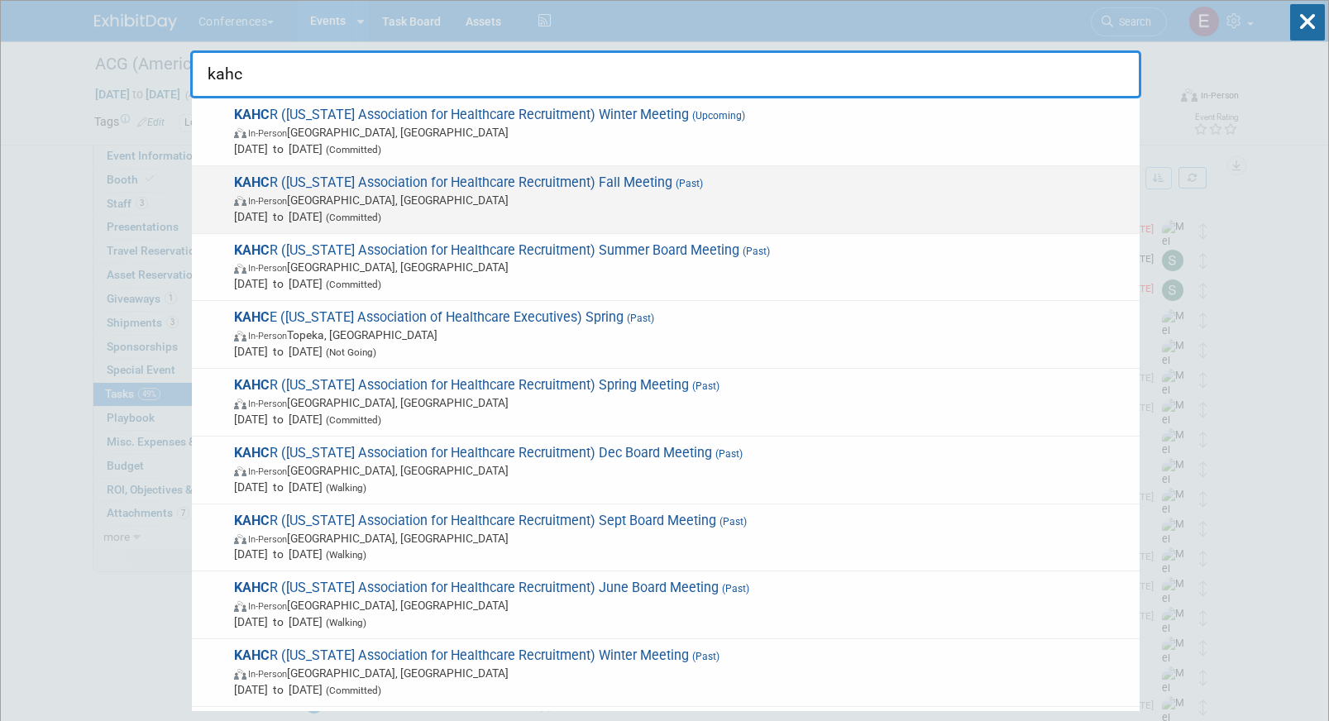
type input "kahc"
click at [578, 208] on span "Sep 30, 2025 to Sep 30, 2025 (Committed)" at bounding box center [682, 216] width 897 height 17
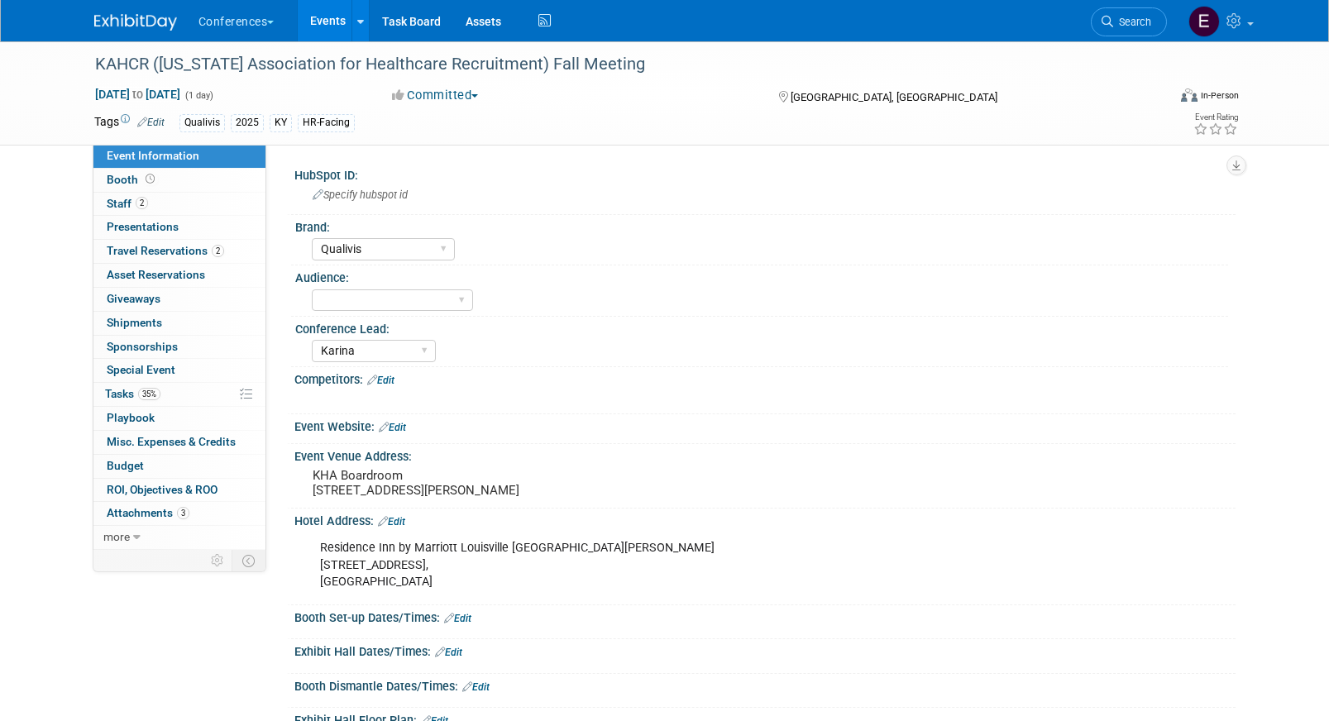
select select "Qualivis"
select select "Karina"
click at [149, 249] on span "Travel Reservations 2" at bounding box center [165, 250] width 117 height 13
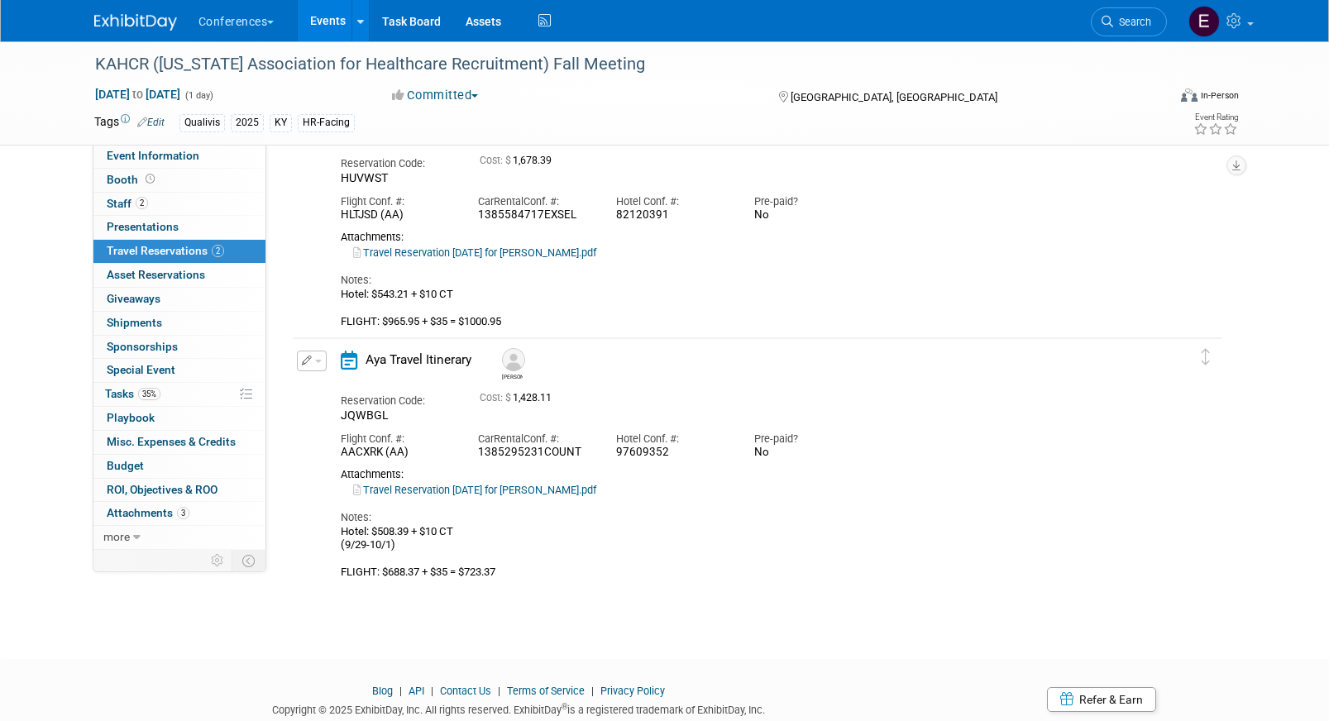
scroll to position [117, 0]
click at [298, 361] on button "button" at bounding box center [312, 358] width 30 height 21
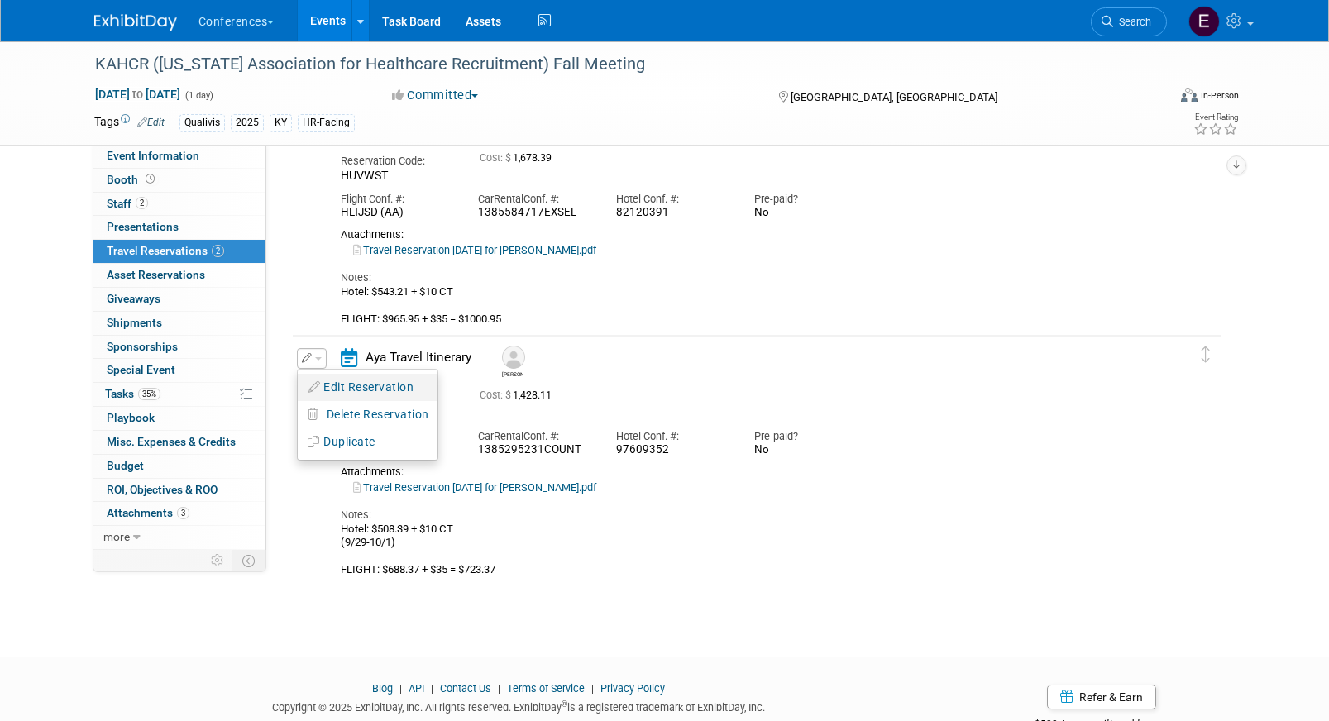
click at [320, 376] on button "Edit Reservation" at bounding box center [368, 387] width 140 height 24
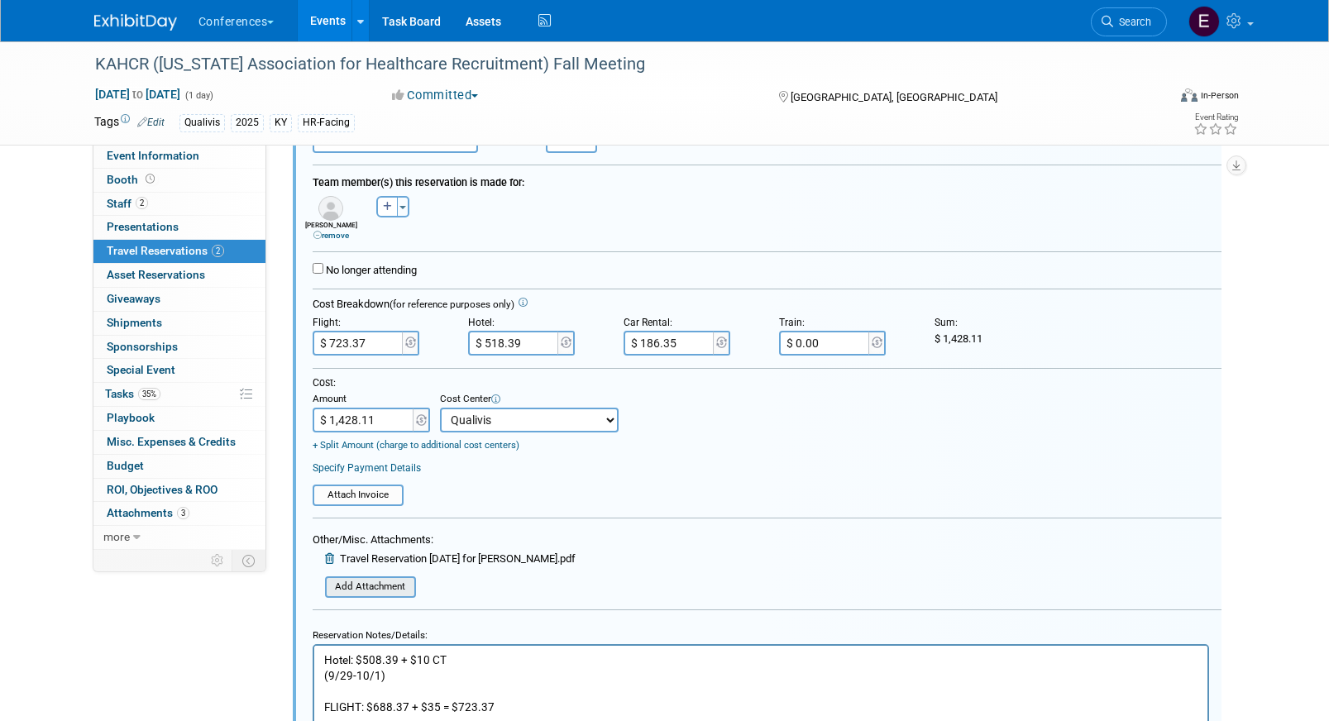
scroll to position [498, 2]
click at [366, 595] on input "file" at bounding box center [314, 587] width 197 height 18
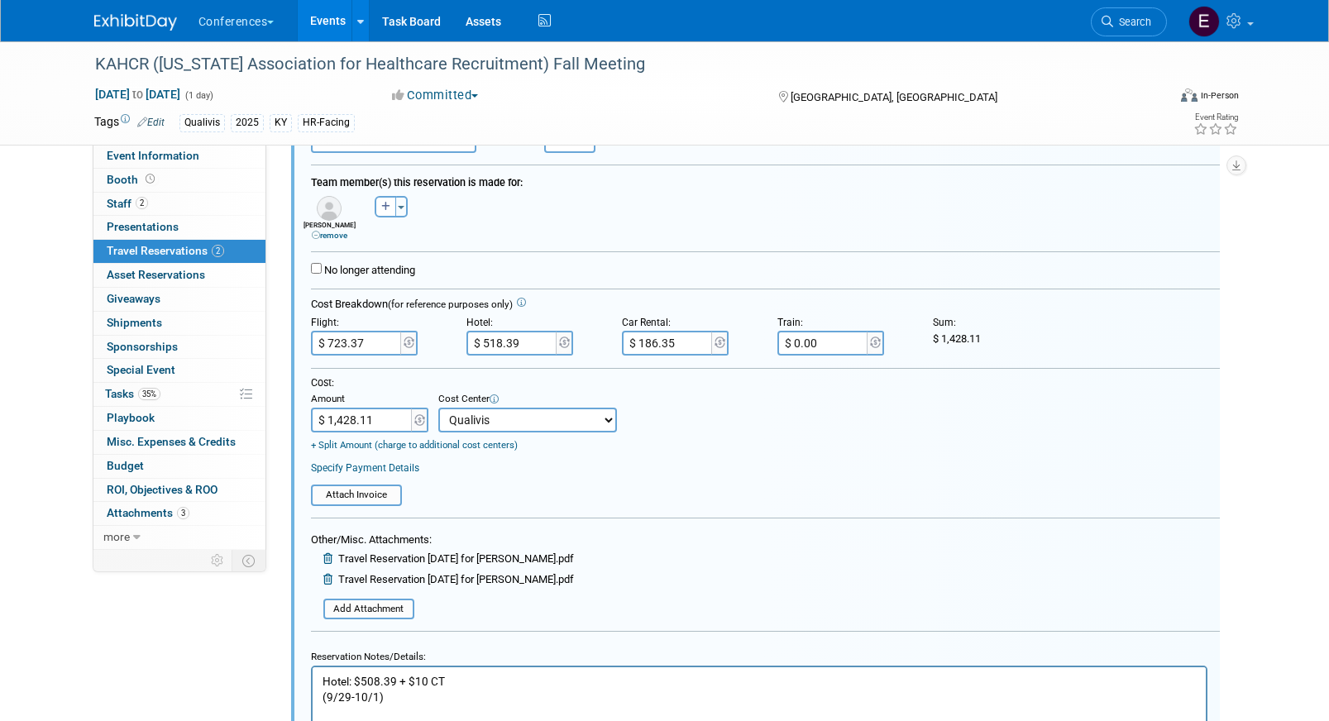
click at [326, 554] on icon at bounding box center [329, 558] width 12 height 11
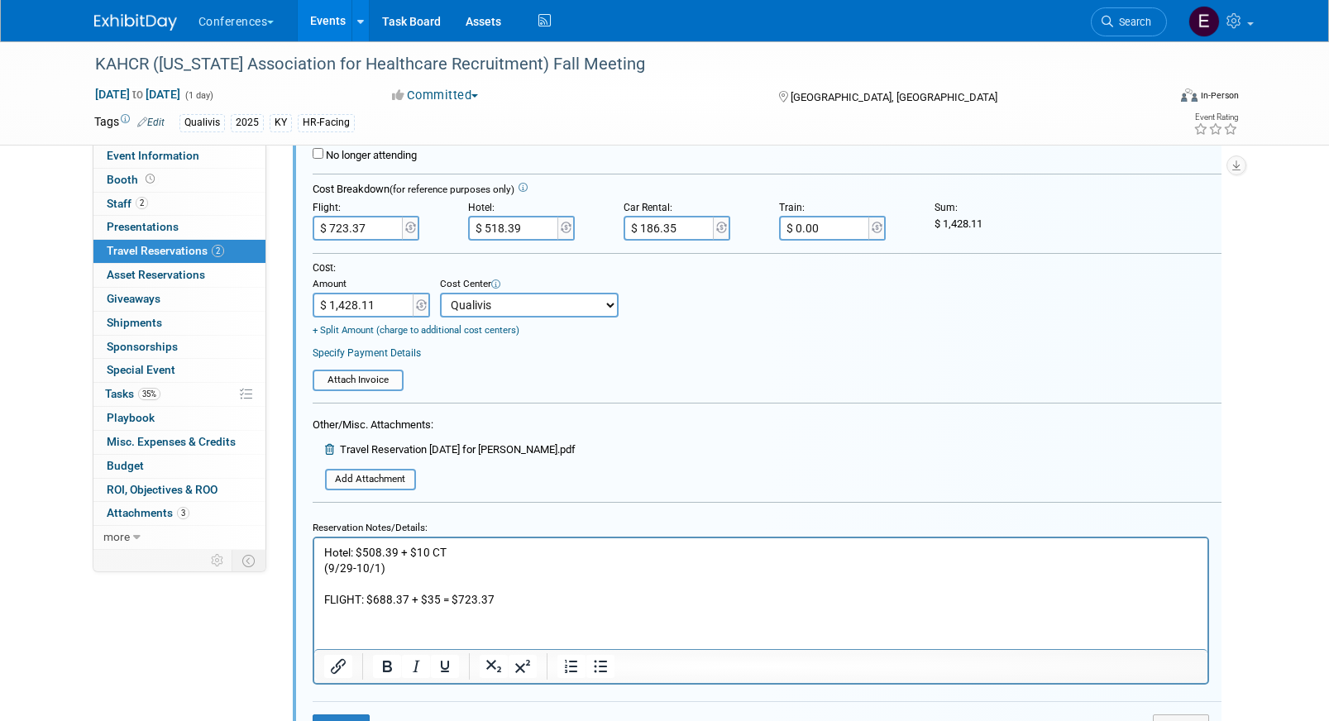
scroll to position [709, 0]
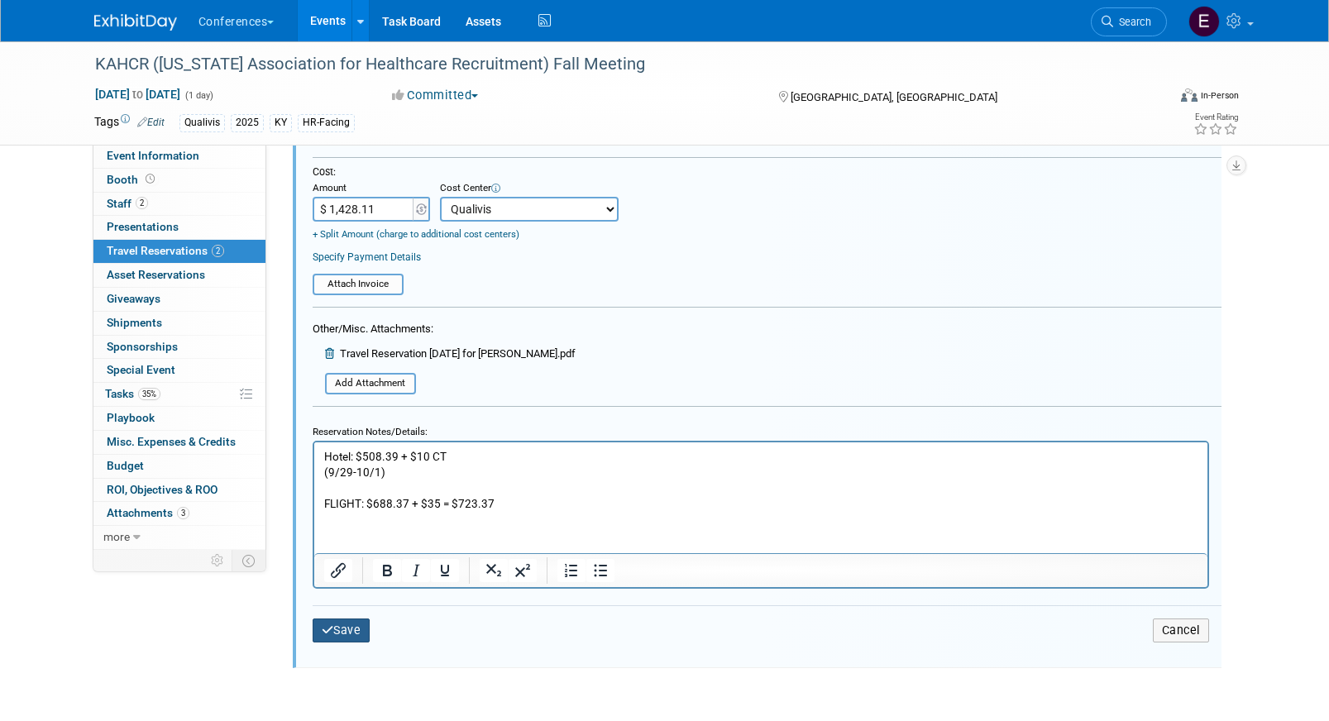
click at [328, 630] on icon "submit" at bounding box center [328, 630] width 12 height 12
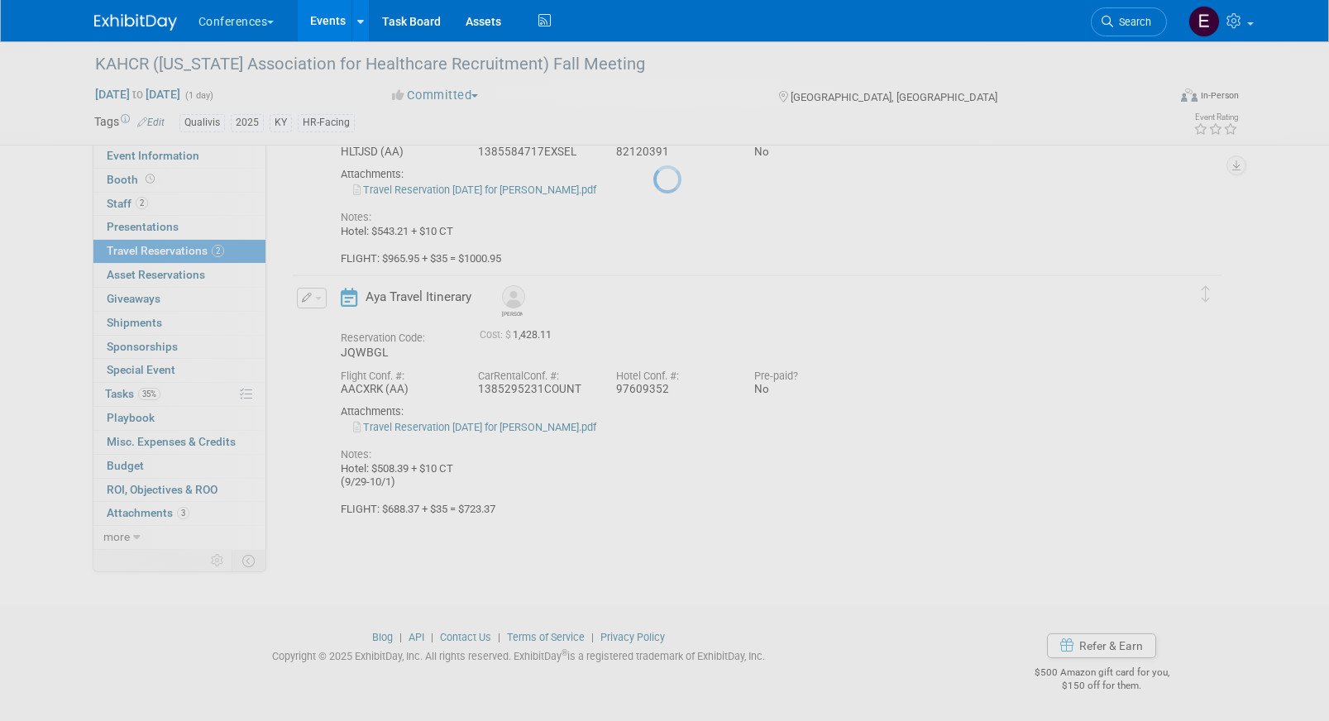
scroll to position [169, 0]
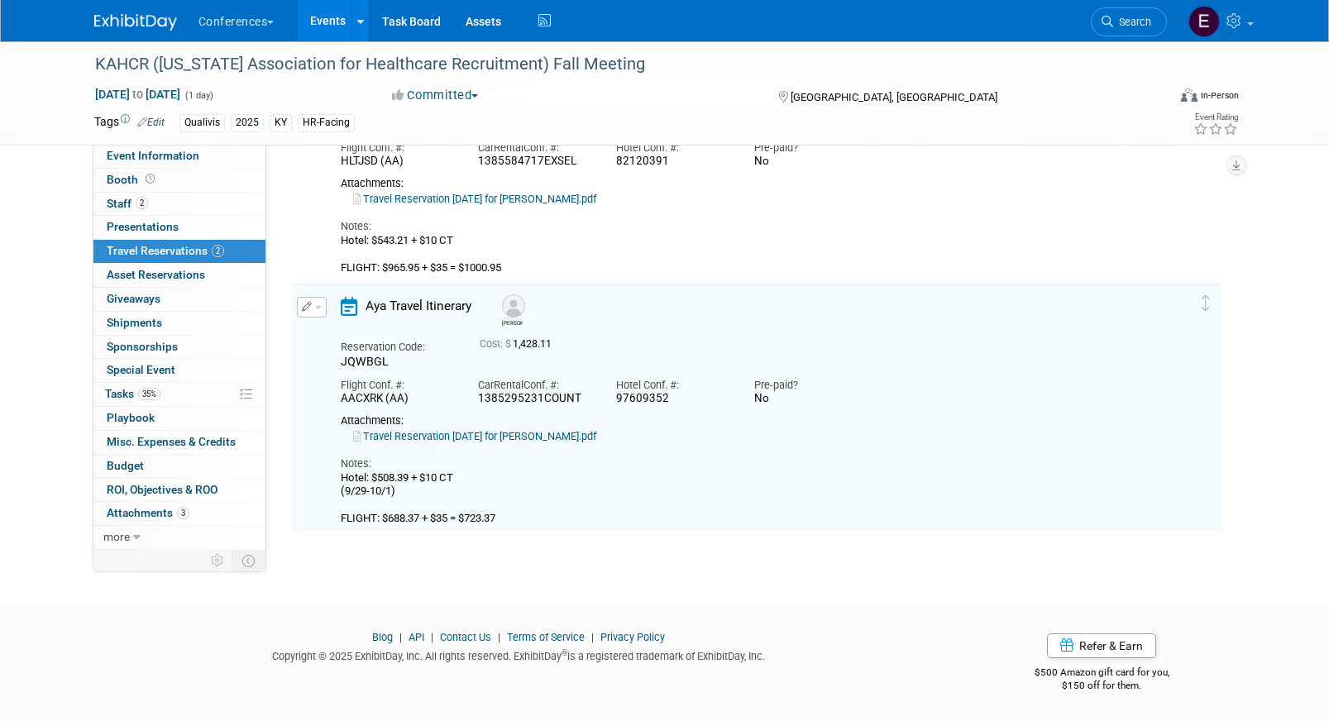
click at [523, 433] on link "Travel Reservation [DATE] for [PERSON_NAME].pdf" at bounding box center [474, 436] width 243 height 12
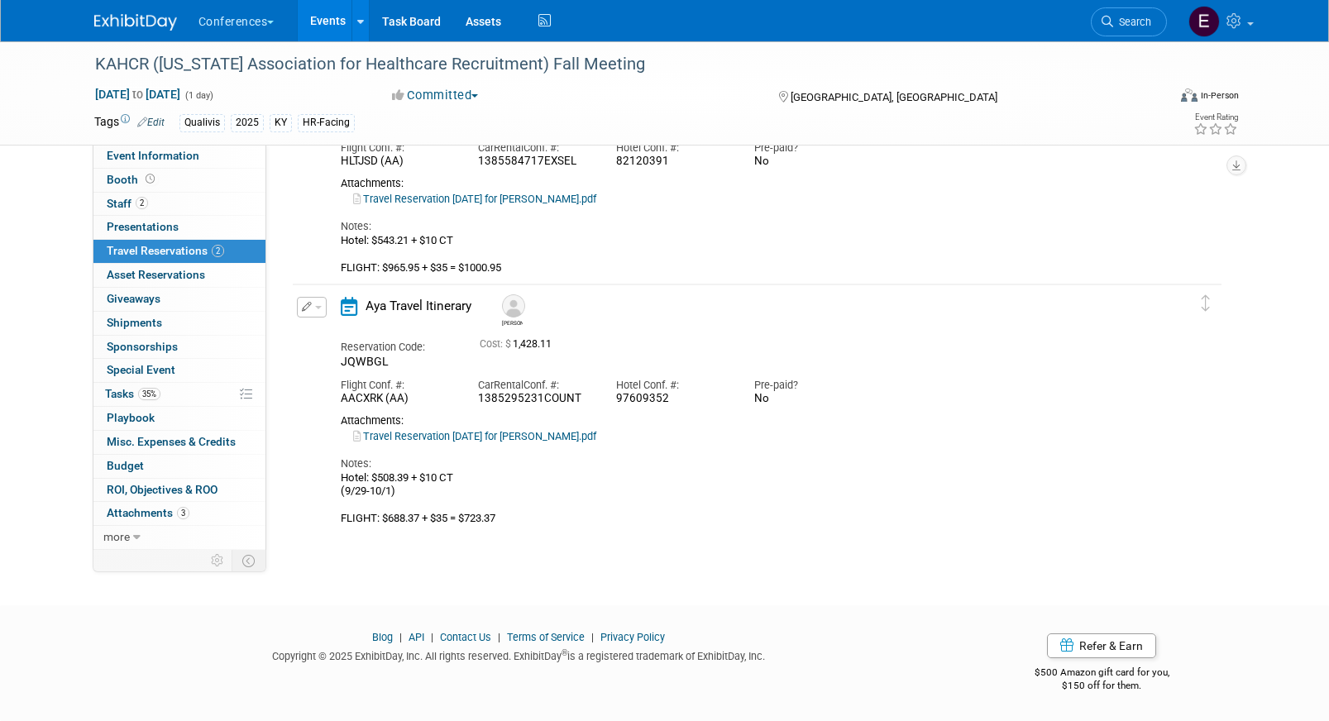
click at [302, 302] on icon "button" at bounding box center [307, 307] width 11 height 10
click at [336, 326] on button "Edit Reservation" at bounding box center [368, 336] width 140 height 24
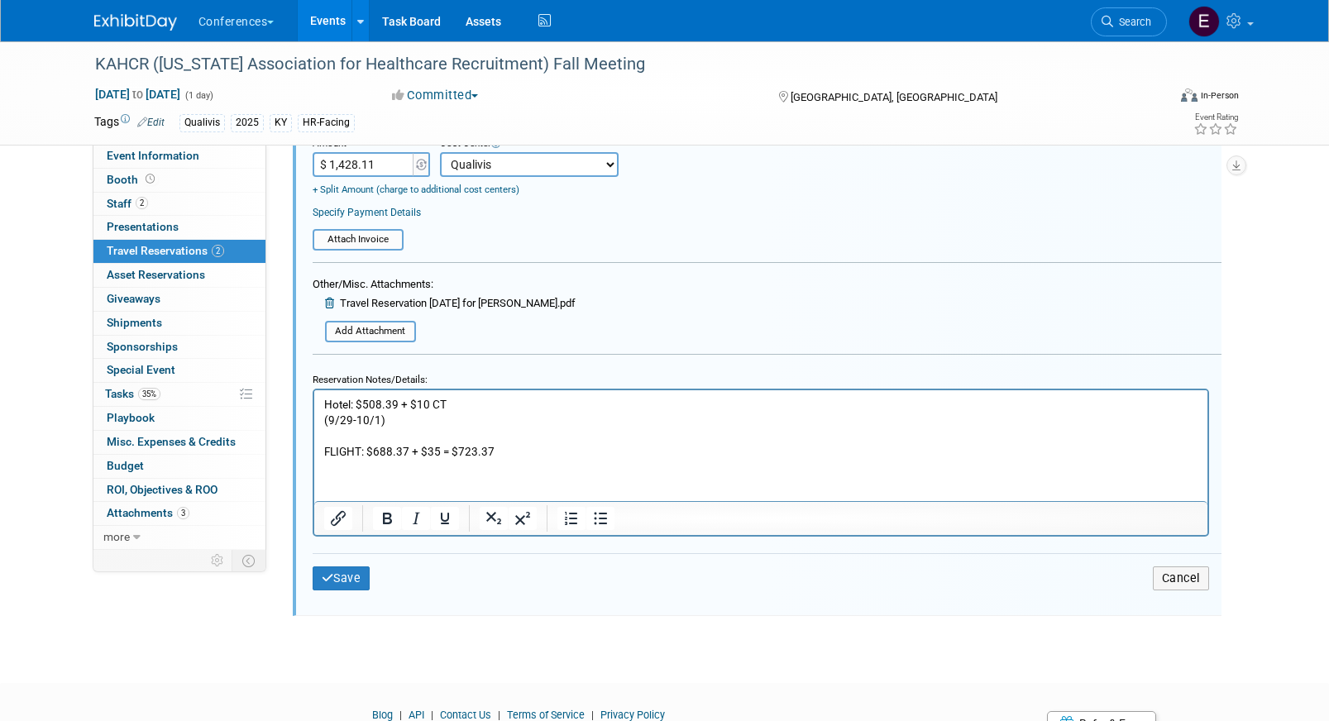
scroll to position [819, 0]
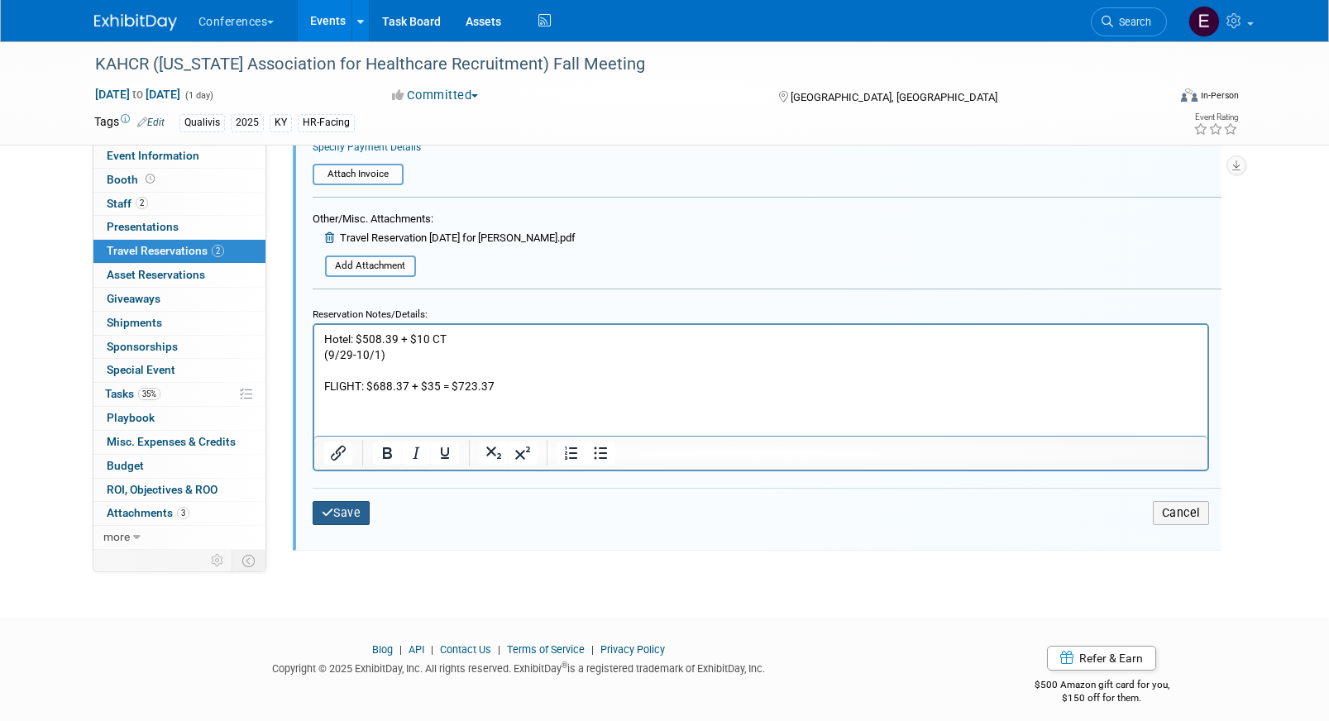
click at [328, 524] on button "Save" at bounding box center [342, 513] width 58 height 24
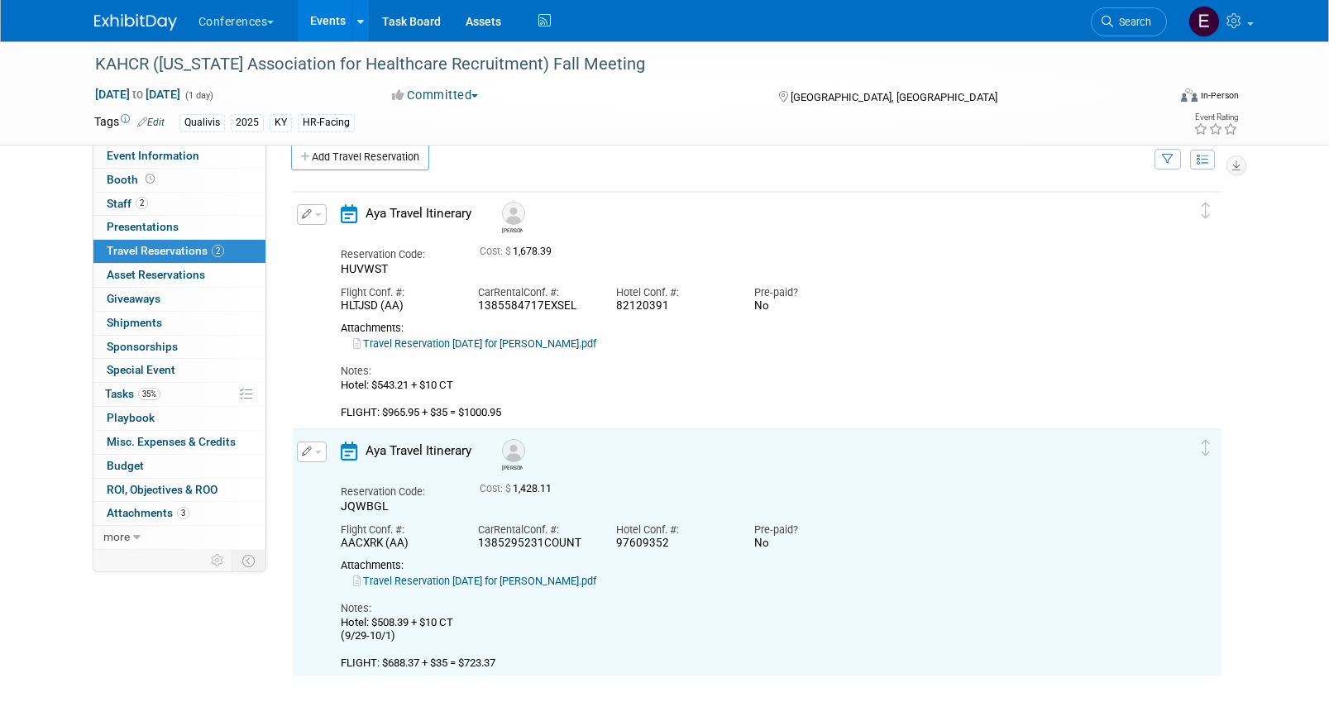
scroll to position [7, 0]
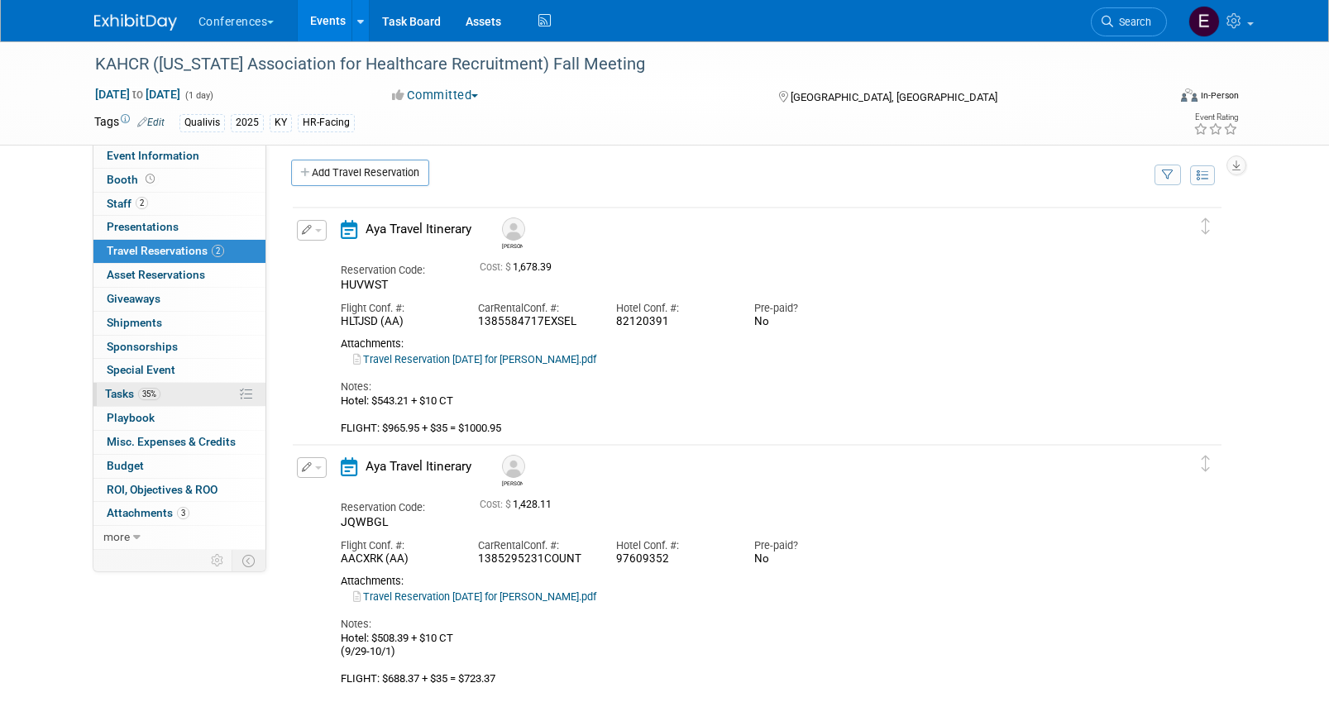
click at [159, 396] on span "35%" at bounding box center [149, 394] width 22 height 12
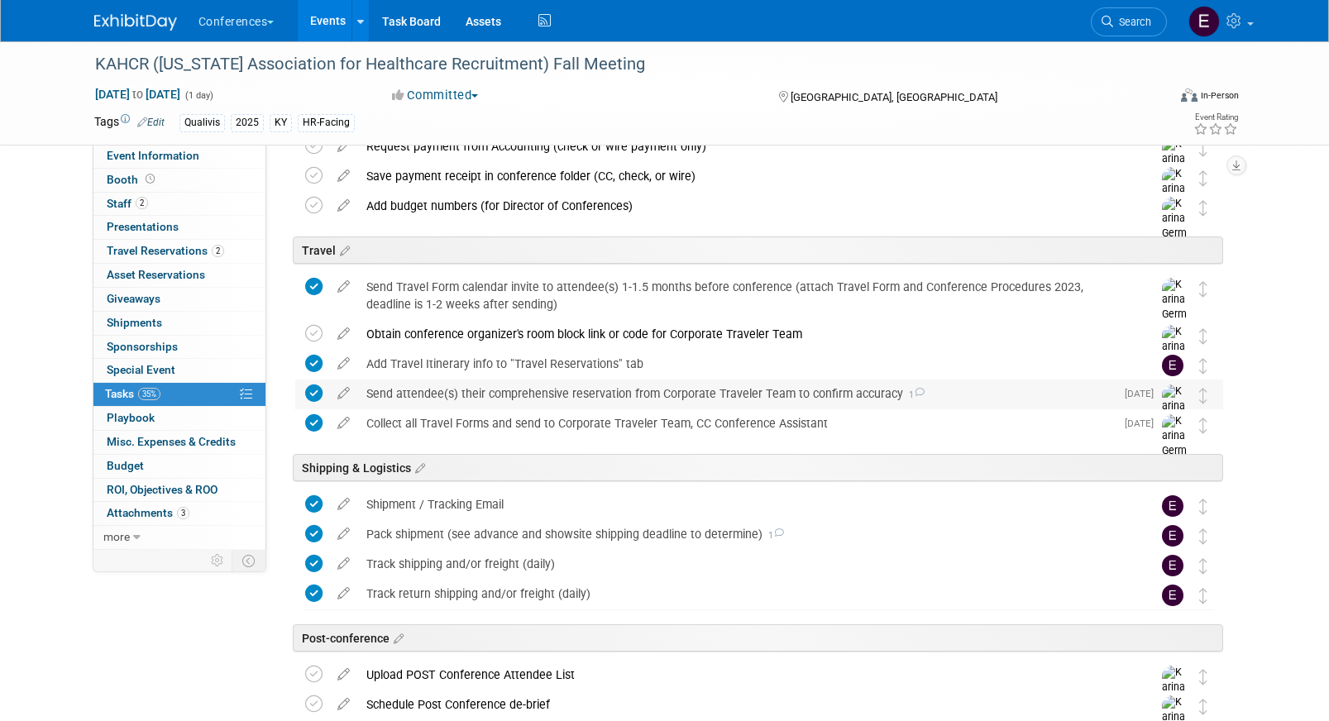
scroll to position [627, 0]
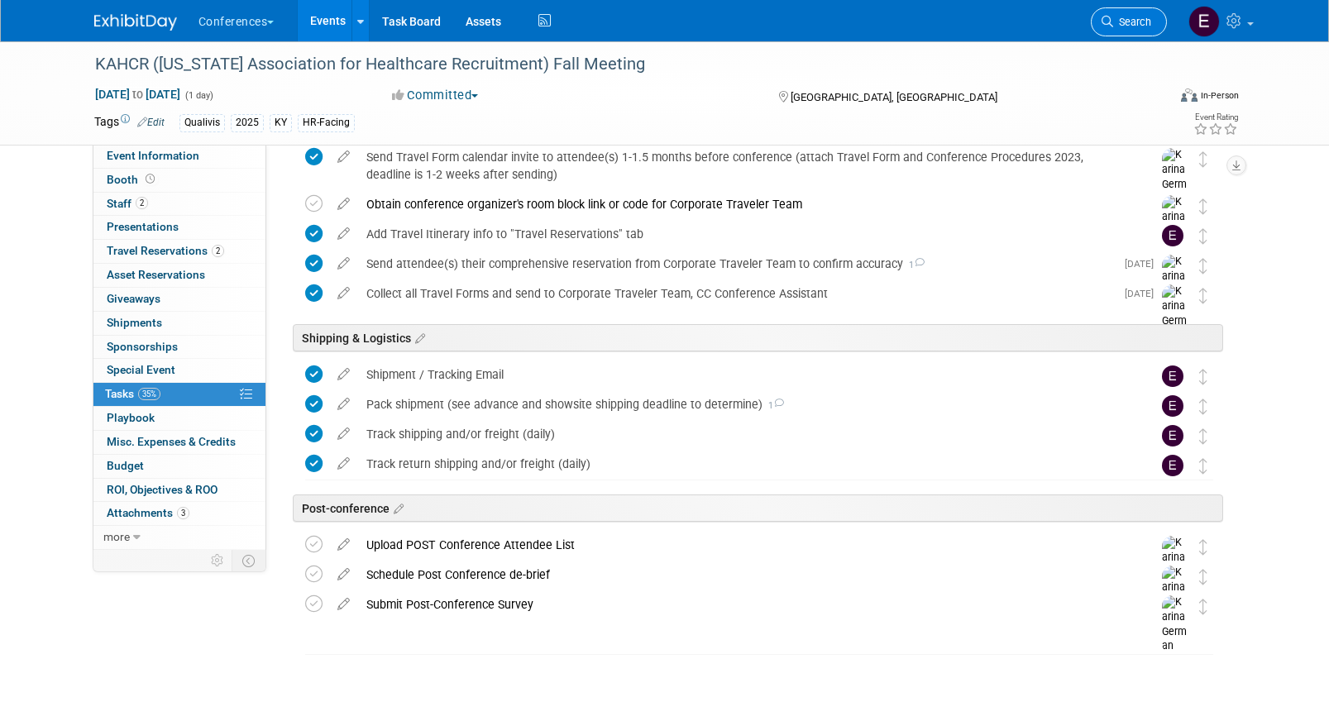
click at [1138, 30] on link "Search" at bounding box center [1129, 21] width 76 height 29
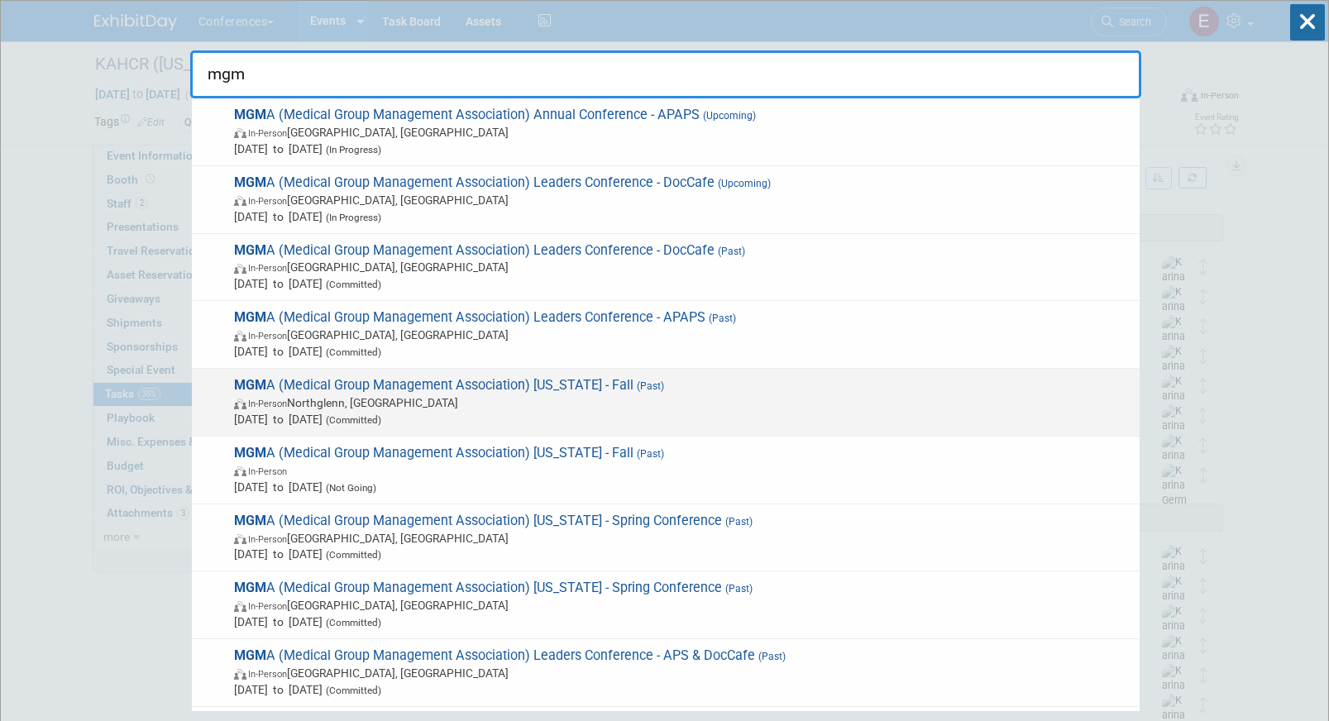
type input "mgm"
click at [581, 395] on span "In-Person Northglenn, [GEOGRAPHIC_DATA]" at bounding box center [682, 402] width 897 height 17
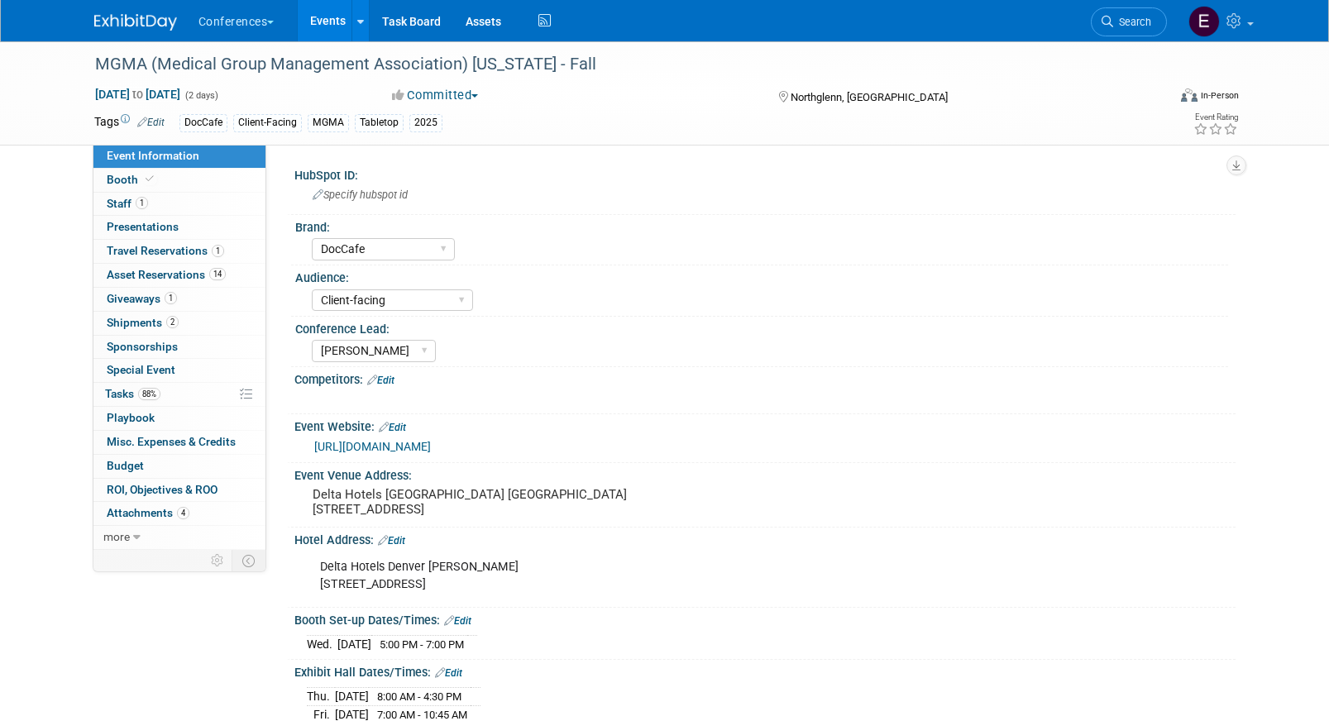
select select "DocCafe"
select select "Client-facing"
select select "[PERSON_NAME]"
click at [155, 204] on link "1 Staff 1" at bounding box center [179, 204] width 172 height 23
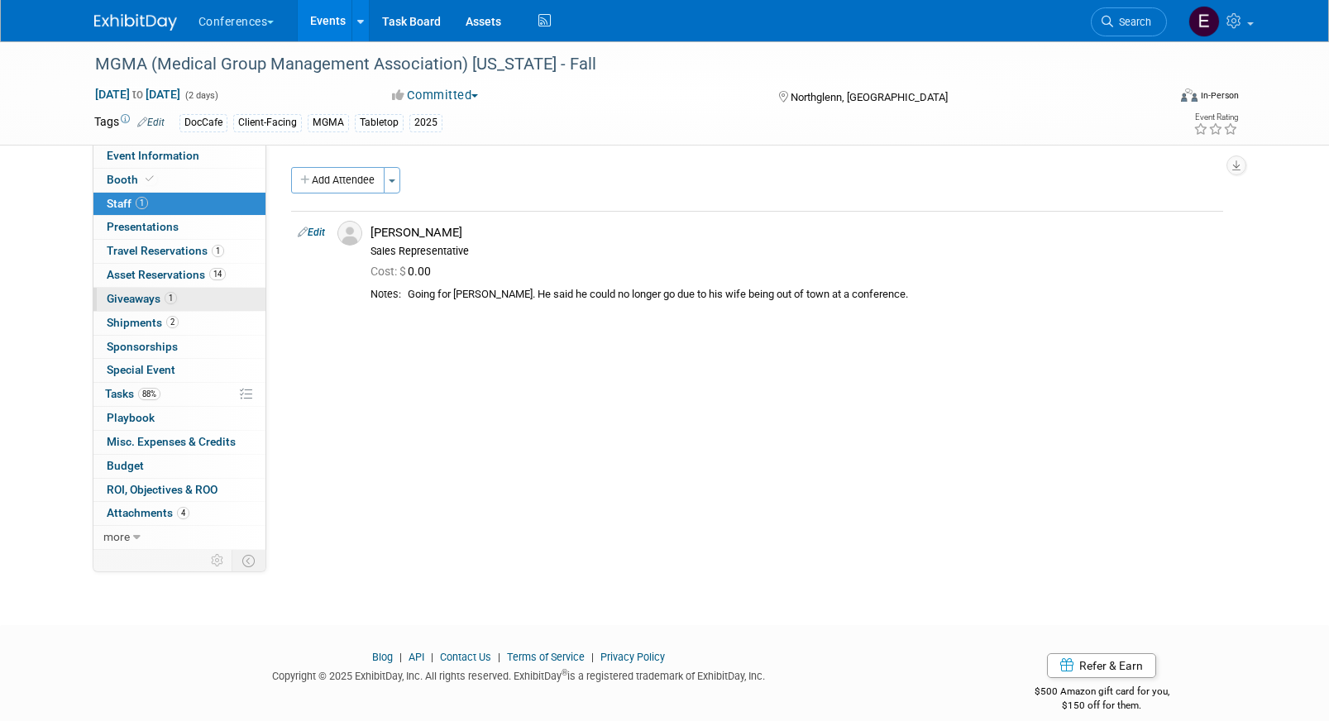
click at [145, 302] on span "Giveaways 1" at bounding box center [142, 298] width 70 height 13
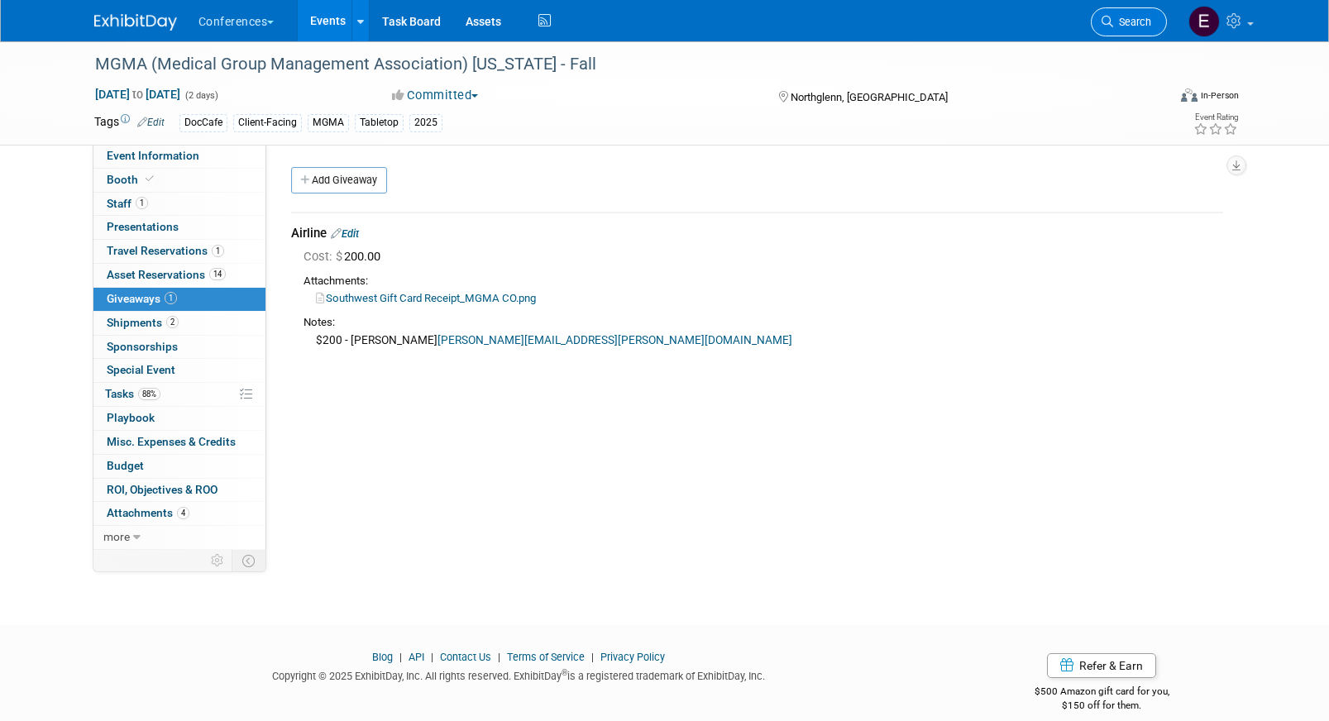
click at [1102, 17] on icon at bounding box center [1108, 22] width 12 height 12
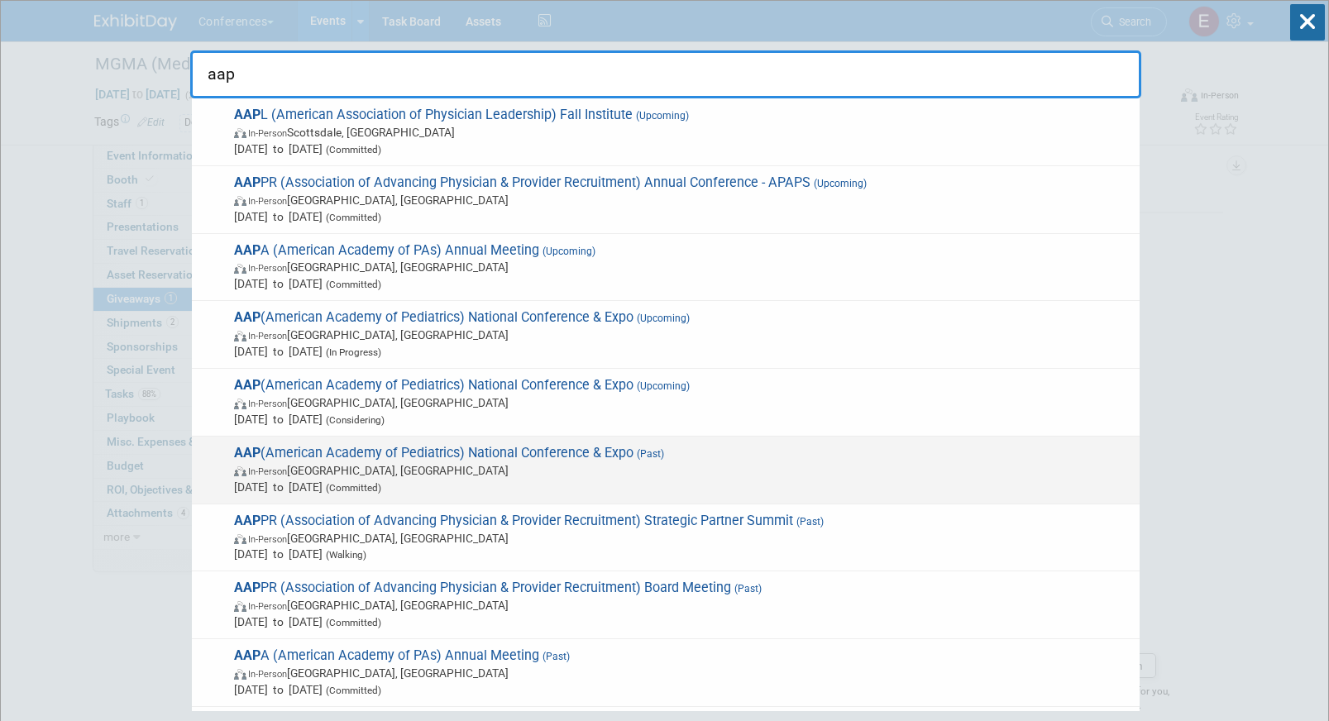
type input "aap"
click at [599, 463] on span "In-Person [GEOGRAPHIC_DATA], [GEOGRAPHIC_DATA]" at bounding box center [682, 470] width 897 height 17
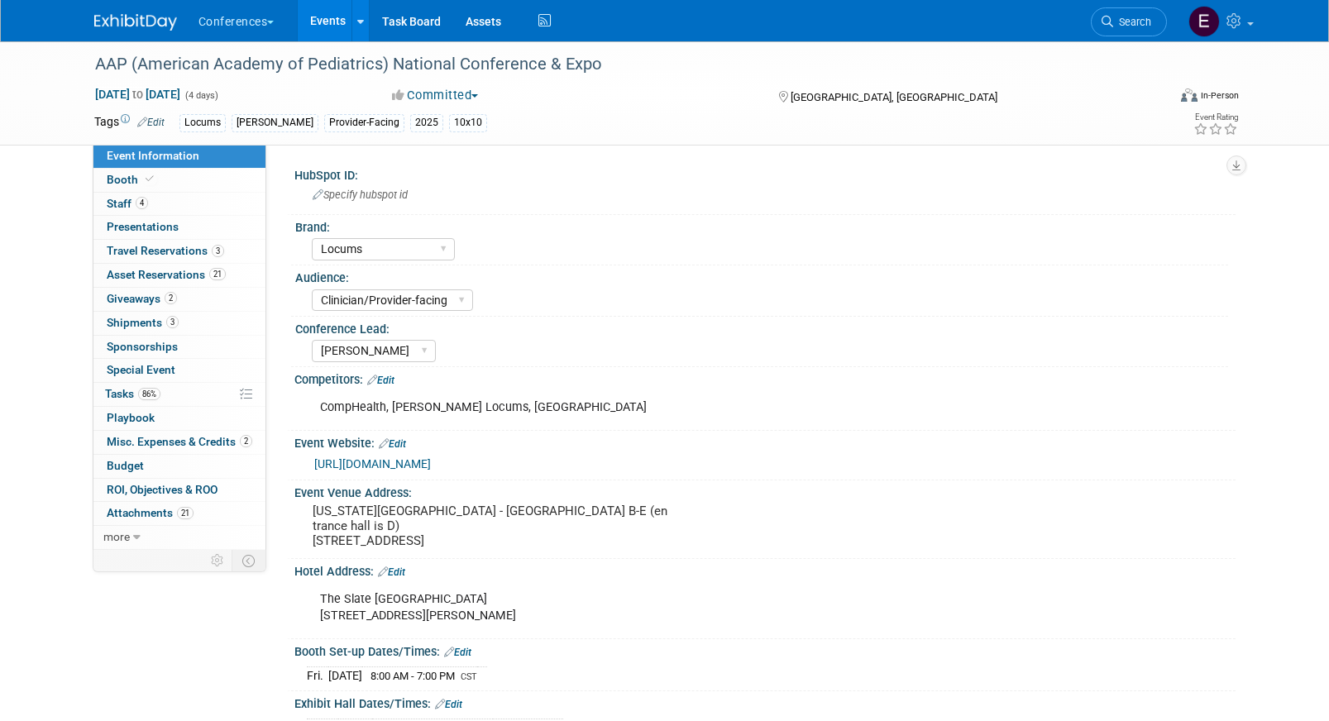
select select "Locums"
select select "Clinician/Provider-facing"
select select "[PERSON_NAME]"
click at [170, 300] on span "2" at bounding box center [171, 298] width 12 height 12
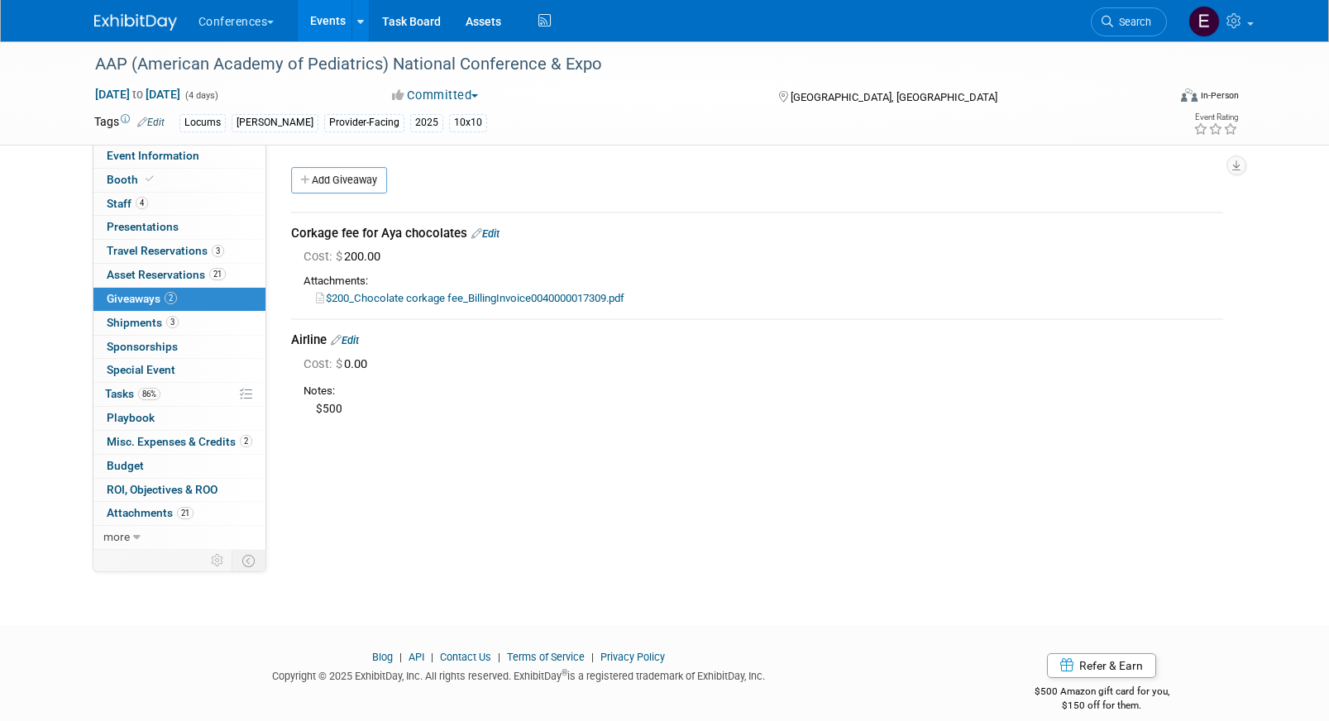
click at [354, 332] on div "Airline Edit" at bounding box center [757, 340] width 932 height 17
click at [354, 337] on link "Edit" at bounding box center [345, 340] width 28 height 12
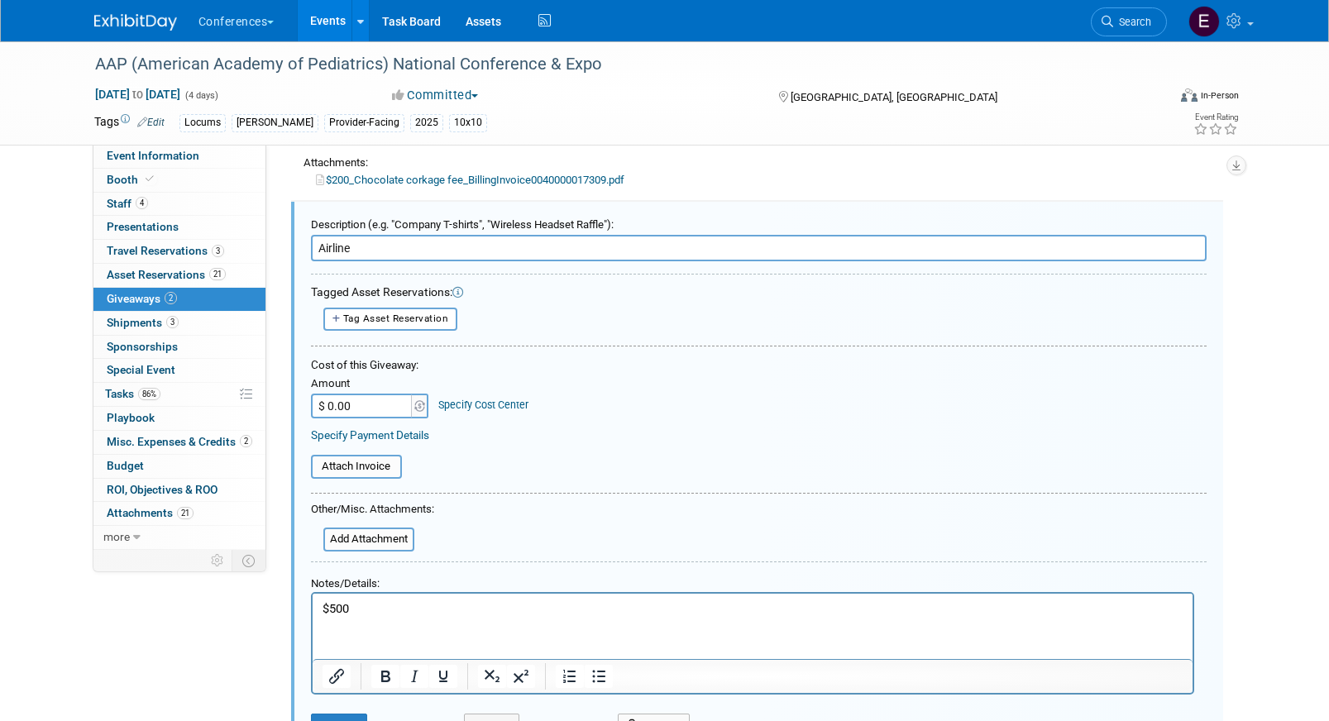
scroll to position [131, 0]
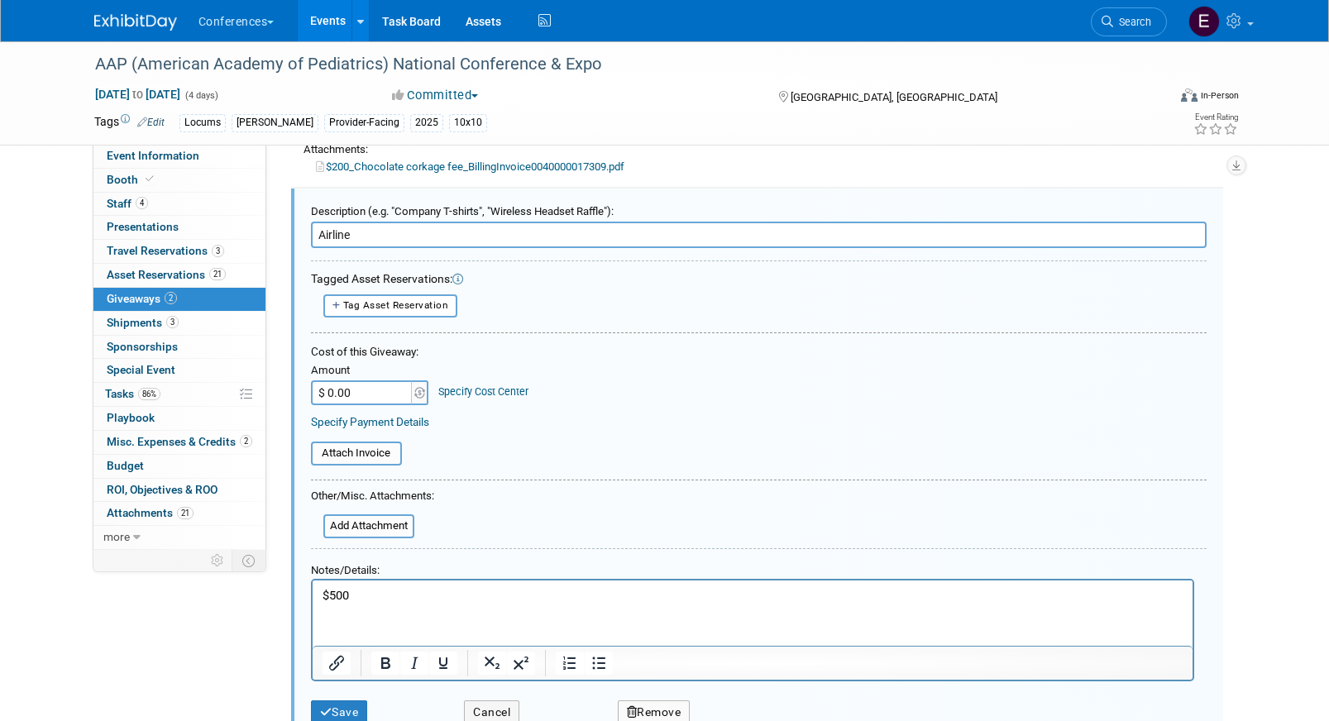
click at [367, 394] on input "$ 0.00" at bounding box center [362, 392] width 103 height 25
type input "$ 500.00"
click at [472, 380] on div "Specify Cost Center" at bounding box center [483, 384] width 90 height 31
click at [472, 384] on div "Specify Cost Center" at bounding box center [483, 384] width 90 height 31
click at [472, 386] on link "Specify Cost Center" at bounding box center [483, 391] width 90 height 12
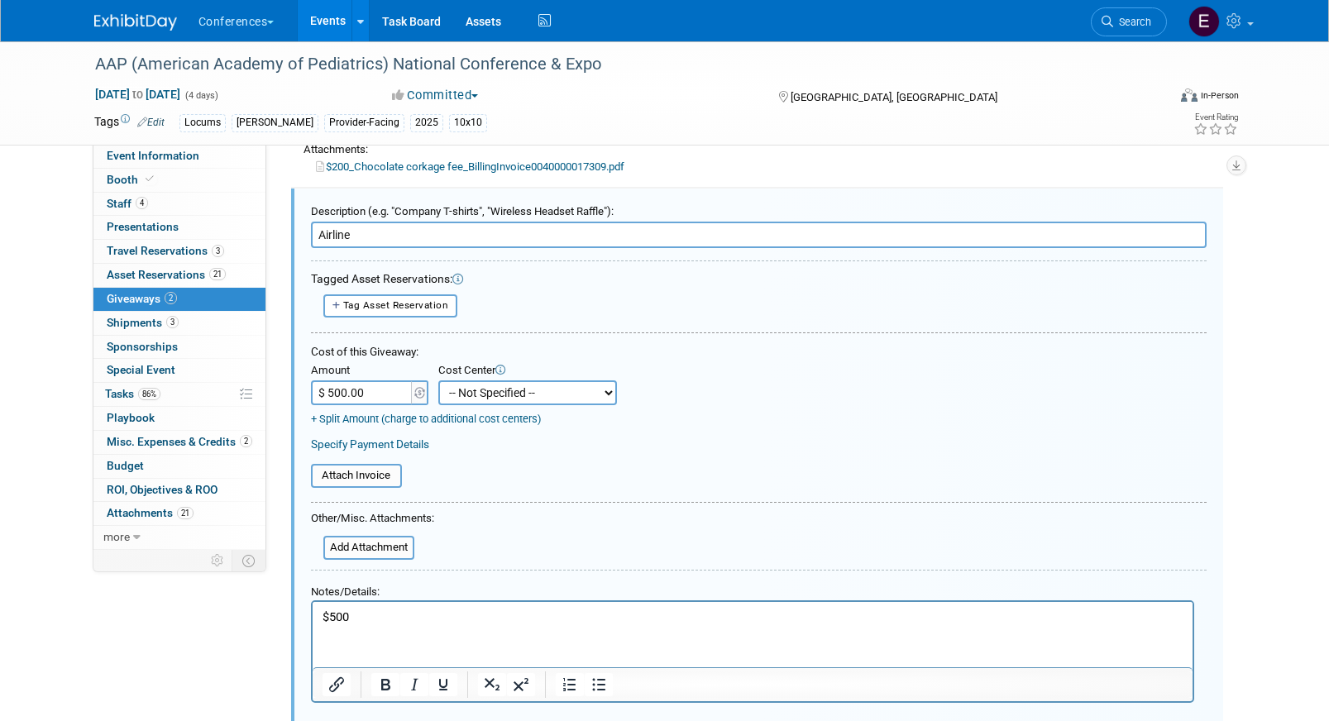
click at [474, 398] on select "-- Not Specified -- Aya Education Aya Healthcare Aya Locums Bespoke Corporate D…" at bounding box center [527, 392] width 179 height 25
select select "18965873"
click at [438, 380] on select "-- Not Specified -- Aya Education Aya Healthcare Aya Locums Bespoke Corporate D…" at bounding box center [527, 392] width 179 height 25
click at [357, 556] on input "file" at bounding box center [314, 548] width 197 height 21
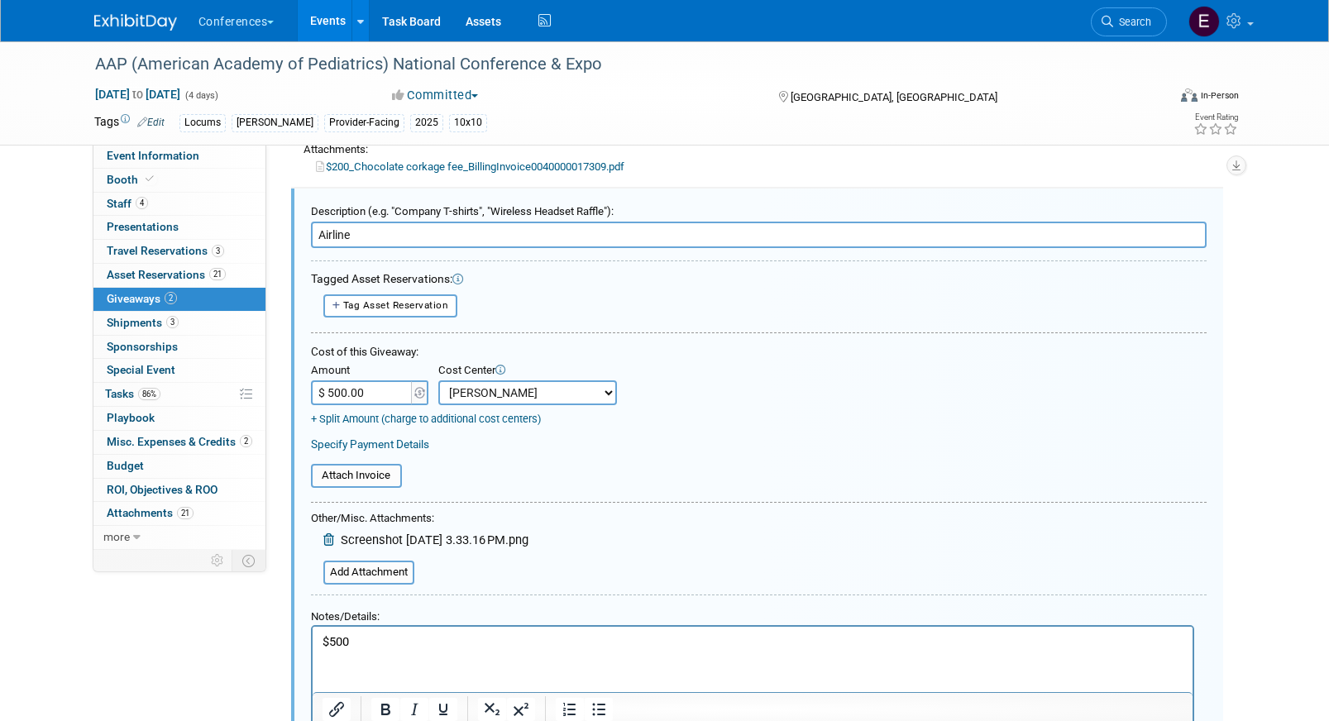
click at [394, 634] on p "$500" at bounding box center [752, 642] width 861 height 17
click at [364, 648] on p "$500" at bounding box center [752, 642] width 861 height 17
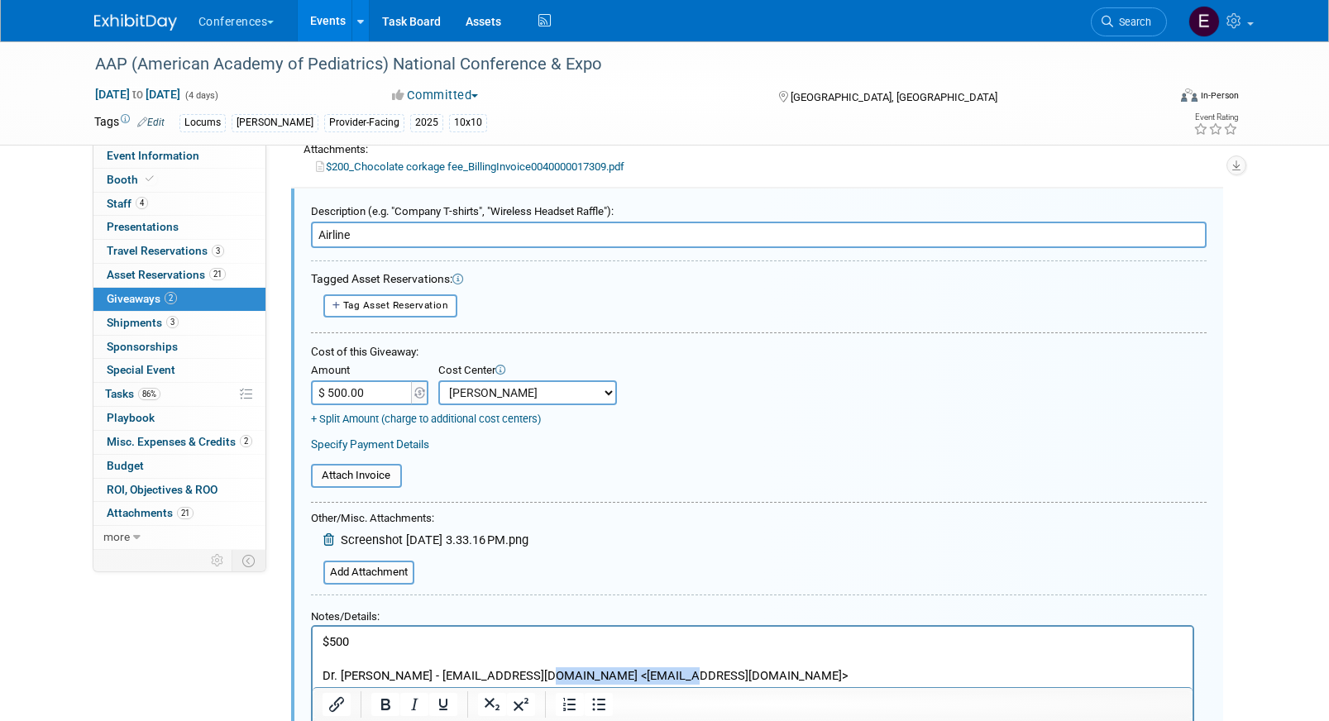
drag, startPoint x: 696, startPoint y: 676, endPoint x: 540, endPoint y: 677, distance: 156.3
click at [540, 677] on p "Dr. Kevin Murphy - kmurphy@pedsnw.net <kmurphy@pedsnw.net>" at bounding box center [752, 675] width 861 height 17
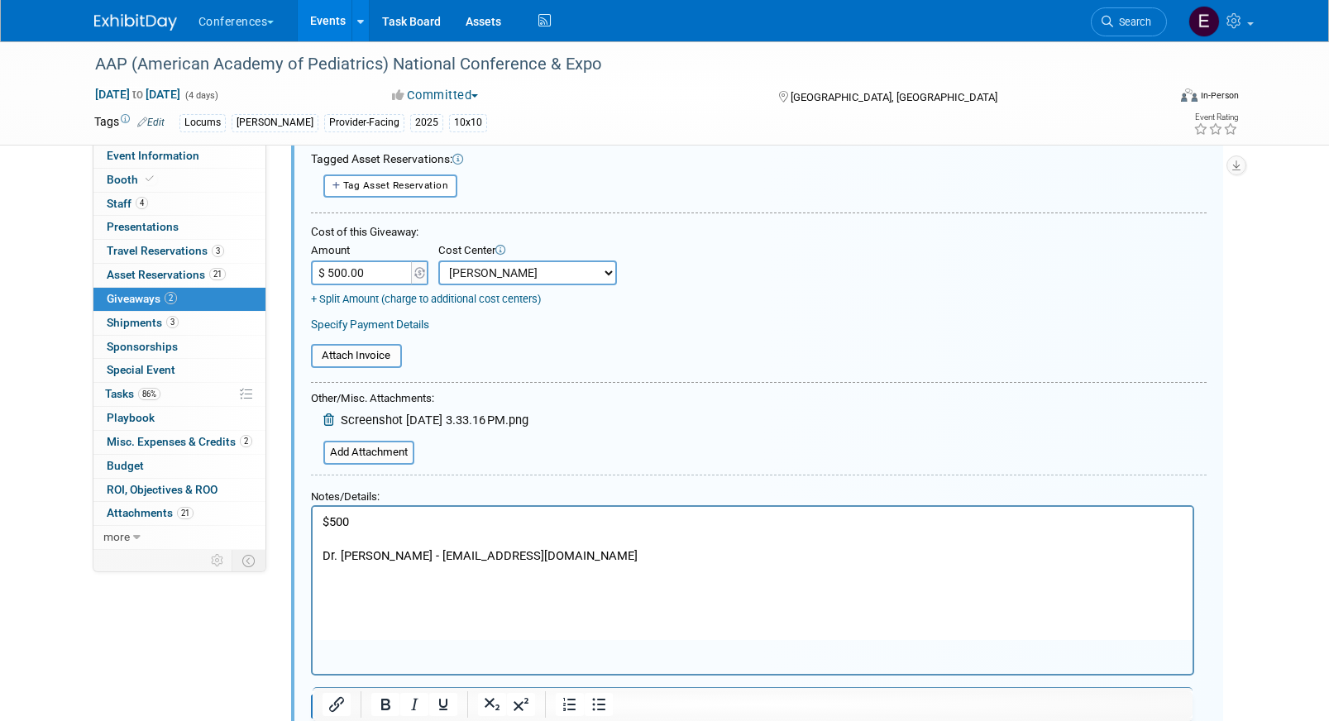
scroll to position [295, 0]
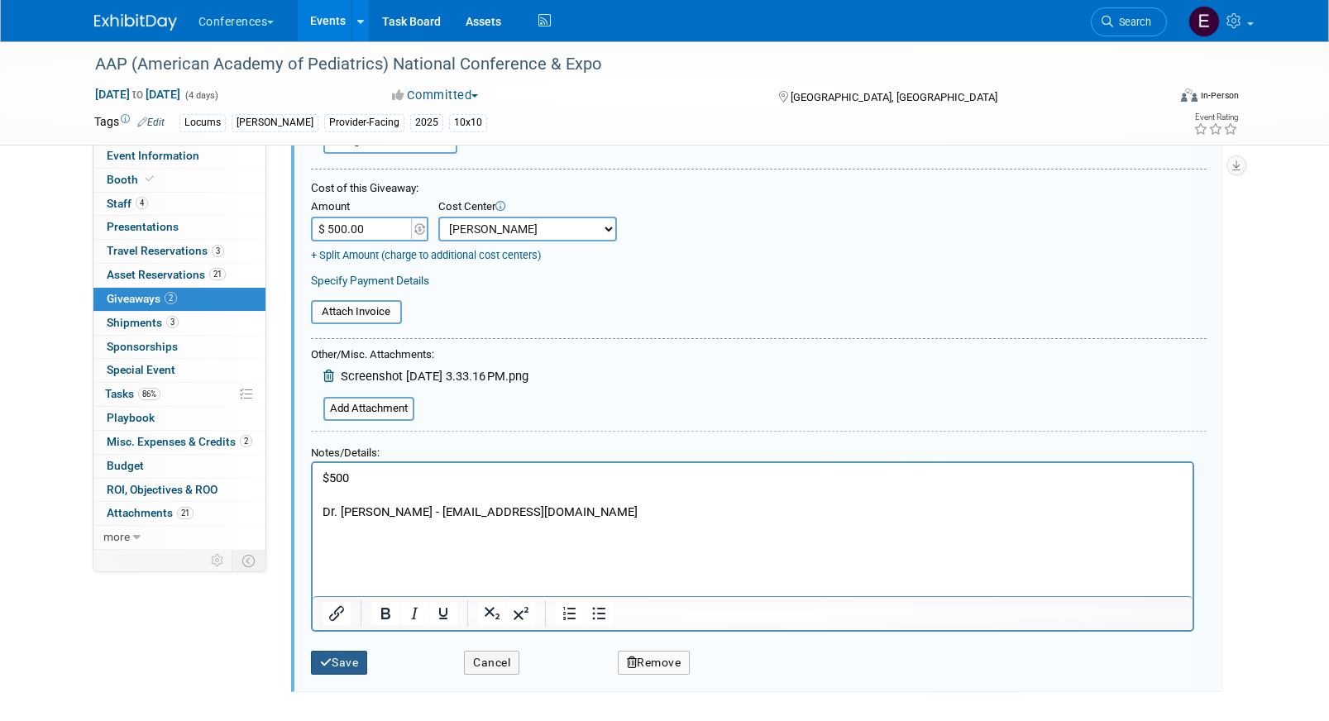
click at [350, 668] on button "Save" at bounding box center [339, 663] width 57 height 24
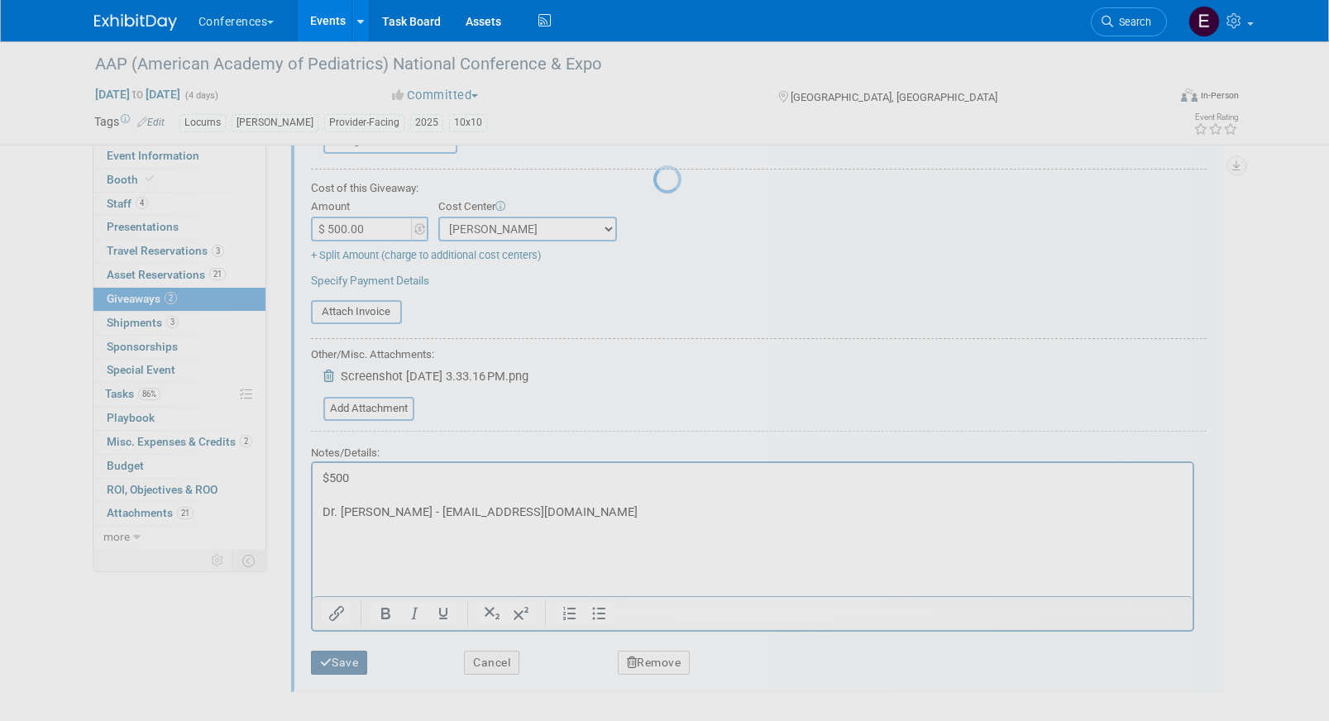
scroll to position [19, 0]
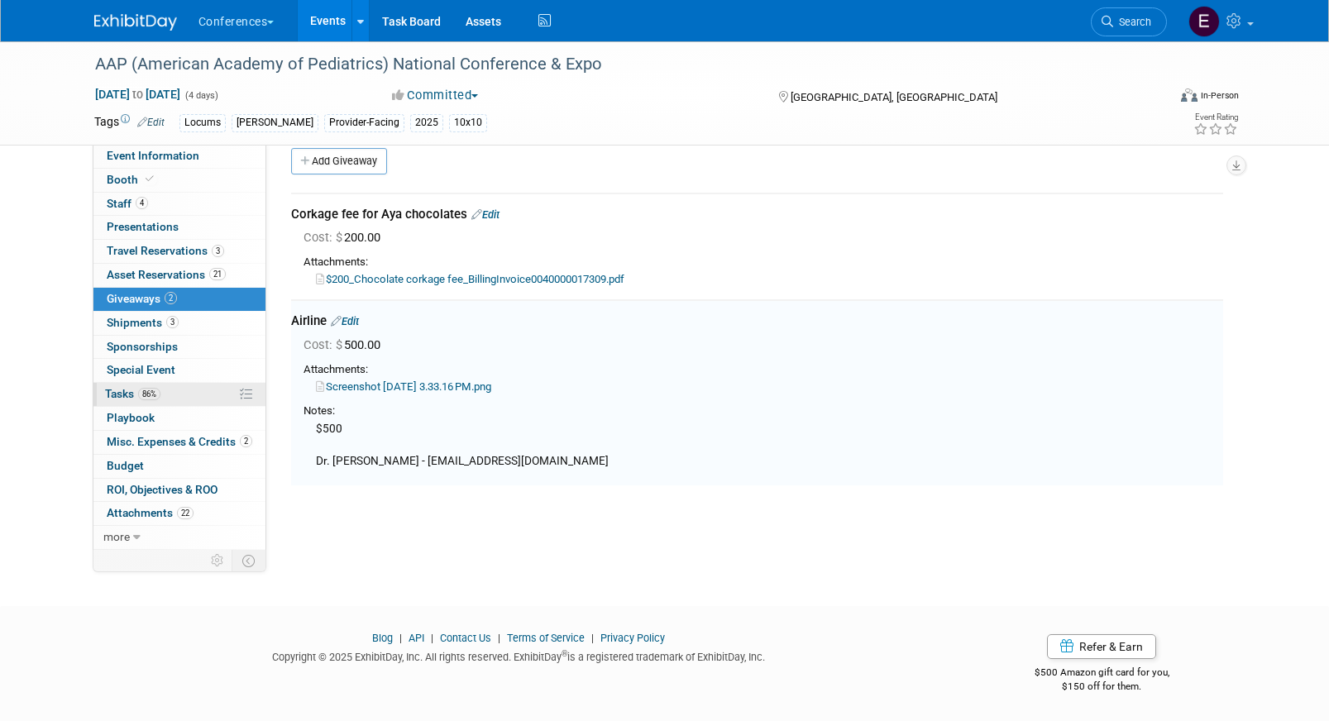
click at [180, 389] on link "86% Tasks 86%" at bounding box center [179, 394] width 172 height 23
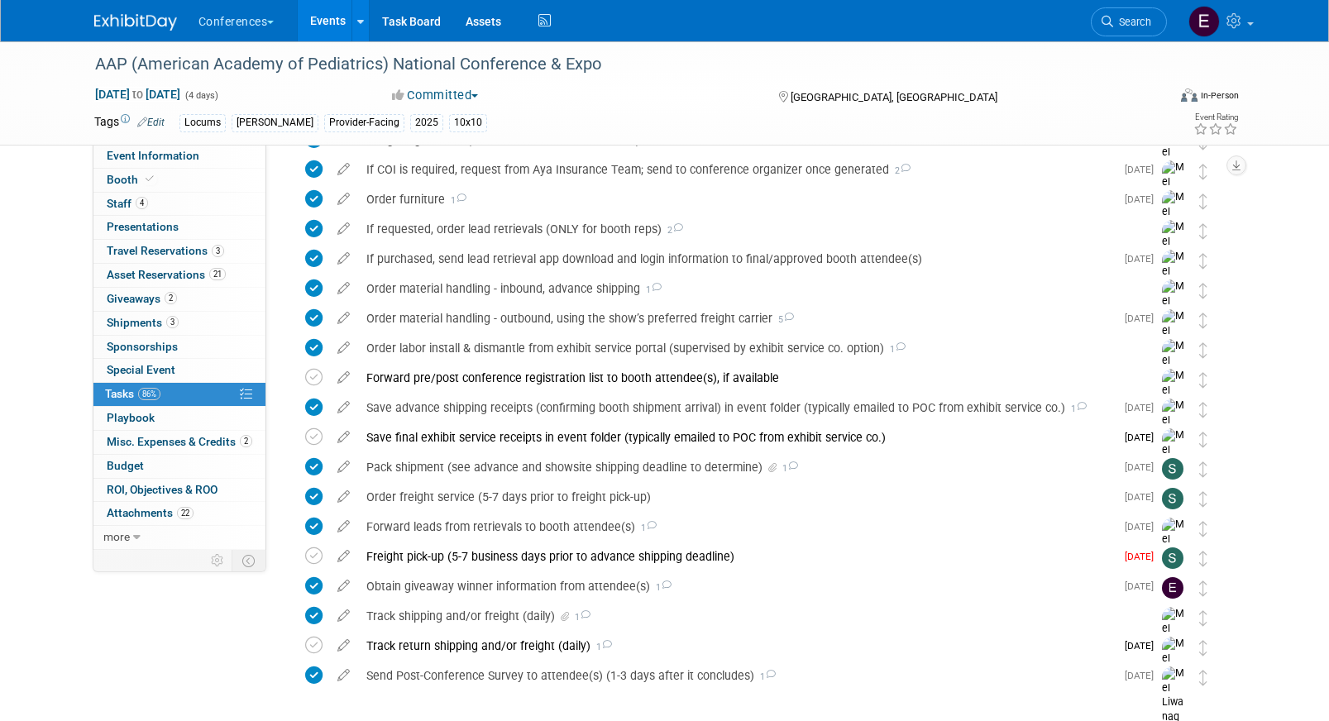
scroll to position [684, 0]
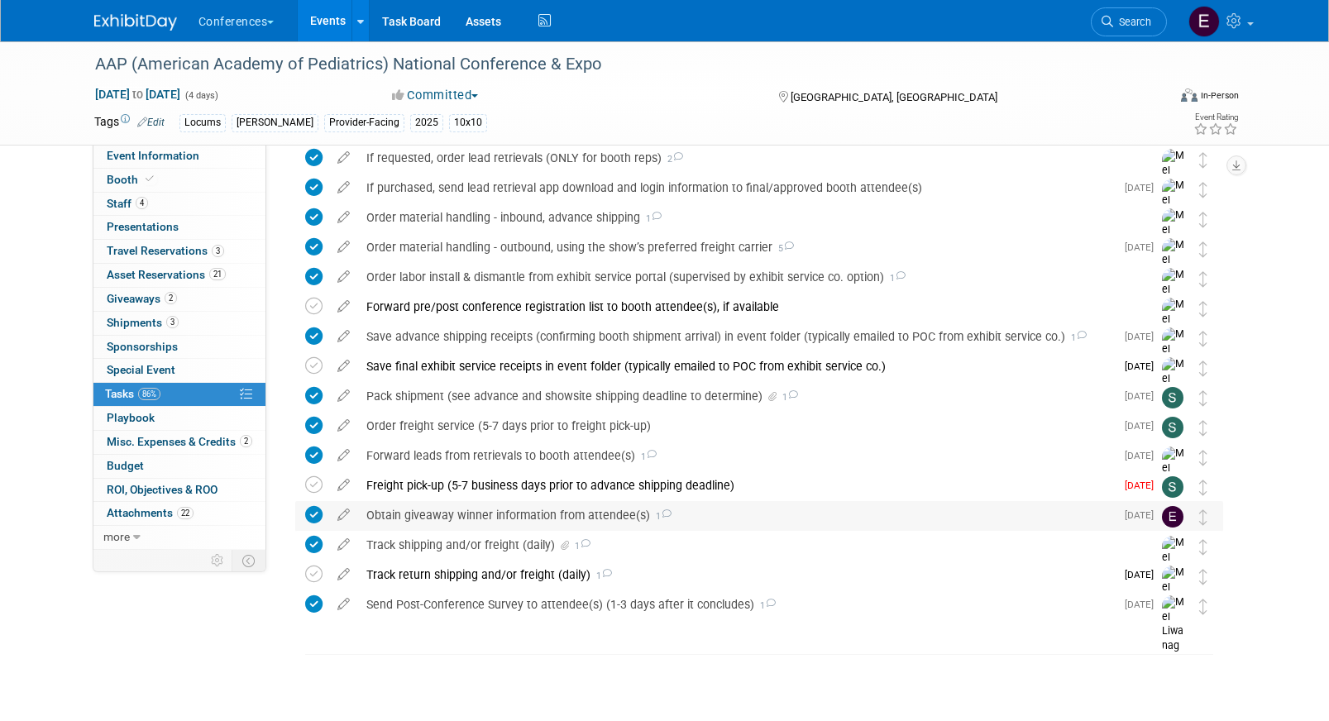
click at [444, 512] on div "Obtain giveaway winner information from attendee(s) 1" at bounding box center [736, 515] width 757 height 28
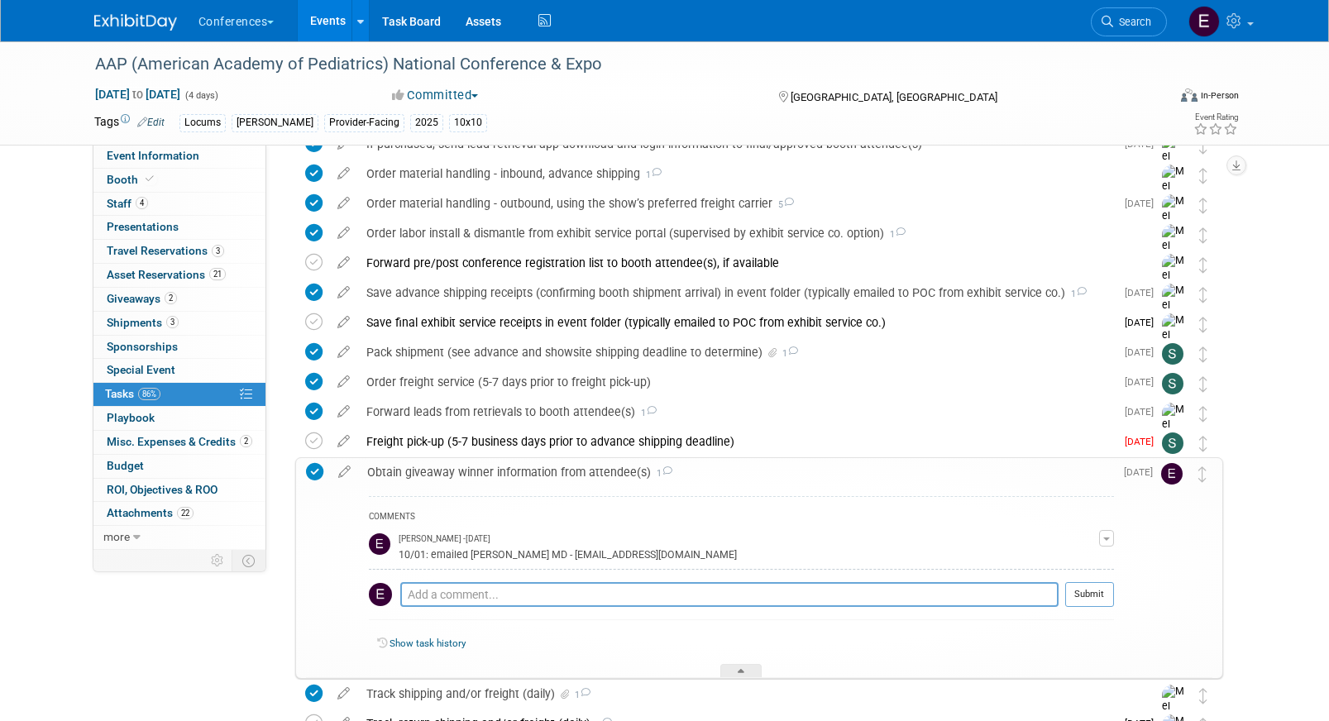
scroll to position [736, 0]
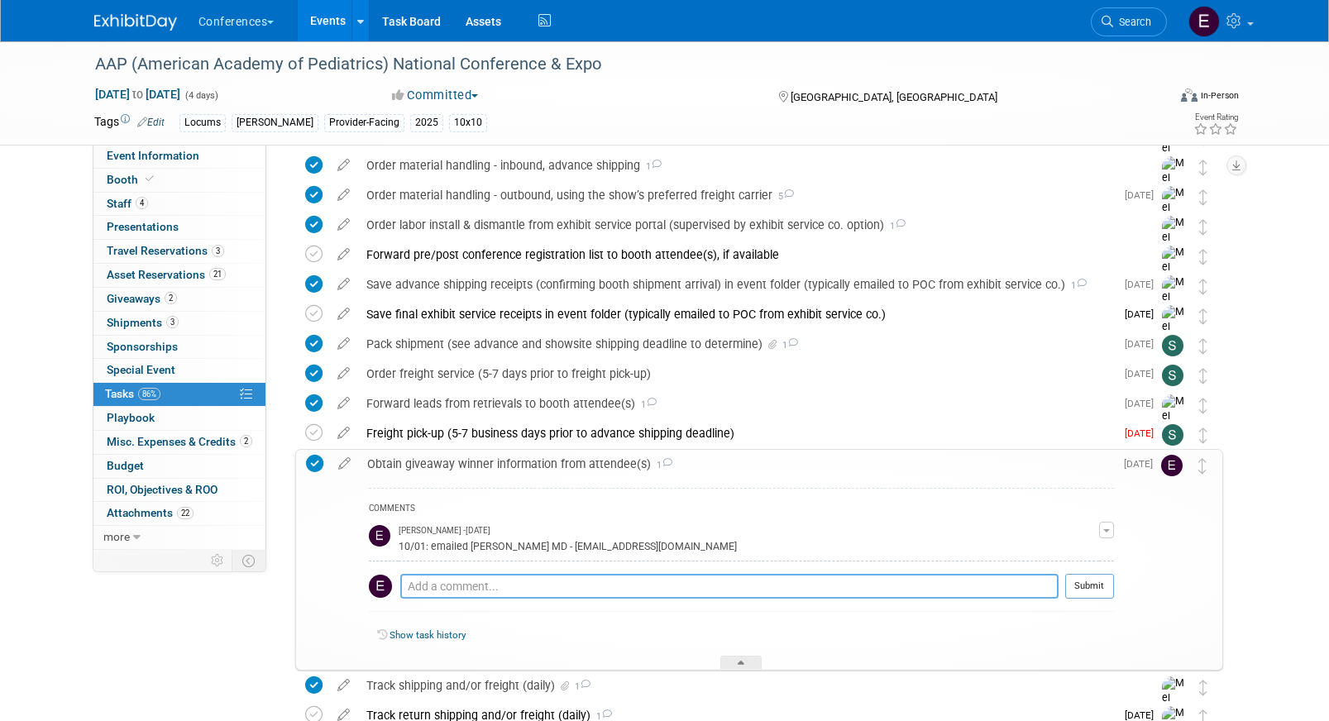
click at [478, 586] on textarea at bounding box center [729, 586] width 658 height 25
type textarea "10/02: sent e-gift card to Dr. Murphy"
click at [1088, 592] on button "Submit" at bounding box center [1089, 586] width 49 height 25
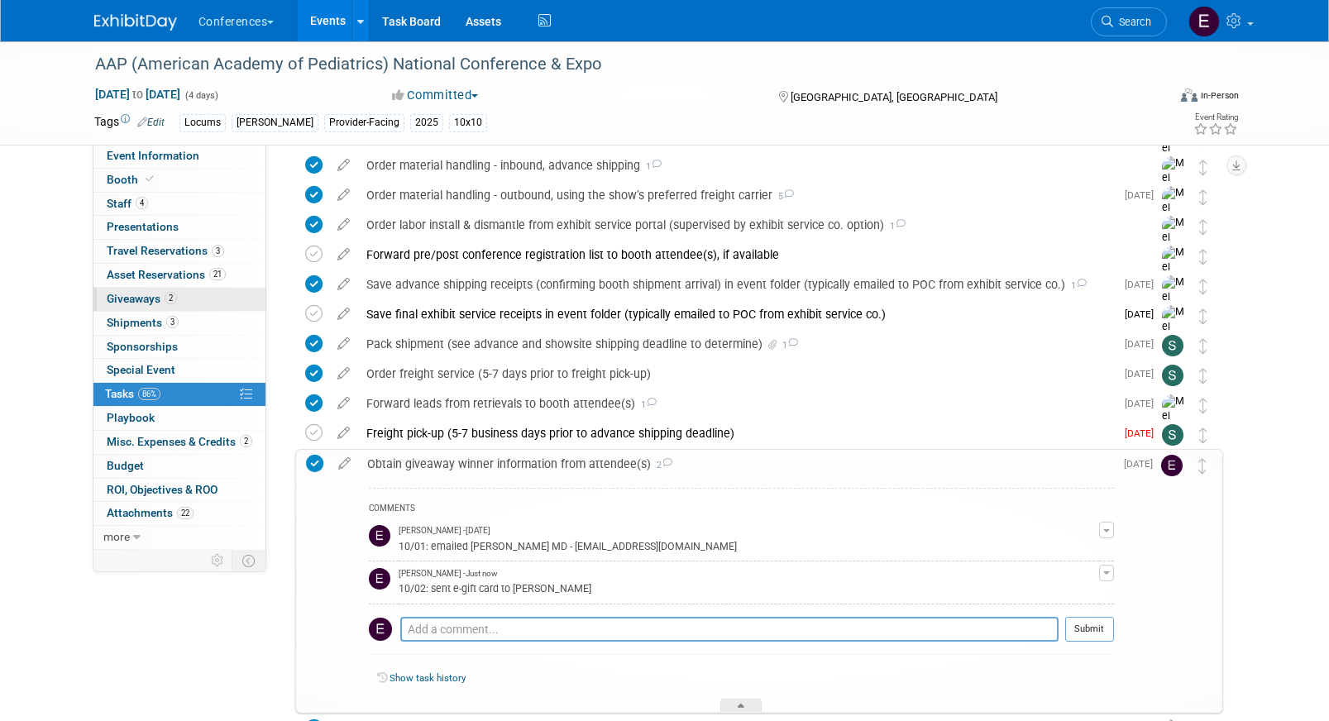
click at [179, 301] on link "2 Giveaways 2" at bounding box center [179, 299] width 172 height 23
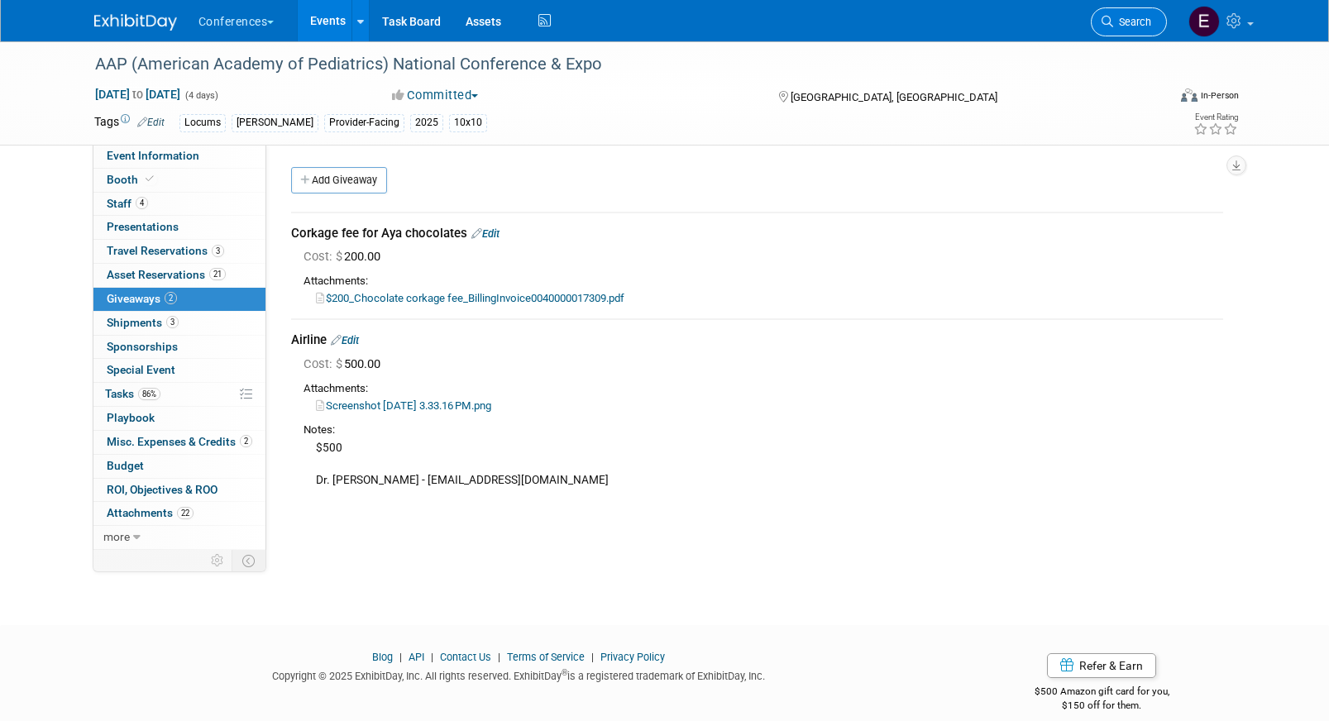
click at [1118, 16] on span "Search" at bounding box center [1132, 22] width 38 height 12
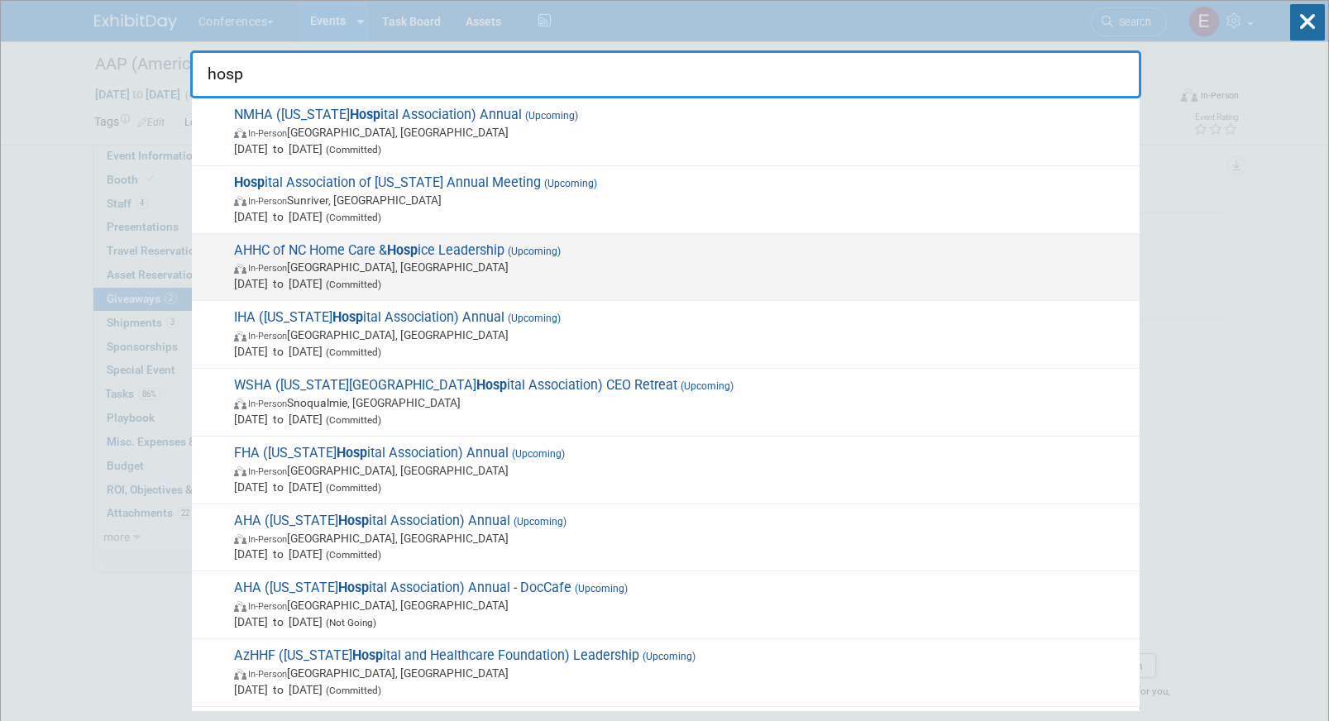
type input "hosp"
click at [858, 234] on div "AHHC of NC Home Care & Hosp ice Leadership (Upcoming) In-Person Wrightsville Be…" at bounding box center [666, 268] width 948 height 68
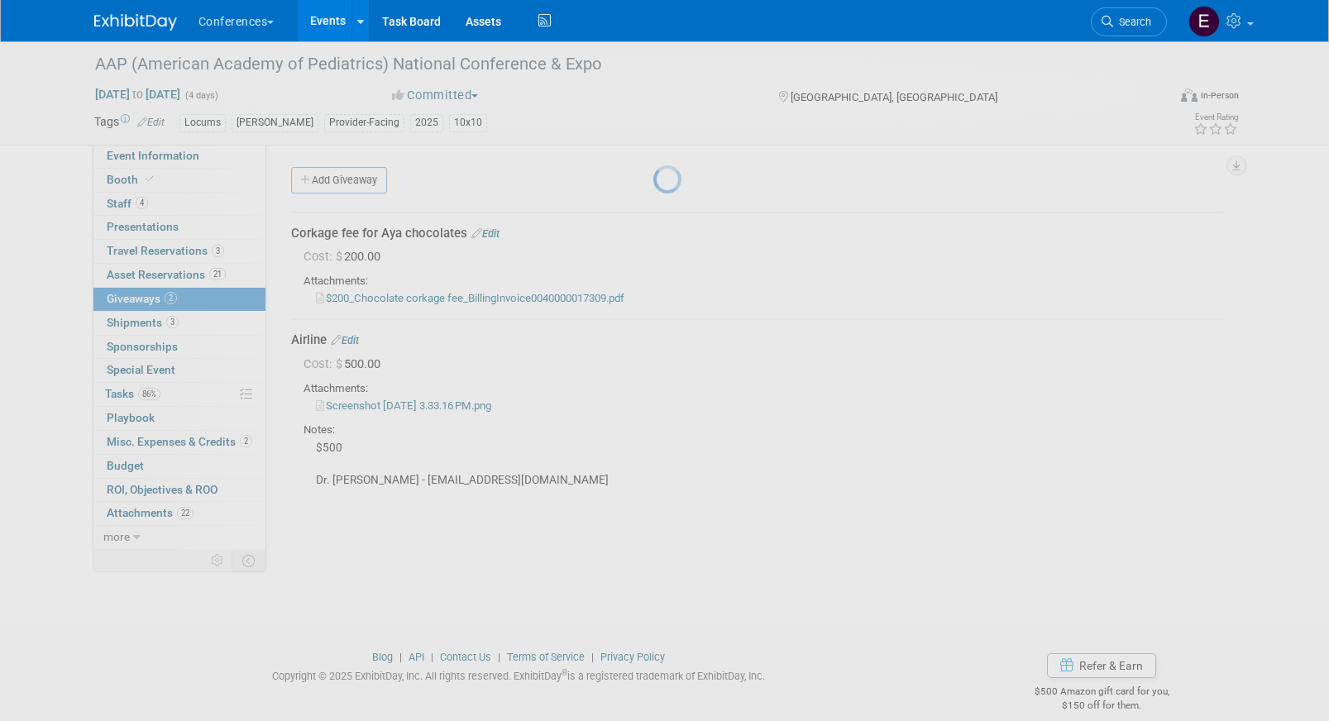
click at [677, 233] on div at bounding box center [664, 360] width 23 height 721
click at [1114, 26] on span "Search" at bounding box center [1132, 22] width 38 height 12
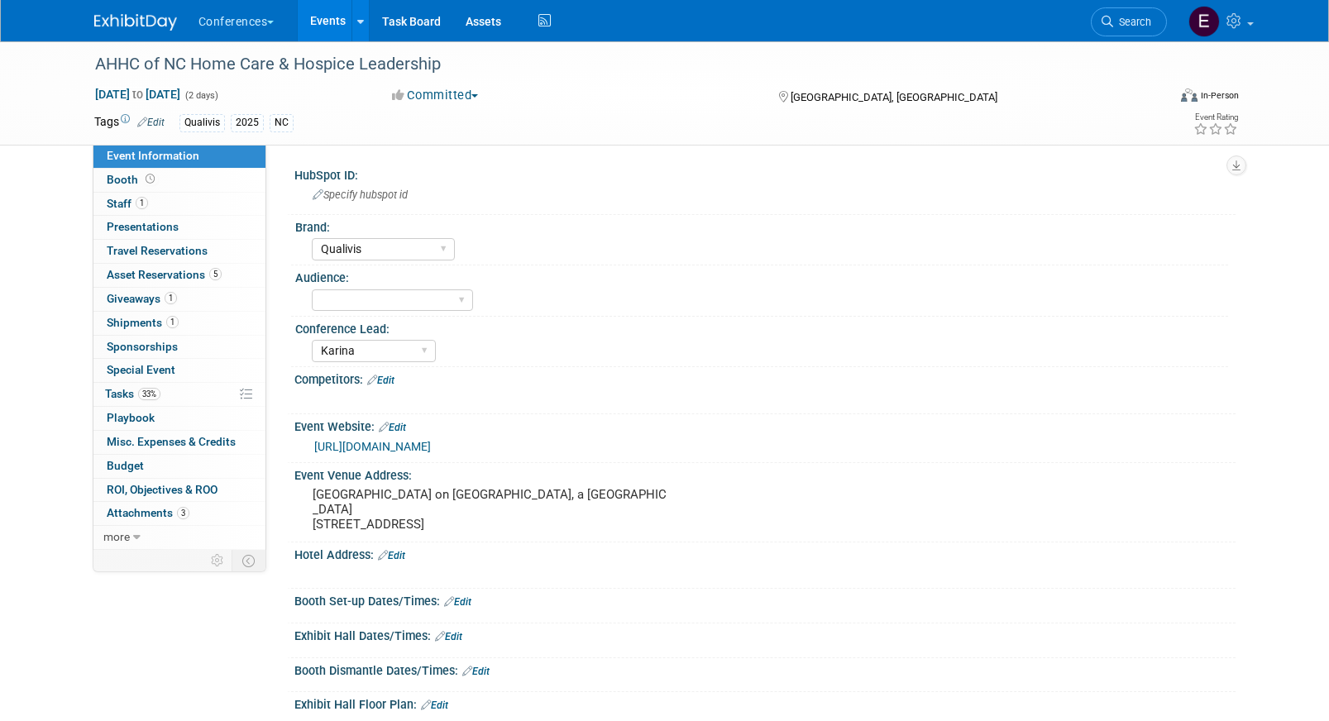
select select "Qualivis"
select select "Karina"
click at [1115, 33] on link "Search" at bounding box center [1129, 21] width 76 height 29
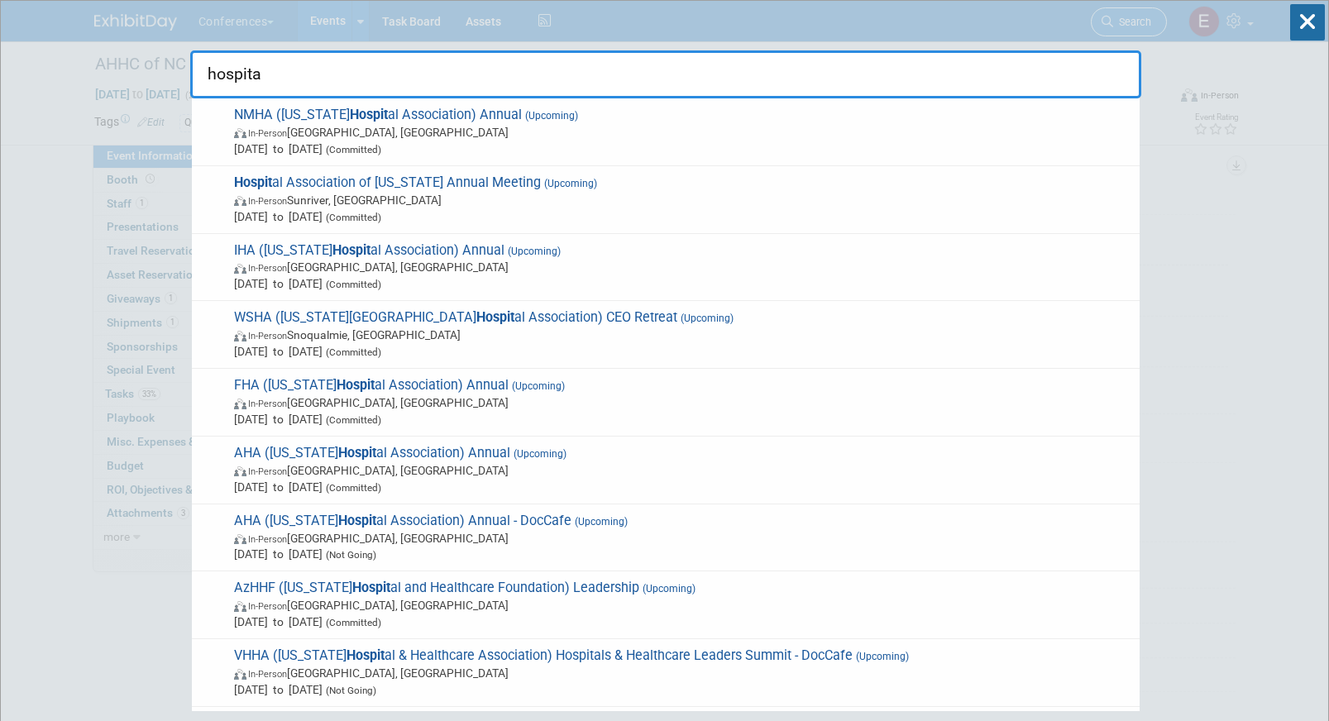
type input "hospital"
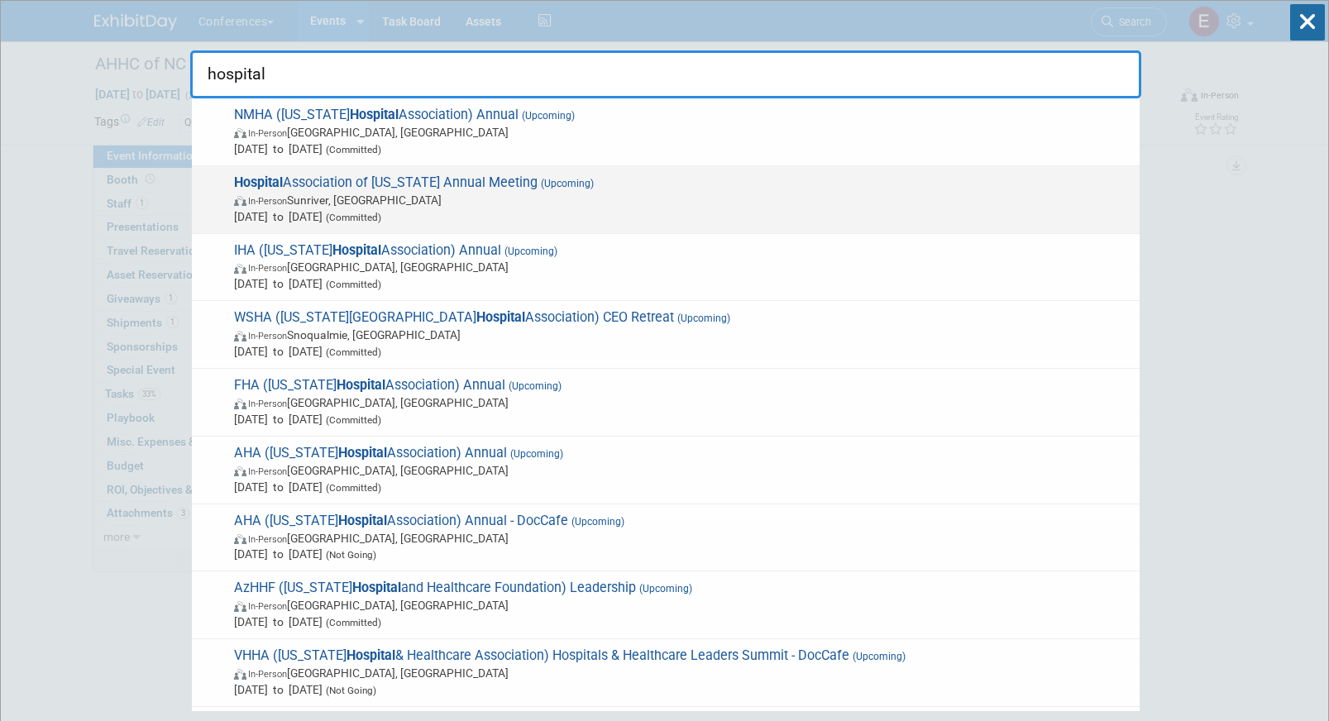
click at [787, 179] on span "Hospital Association of [US_STATE] Annual Meeting (Upcoming) In-Person Sunriver…" at bounding box center [680, 200] width 902 height 50
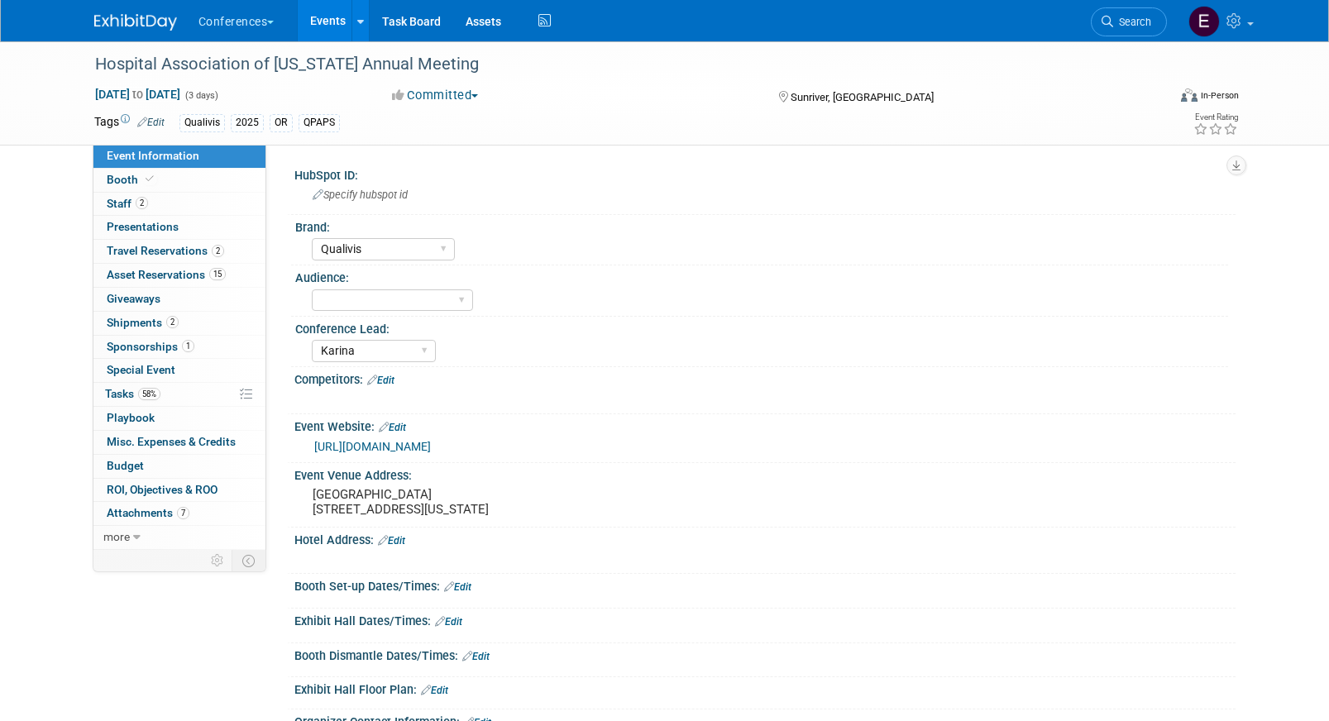
select select "Qualivis"
select select "Karina"
click at [163, 201] on link "2 Staff 2" at bounding box center [179, 204] width 172 height 23
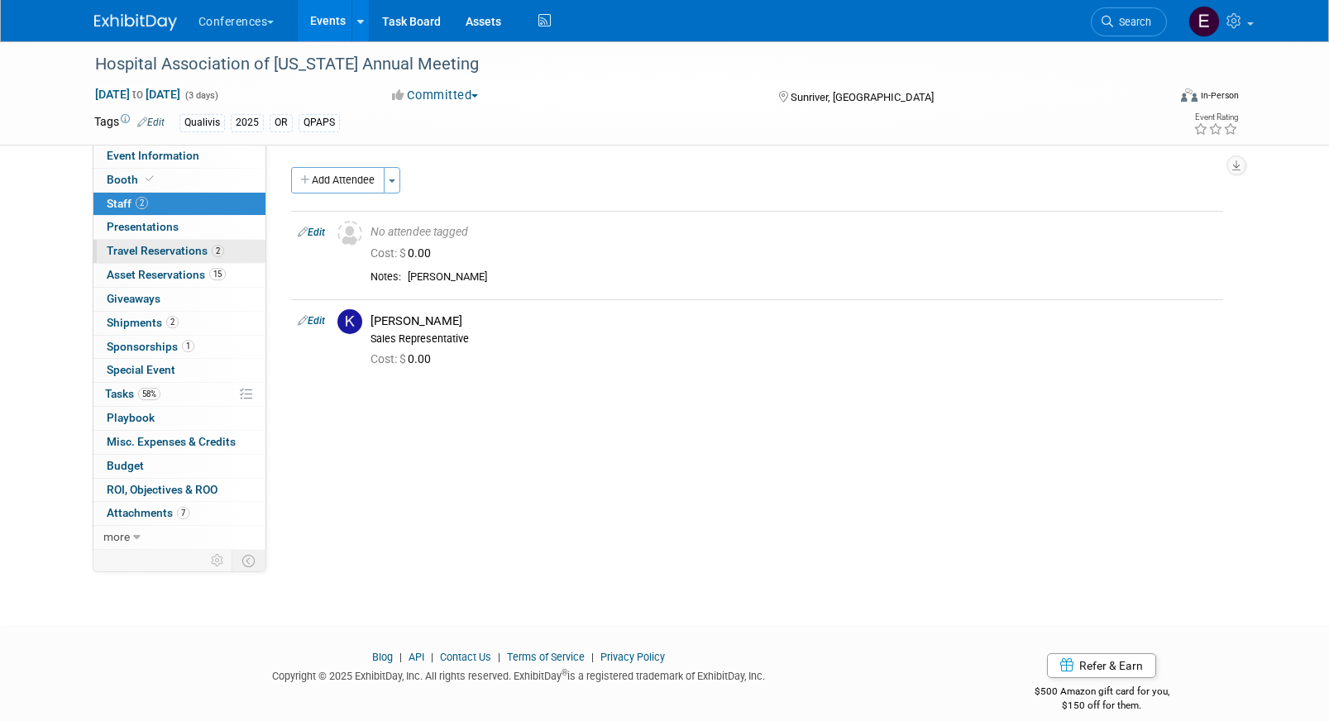
click at [161, 246] on span "Travel Reservations 2" at bounding box center [165, 250] width 117 height 13
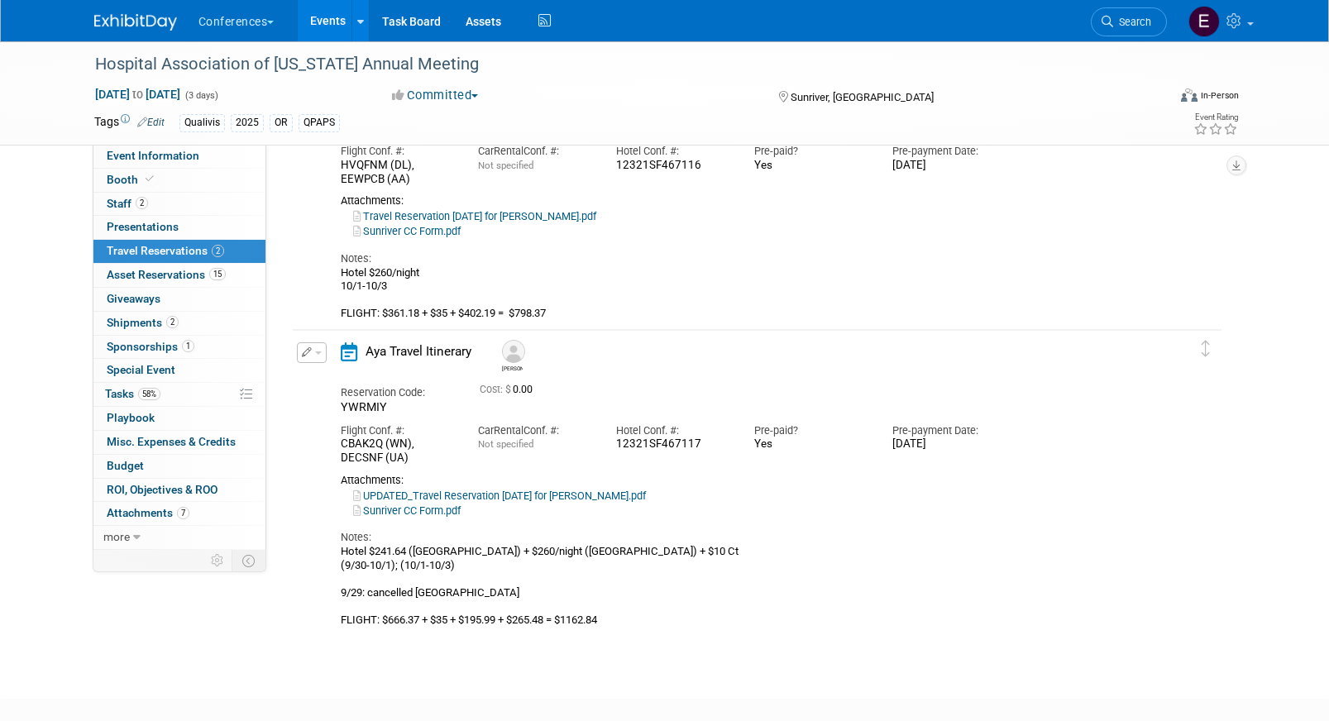
scroll to position [164, 0]
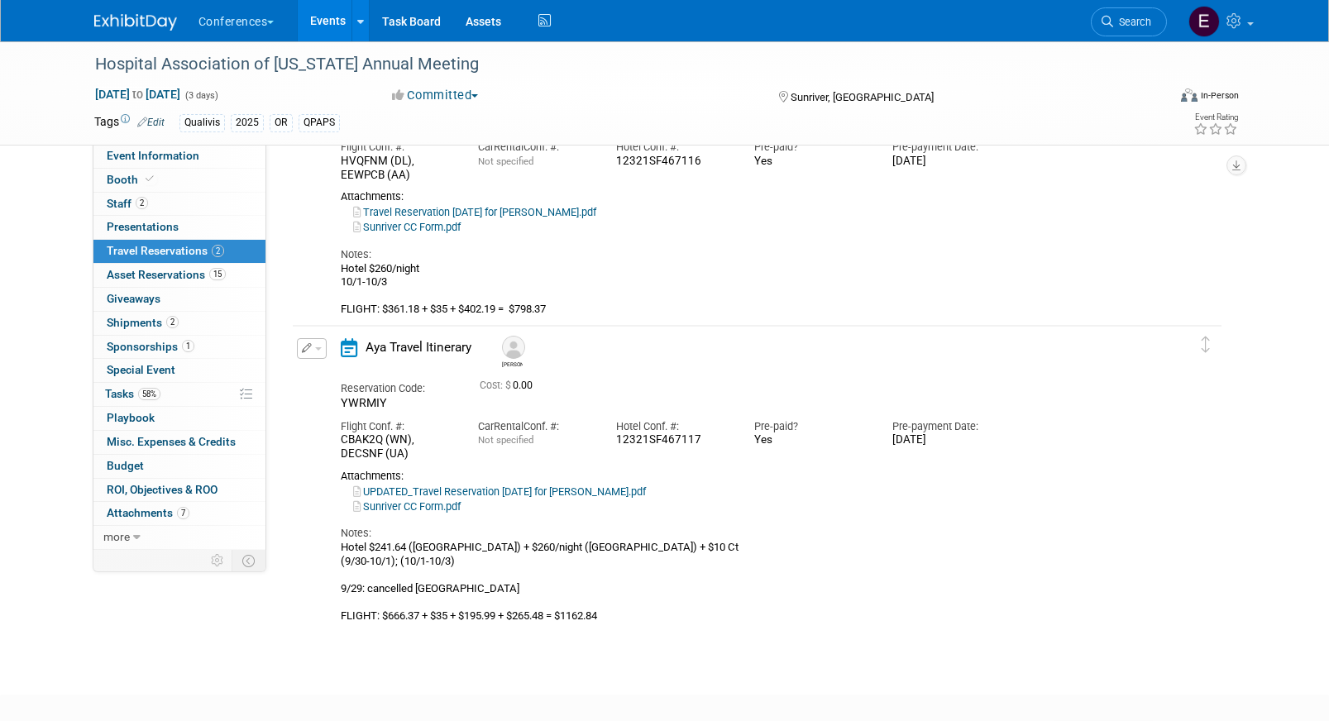
click at [318, 347] on span "button" at bounding box center [318, 348] width 7 height 3
click at [356, 375] on button "Edit Reservation" at bounding box center [368, 378] width 140 height 24
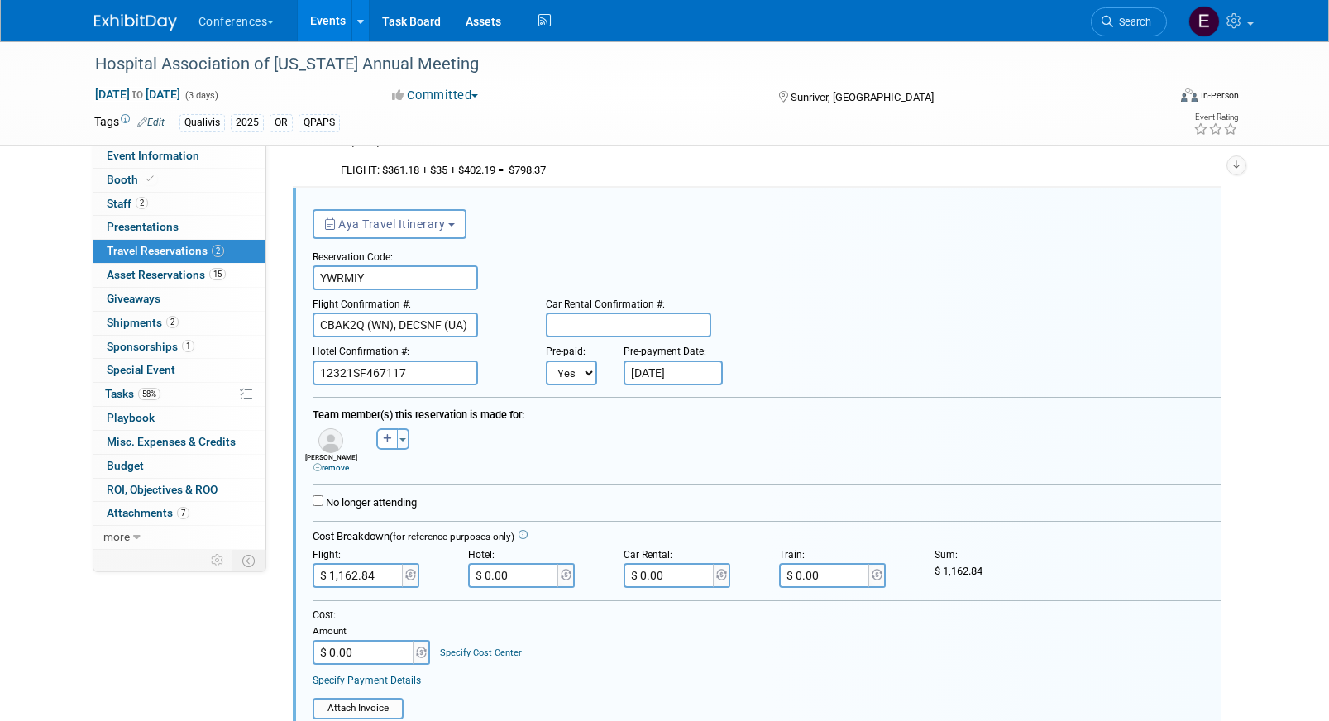
scroll to position [562, 0]
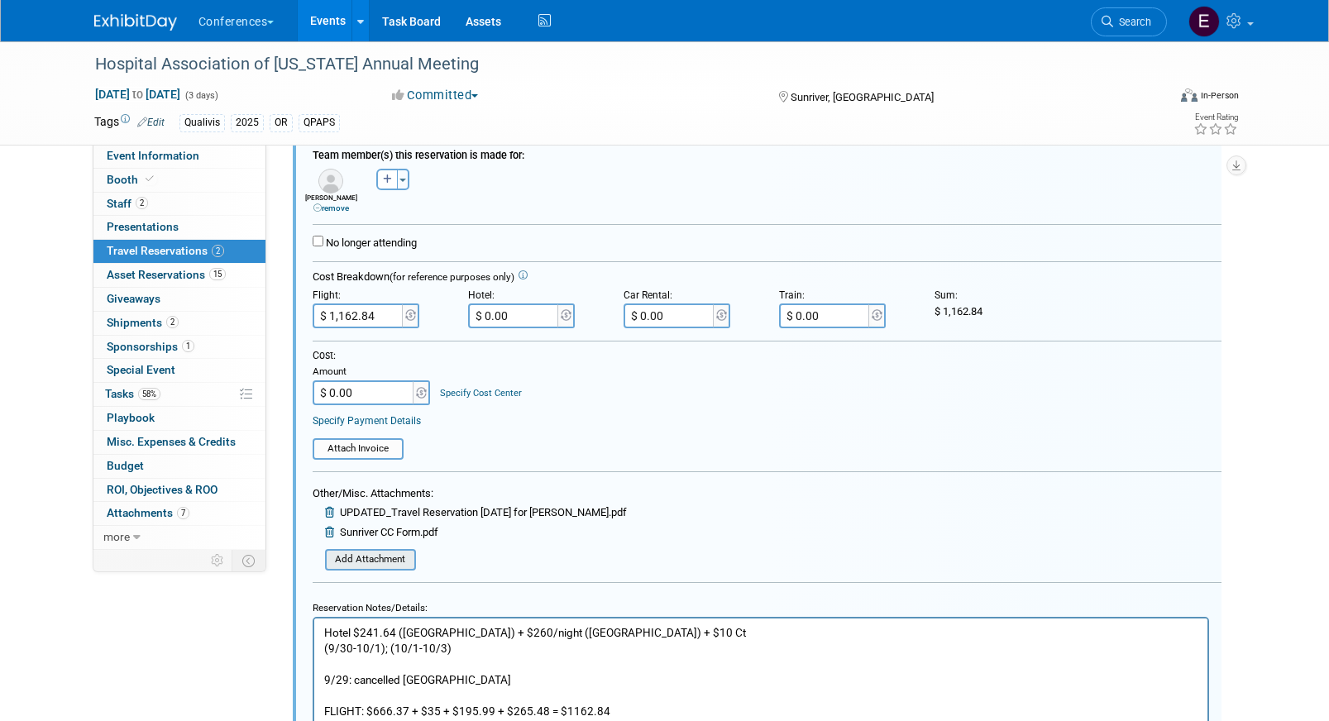
click at [348, 553] on input "file" at bounding box center [316, 560] width 197 height 18
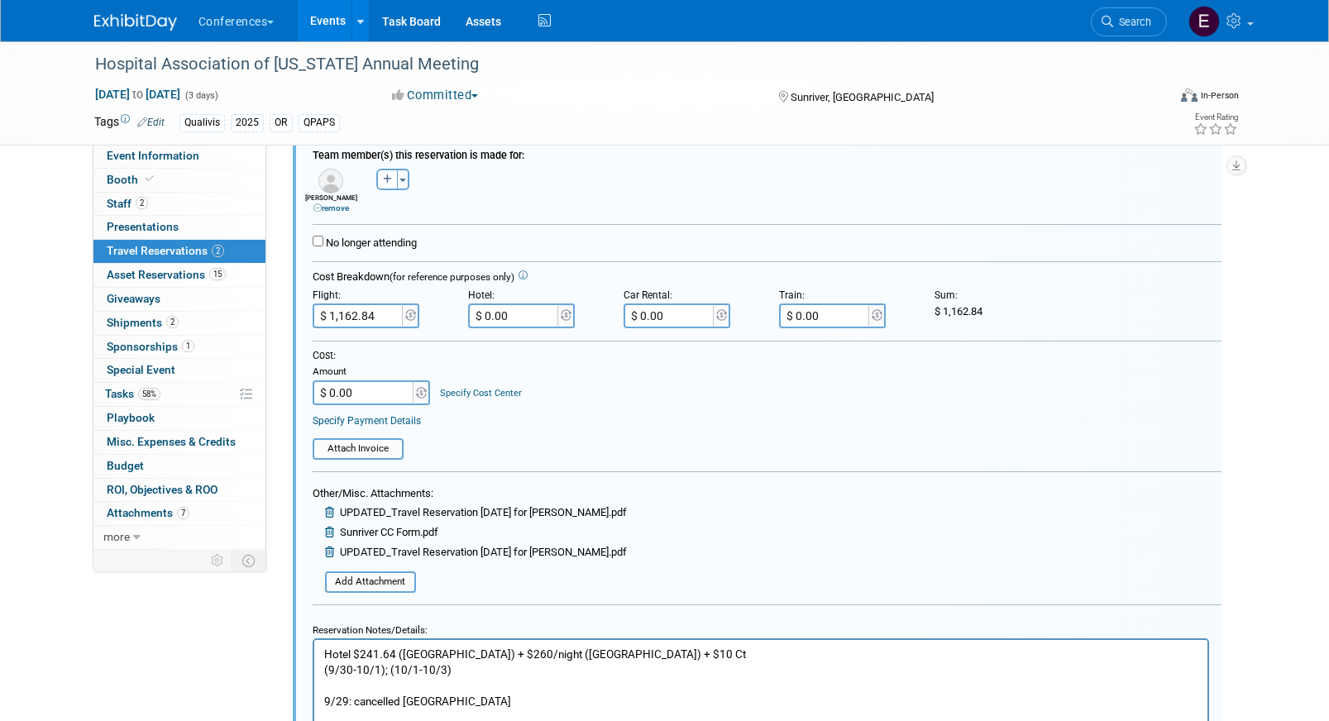
click at [326, 511] on icon at bounding box center [331, 512] width 12 height 11
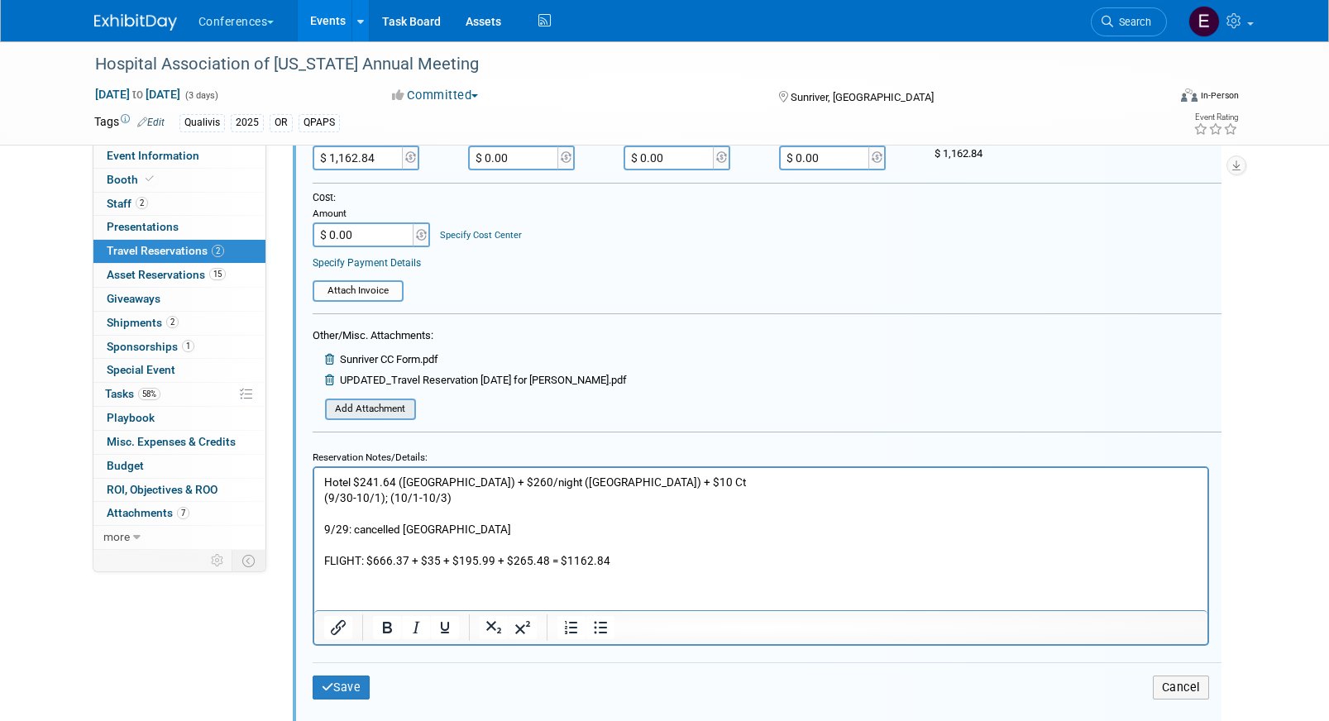
scroll to position [787, 0]
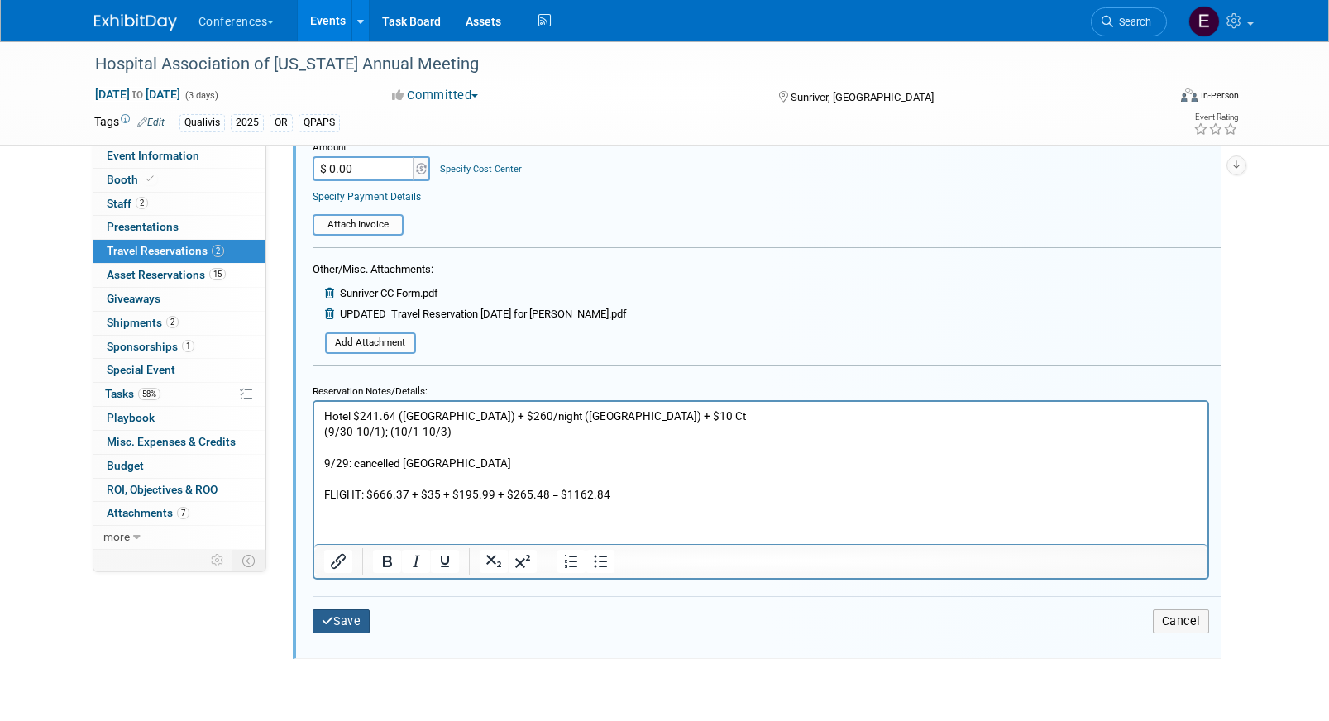
click at [326, 614] on button "Save" at bounding box center [342, 622] width 58 height 24
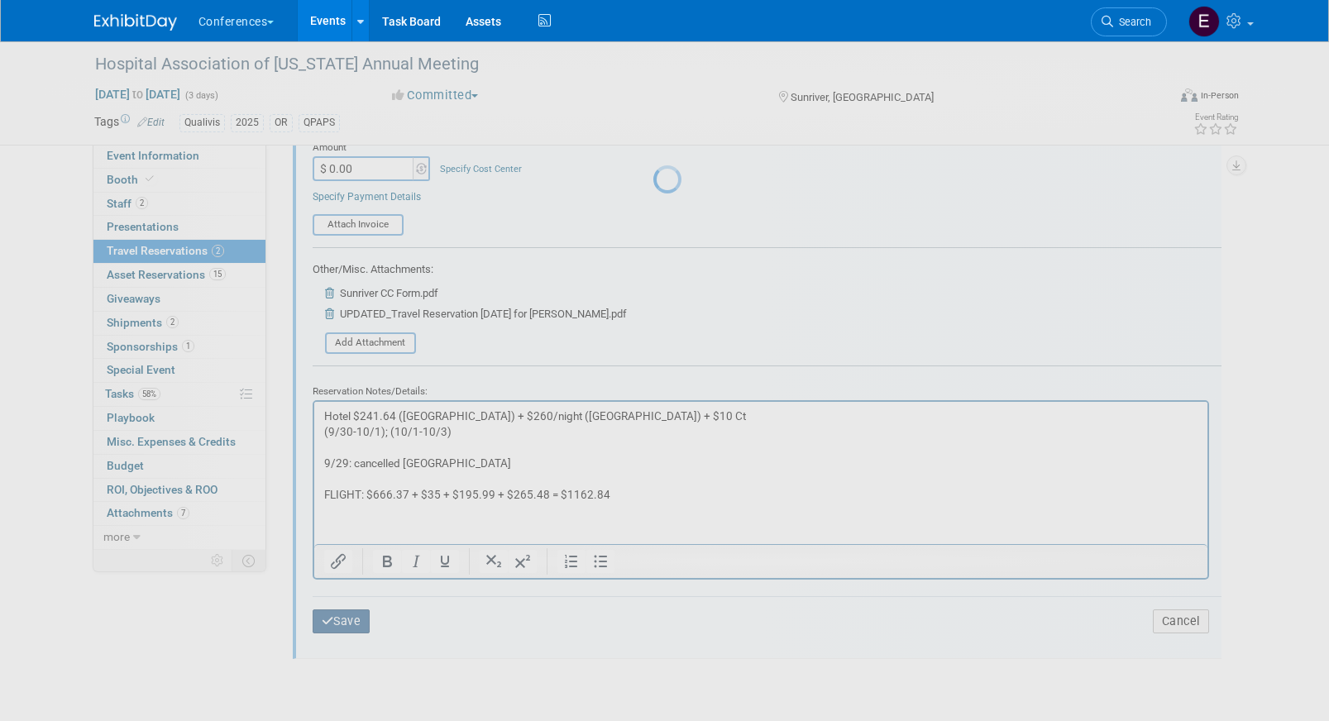
scroll to position [254, 0]
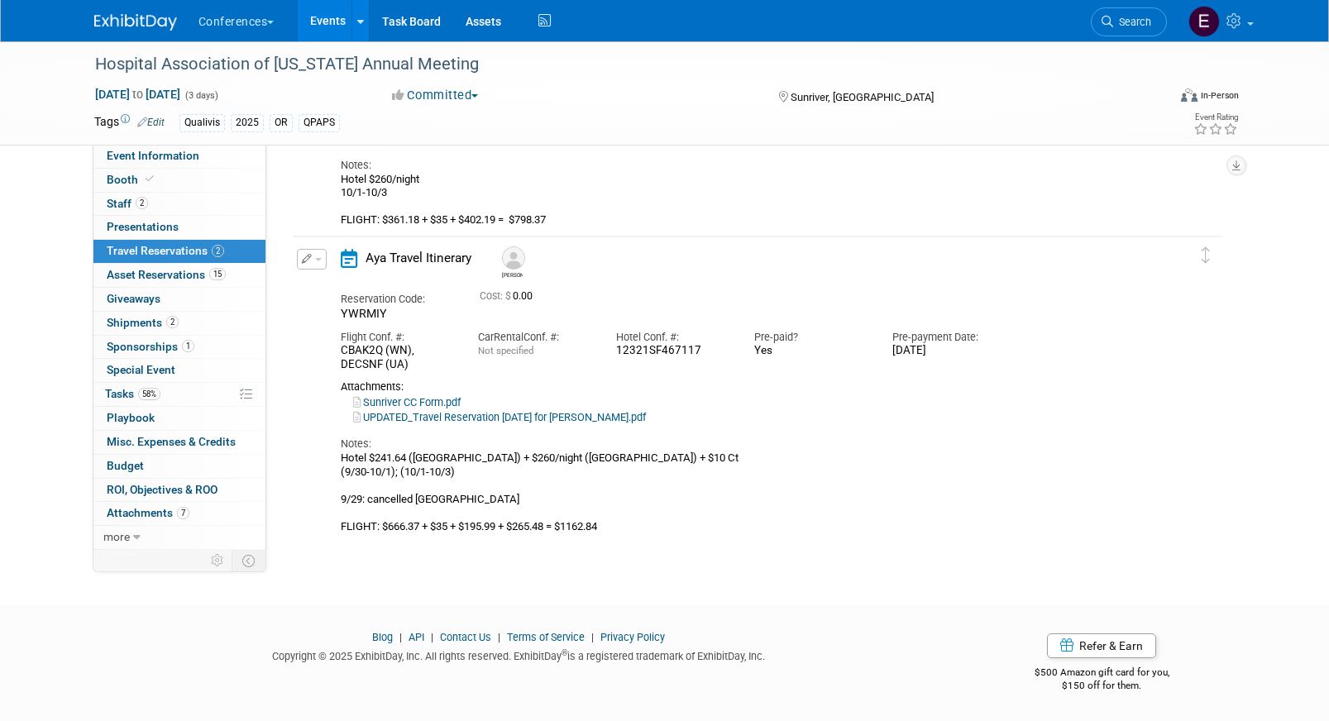
click at [315, 261] on span "button" at bounding box center [318, 259] width 7 height 3
click at [339, 280] on button "Edit Reservation" at bounding box center [368, 288] width 140 height 24
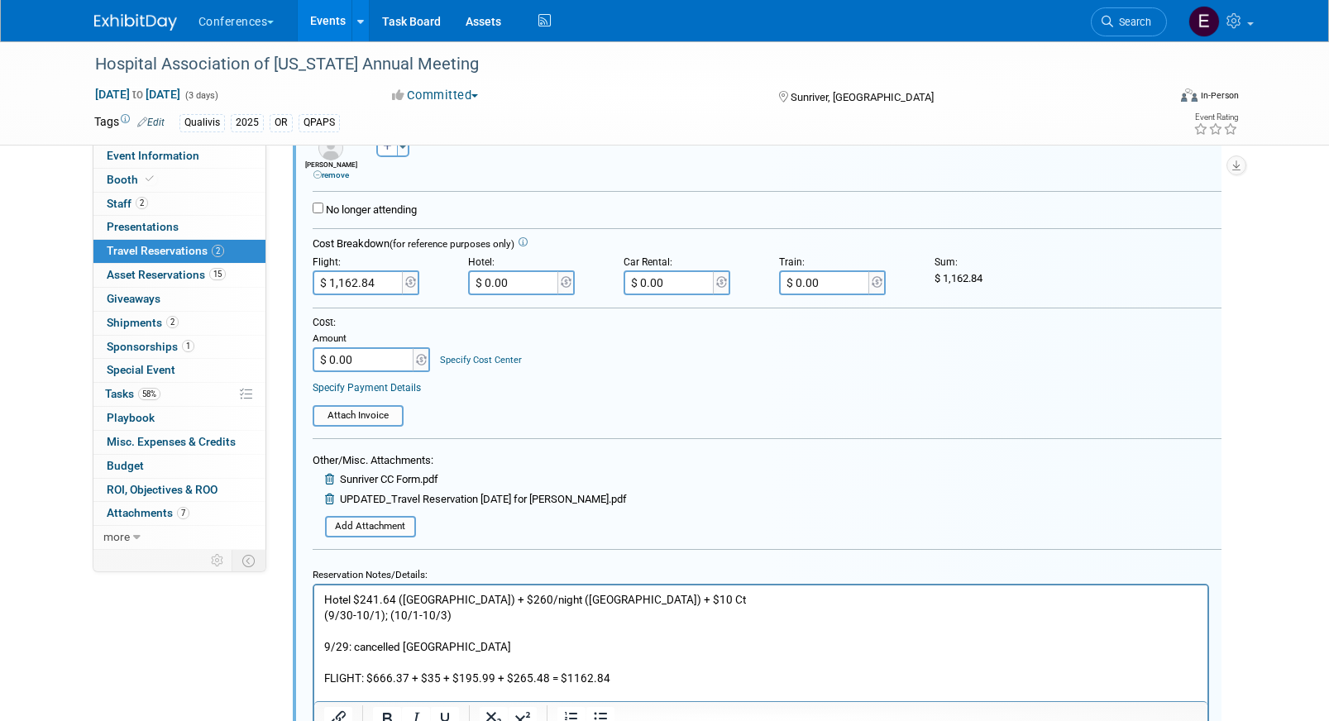
scroll to position [688, 0]
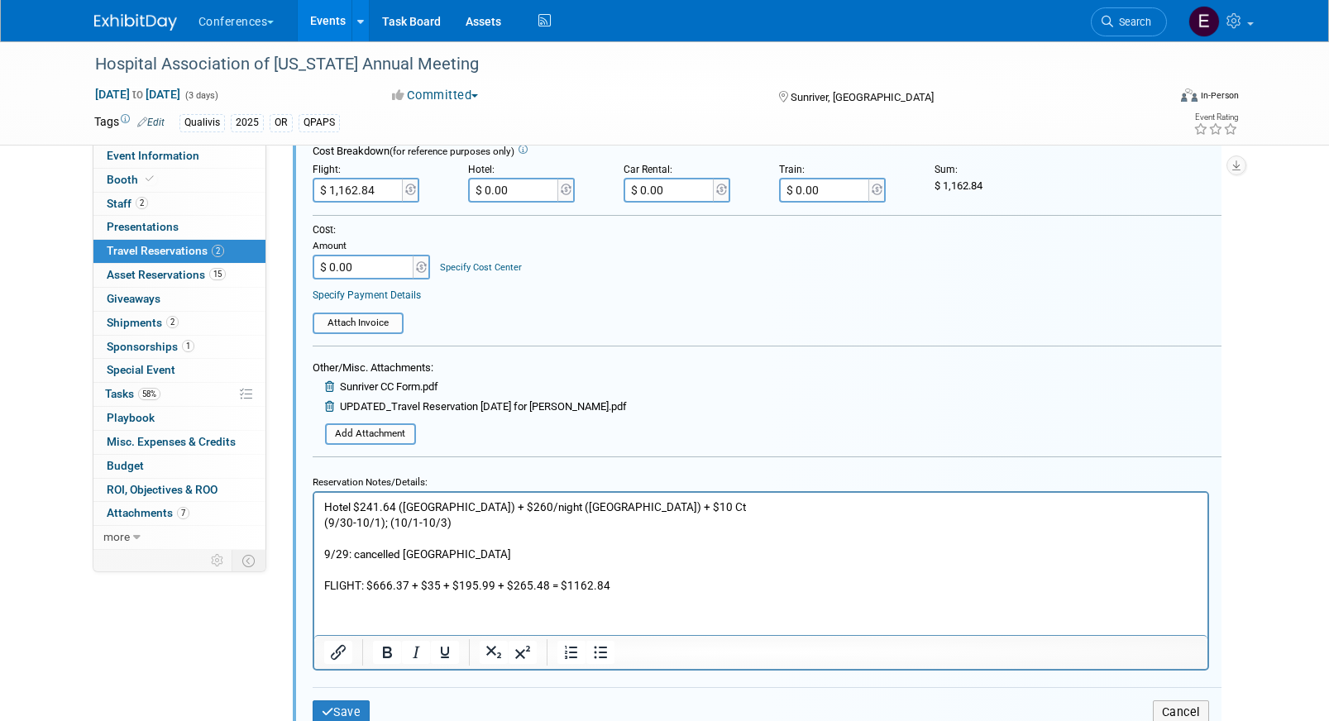
click at [481, 552] on p "Hotel $241.64 ([GEOGRAPHIC_DATA]) + $260/night ([GEOGRAPHIC_DATA]) + $10 Ct (9/…" at bounding box center [760, 546] width 874 height 94
